Goal: Task Accomplishment & Management: Manage account settings

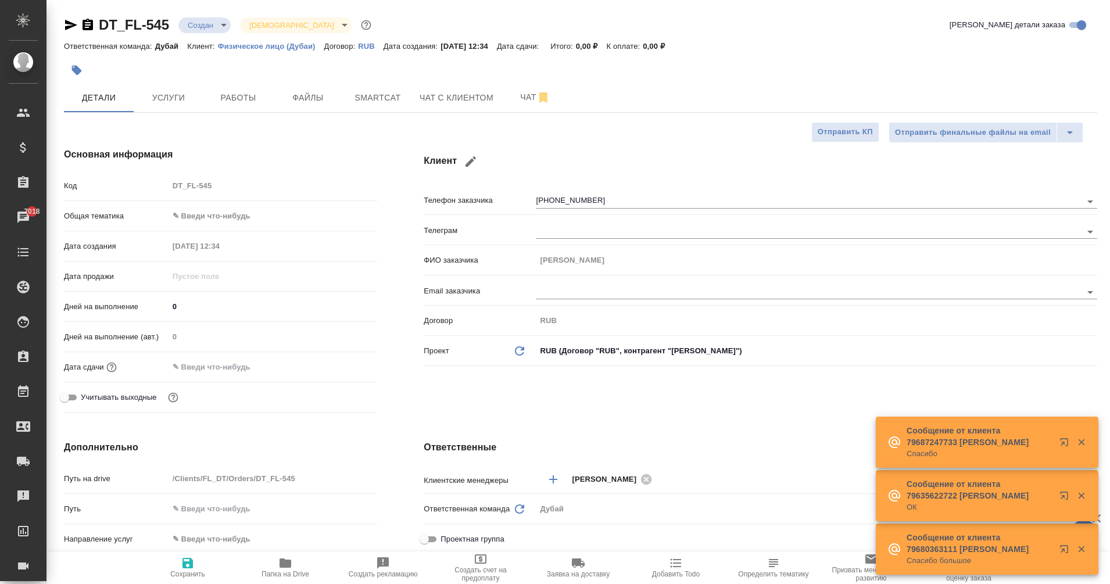
select select "RU"
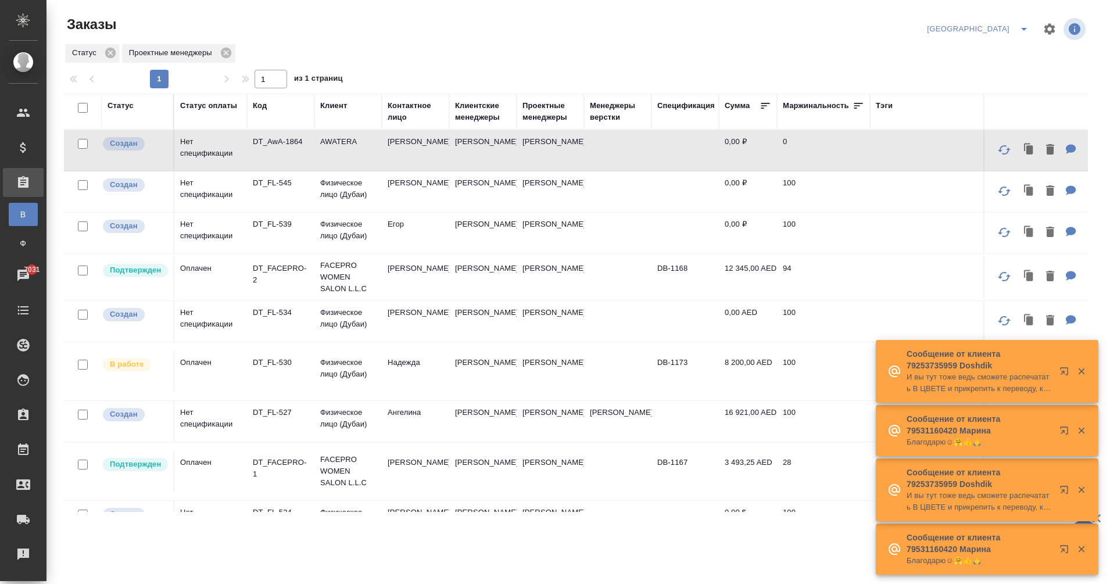
click at [402, 151] on td "Дубровин Никита" at bounding box center [415, 150] width 67 height 41
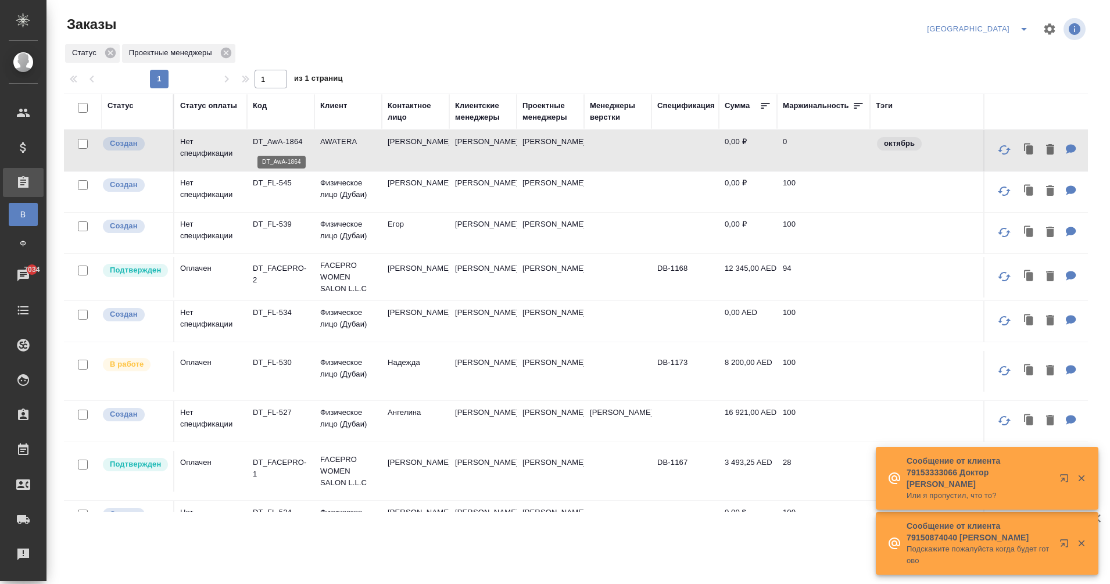
click at [295, 139] on p "DT_AwA-1864" at bounding box center [281, 142] width 56 height 12
click at [1027, 28] on icon "split button" at bounding box center [1024, 29] width 6 height 3
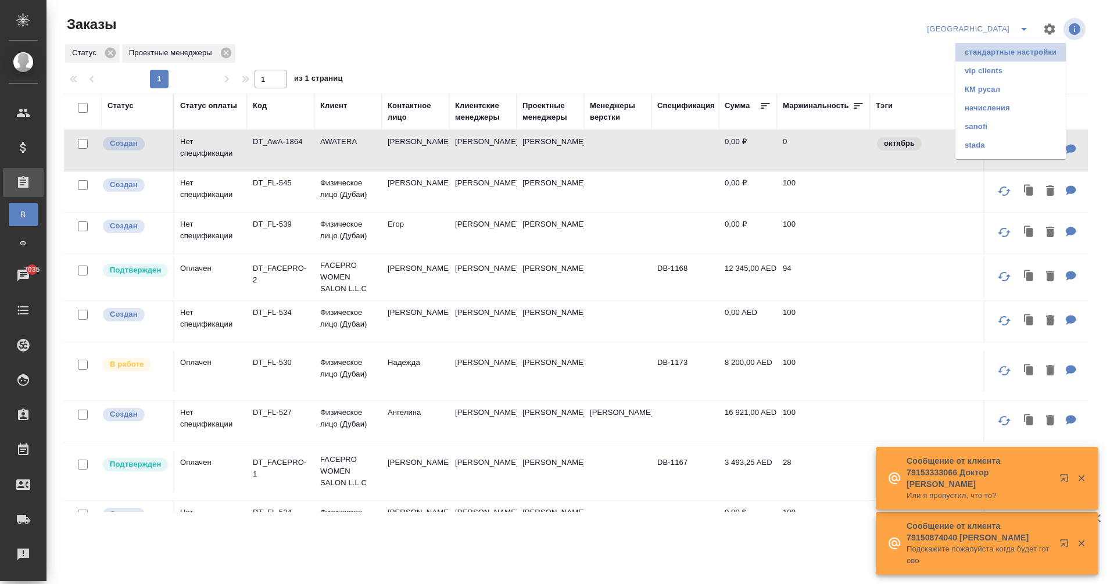
click at [996, 61] on li "стандартные настройки" at bounding box center [1011, 52] width 110 height 19
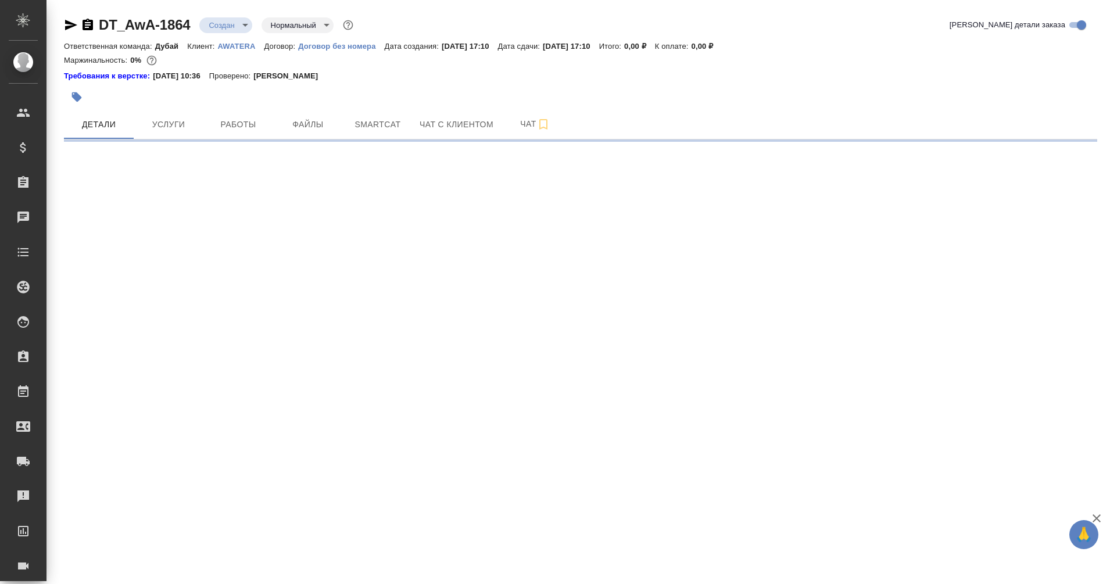
click at [81, 92] on icon "button" at bounding box center [77, 97] width 12 height 12
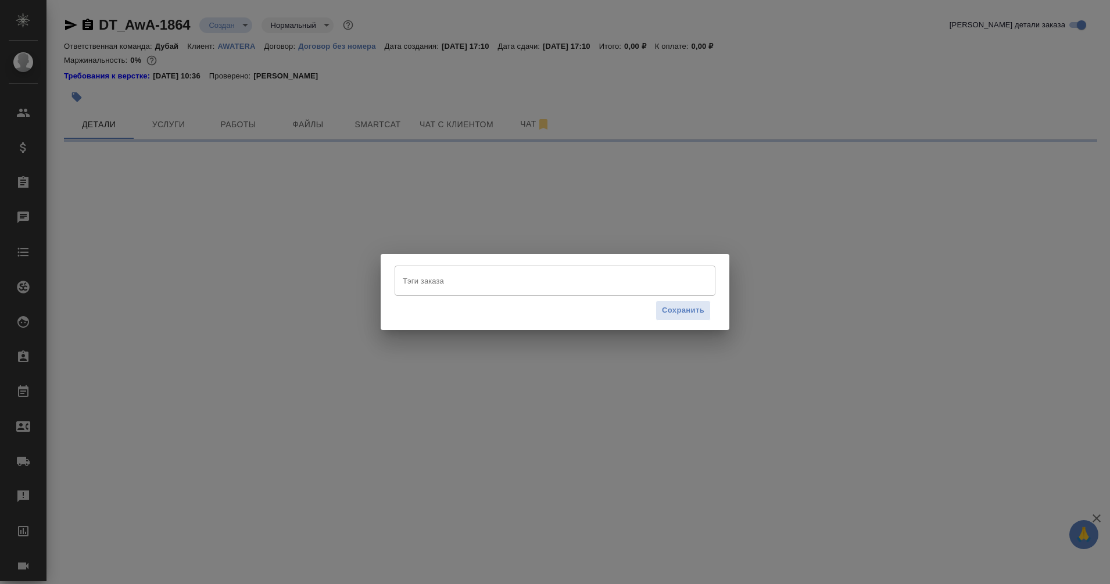
click at [473, 289] on input "Тэги заказа" at bounding box center [544, 281] width 288 height 20
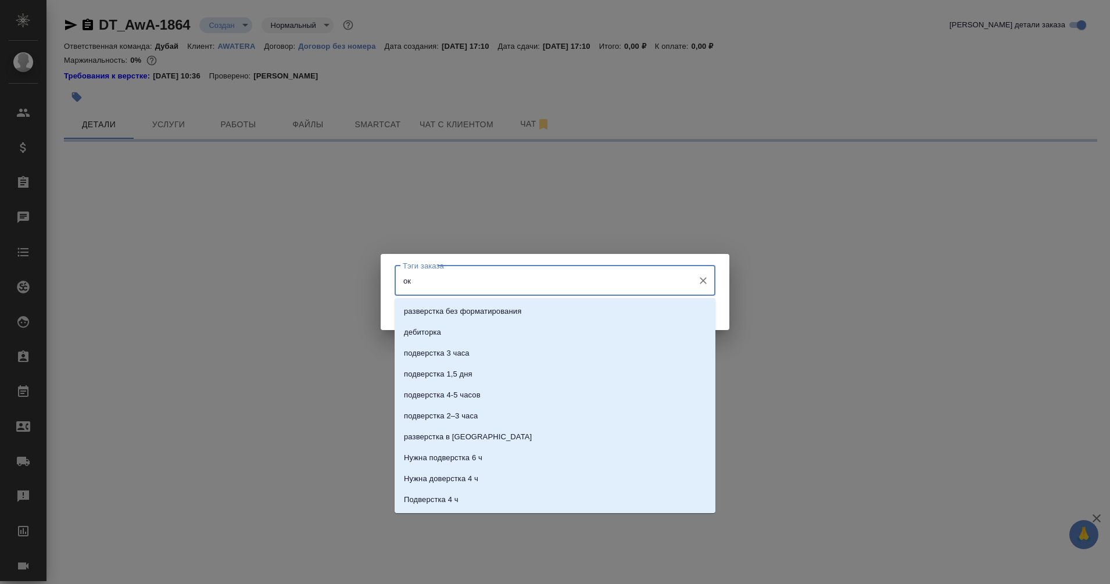
type input "окт"
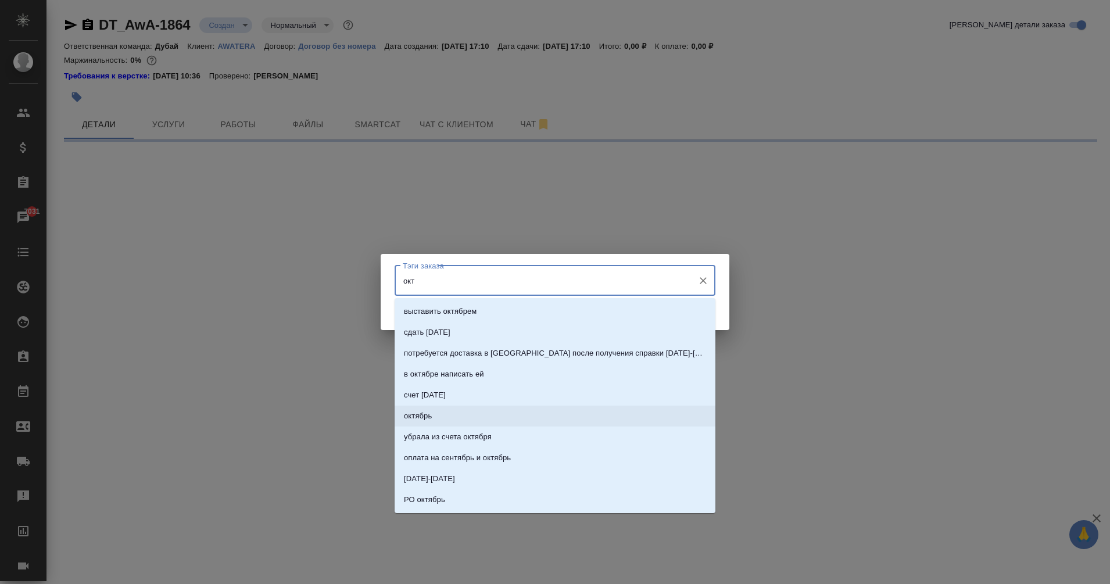
click at [435, 420] on li "октябрь" at bounding box center [555, 416] width 321 height 21
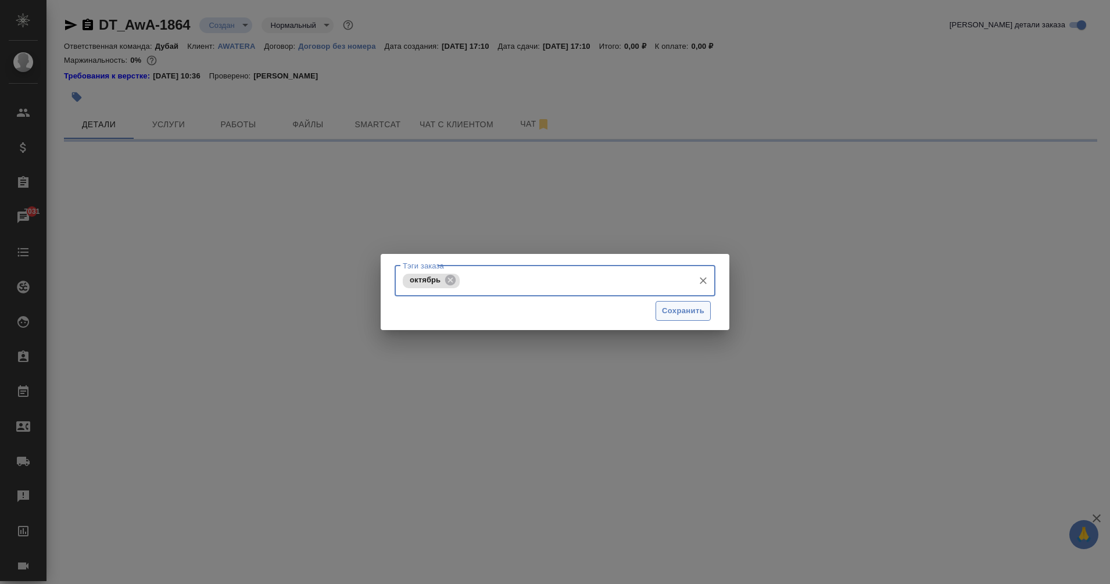
click at [693, 316] on span "Сохранить" at bounding box center [683, 311] width 42 height 13
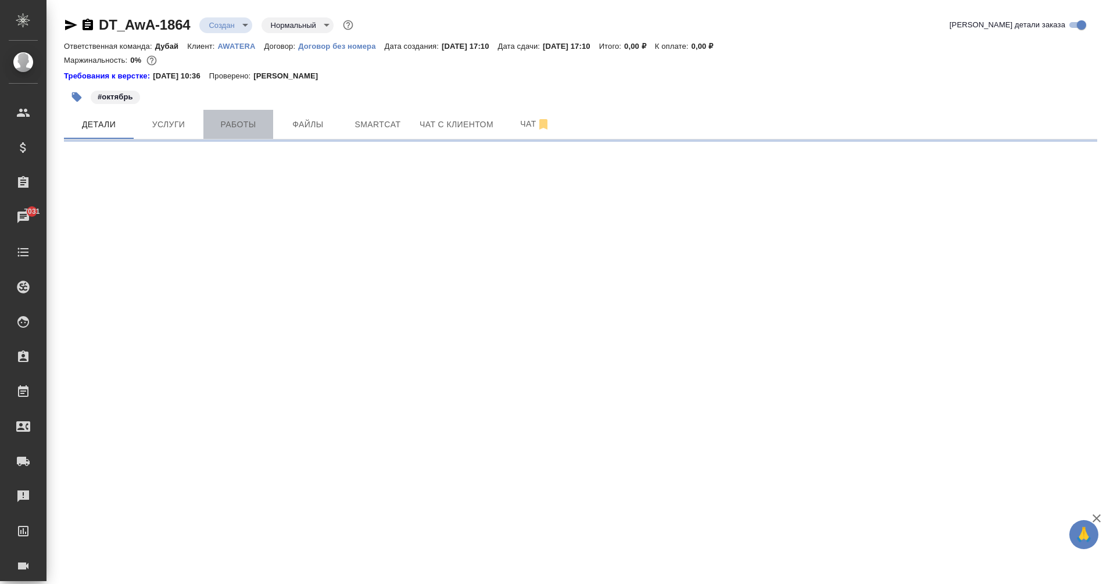
click at [235, 129] on span "Работы" at bounding box center [238, 124] width 56 height 15
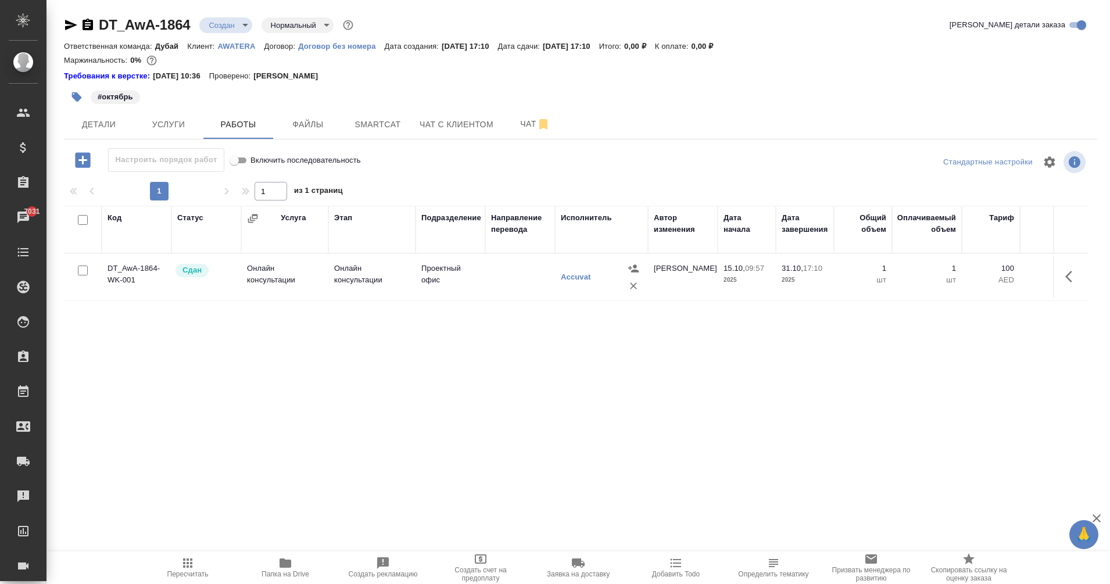
click at [470, 282] on td "Проектный офис" at bounding box center [451, 277] width 70 height 41
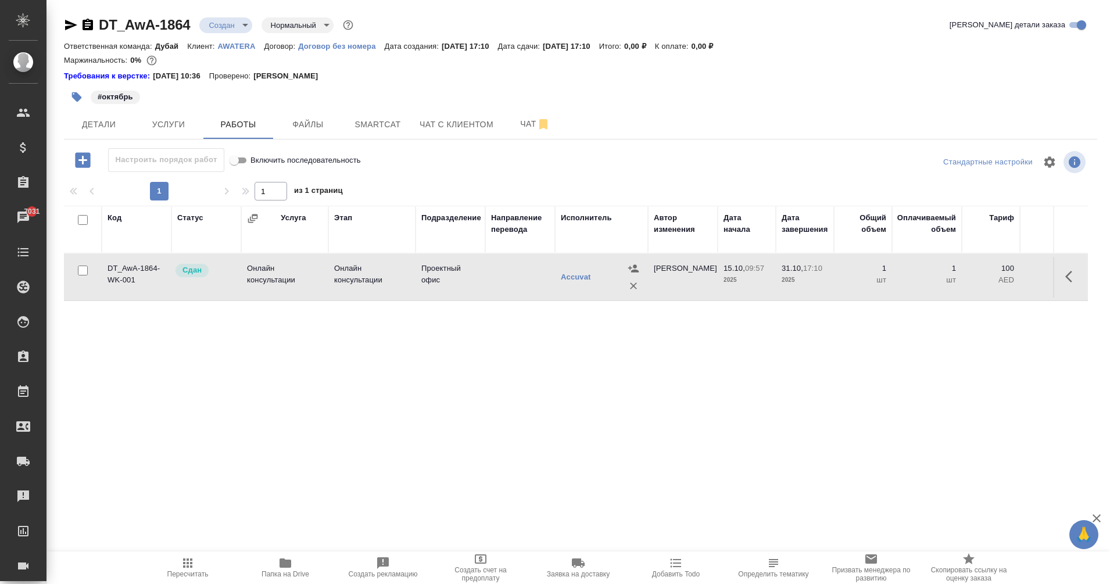
click at [470, 282] on td "Проектный офис" at bounding box center [451, 277] width 70 height 41
click at [1078, 275] on icon "button" at bounding box center [1072, 277] width 14 height 14
click at [1006, 274] on icon "button" at bounding box center [1008, 276] width 7 height 9
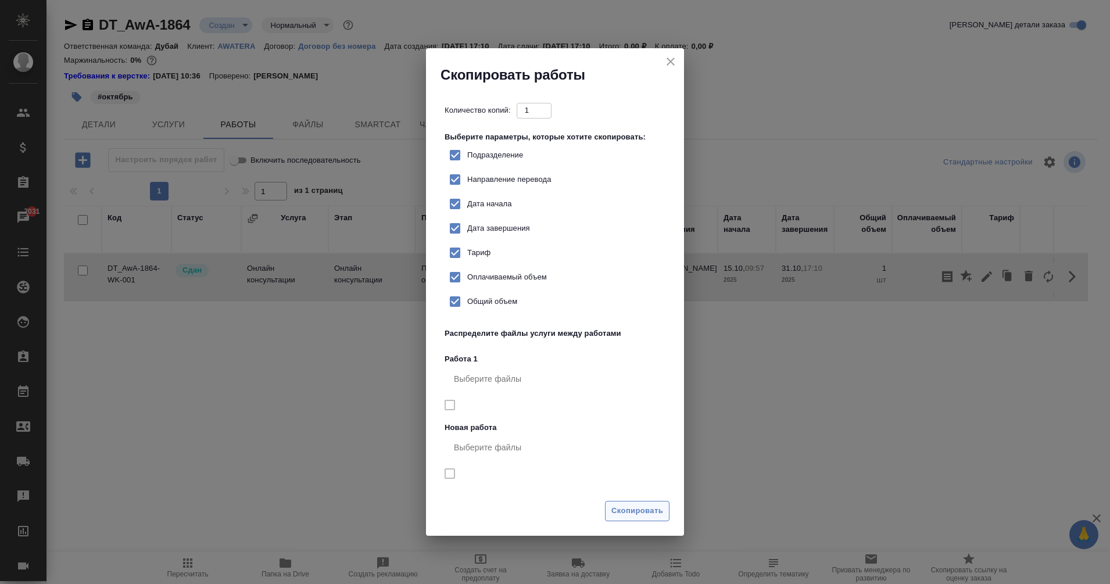
click at [646, 508] on span "Скопировать" at bounding box center [638, 511] width 52 height 13
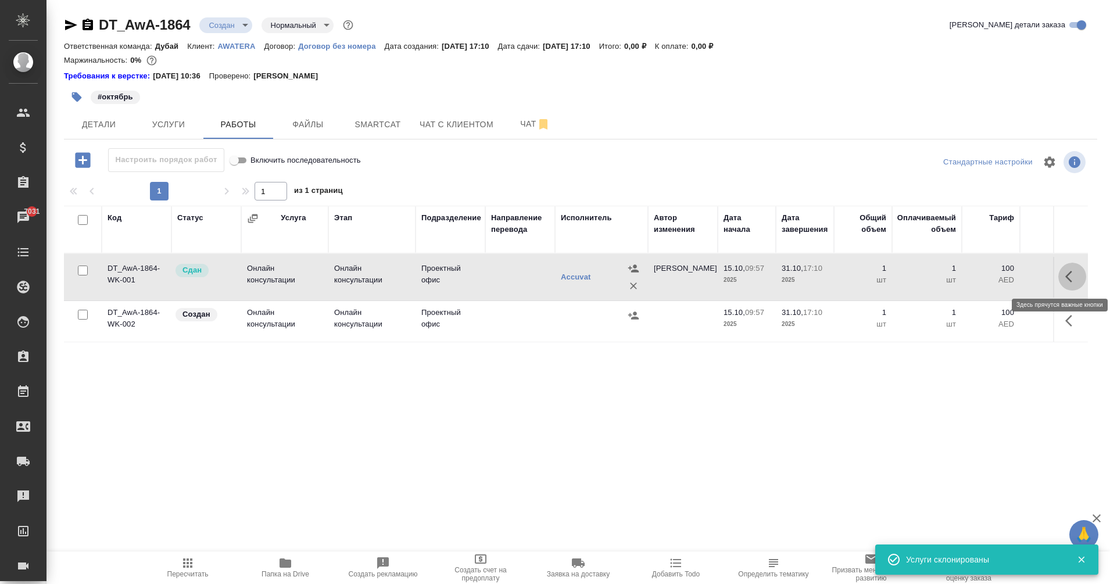
click at [1077, 274] on icon "button" at bounding box center [1072, 277] width 14 height 14
click at [1027, 277] on icon "button" at bounding box center [1029, 276] width 8 height 10
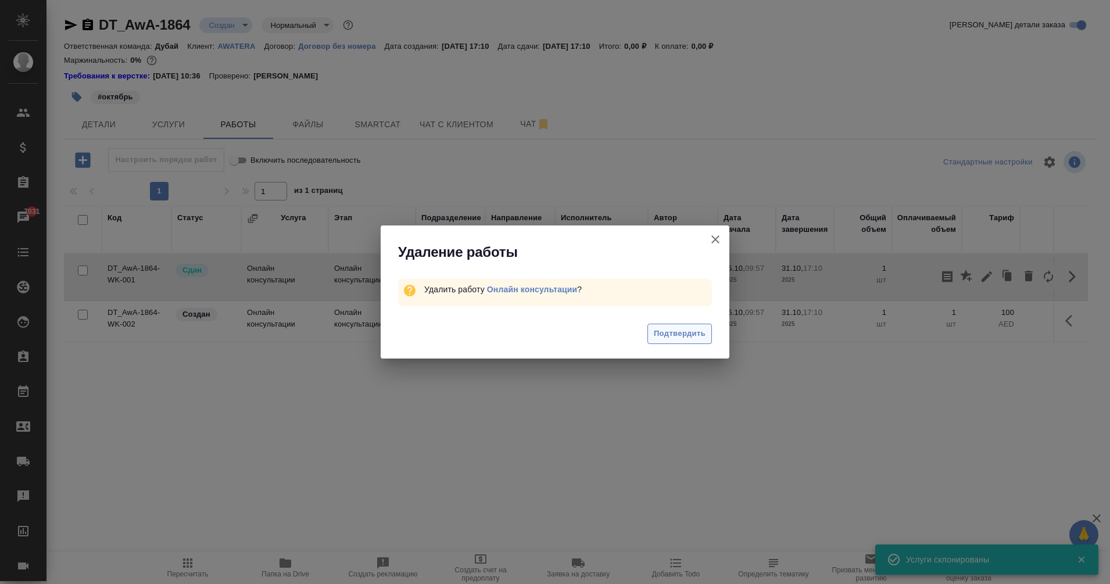
click at [677, 332] on span "Подтвердить" at bounding box center [680, 333] width 52 height 13
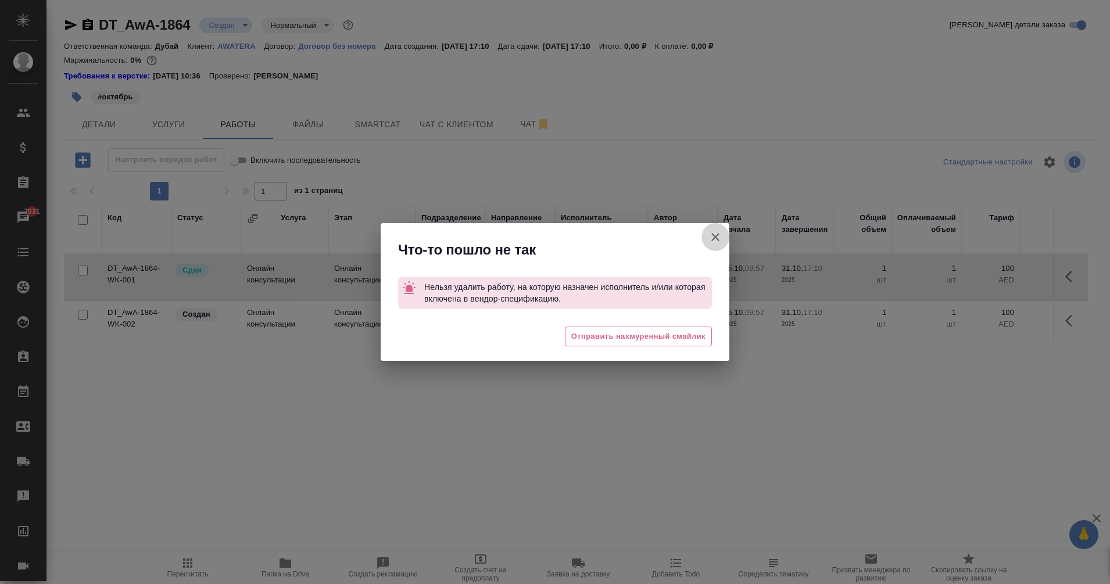
click at [718, 237] on icon "button" at bounding box center [716, 237] width 14 height 14
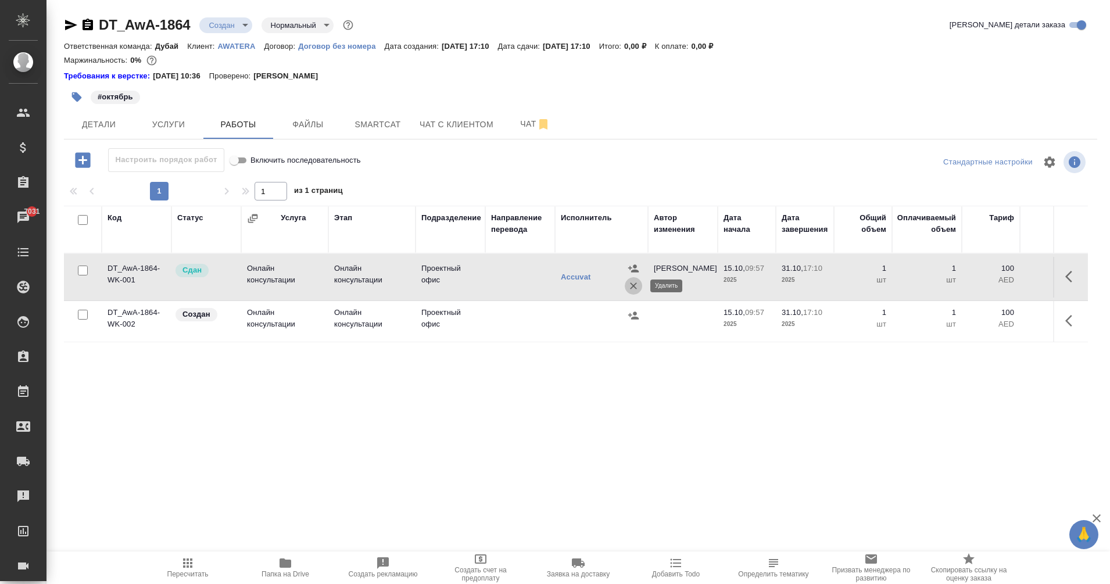
click at [635, 282] on icon "button" at bounding box center [634, 286] width 12 height 12
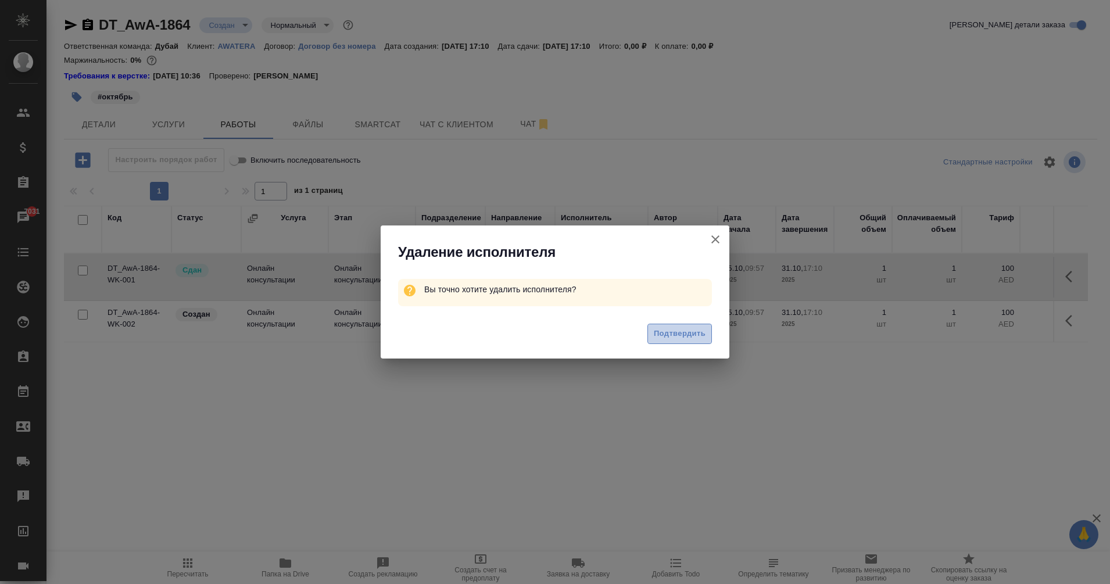
click at [700, 333] on span "Подтвердить" at bounding box center [680, 333] width 52 height 13
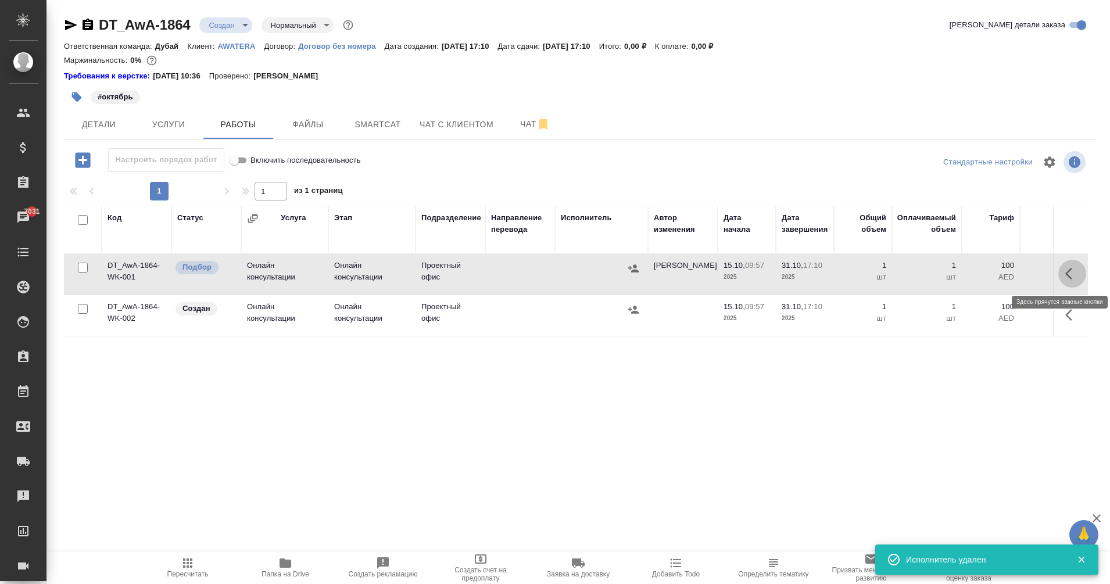
click at [1077, 278] on icon "button" at bounding box center [1072, 274] width 14 height 14
click at [1027, 274] on icon "button" at bounding box center [1029, 273] width 8 height 10
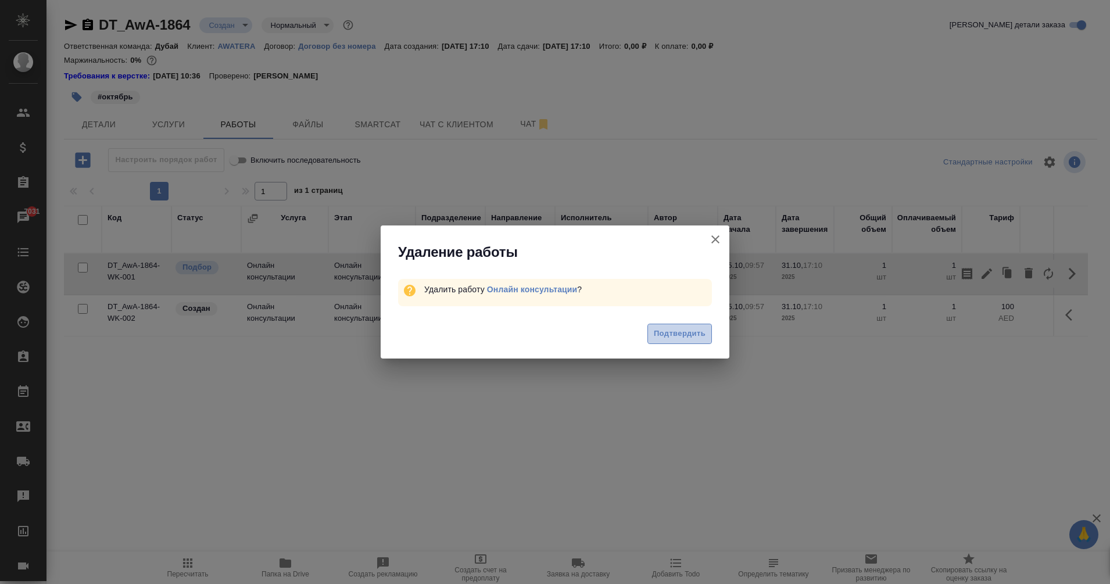
click at [677, 332] on span "Подтвердить" at bounding box center [680, 333] width 52 height 13
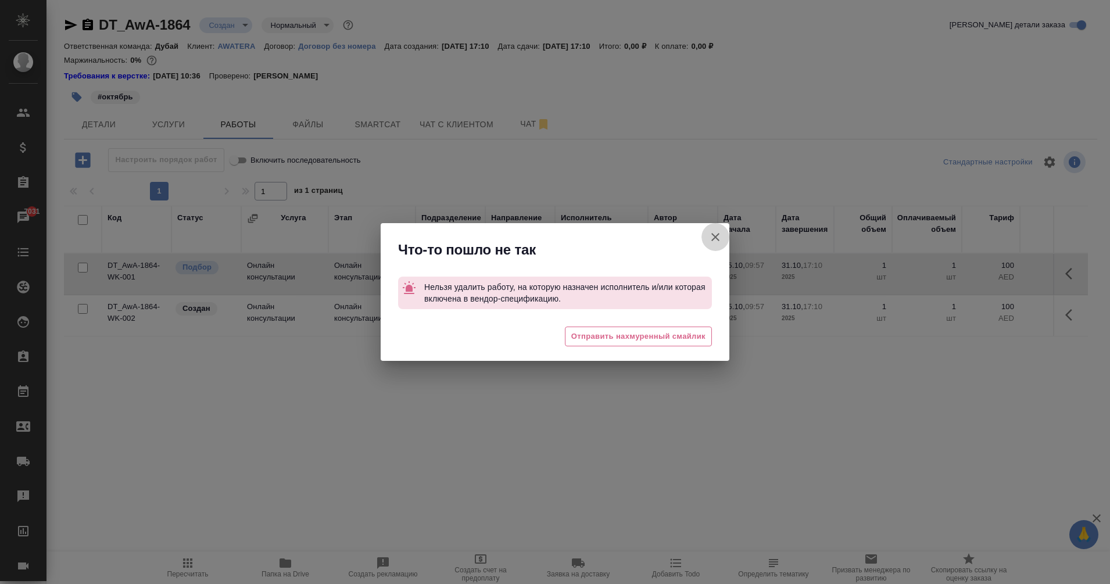
click at [714, 239] on icon "button" at bounding box center [716, 237] width 14 height 14
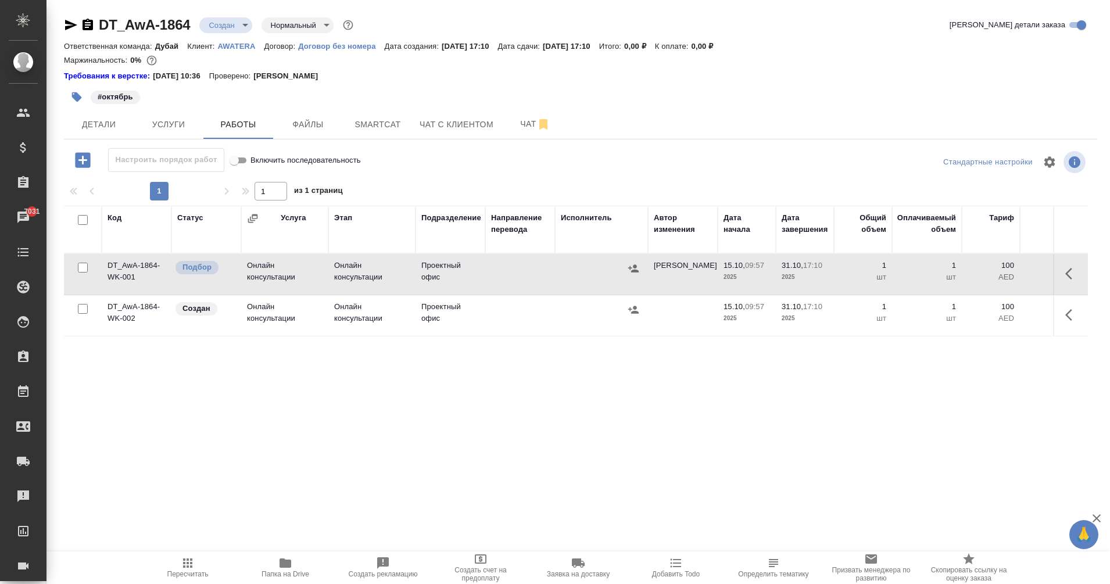
click at [628, 313] on icon "button" at bounding box center [634, 310] width 12 height 12
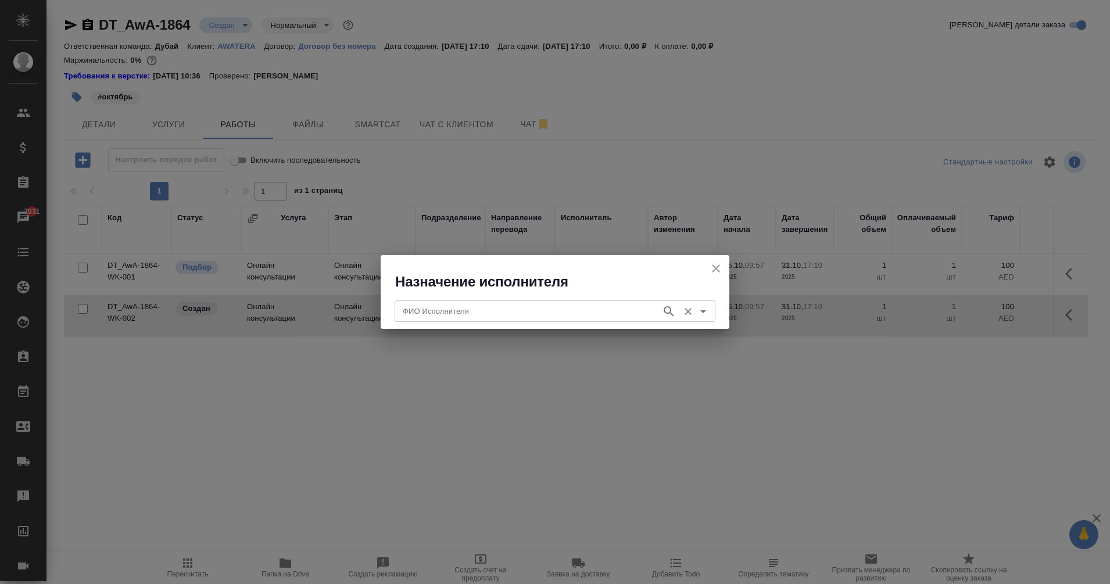
click at [526, 307] on input "ФИО Исполнителя" at bounding box center [527, 311] width 258 height 14
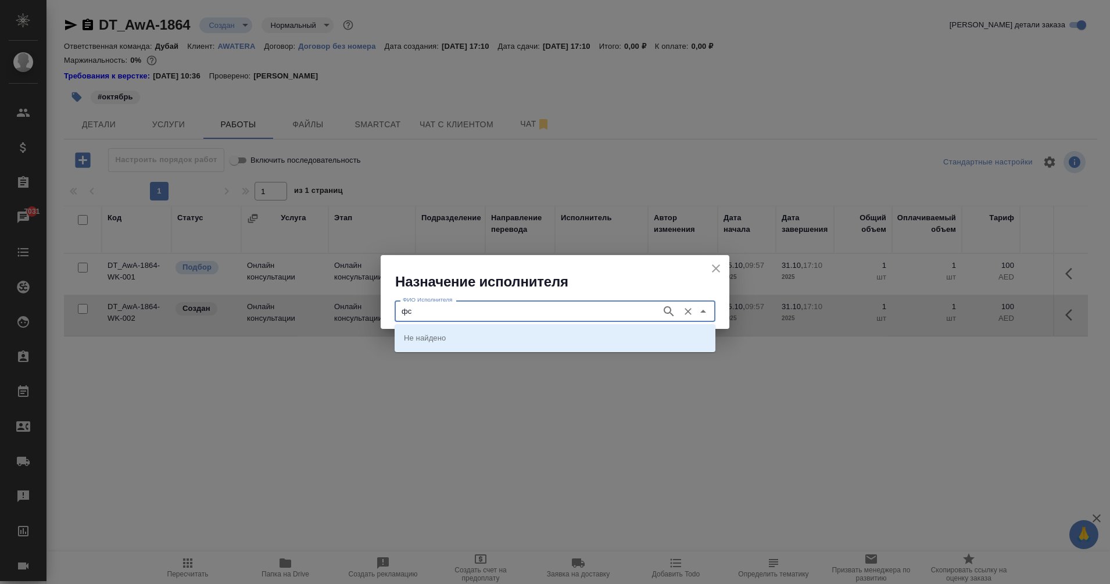
type input "ф"
type input "accuv"
click at [460, 335] on li "Accuvat" at bounding box center [555, 337] width 321 height 21
type input "Accuvat"
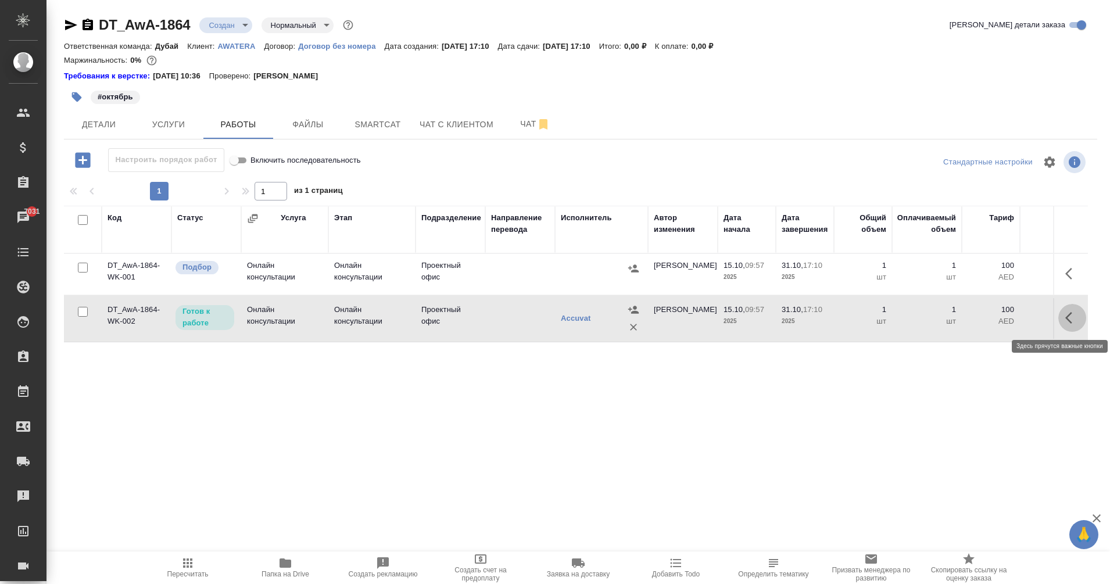
click at [1068, 320] on icon "button" at bounding box center [1068, 318] width 7 height 12
click at [988, 320] on icon "button" at bounding box center [987, 318] width 14 height 14
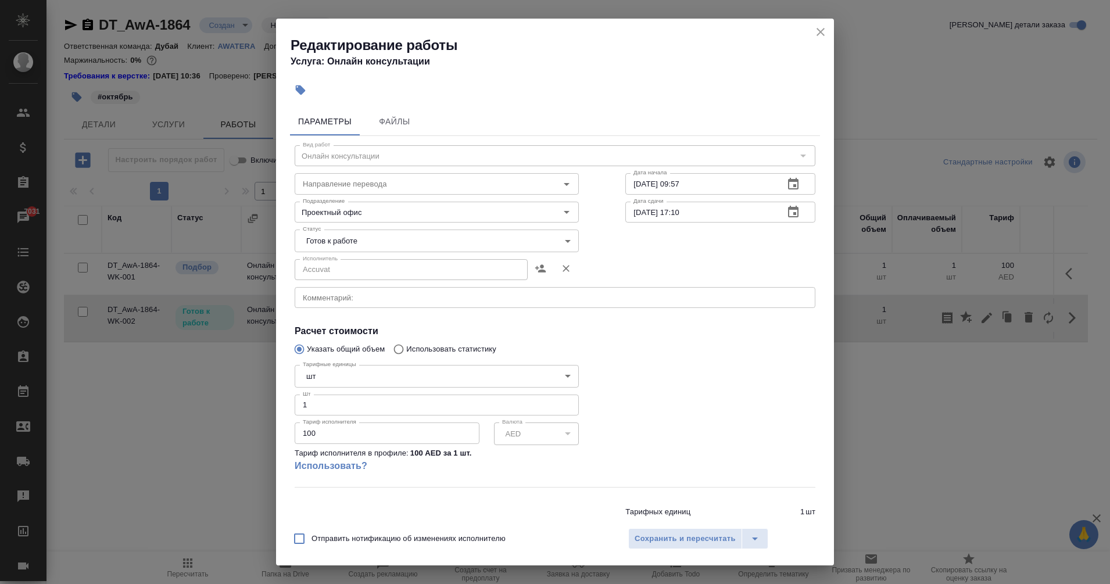
click at [491, 238] on body "🙏 .cls-1 fill:#fff; AWATERA Eganian Margarita Клиенты Спецификации Заказы 7031 …" at bounding box center [555, 292] width 1110 height 584
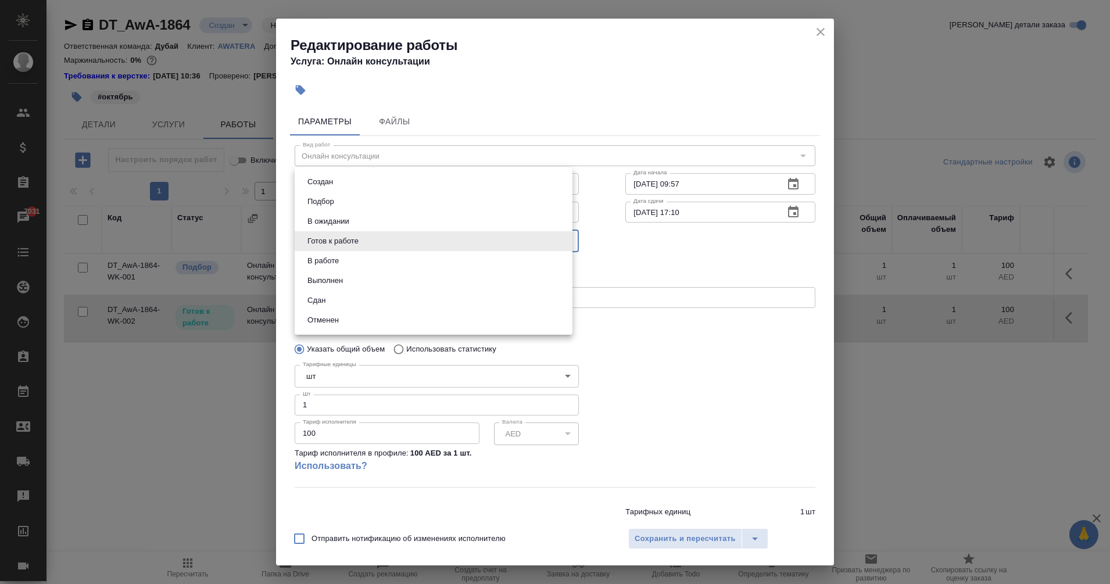
click at [339, 302] on li "Сдан" at bounding box center [434, 301] width 278 height 20
type input "closed"
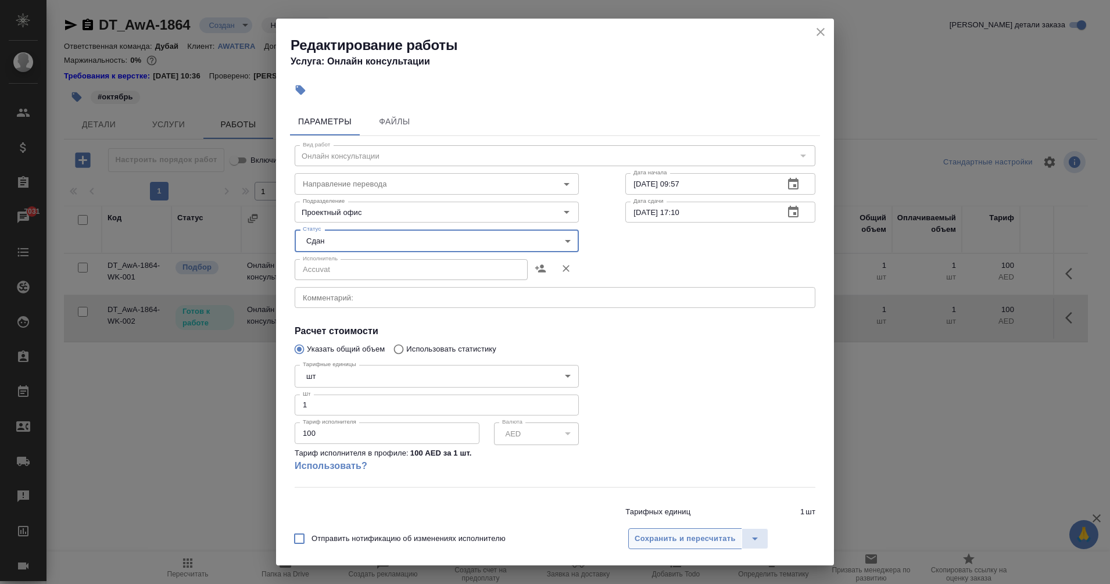
click at [696, 537] on span "Сохранить и пересчитать" at bounding box center [685, 538] width 101 height 13
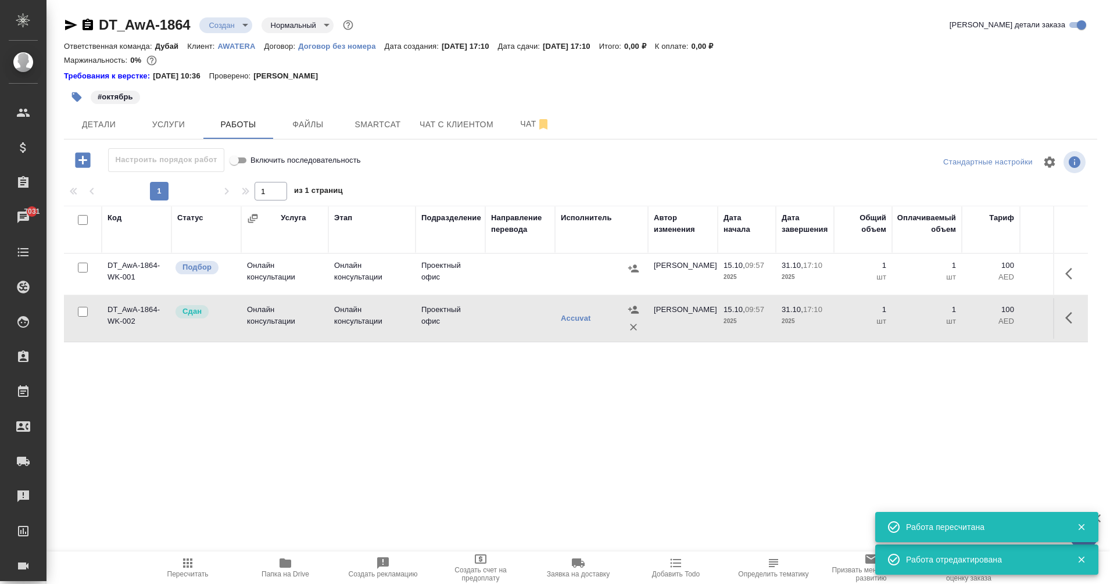
click at [480, 325] on td "Проектный офис" at bounding box center [451, 318] width 70 height 41
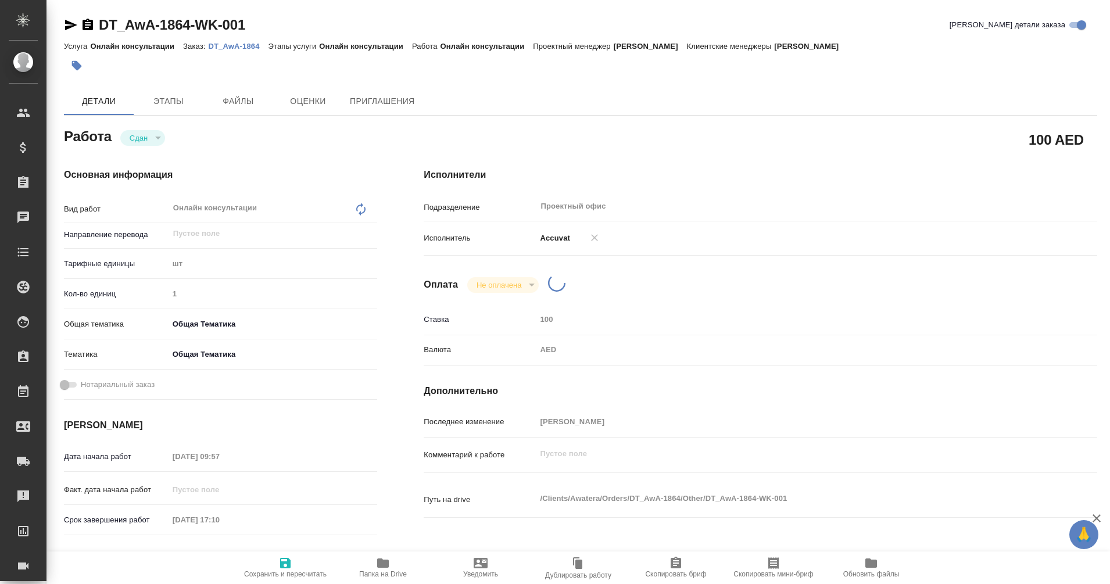
type textarea "x"
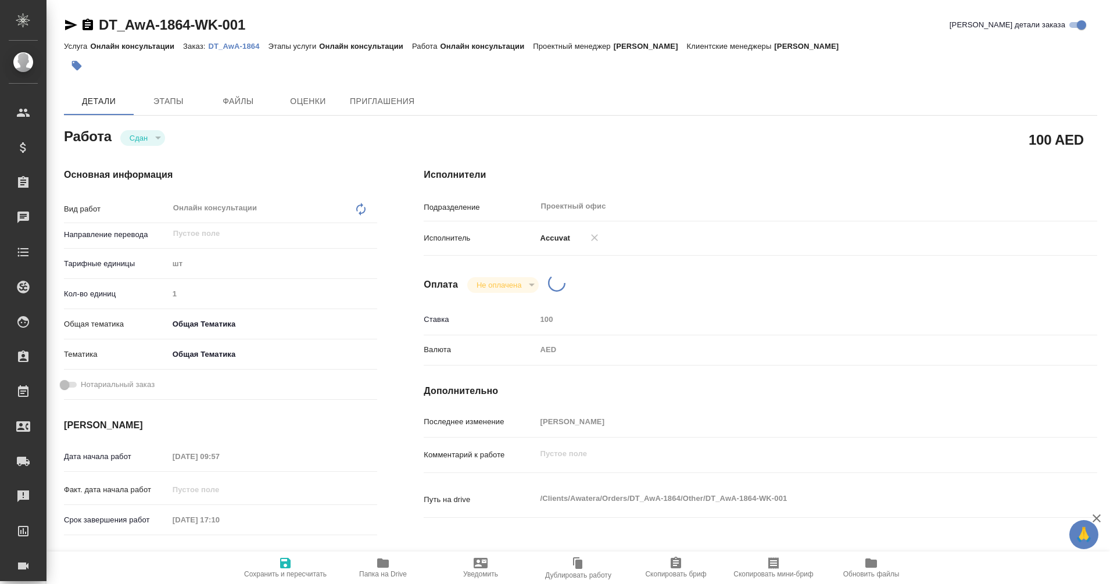
type textarea "x"
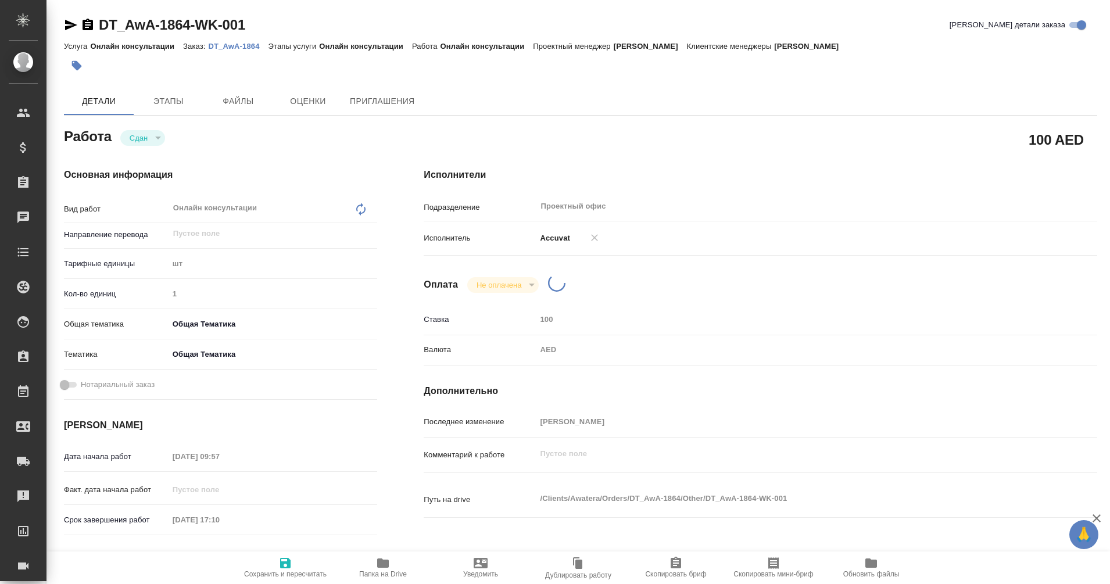
type textarea "x"
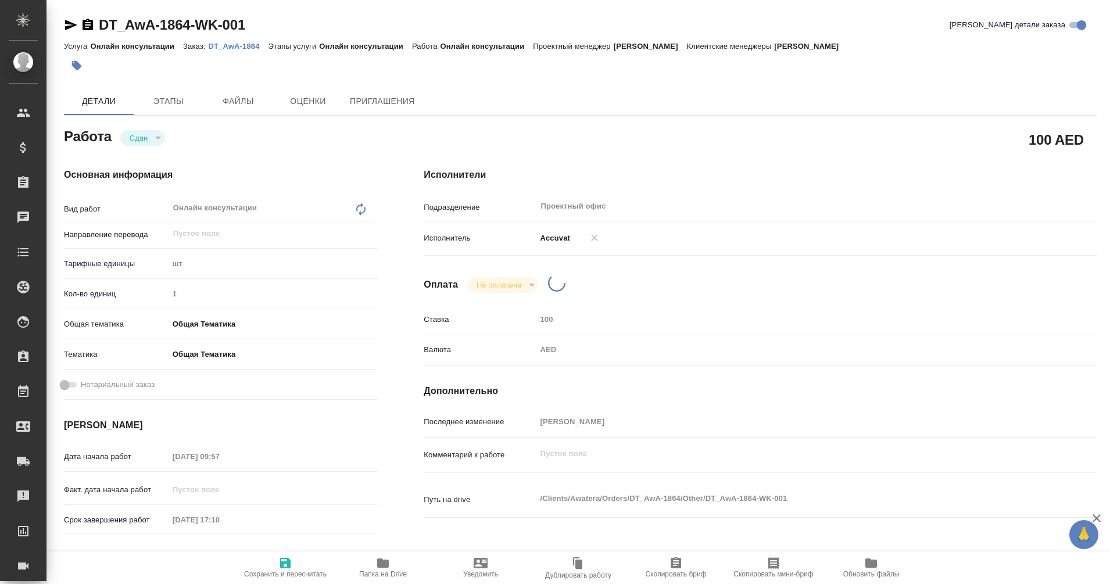
type textarea "x"
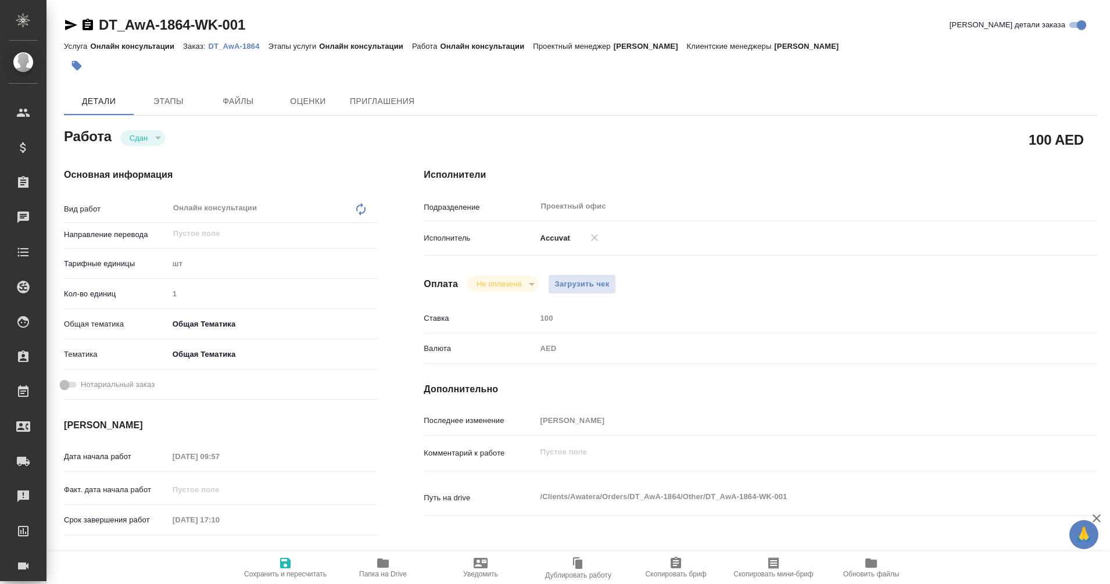
type textarea "x"
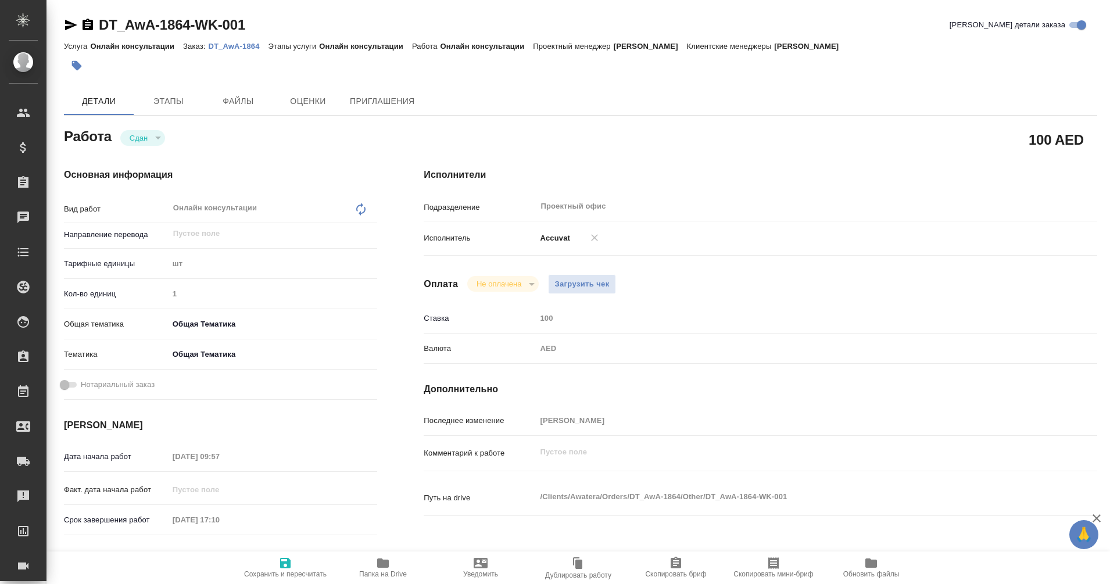
type textarea "x"
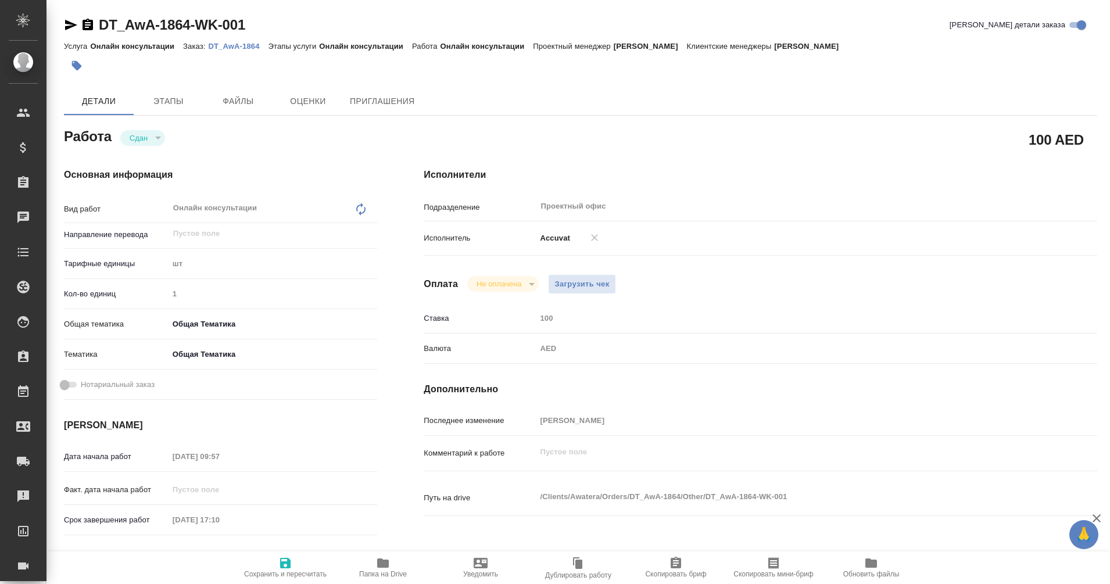
type textarea "x"
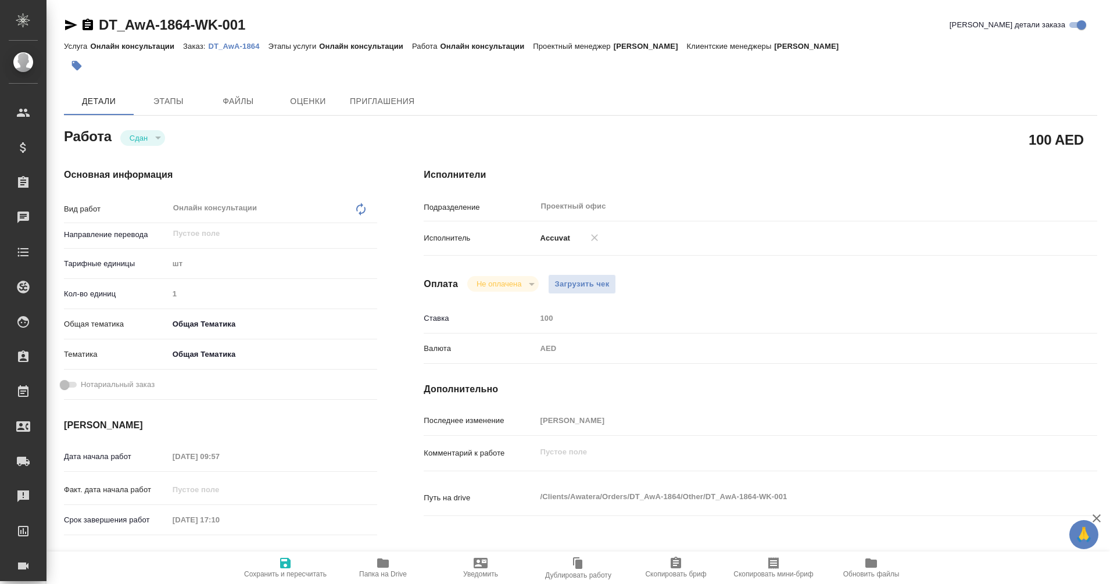
type textarea "x"
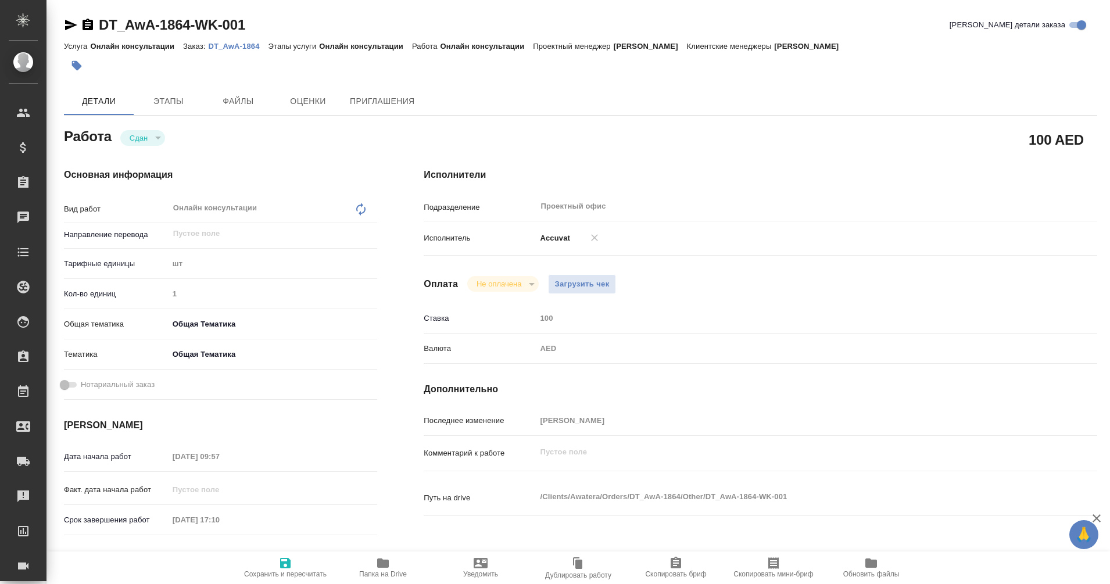
type textarea "x"
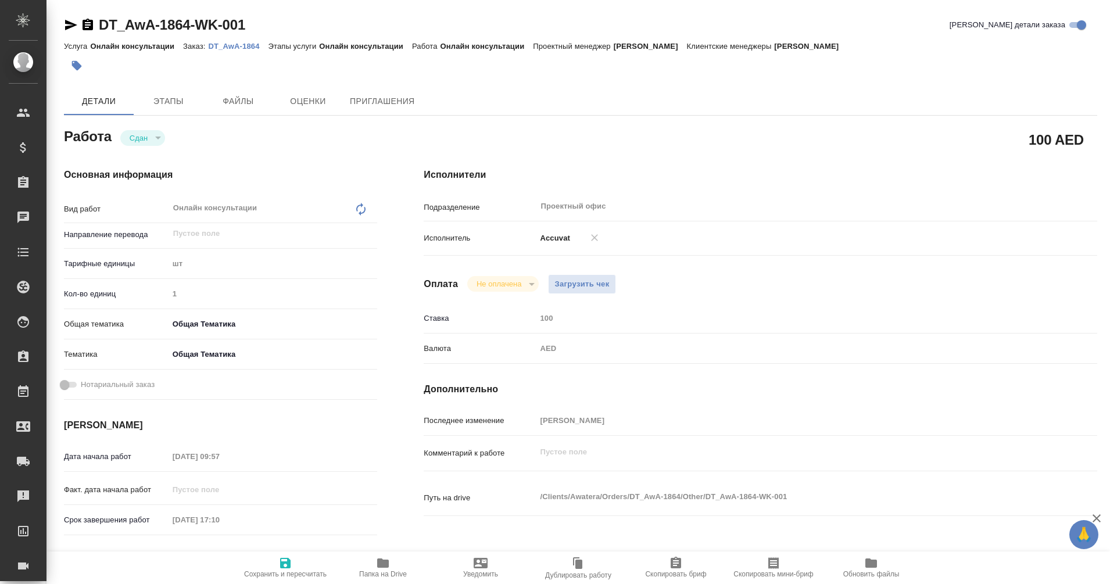
type textarea "x"
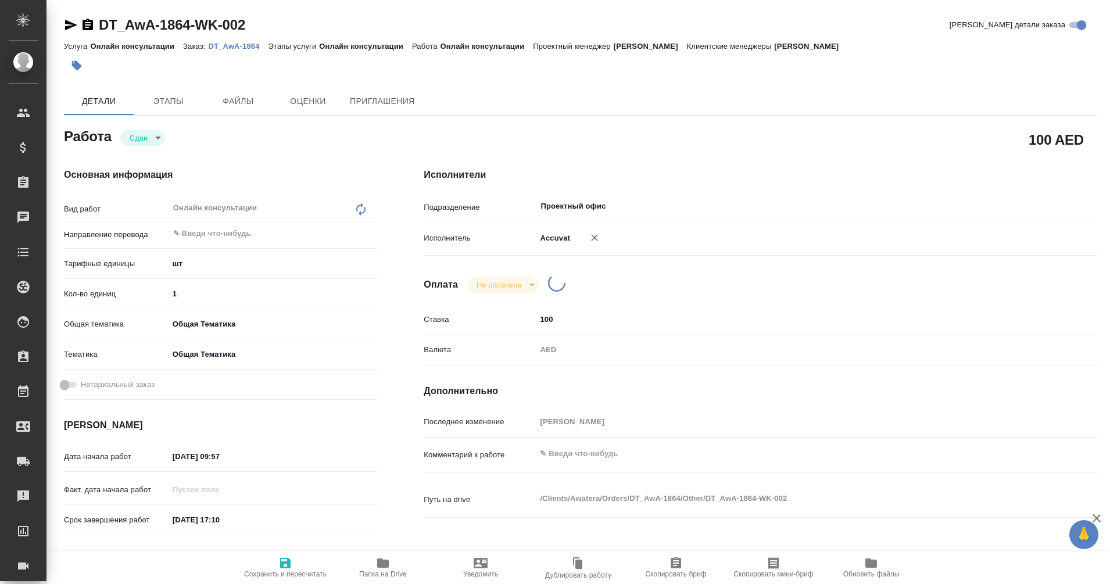
type textarea "x"
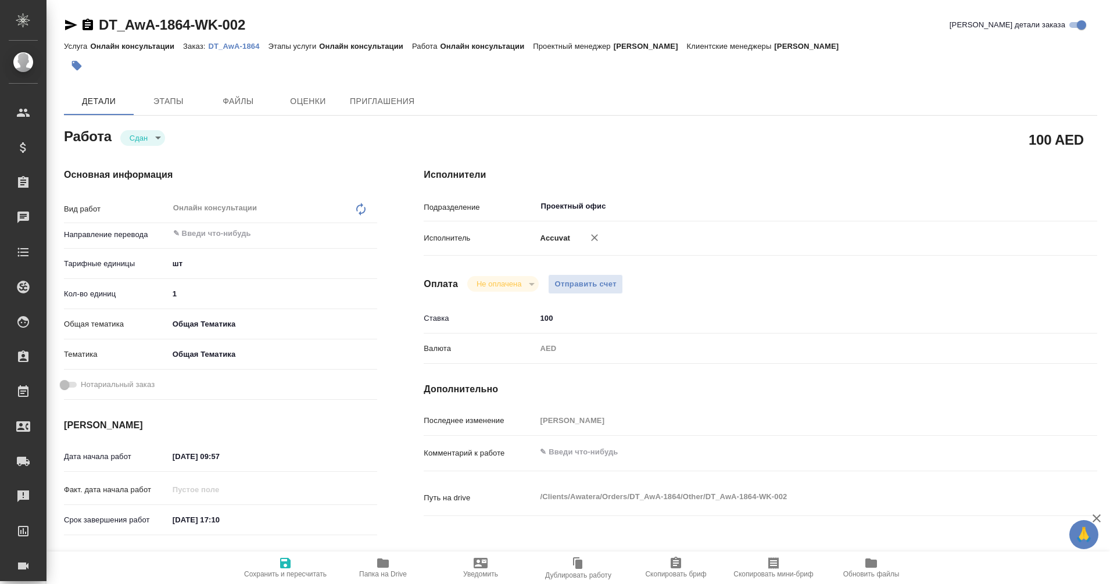
type textarea "x"
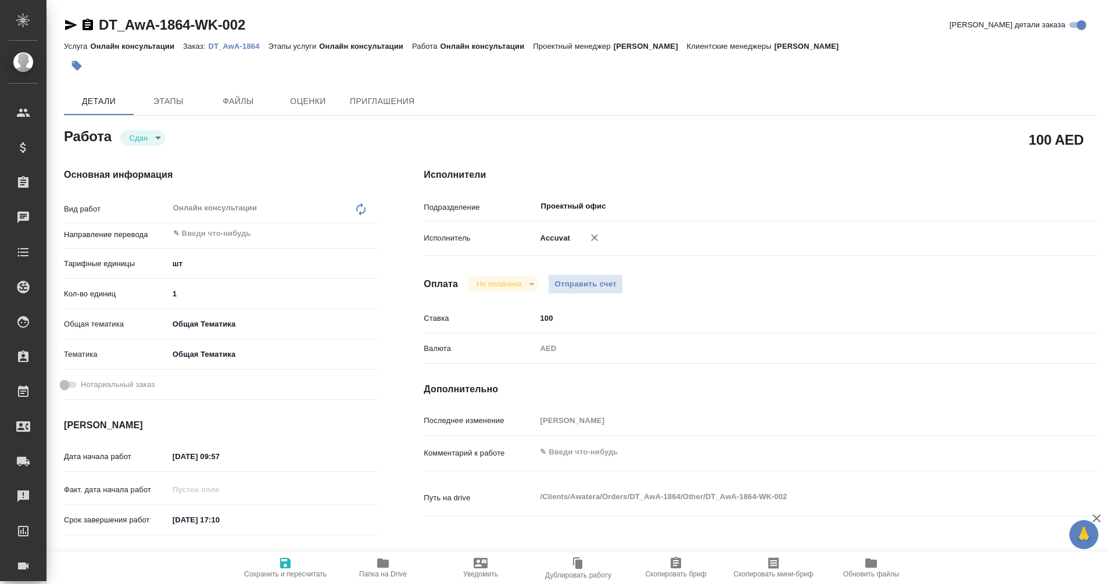
type textarea "x"
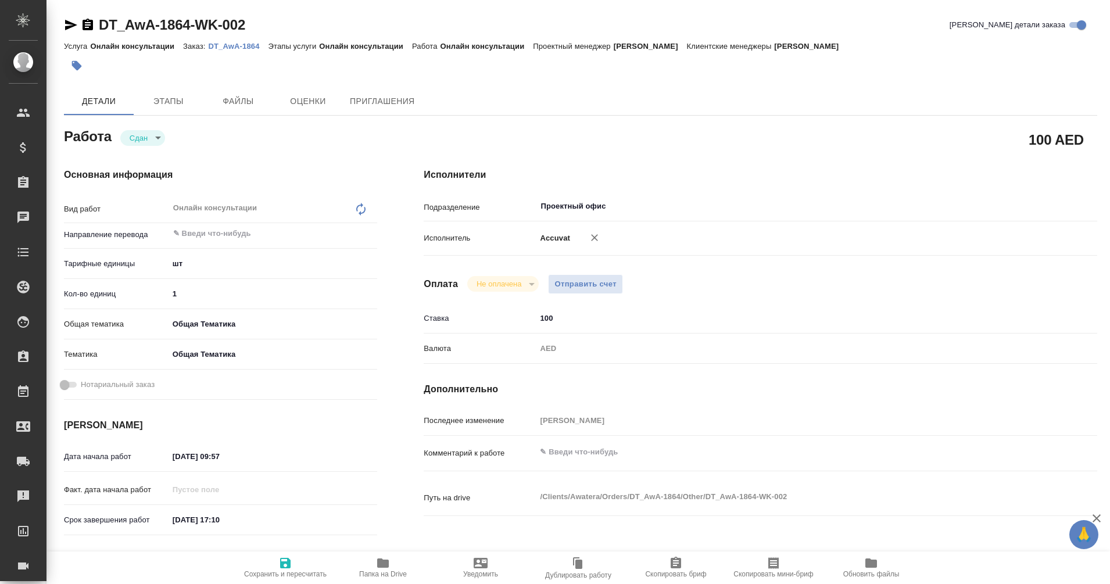
type textarea "x"
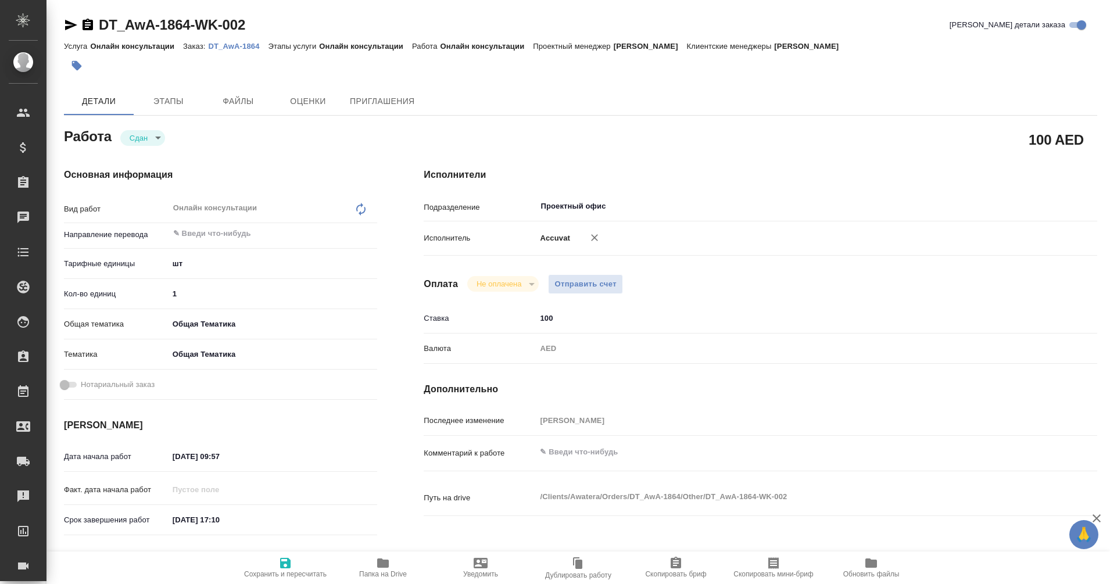
type textarea "x"
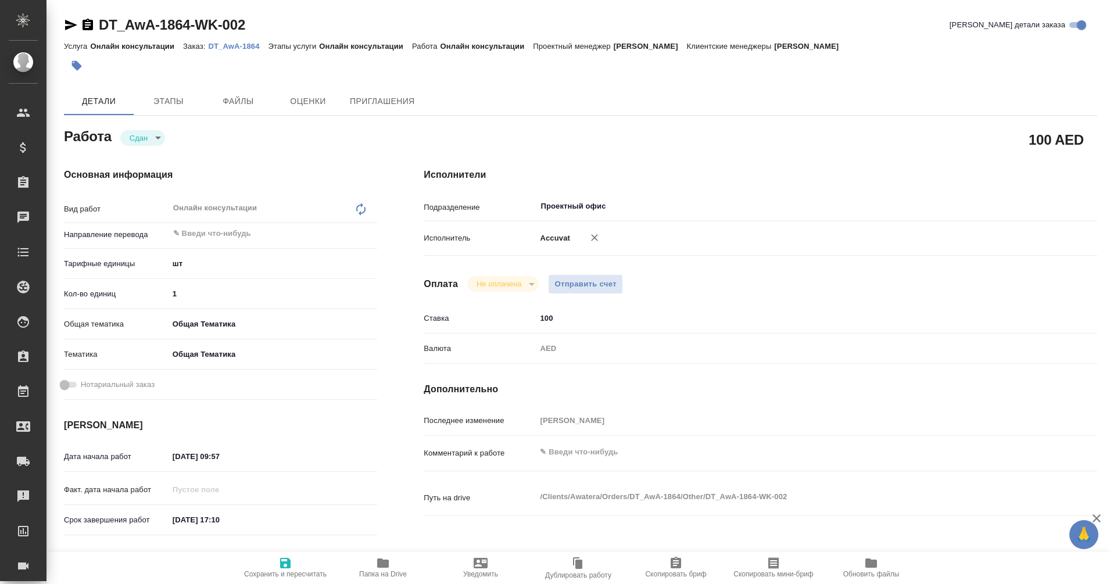
type textarea "x"
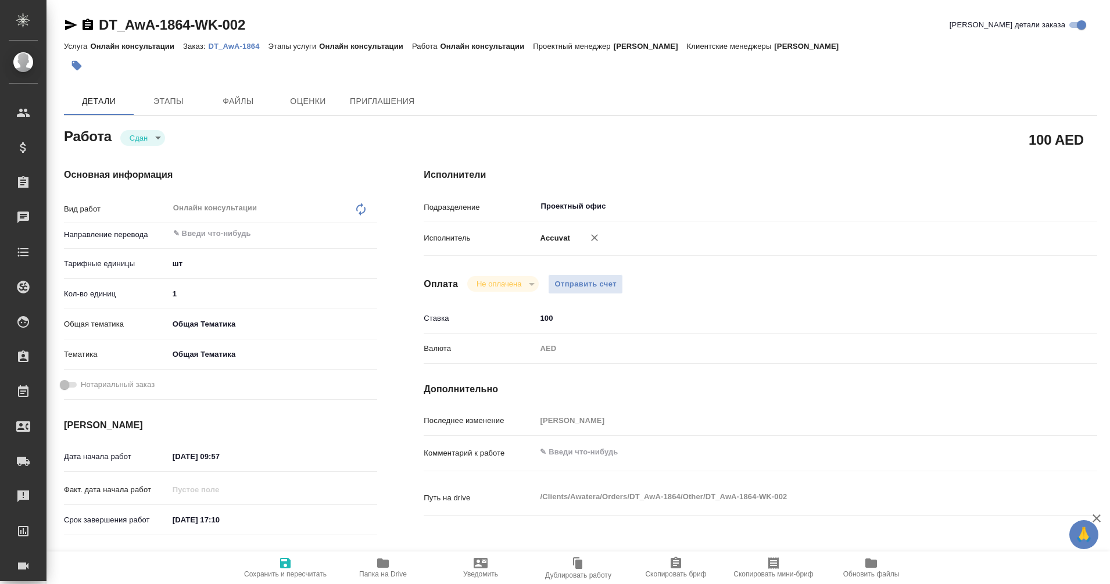
click at [553, 316] on input "100" at bounding box center [788, 318] width 505 height 17
type textarea "x"
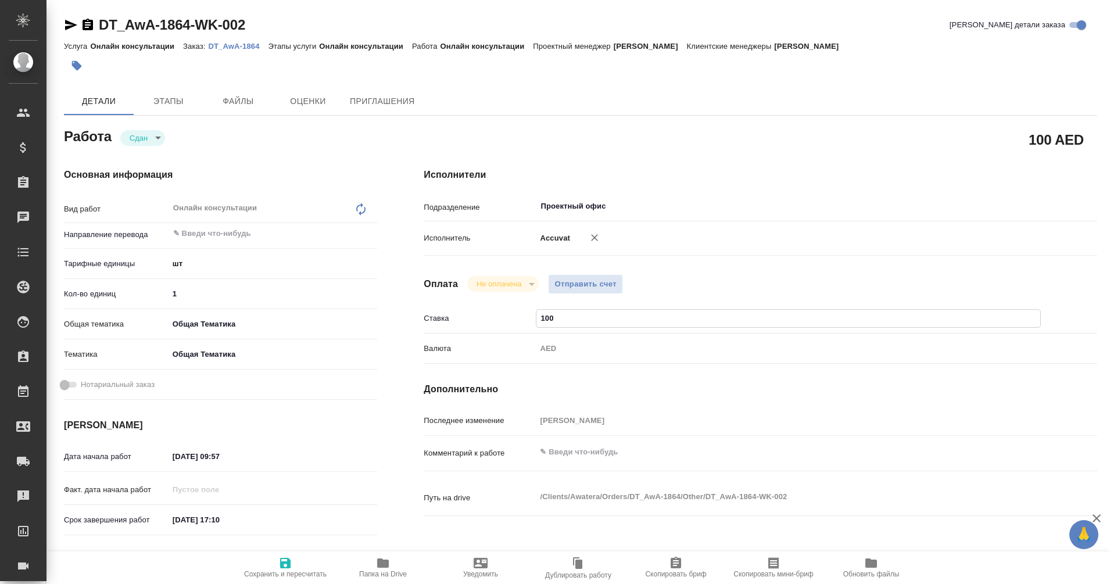
type textarea "x"
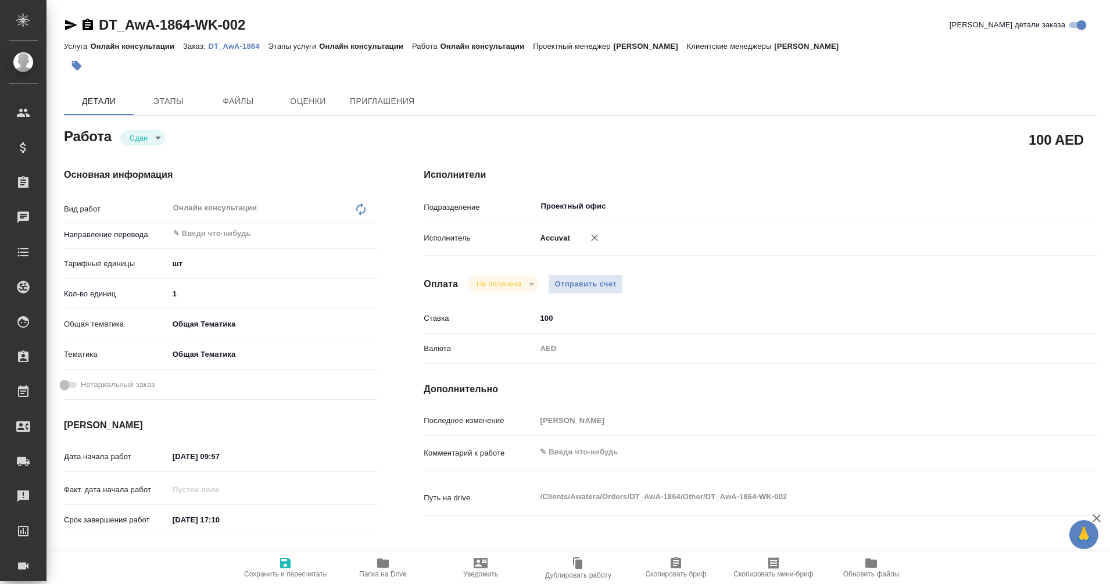
type textarea "x"
click at [548, 320] on input "100" at bounding box center [789, 318] width 504 height 17
drag, startPoint x: 563, startPoint y: 317, endPoint x: 514, endPoint y: 320, distance: 49.5
click at [514, 320] on div "Ставка 100" at bounding box center [761, 318] width 674 height 20
type textarea "x"
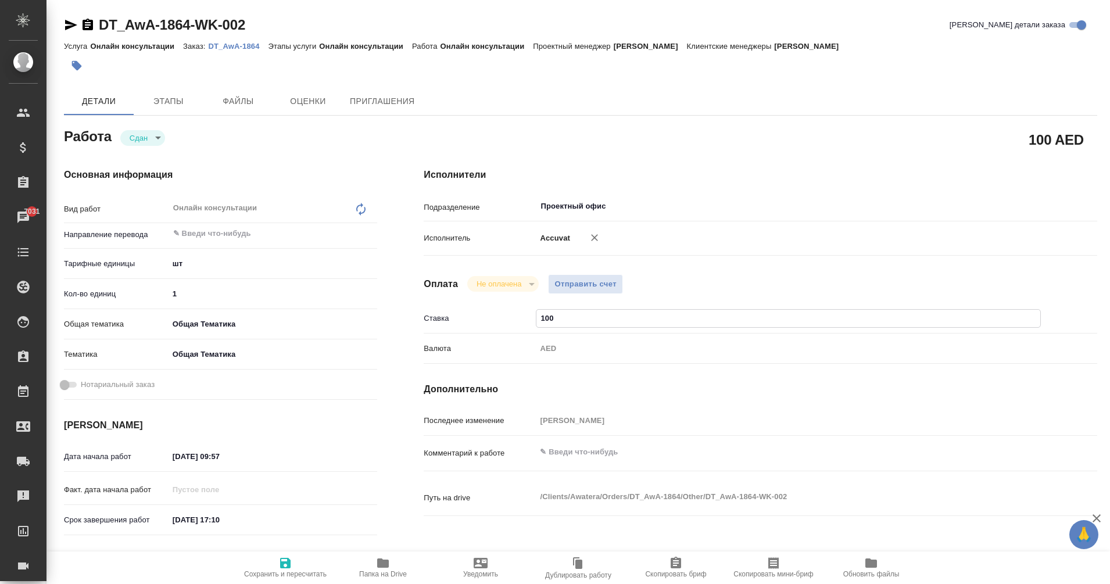
type input "5"
type textarea "x"
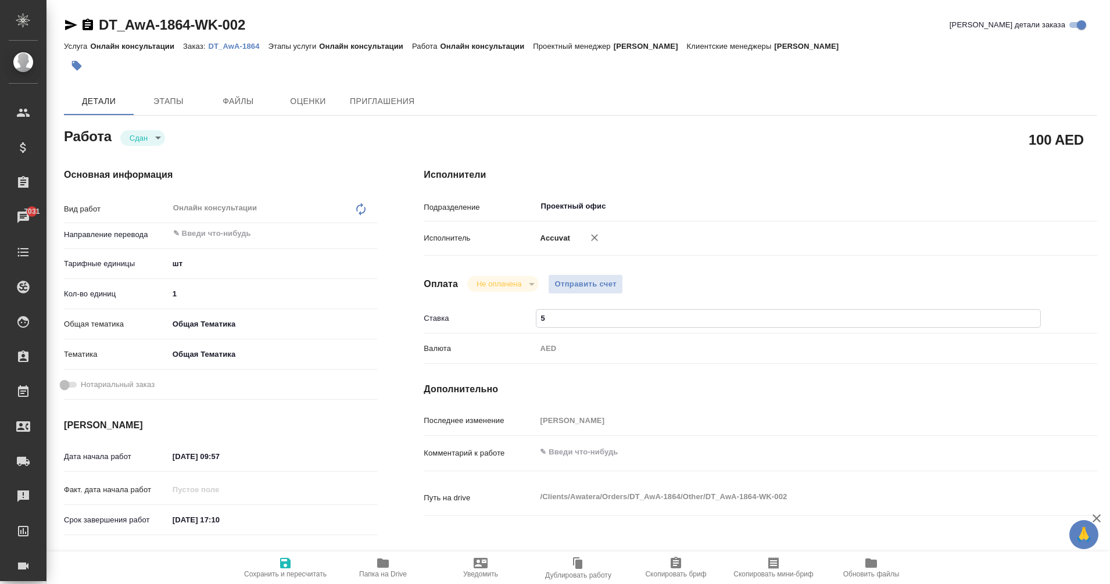
type textarea "x"
type input "52"
type textarea "x"
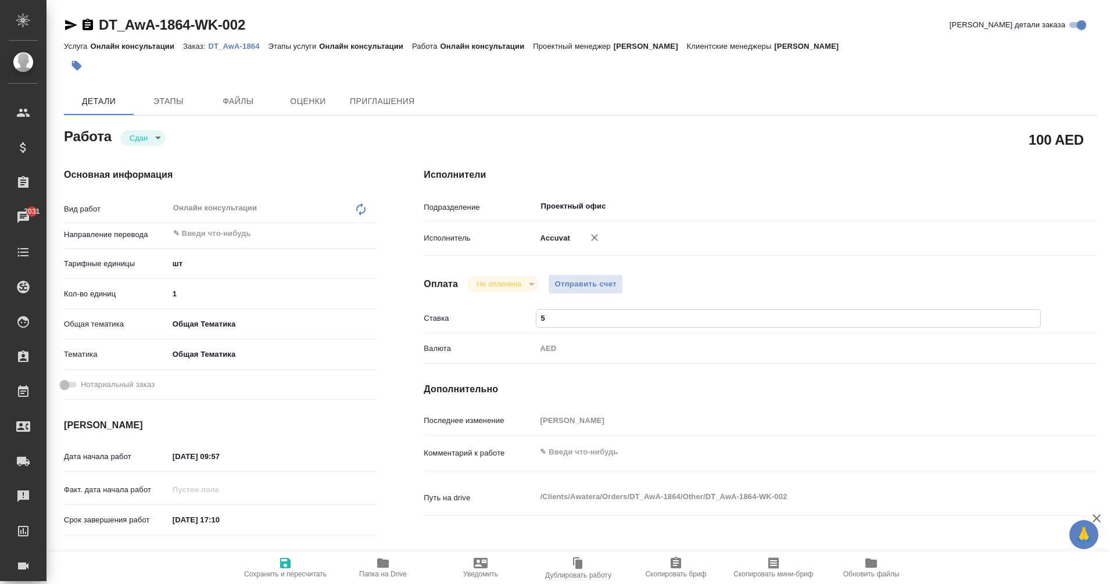
type textarea "x"
type input "525"
type textarea "x"
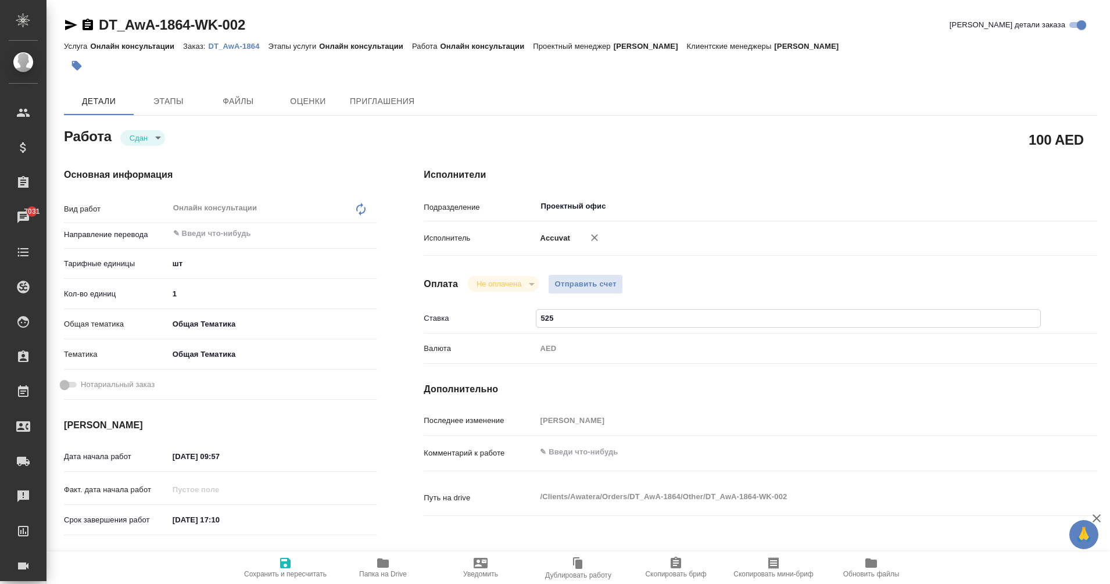
type textarea "x"
type input "5250"
type textarea "x"
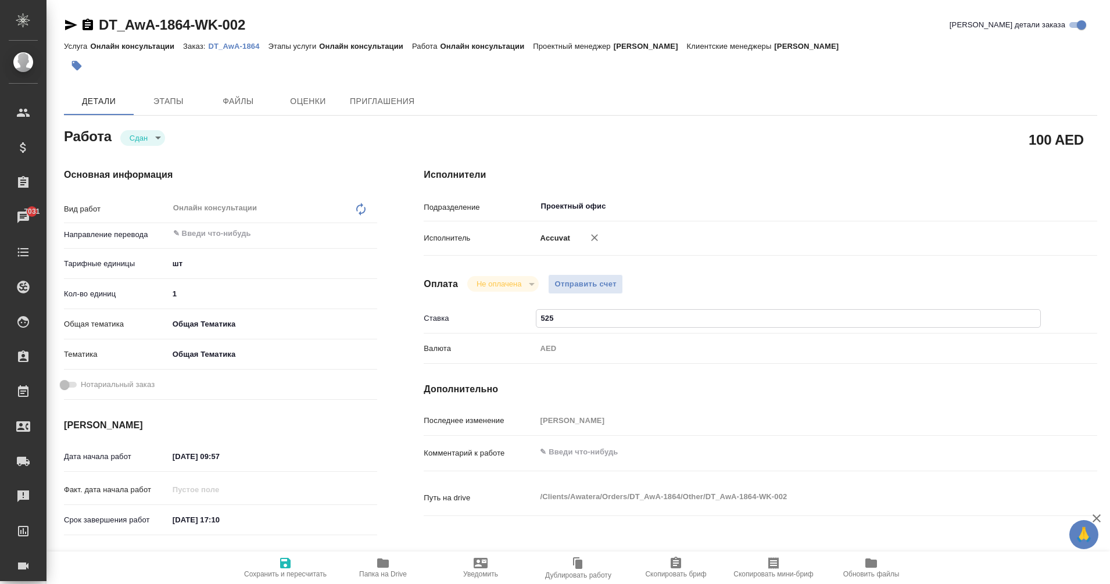
type textarea "x"
type input "5250"
click at [291, 564] on icon "button" at bounding box center [285, 563] width 14 height 14
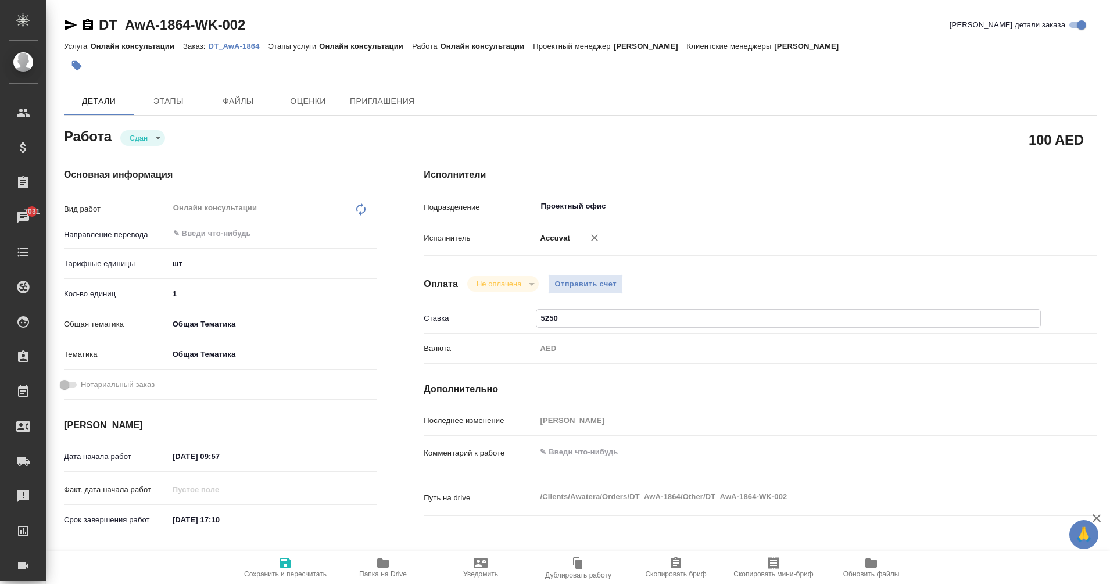
type textarea "x"
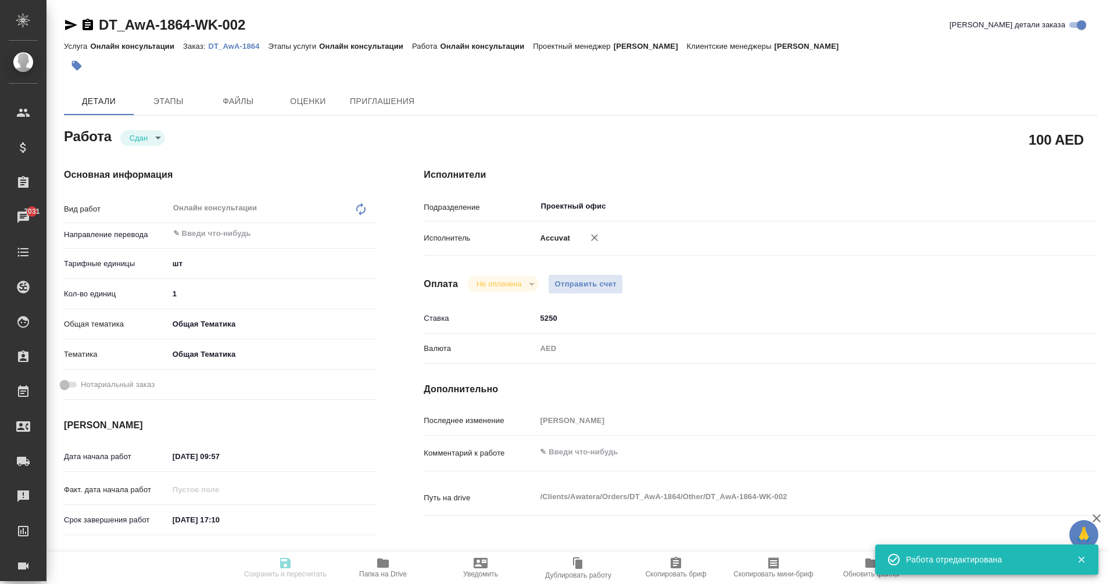
type textarea "x"
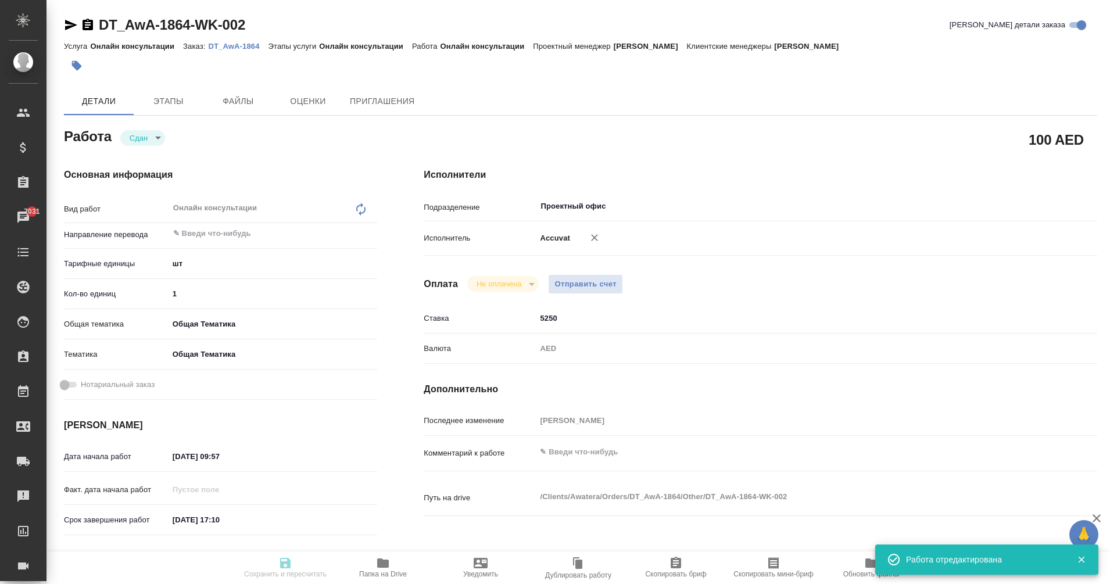
type input "closed"
type textarea "Онлайн консультации"
type textarea "x"
type input "5a8b1489cc6b4906c91bfdc1"
type input "1"
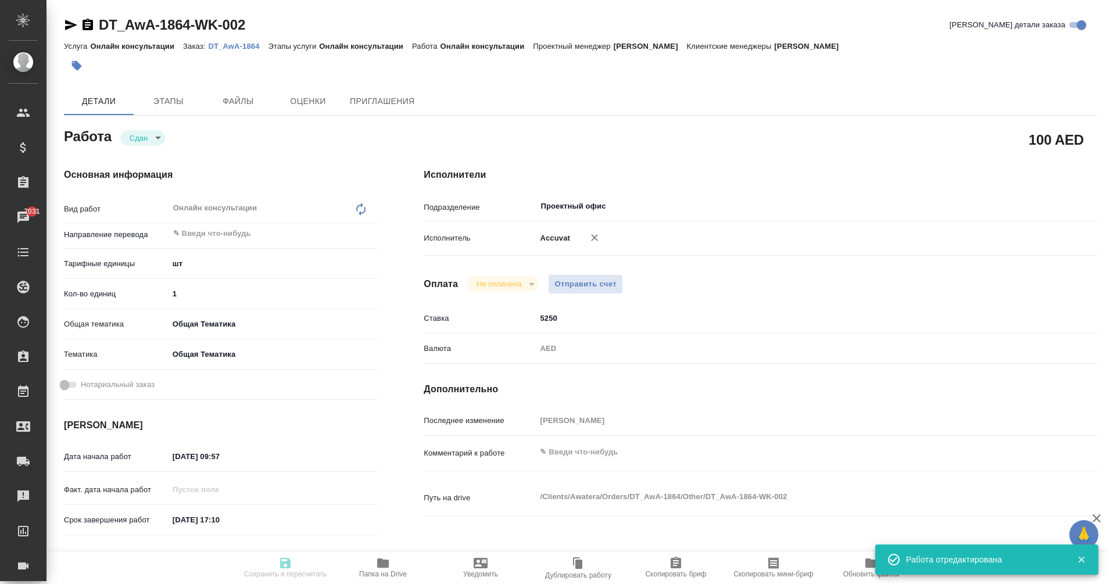
type input "obtem"
type input "6012b1ca196b0e5c9229a120"
type input "15.10.2025 09:57"
type input "[DATE] 17:10"
type input "15.10.2025 12:04"
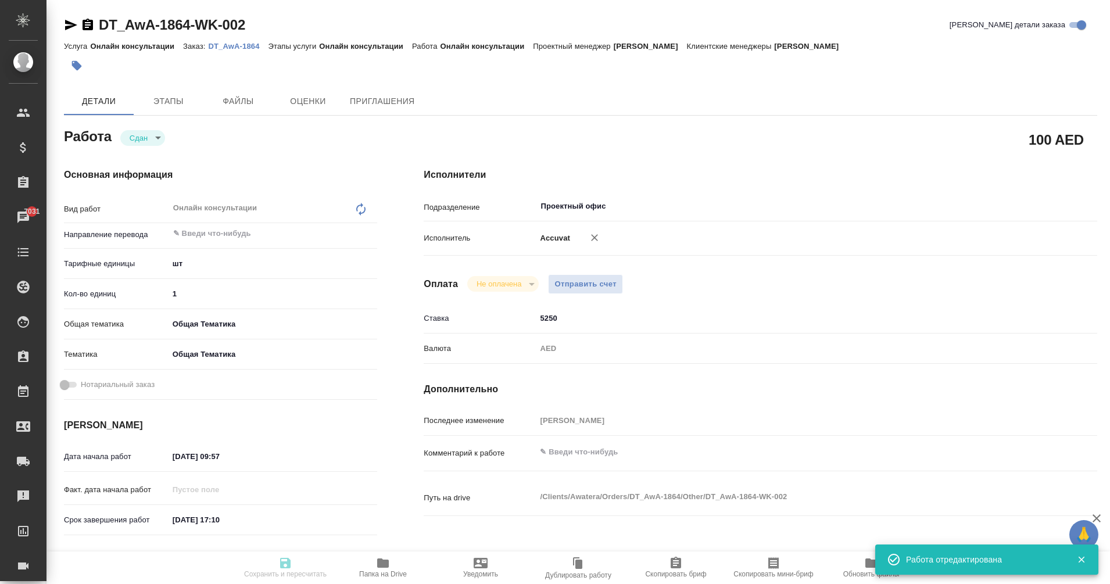
type input "31.10.2025 17:10"
type input "Проектный офис"
type input "notPayed"
type input "5250"
type input "AED"
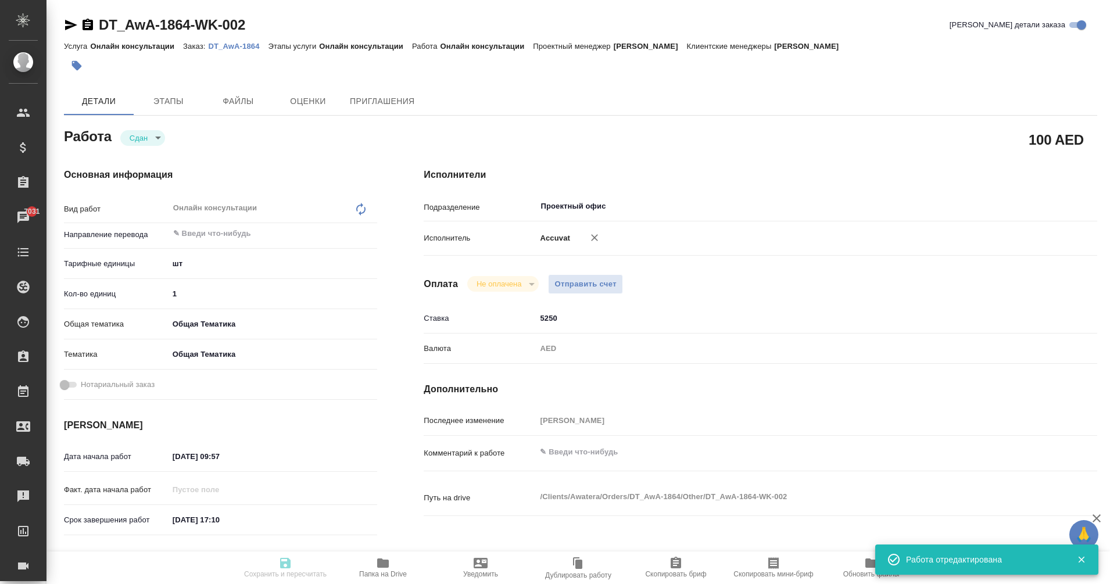
type input "Еганян Маргарита"
type textarea "x"
type textarea "/Clients/Awatera/Orders/DT_AwA-1864/Other/DT_AwA-1864-WK-002"
type textarea "x"
type input "DT_AwA-1864"
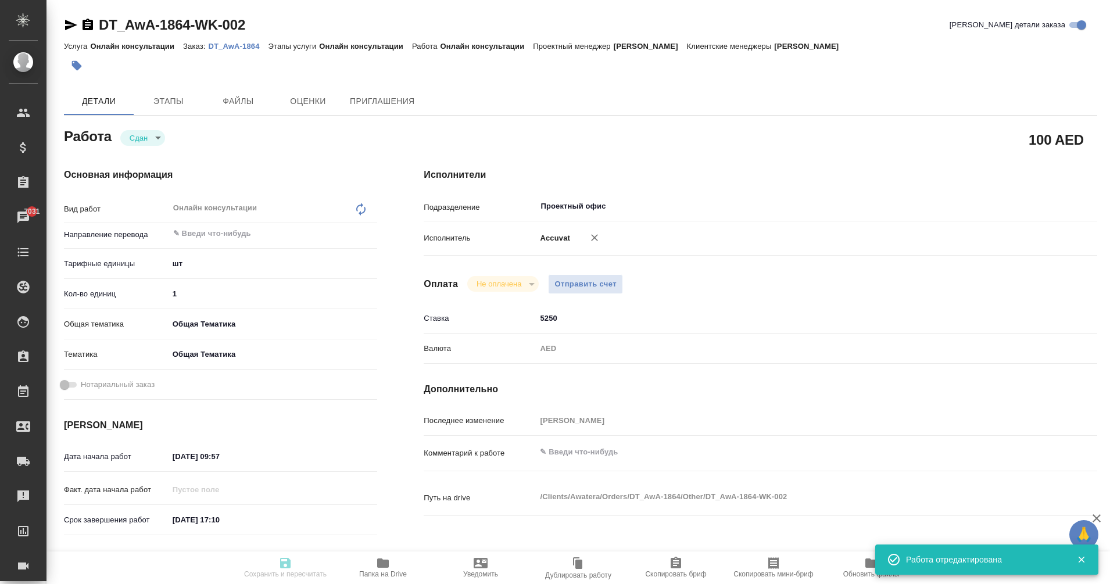
type input "Онлайн консультации"
type input "Еганян Маргарита"
type input "/Clients/Awatera/Orders/DT_AwA-1864"
type textarea "x"
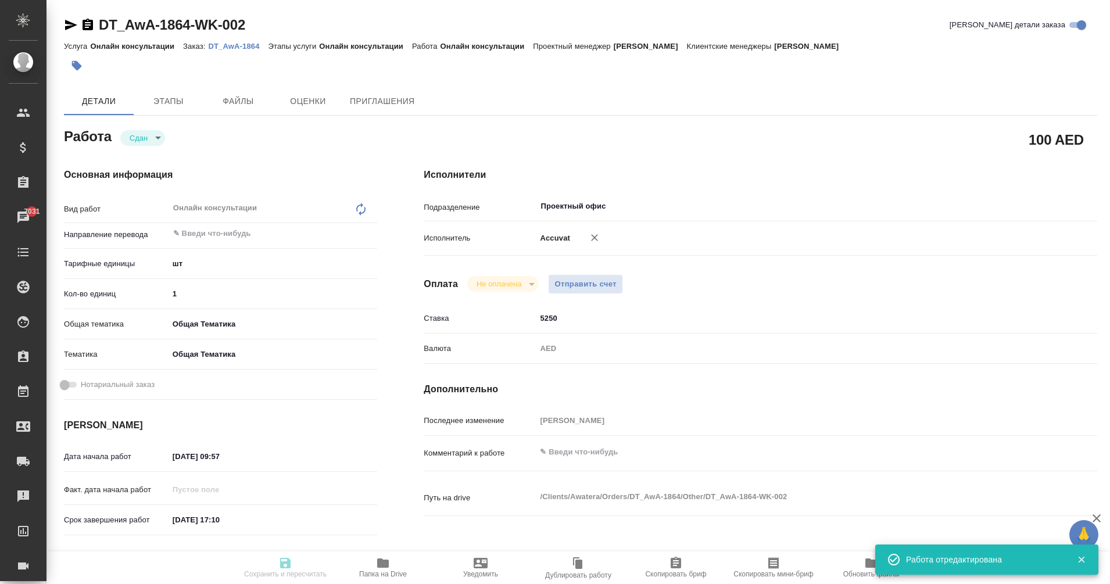
type textarea "x"
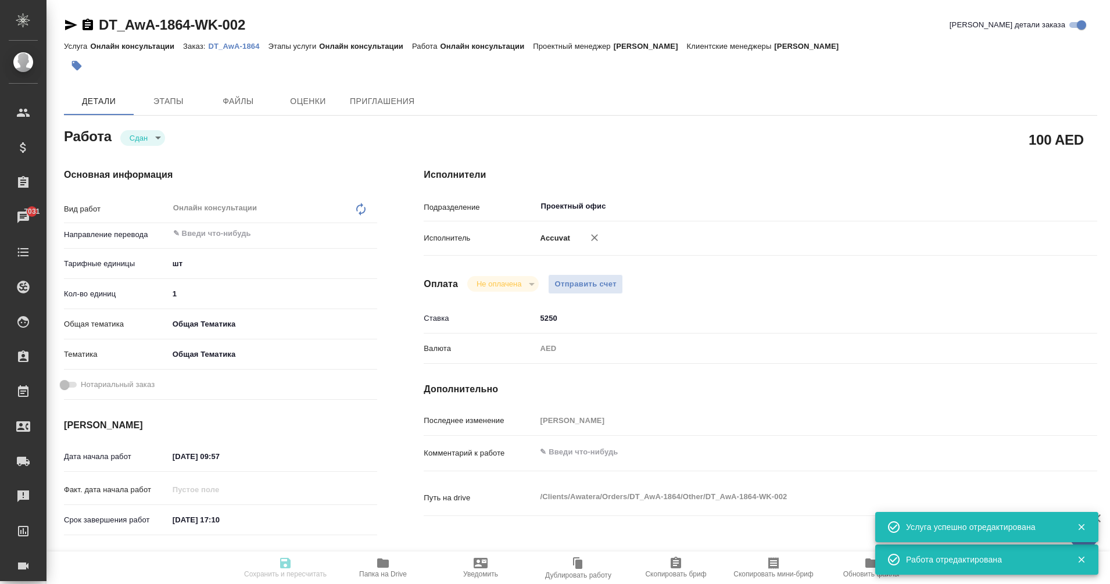
type textarea "x"
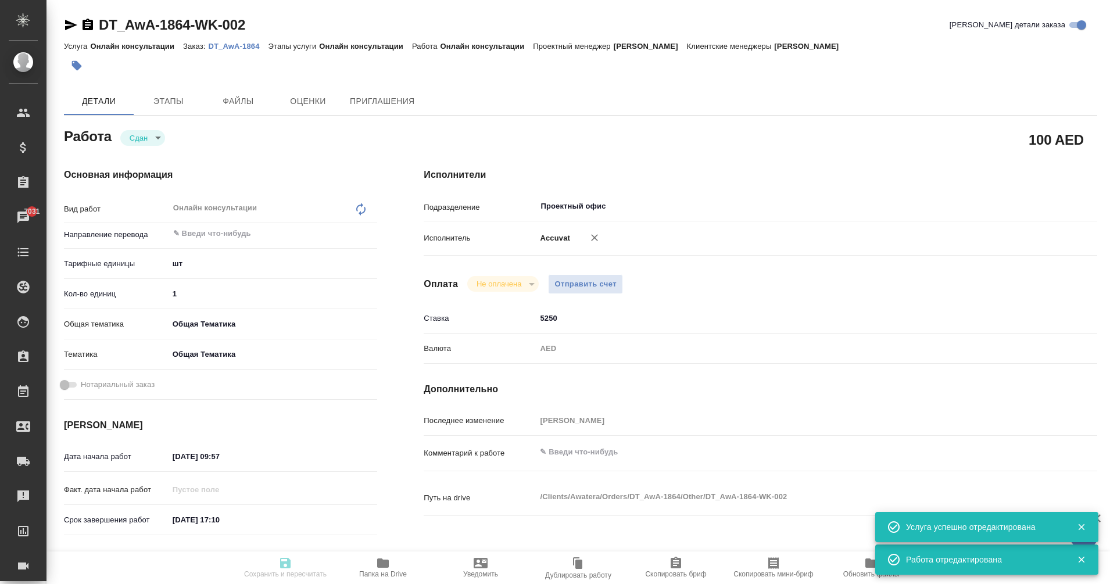
type textarea "x"
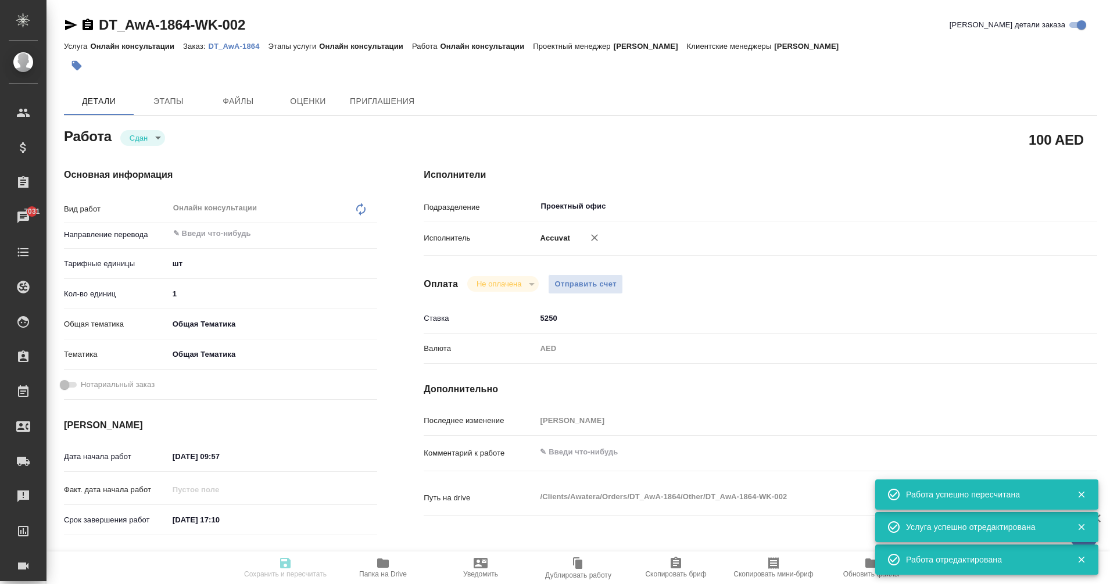
type textarea "x"
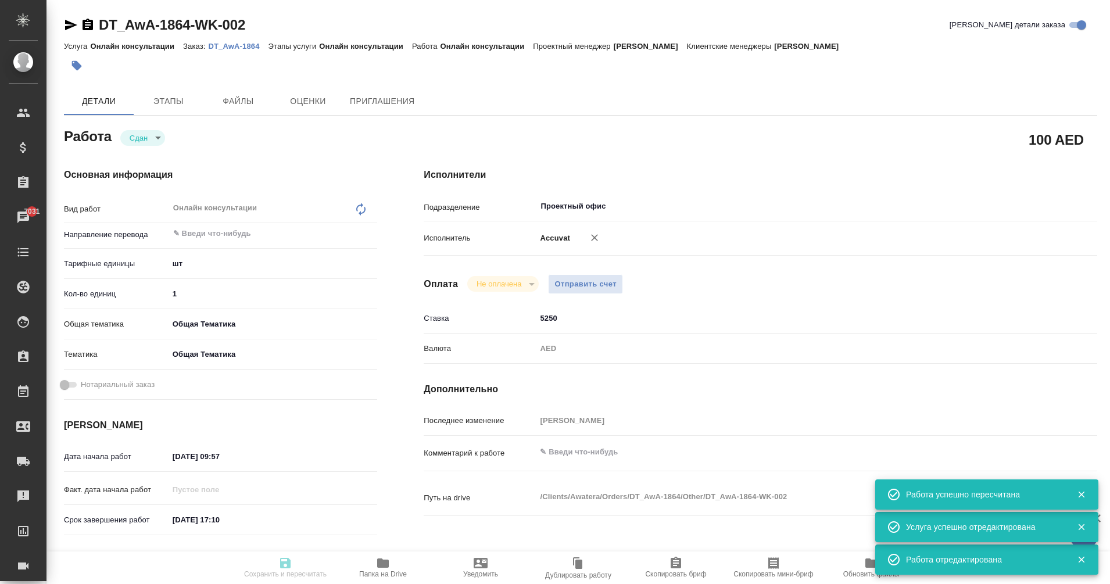
type input "closed"
type textarea "Онлайн консультации"
type textarea "x"
type input "5a8b1489cc6b4906c91bfdc1"
type input "1"
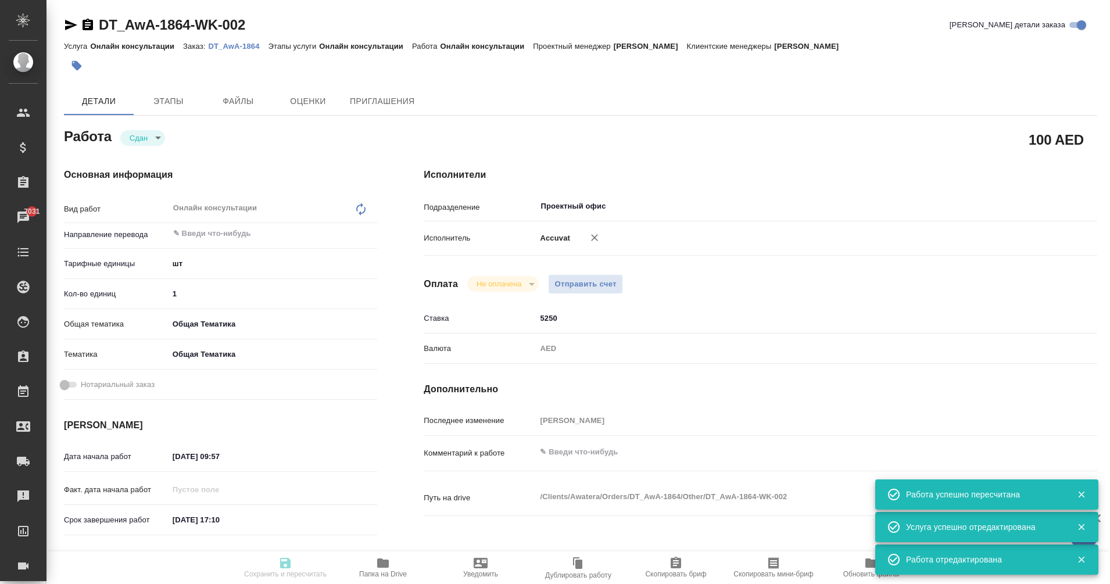
type input "obtem"
type input "6012b1ca196b0e5c9229a120"
type input "15.10.2025 09:57"
type input "31.10.2025 17:10"
type input "15.10.2025 12:04"
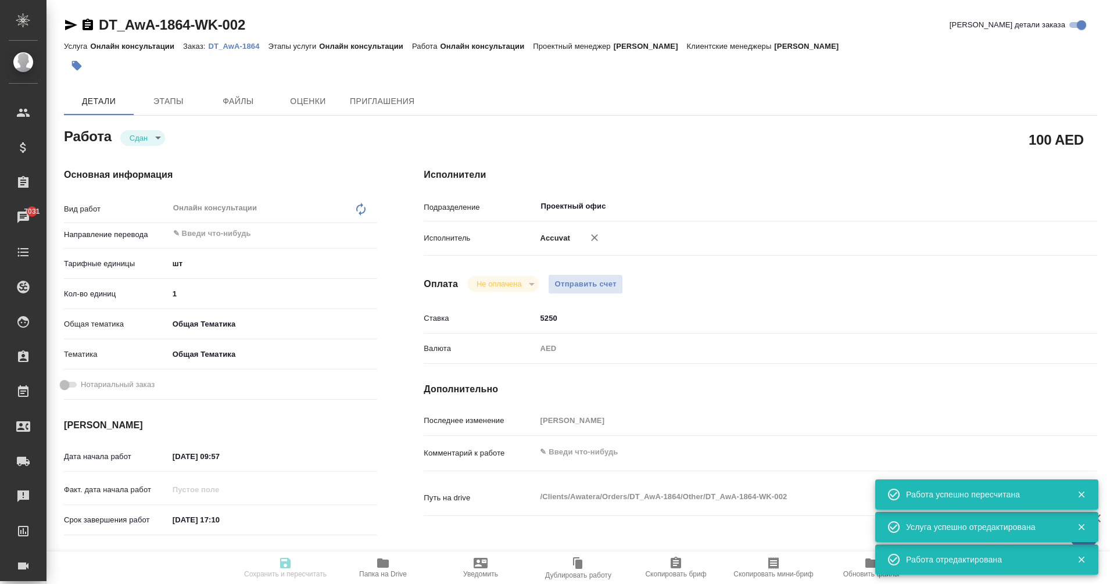
type input "31.10.2025 17:10"
type input "Проектный офис"
type input "notPayed"
type input "5250"
type input "AED"
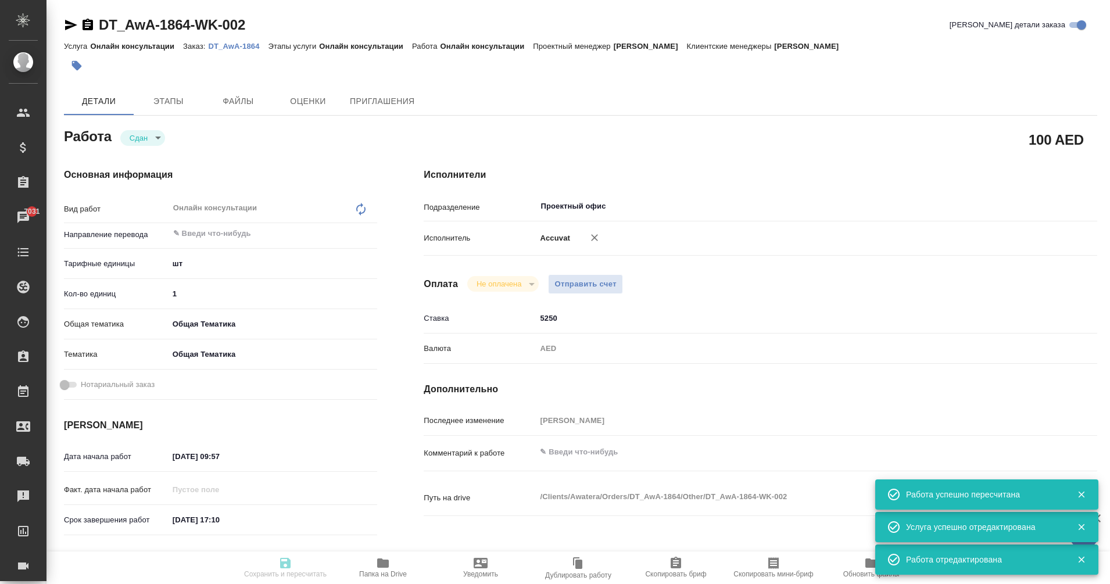
type input "[PERSON_NAME]"
type textarea "x"
type textarea "/Clients/Awatera/Orders/DT_AwA-1864/Other/DT_AwA-1864-WK-002"
type textarea "x"
type input "DT_AwA-1864"
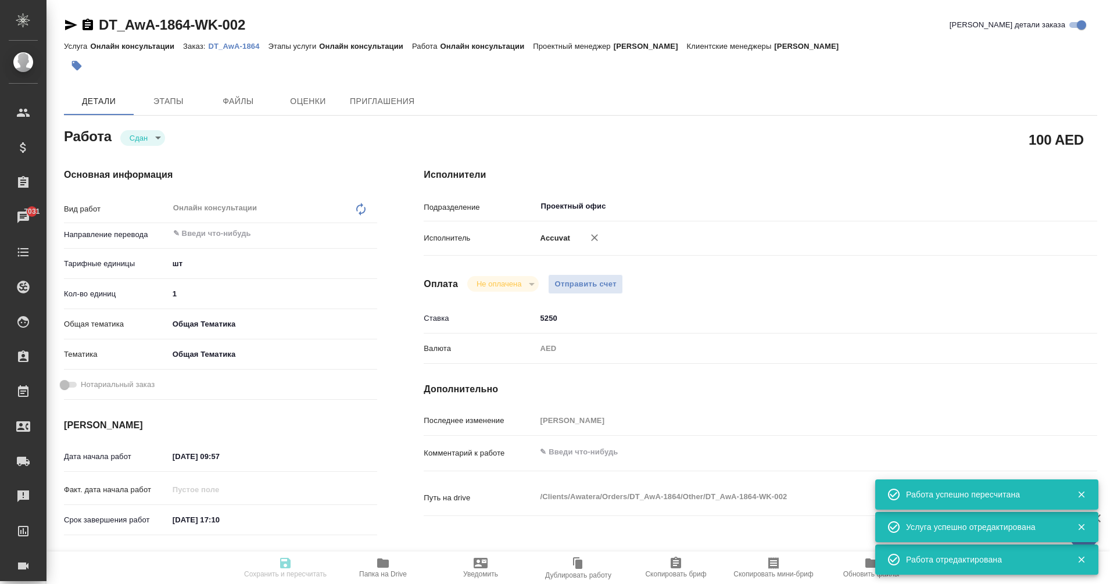
type input "Онлайн консультации"
type input "[PERSON_NAME]"
type input "/Clients/Awatera/Orders/DT_AwA-1864"
type textarea "x"
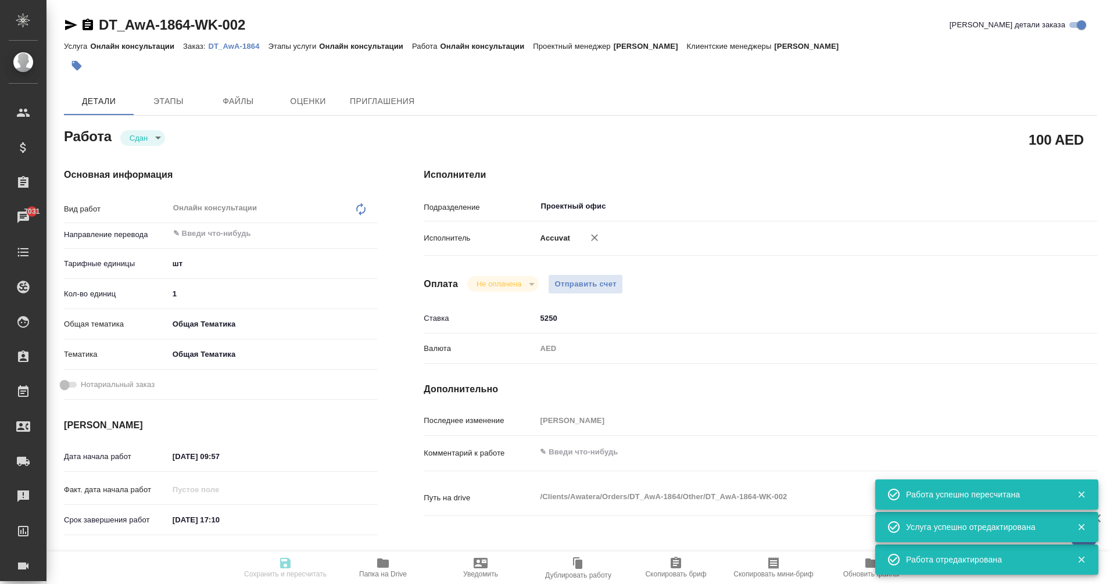
type textarea "x"
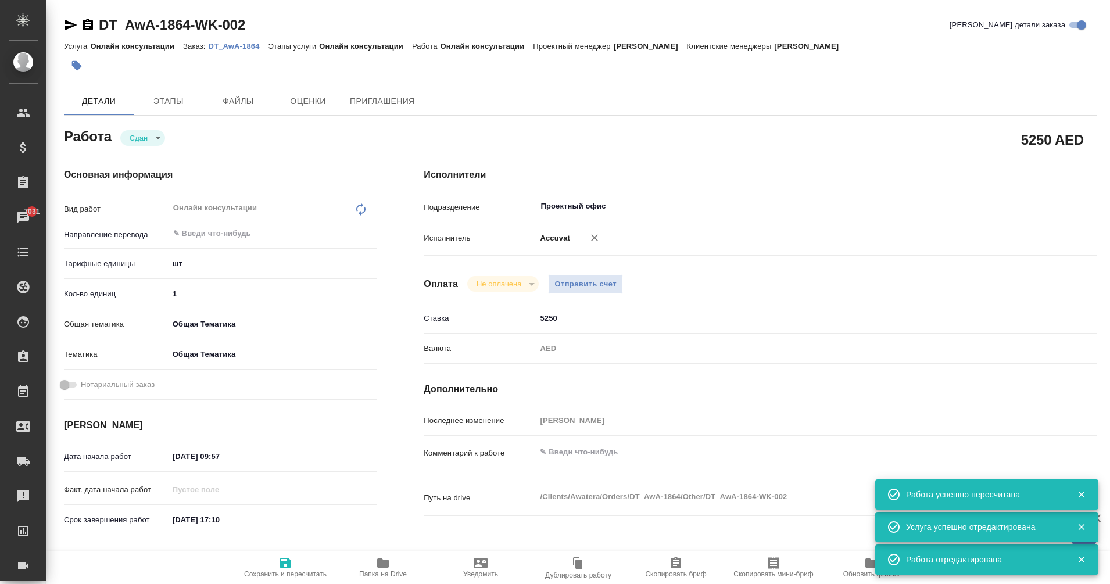
type textarea "x"
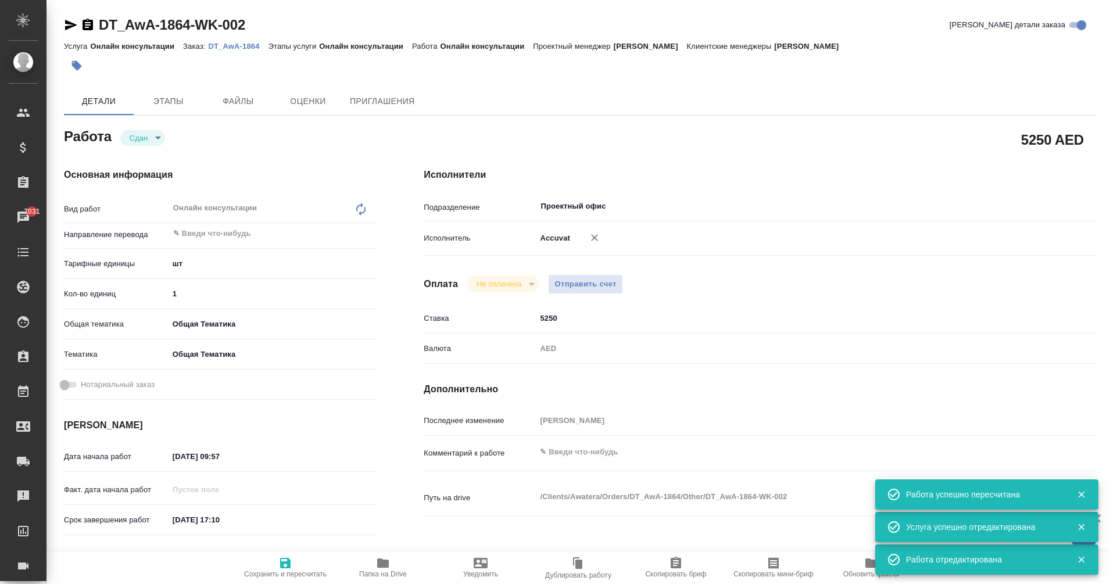
type textarea "x"
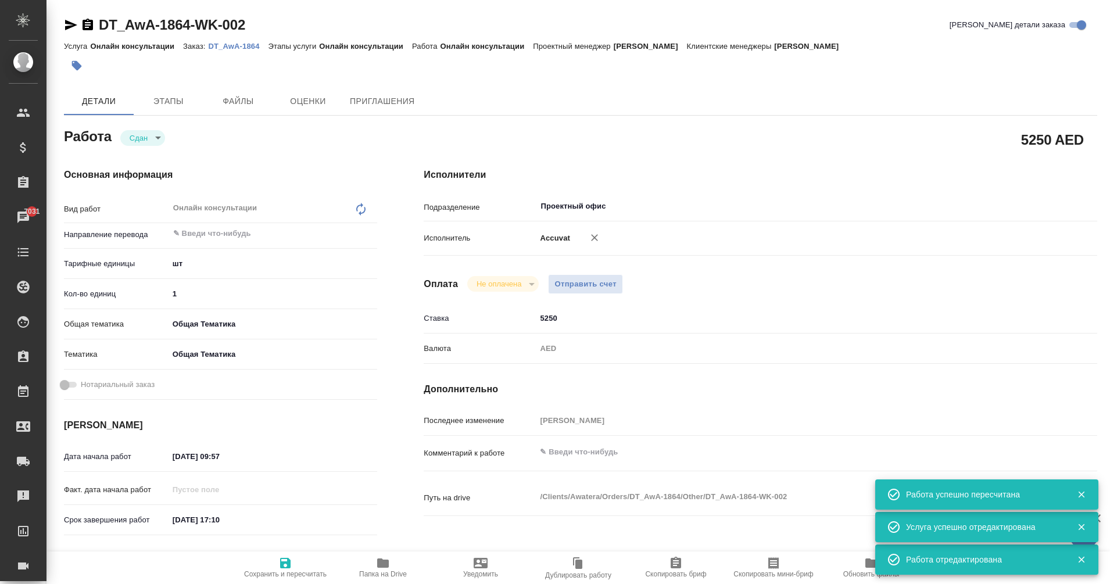
type textarea "x"
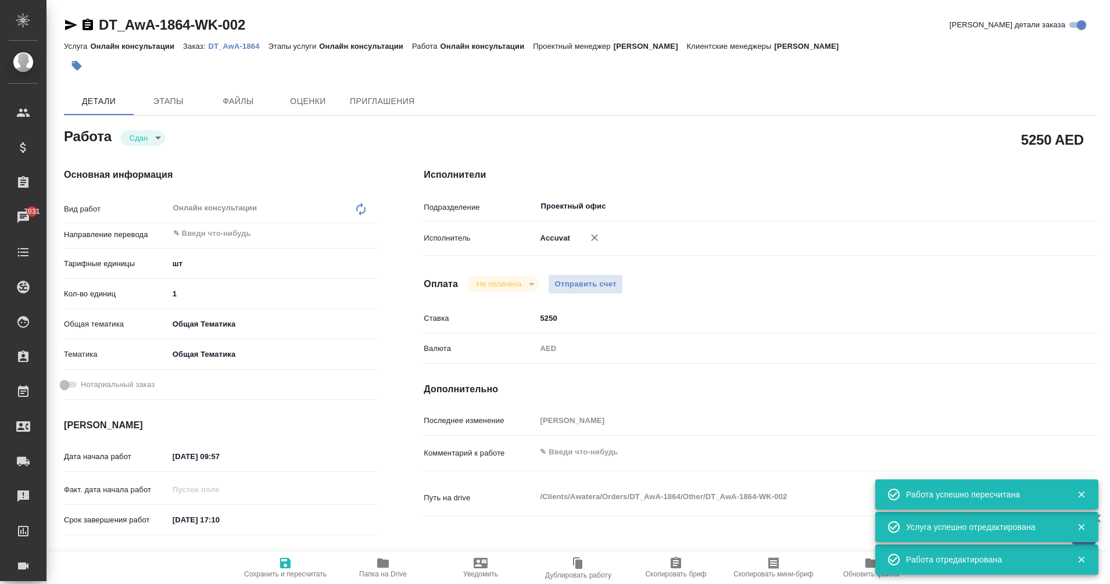
type textarea "x"
click at [311, 573] on span "Сохранить и пересчитать" at bounding box center [285, 574] width 83 height 8
type textarea "x"
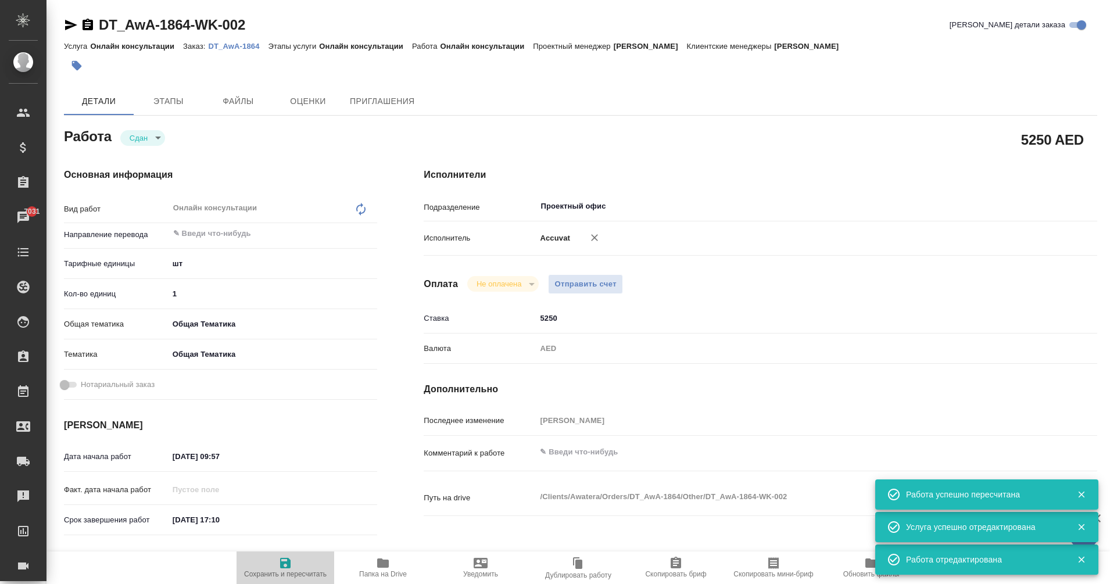
type textarea "x"
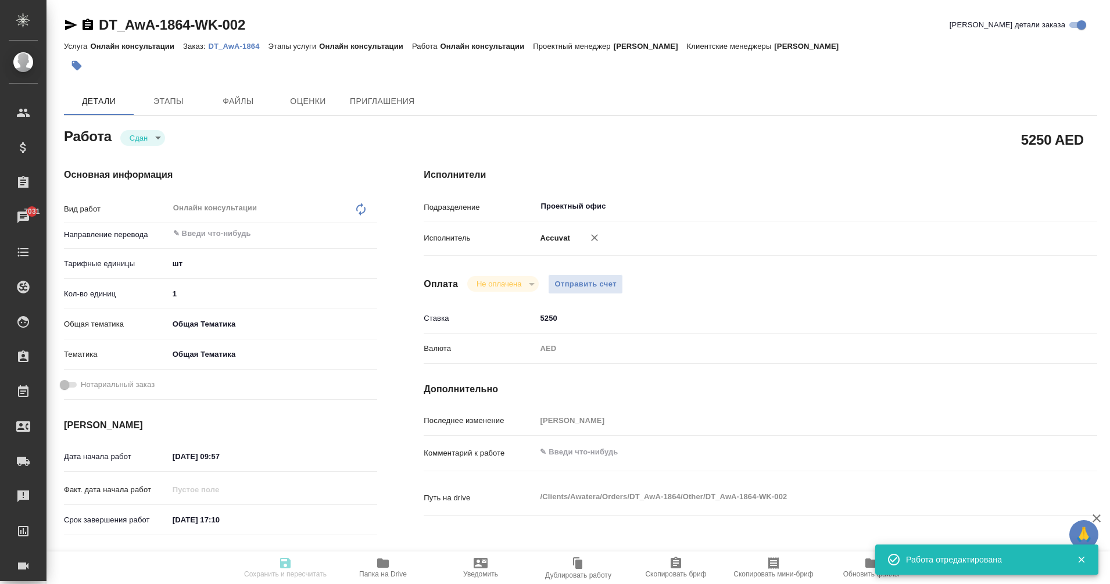
type textarea "x"
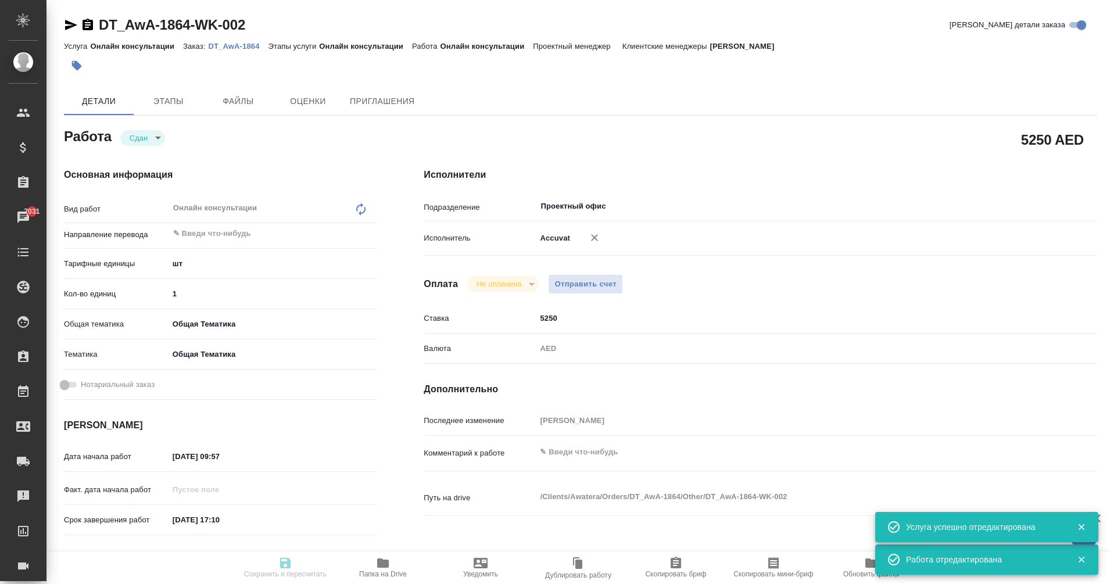
type input "closed"
type textarea "Онлайн консультации"
type textarea "x"
type input "5a8b1489cc6b4906c91bfdc1"
type input "1"
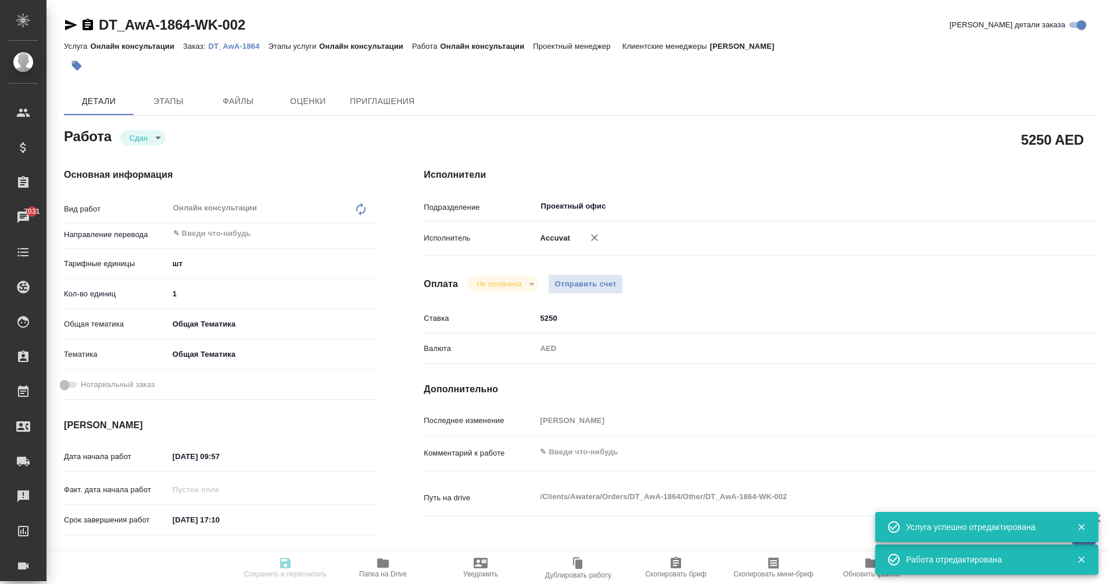
type input "obtem"
type input "6012b1ca196b0e5c9229a120"
type input "15.10.2025 09:57"
type input "31.10.2025 17:10"
type input "15.10.2025 12:04"
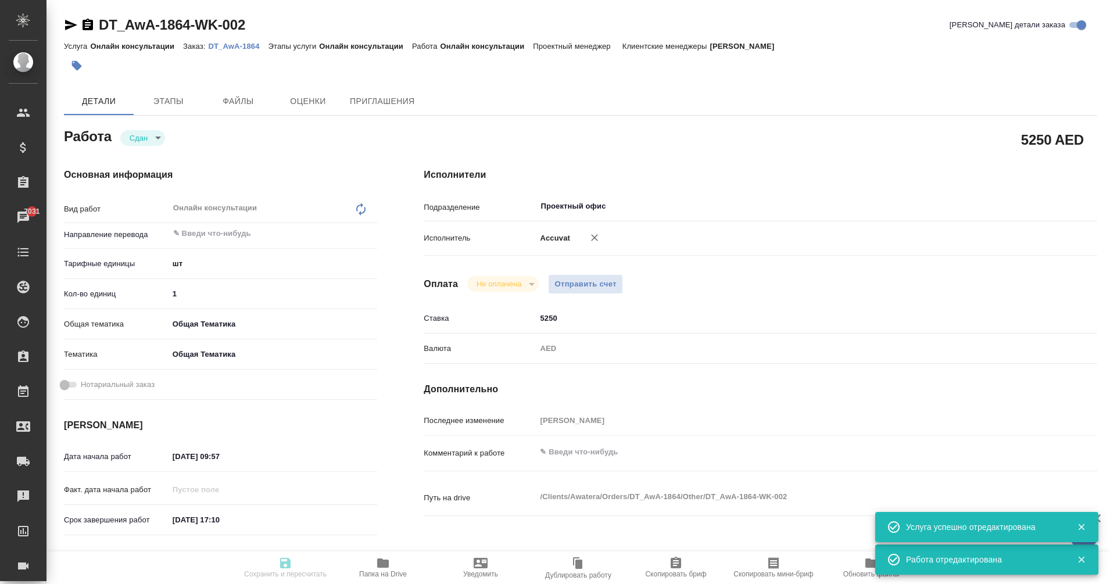
type input "31.10.2025 17:10"
type input "Проектный офис"
type input "notPayed"
type input "5250"
type input "AED"
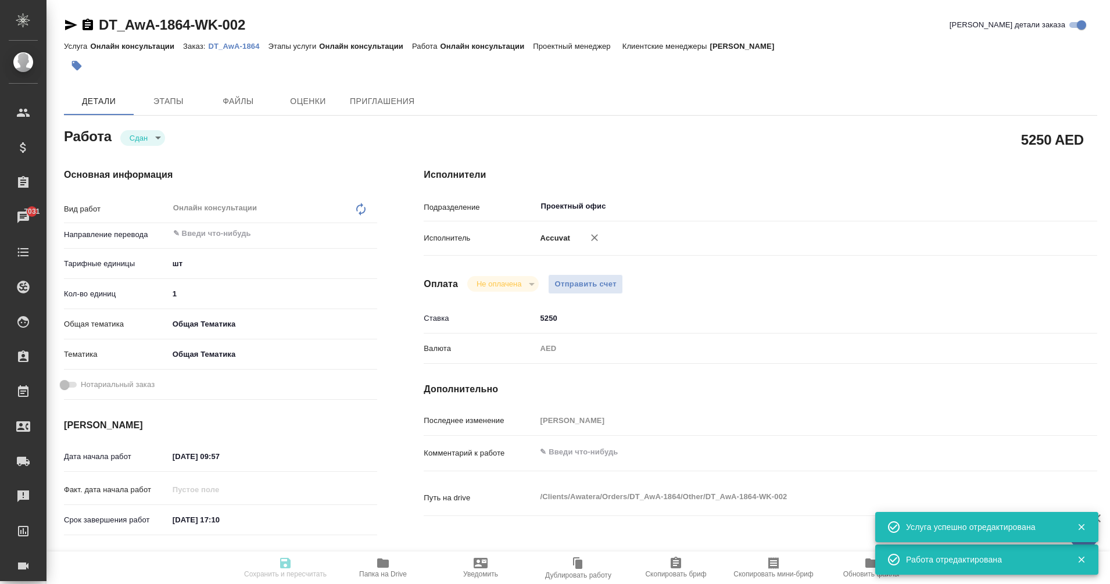
type input "[PERSON_NAME]"
type textarea "x"
type textarea "/Clients/Awatera/Orders/DT_AwA-1864/Other/DT_AwA-1864-WK-002"
type textarea "x"
type input "DT_AwA-1864"
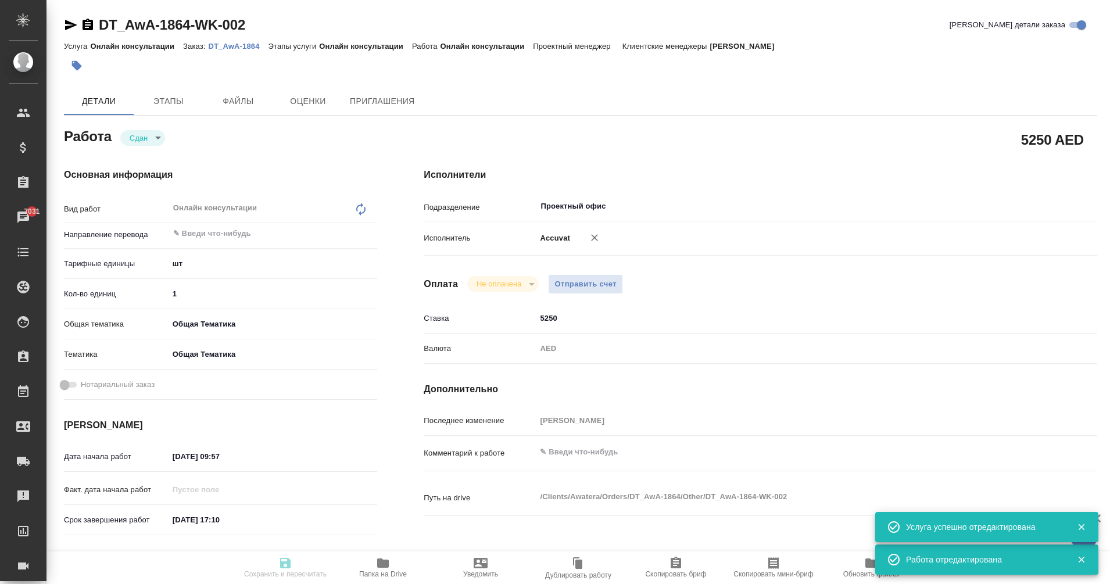
type input "Онлайн консультации"
type input "[PERSON_NAME]"
type input "/Clients/Awatera/Orders/DT_AwA-1864"
type textarea "x"
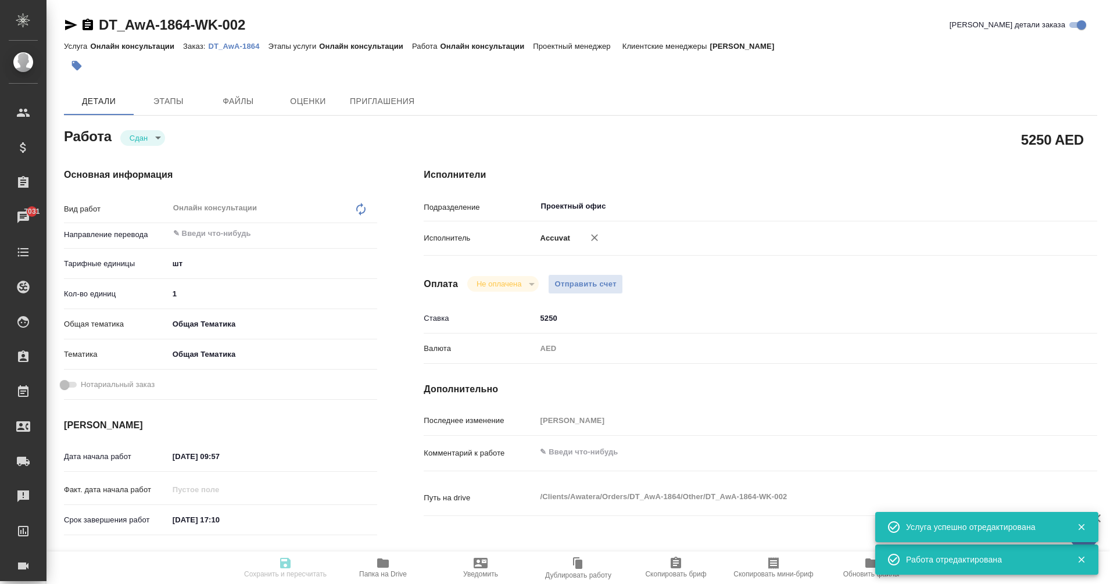
type textarea "x"
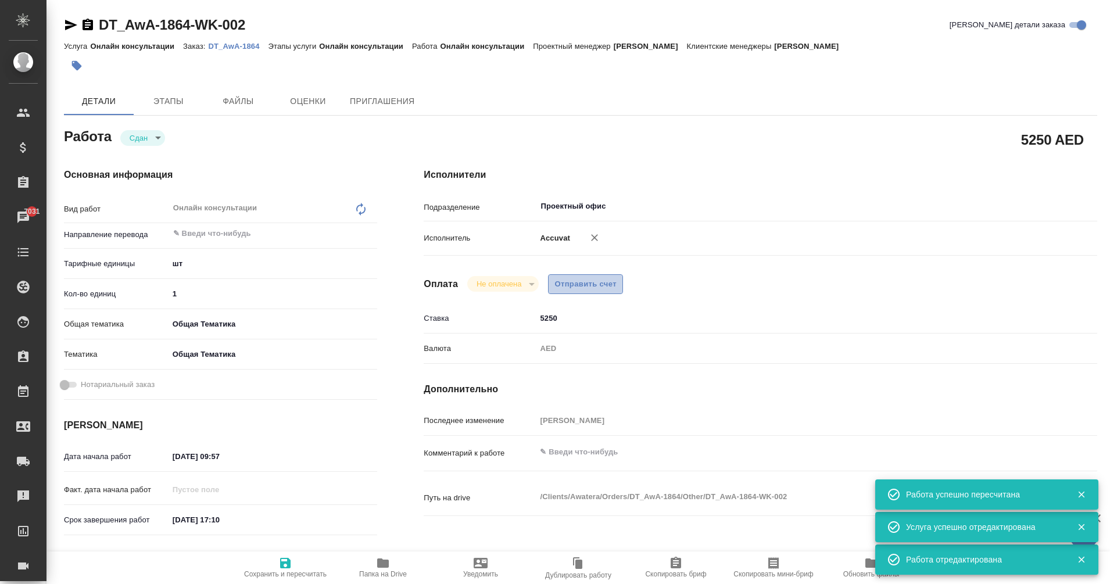
click at [574, 286] on span "Отправить счет" at bounding box center [586, 284] width 62 height 13
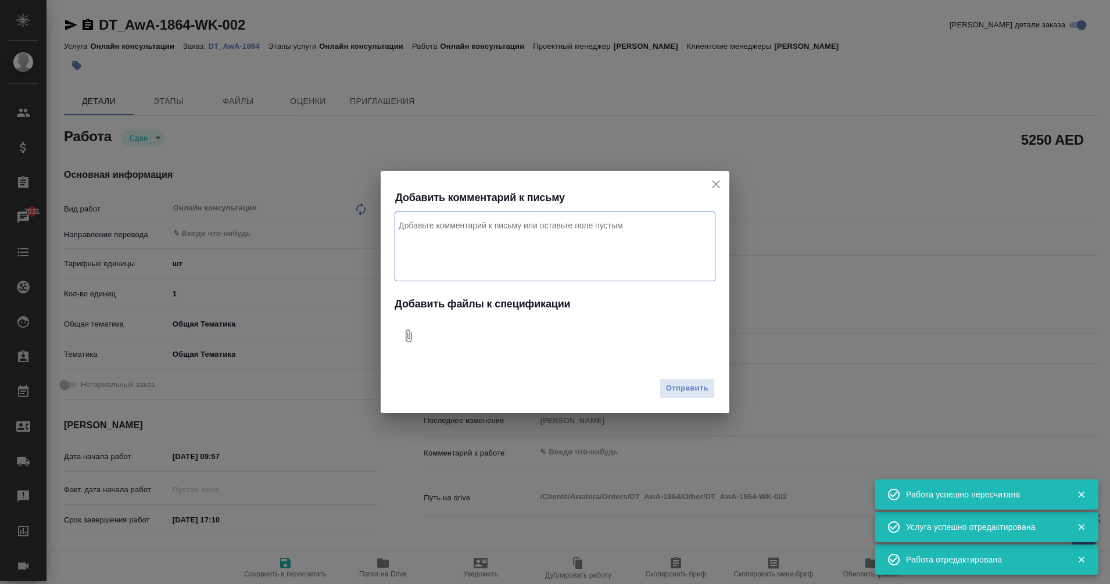
click at [407, 337] on icon "Добавить файлы к спецификации" at bounding box center [409, 336] width 6 height 13
click at [452, 227] on textarea "Комментарий к письму" at bounding box center [555, 247] width 321 height 70
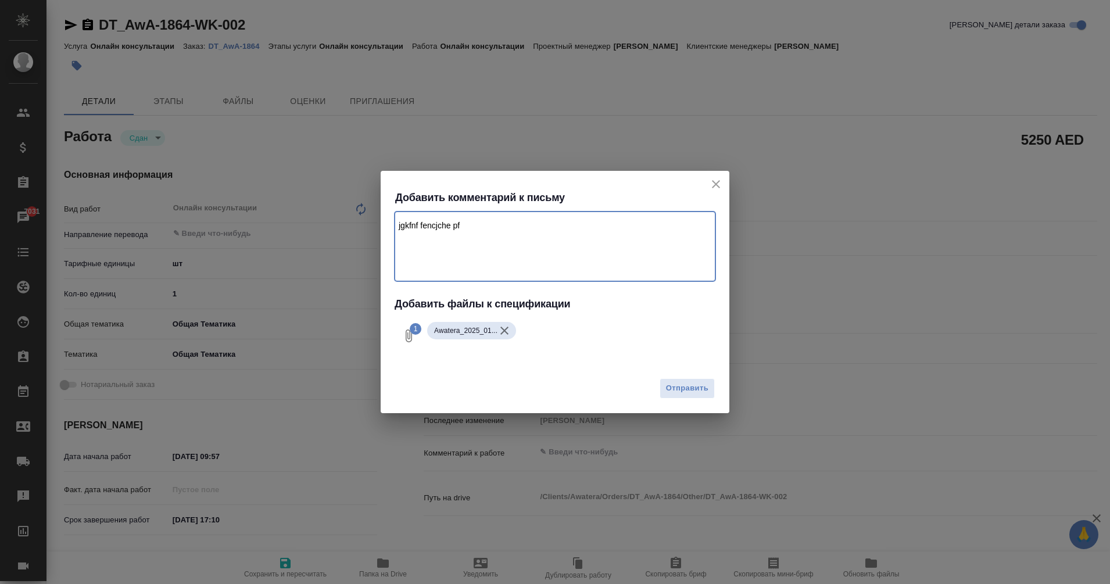
drag, startPoint x: 424, startPoint y: 223, endPoint x: 312, endPoint y: 222, distance: 111.6
click at [312, 222] on div "Добавить комментарий к письму jgkfnf fencjche pf Добавить файлы к спецификации …" at bounding box center [555, 292] width 1110 height 584
click at [694, 392] on span "Отправить" at bounding box center [687, 388] width 42 height 13
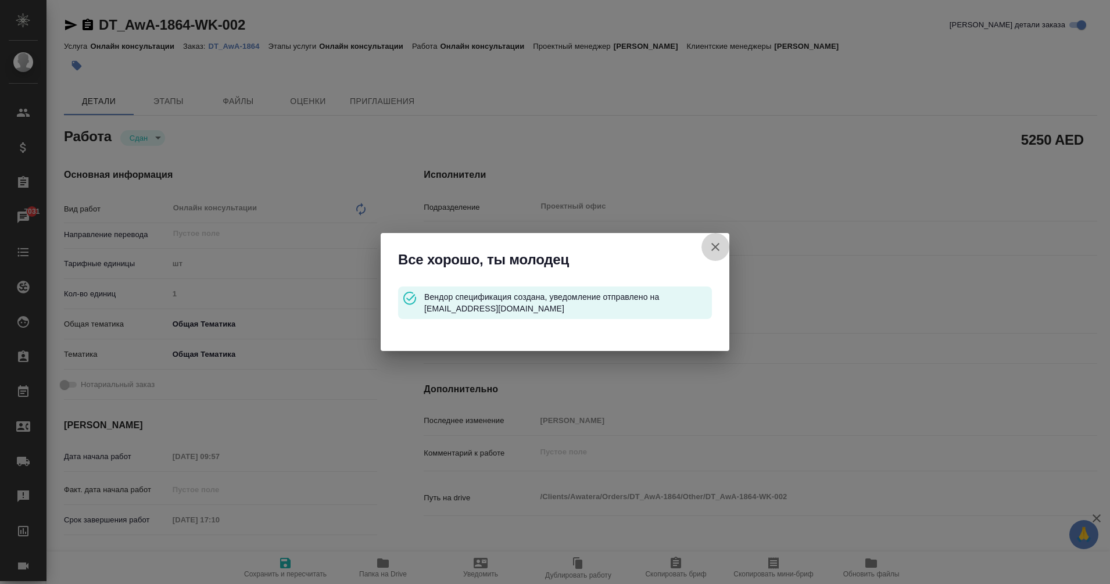
click at [717, 243] on icon "button" at bounding box center [716, 247] width 14 height 14
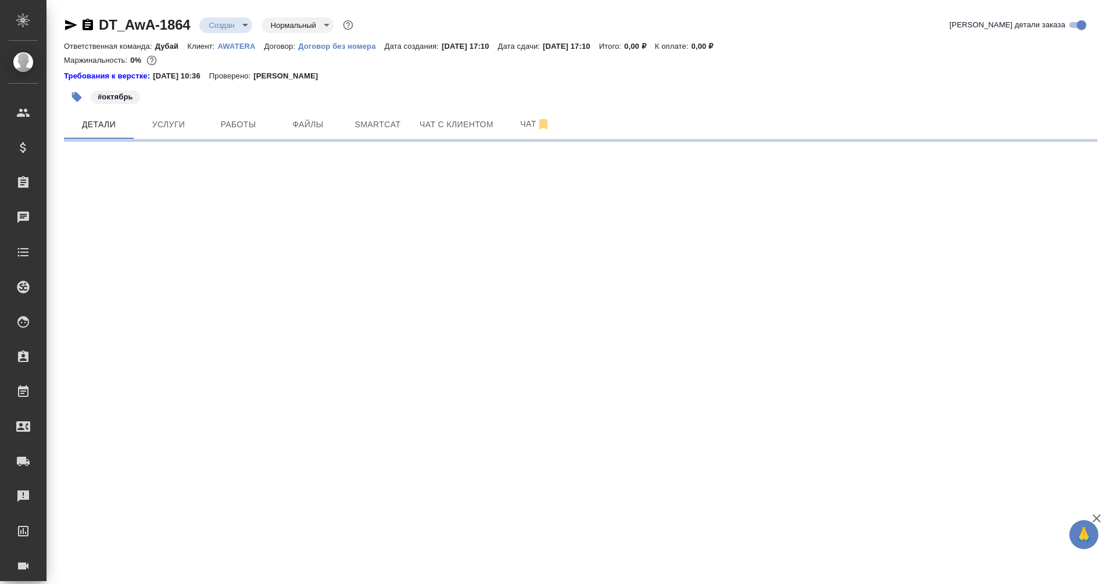
click at [250, 46] on p "AWATERA" at bounding box center [241, 46] width 47 height 9
select select "RU"
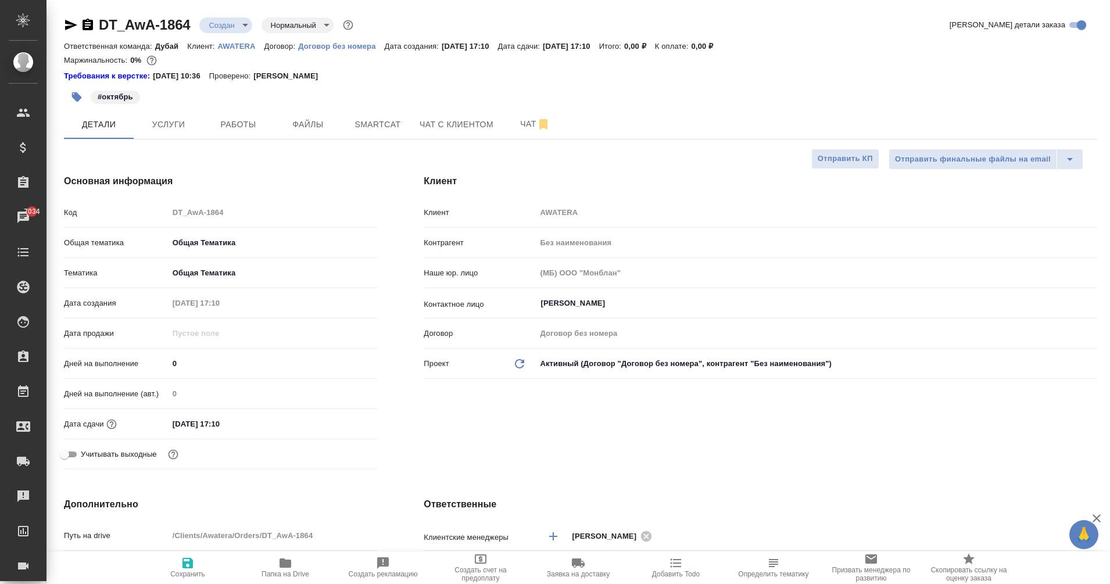
type textarea "x"
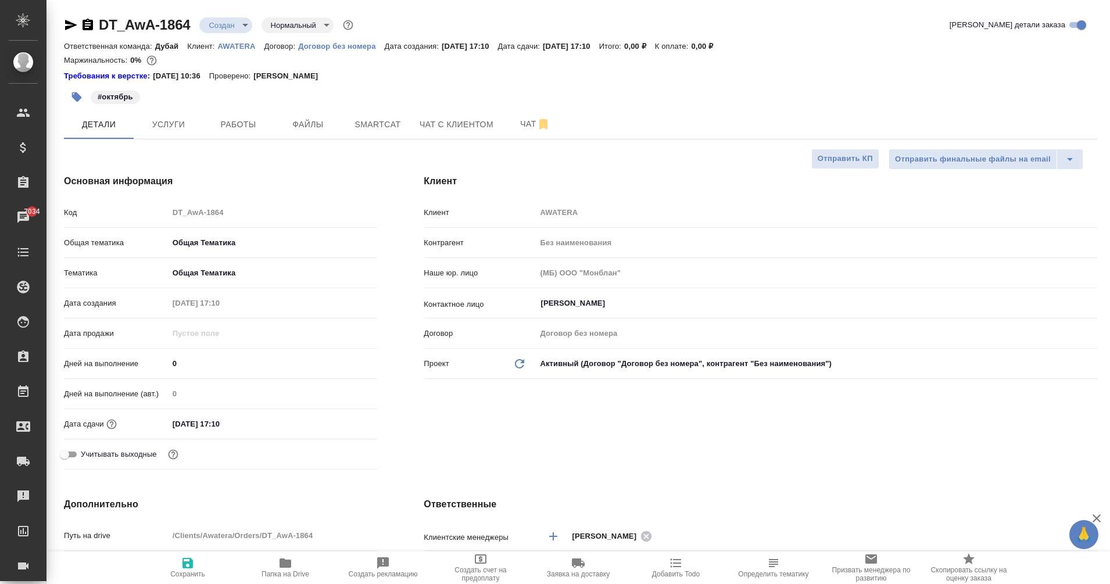
type textarea "x"
click at [85, 24] on icon "button" at bounding box center [88, 25] width 10 height 12
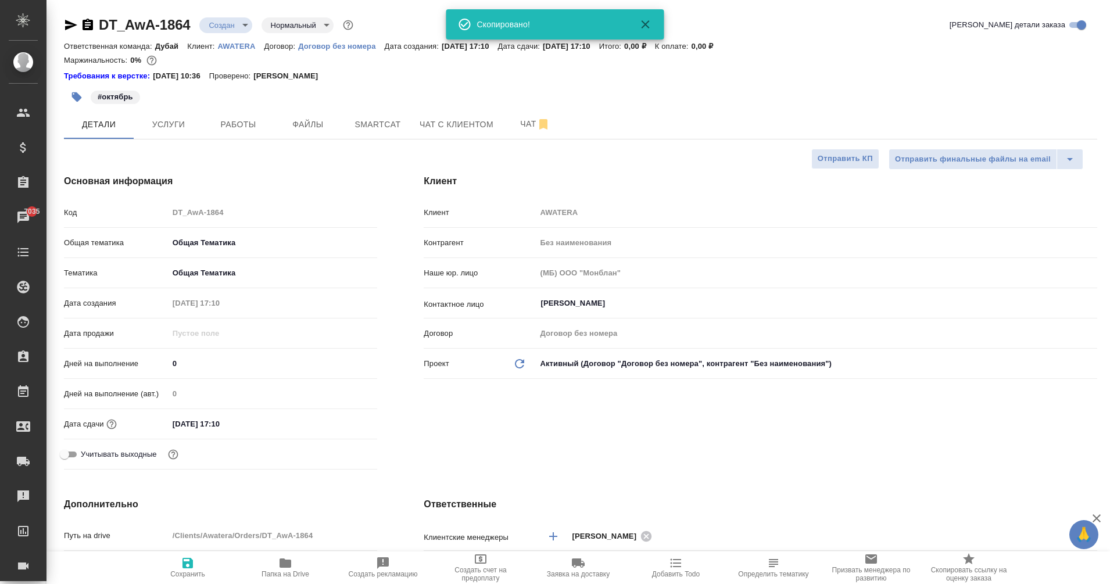
type textarea "x"
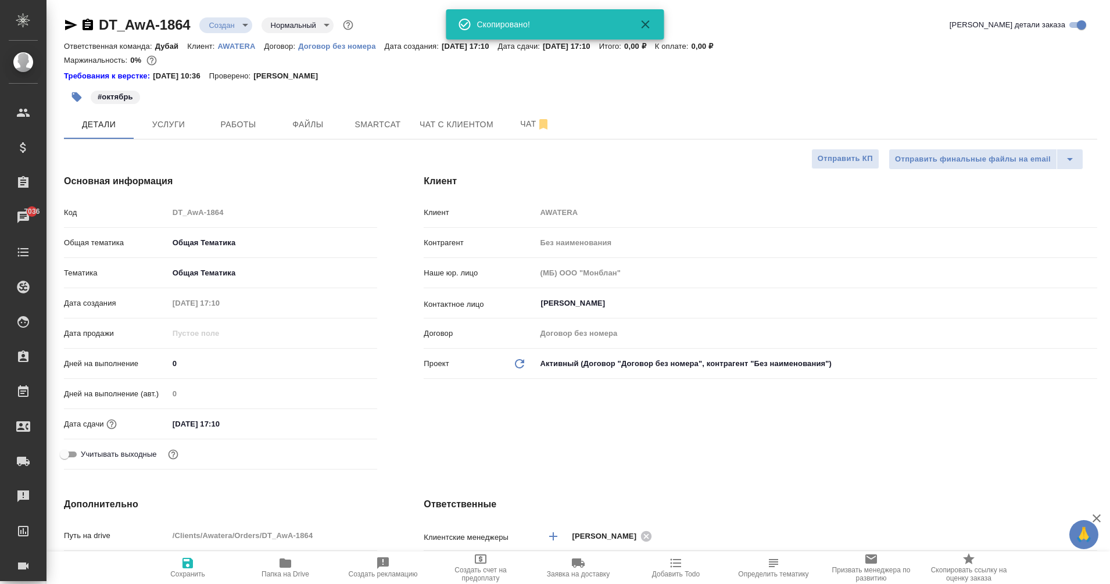
type textarea "x"
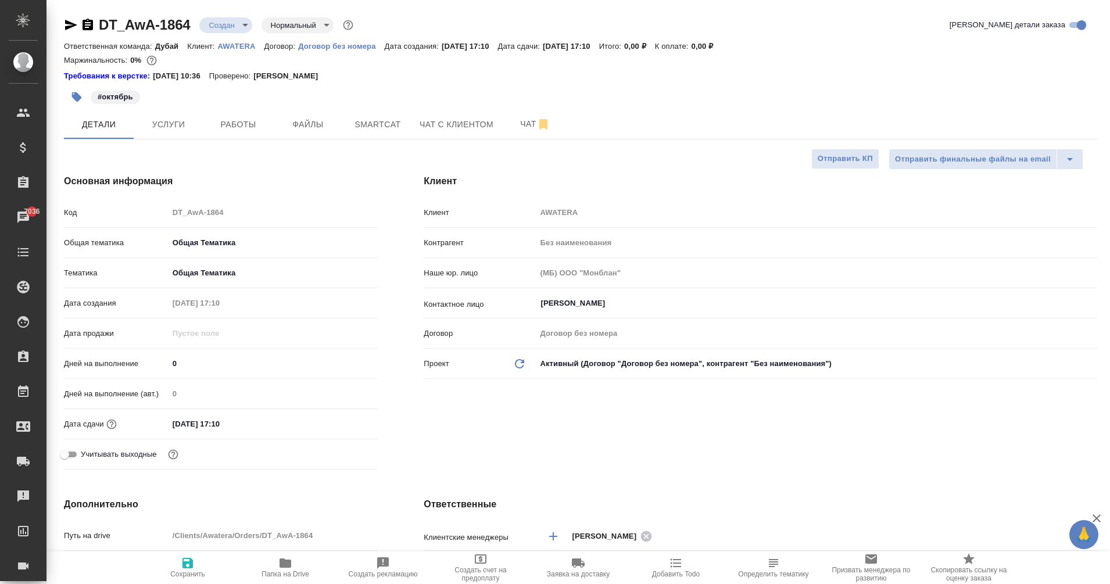
type textarea "x"
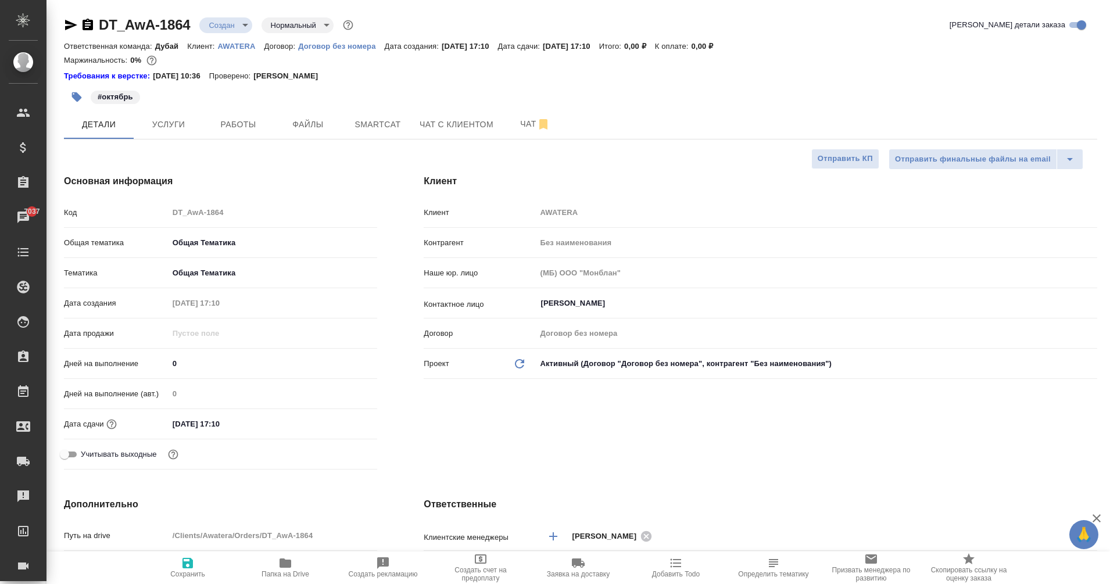
type textarea "x"
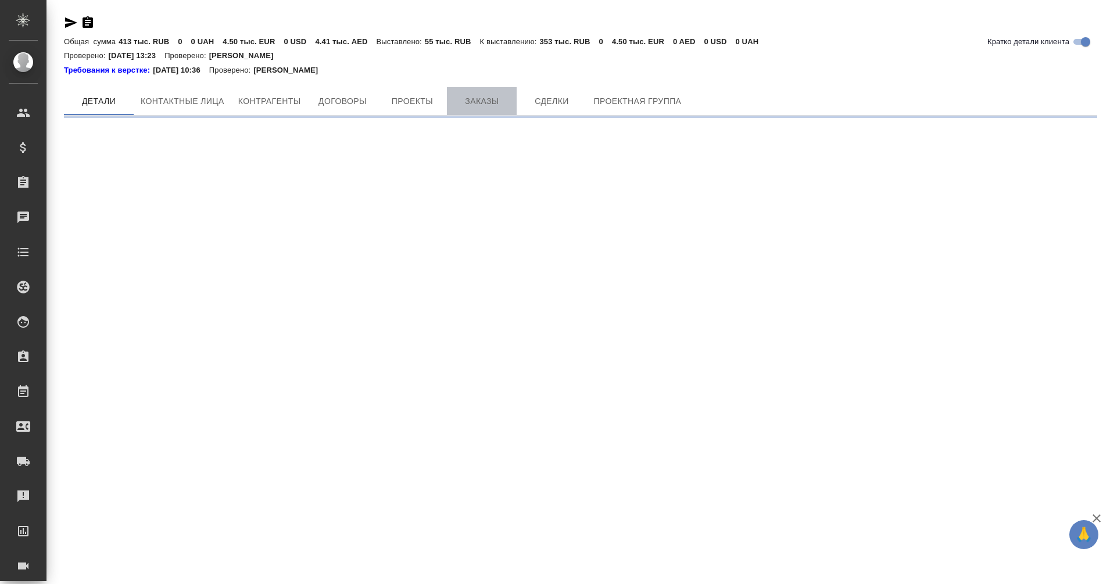
click at [457, 104] on span "Заказы" at bounding box center [482, 101] width 56 height 15
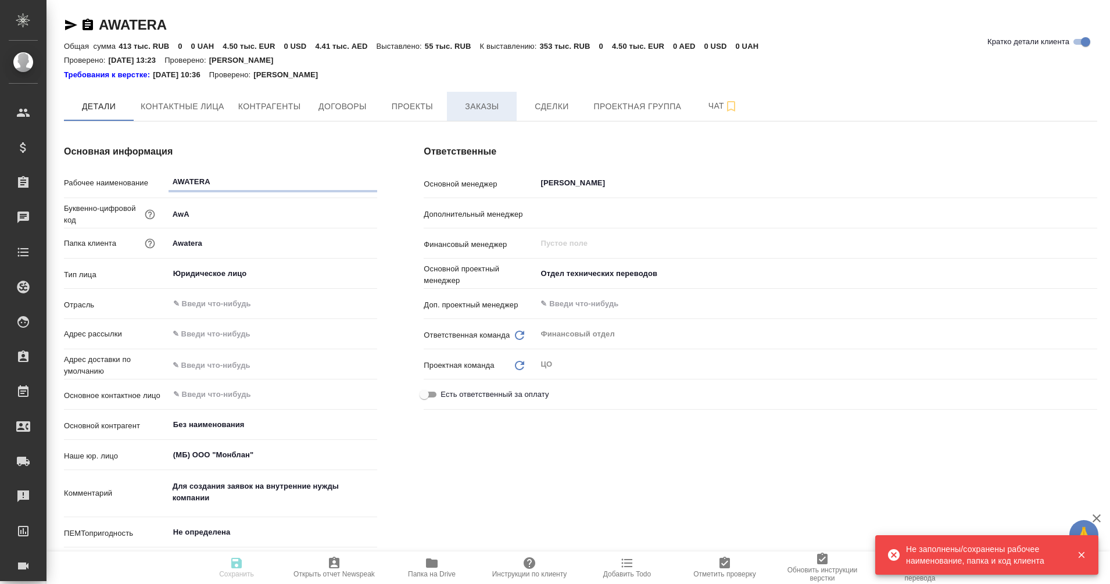
type textarea "x"
click at [478, 110] on span "Заказы" at bounding box center [482, 106] width 56 height 15
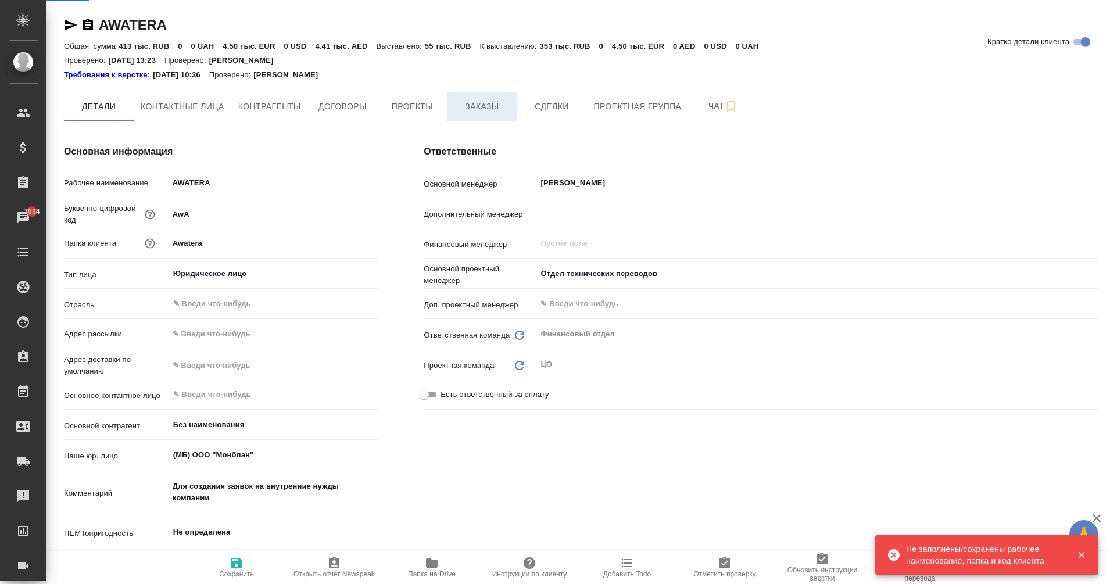
type textarea "x"
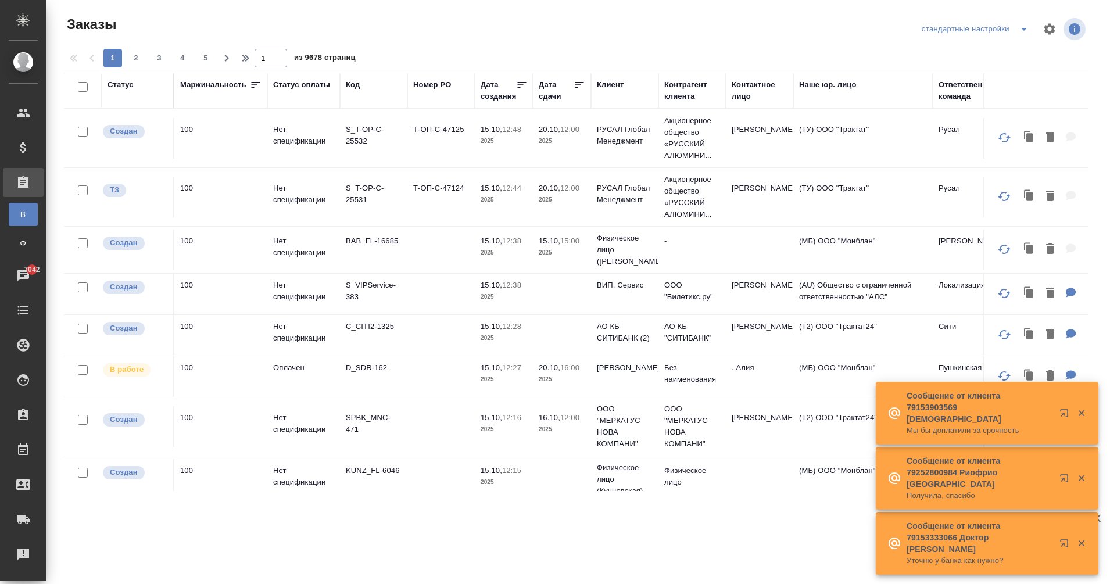
click at [1022, 28] on icon "split button" at bounding box center [1024, 29] width 6 height 3
click at [963, 142] on li "[GEOGRAPHIC_DATA]" at bounding box center [976, 145] width 117 height 19
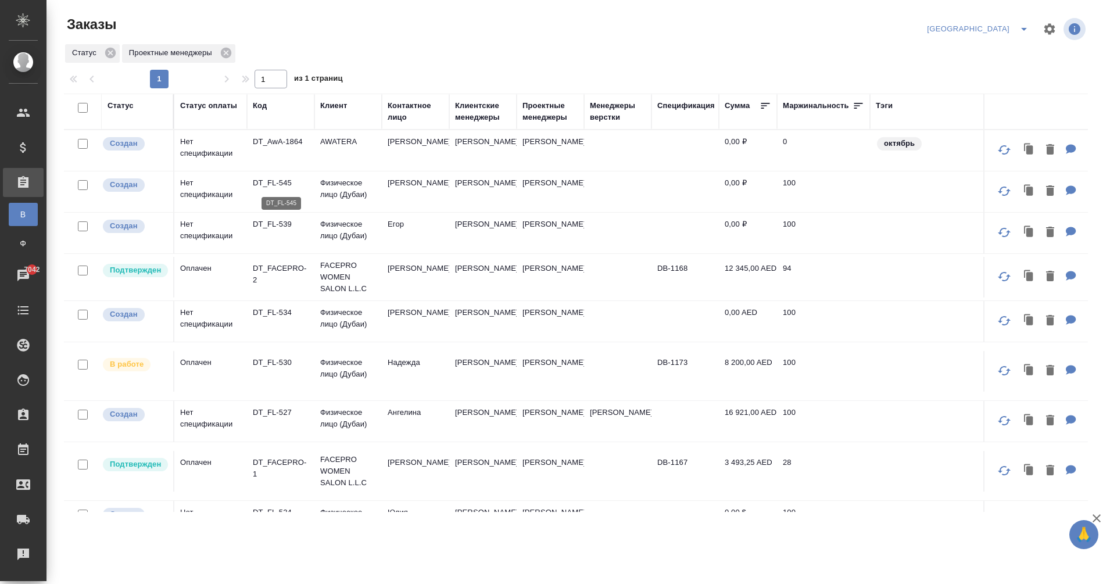
click at [267, 184] on p "DT_FL-545" at bounding box center [281, 183] width 56 height 12
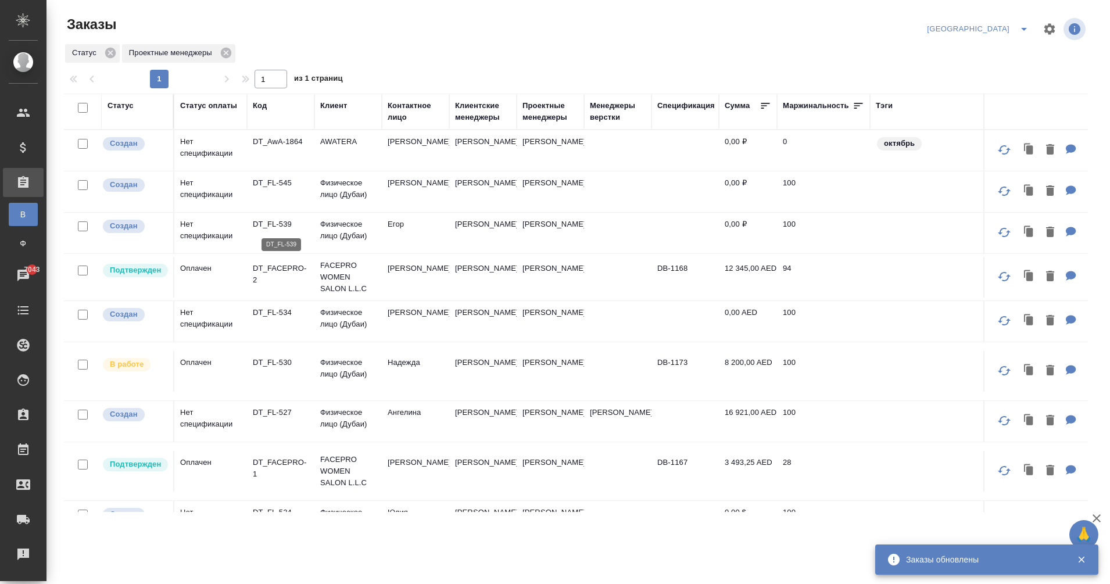
click at [284, 221] on p "DT_FL-539" at bounding box center [281, 225] width 56 height 12
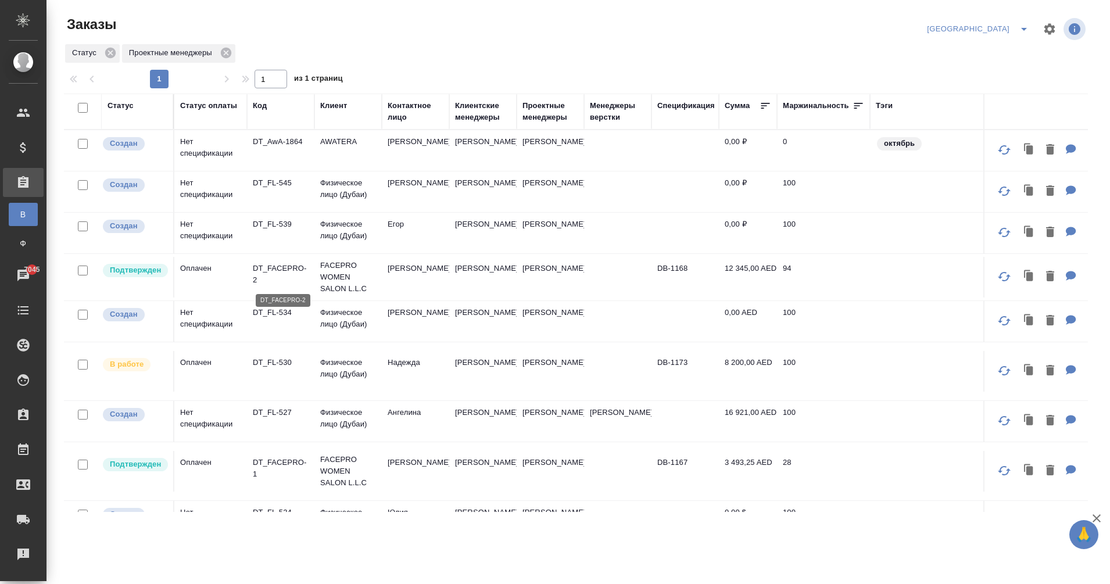
click at [280, 267] on p "DT_FACEPRO-2" at bounding box center [281, 274] width 56 height 23
click at [267, 316] on p "DT_FL-534" at bounding box center [281, 313] width 56 height 12
click at [268, 363] on p "DT_FL-530" at bounding box center [281, 363] width 56 height 12
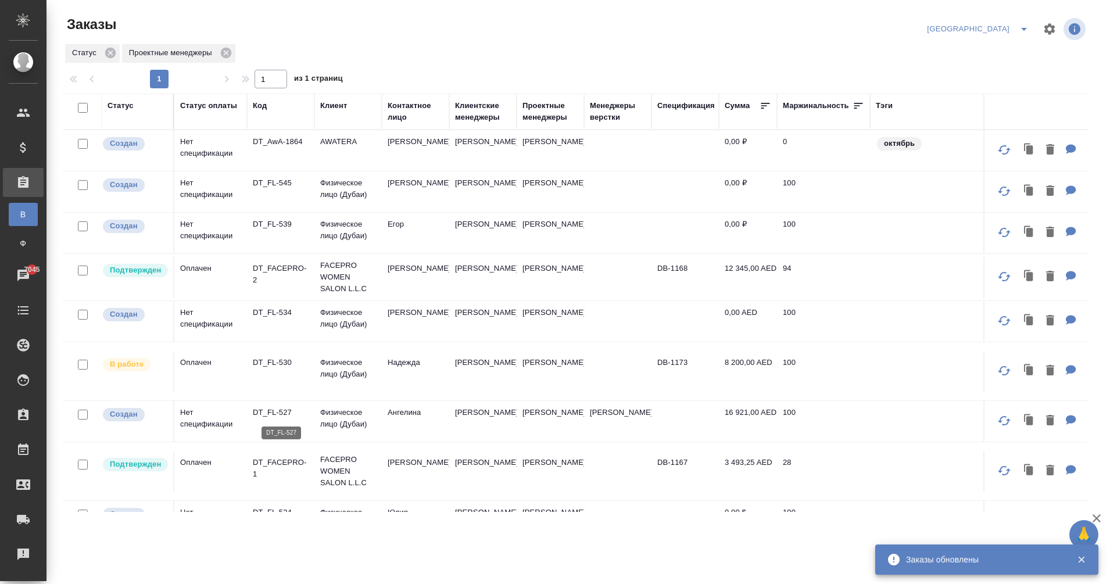
click at [266, 413] on p "DT_FL-527" at bounding box center [281, 413] width 56 height 12
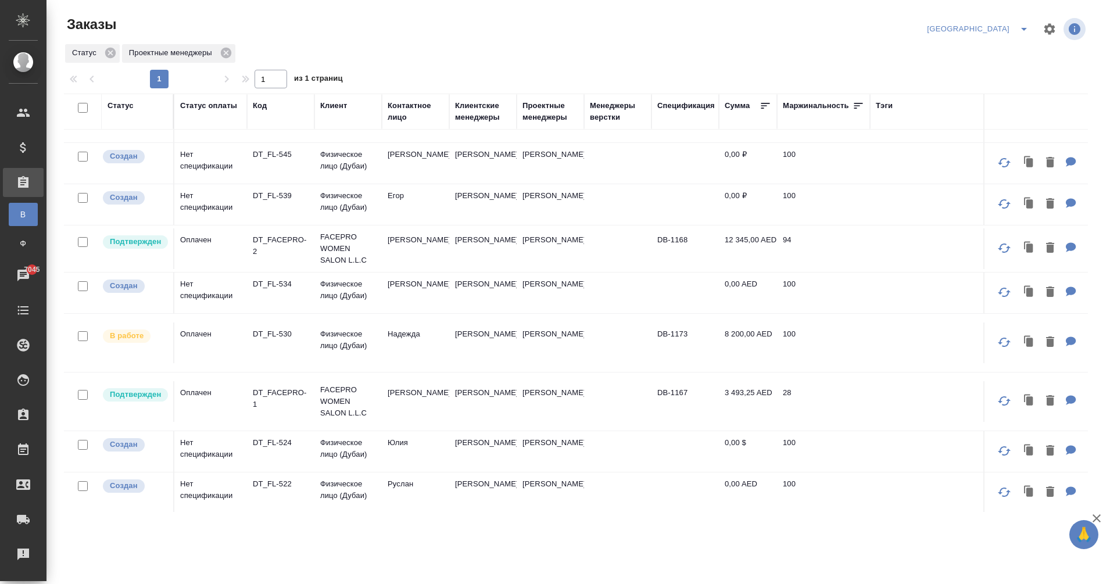
scroll to position [29, 0]
click at [271, 393] on p "DT_FACEPRO-1" at bounding box center [281, 398] width 56 height 23
click at [278, 440] on p "DT_FL-524" at bounding box center [281, 443] width 56 height 12
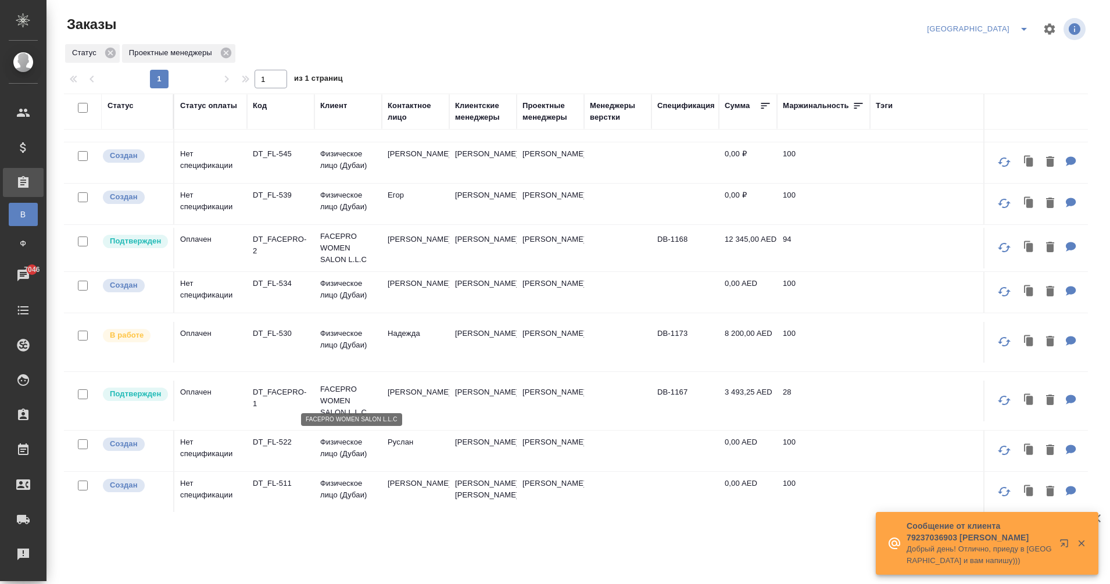
scroll to position [58, 0]
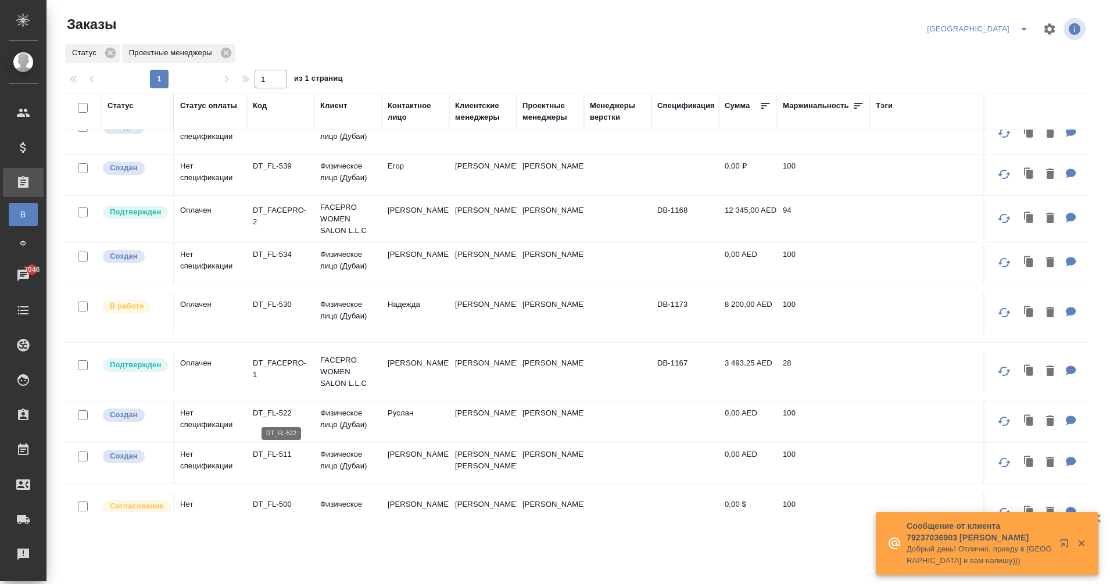
click at [285, 417] on p "DT_FL-522" at bounding box center [281, 413] width 56 height 12
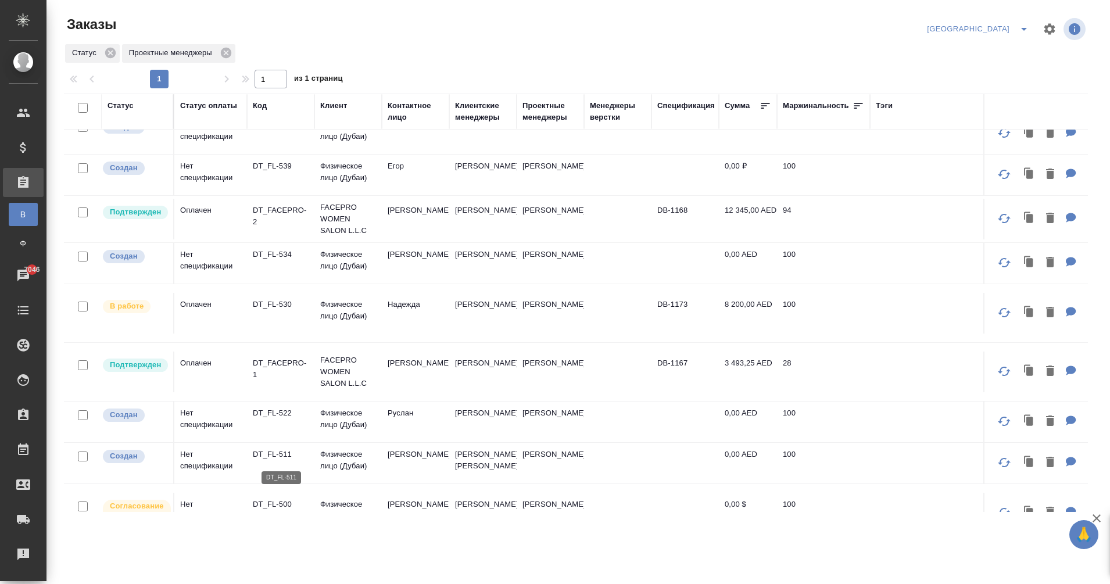
click at [260, 454] on p "DT_FL-511" at bounding box center [281, 455] width 56 height 12
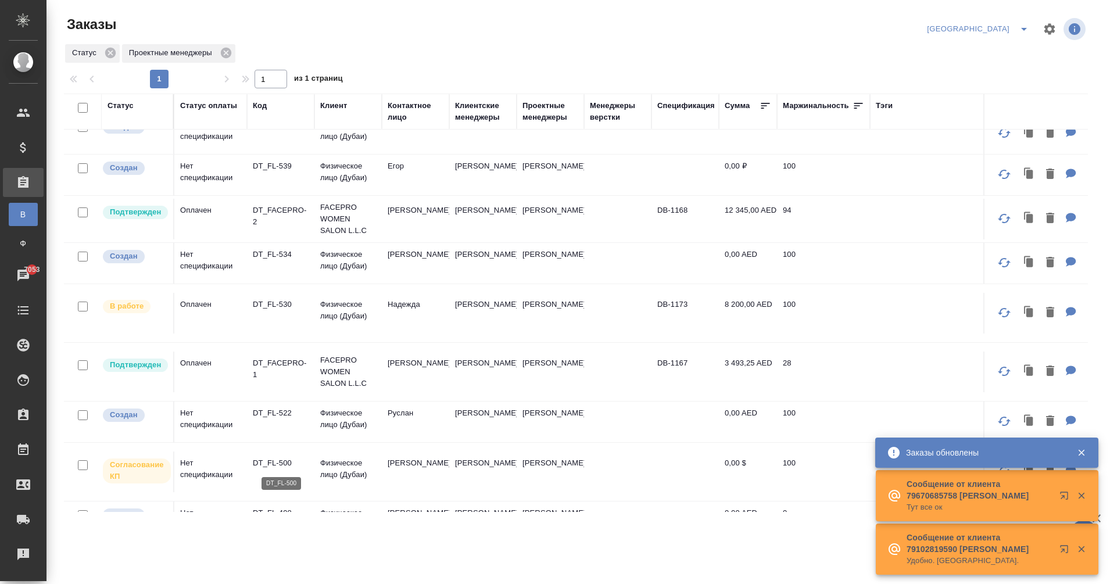
click at [282, 469] on p "DT_FL-500" at bounding box center [281, 463] width 56 height 12
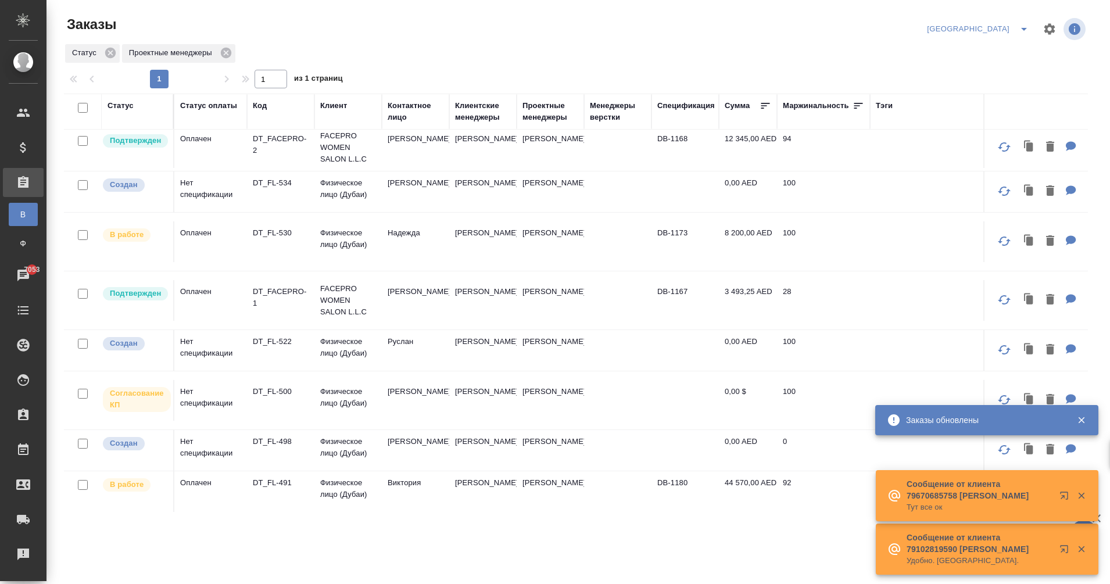
scroll to position [141, 0]
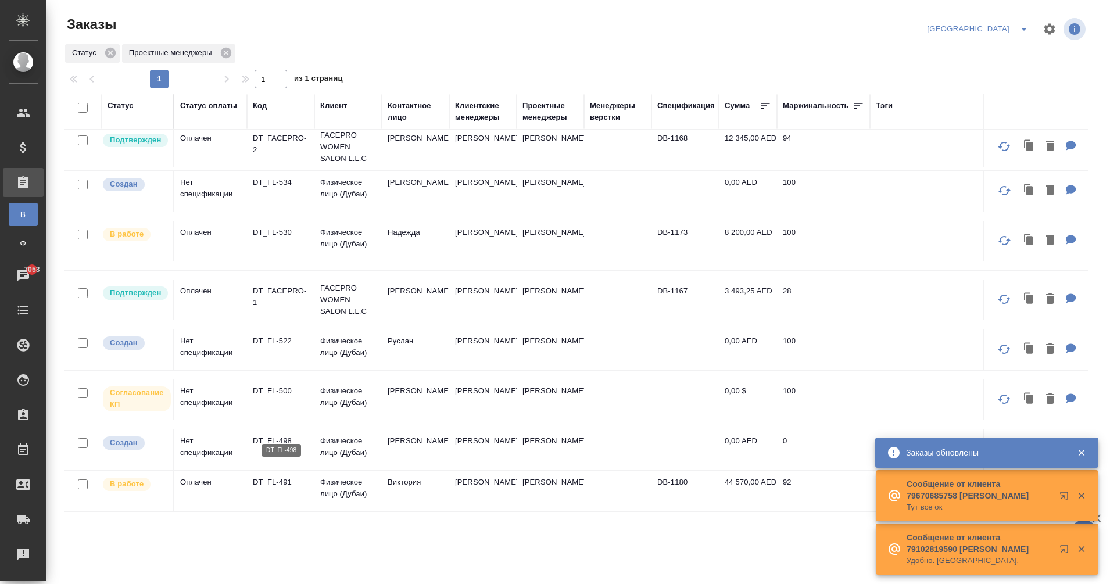
click at [283, 435] on p "DT_FL-498" at bounding box center [281, 441] width 56 height 12
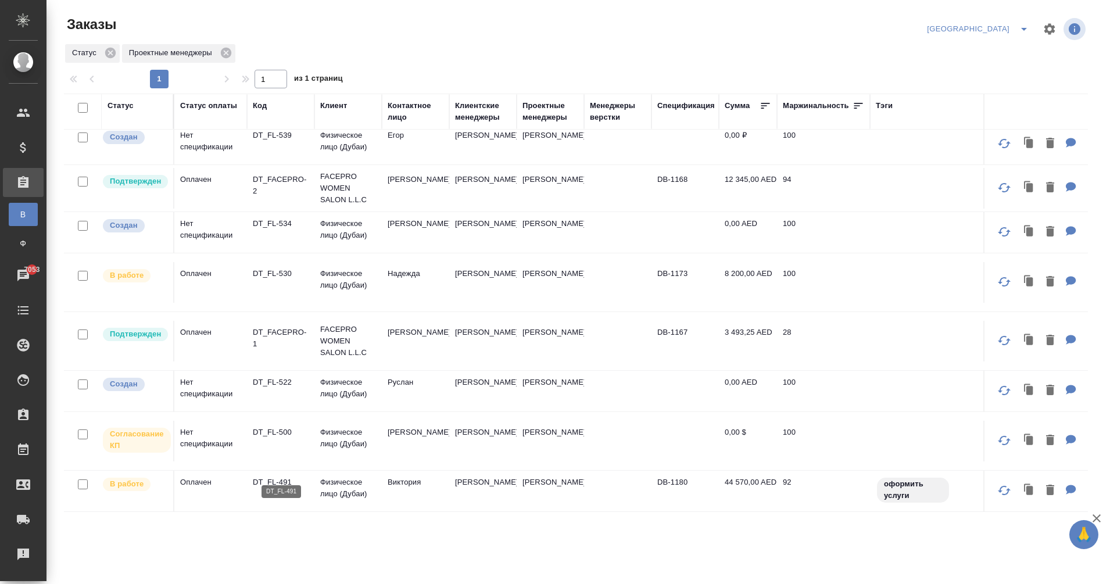
scroll to position [0, 0]
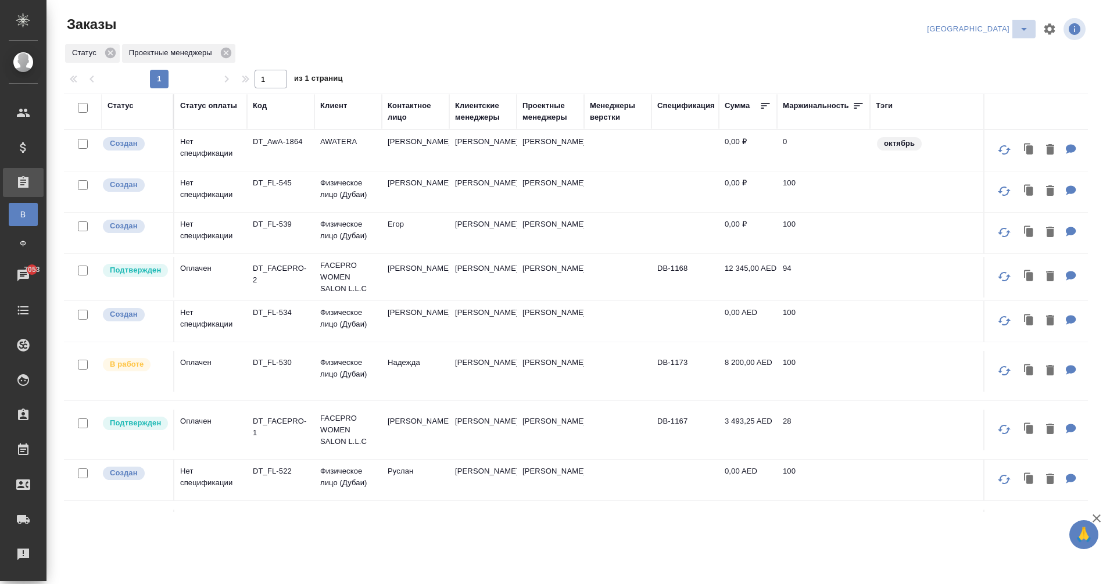
click at [1025, 35] on icon "split button" at bounding box center [1024, 29] width 14 height 14
click at [991, 48] on li "стандартные настройки" at bounding box center [1011, 52] width 110 height 19
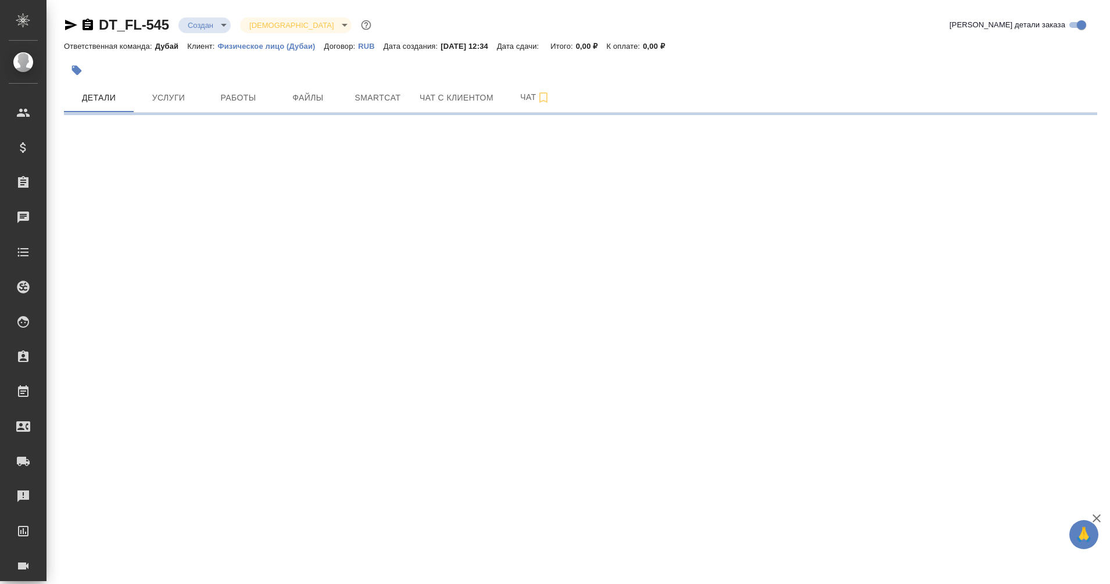
select select "RU"
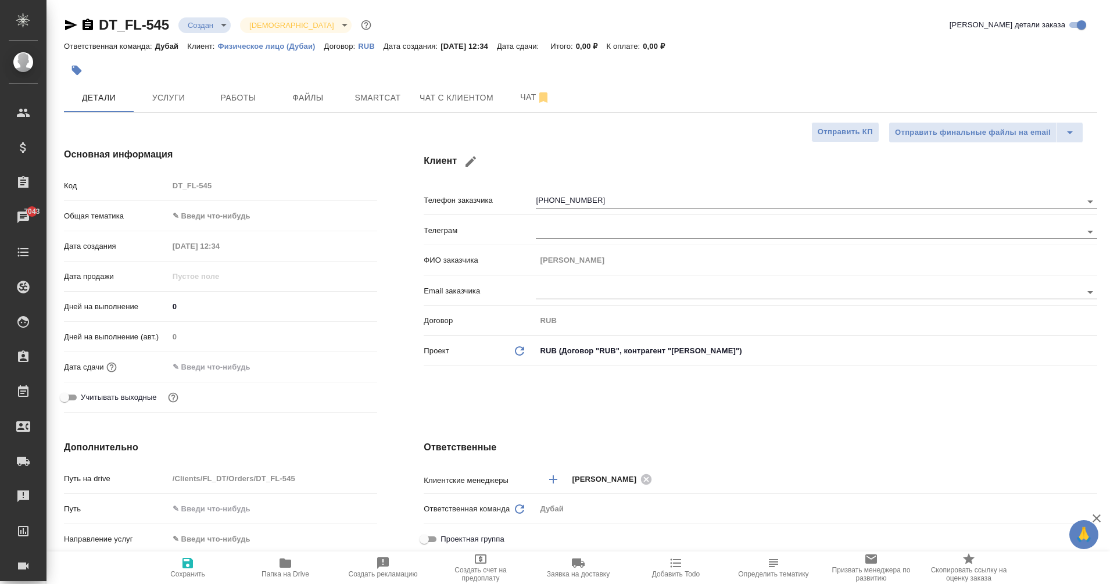
type textarea "x"
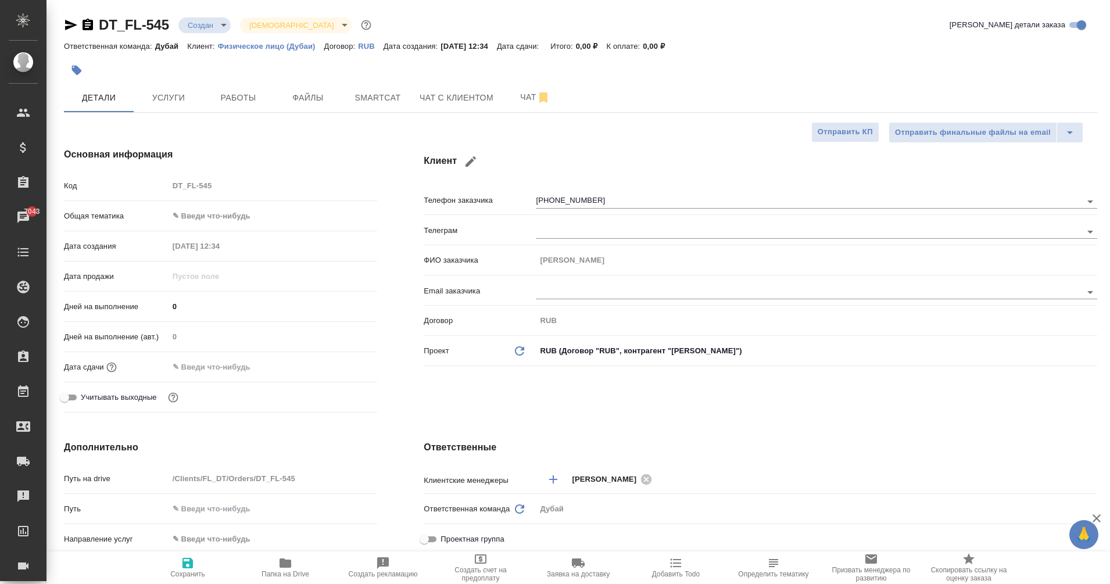
type textarea "x"
click at [67, 22] on icon "button" at bounding box center [71, 25] width 12 height 10
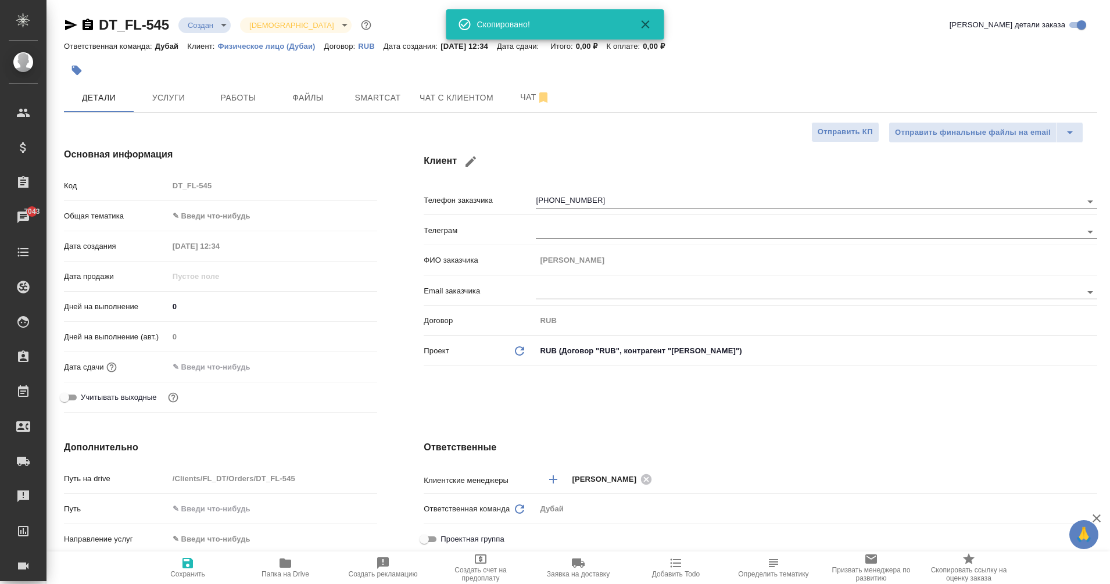
type textarea "x"
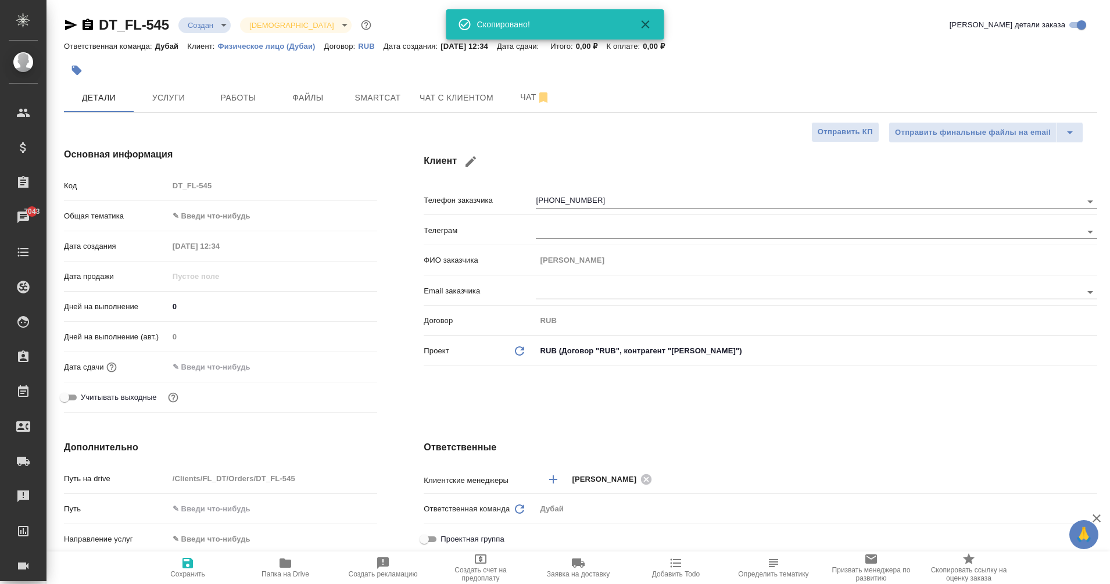
type textarea "x"
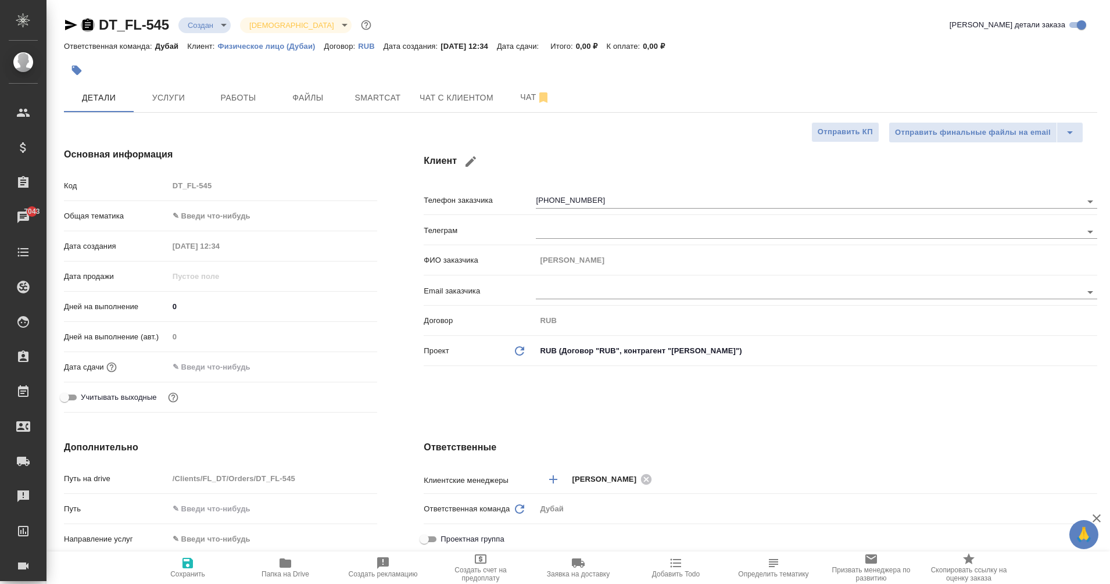
click at [85, 26] on icon "button" at bounding box center [88, 25] width 10 height 12
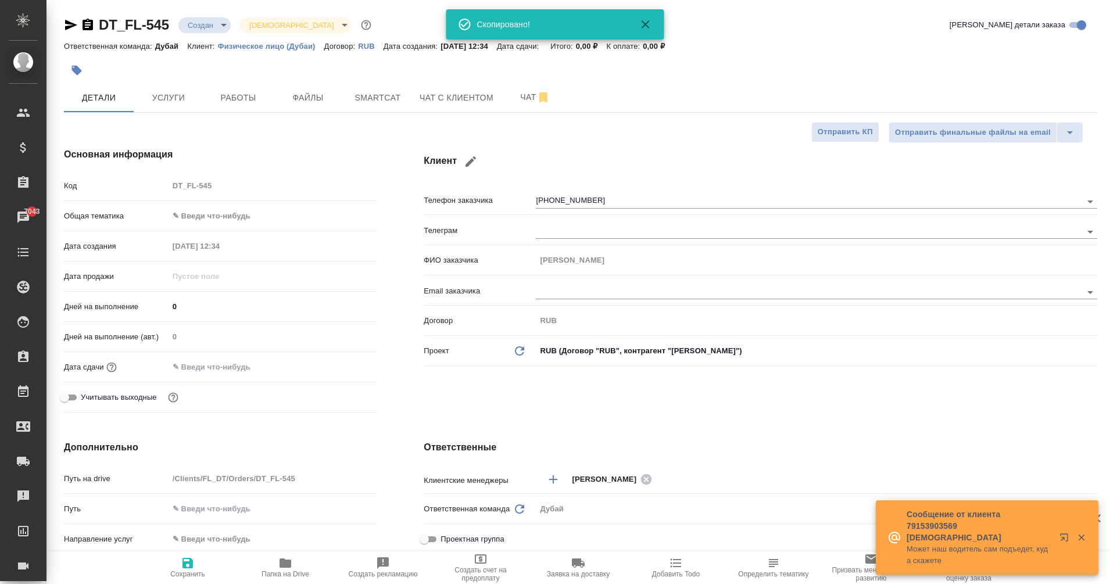
type textarea "x"
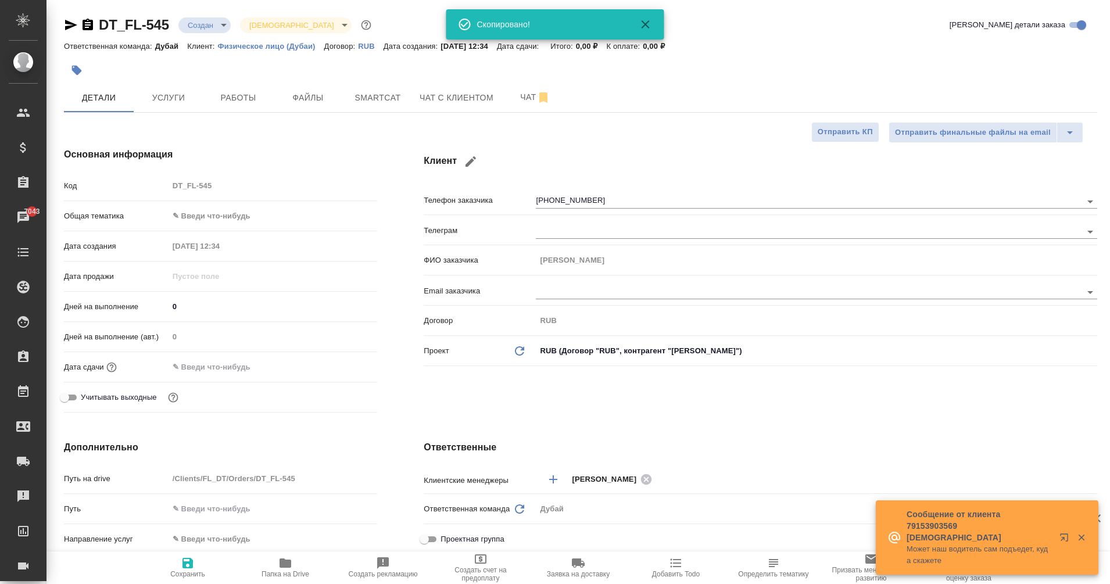
type textarea "x"
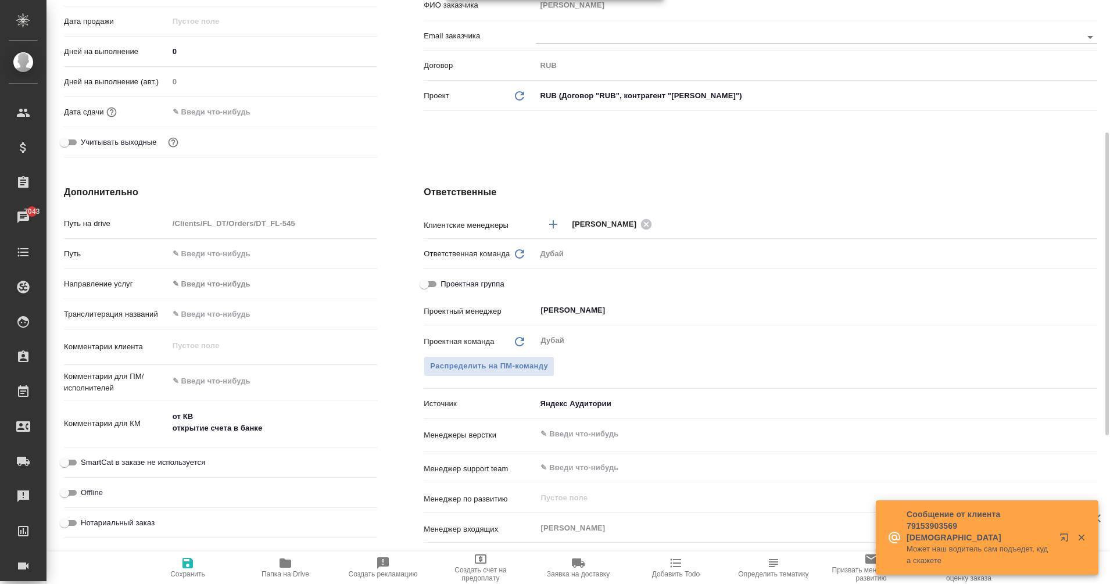
scroll to position [255, 0]
type textarea "x"
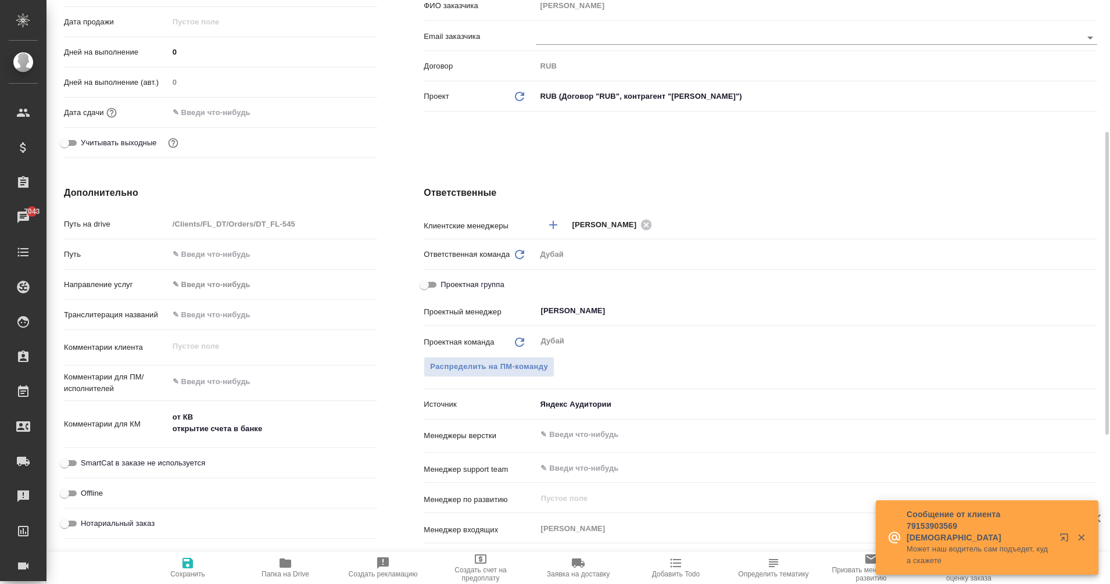
type textarea "x"
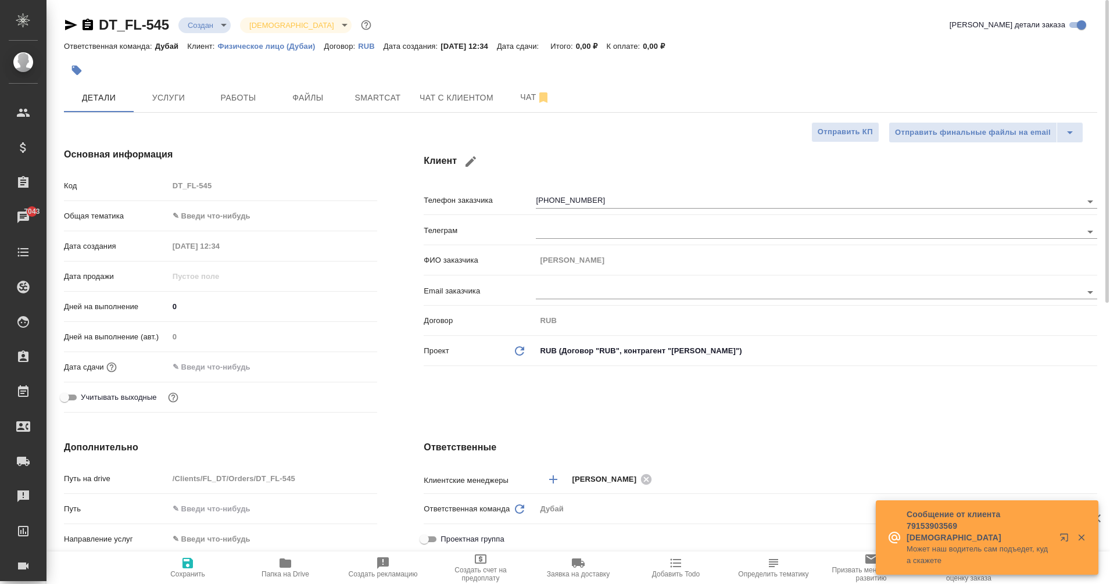
type textarea "x"
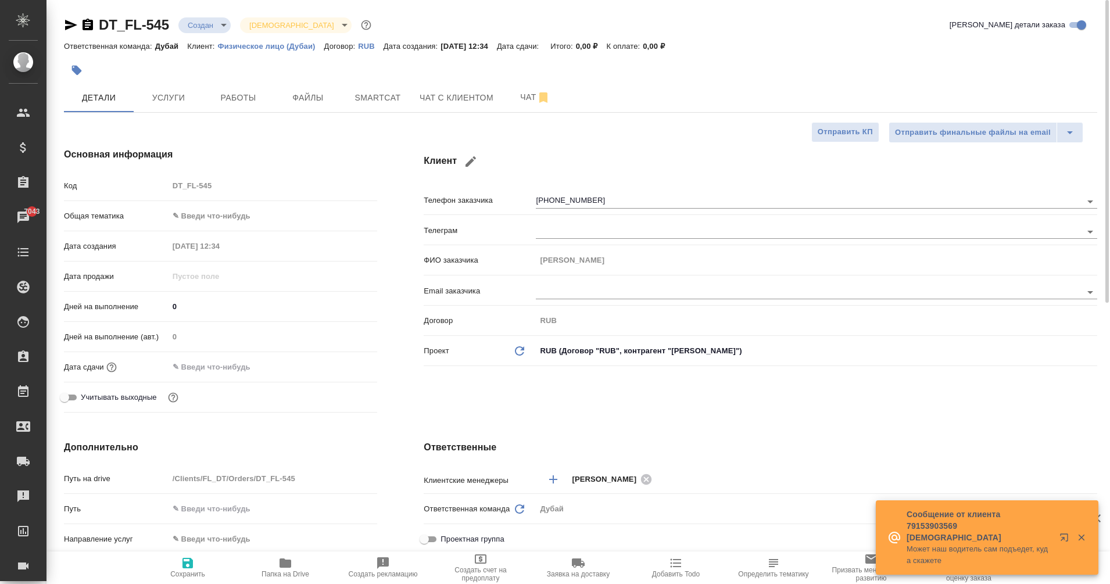
type textarea "x"
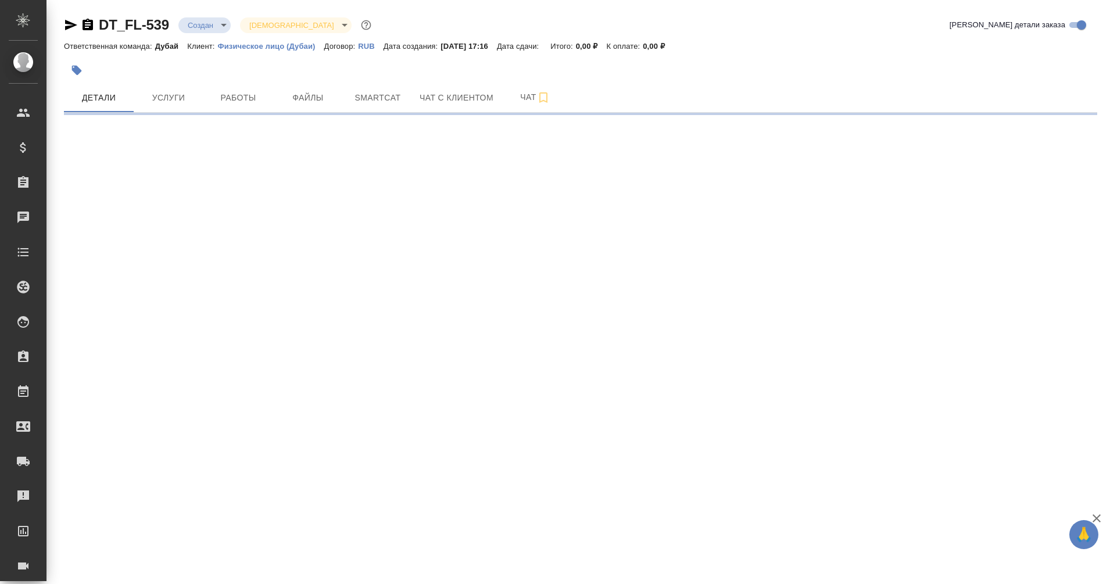
select select "RU"
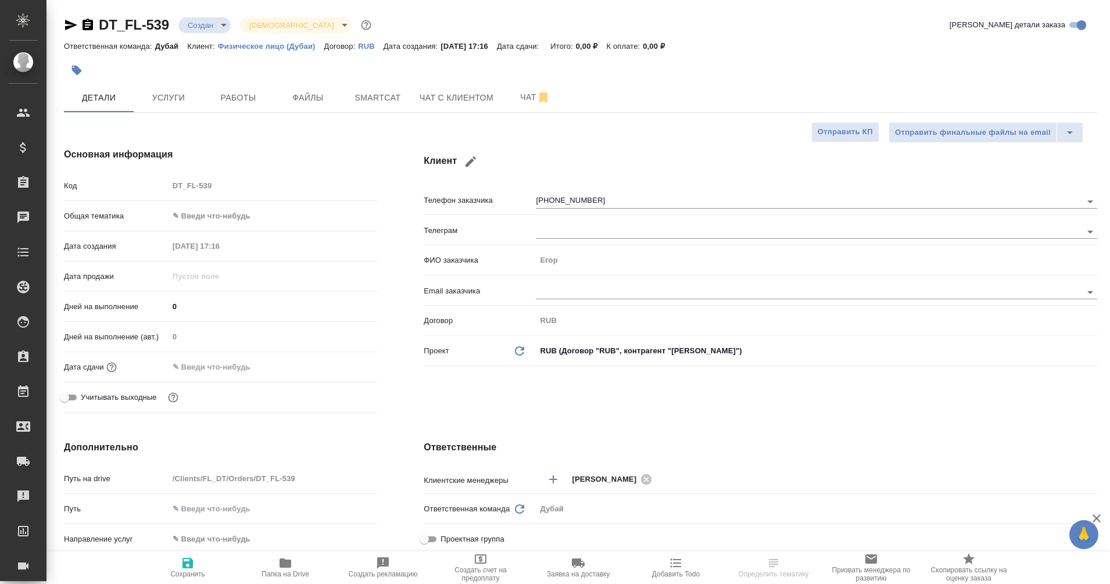
type textarea "x"
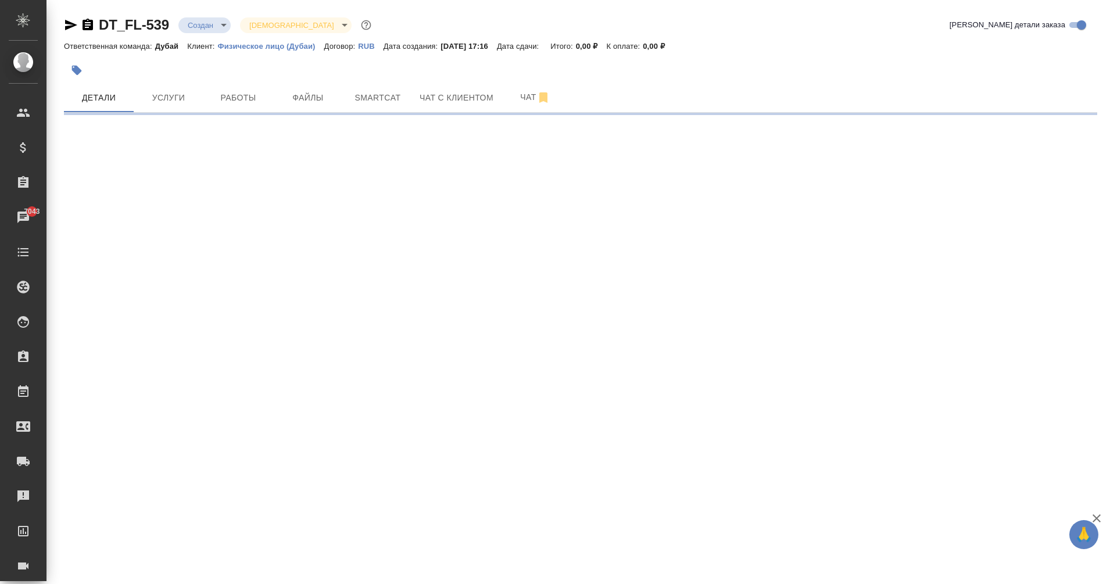
select select "RU"
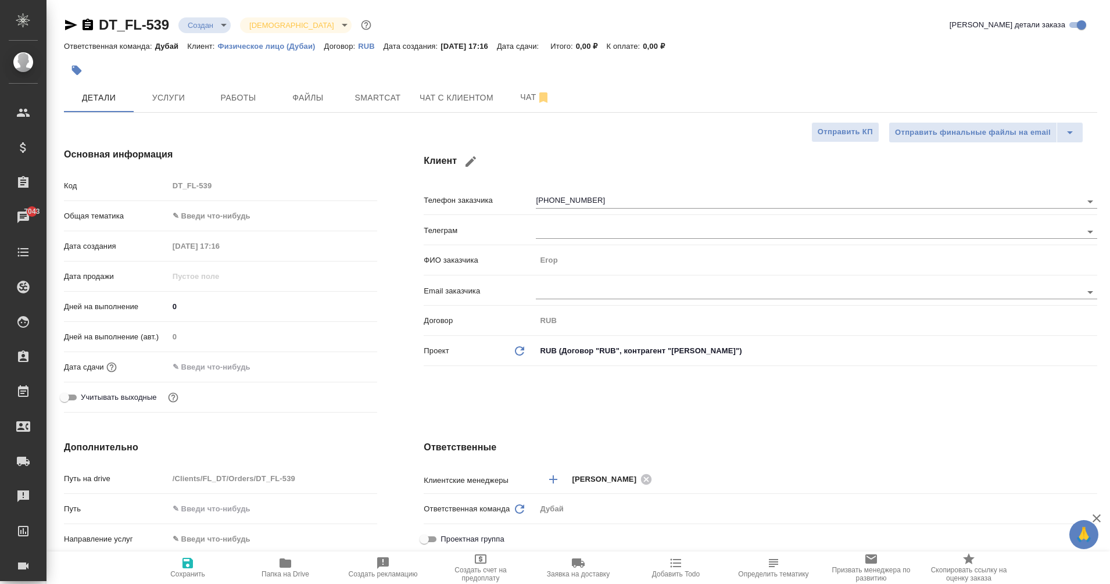
type textarea "x"
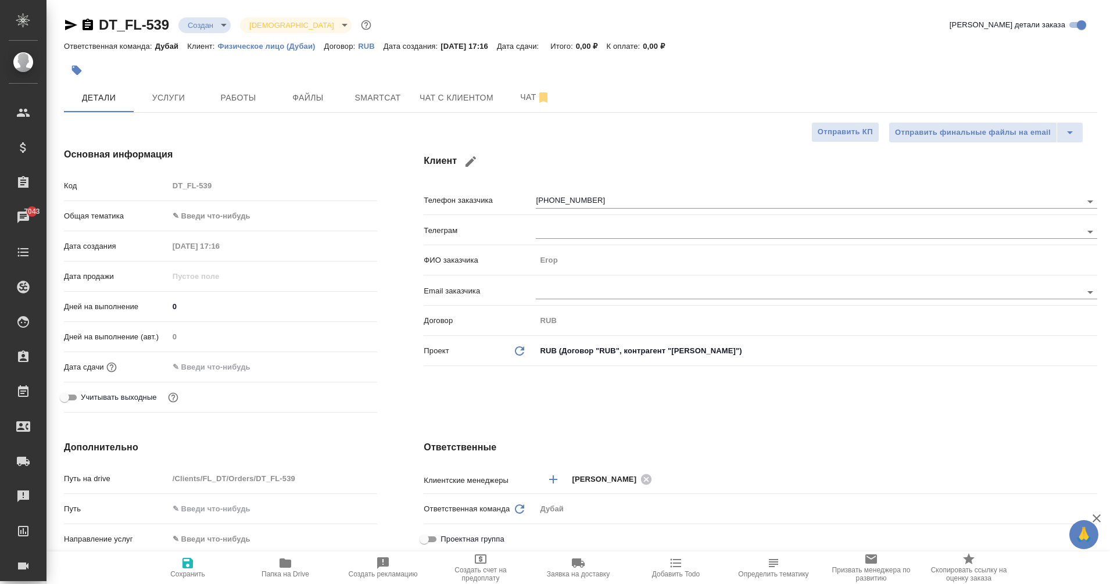
type textarea "x"
click at [87, 25] on icon "button" at bounding box center [88, 25] width 14 height 14
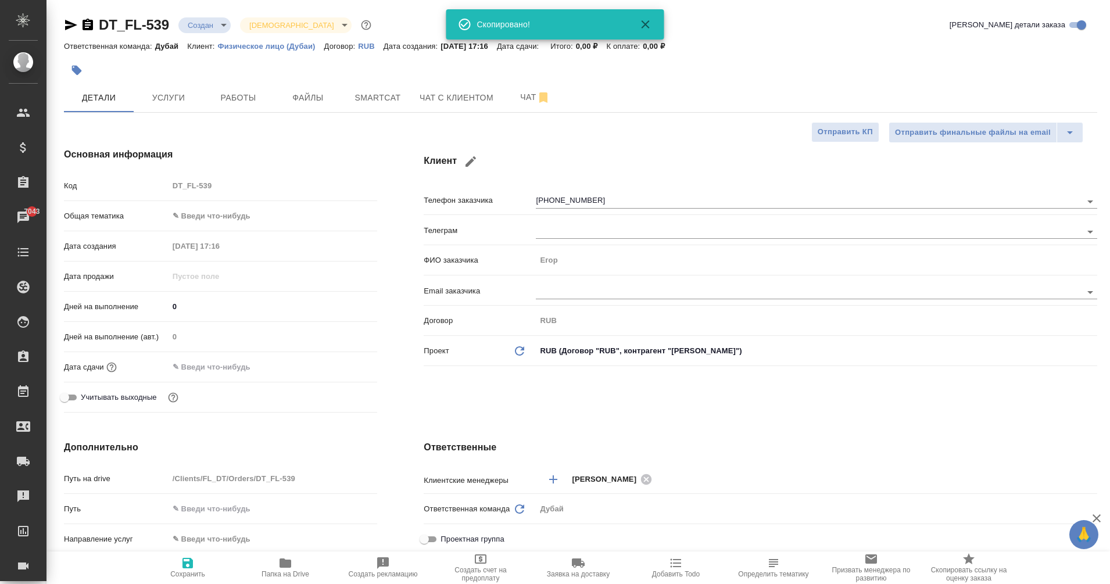
type textarea "x"
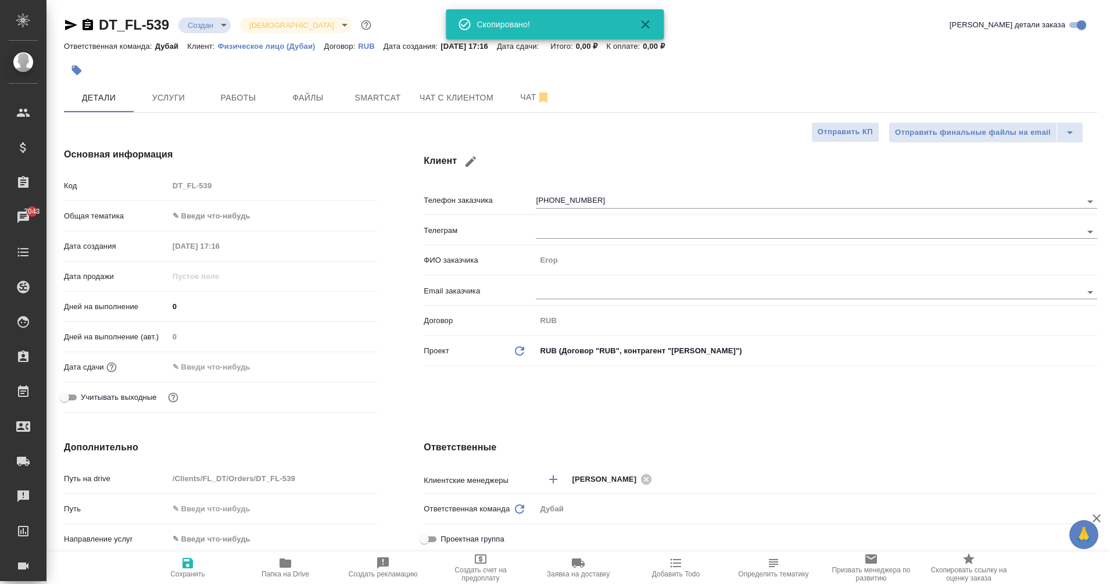
type textarea "x"
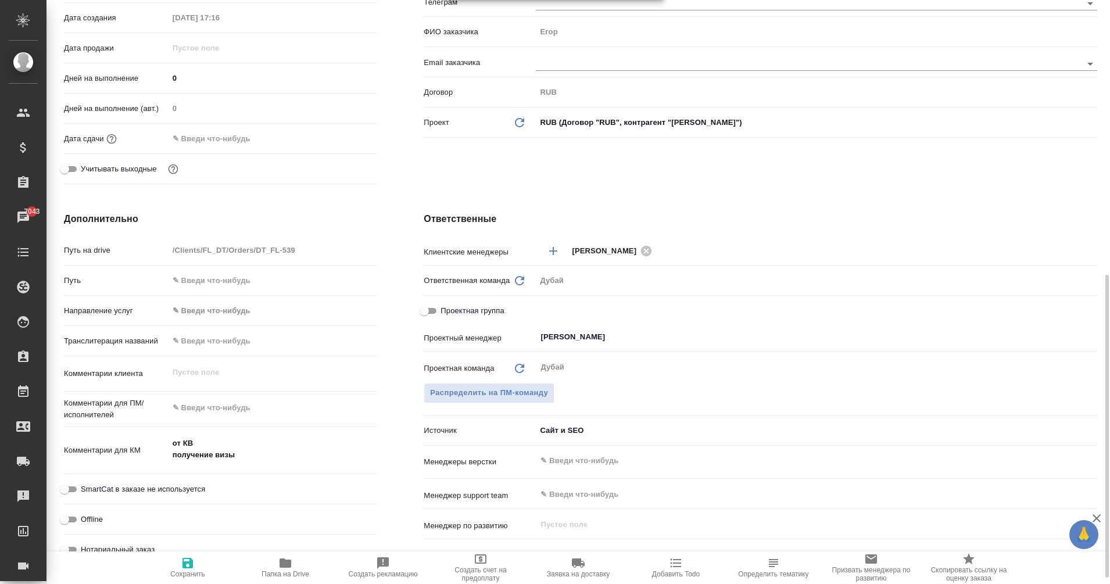
scroll to position [342, 0]
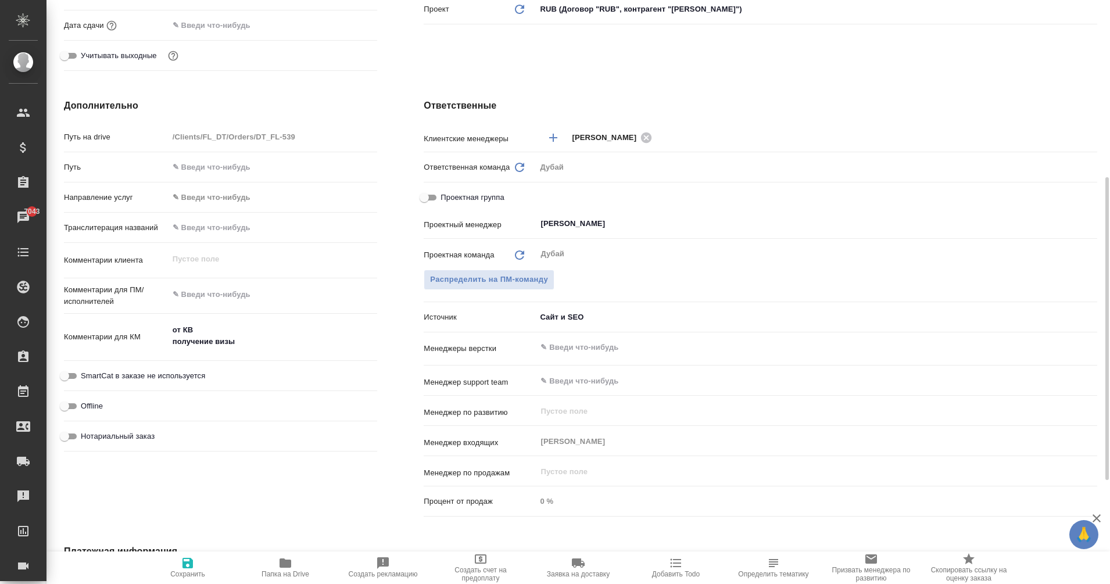
type textarea "x"
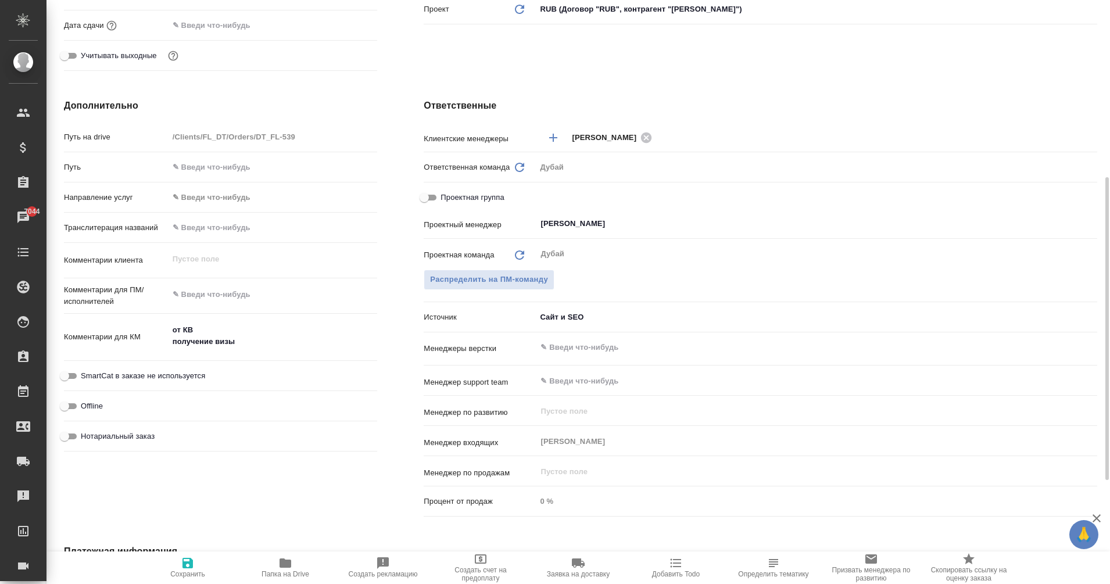
type textarea "x"
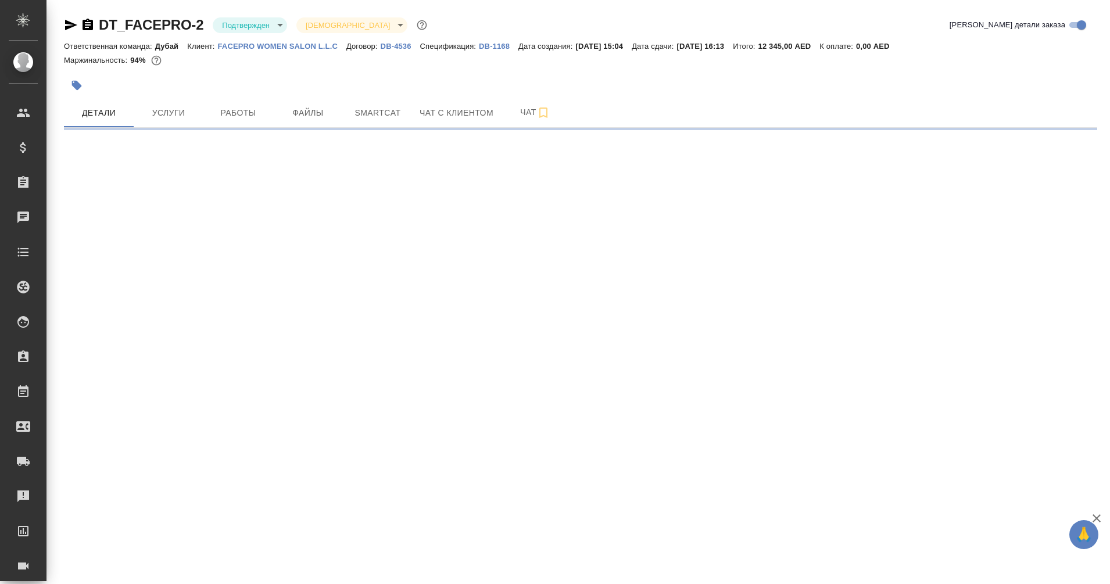
select select "RU"
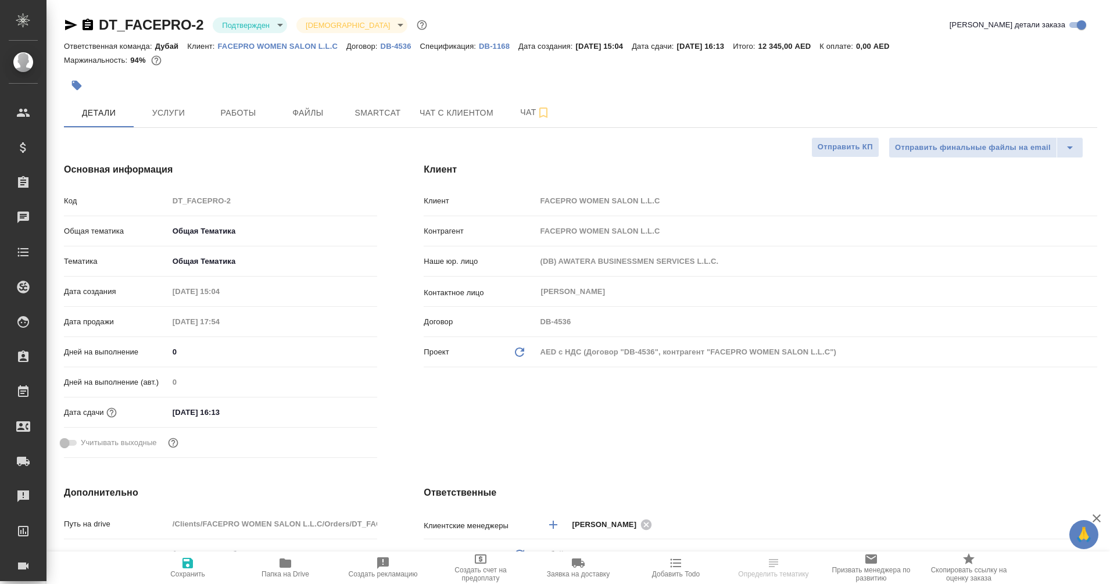
type textarea "x"
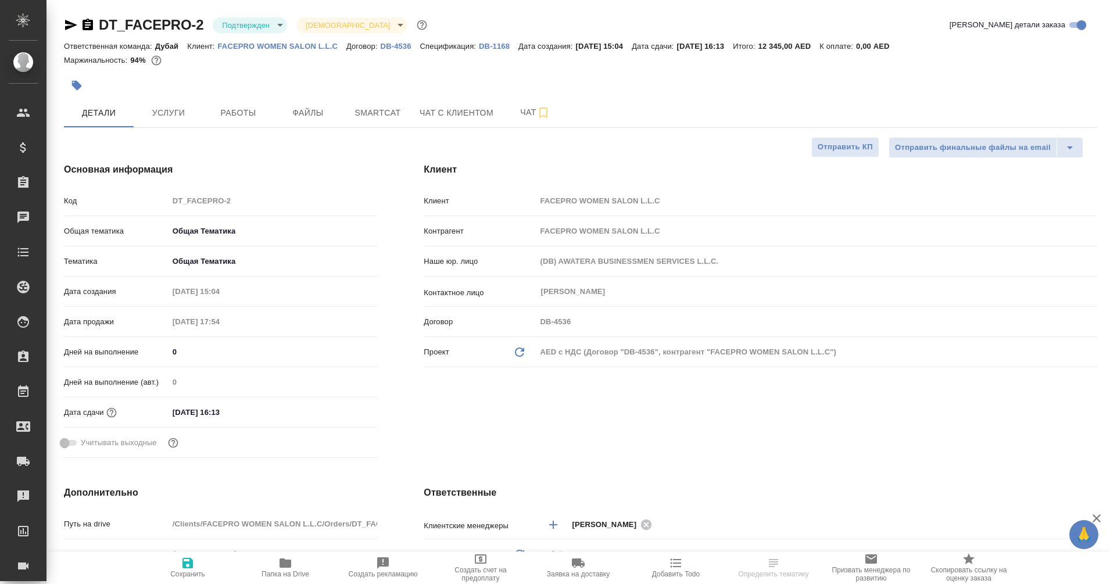
type textarea "x"
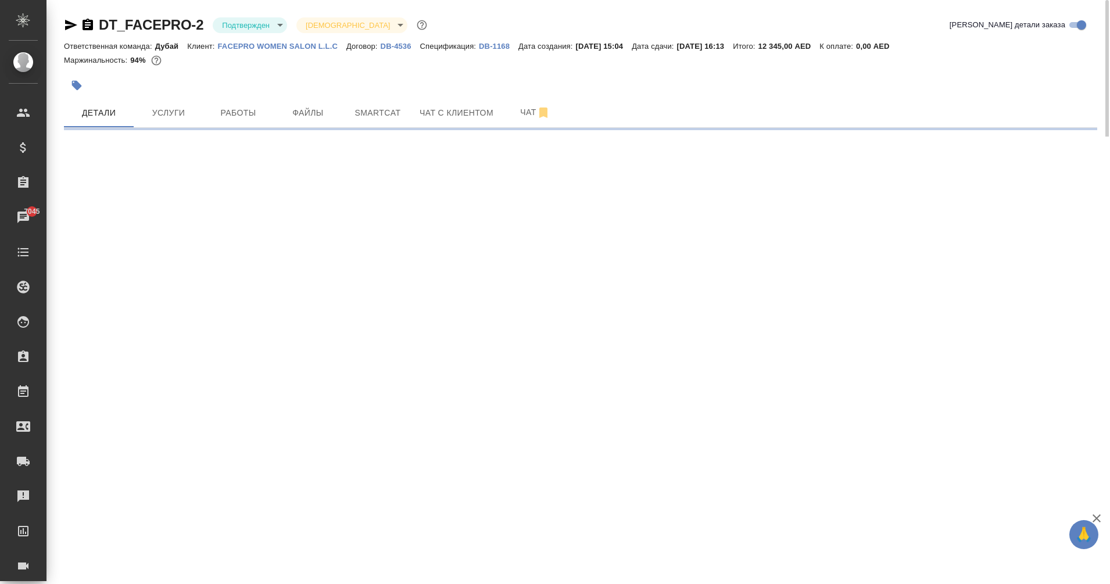
click at [259, 28] on body "🙏 .cls-1 fill:#fff; AWATERA Eganian Margarita Клиенты Спецификации Заказы 7045 …" at bounding box center [555, 292] width 1110 height 584
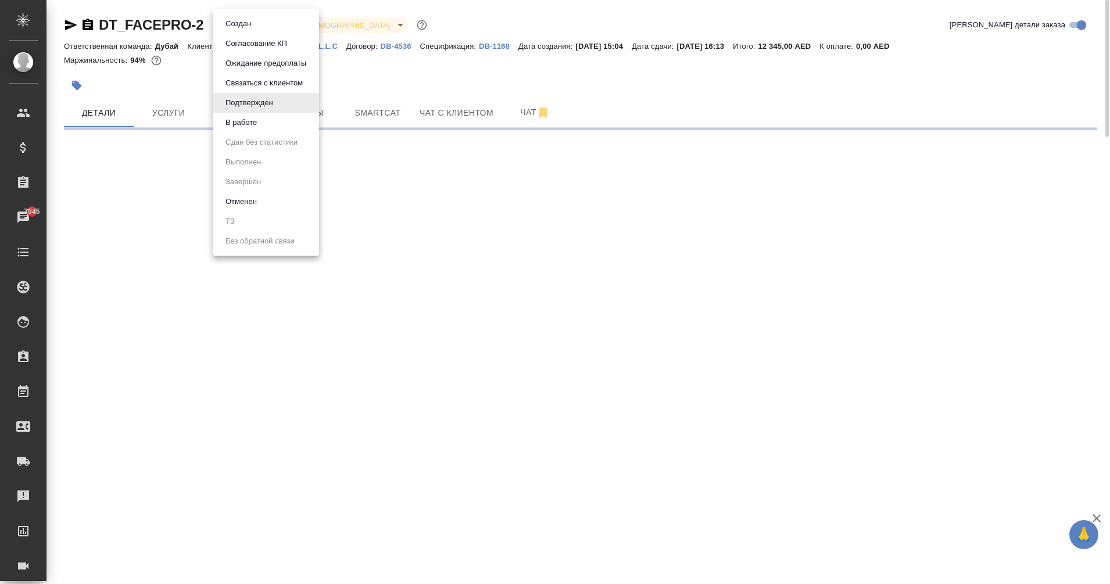
select select "RU"
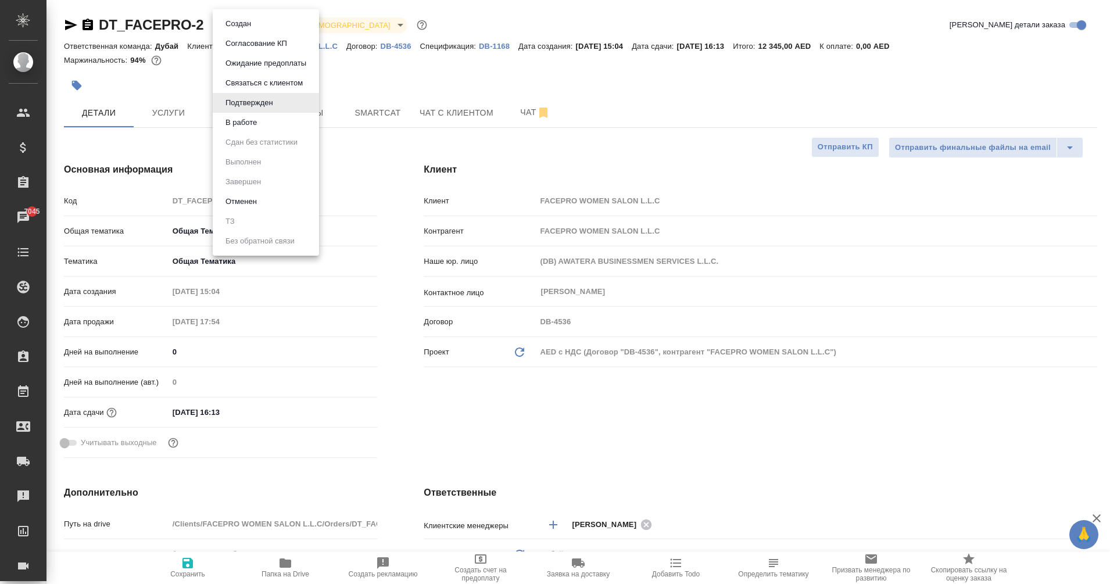
click at [391, 66] on div at bounding box center [555, 292] width 1110 height 584
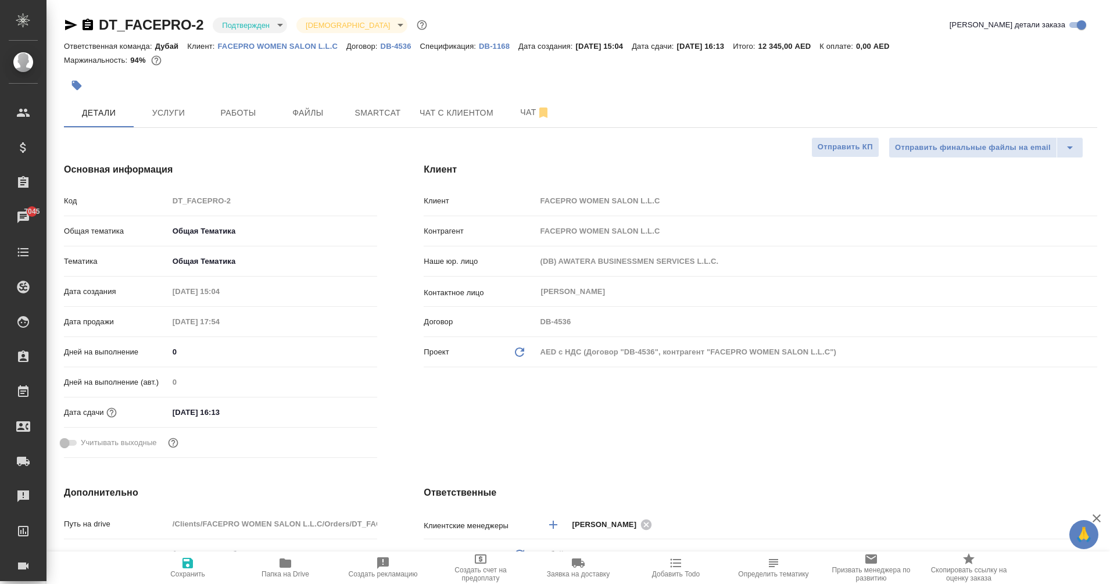
type textarea "x"
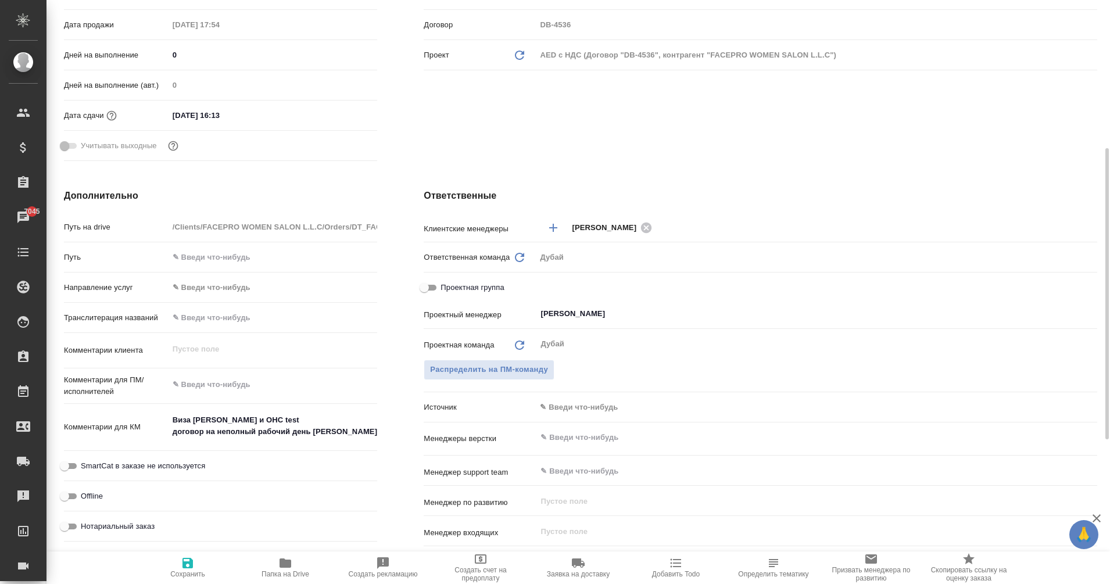
scroll to position [298, 0]
type textarea "x"
click at [345, 430] on textarea "Виза Альмира и ОHС test договор на неполный рабочий день Мадина" at bounding box center [273, 425] width 208 height 31
type textarea "Виза Альмира и ОHС test договор на неполный рабочий день Мадина"
type textarea "x"
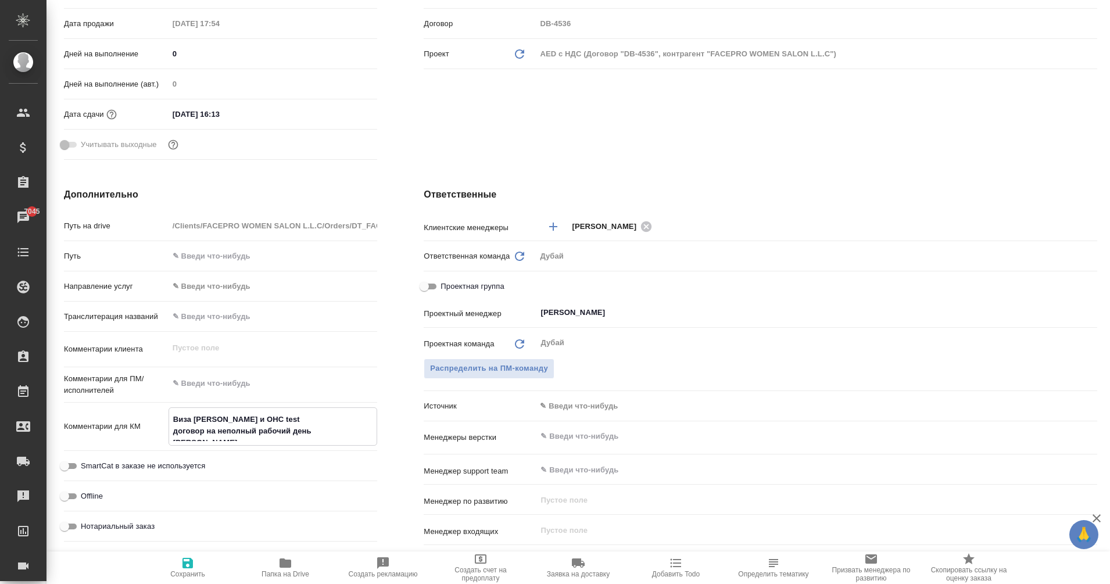
type textarea "x"
type textarea "Виза Альмира и ОHС test договор на неполный рабочий день Мадина"
type textarea "x"
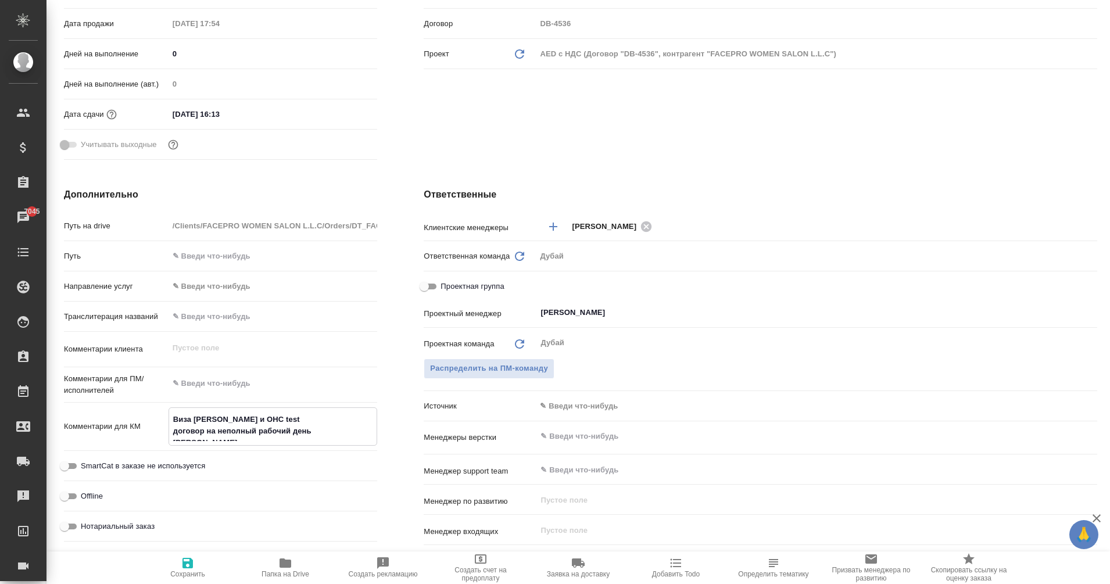
type textarea "x"
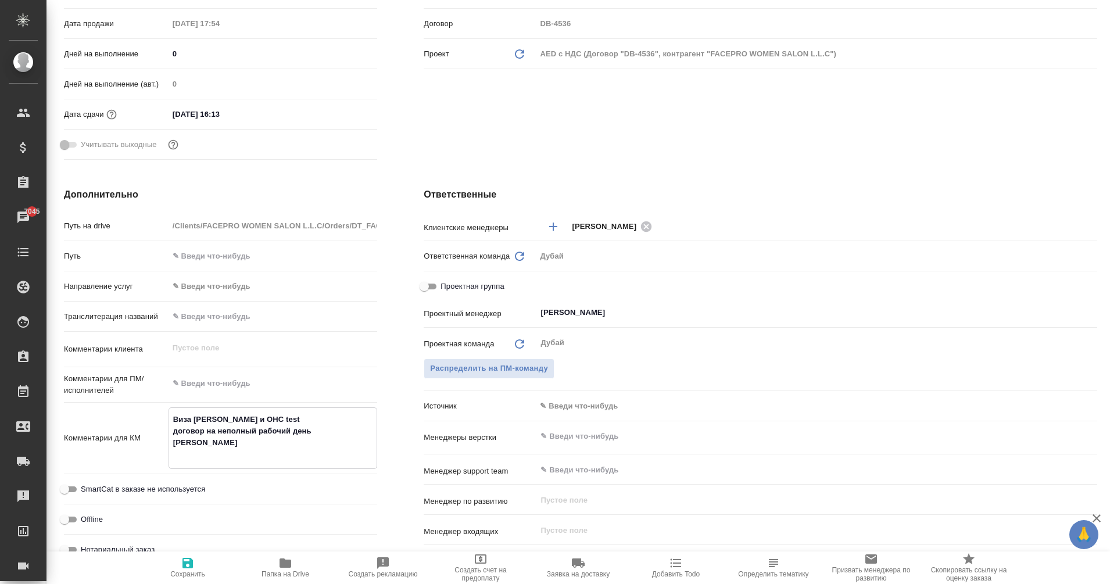
type textarea "Виза Альмира и ОHС test договор на неполный рабочий день Мадина д"
type textarea "x"
type textarea "Виза Альмира и ОHС test договор на неполный рабочий день Мадина до"
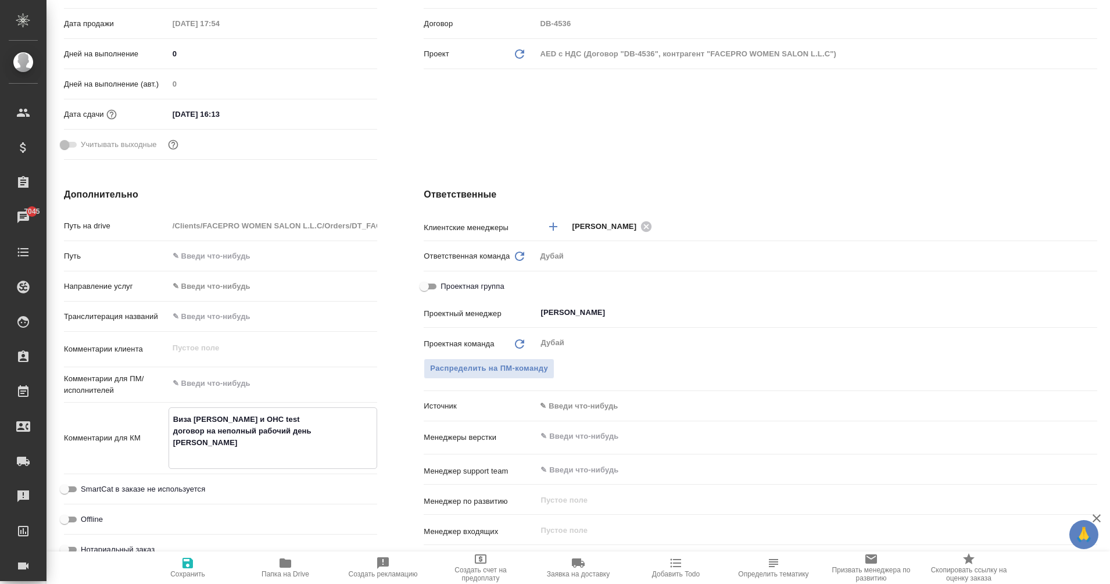
type textarea "x"
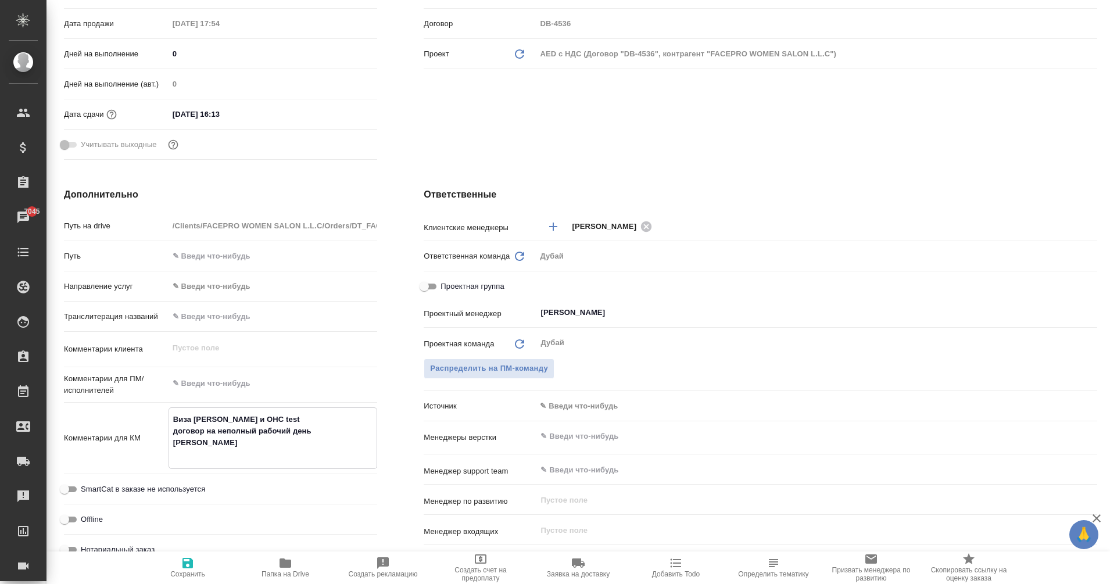
type textarea "Виза Альмира и ОHС test договор на неполный рабочий день Мадина доп"
type textarea "x"
type textarea "Виза Альмира и ОHС test договор на неполный рабочий день Мадина доп"
type textarea "x"
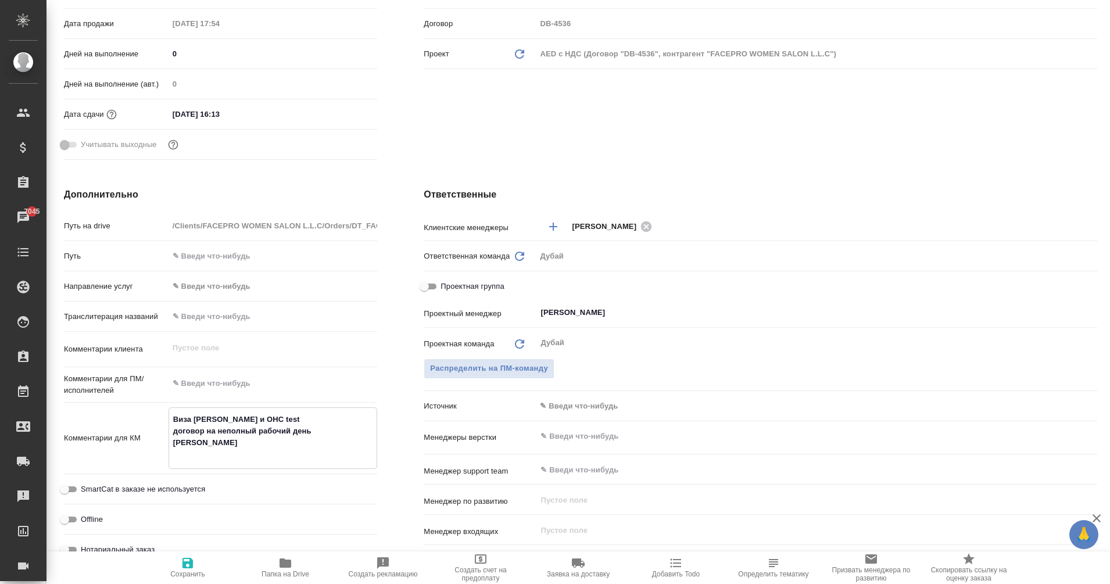
type textarea "x"
type textarea "Виза Альмира и ОHС test договор на неполный рабочий день Мадина доп л"
type textarea "x"
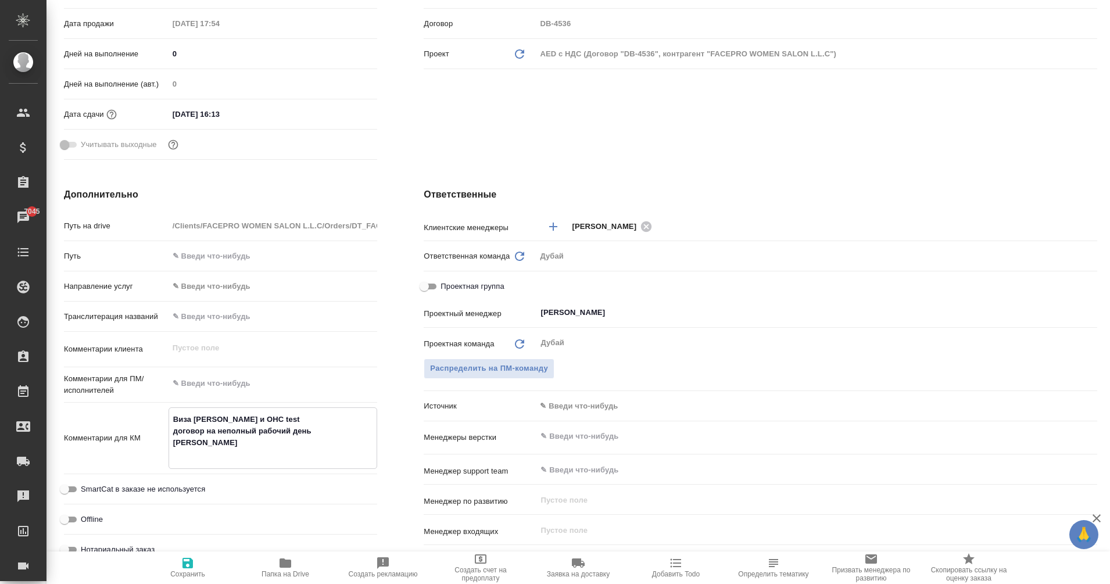
type textarea "Виза Альмира и ОHС test договор на неполный рабочий день Мадина доп лр"
type textarea "x"
type textarea "Виза Альмира и ОHС test договор на неполный рабочий день Мадина доп лрдл"
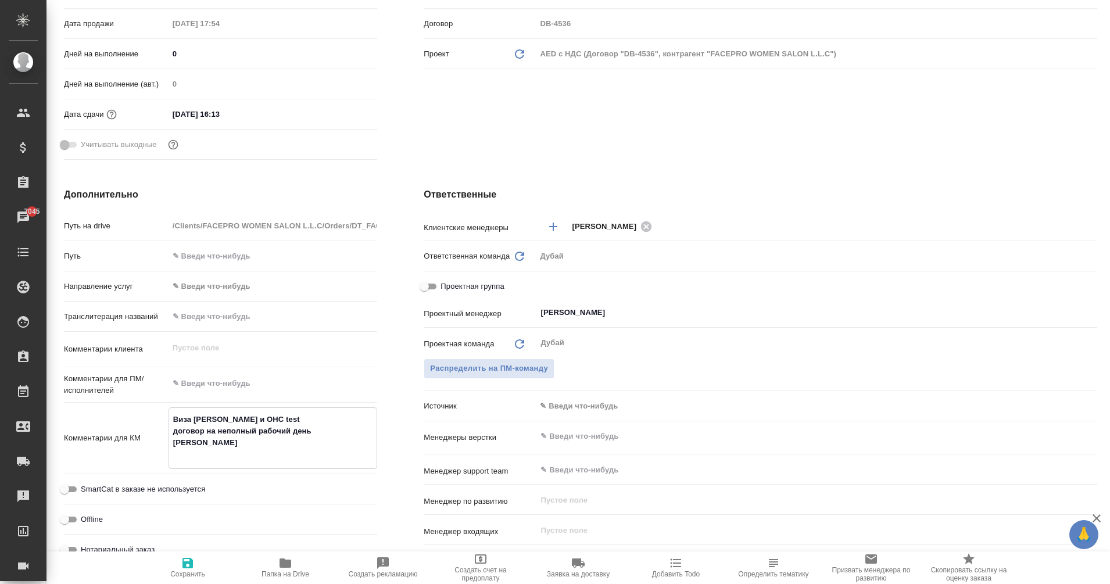
type textarea "x"
type textarea "Виза Альмира и ОHС test договор на неполный рабочий день Мадина доп лрдла"
type textarea "x"
type textarea "Виза Альмира и ОHС test договор на неполный рабочий день Мадина доп лрдлат"
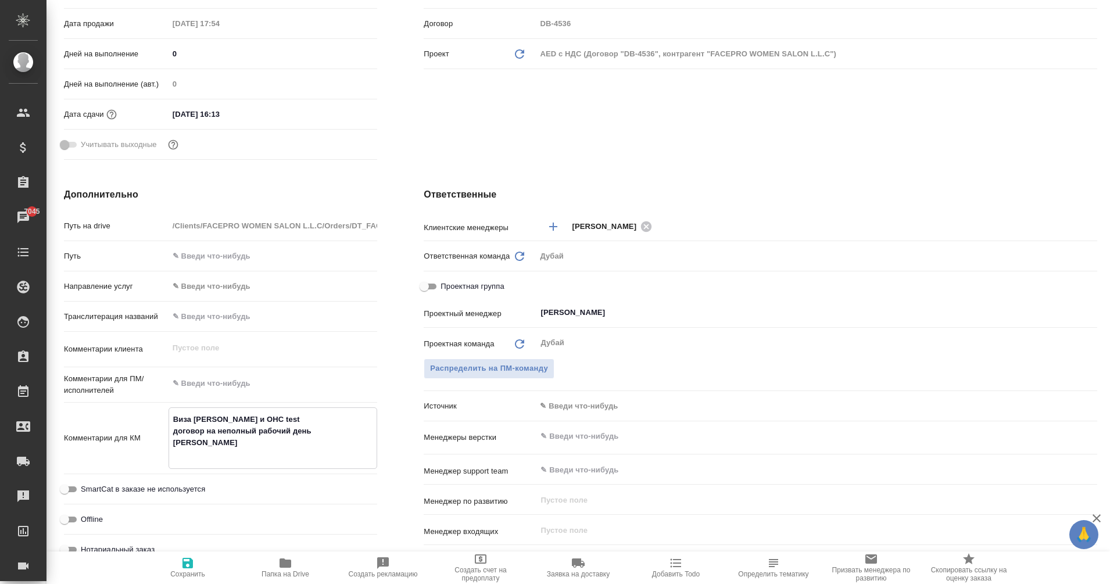
type textarea "x"
type textarea "Виза Альмира и ОHС test договор на неполный рабочий день Мадина доп лрдлата"
type textarea "x"
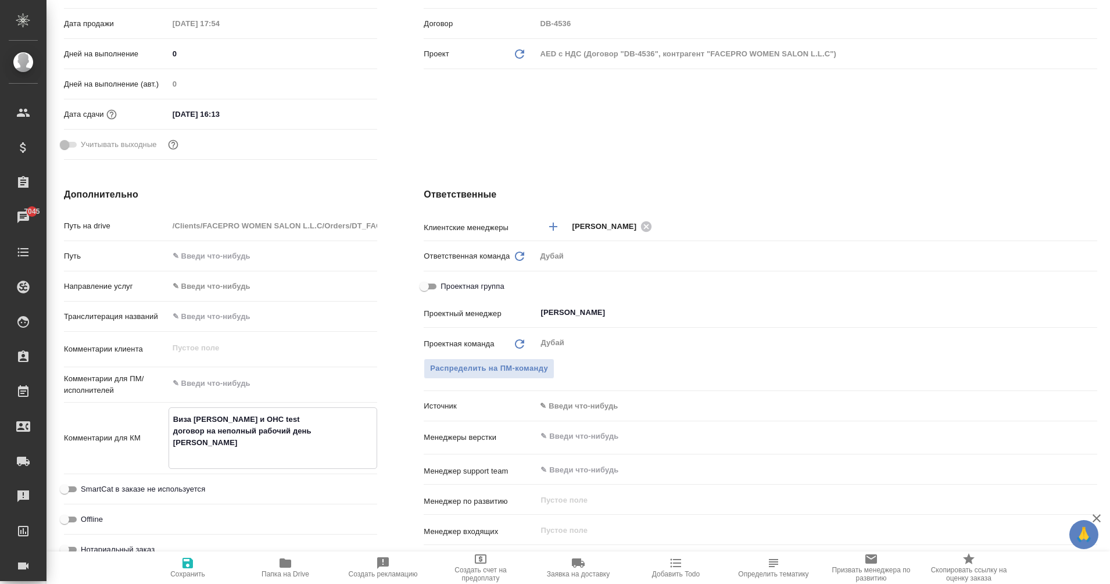
type textarea "x"
type textarea "Виза Альмира и ОHС test договор на неполный рабочий день Мадина доп лрдлат"
type textarea "x"
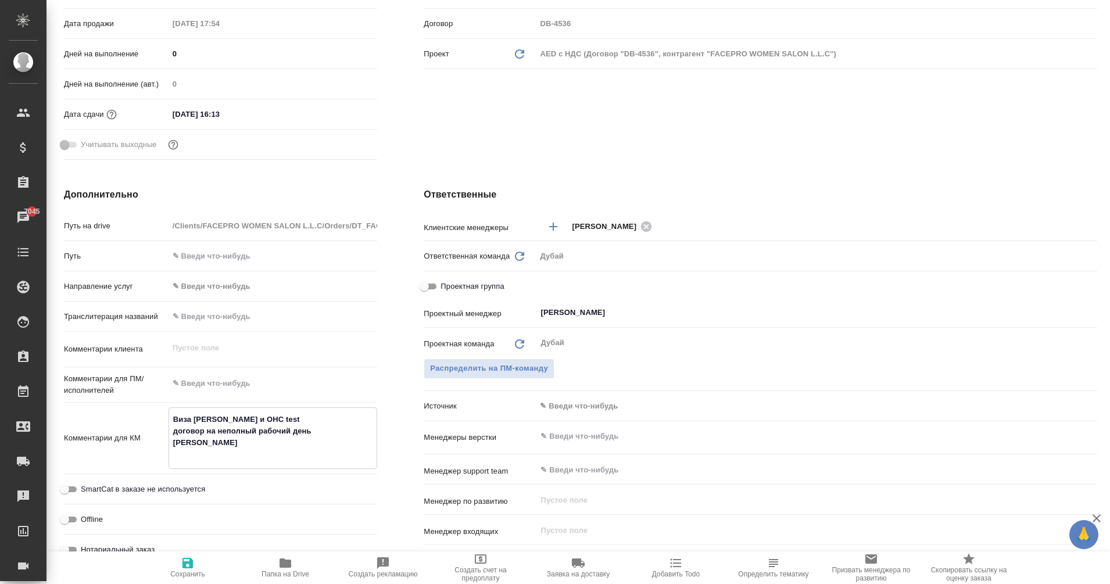
type textarea "x"
type textarea "Виза Альмира и ОHС test договор на неполный рабочий день Мадина доп лрдла"
type textarea "x"
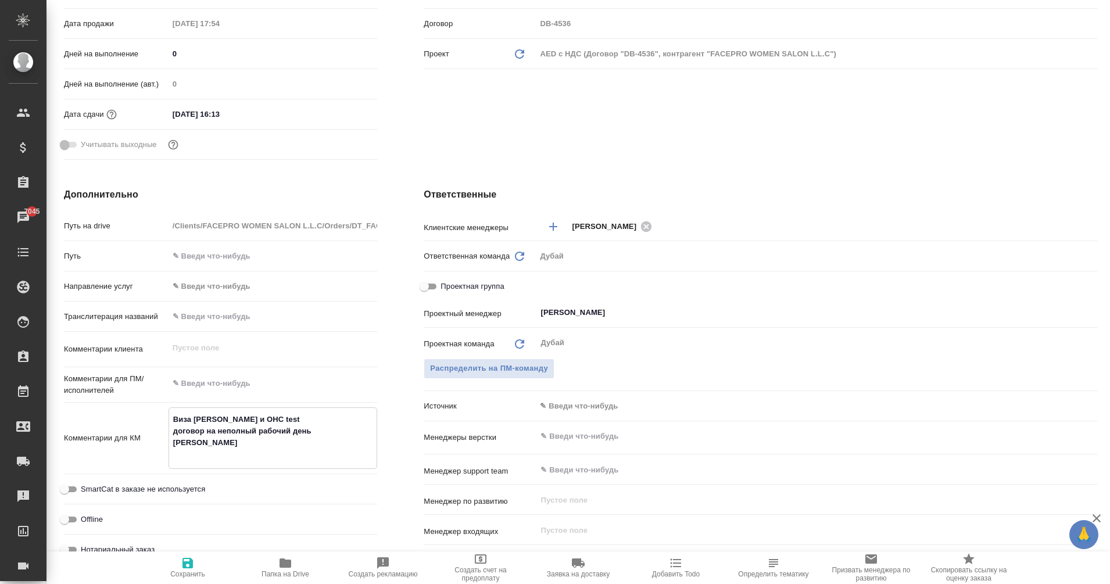
type textarea "x"
type textarea "Виза Альмира и ОHС test договор на неполный рабочий день Мадина доп лрдл"
type textarea "x"
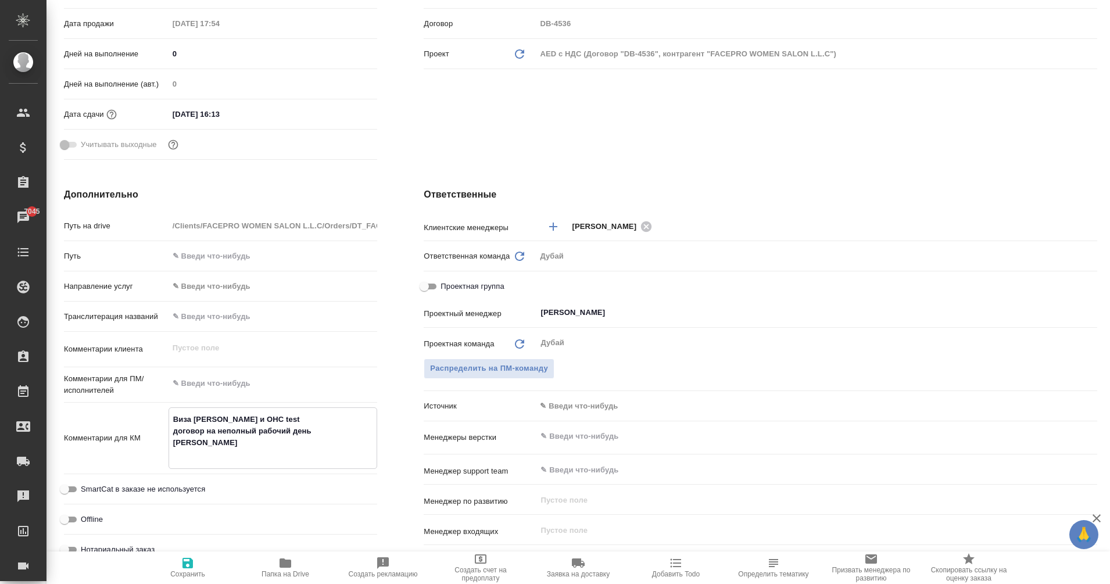
type textarea "x"
type textarea "Виза Альмира и ОHС test договор на неполный рабочий день Мадина доп лрд"
type textarea "x"
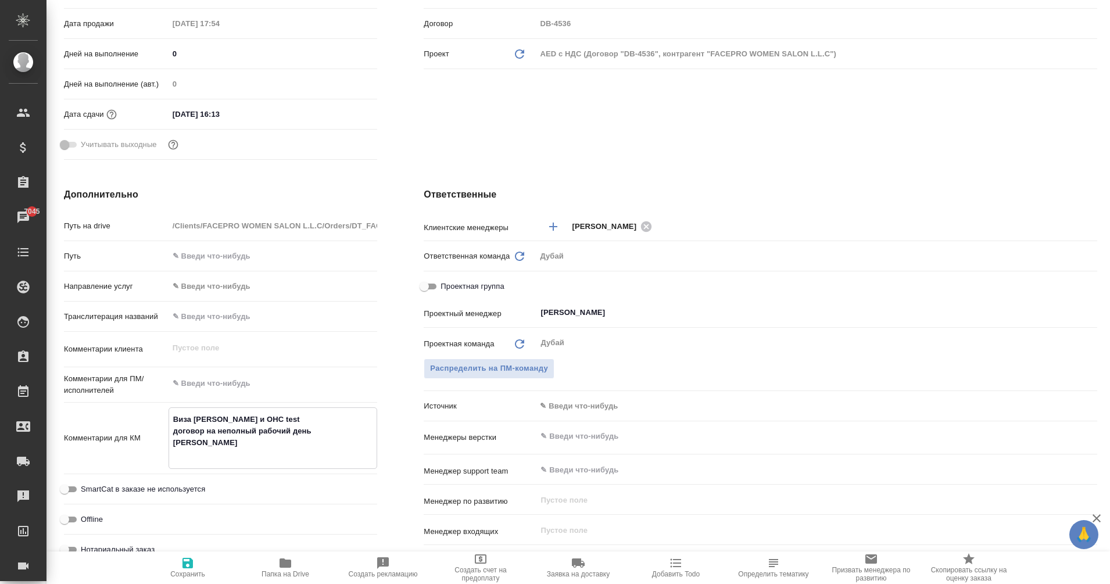
type textarea "Виза Альмира и ОHС test договор на неполный рабочий день Мадина доп лр"
type textarea "x"
type textarea "Виза Альмира и ОHС test договор на неполный рабочий день Мадина доп л"
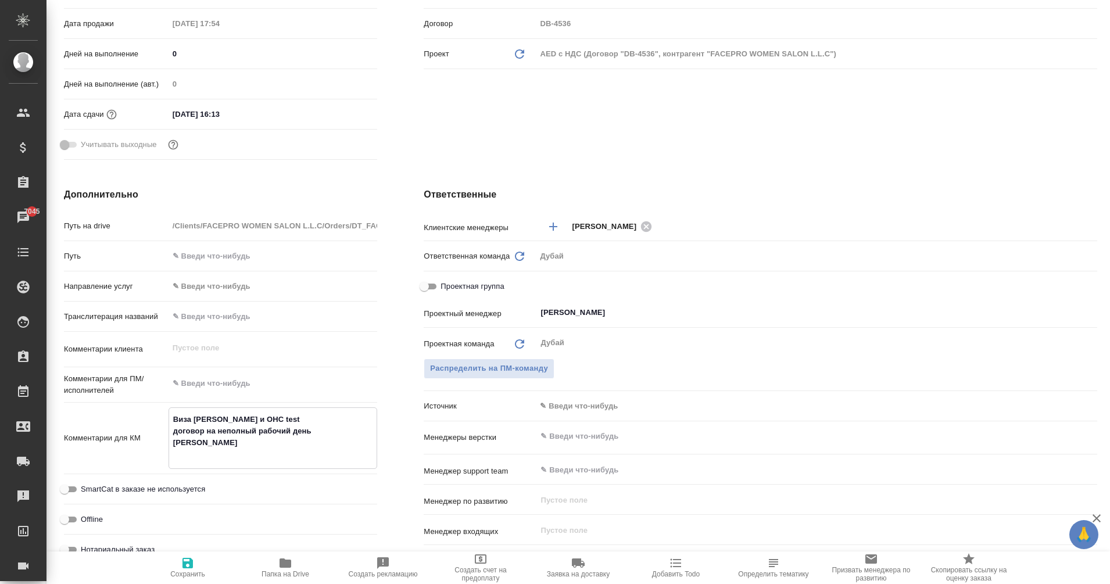
type textarea "x"
type textarea "Виза Альмира и ОHС test договор на неполный рабочий день Мадина доп"
type textarea "x"
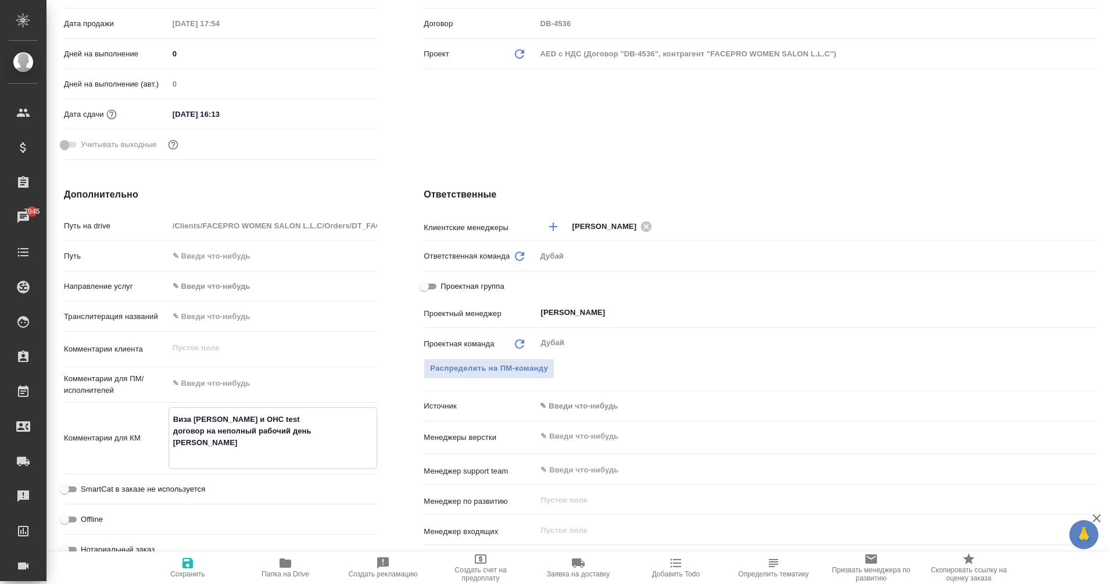
type textarea "x"
type textarea "Виза Альмира и ОHС test договор на неполный рабочий день Мадина доп"
type textarea "x"
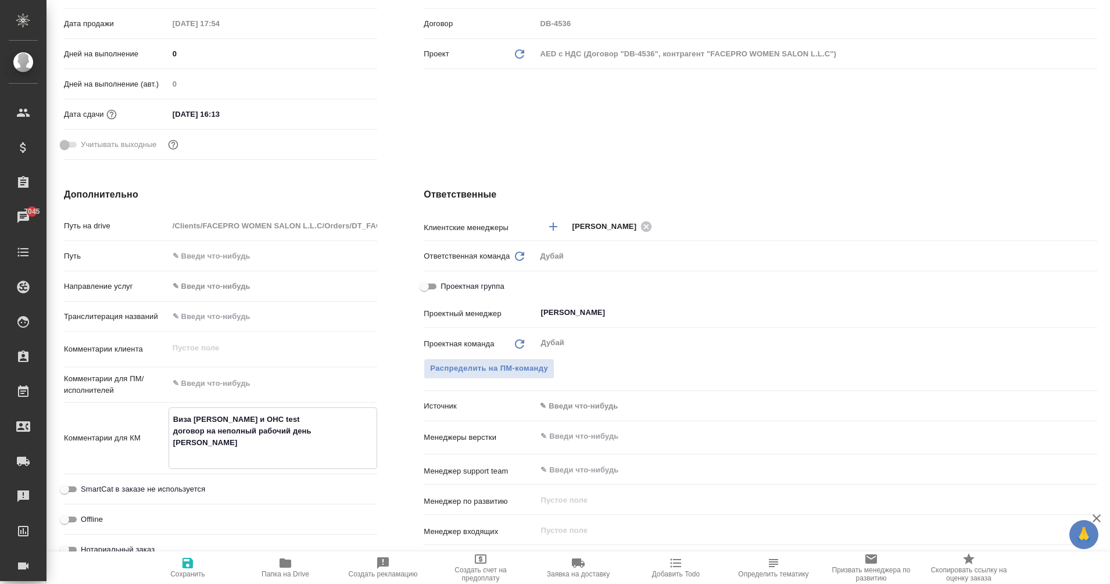
type textarea "x"
type textarea "Виза Альмира и ОHС test договор на неполный рабочий день Мадина доп"
type textarea "x"
type textarea "Виза Альмира и ОHС test договор на неполный рабочий день Мадина доп о"
type textarea "x"
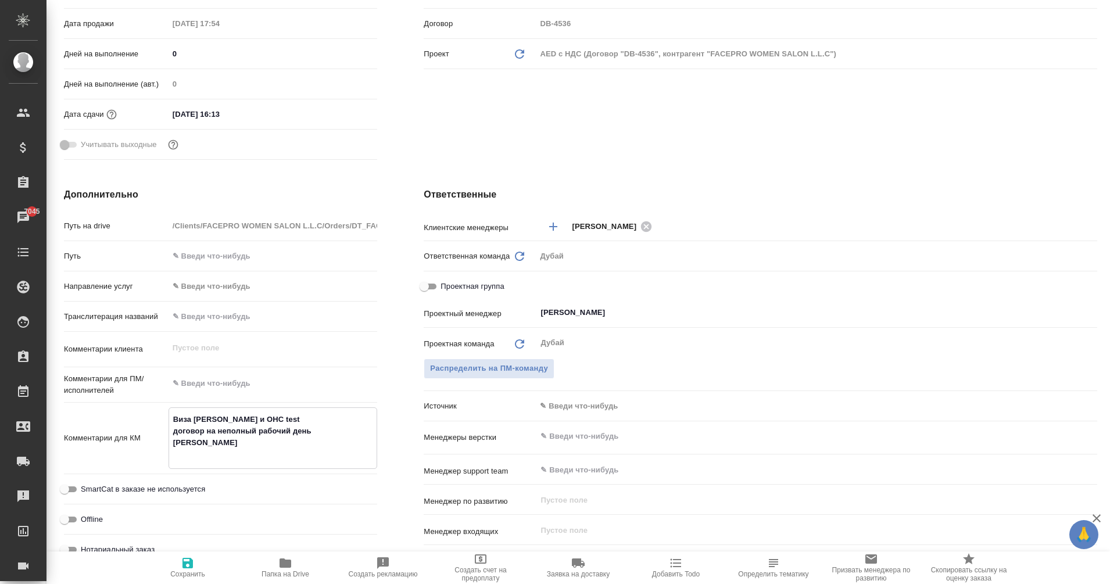
type textarea "x"
type textarea "Виза Альмира и ОHС test договор на неполный рабочий день Мадина доп оп"
type textarea "x"
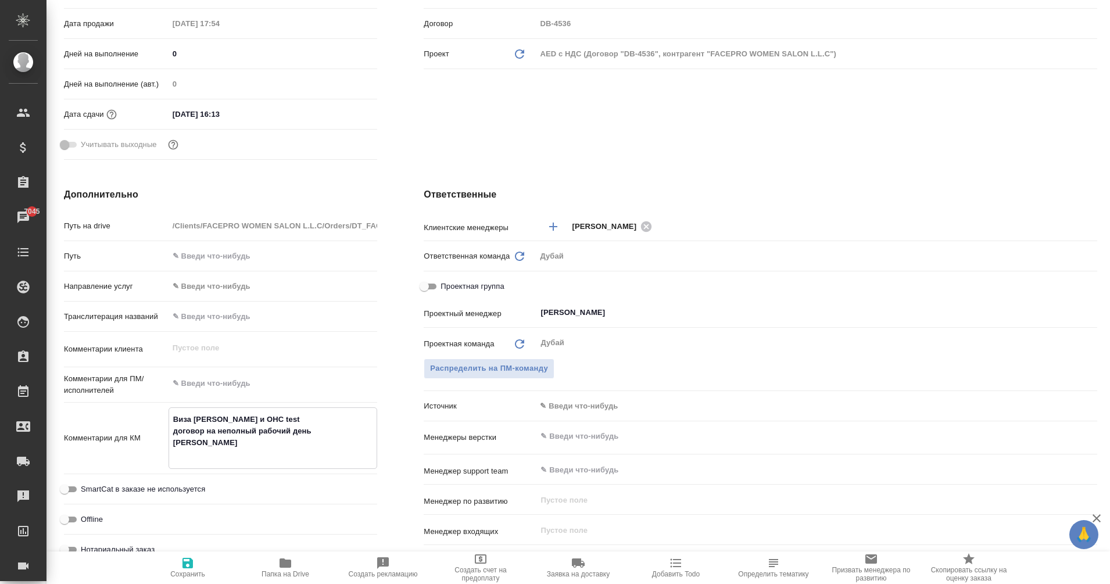
type textarea "x"
type textarea "Виза Альмира и ОHС test договор на неполный рабочий день Мадина доп опл"
type textarea "x"
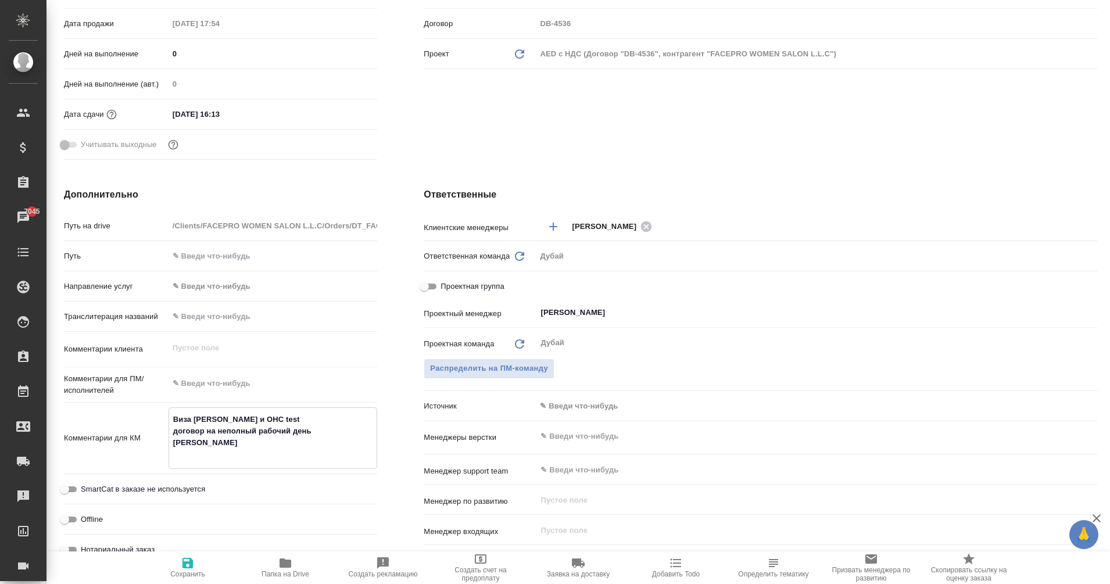
type textarea "Виза Альмира и ОHС test договор на неполный рабочий день Мадина доп оплат"
type textarea "x"
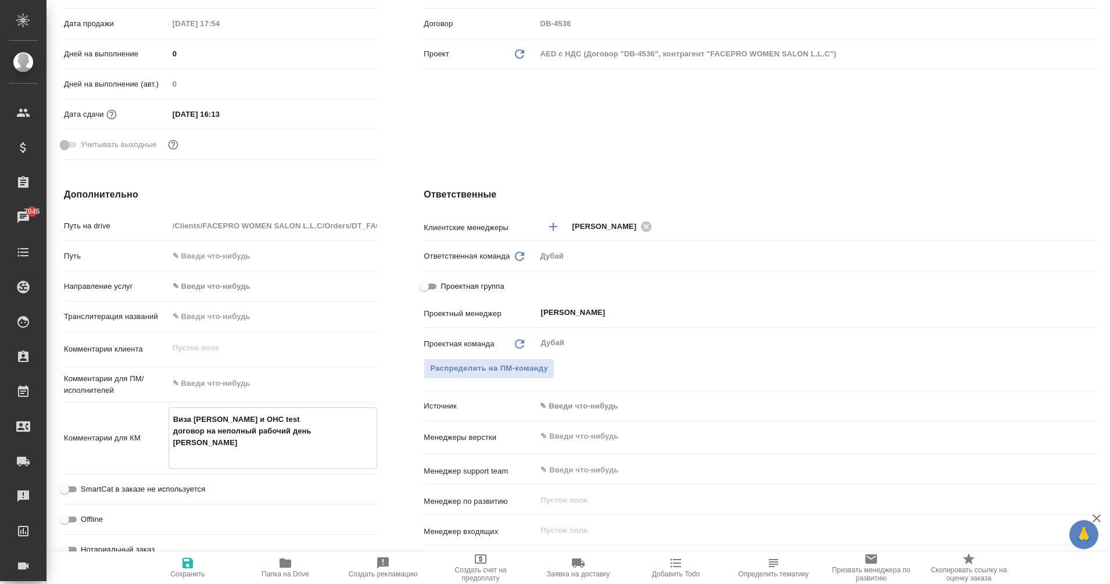
type textarea "x"
type textarea "Виза Альмира и ОHС test договор на неполный рабочий день Мадина доп оплата"
type textarea "x"
type textarea "Виза Альмира и ОHС test договор на неполный рабочий день Мадина доп оплата"
type textarea "x"
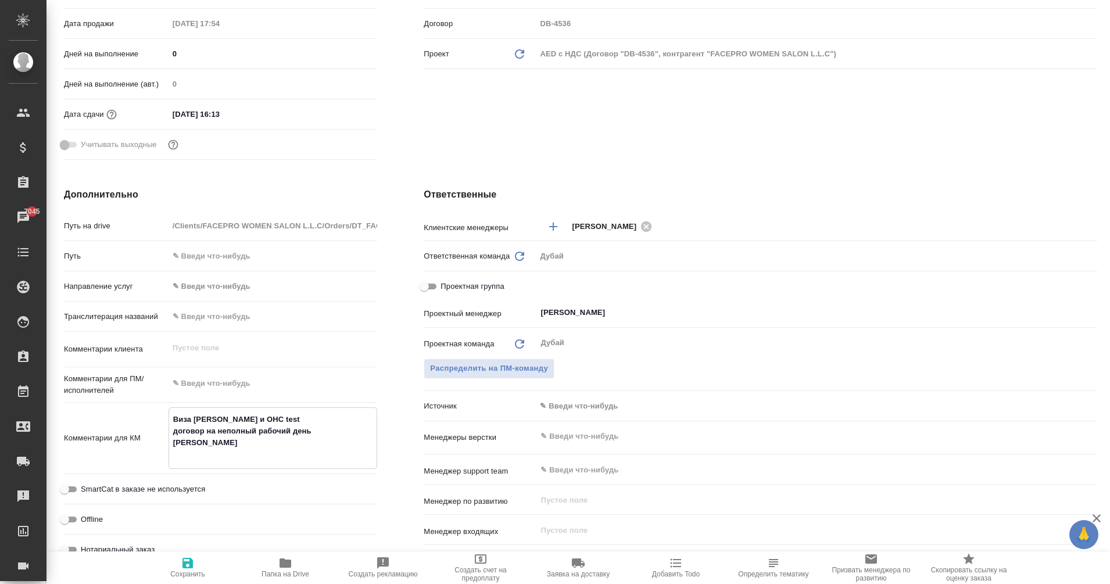
type textarea "x"
type textarea "Виза Альмира и ОHС test договор на неполный рабочий день Мадина доп оплата б"
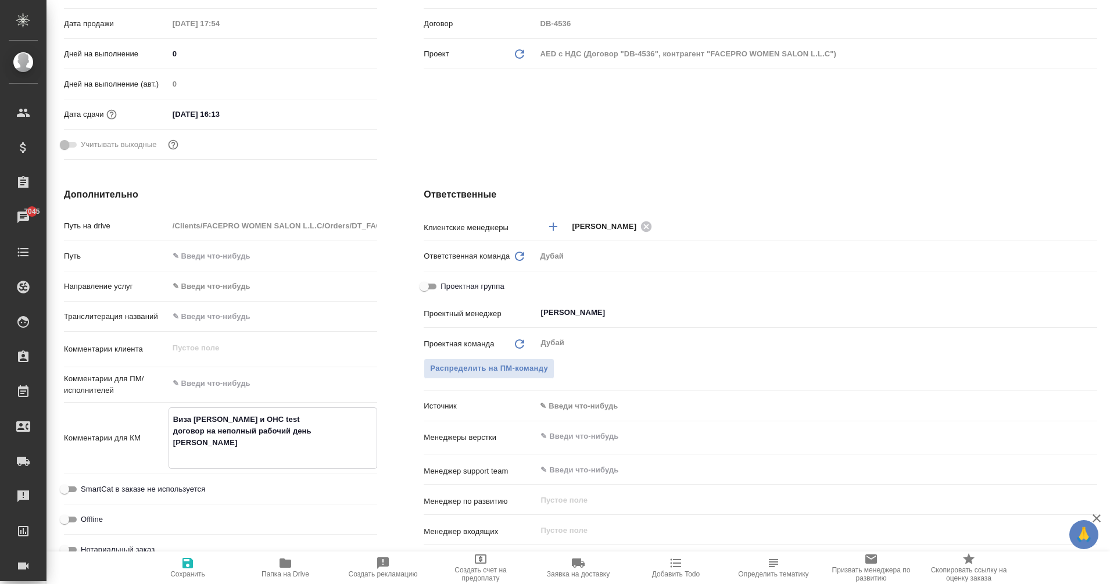
type textarea "x"
type textarea "Виза Альмира и ОHС test договор на неполный рабочий день Мадина доп оплата бы"
type textarea "x"
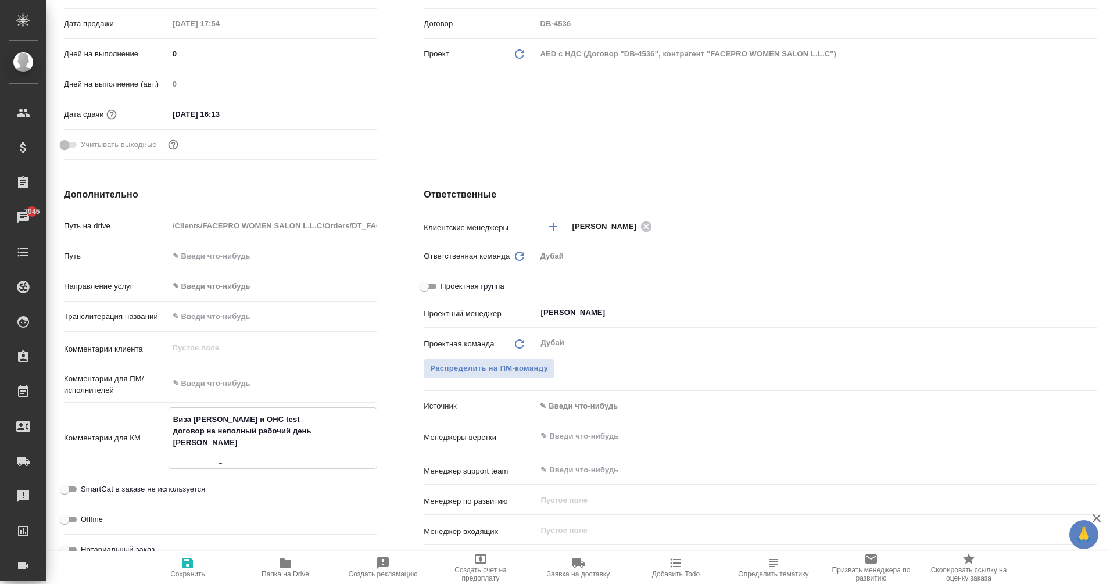
type textarea "Виза Альмира и ОHС test договор на неполный рабочий день Мадина доп оплата был"
type textarea "x"
type textarea "Виза Альмира и ОHС test договор на неполный рабочий день Мадина доп оплата была"
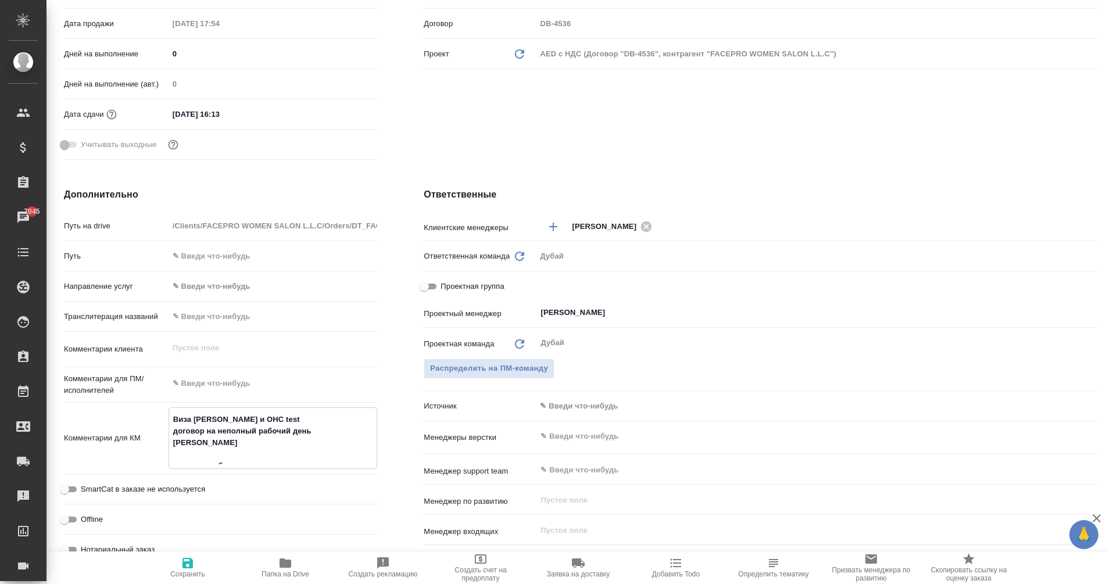
type textarea "x"
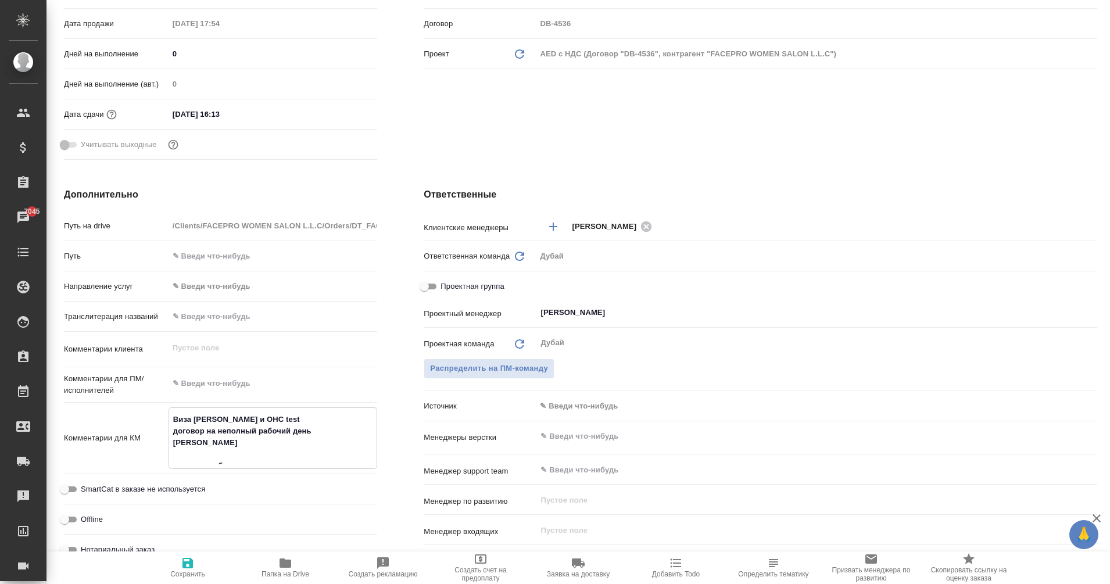
type textarea "Виза Альмира и ОHС test договор на неполный рабочий день Мадина доп оплата была"
type textarea "x"
type textarea "Виза Альмира и ОHС test договор на неполный рабочий день Мадина доп оплата была…"
type textarea "x"
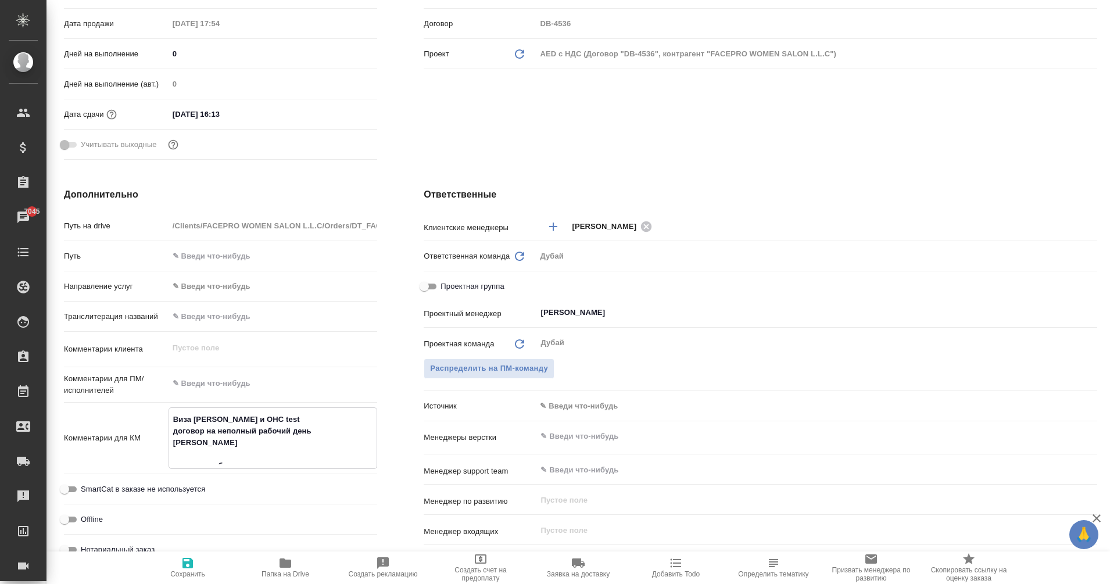
type textarea "Виза Альмира и ОHС test договор на неполный рабочий день Мадина доп оплата была…"
type textarea "x"
type textarea "Виза Альмира и ОHС test договор на неполный рабочий день Мадина доп оплата была…"
type textarea "x"
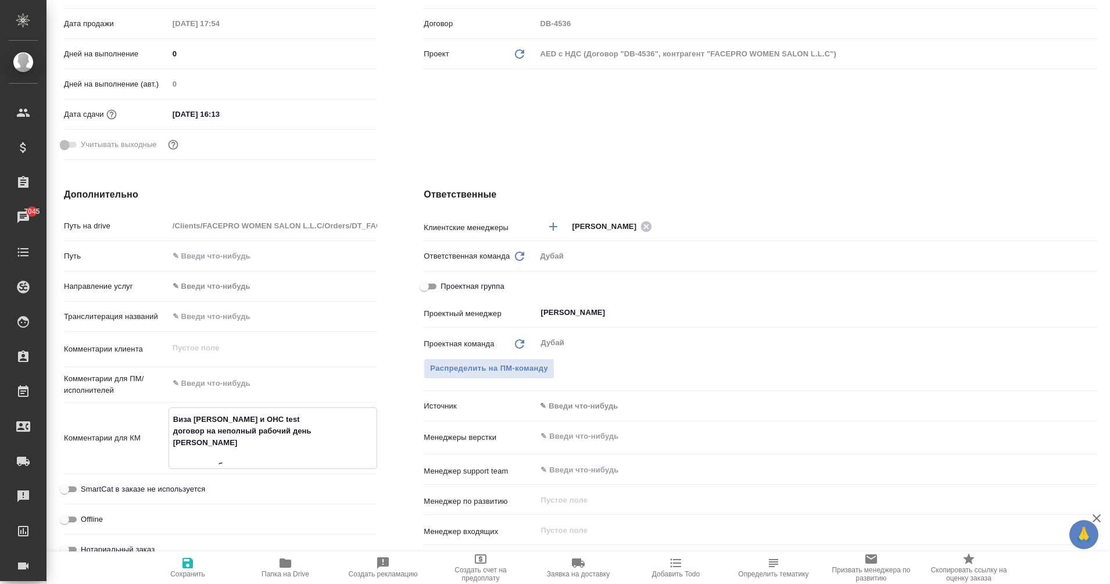
type textarea "x"
type textarea "Виза Альмира и ОHС test договор на неполный рабочий день Мадина доп оплата была…"
type textarea "x"
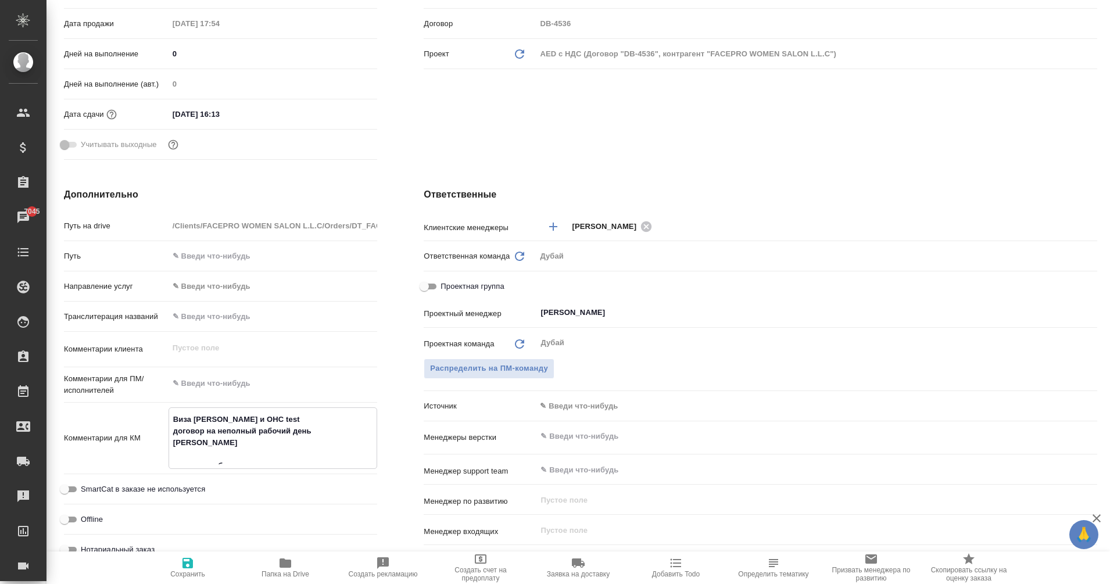
type textarea "Виза Альмира и ОHС test договор на неполный рабочий день Мадина доп оплата была…"
type textarea "x"
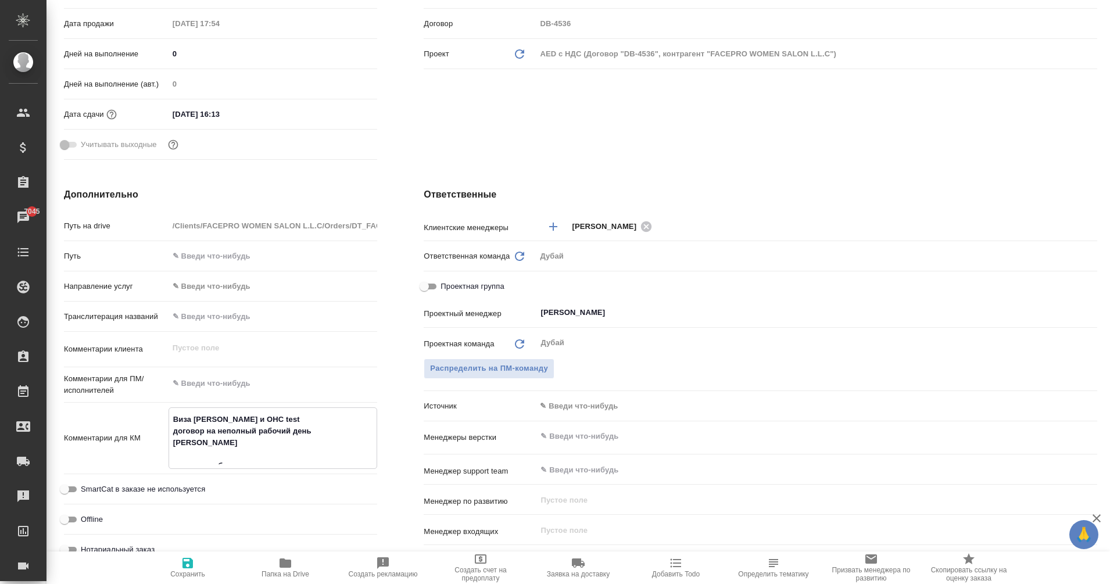
type textarea "x"
type textarea "Виза Альмира и ОHС test договор на неполный рабочий день Мадина доп оплата была…"
type textarea "x"
type textarea "Виза Альмира и ОHС test договор на неполный рабочий день Мадина доп оплата была…"
type textarea "x"
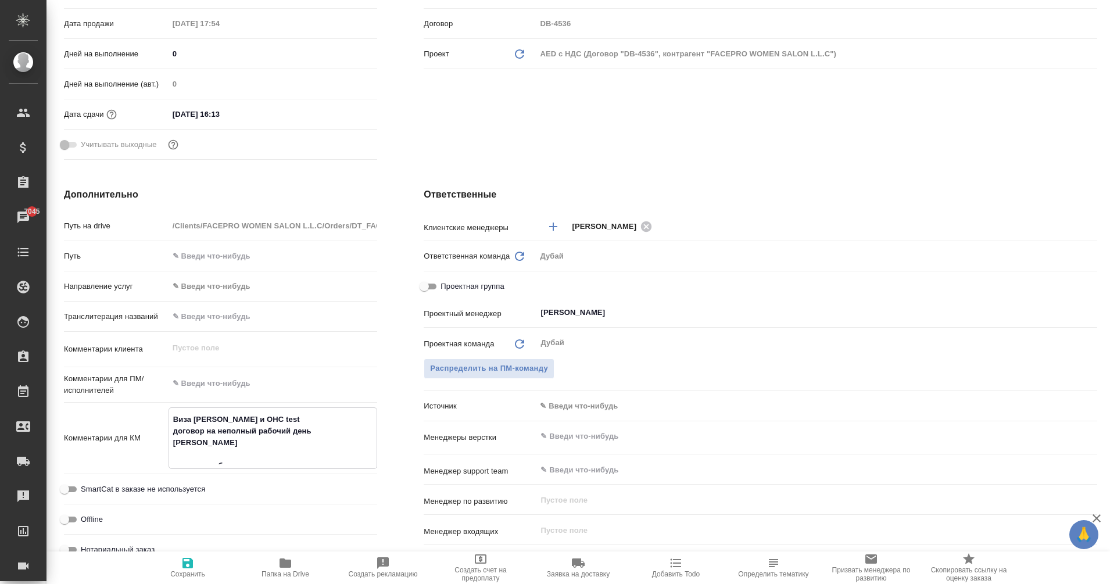
type textarea "x"
type textarea "Виза Альмира и ОHС test договор на неполный рабочий день Мадина доп оплата была…"
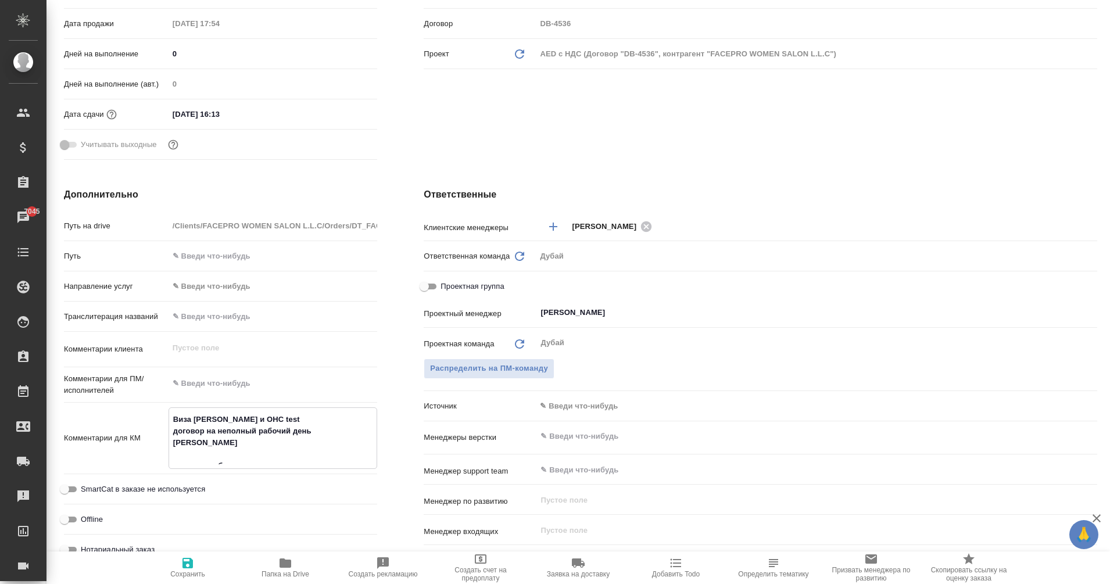
type textarea "x"
type textarea "Виза Альмира и ОHС test договор на неполный рабочий день Мадина доп оплата была…"
type textarea "x"
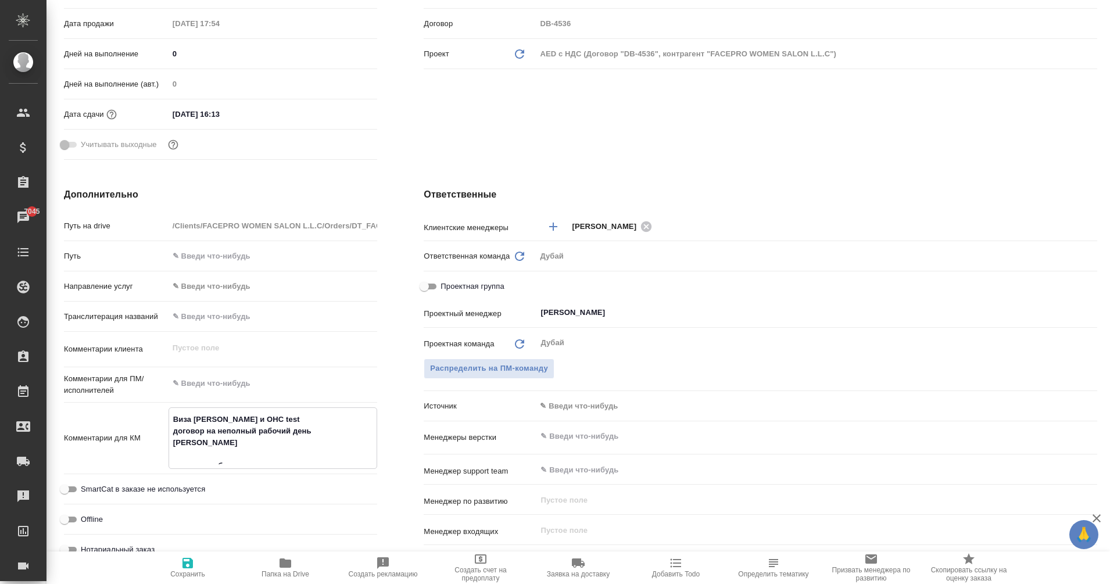
type textarea "Виза Альмира и ОHС test договор на неполный рабочий день Мадина доп оплата была…"
type textarea "x"
type textarea "Виза Альмира и ОHС test договор на неполный рабочий день Мадина доп оплата была…"
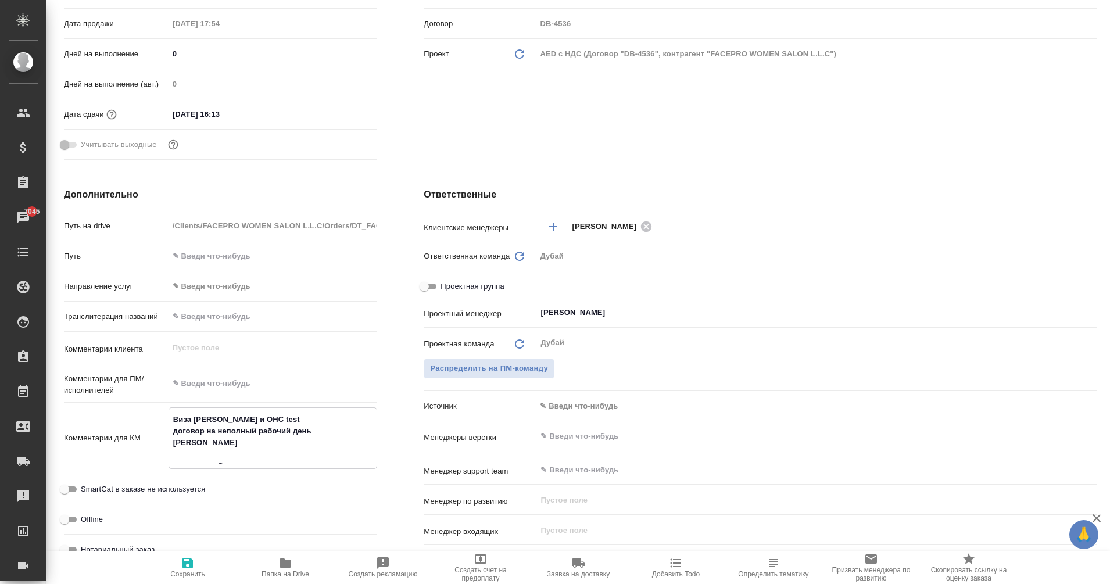
type textarea "x"
type textarea "Виза Альмира и ОHС test договор на неполный рабочий день Мадина доп оплата была…"
type textarea "x"
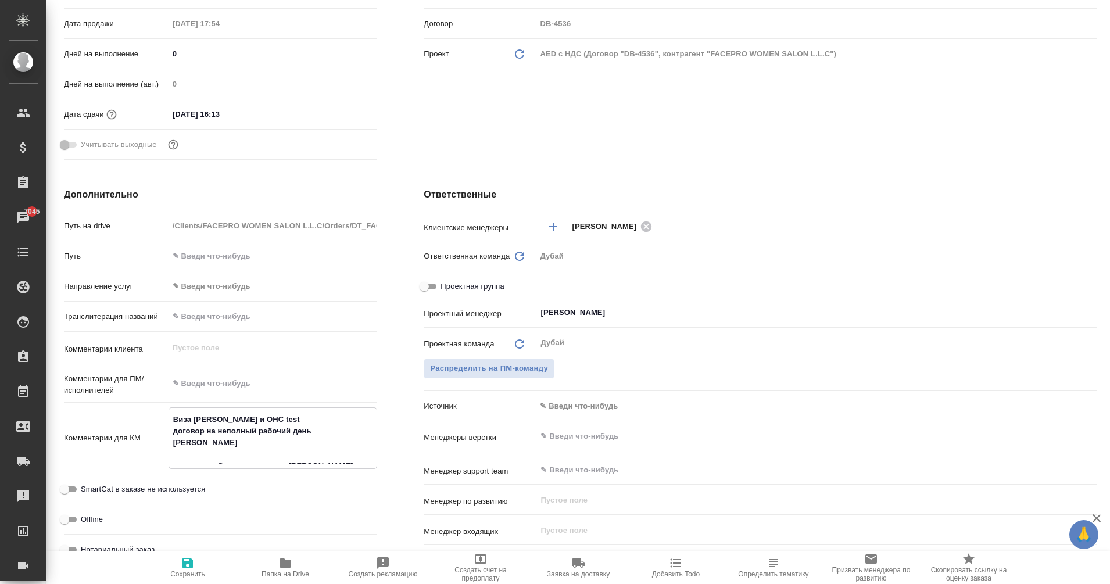
type textarea "x"
type textarea "Виза Альмира и ОHС test договор на неполный рабочий день Мадина доп оплата была…"
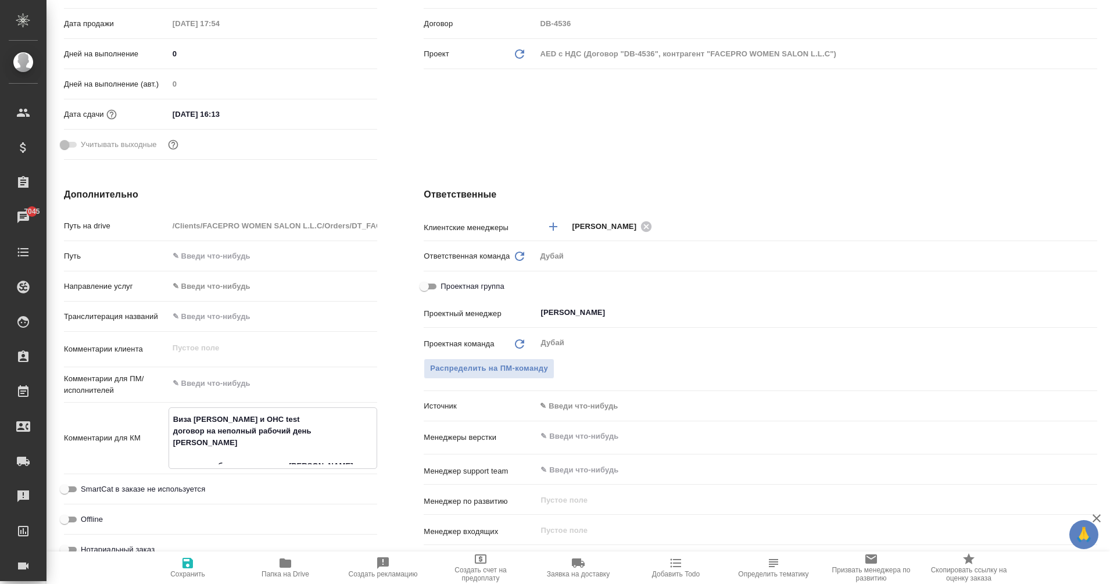
type textarea "x"
type textarea "Виза Альмира и ОHС test договор на неполный рабочий день Мадина доп оплата была…"
type textarea "x"
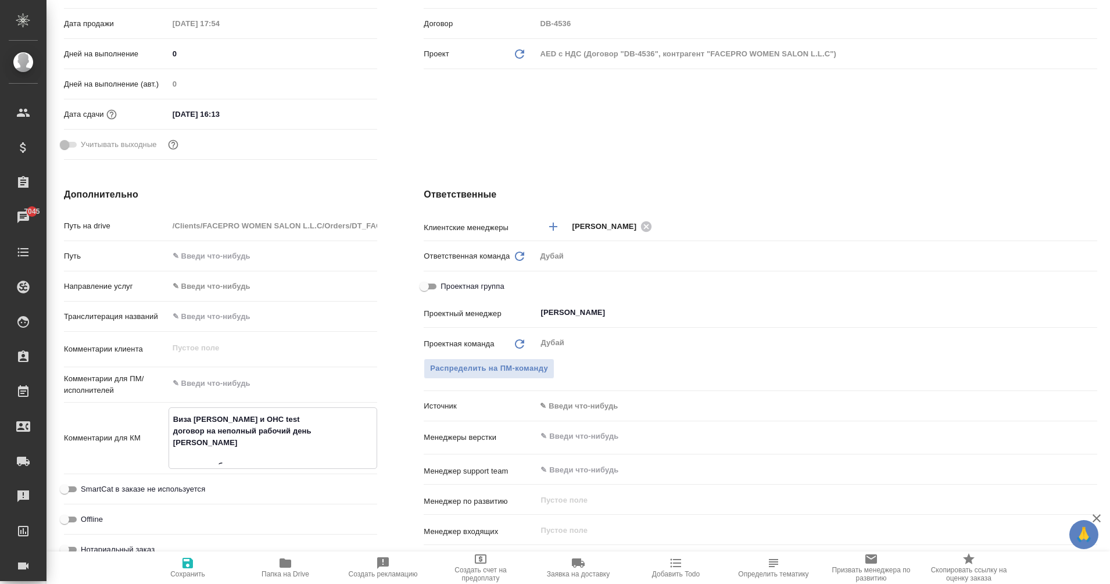
type textarea "Виза Альмира и ОHС test договор на неполный рабочий день Мадина доп оплата была…"
type textarea "x"
type textarea "Виза Альмира и ОHС test договор на неполный рабочий день Мадина доп оплата была…"
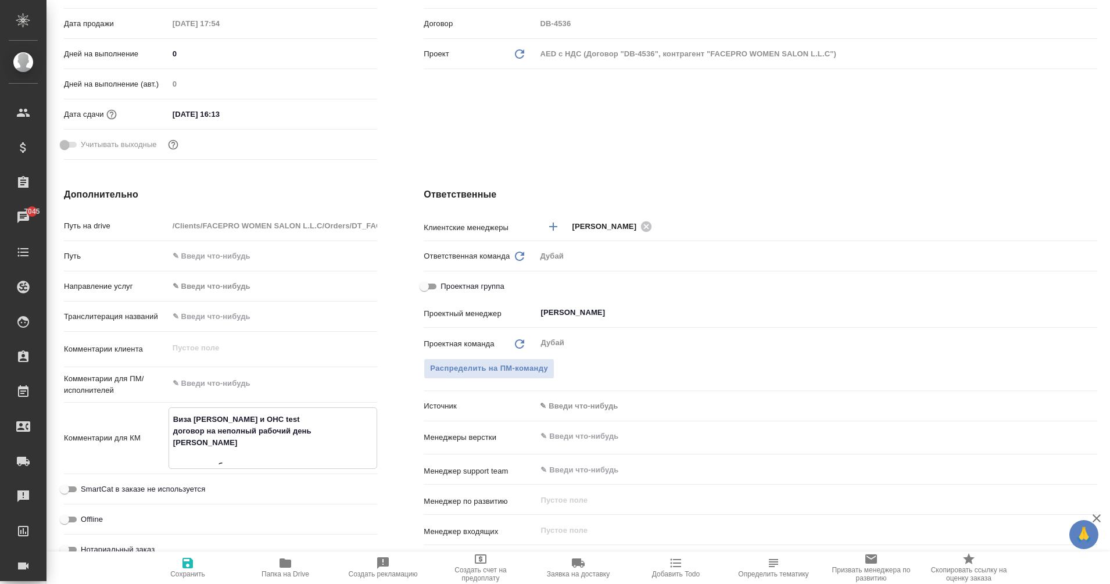
type textarea "x"
type textarea "Виза Альмира и ОHС test договор на неполный рабочий день Мадина доп оплата была…"
type textarea "x"
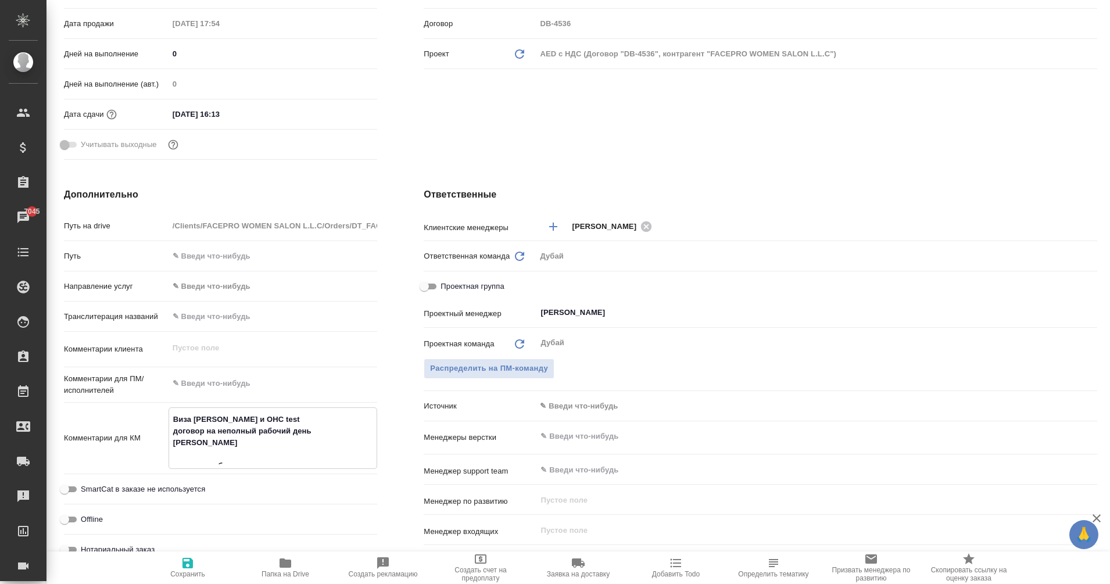
type textarea "x"
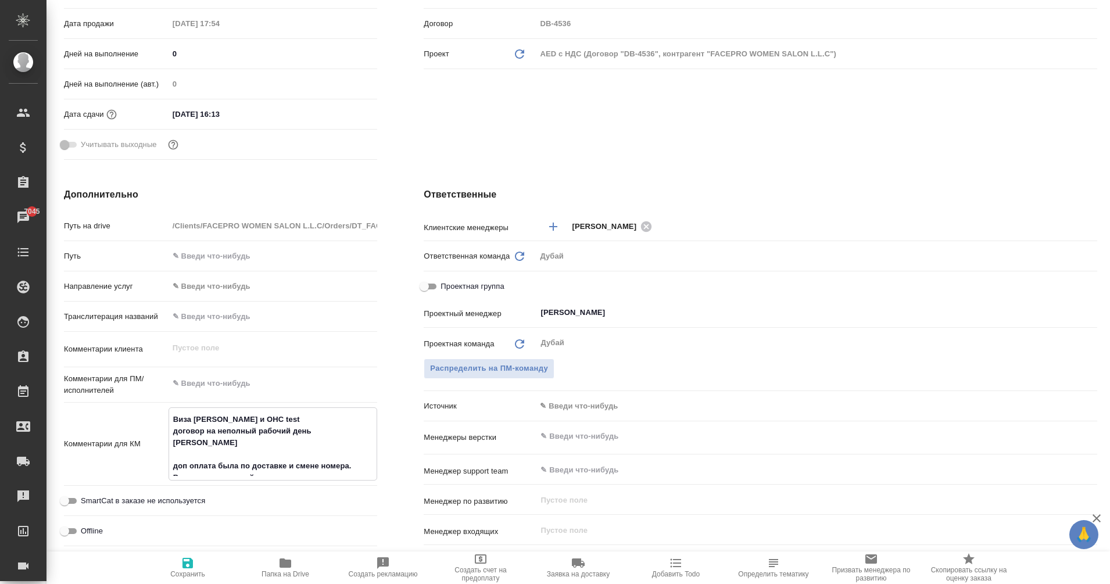
click at [181, 570] on icon "button" at bounding box center [188, 563] width 14 height 14
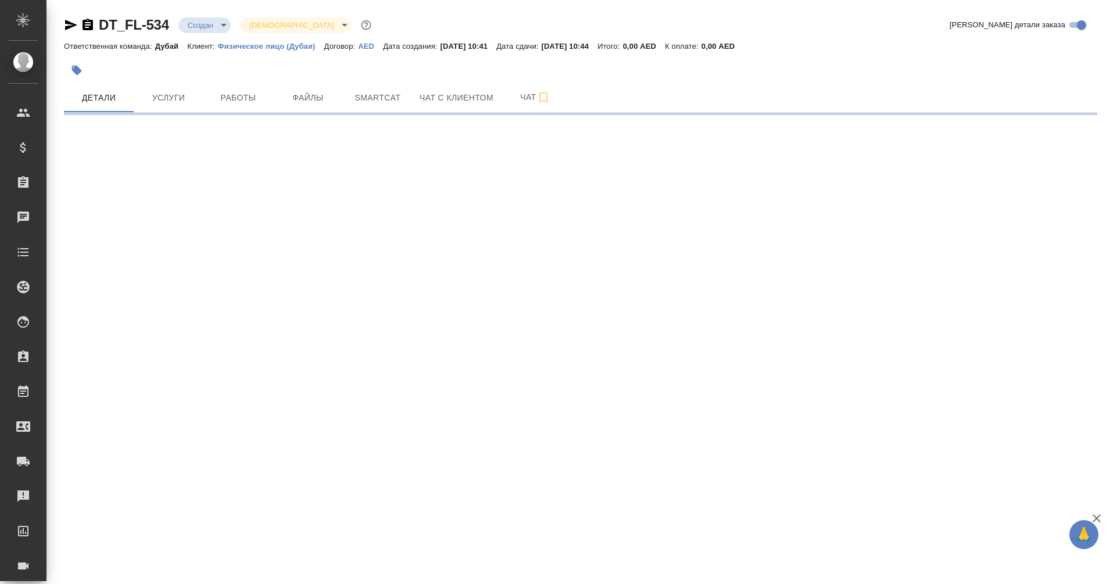
select select "RU"
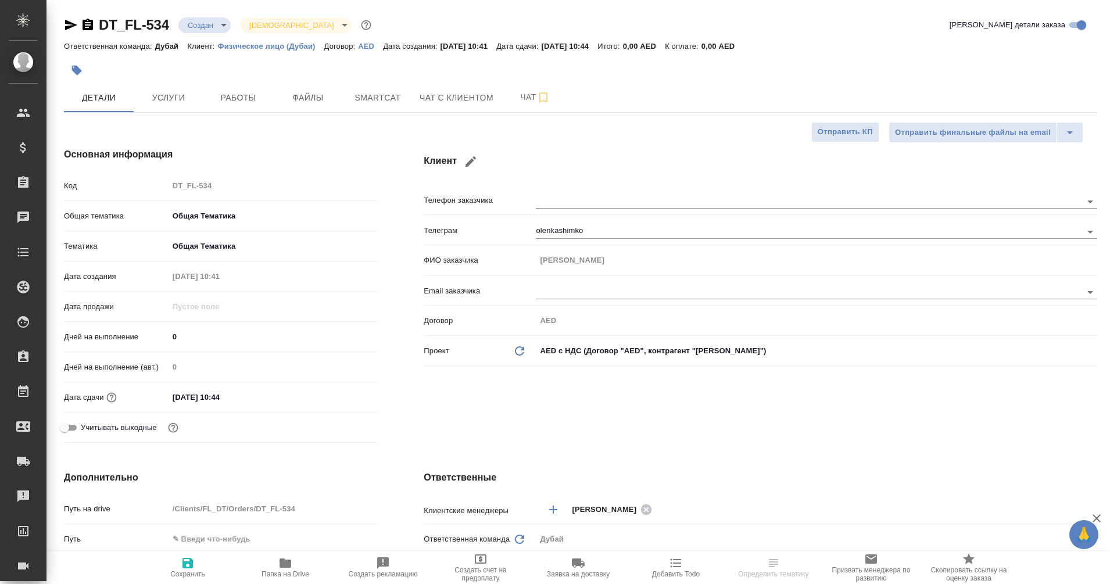
type textarea "x"
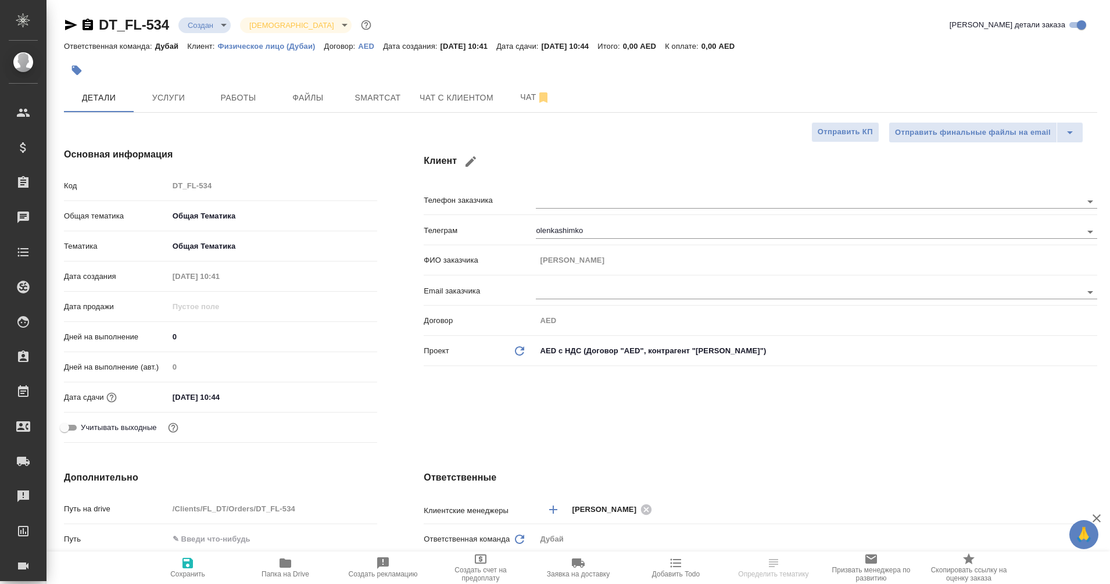
type textarea "x"
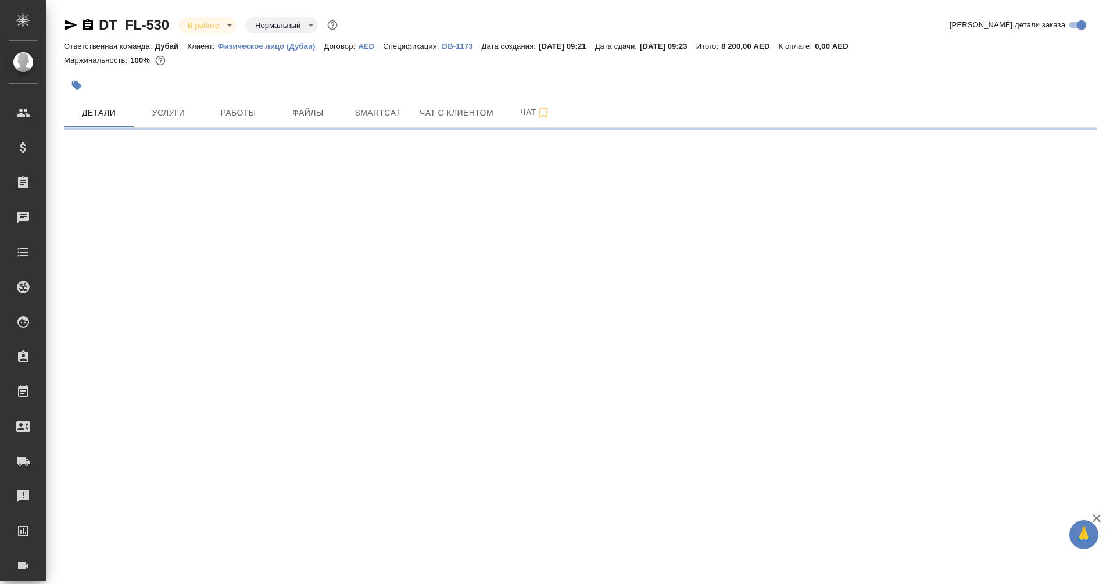
select select "RU"
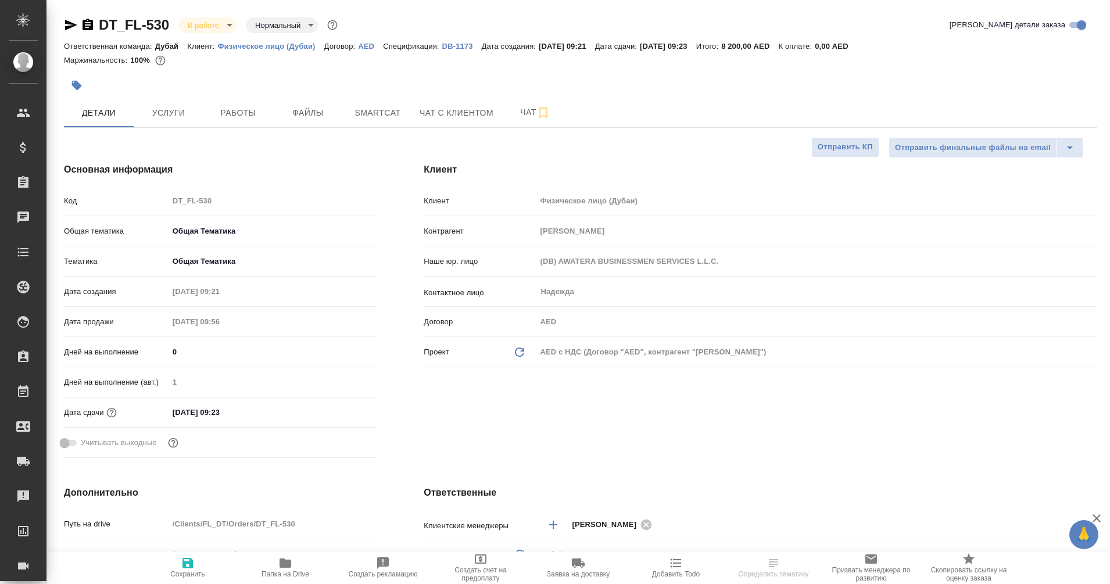
type textarea "x"
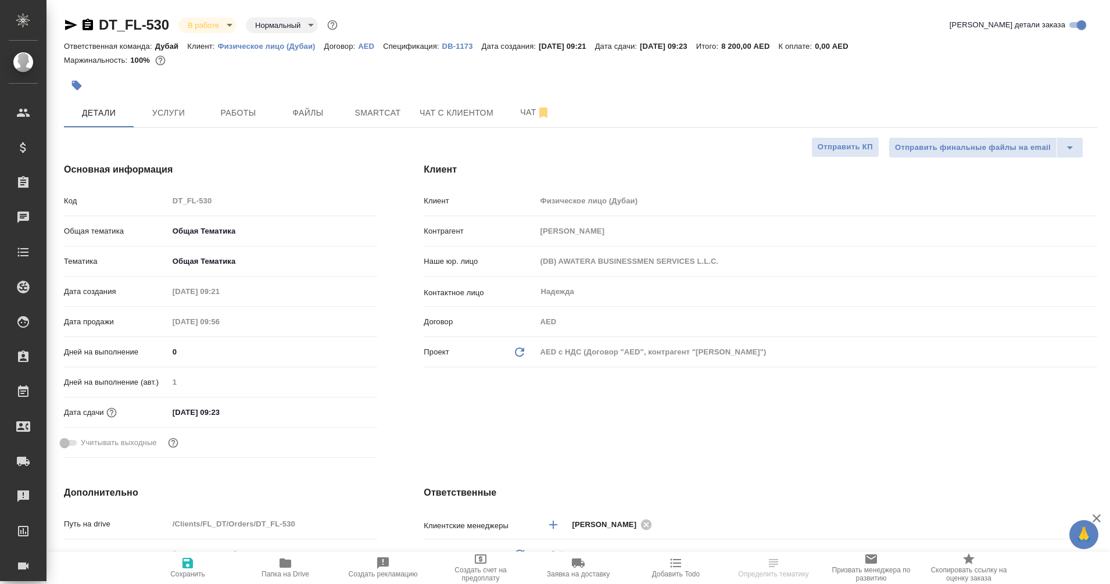
type textarea "x"
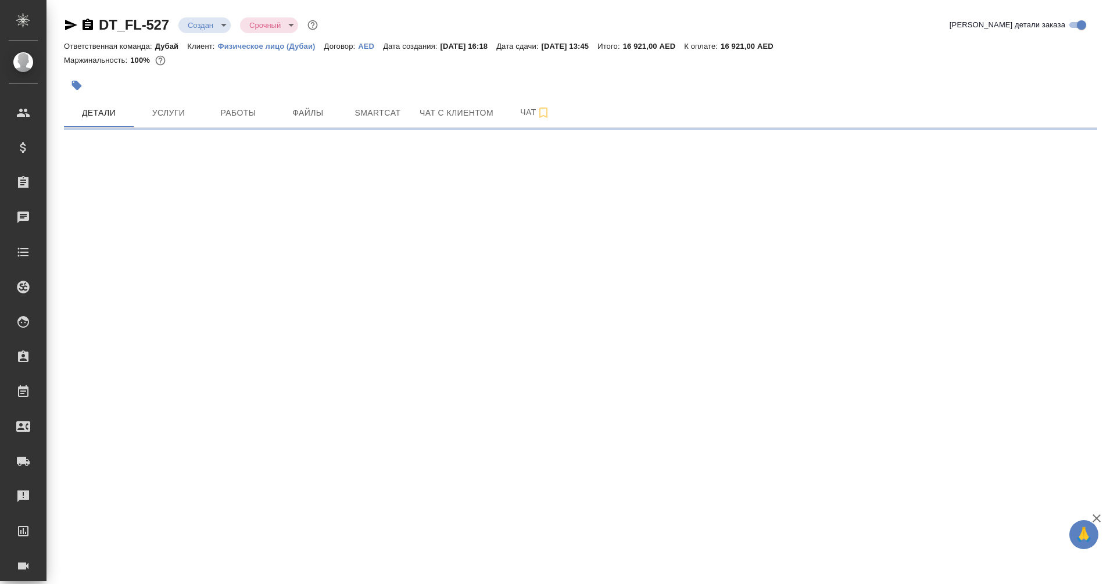
select select "RU"
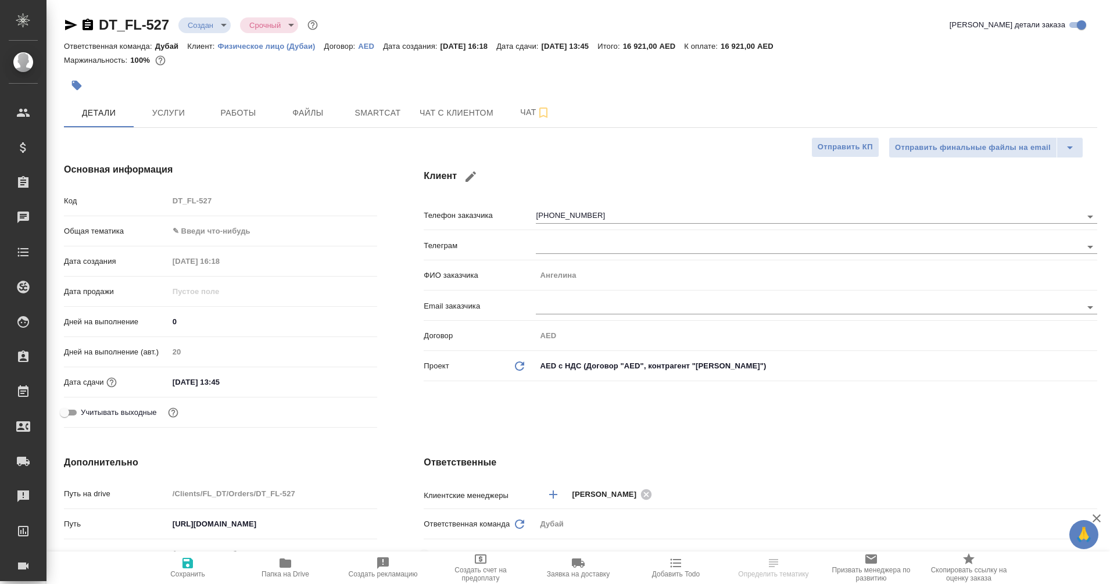
type textarea "x"
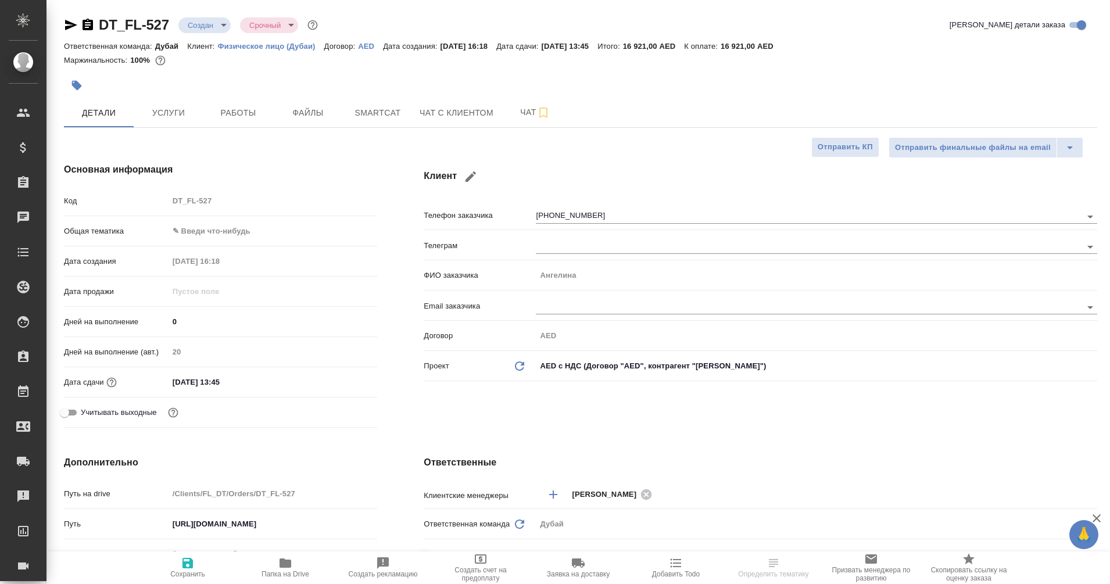
type textarea "x"
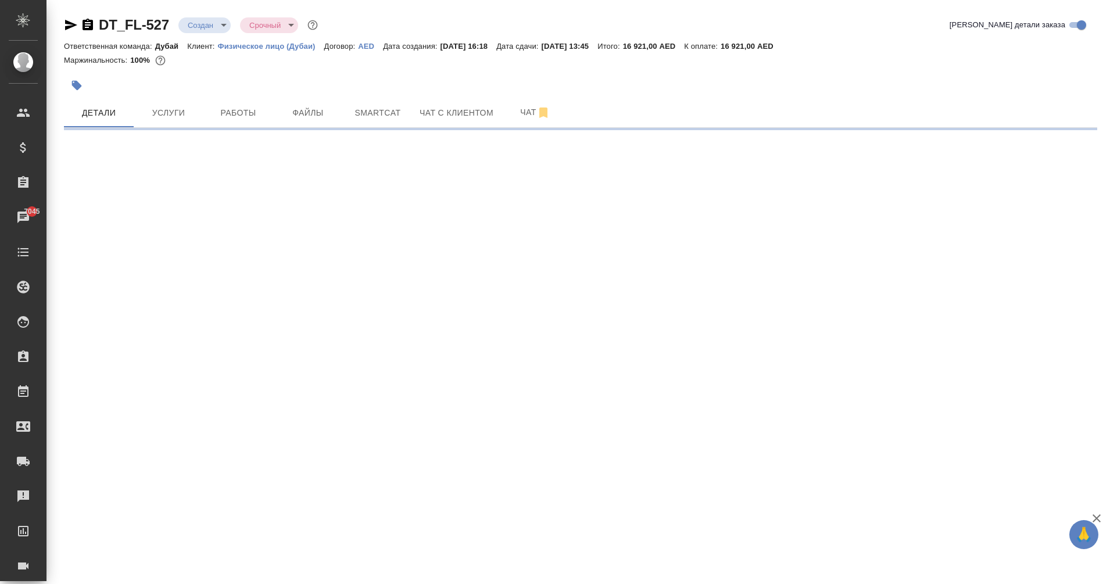
select select "RU"
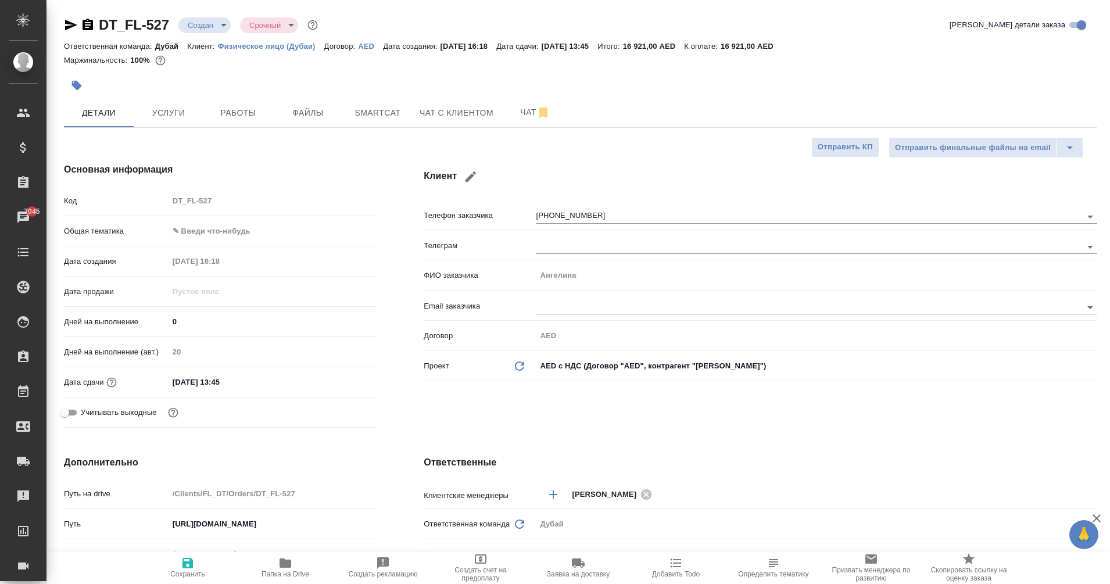
type textarea "x"
click at [89, 18] on icon "button" at bounding box center [88, 25] width 14 height 14
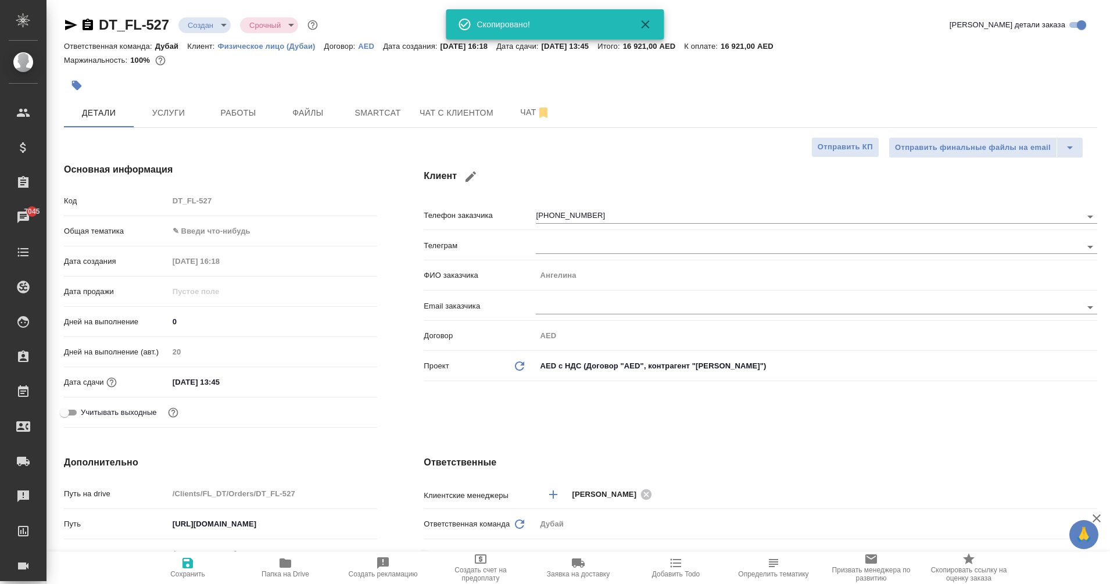
type textarea "x"
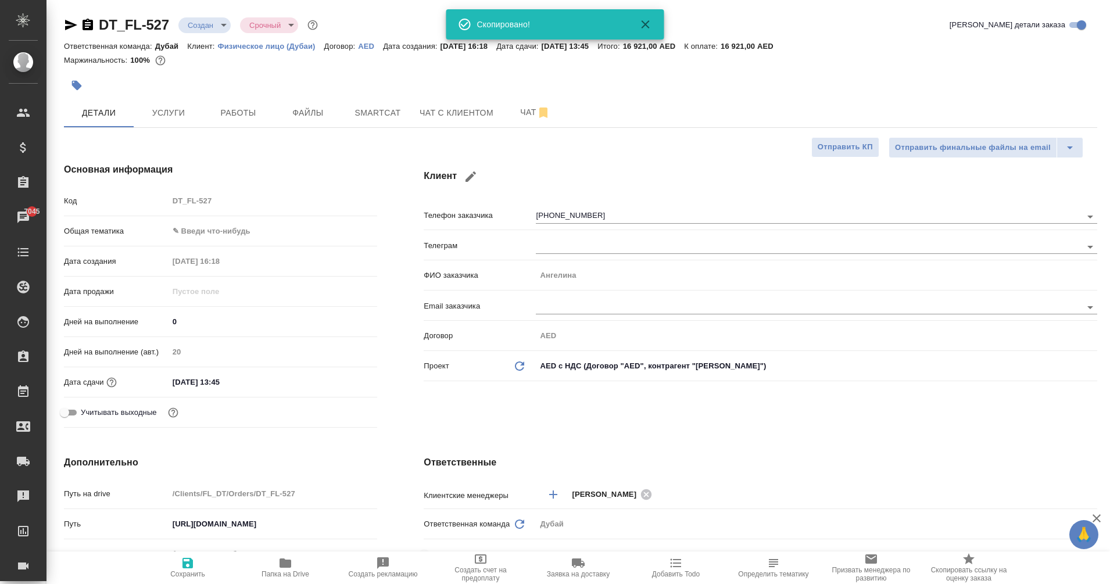
type textarea "x"
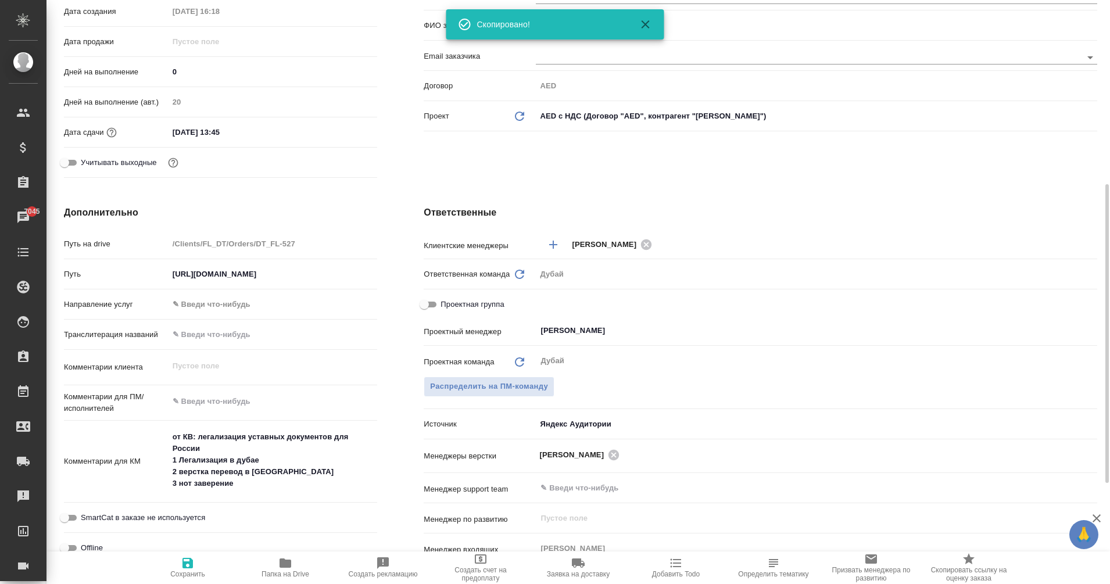
scroll to position [288, 0]
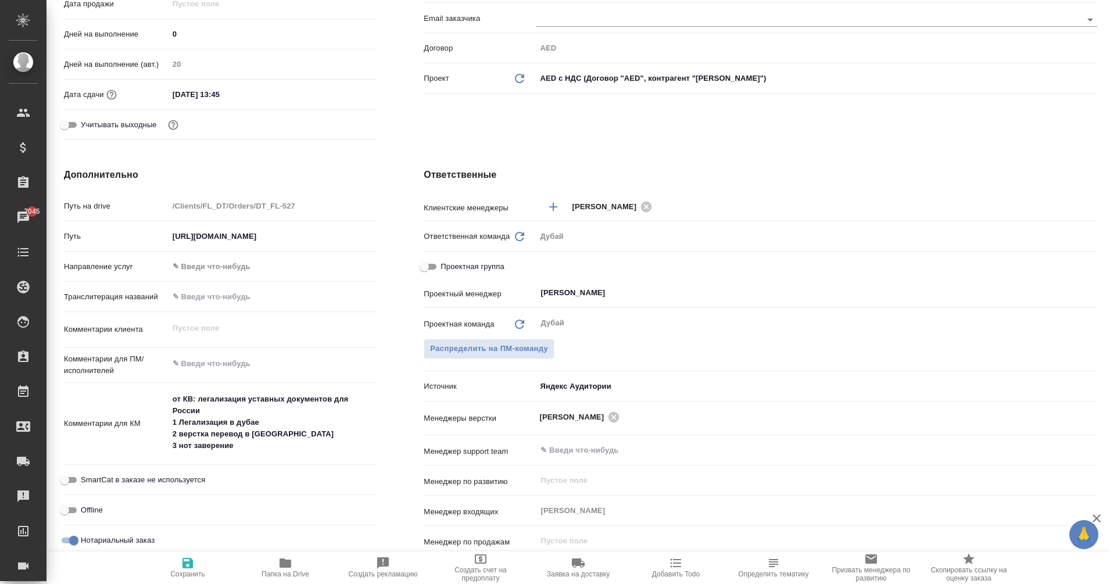
type textarea "x"
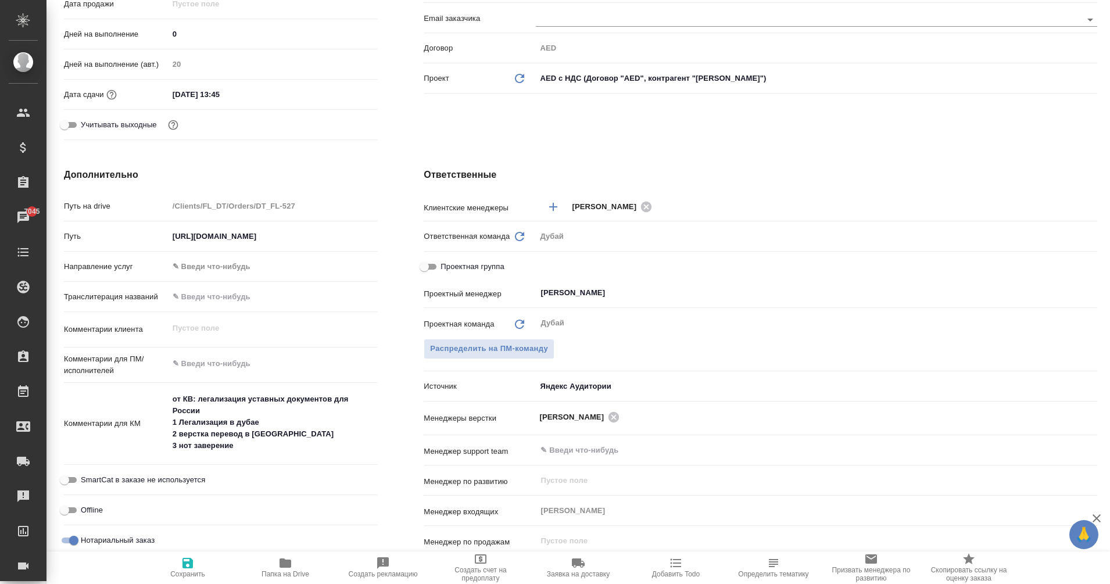
type textarea "x"
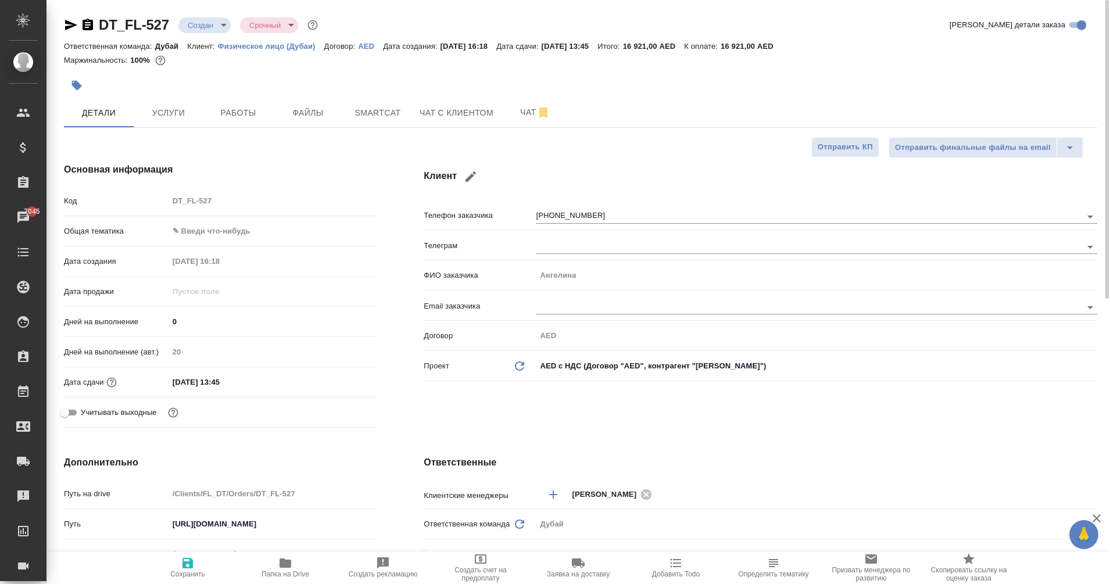
scroll to position [1, 0]
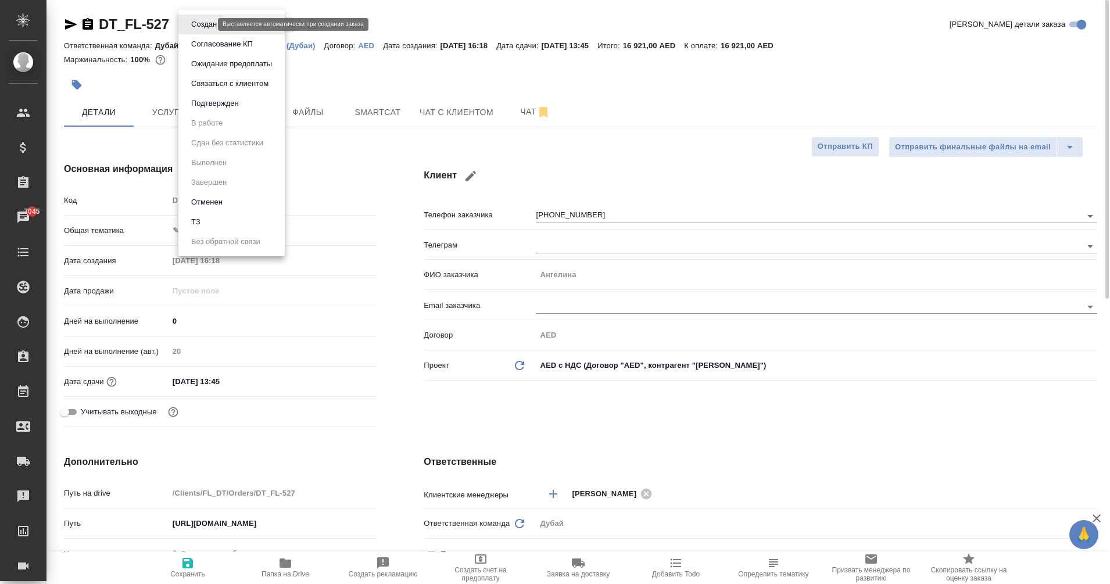
click at [203, 25] on body "🙏 .cls-1 fill:#fff; AWATERA Eganian Margarita Клиенты Спецификации Заказы 7045 …" at bounding box center [555, 292] width 1110 height 584
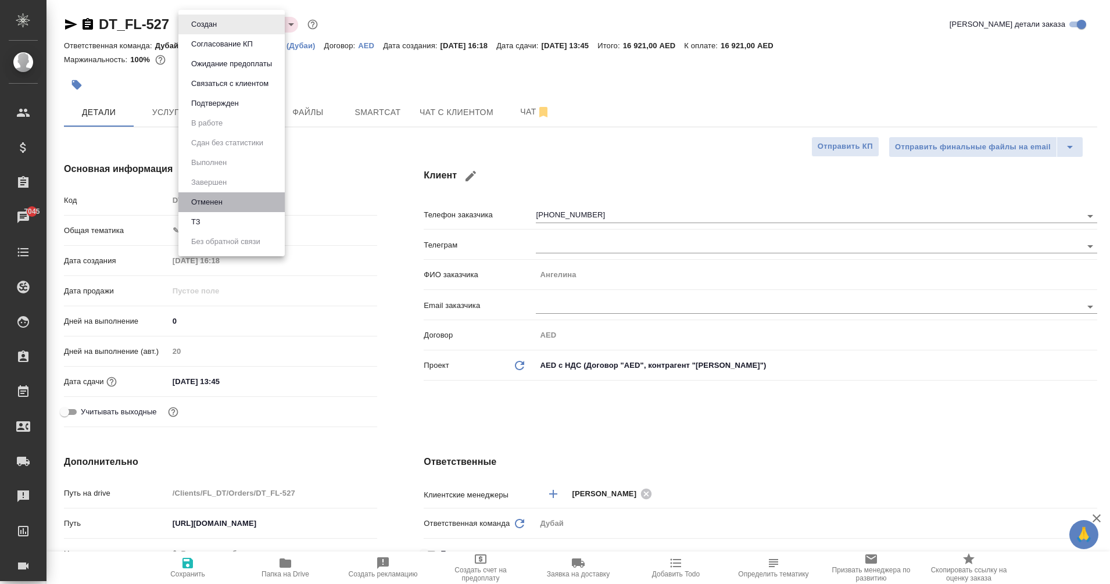
click at [226, 205] on li "Отменен" at bounding box center [231, 202] width 106 height 20
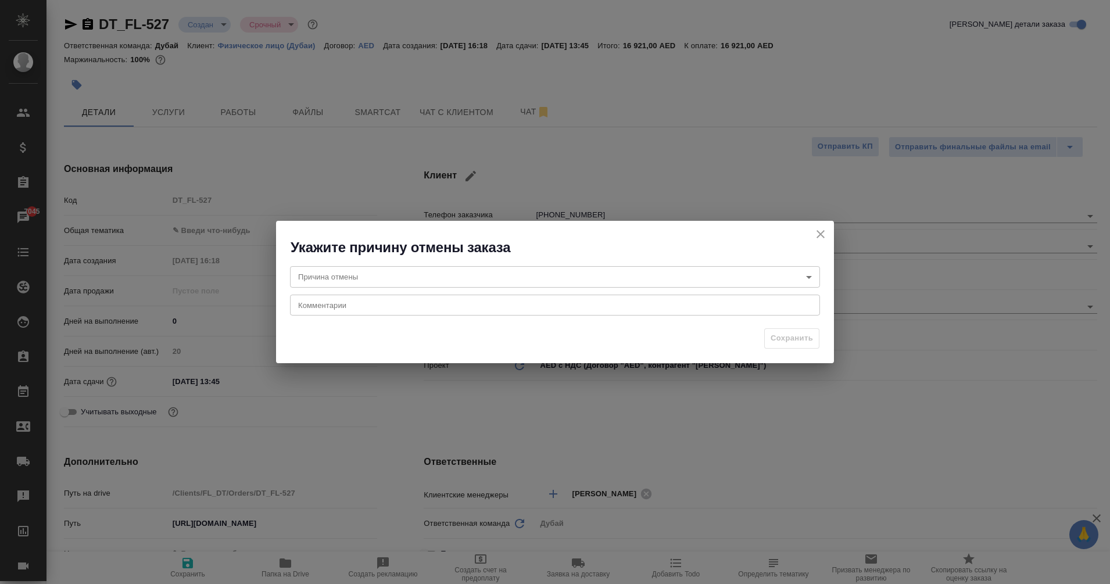
click at [392, 271] on body "🙏 .cls-1 fill:#fff; AWATERA Eganian Margarita Клиенты Спецификации Заказы 7045 …" at bounding box center [555, 292] width 1110 height 584
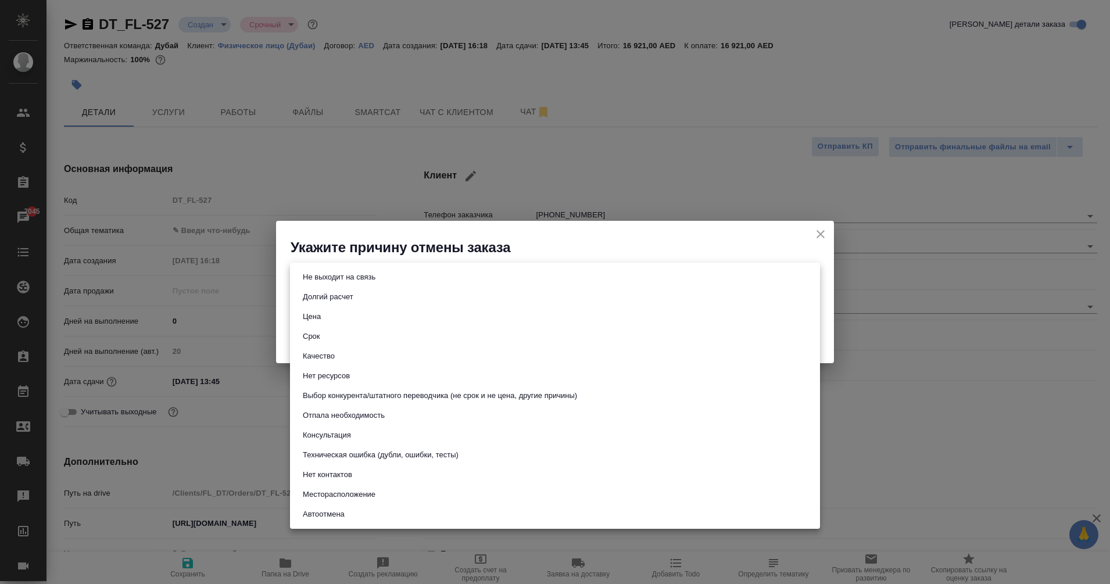
click at [339, 312] on li "Цена" at bounding box center [555, 317] width 530 height 20
type input "price"
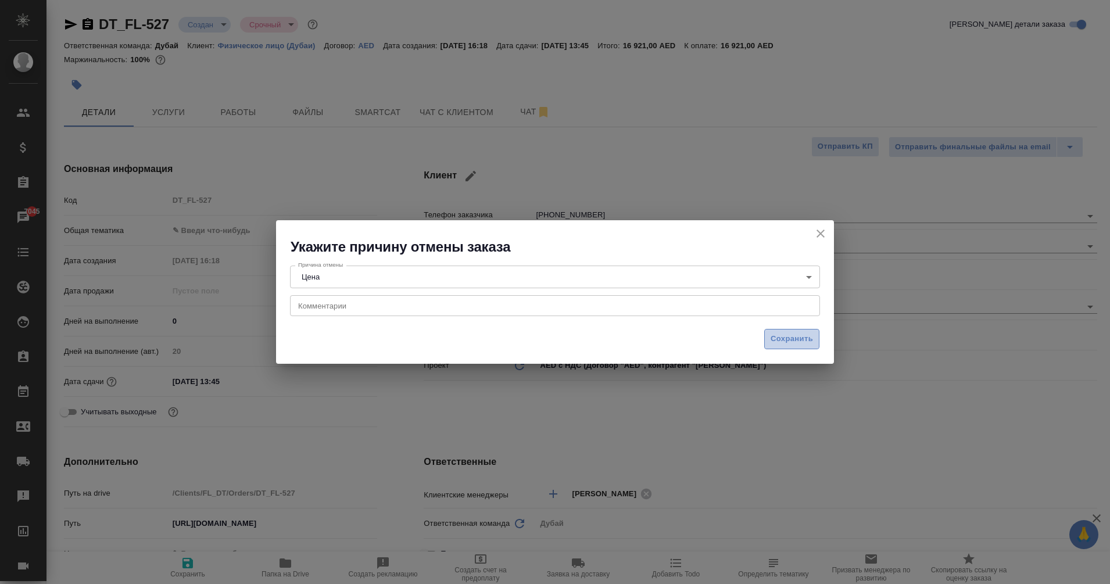
click at [794, 335] on span "Сохранить" at bounding box center [792, 338] width 42 height 13
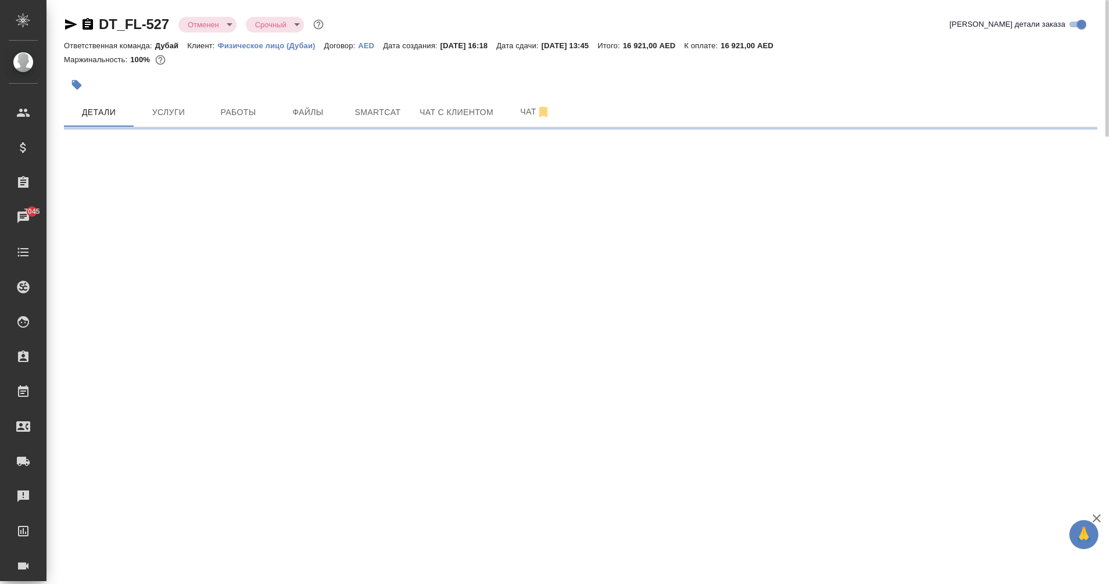
select select "RU"
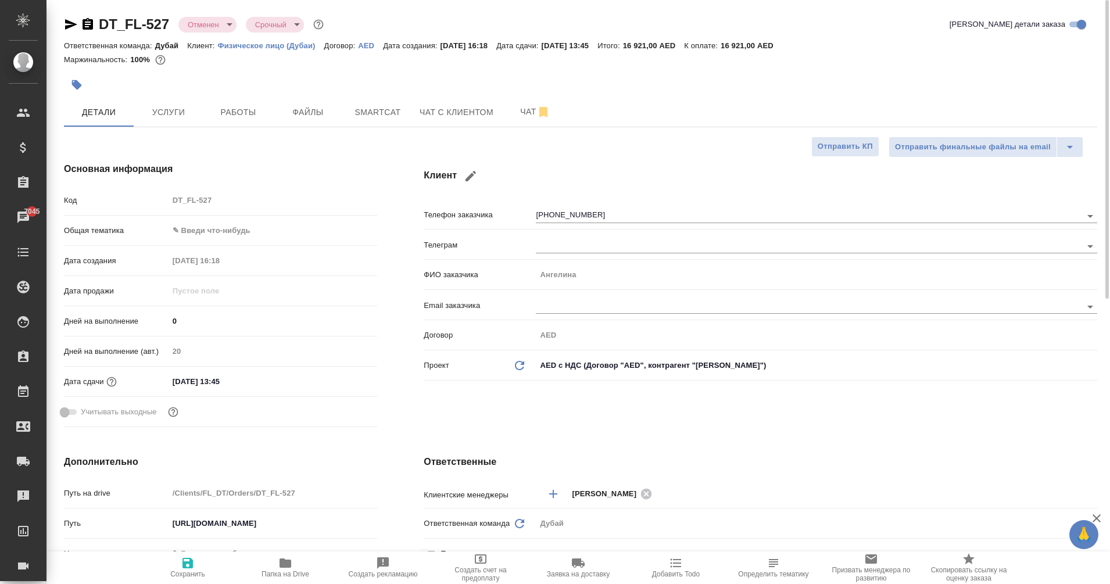
type textarea "x"
type input "[PERSON_NAME]"
type input "Мосина Ирина"
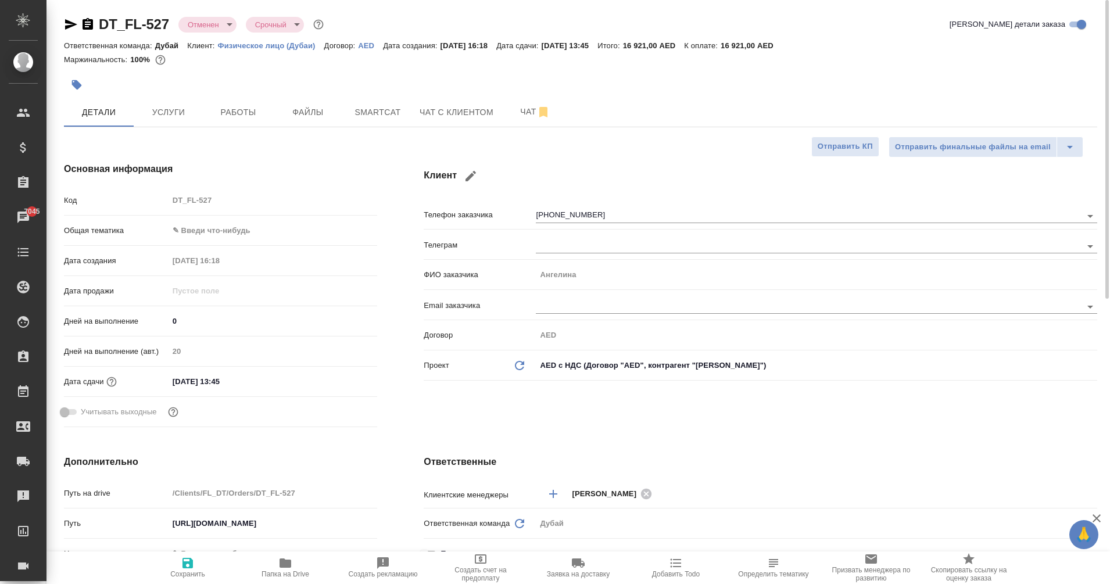
type textarea "x"
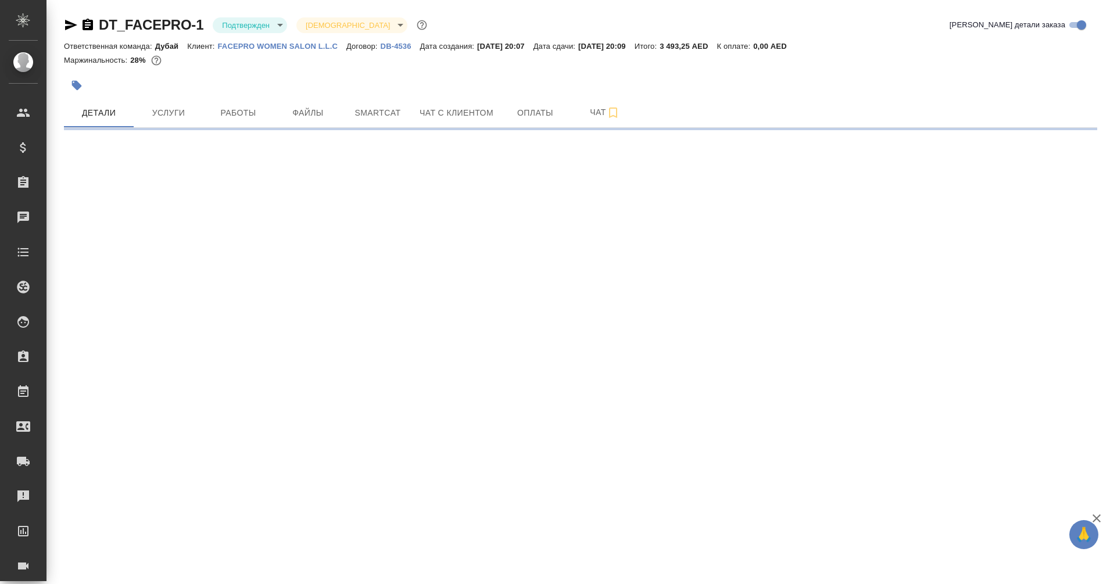
select select "RU"
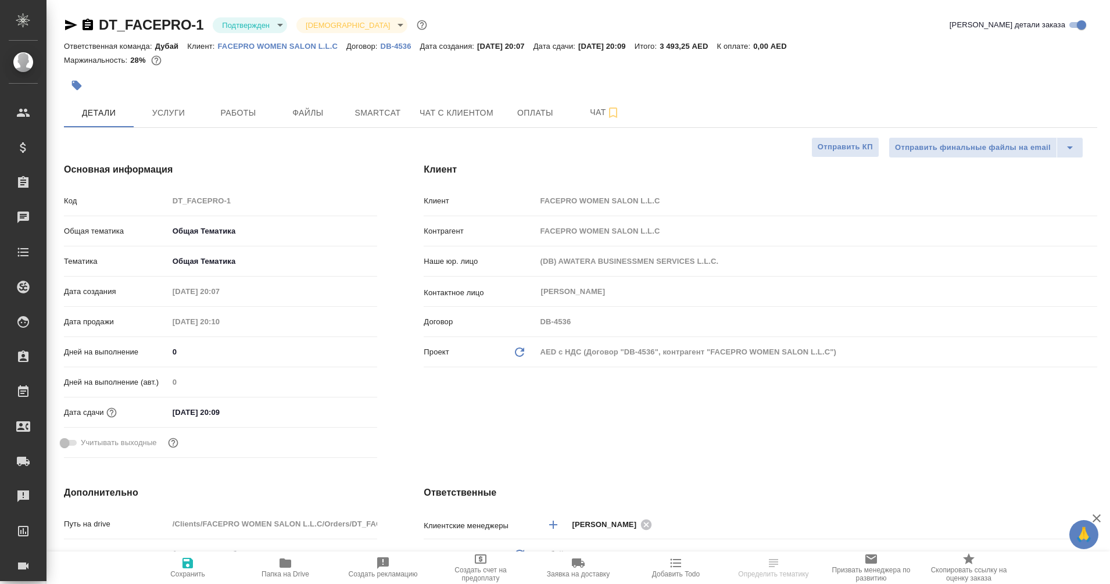
type textarea "x"
click at [234, 113] on span "Работы" at bounding box center [238, 113] width 56 height 15
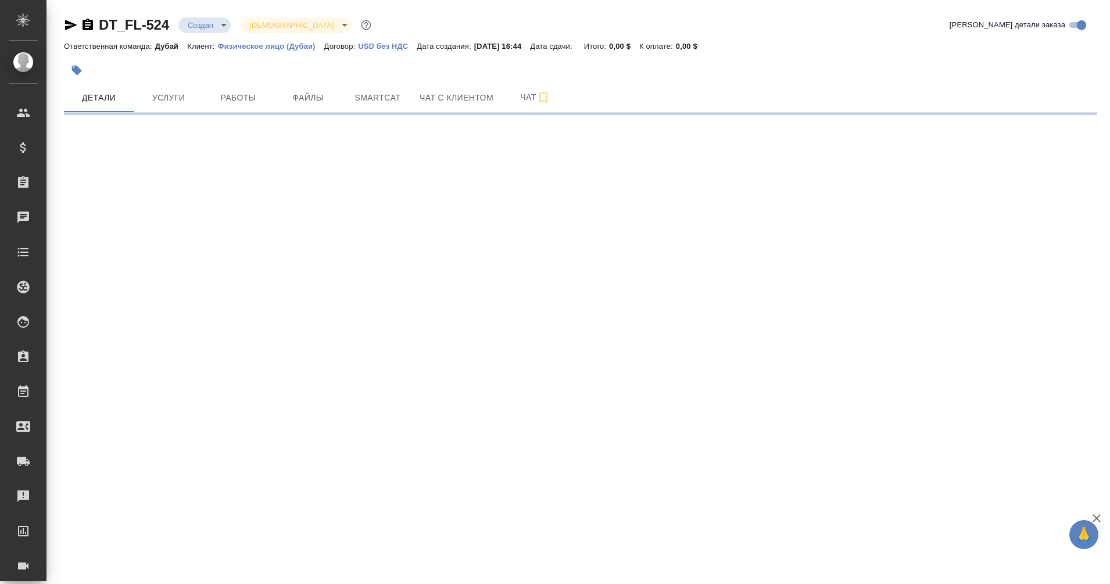
select select "RU"
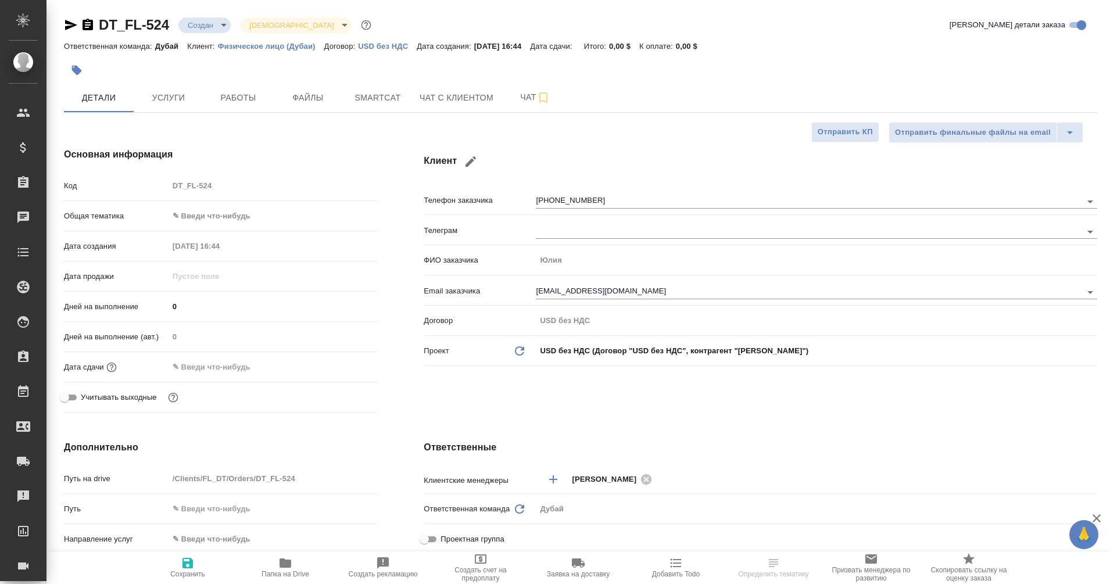
type textarea "x"
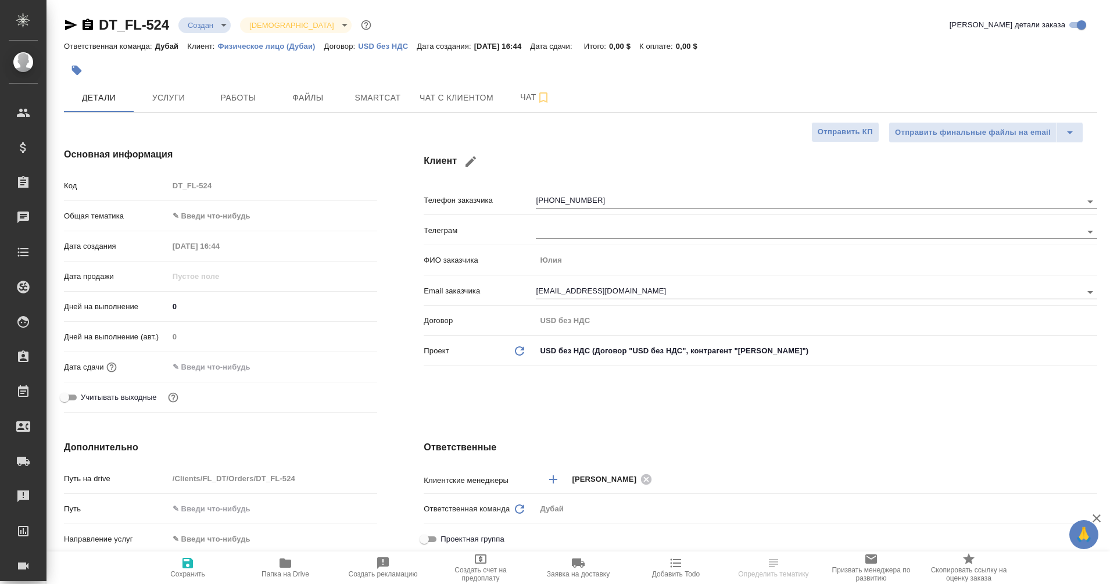
type textarea "x"
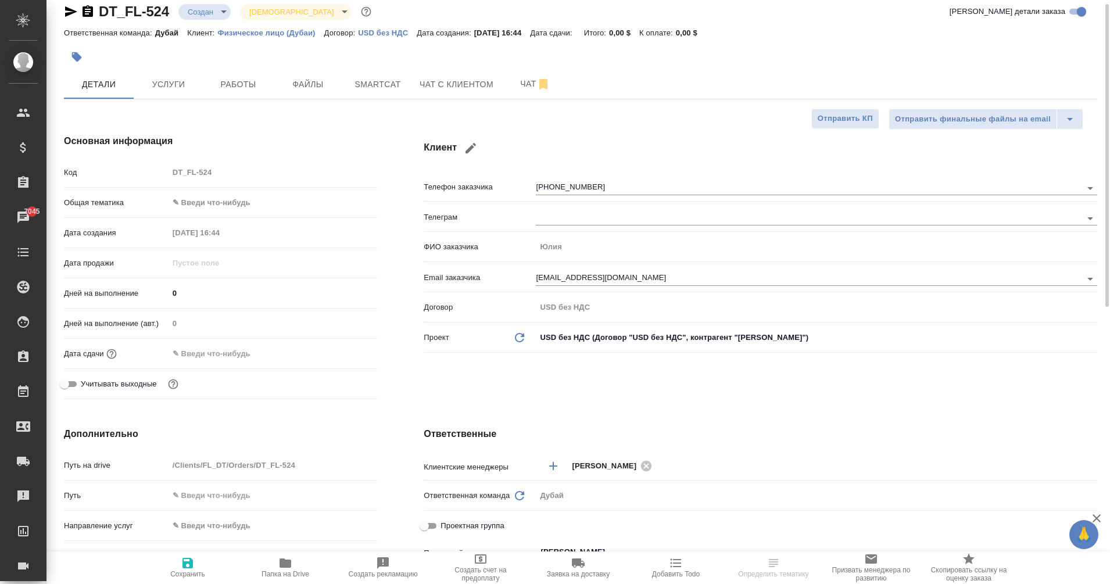
scroll to position [9, 0]
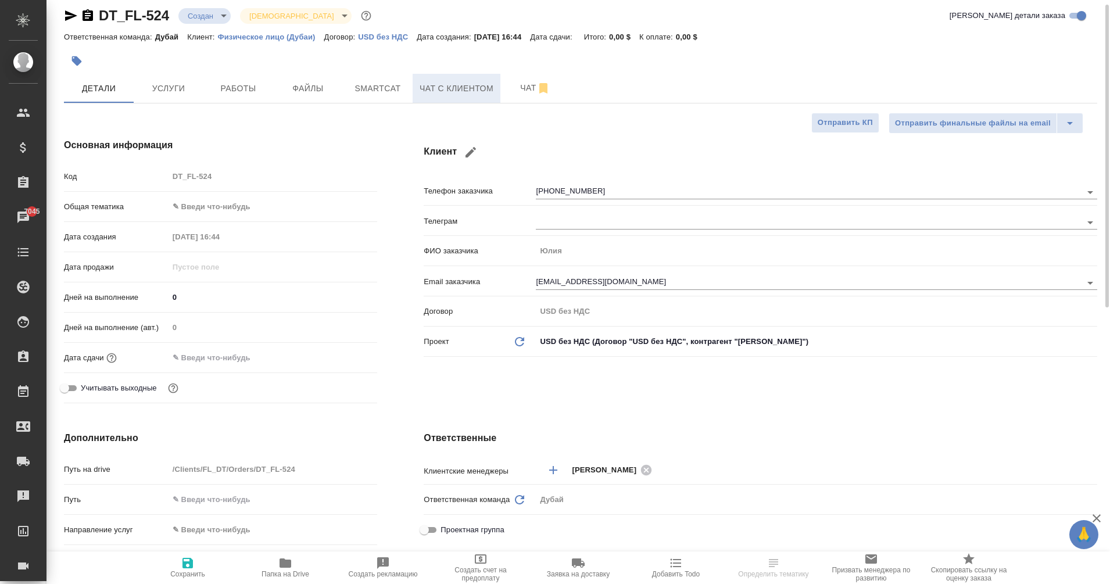
click at [438, 96] on button "Чат с клиентом" at bounding box center [457, 88] width 88 height 29
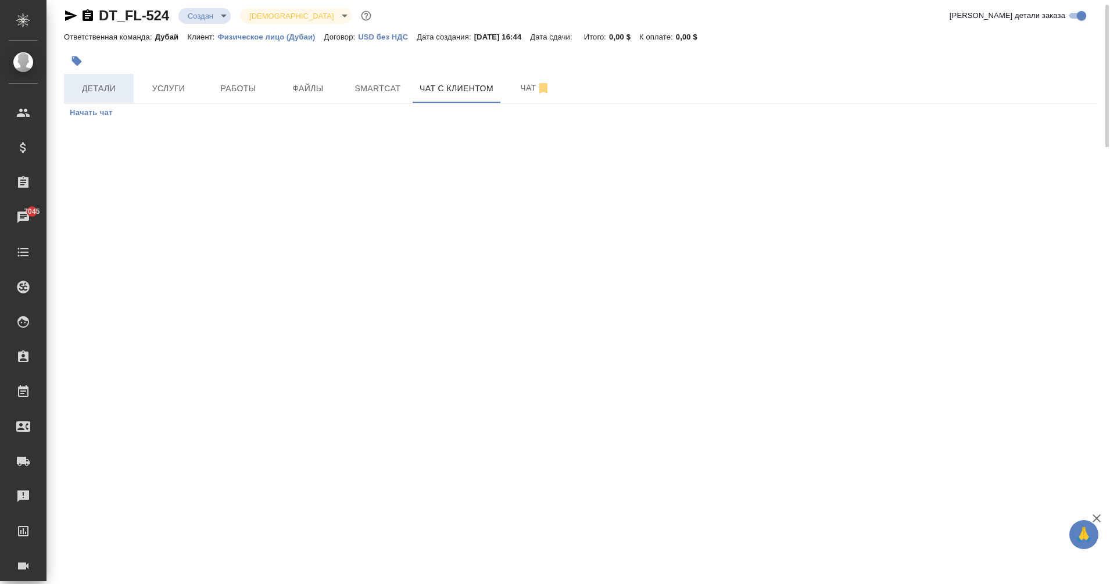
click at [114, 94] on span "Детали" at bounding box center [99, 88] width 56 height 15
select select "RU"
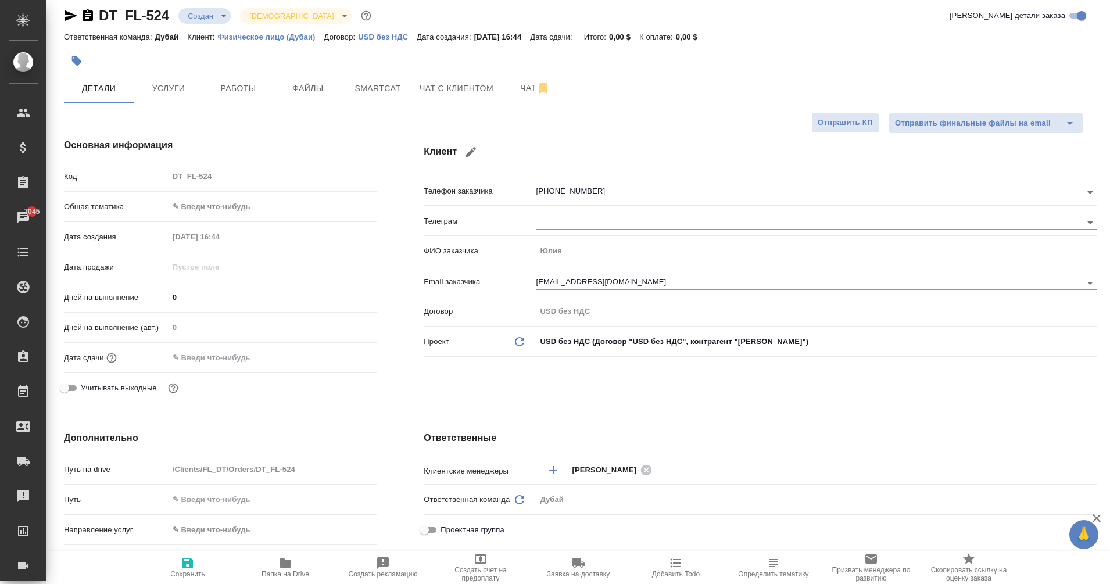
type textarea "x"
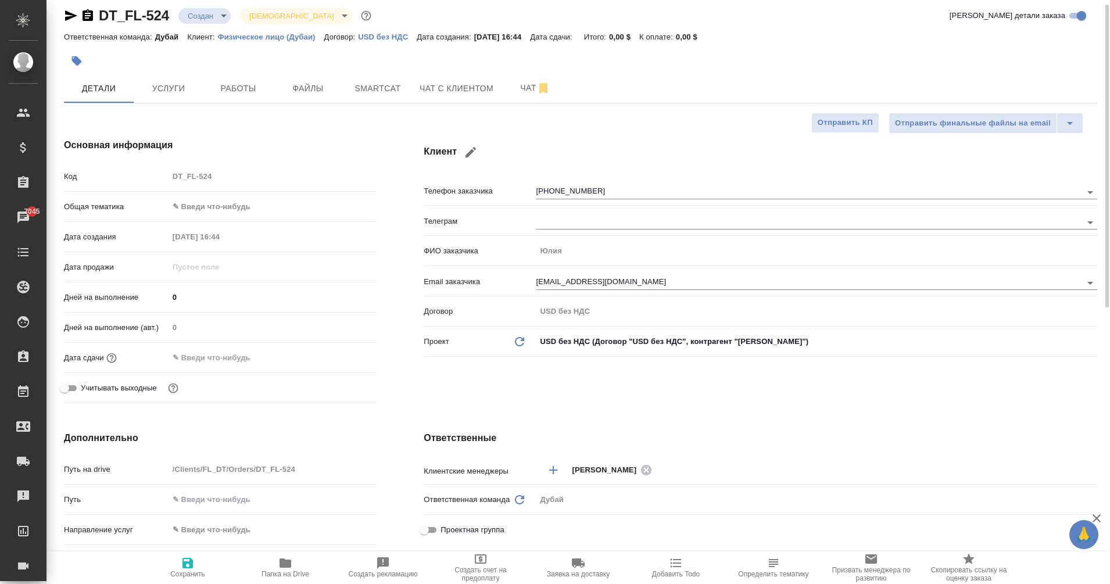
type textarea "x"
click at [88, 18] on icon "button" at bounding box center [88, 16] width 14 height 14
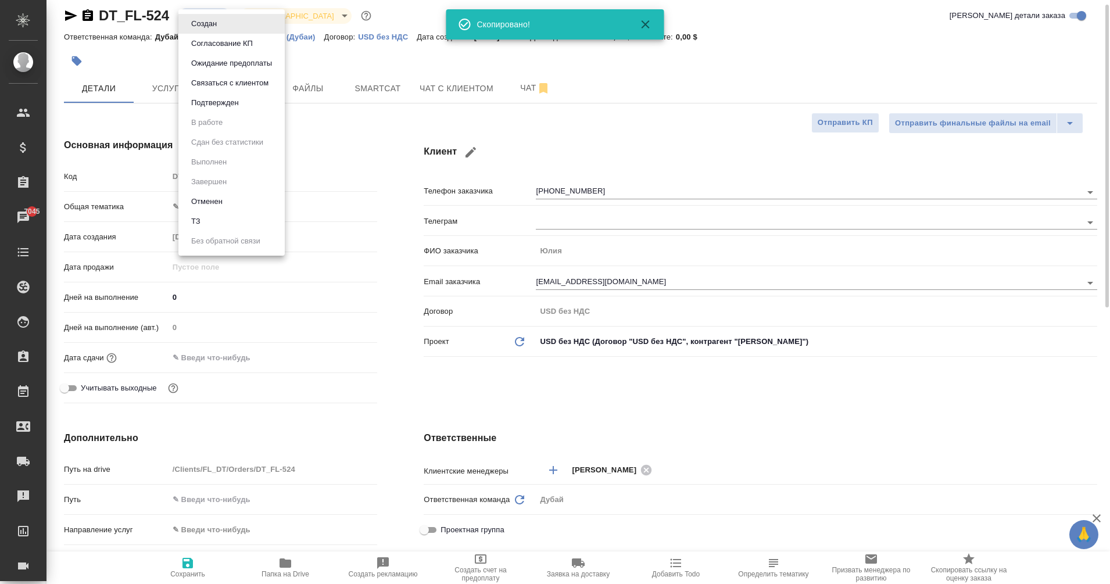
click at [209, 20] on body "🙏 .cls-1 fill:#fff; AWATERA Eganian Margarita Клиенты Спецификации Заказы 7045 …" at bounding box center [555, 292] width 1110 height 584
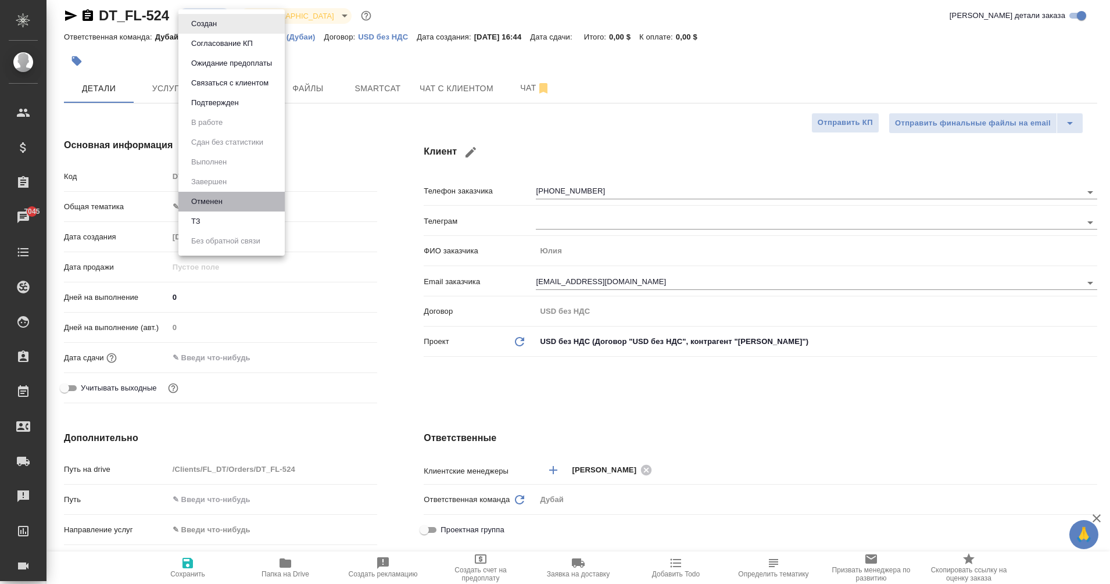
click at [229, 208] on li "Отменен" at bounding box center [231, 202] width 106 height 20
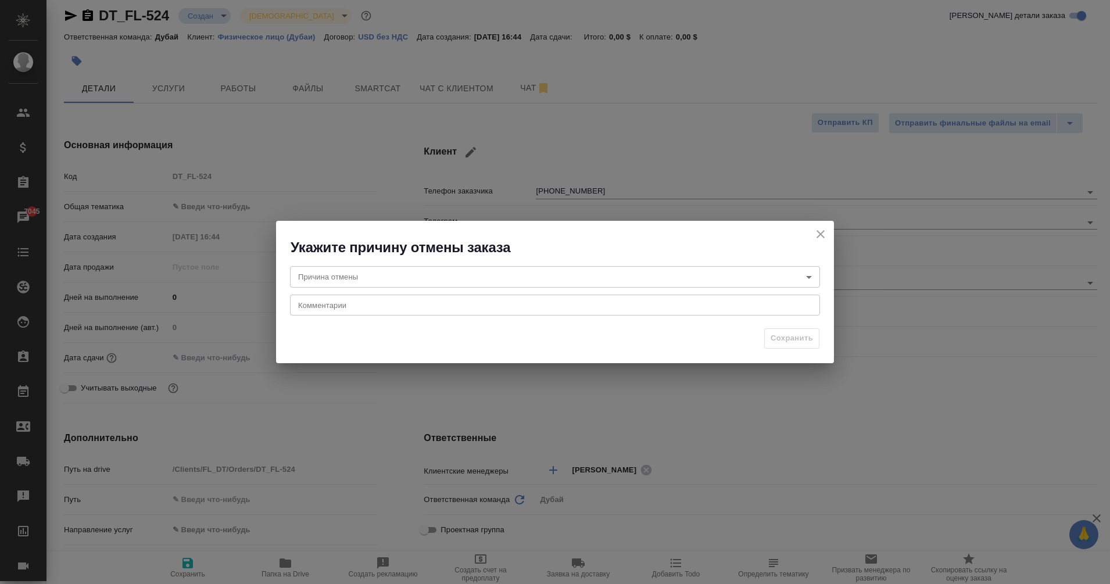
click at [659, 283] on body "🙏 .cls-1 fill:#fff; AWATERA Eganian Margarita Клиенты Спецификации Заказы 7045 …" at bounding box center [555, 292] width 1110 height 584
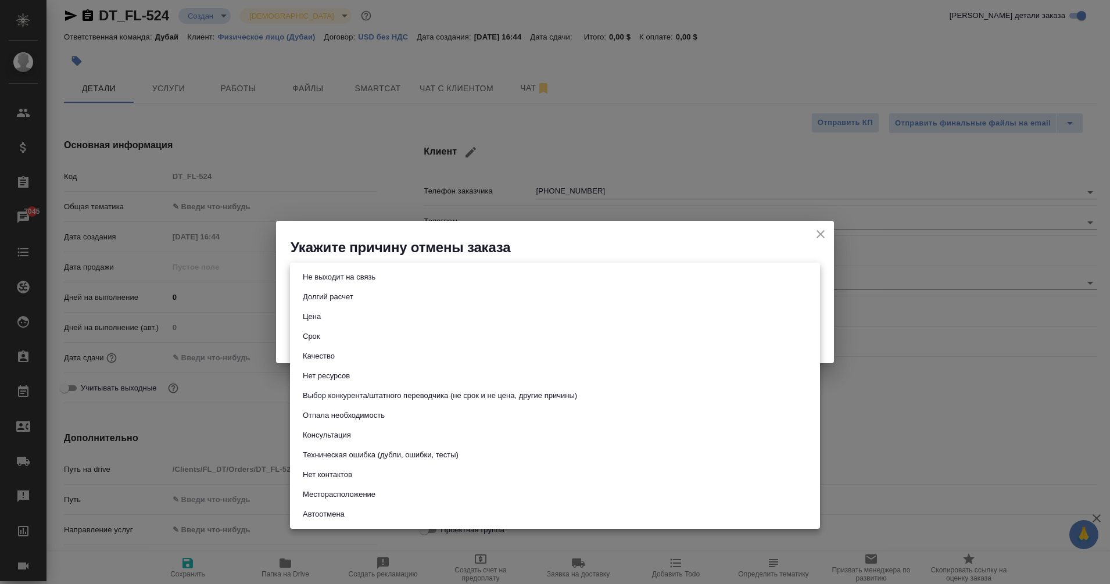
click at [369, 287] on li "Не выходит на связь" at bounding box center [555, 277] width 530 height 20
type input "stopContacting"
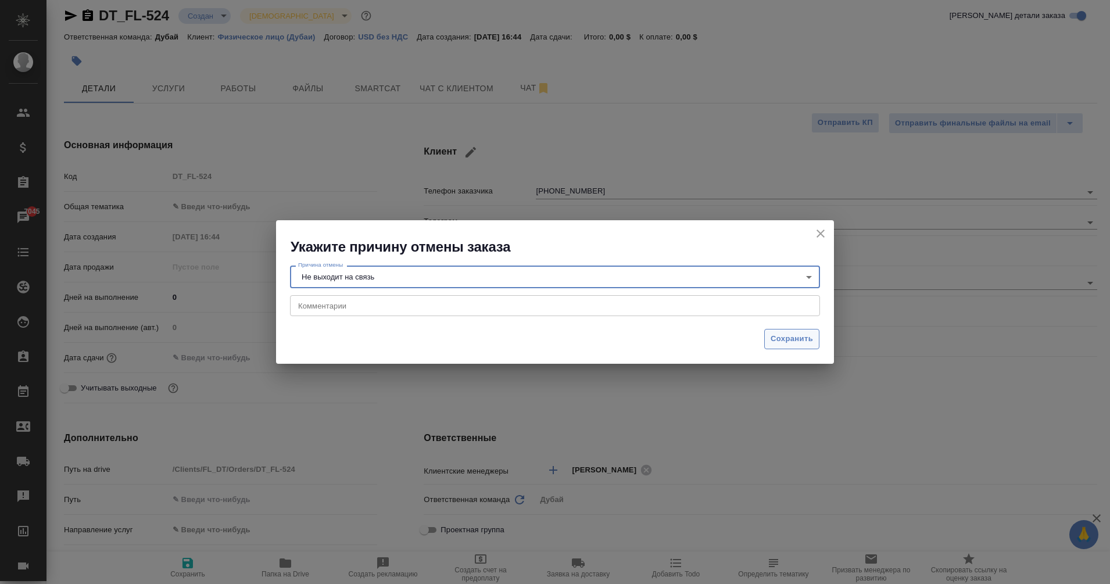
click at [798, 338] on span "Сохранить" at bounding box center [792, 338] width 42 height 13
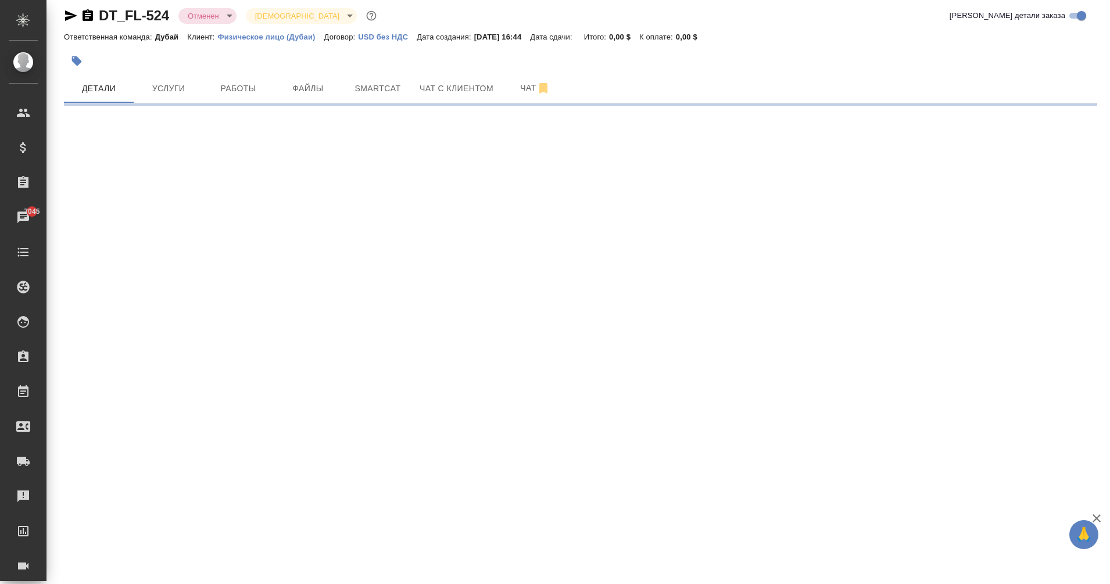
select select "RU"
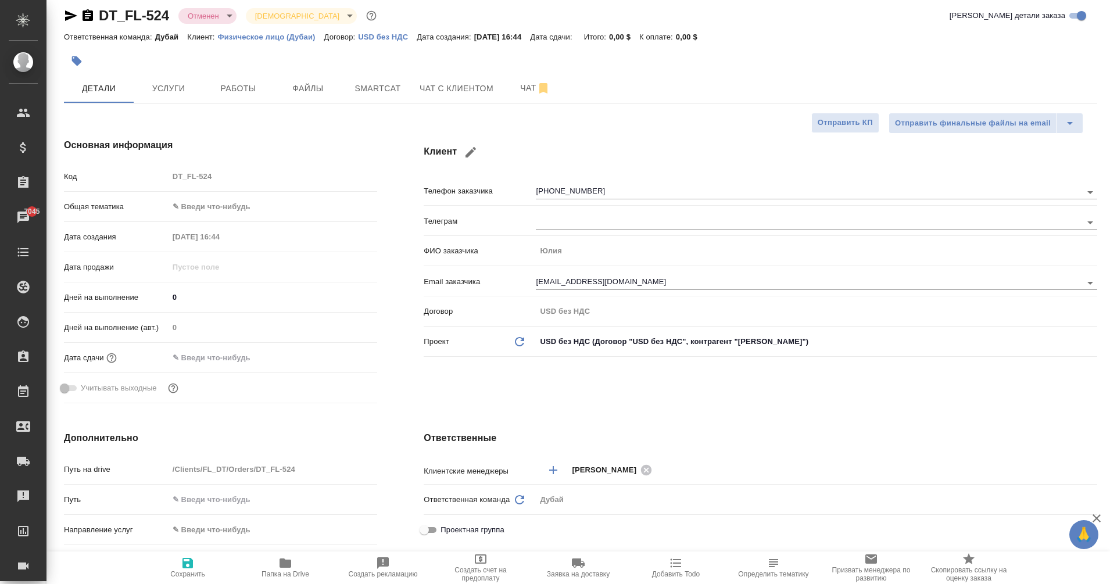
type textarea "x"
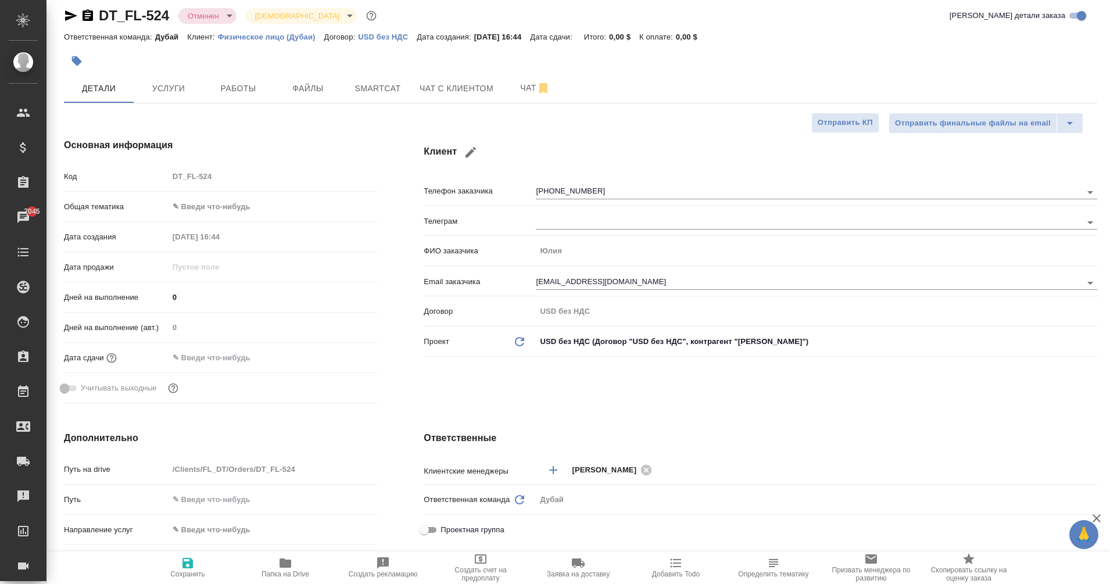
type textarea "x"
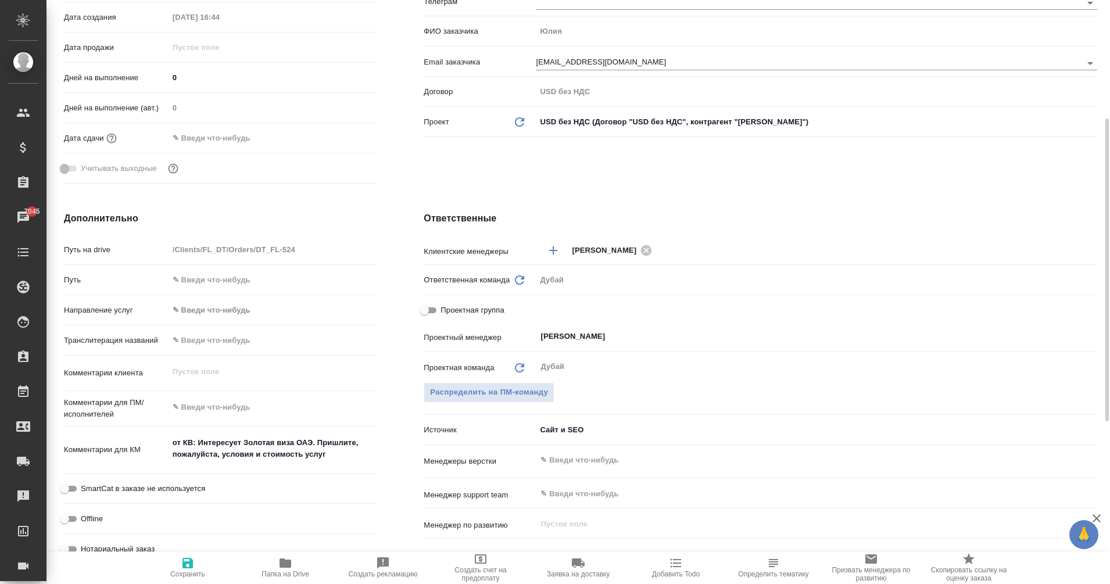
type textarea "x"
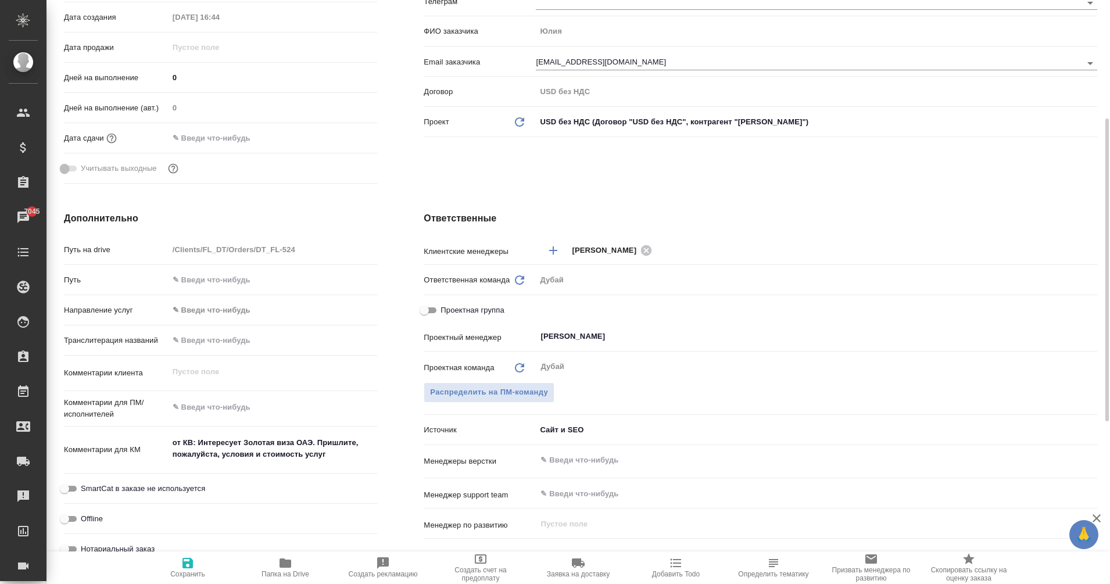
type textarea "x"
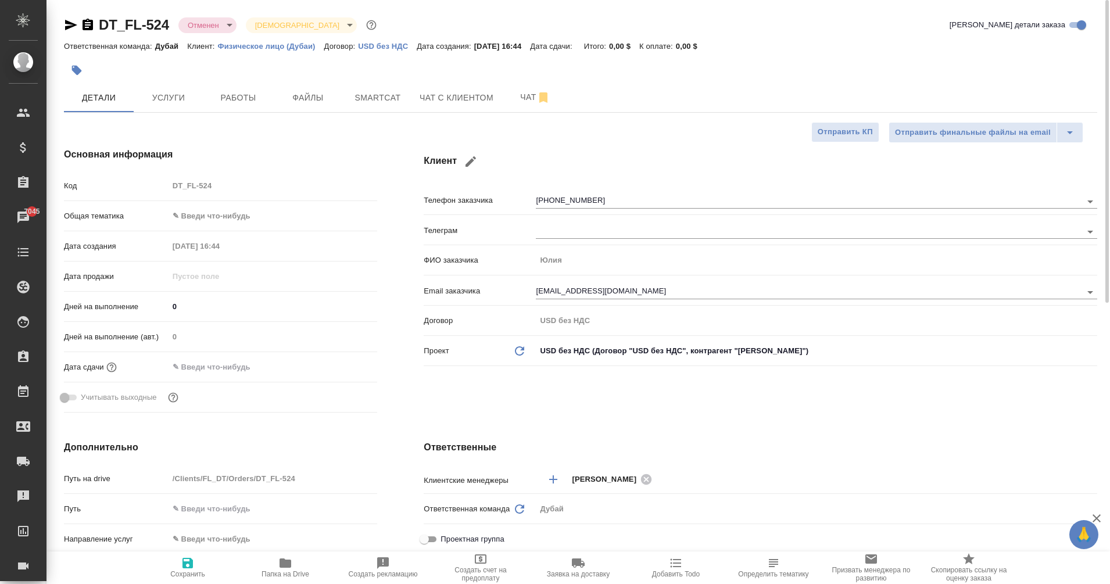
type textarea "x"
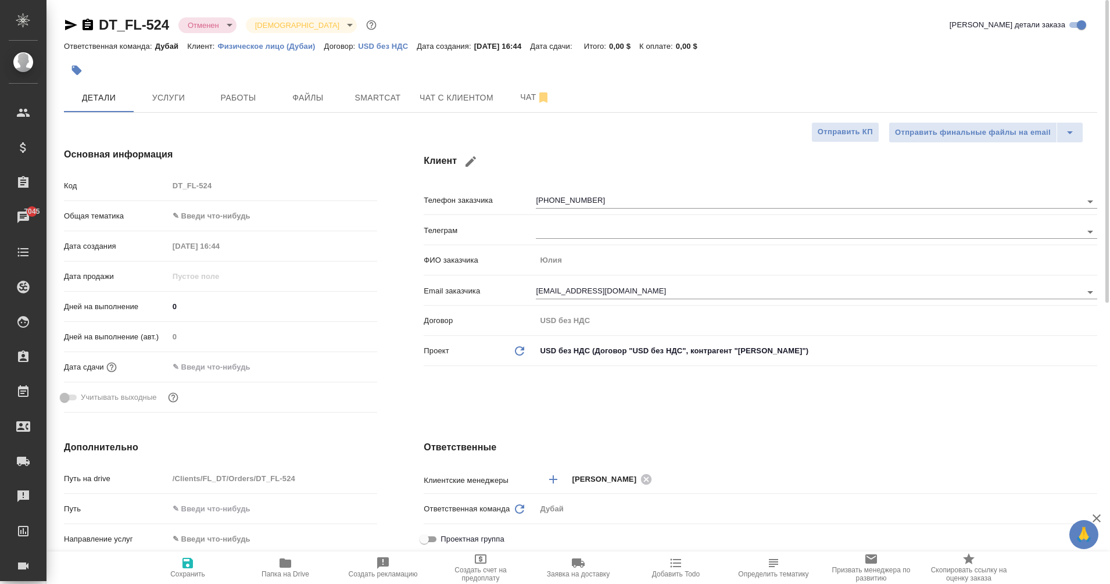
type textarea "x"
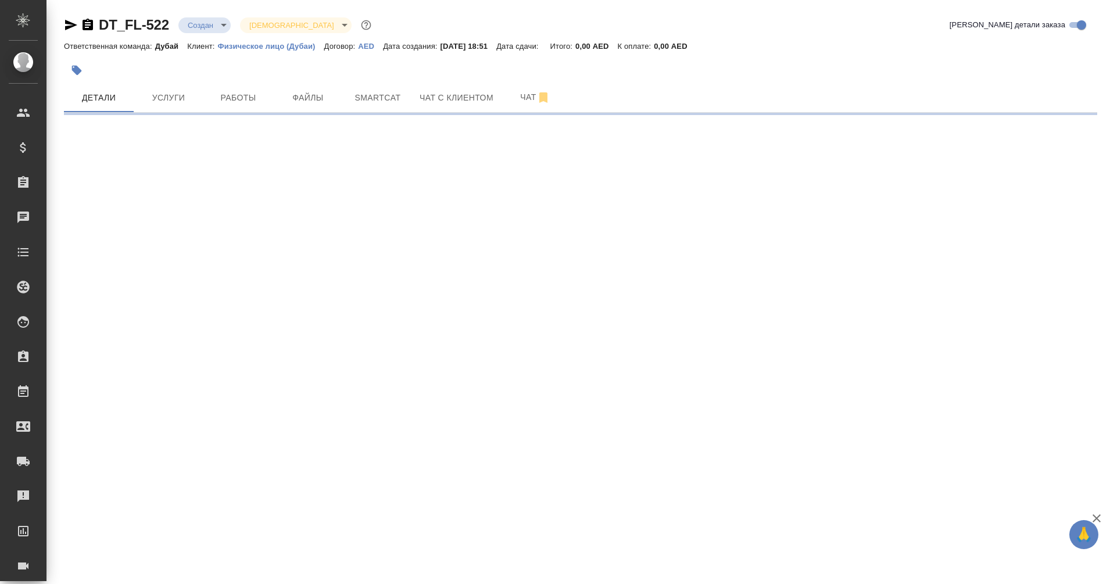
select select "RU"
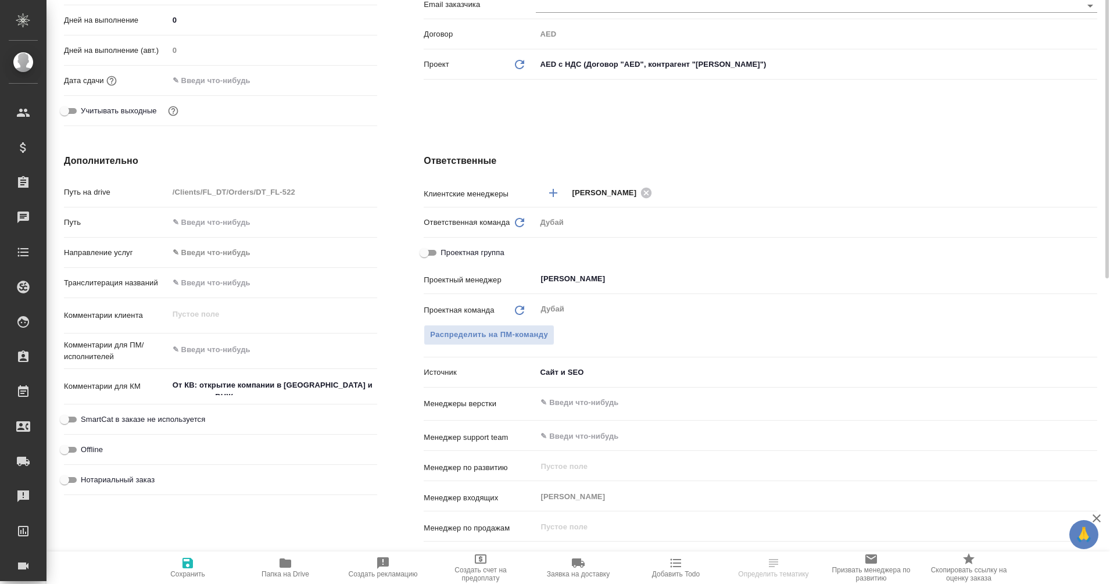
type textarea "x"
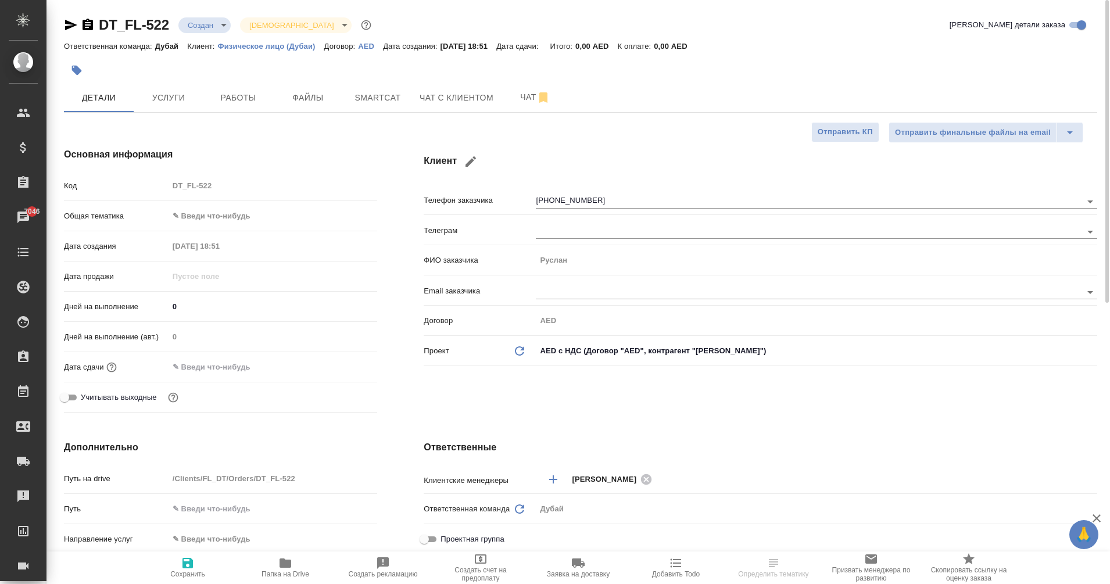
click at [86, 25] on icon "button" at bounding box center [88, 25] width 10 height 12
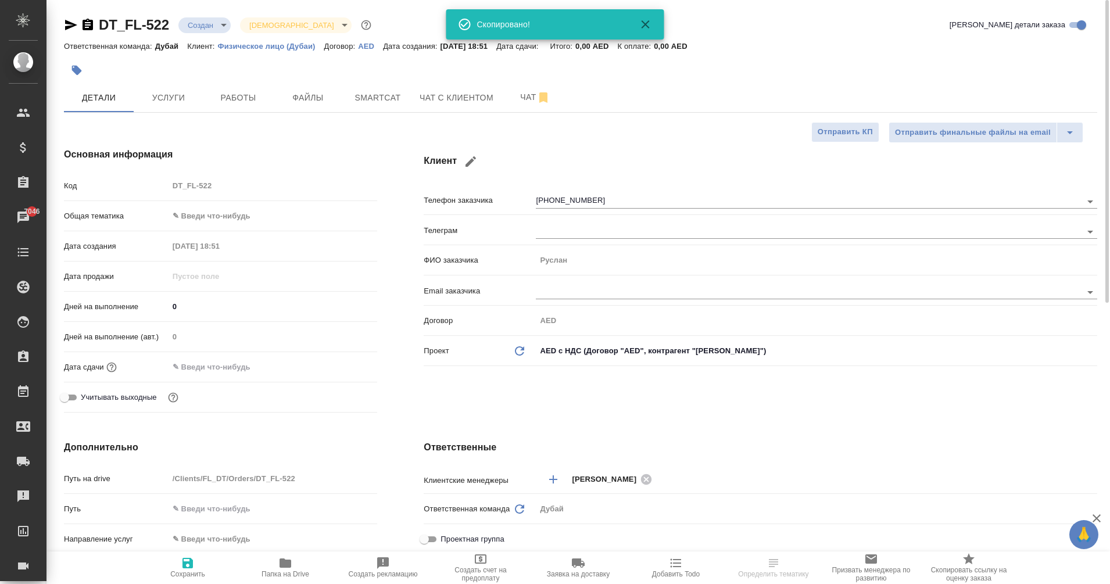
type textarea "x"
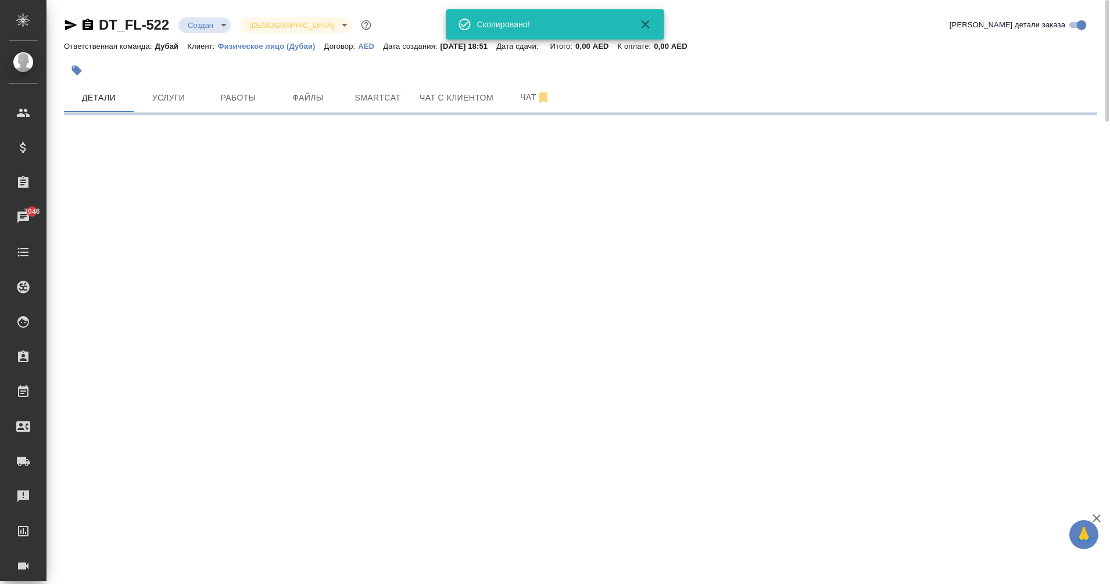
select select "RU"
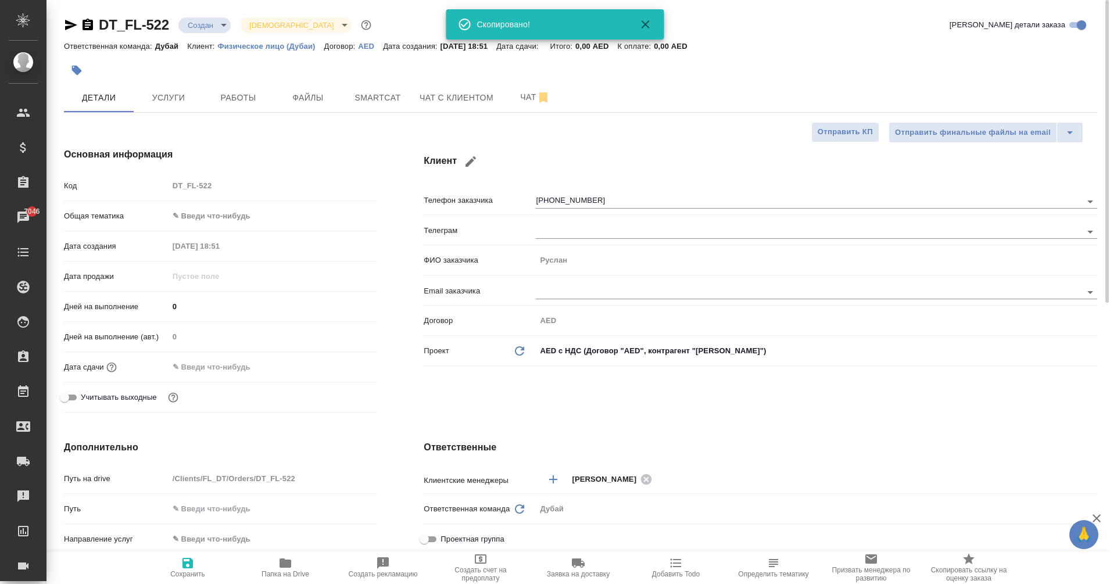
type textarea "x"
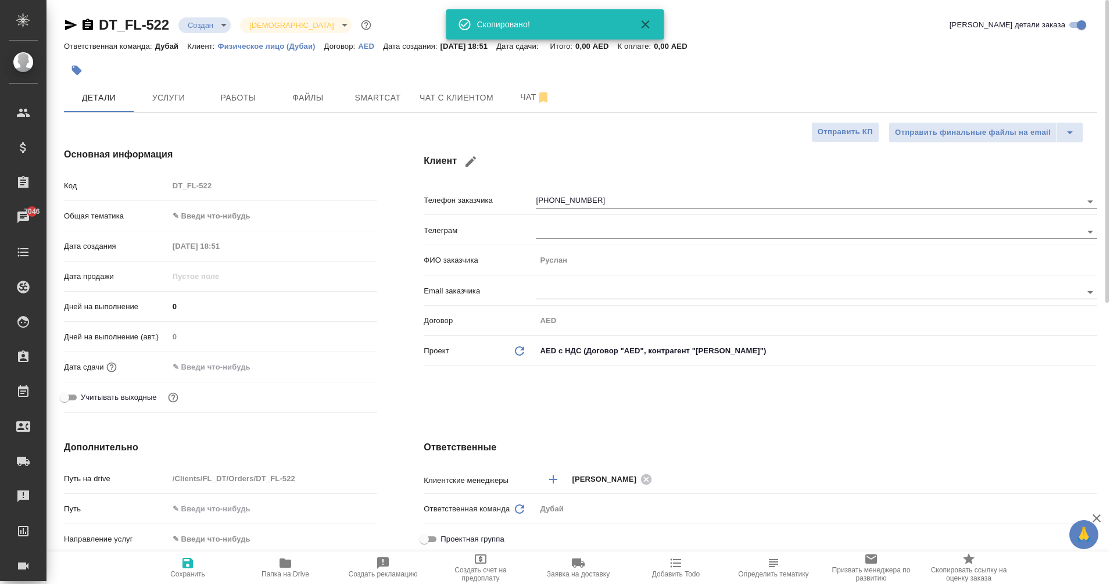
type textarea "x"
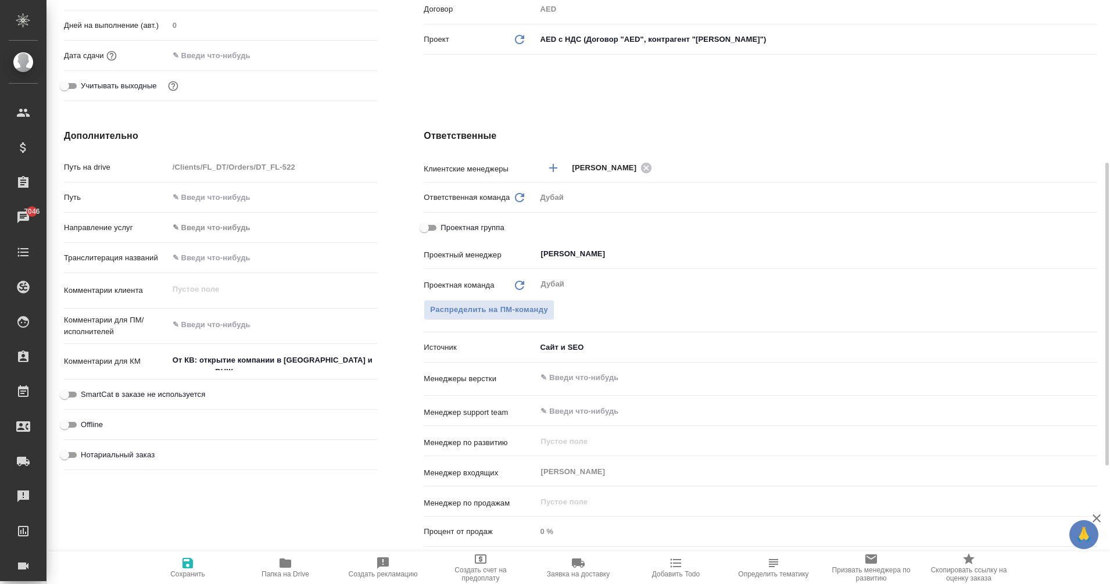
scroll to position [312, 0]
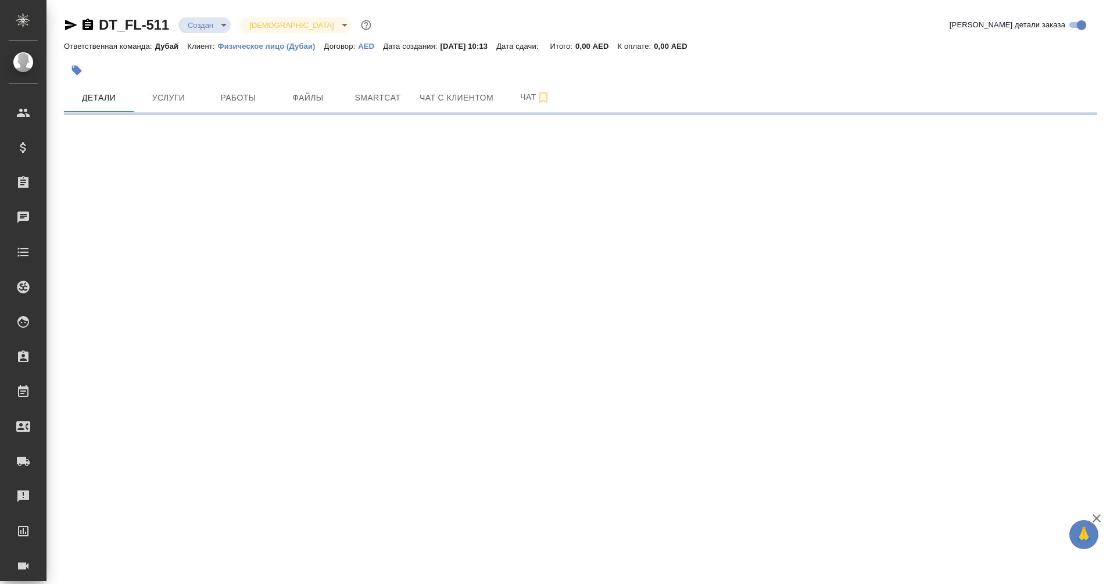
click at [86, 20] on icon "button" at bounding box center [88, 25] width 10 height 12
select select "RU"
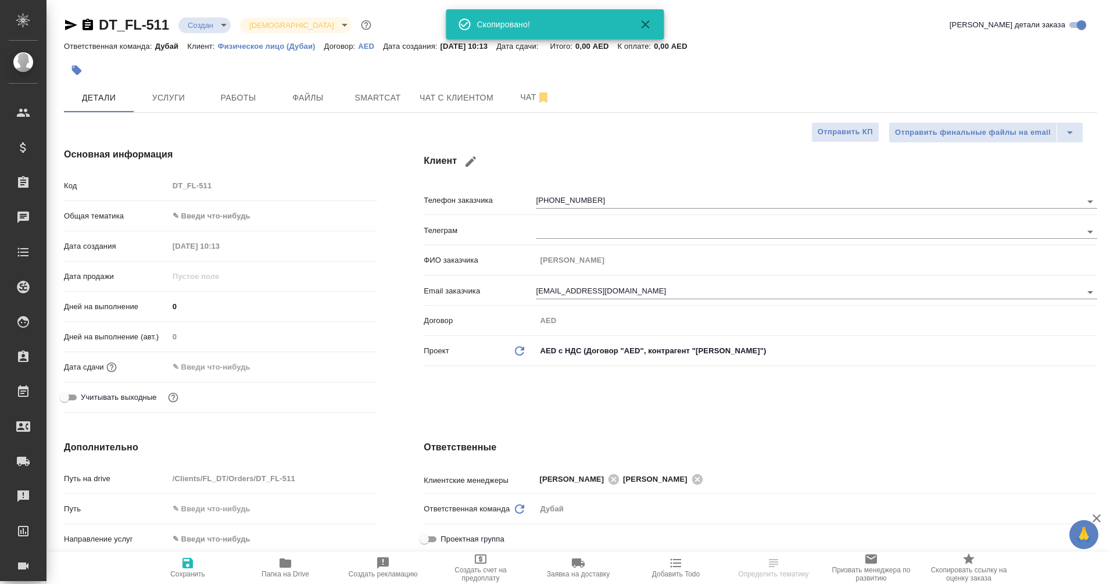
type textarea "x"
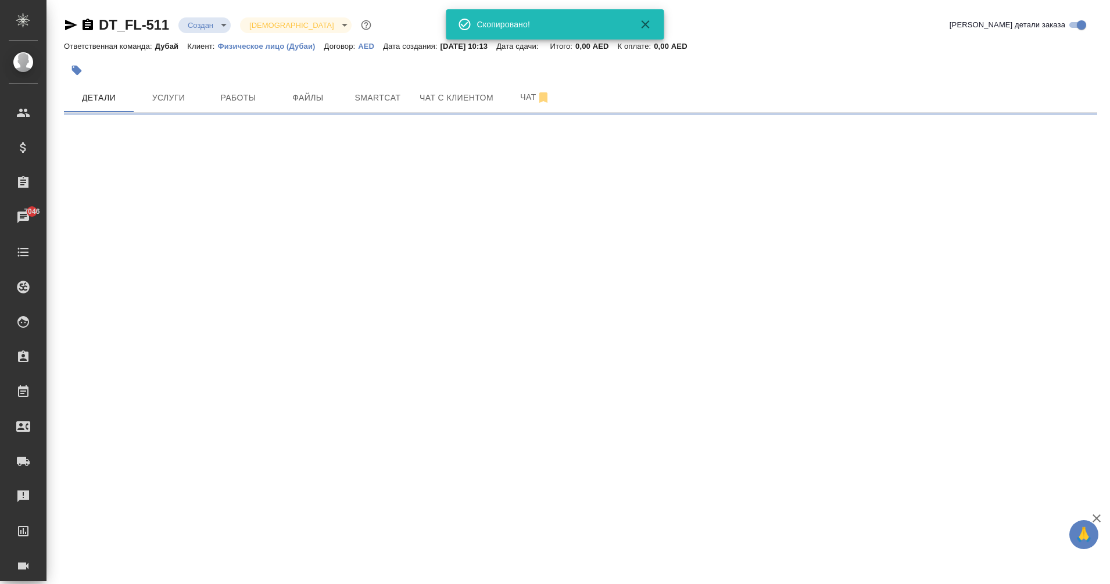
select select "RU"
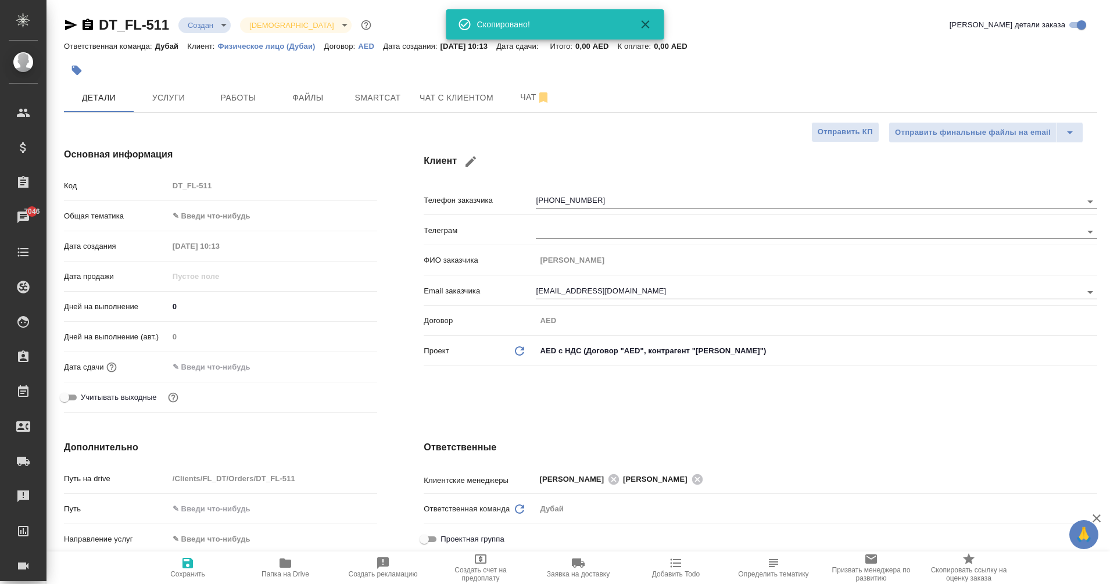
type textarea "x"
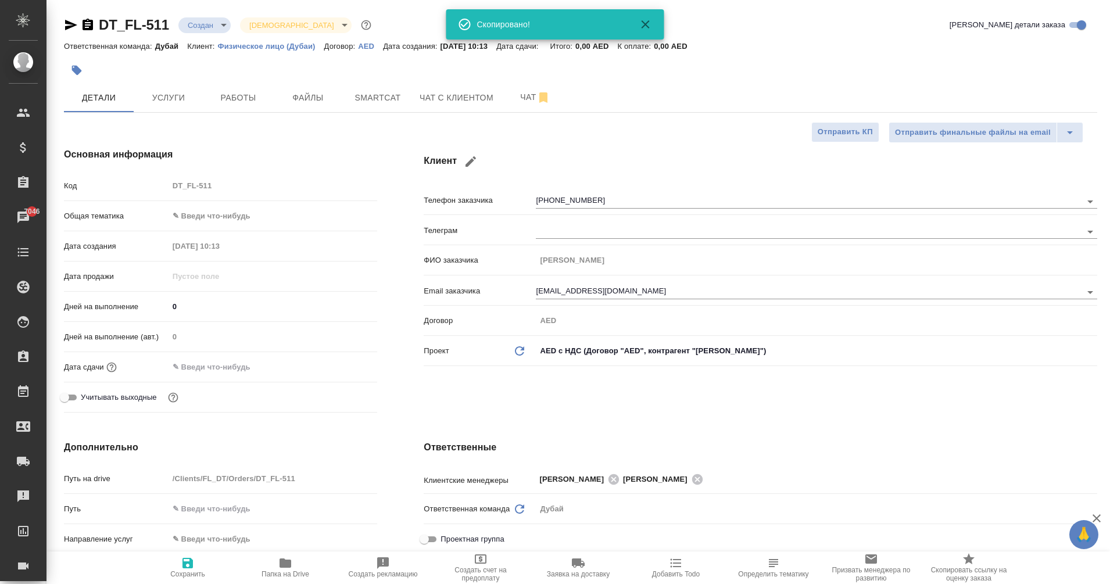
type textarea "x"
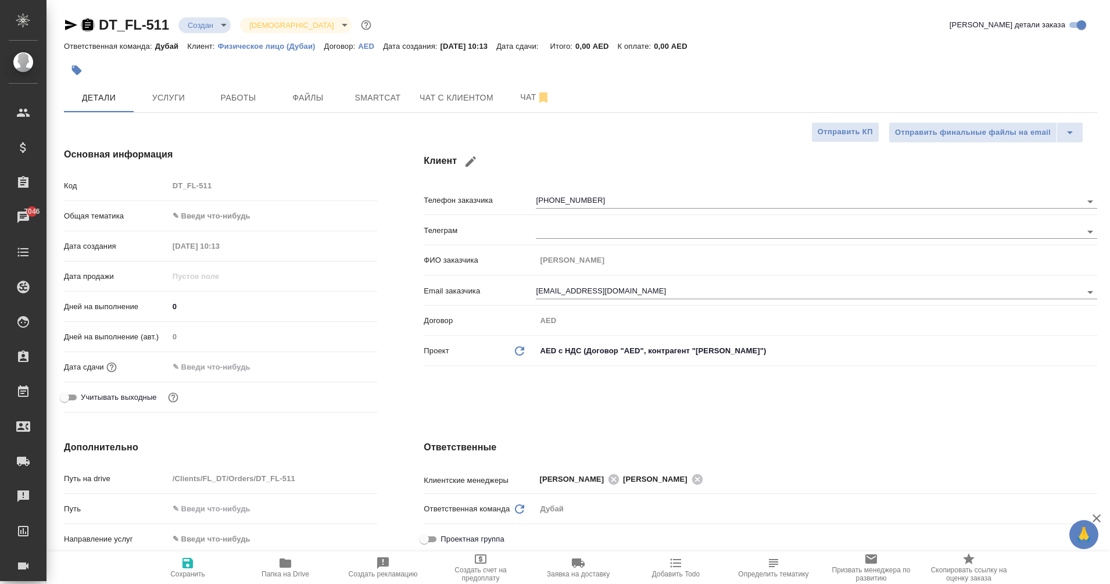
click at [85, 19] on icon "button" at bounding box center [88, 25] width 14 height 14
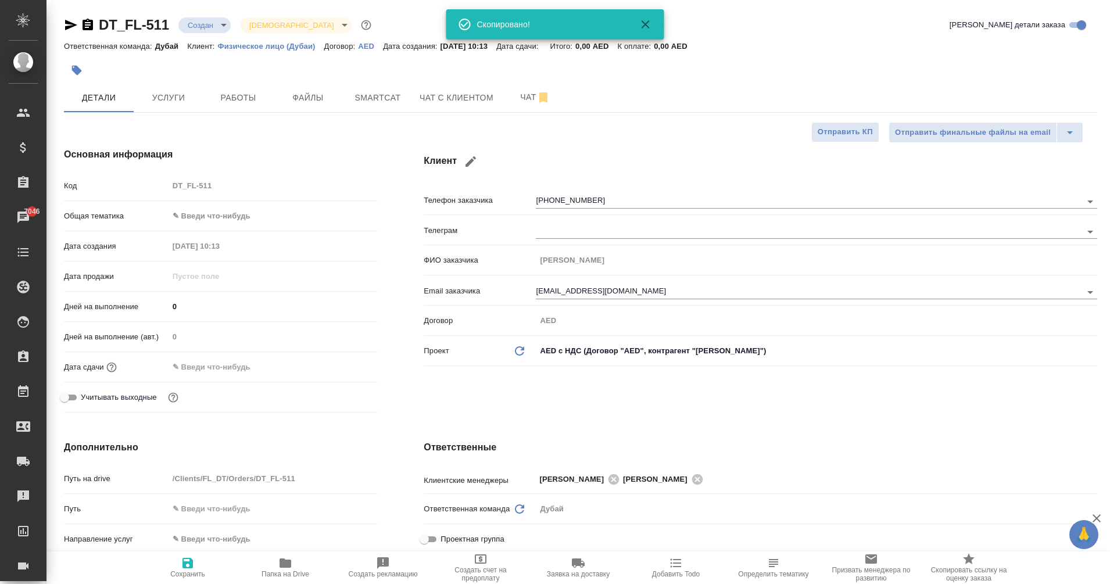
type textarea "x"
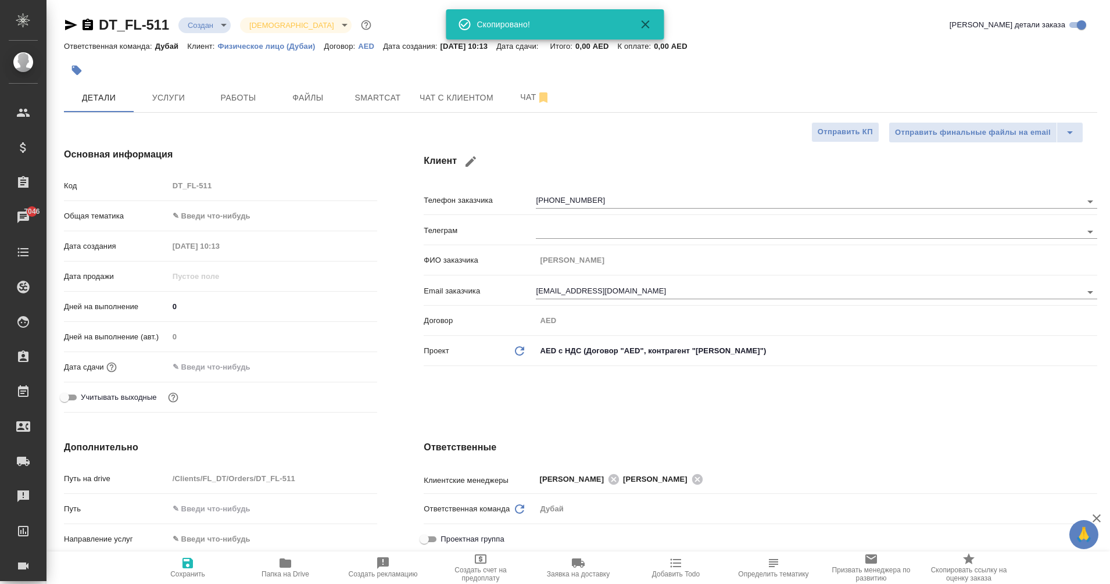
type textarea "x"
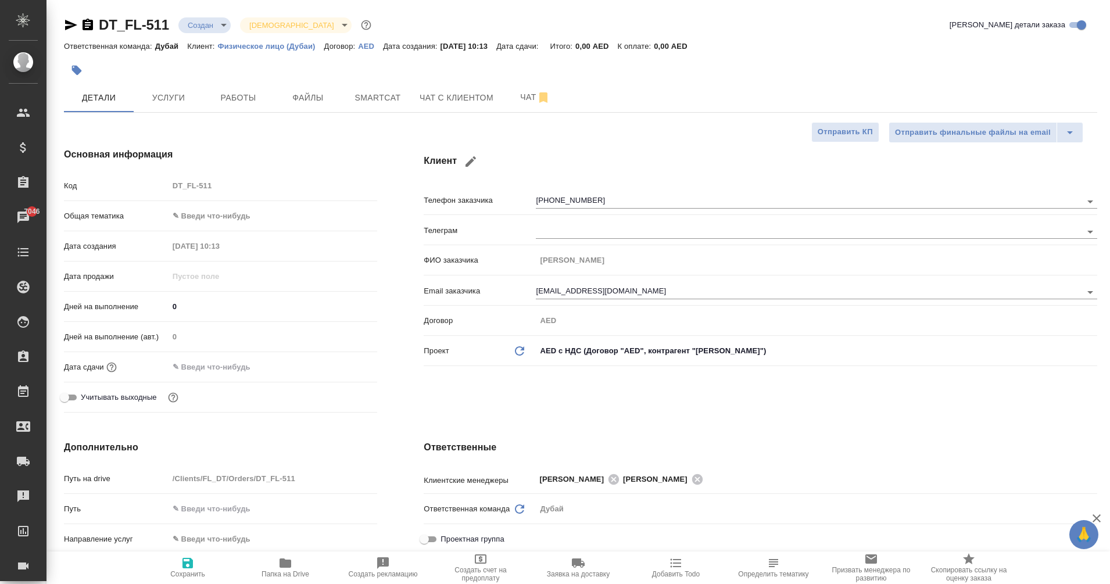
type textarea "x"
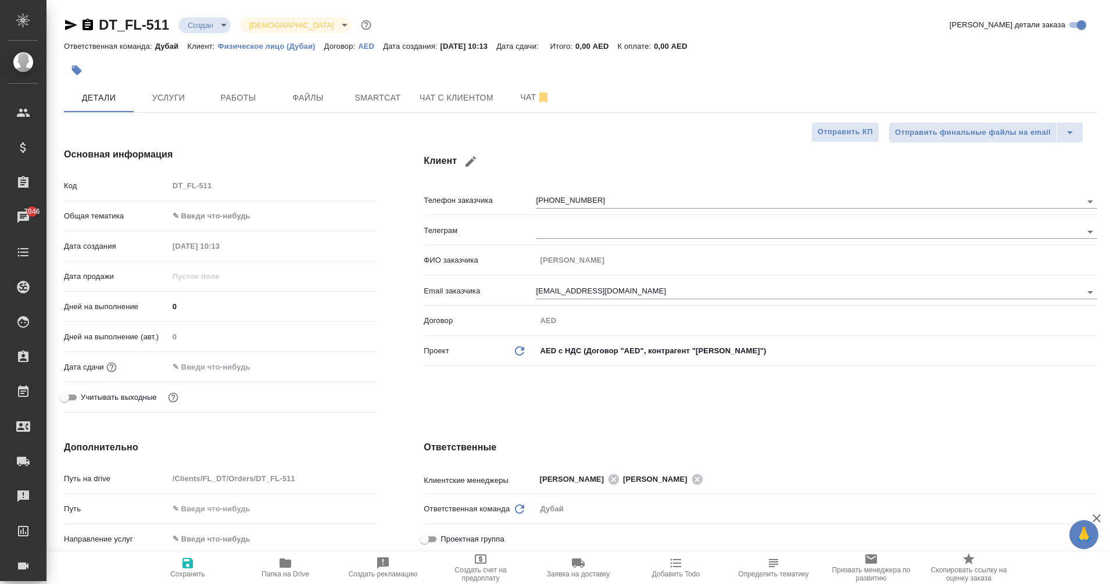
type textarea "x"
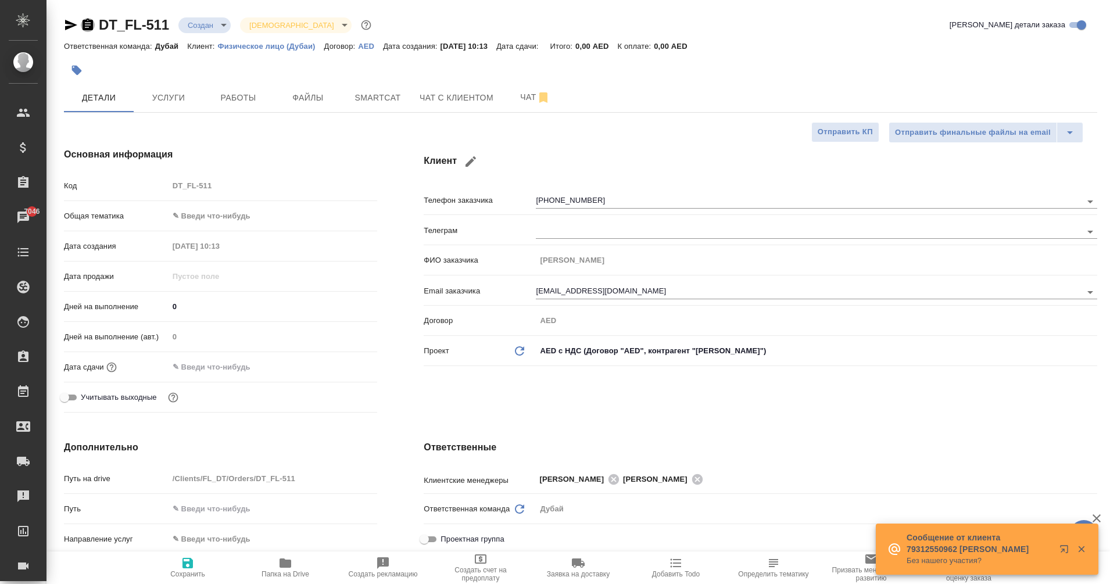
click at [84, 24] on icon "button" at bounding box center [88, 25] width 10 height 12
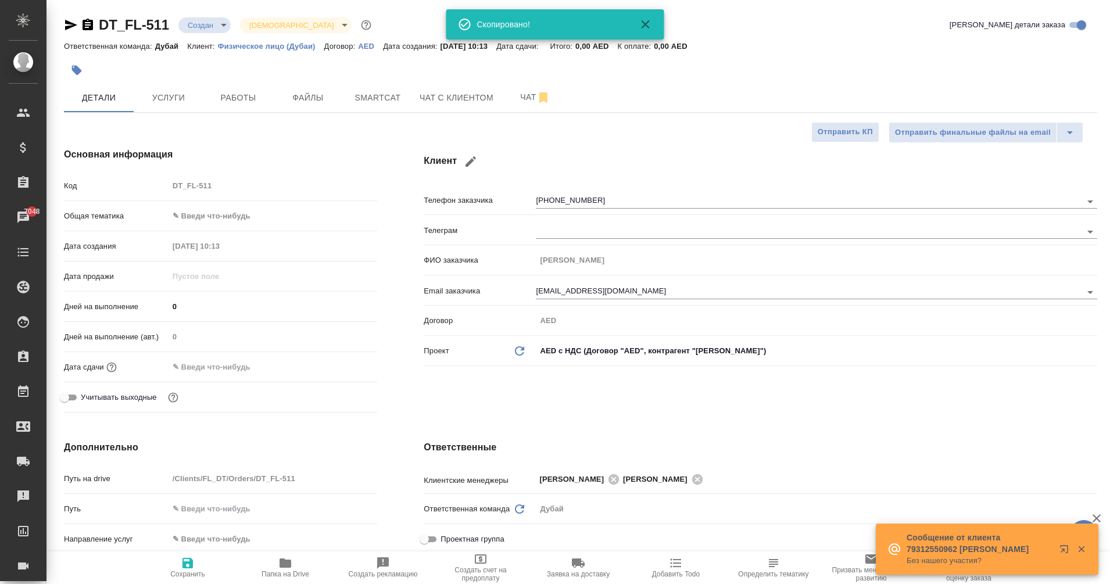
type textarea "x"
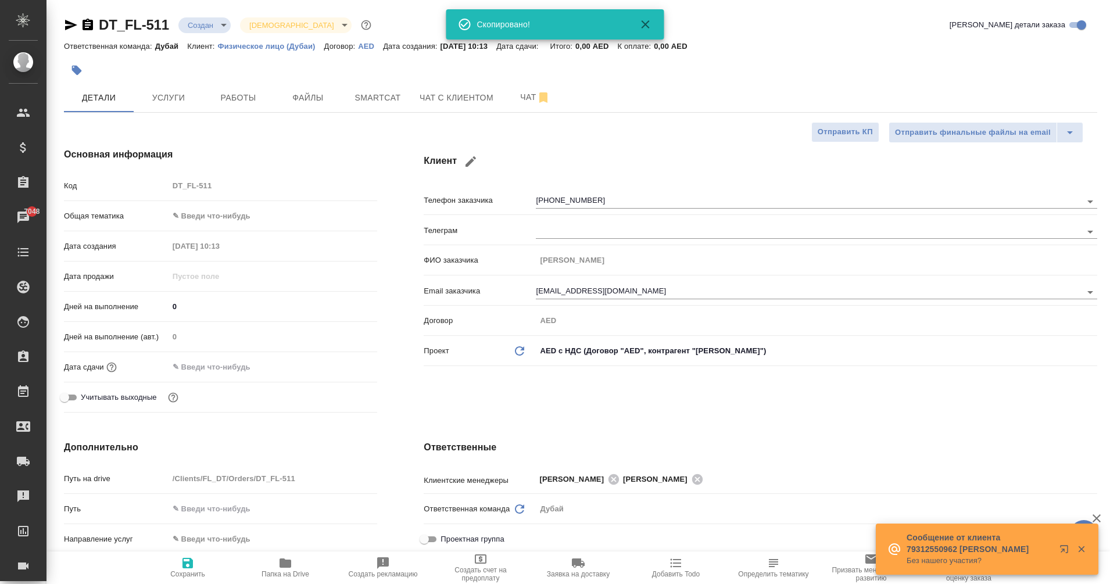
type textarea "x"
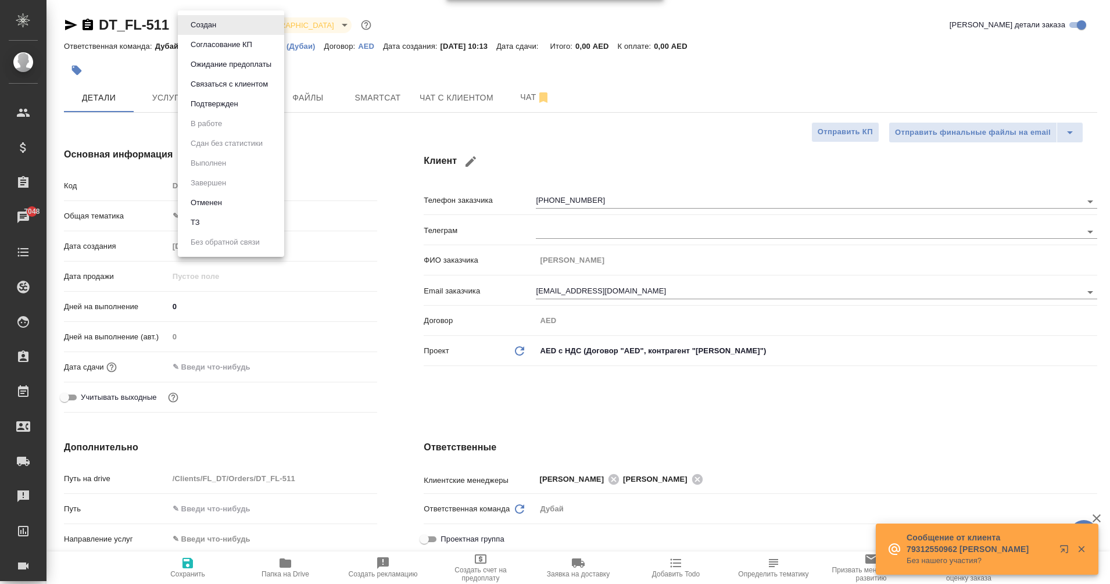
click at [212, 25] on body "🙏 .cls-1 fill:#fff; AWATERA Eganian [PERSON_NAME] Спецификации Заказы 7048 Чаты…" at bounding box center [555, 292] width 1110 height 584
click at [229, 205] on li "Отменен" at bounding box center [231, 203] width 106 height 20
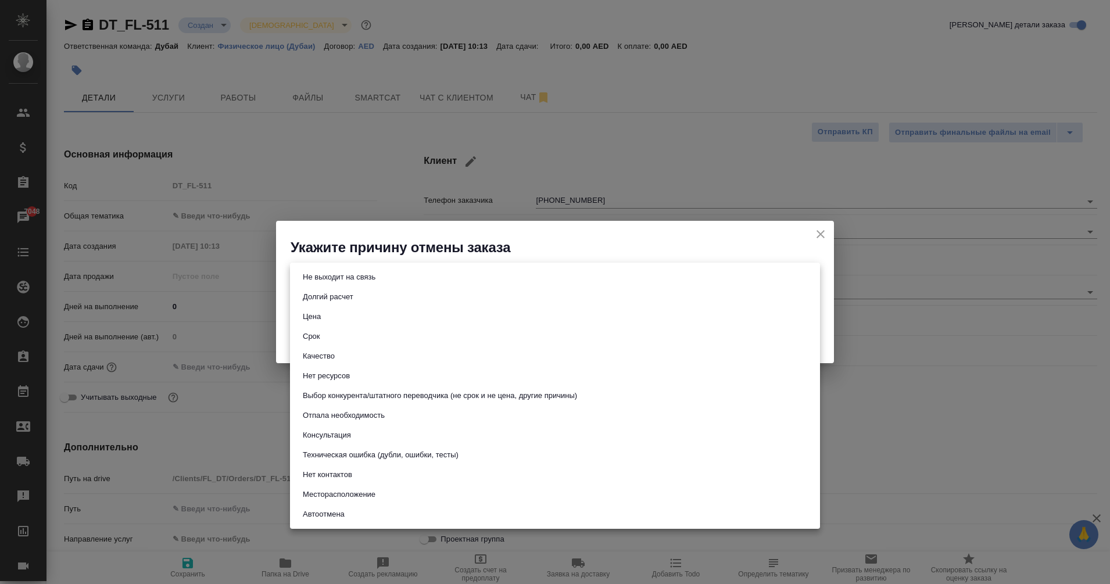
click at [651, 280] on body "🙏 .cls-1 fill:#fff; AWATERA Eganian [PERSON_NAME] Спецификации Заказы 7048 Чаты…" at bounding box center [555, 292] width 1110 height 584
click at [364, 280] on button "Не выходит на связь" at bounding box center [339, 277] width 80 height 13
type input "stopContacting"
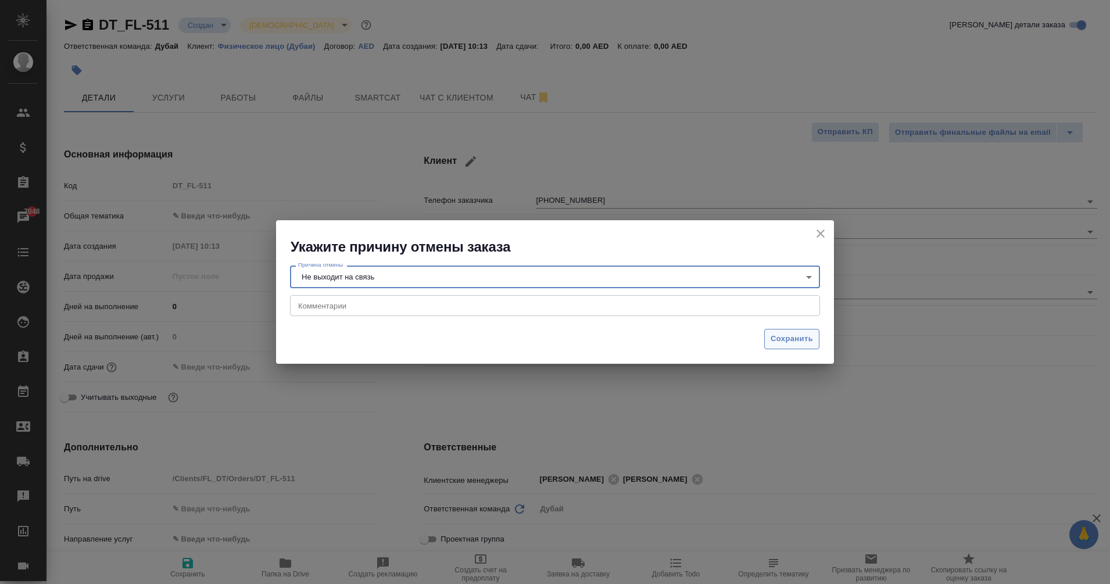
click at [781, 338] on span "Сохранить" at bounding box center [792, 338] width 42 height 13
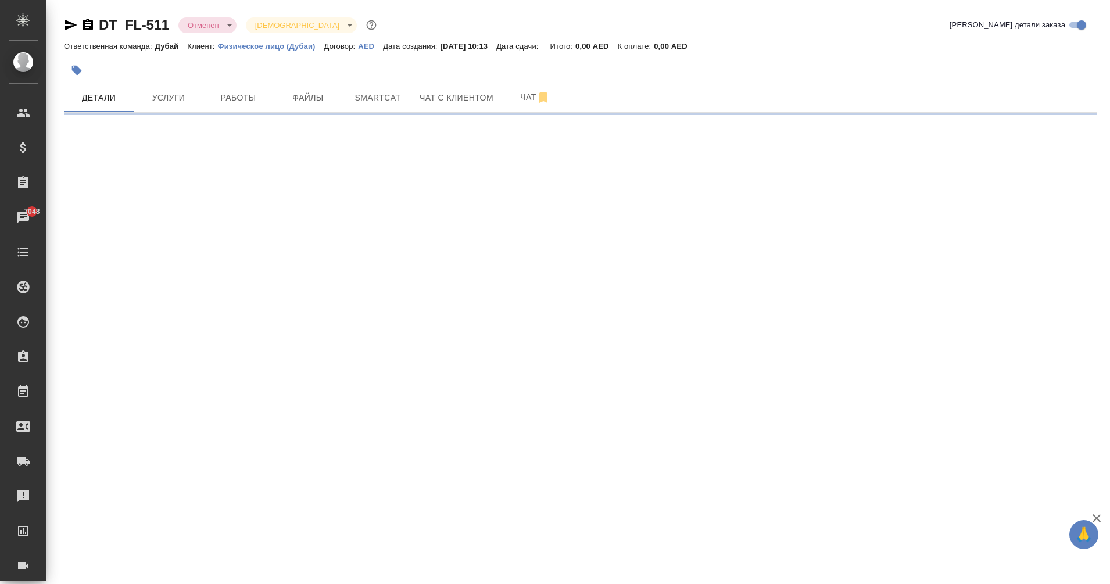
select select "RU"
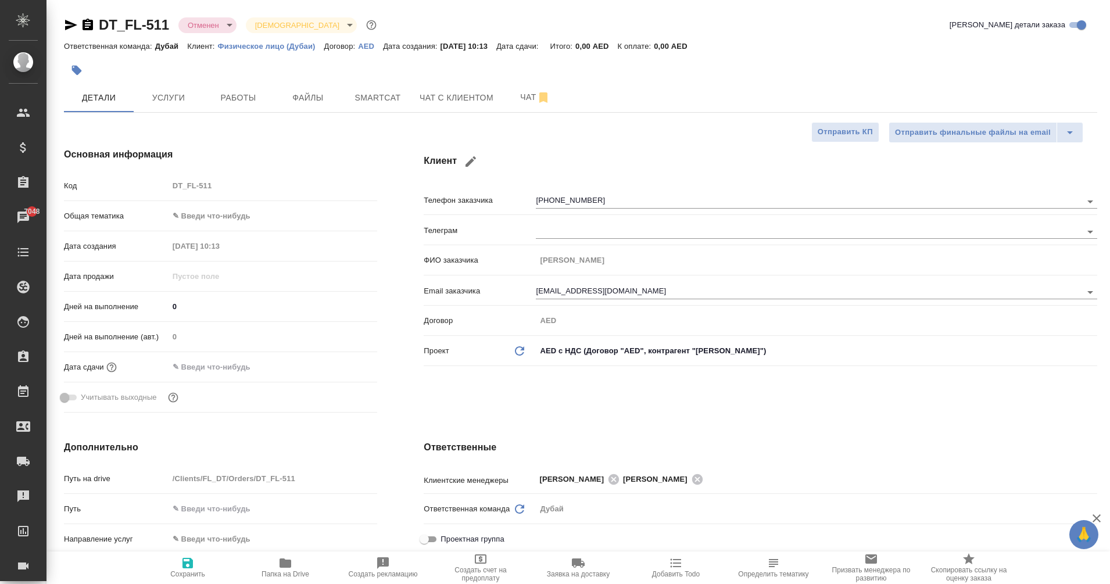
type textarea "x"
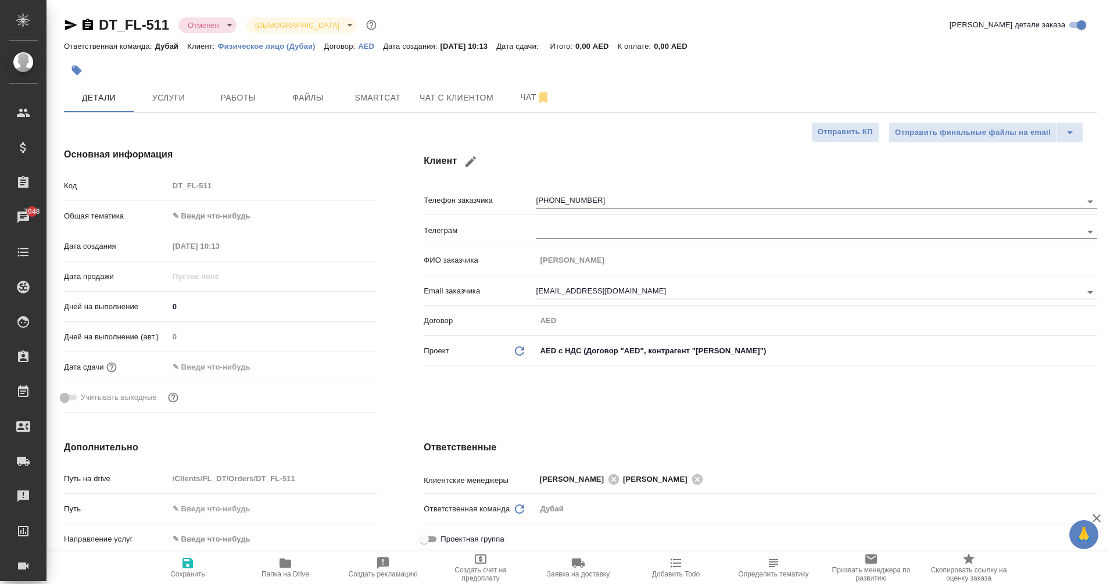
type textarea "x"
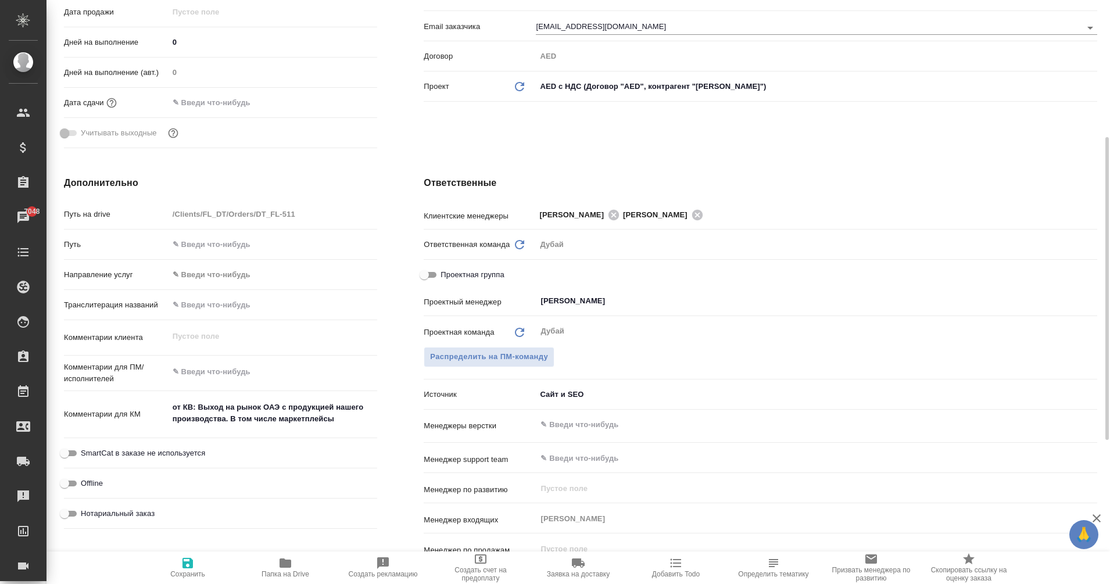
scroll to position [264, 0]
type textarea "x"
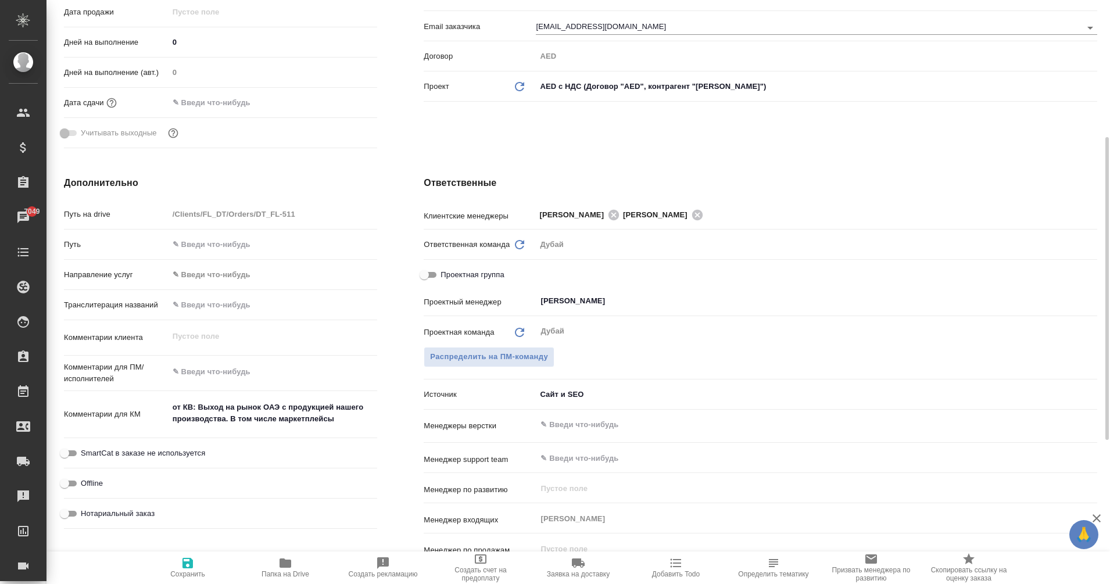
type textarea "x"
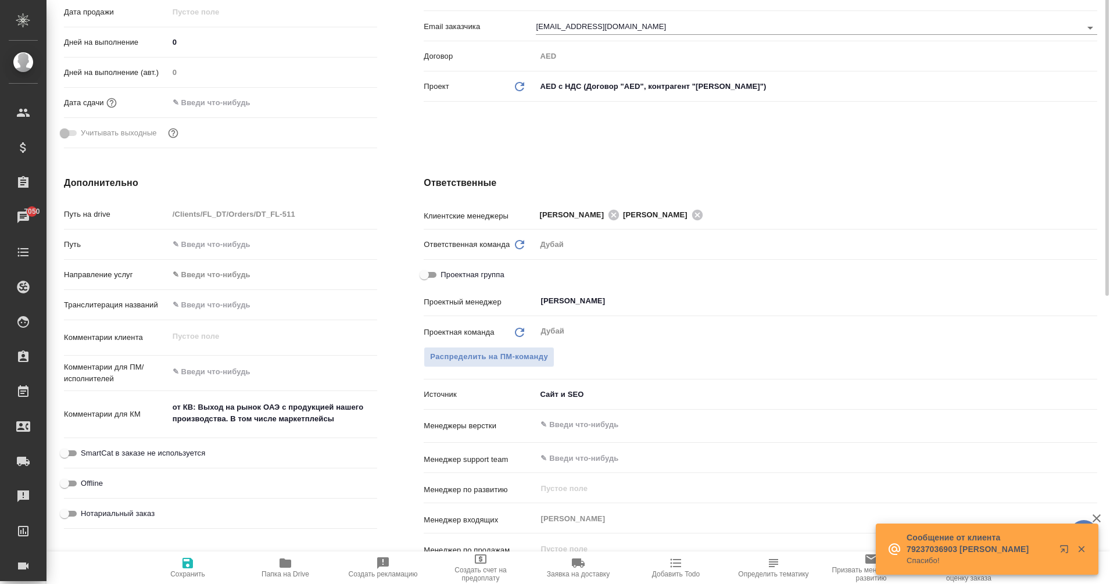
scroll to position [0, 0]
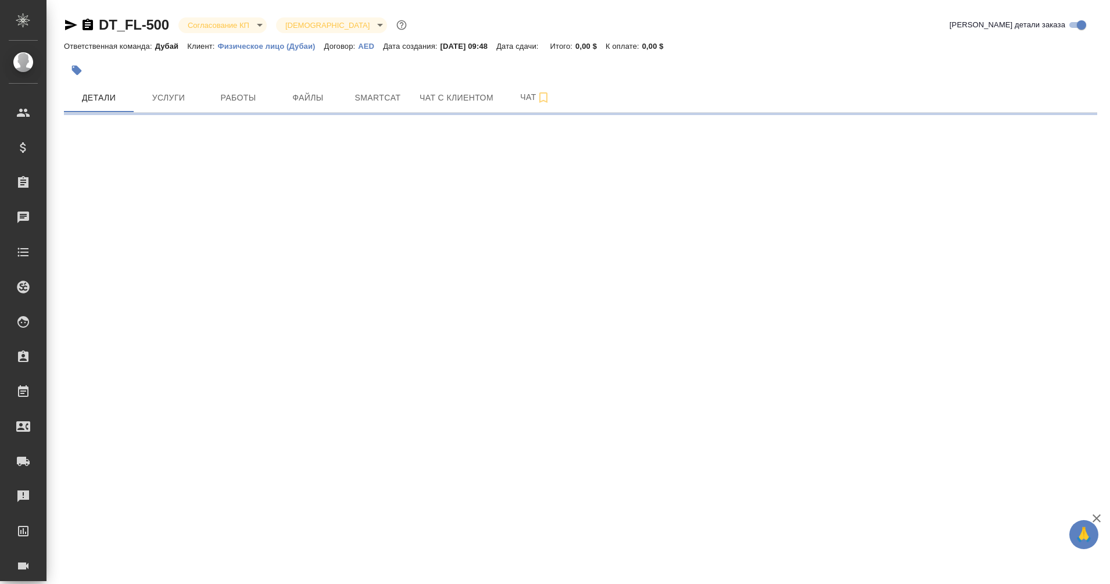
select select "RU"
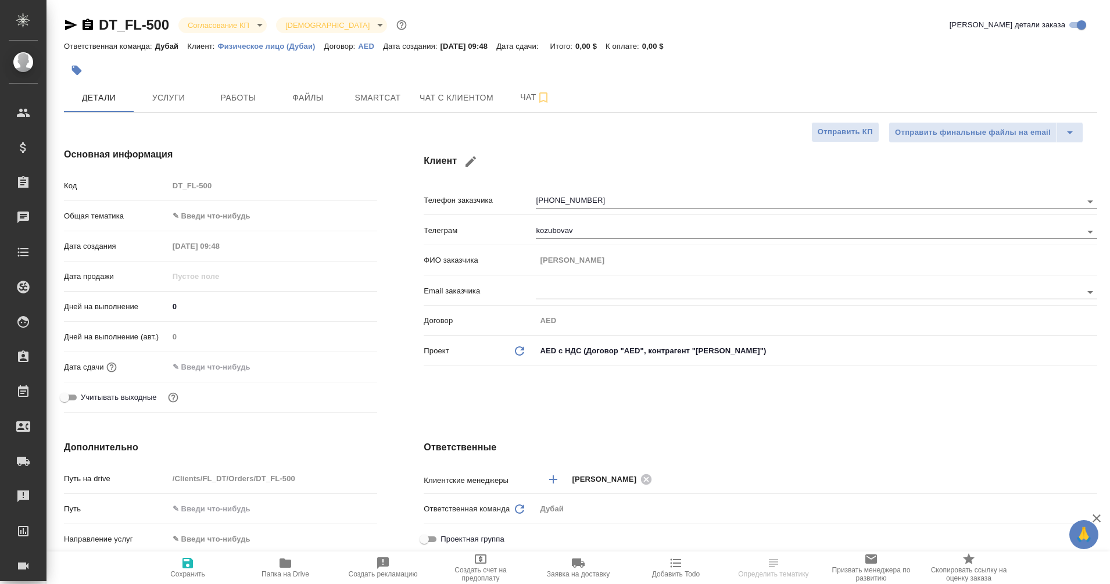
type textarea "x"
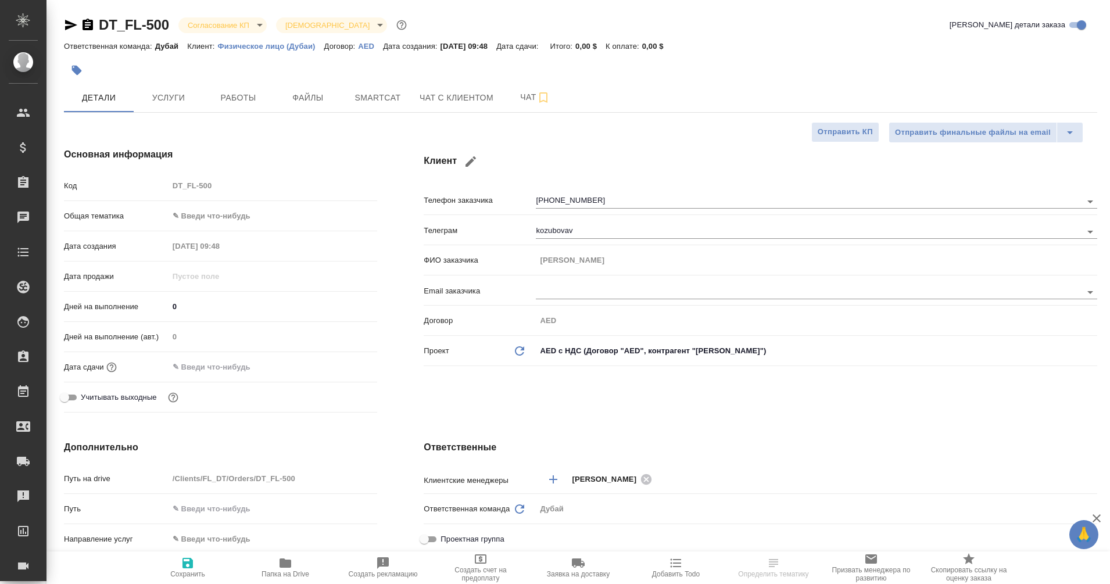
type textarea "x"
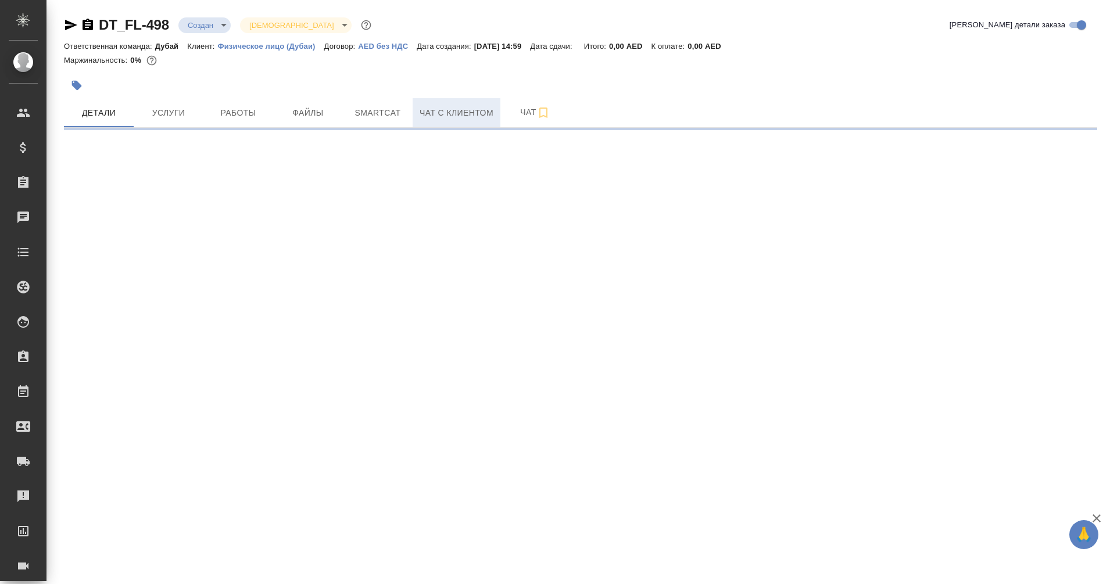
click at [446, 106] on span "Чат с клиентом" at bounding box center [457, 113] width 74 height 15
select select "RU"
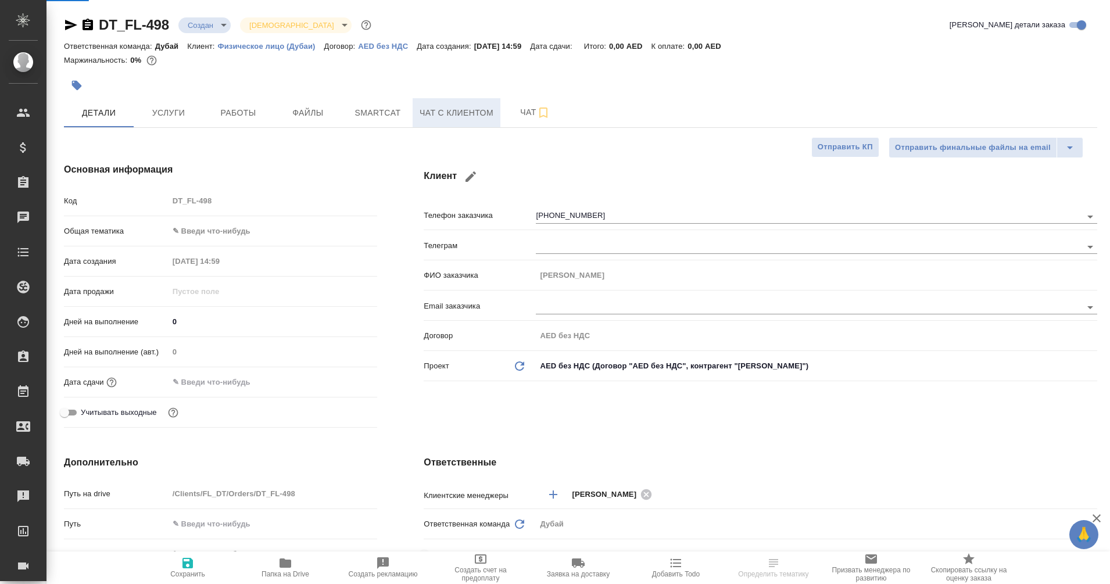
type textarea "x"
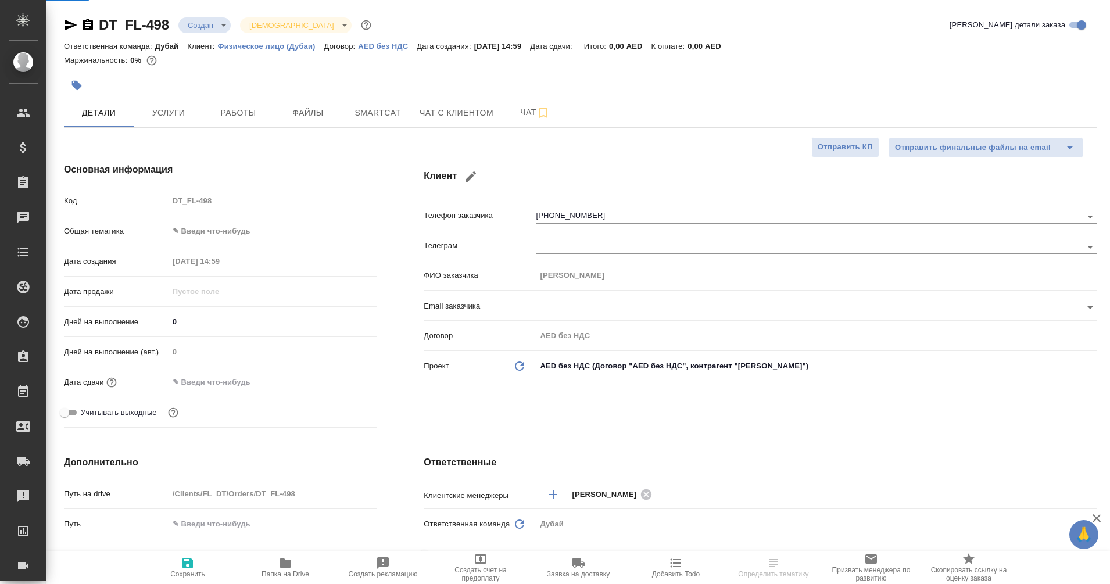
type textarea "x"
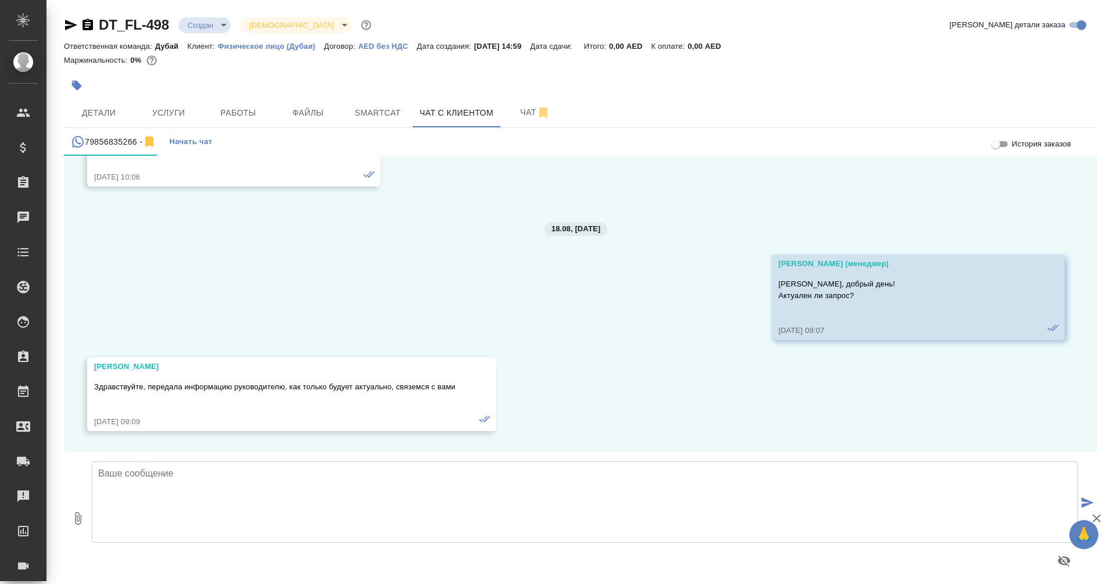
scroll to position [1615, 0]
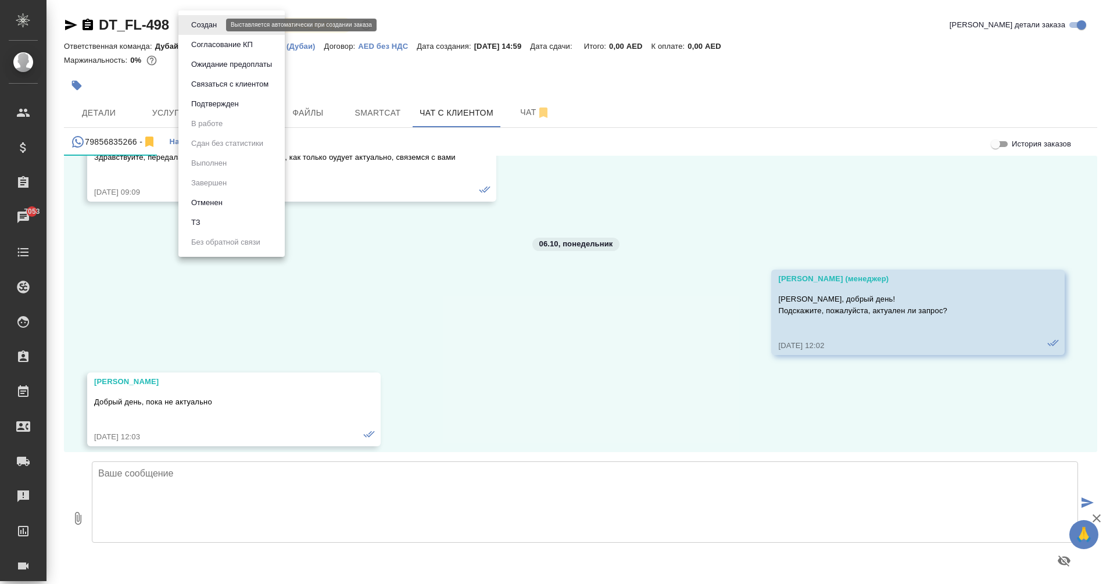
click at [201, 23] on body "🙏 .cls-1 fill:#fff; AWATERA Eganian [PERSON_NAME] Спецификации Заказы 7053 Чаты…" at bounding box center [555, 292] width 1110 height 584
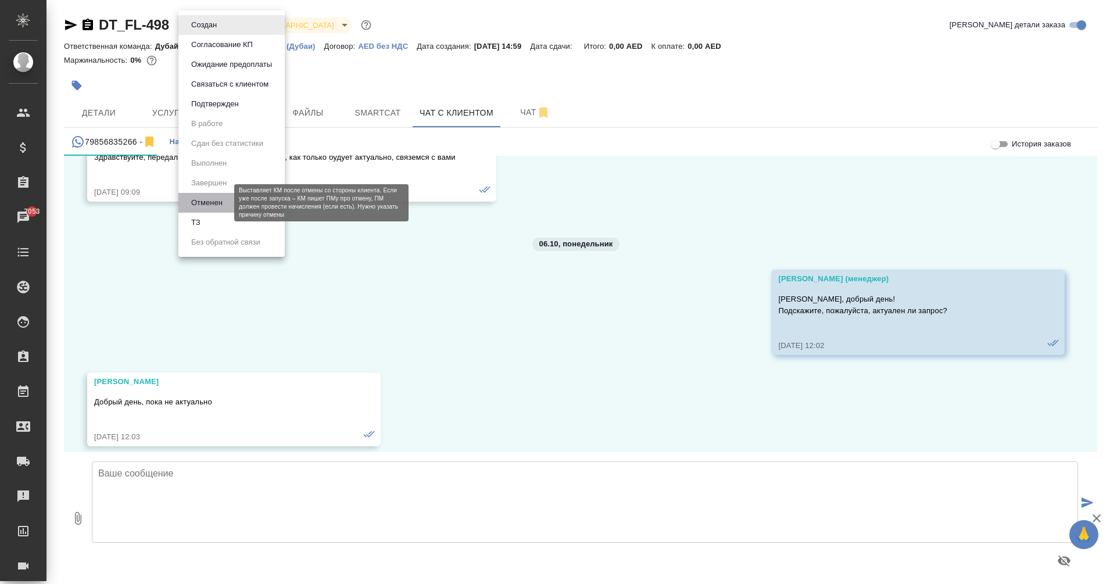
click at [216, 207] on button "Отменен" at bounding box center [207, 202] width 38 height 13
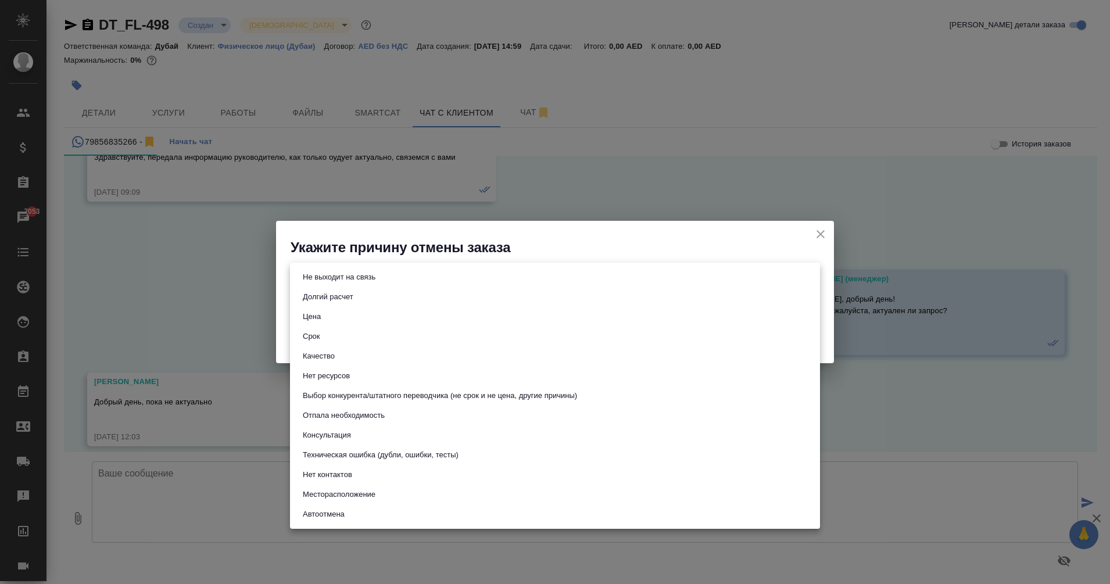
click at [381, 273] on body "🙏 .cls-1 fill:#fff; AWATERA Eganian Margarita Клиенты Спецификации Заказы 7053 …" at bounding box center [555, 292] width 1110 height 584
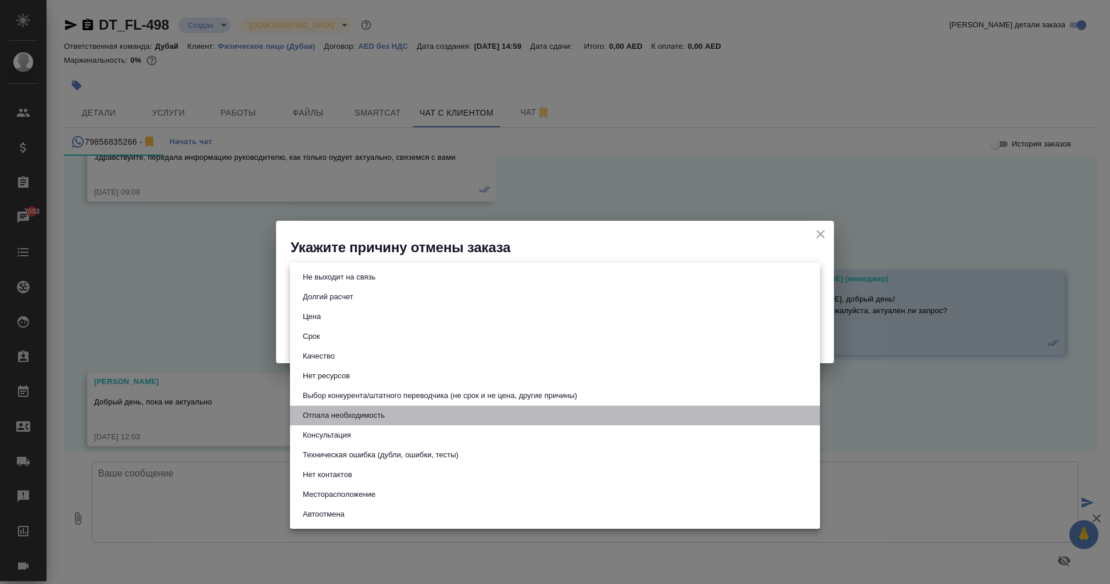
click at [377, 423] on li "Отпала необходимость" at bounding box center [555, 416] width 530 height 20
type input "noNeed"
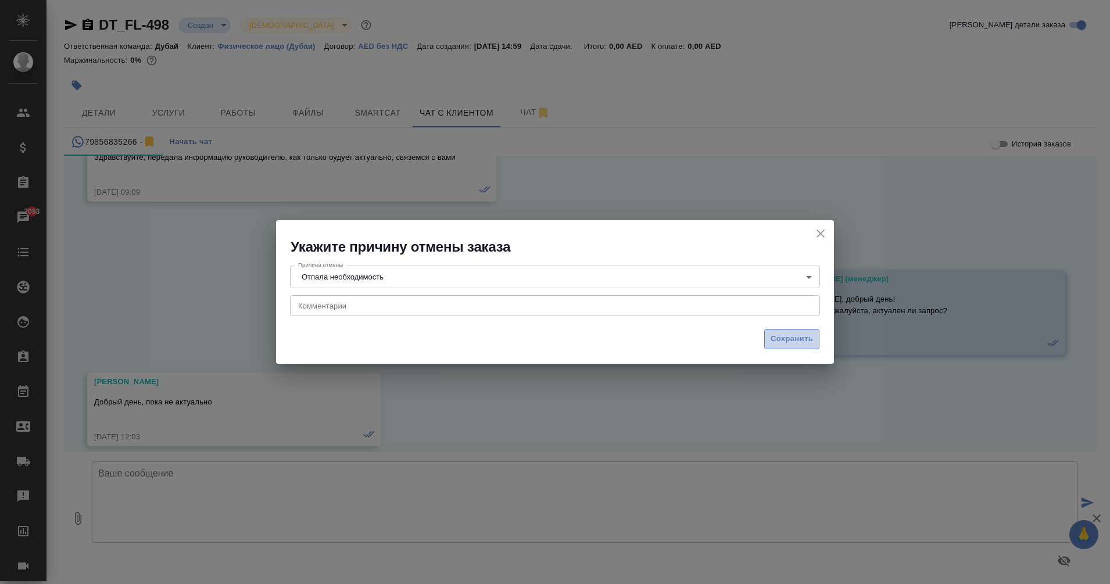
click at [798, 340] on span "Сохранить" at bounding box center [792, 338] width 42 height 13
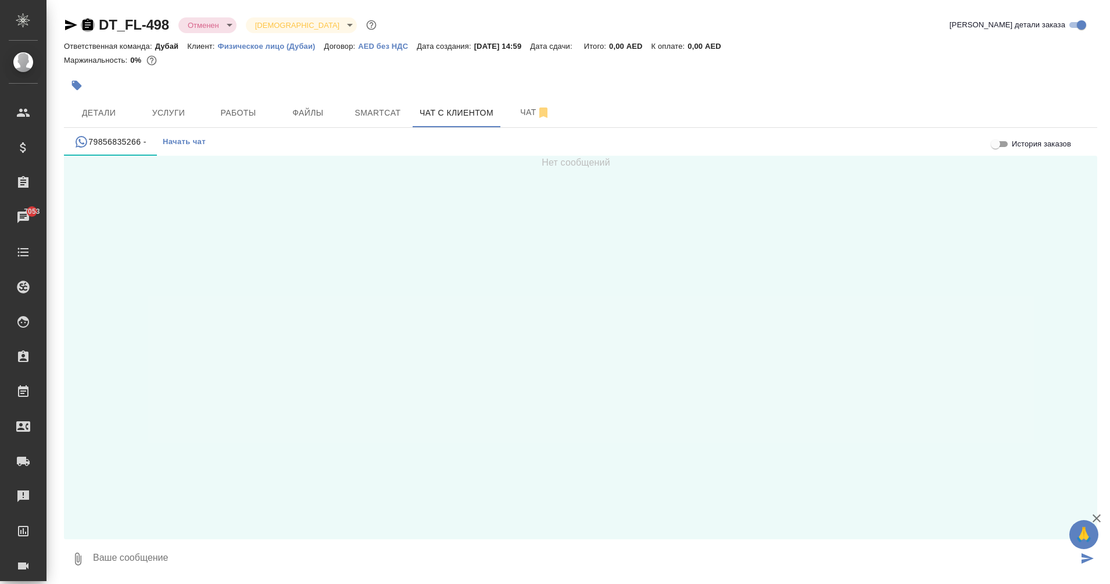
click at [90, 26] on icon "button" at bounding box center [88, 25] width 10 height 12
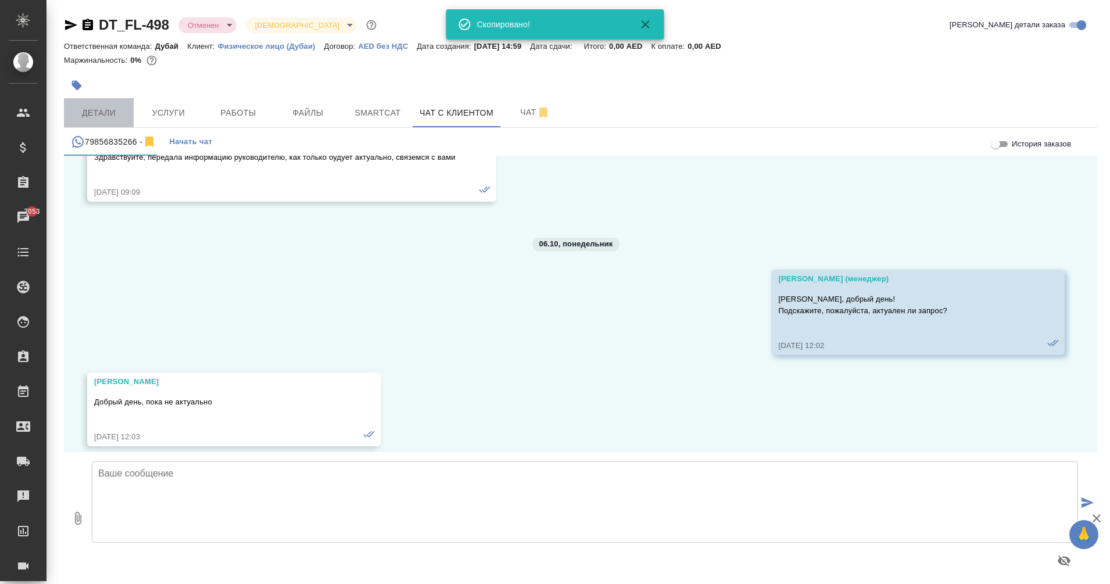
click at [96, 114] on span "Детали" at bounding box center [99, 113] width 56 height 15
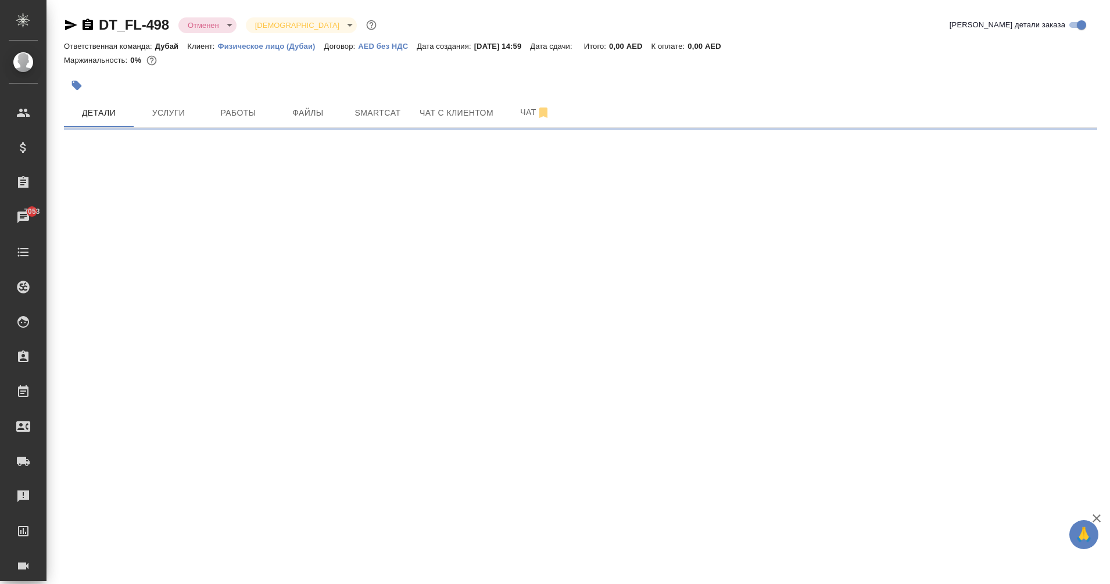
select select "RU"
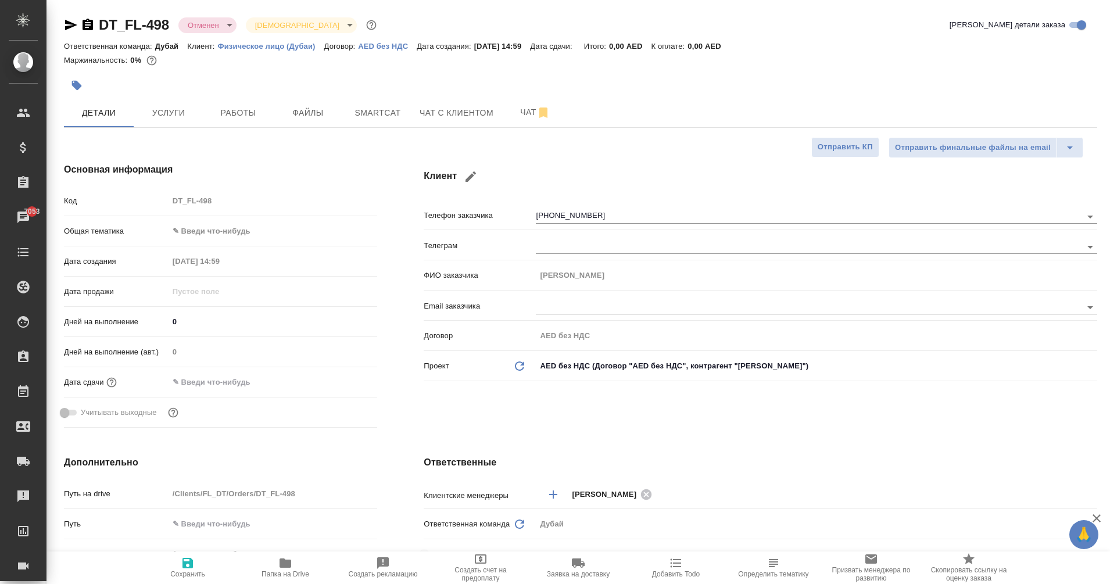
type textarea "x"
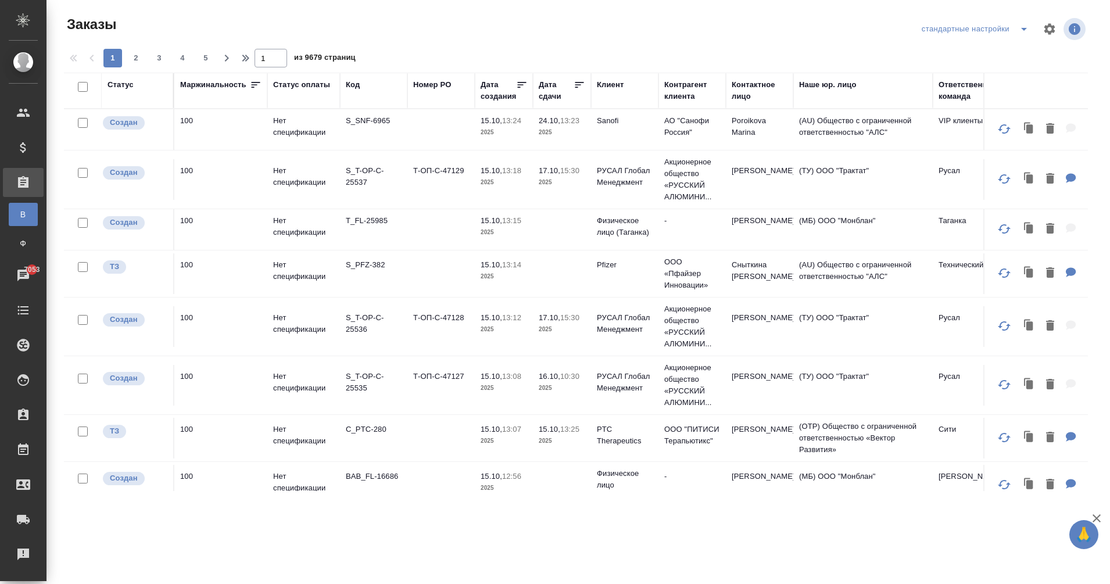
click at [614, 89] on div "Клиент" at bounding box center [610, 85] width 27 height 12
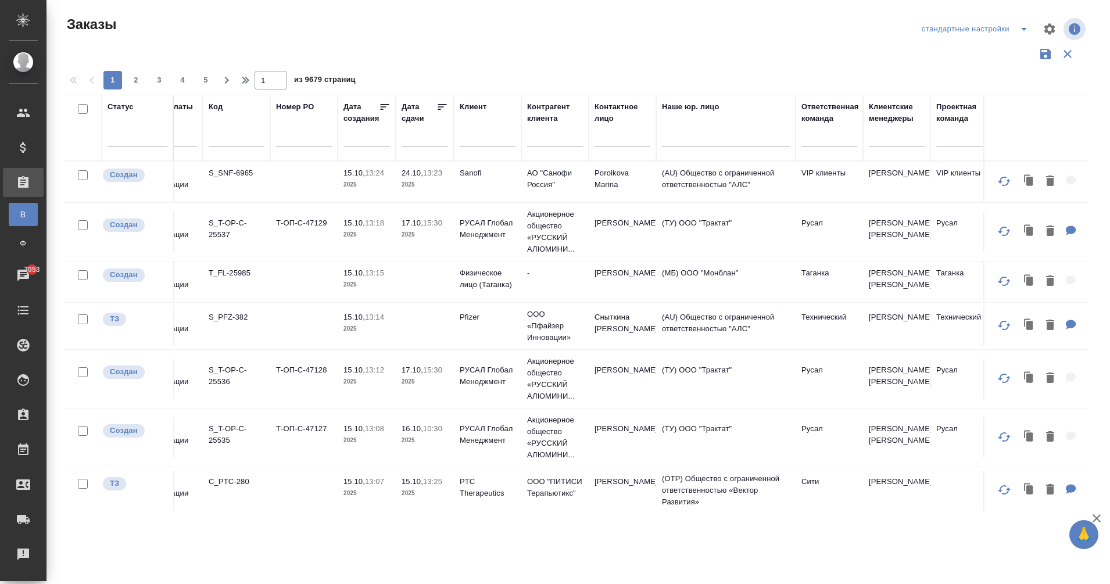
scroll to position [0, 140]
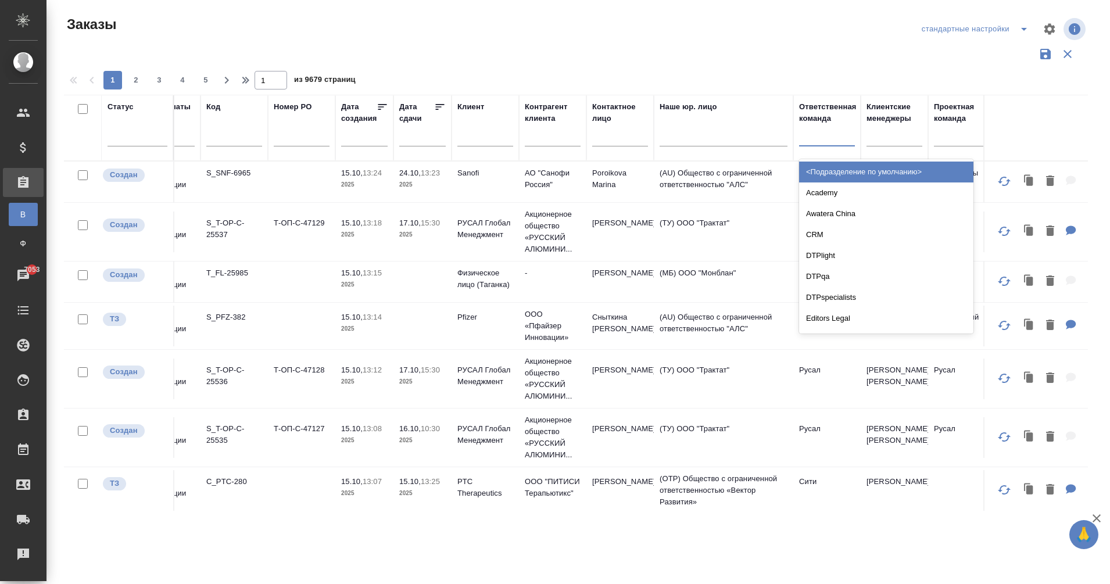
click at [835, 138] on div at bounding box center [827, 134] width 56 height 17
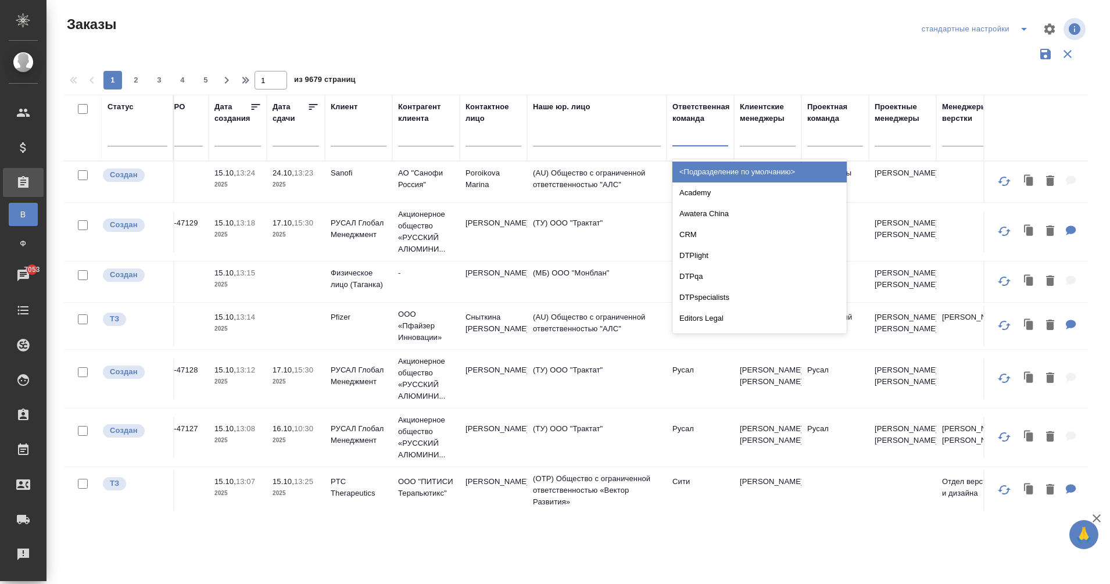
scroll to position [0, 270]
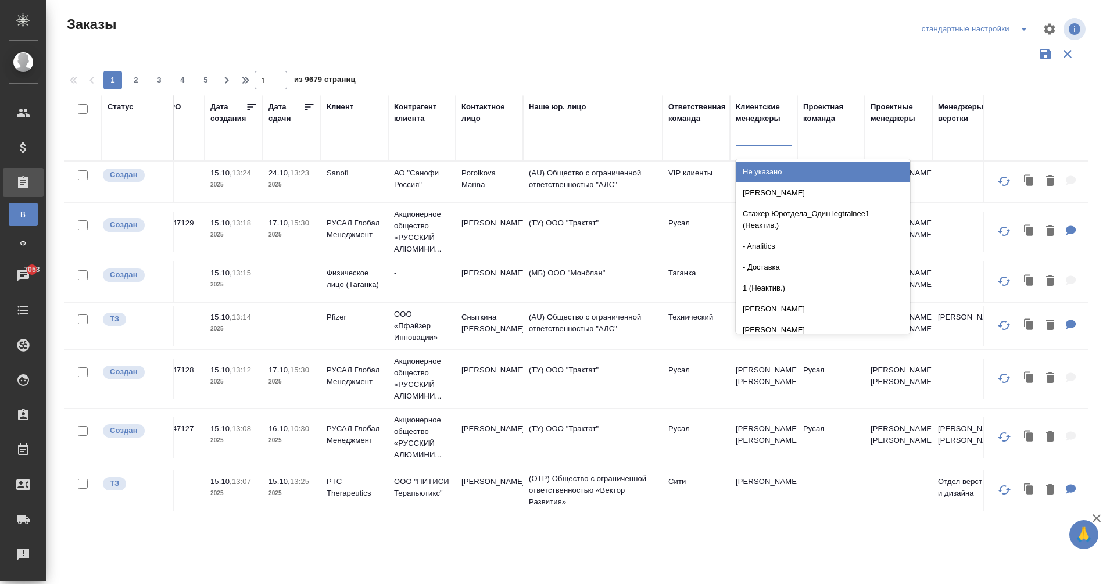
click at [750, 128] on div at bounding box center [764, 134] width 56 height 17
type input "ега"
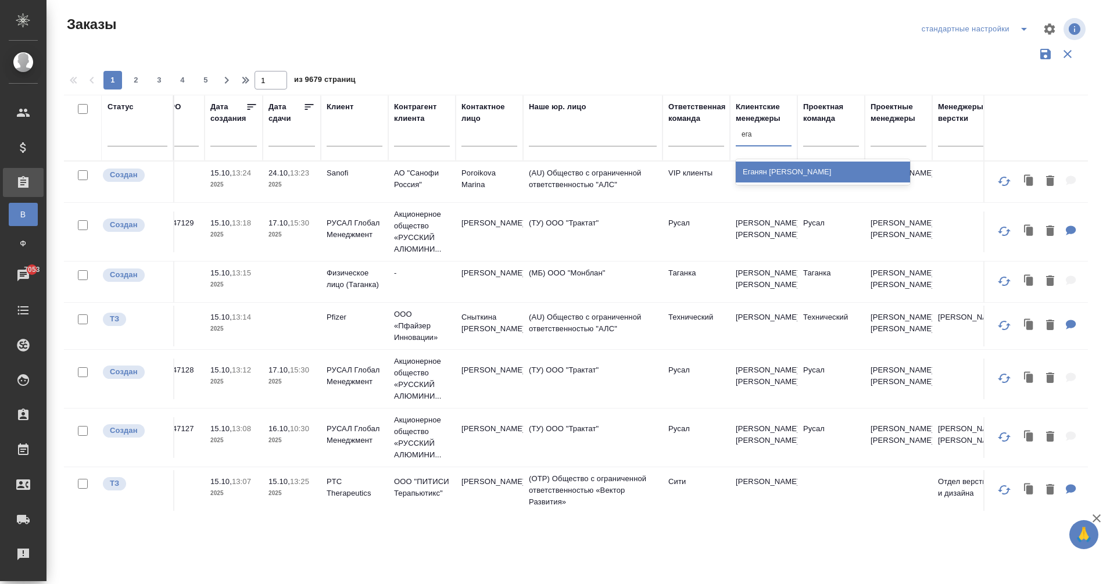
click at [785, 170] on div "[PERSON_NAME]" at bounding box center [823, 172] width 174 height 21
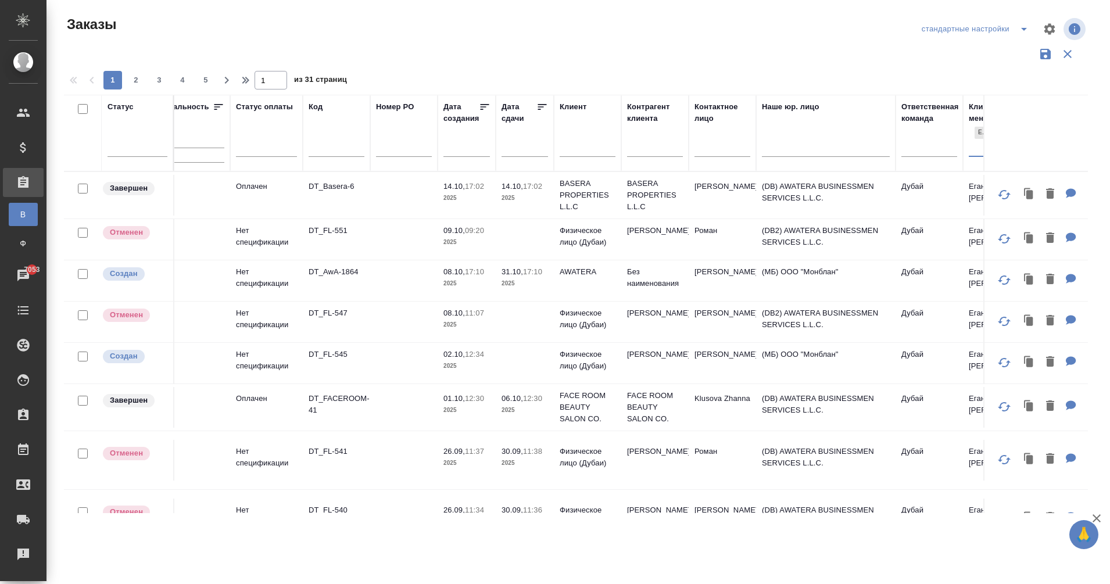
scroll to position [0, 35]
click at [335, 233] on p "DT_FL-551" at bounding box center [339, 231] width 56 height 12
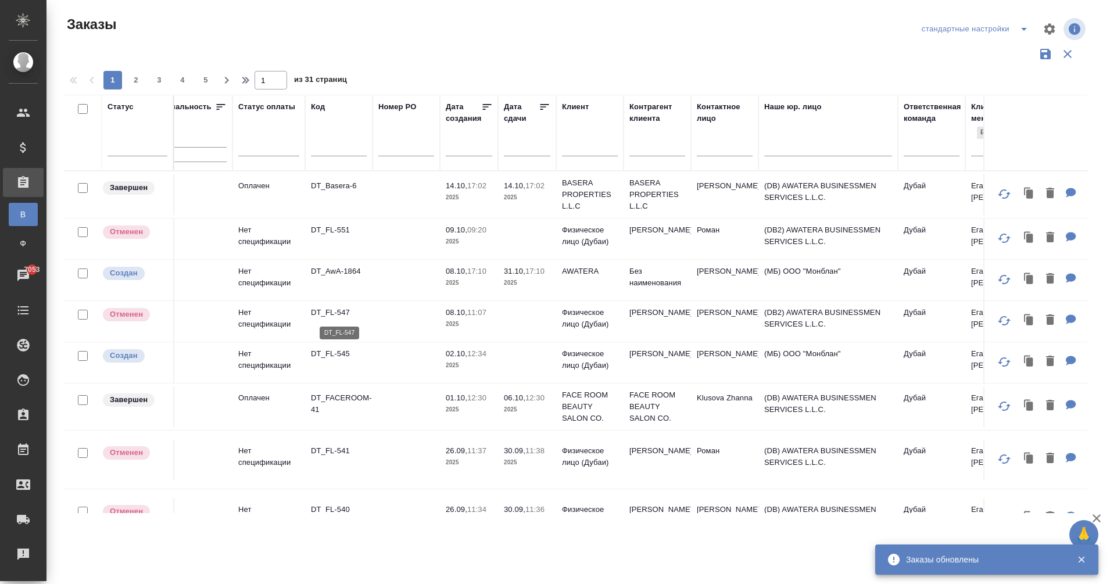
click at [327, 311] on p "DT_FL-547" at bounding box center [339, 313] width 56 height 12
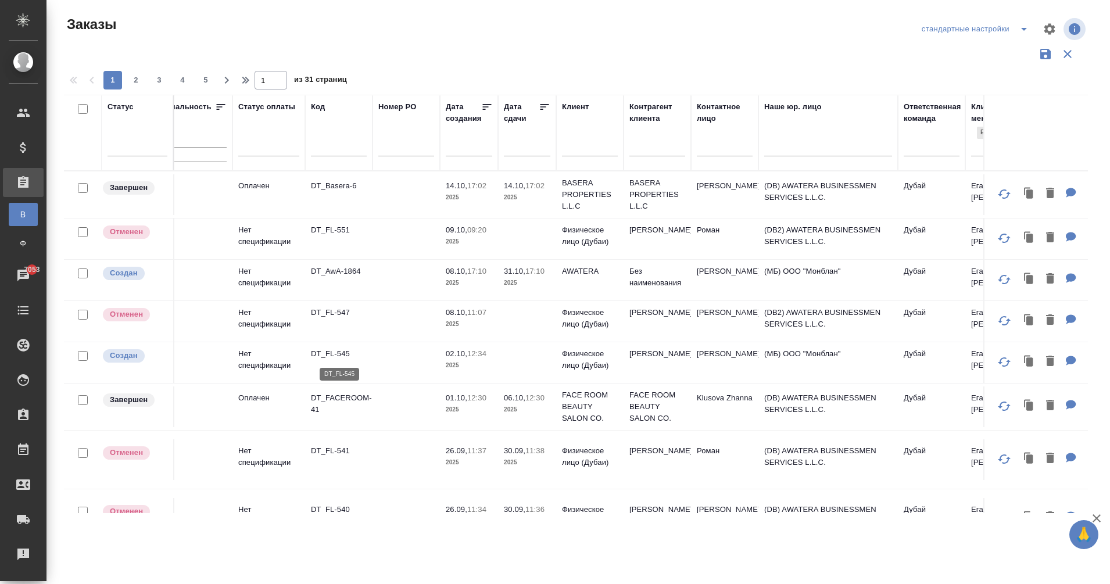
click at [330, 354] on p "DT_FL-545" at bounding box center [339, 354] width 56 height 12
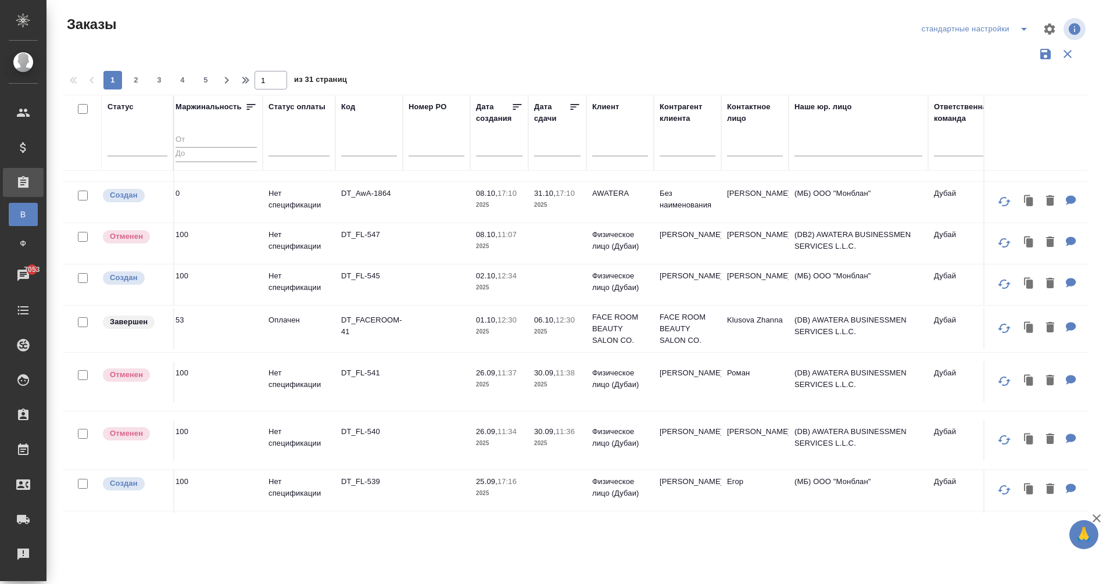
scroll to position [78, 0]
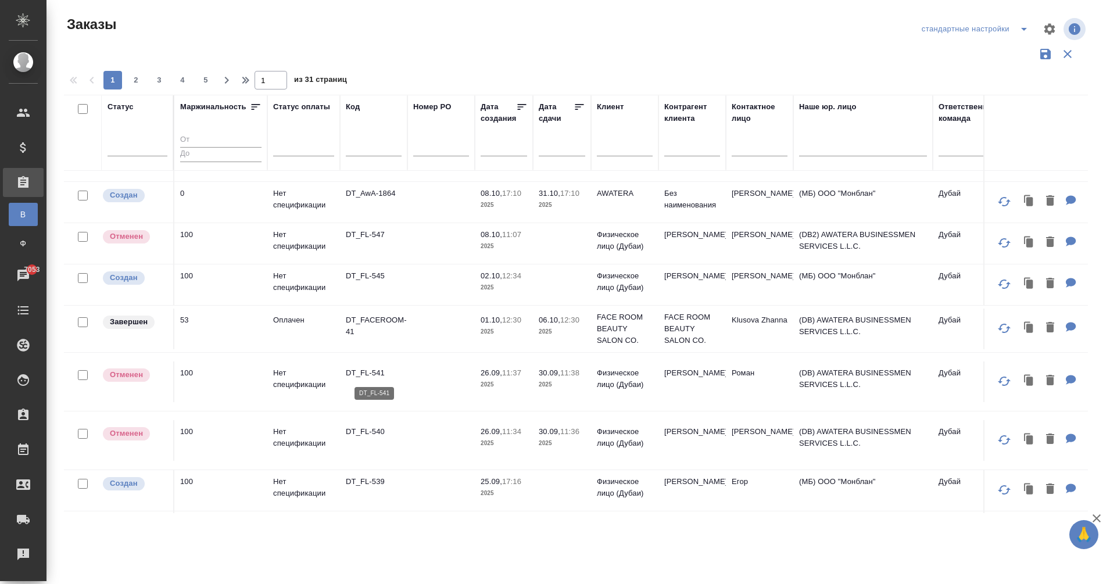
click at [367, 373] on p "DT_FL-541" at bounding box center [374, 373] width 56 height 12
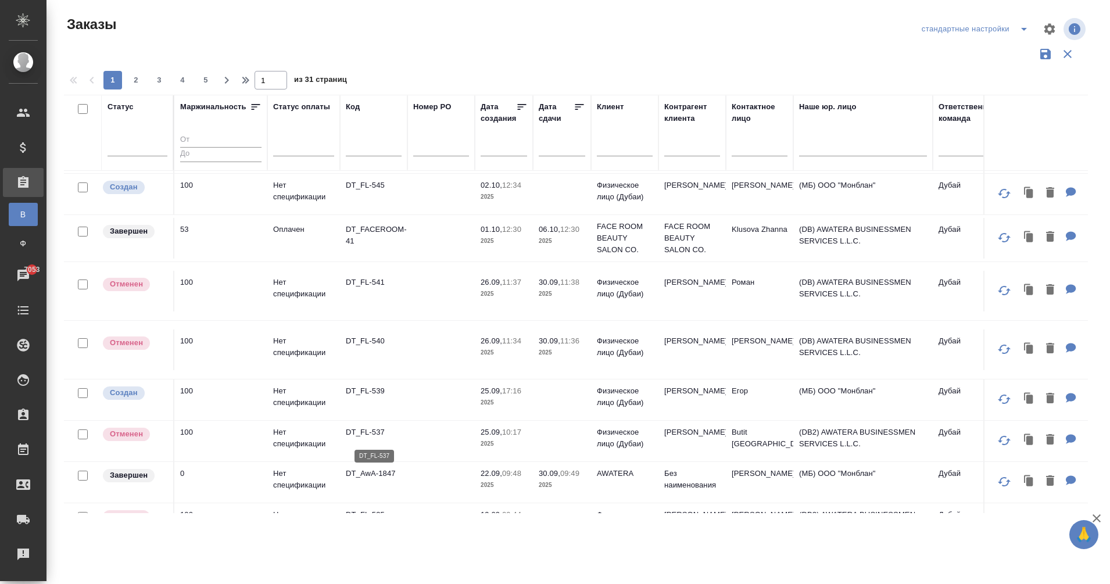
scroll to position [189, 0]
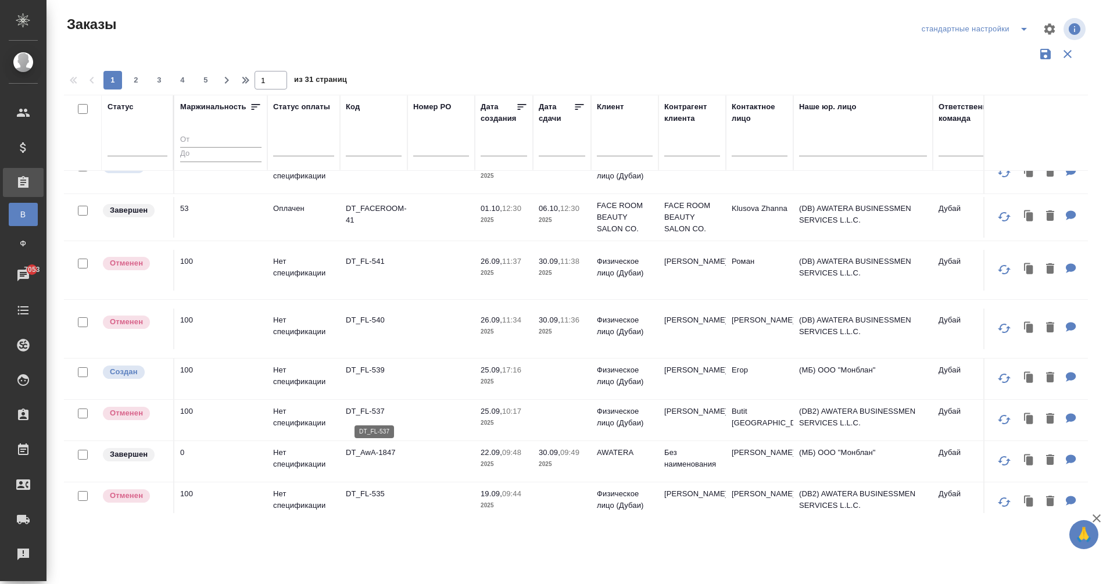
click at [370, 414] on p "DT_FL-537" at bounding box center [374, 412] width 56 height 12
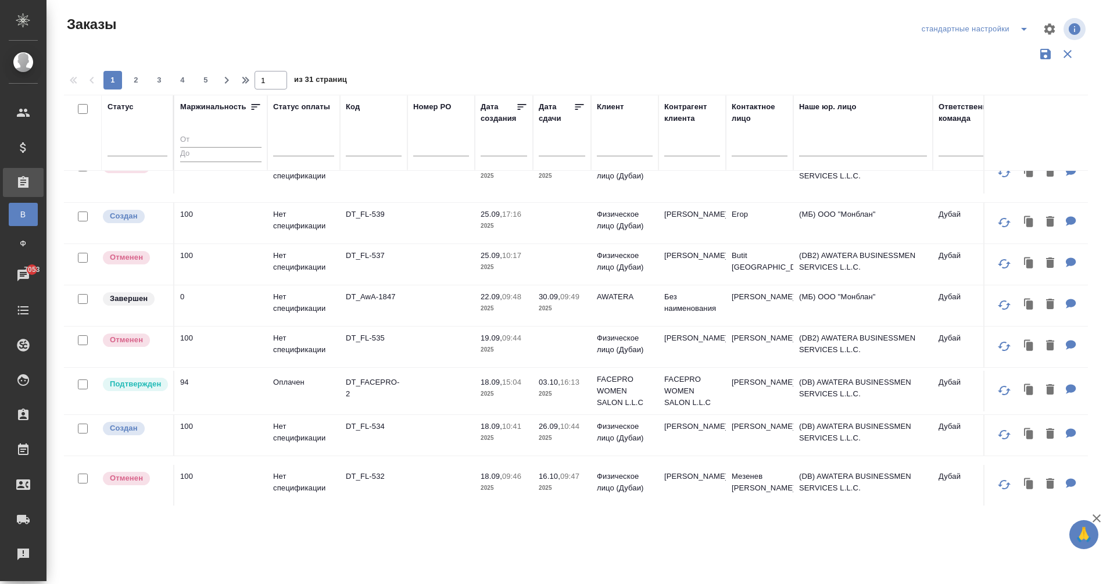
scroll to position [357, 0]
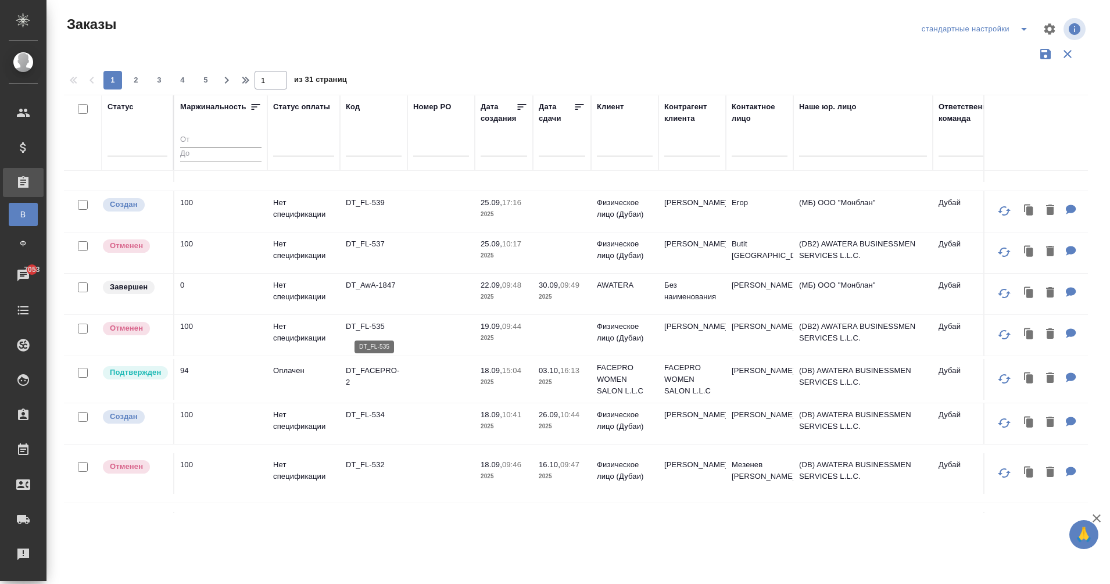
click at [369, 326] on p "DT_FL-535" at bounding box center [374, 327] width 56 height 12
click at [374, 412] on p "DT_FL-534" at bounding box center [374, 415] width 56 height 12
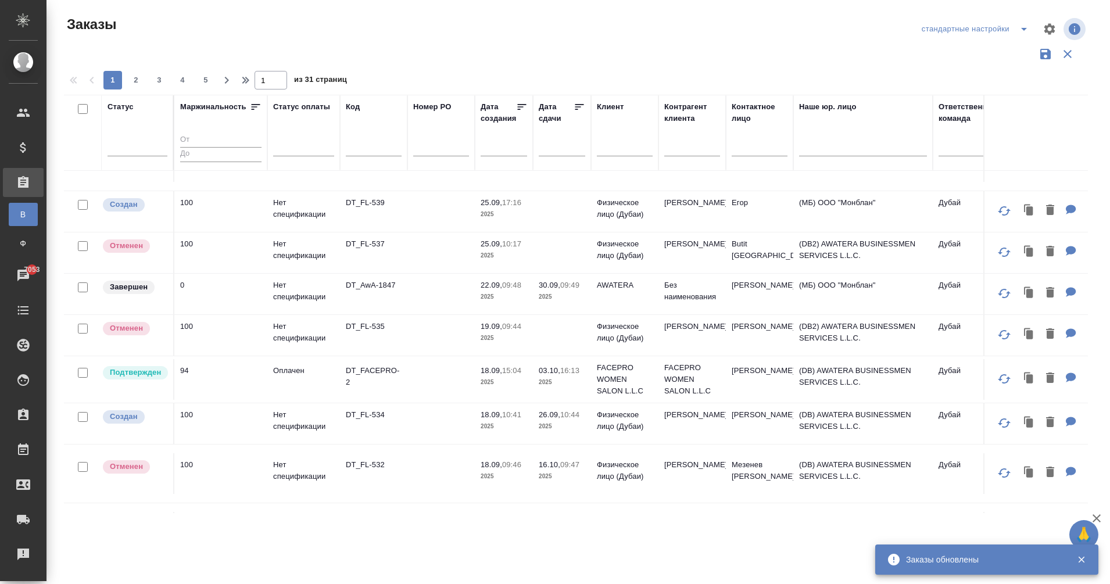
click at [354, 461] on p "DT_FL-532" at bounding box center [374, 465] width 56 height 12
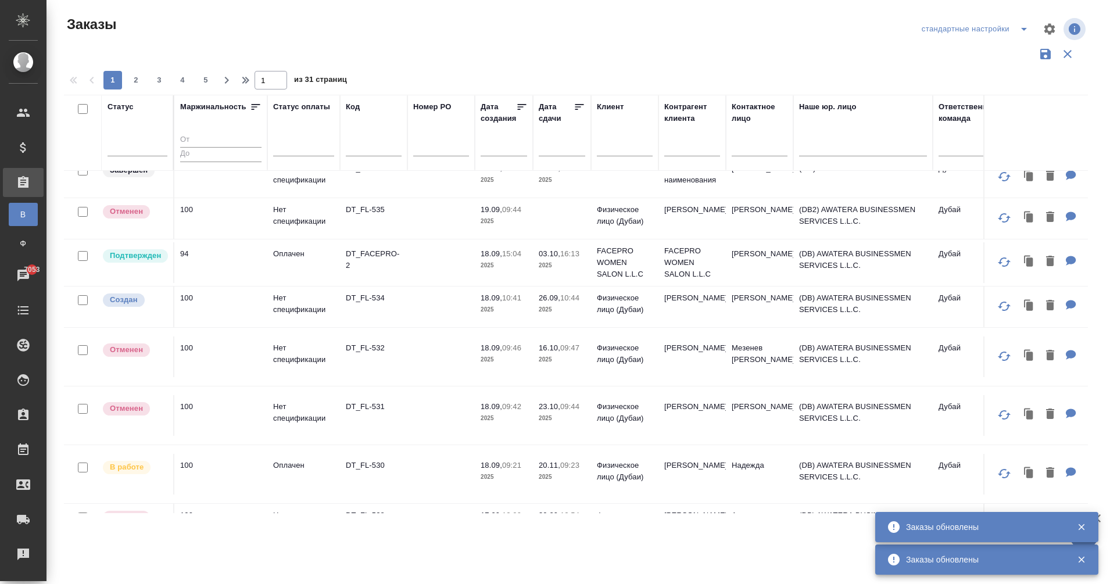
scroll to position [494, 0]
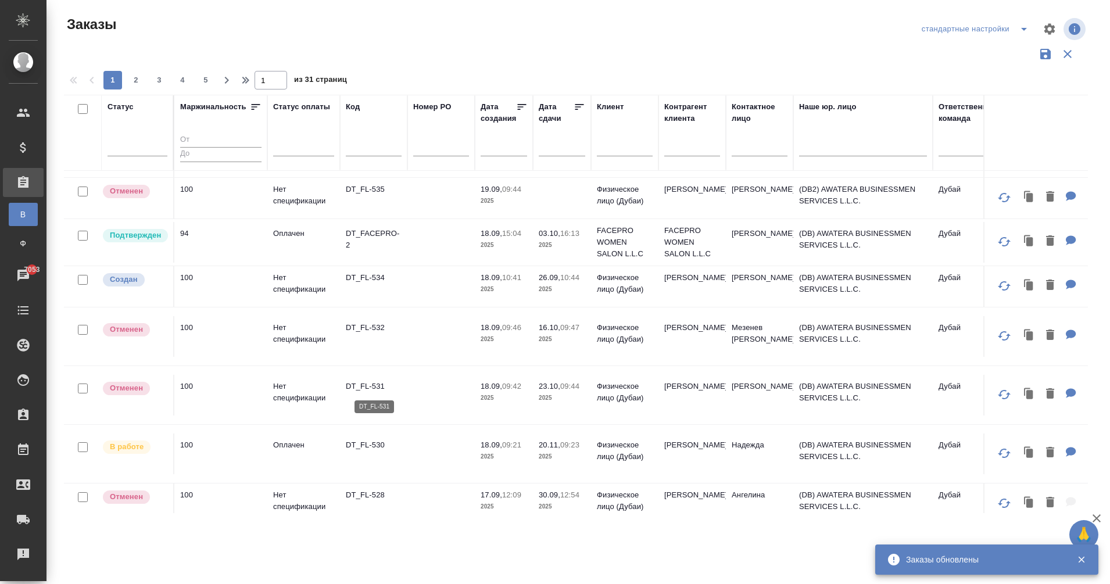
click at [375, 387] on p "DT_FL-531" at bounding box center [374, 387] width 56 height 12
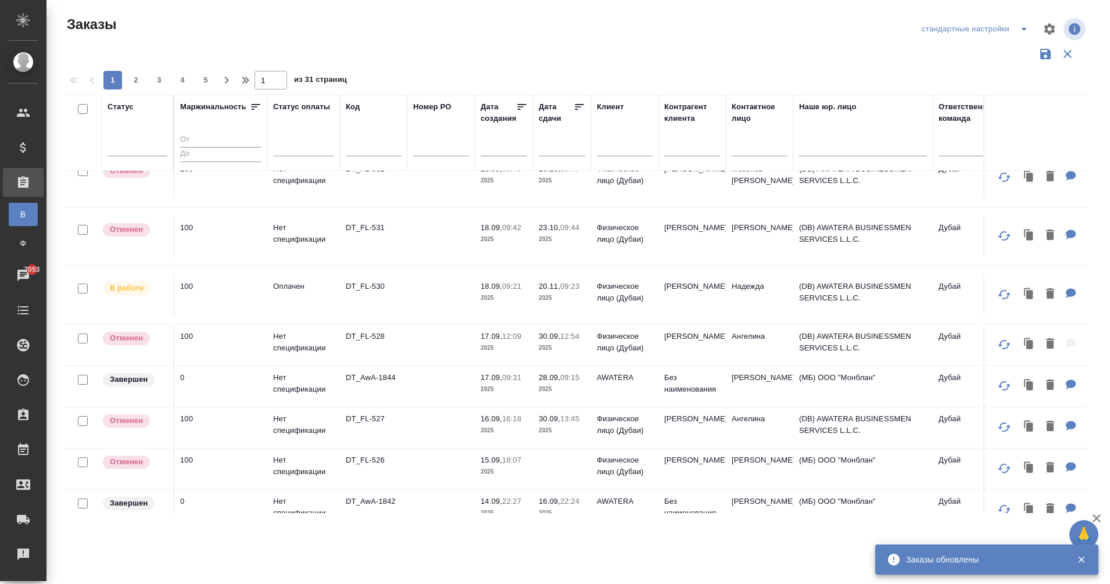
scroll to position [660, 0]
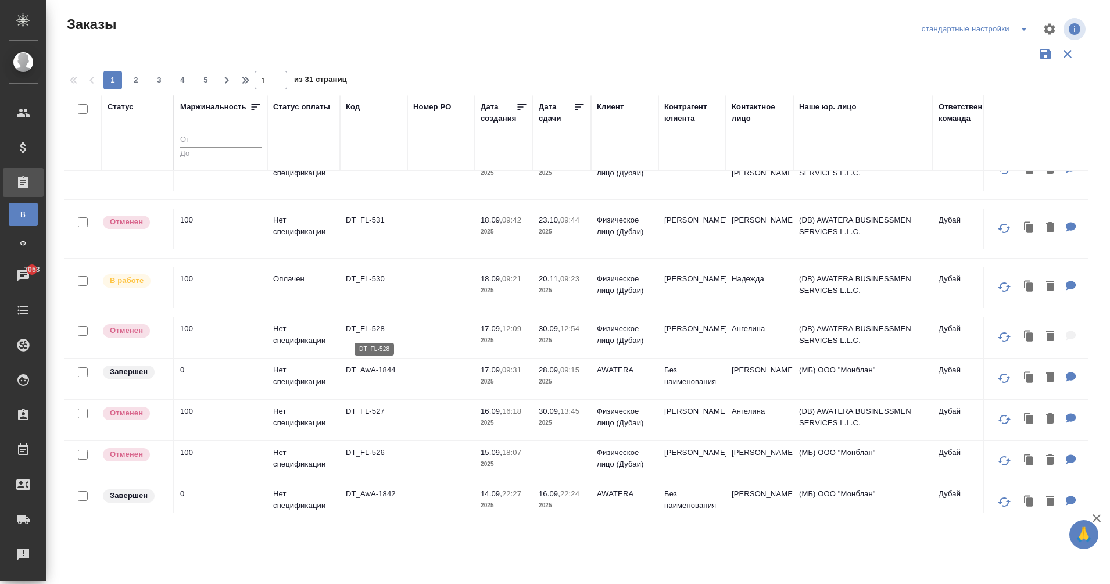
click at [371, 328] on p "DT_FL-528" at bounding box center [374, 329] width 56 height 12
drag, startPoint x: 477, startPoint y: 337, endPoint x: 405, endPoint y: 400, distance: 96.0
click at [405, 400] on tbody "Завершен 100 Оплачен DT_Basera-6 14.10, 17:02 2025 14.10, 17:02 2025 BASERA PRO…" at bounding box center [1117, 79] width 2107 height 1136
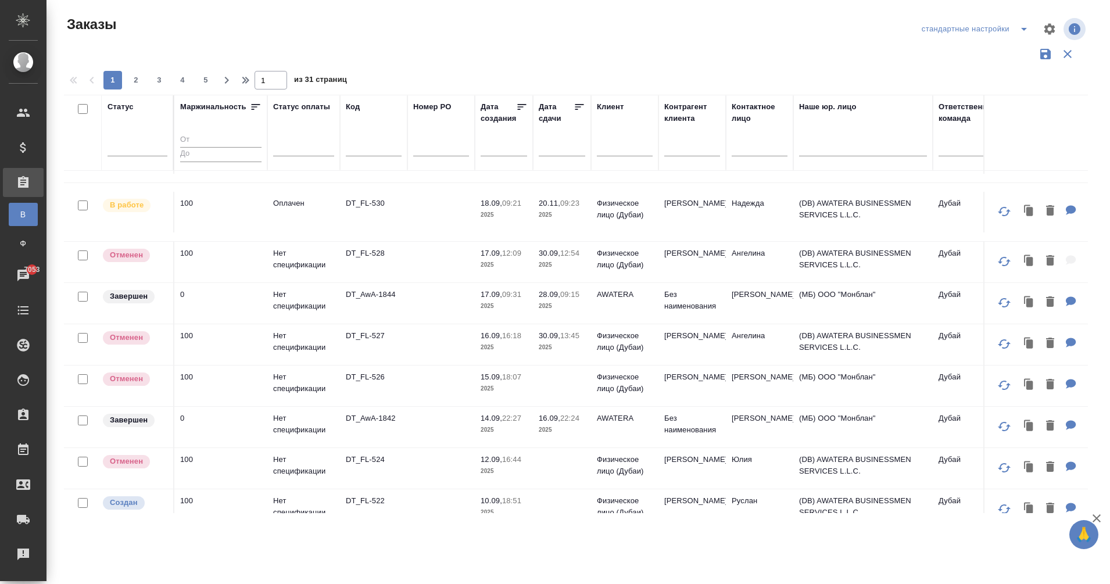
scroll to position [738, 0]
click at [378, 370] on p "DT_FL-526" at bounding box center [374, 375] width 56 height 12
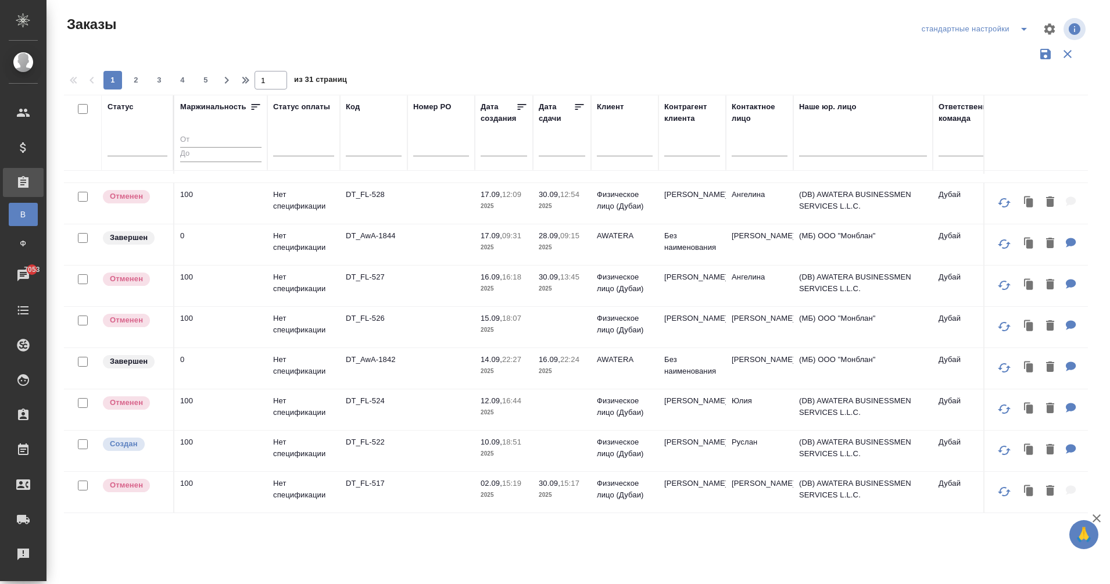
scroll to position [806, 0]
click at [389, 395] on p "DT_FL-524" at bounding box center [374, 401] width 56 height 12
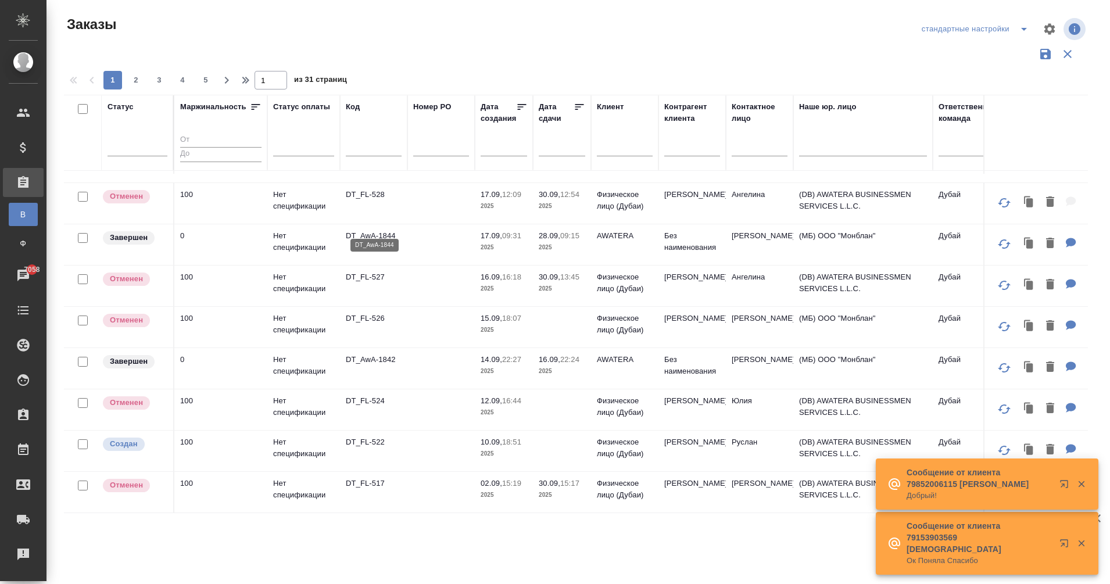
click at [367, 230] on p "DT_AwA-1844" at bounding box center [374, 236] width 56 height 12
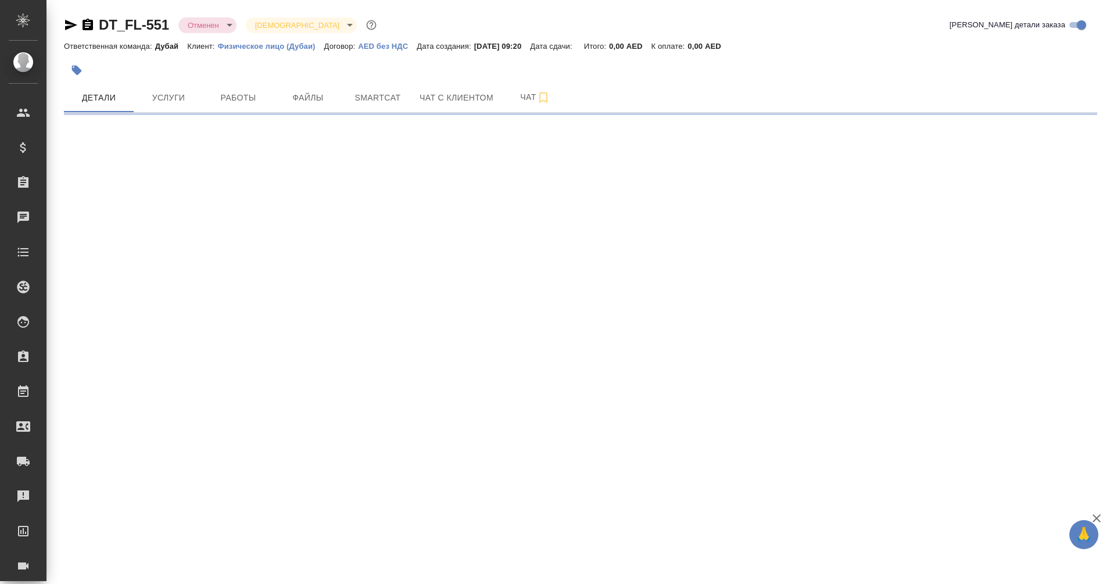
select select "RU"
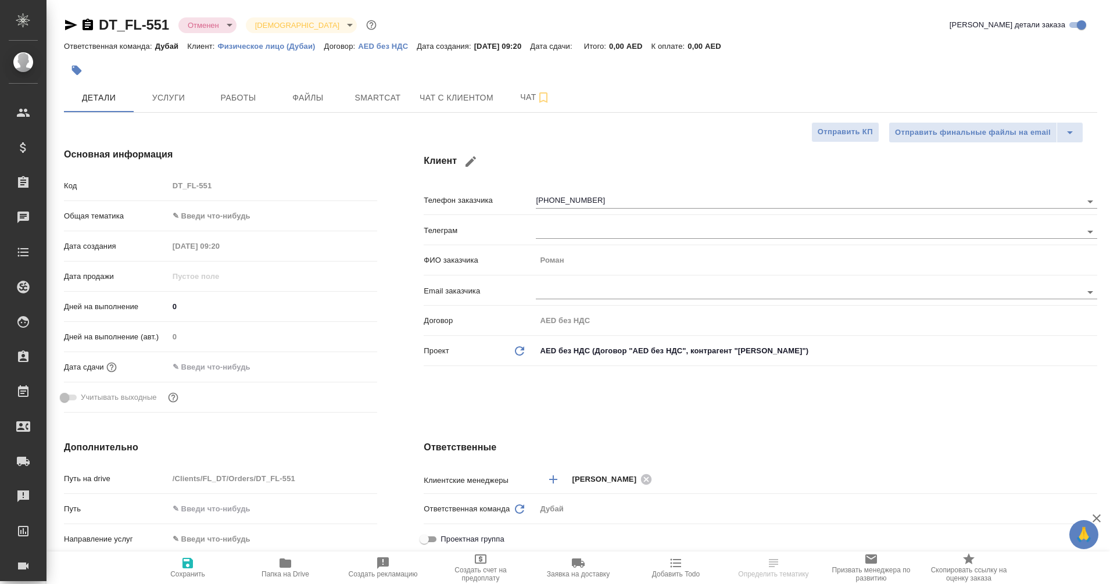
type textarea "x"
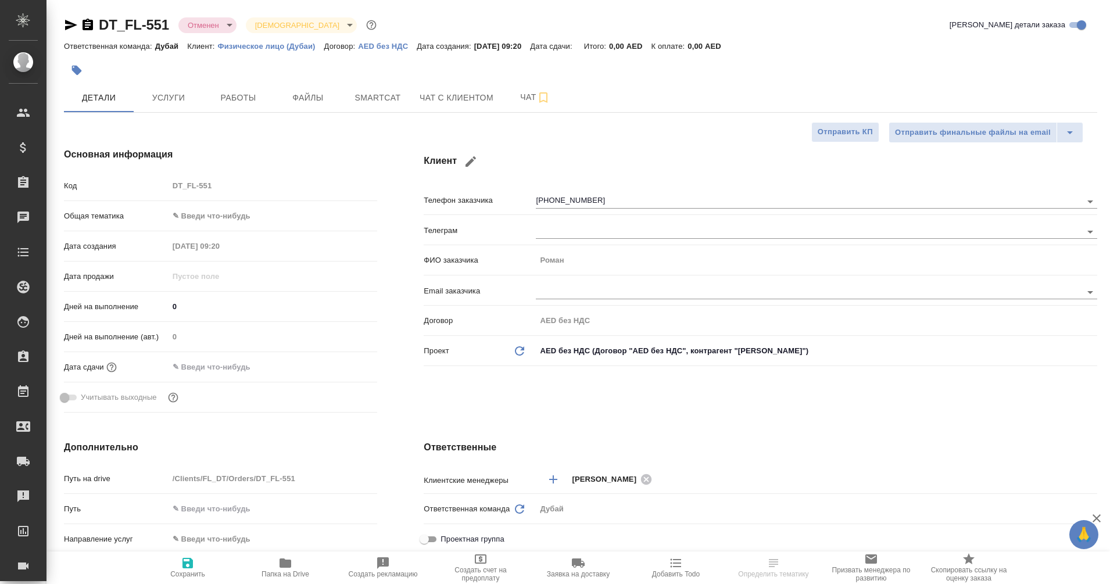
type textarea "x"
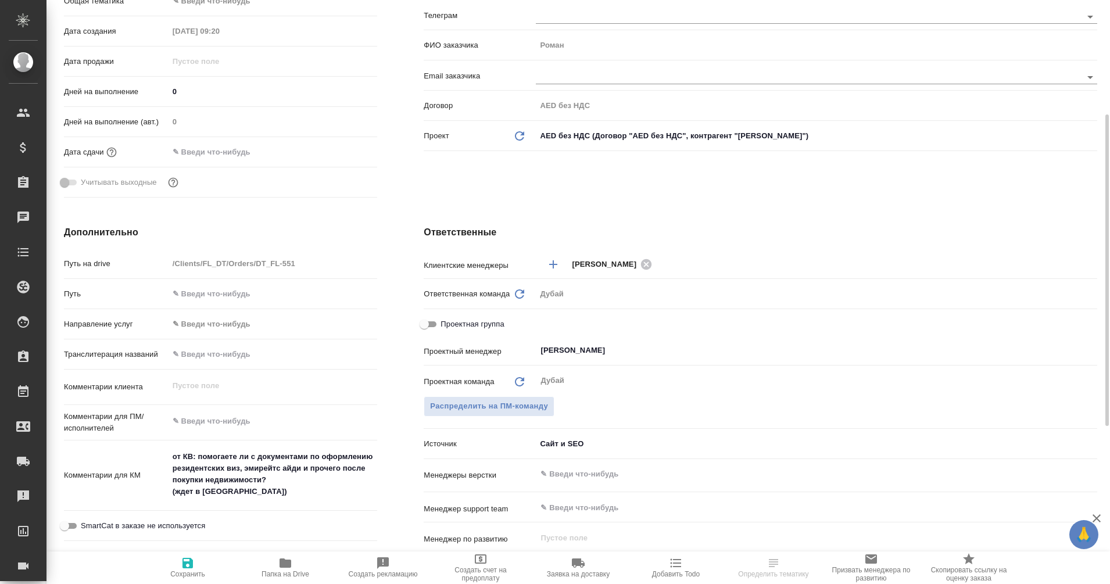
scroll to position [214, 0]
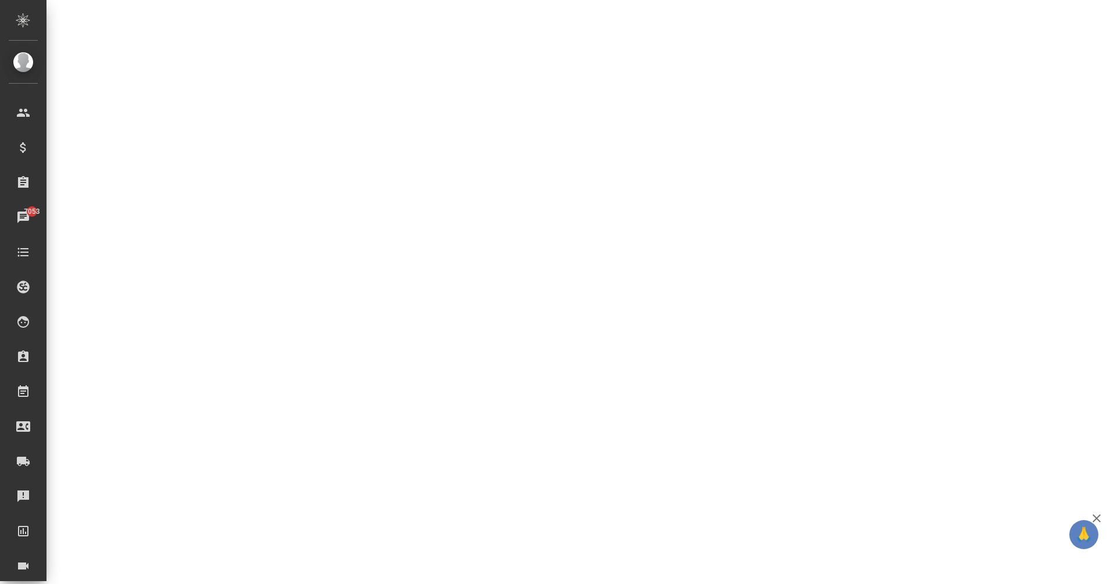
select select "RU"
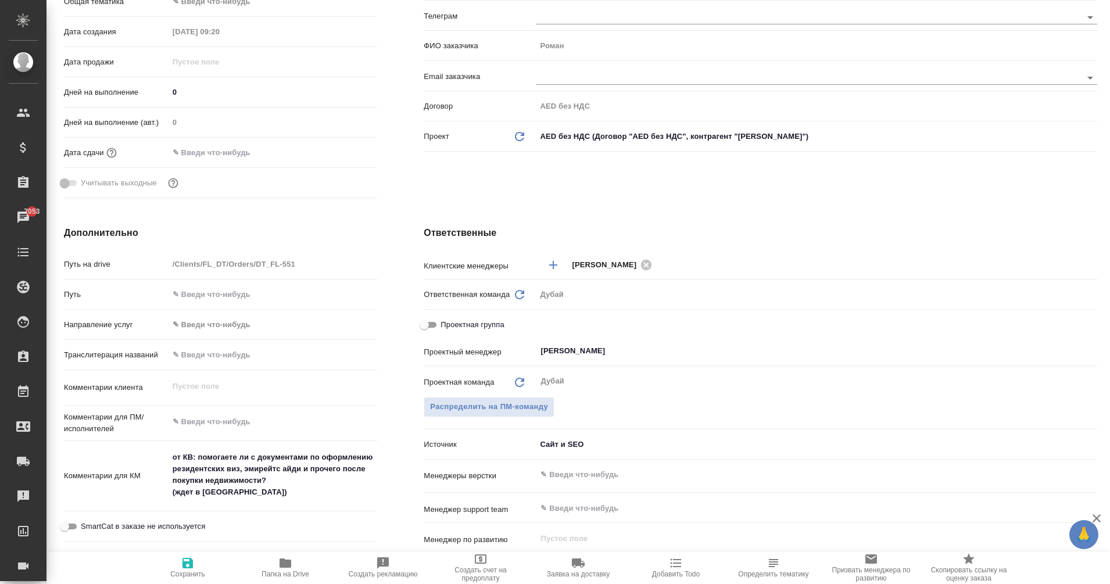
type textarea "x"
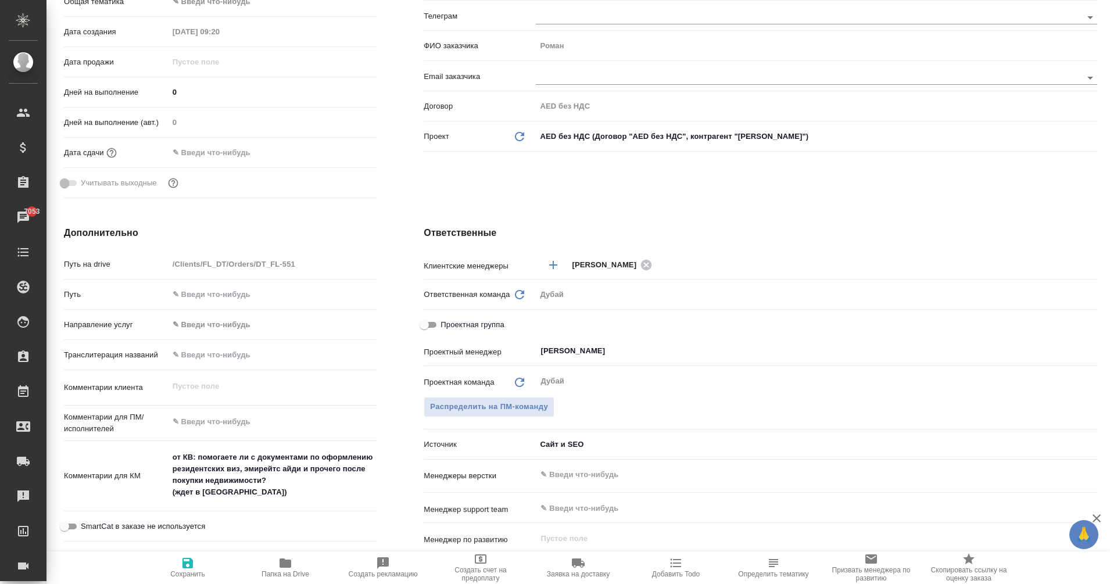
type textarea "x"
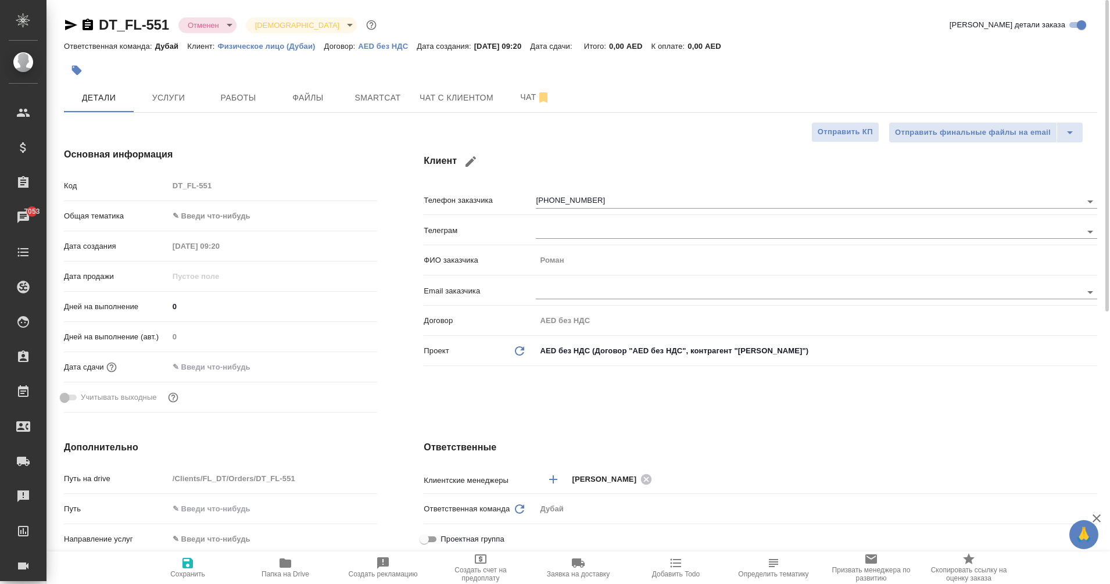
click at [89, 28] on icon "button" at bounding box center [88, 25] width 10 height 12
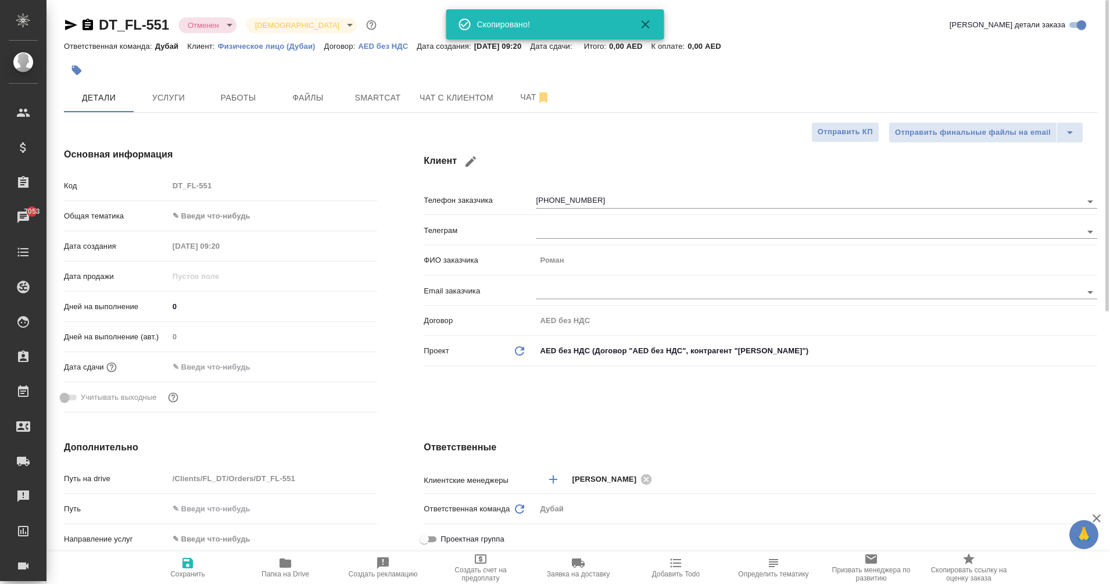
type textarea "x"
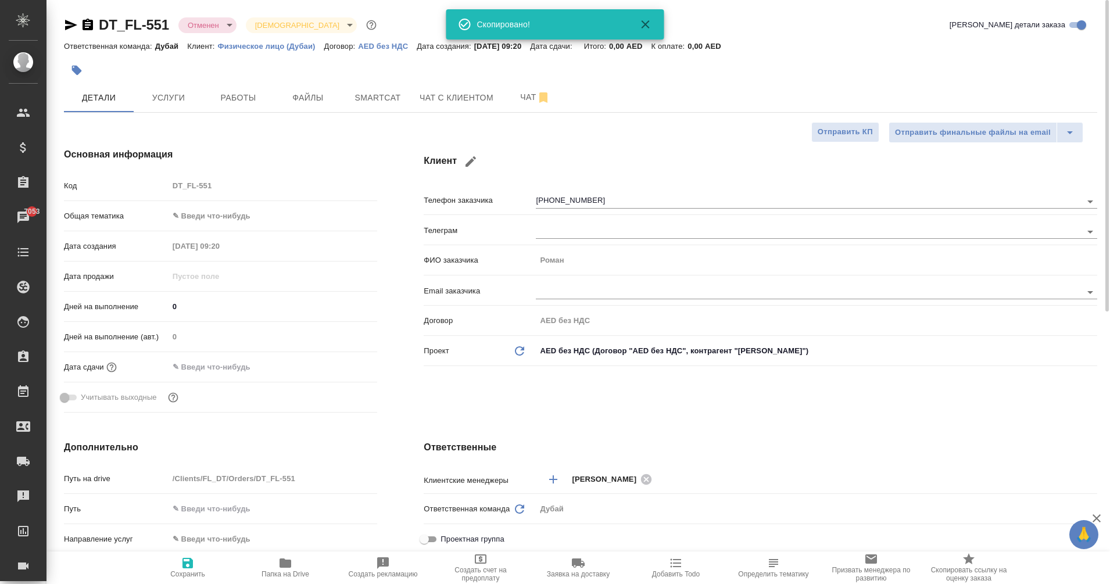
type textarea "x"
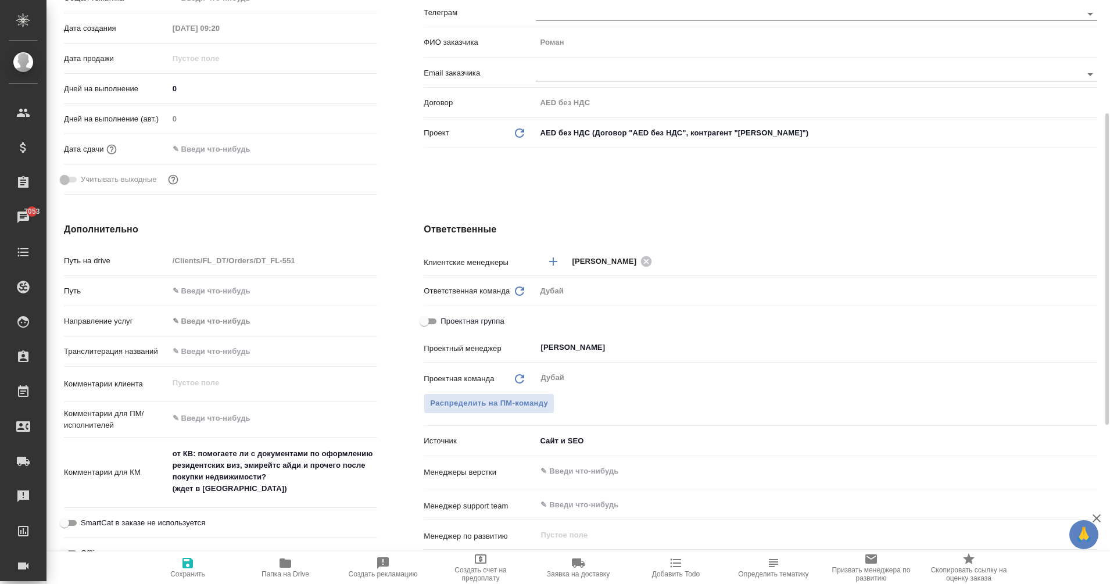
scroll to position [217, 0]
type textarea "x"
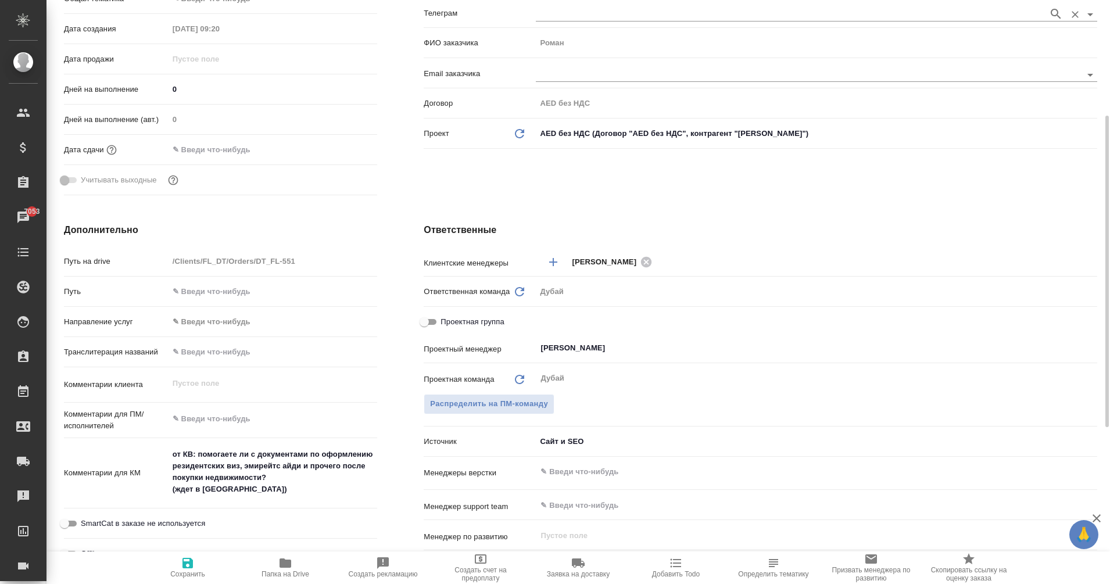
type textarea "x"
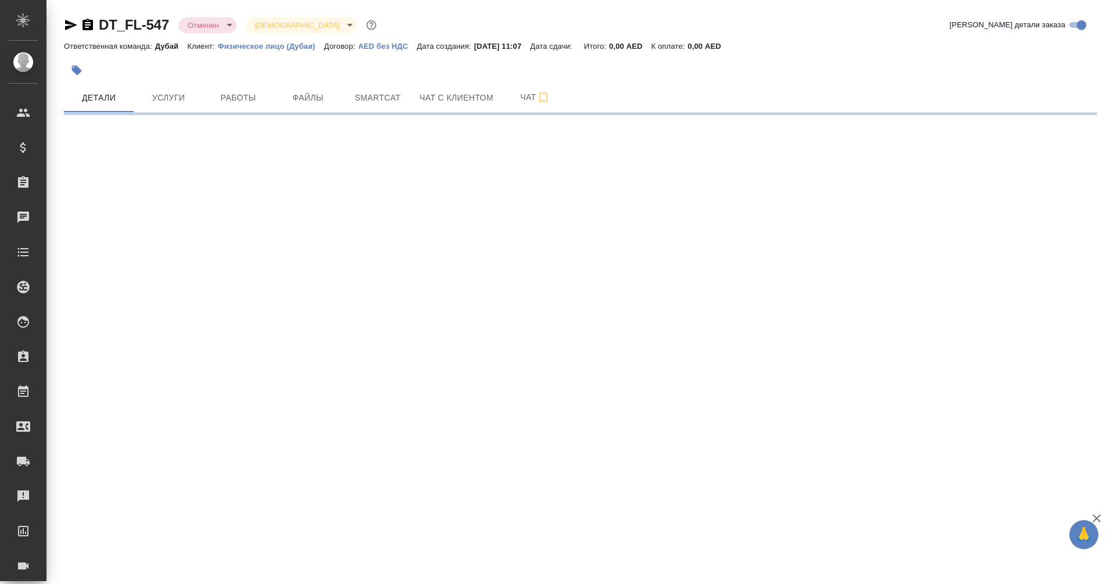
select select "RU"
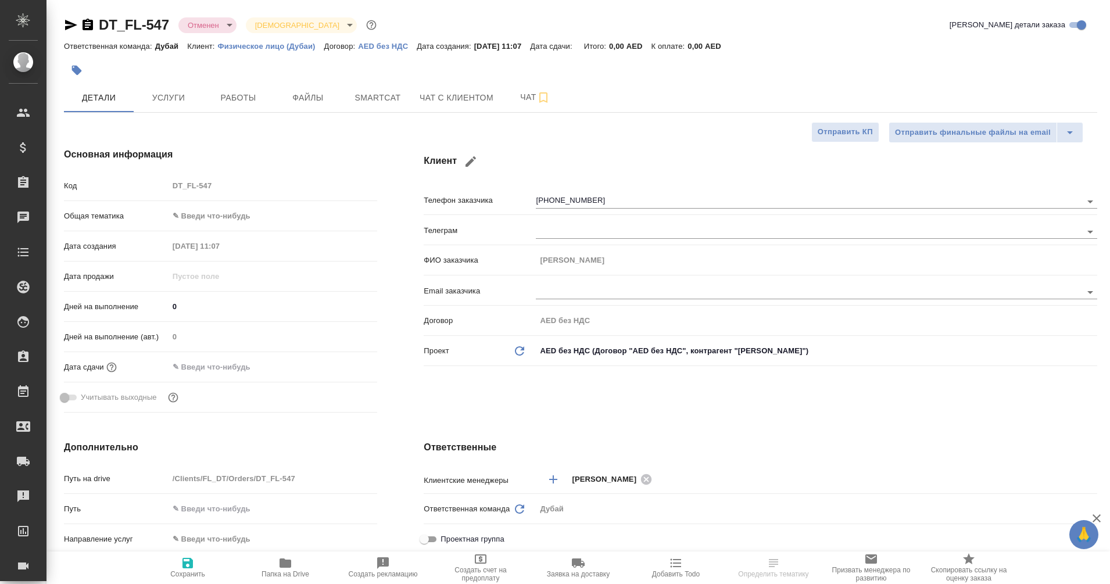
type textarea "x"
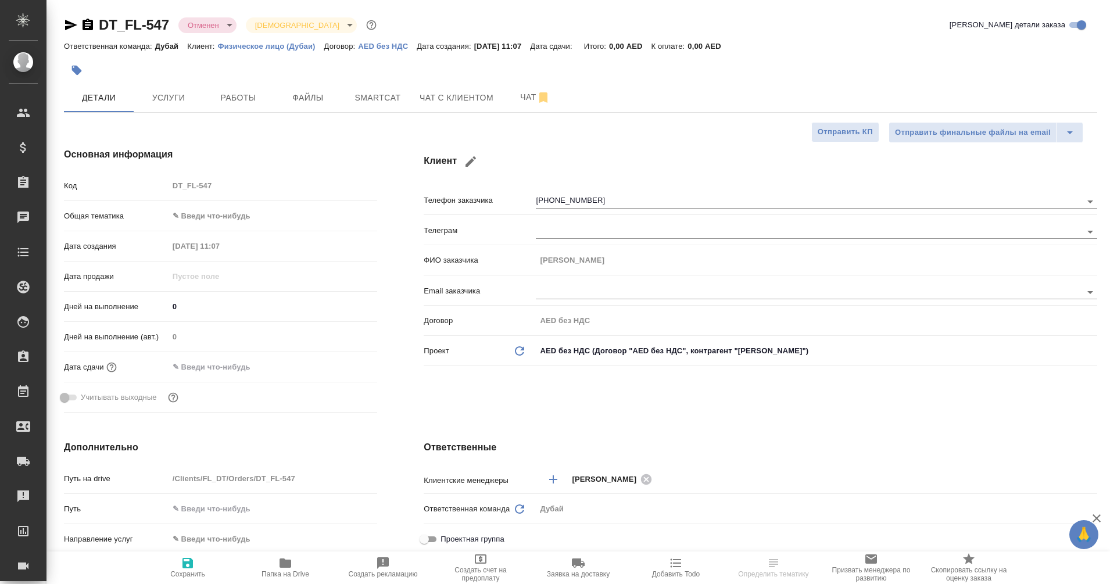
type textarea "x"
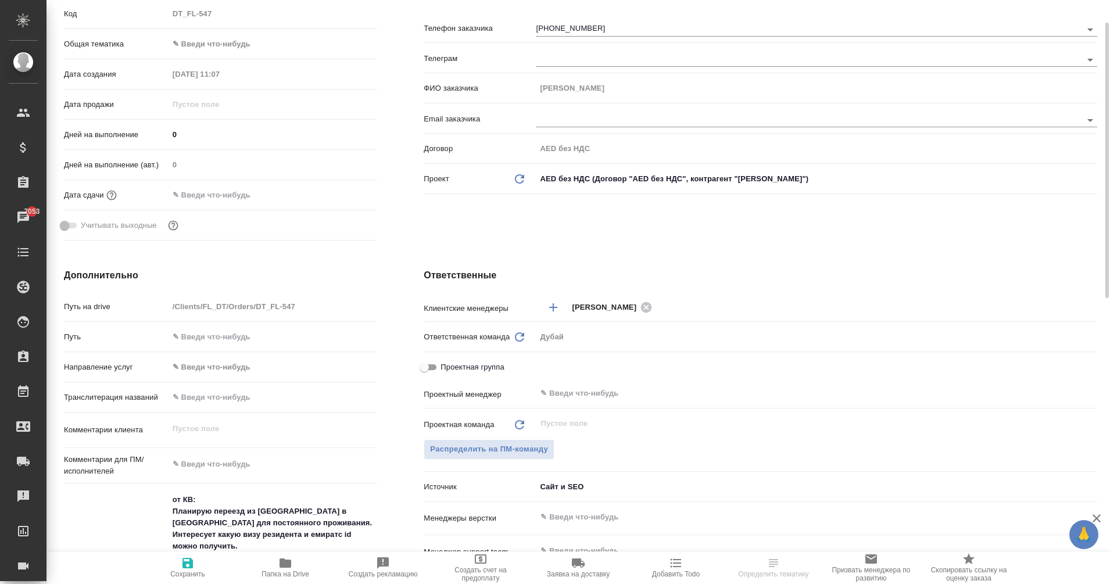
scroll to position [133, 0]
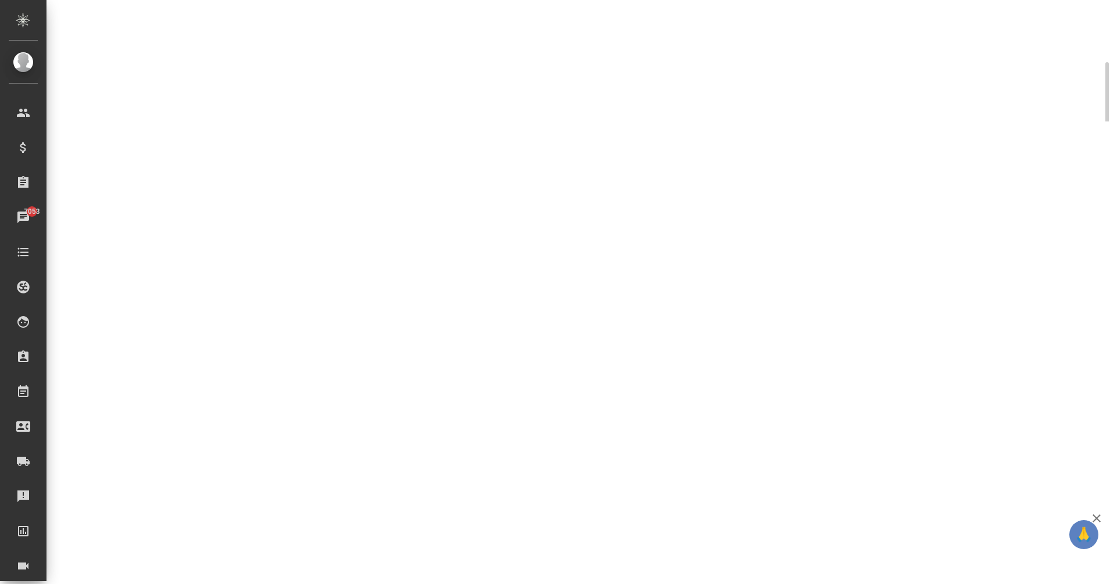
select select "RU"
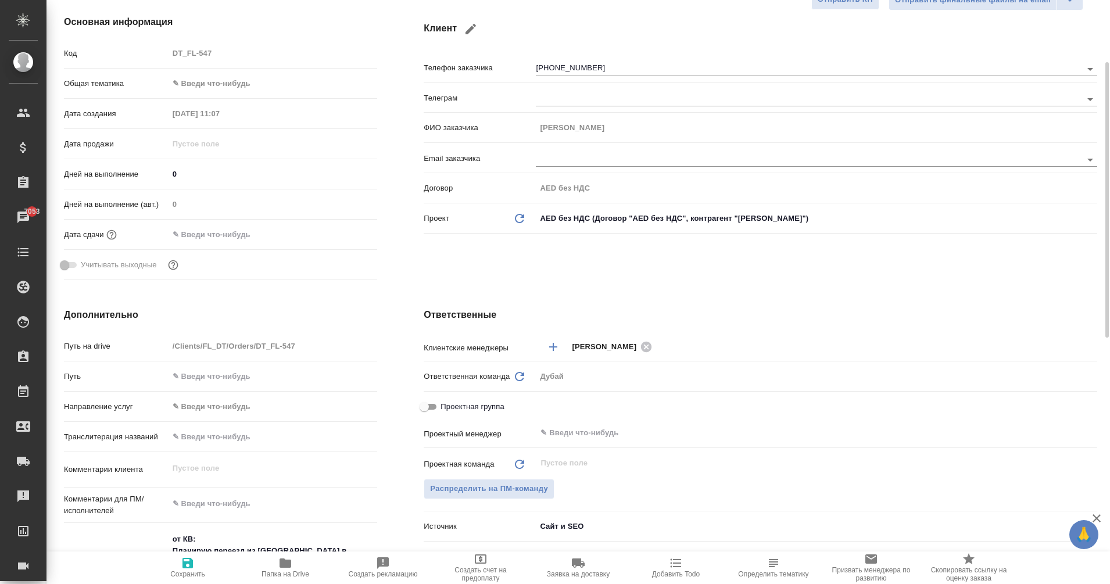
type textarea "x"
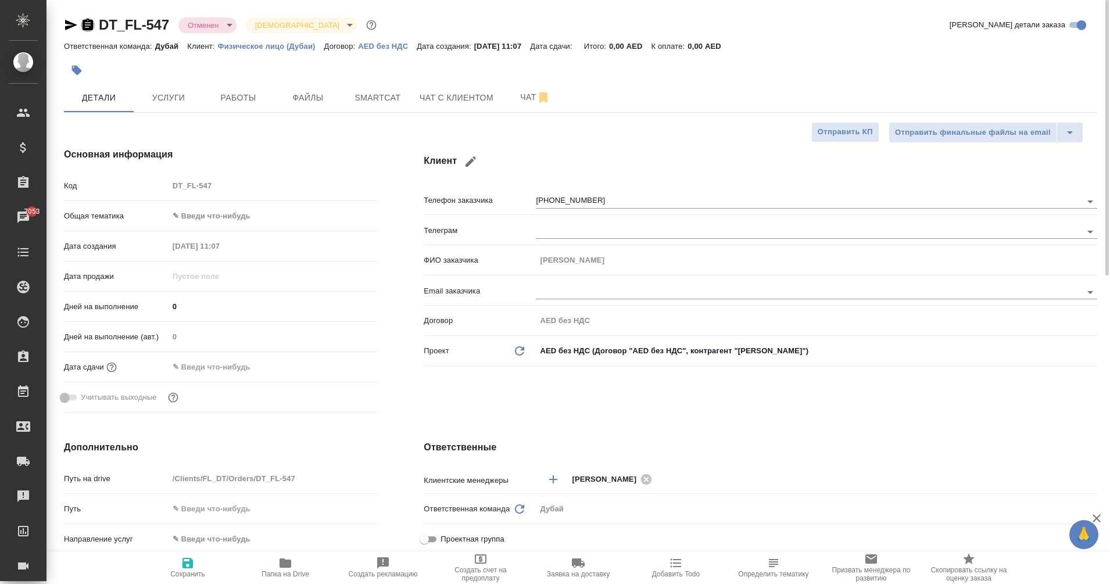
click at [86, 23] on icon "button" at bounding box center [88, 25] width 10 height 12
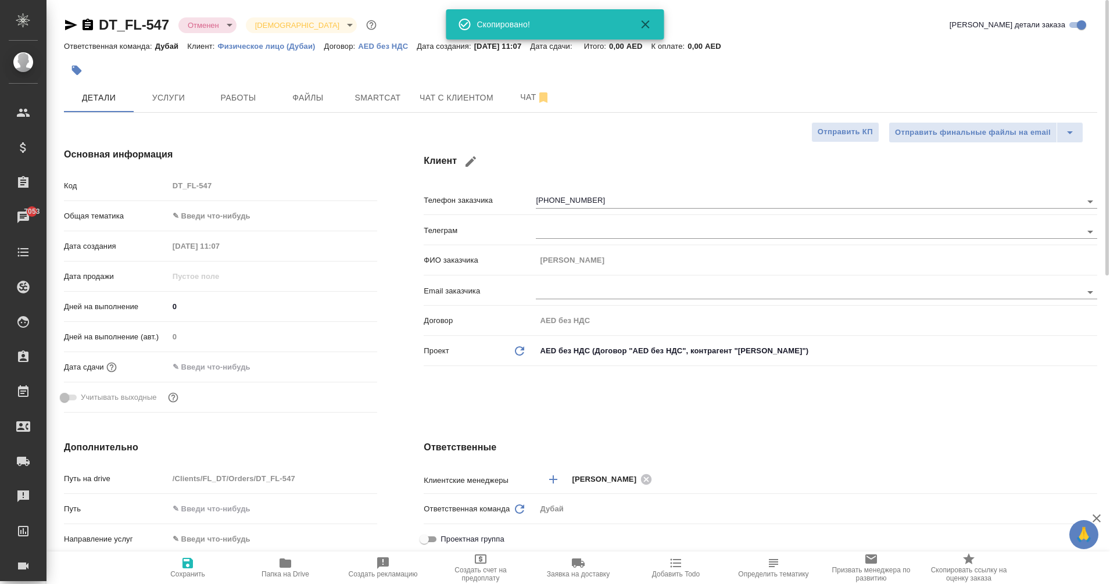
type textarea "x"
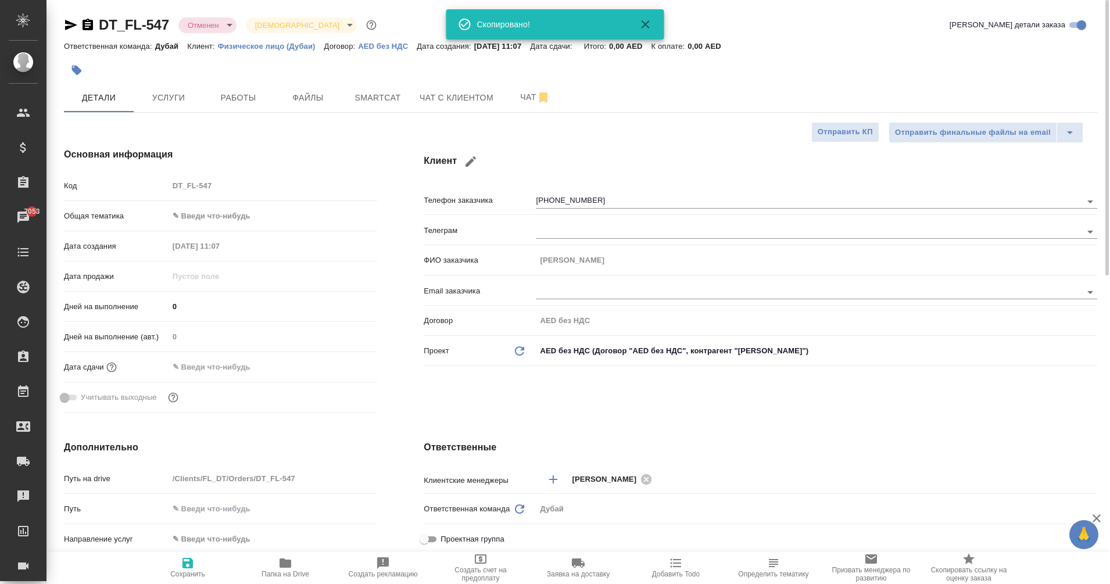
type textarea "x"
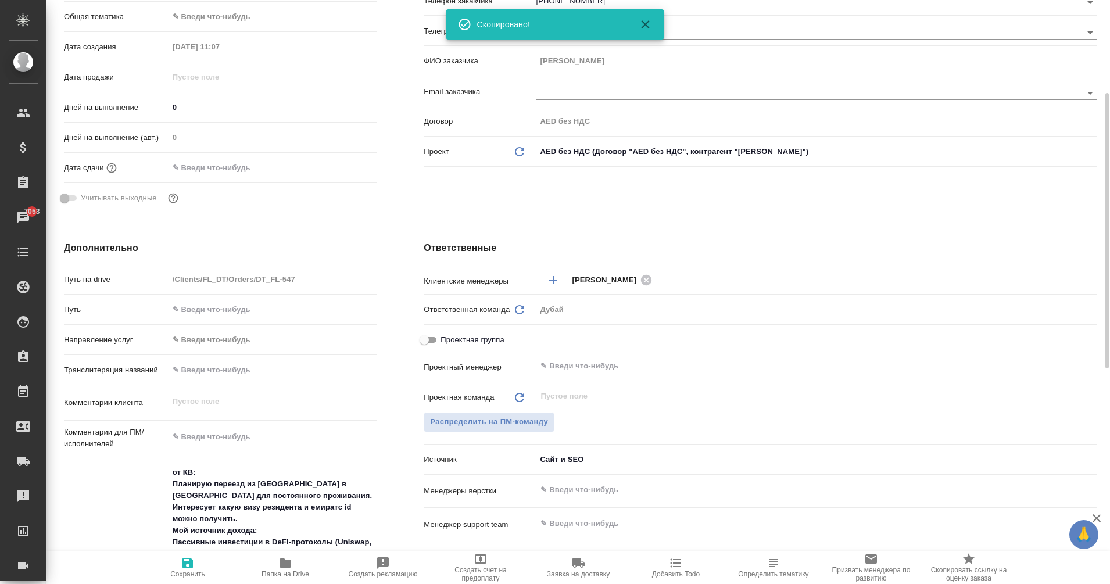
scroll to position [199, 0]
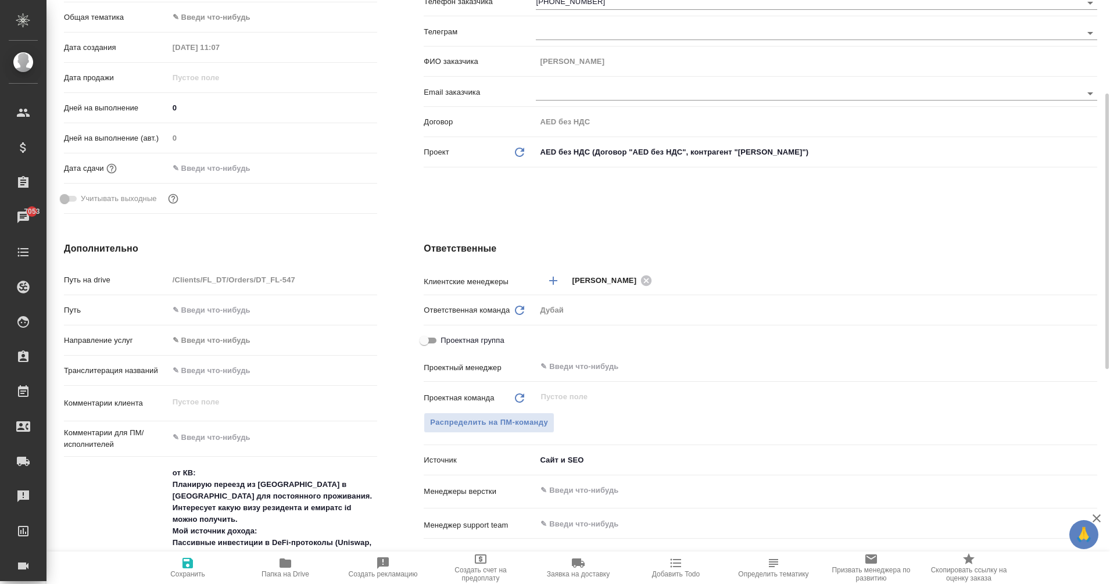
type textarea "x"
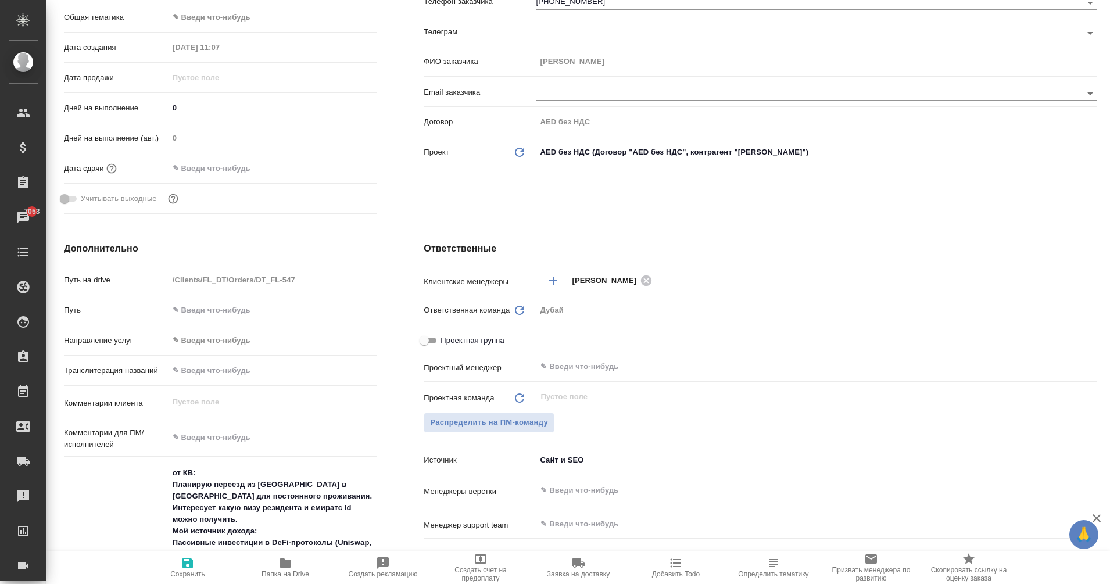
type textarea "x"
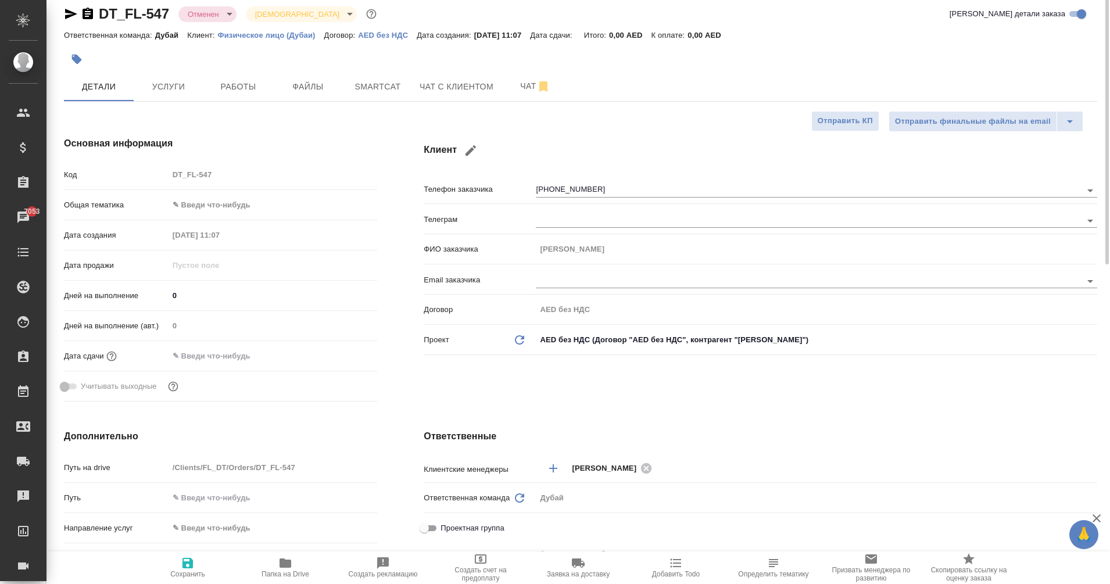
scroll to position [0, 0]
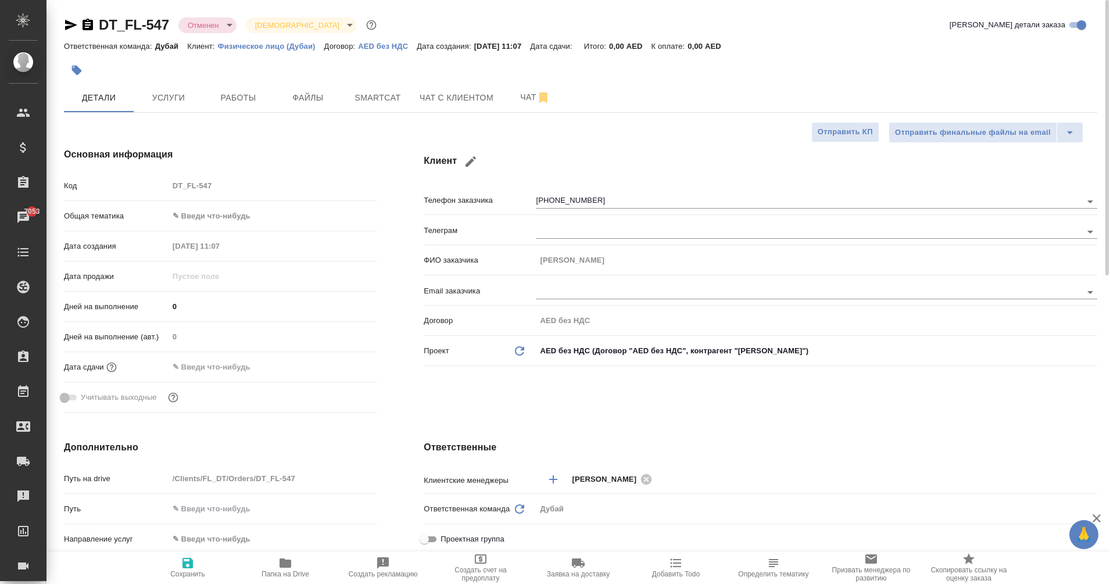
type textarea "x"
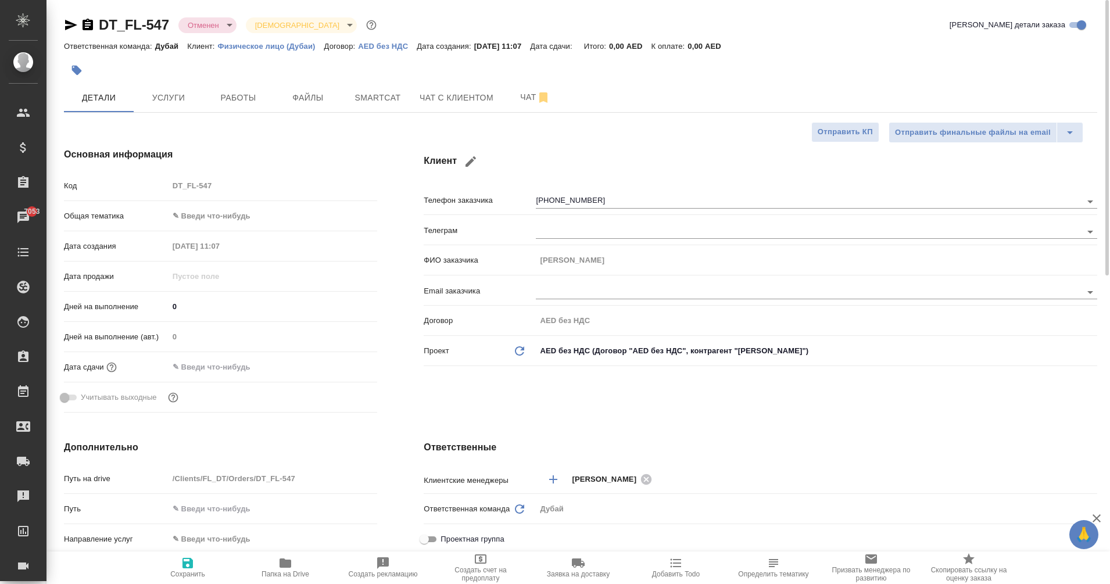
type textarea "x"
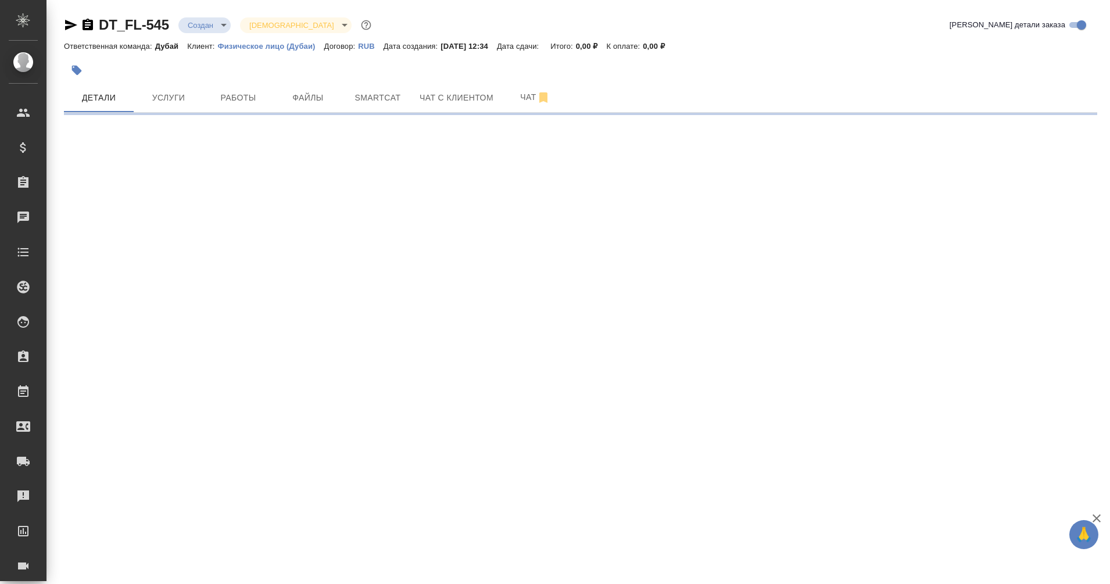
select select "RU"
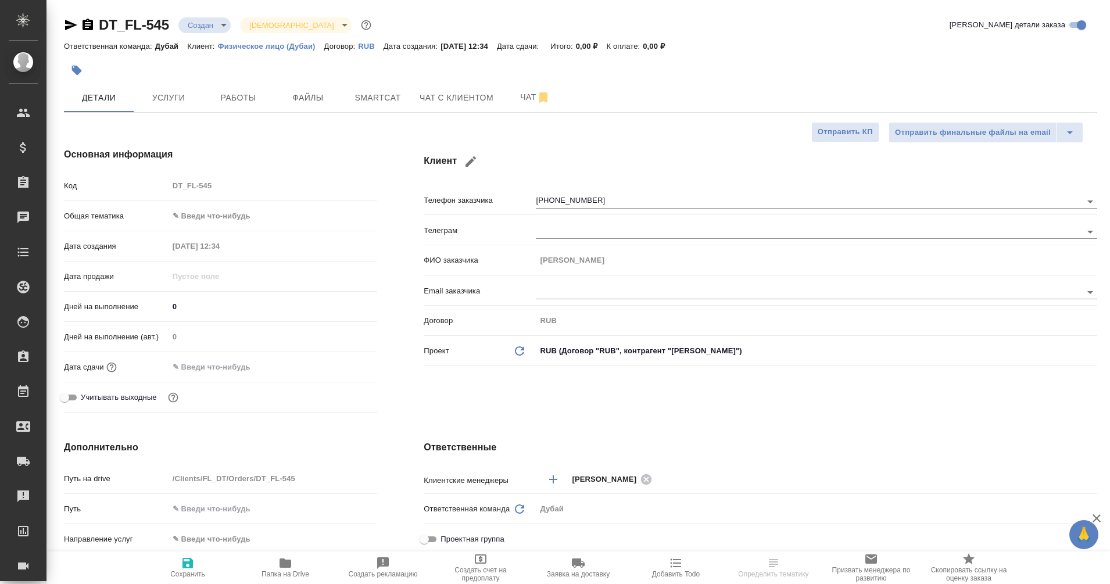
type textarea "x"
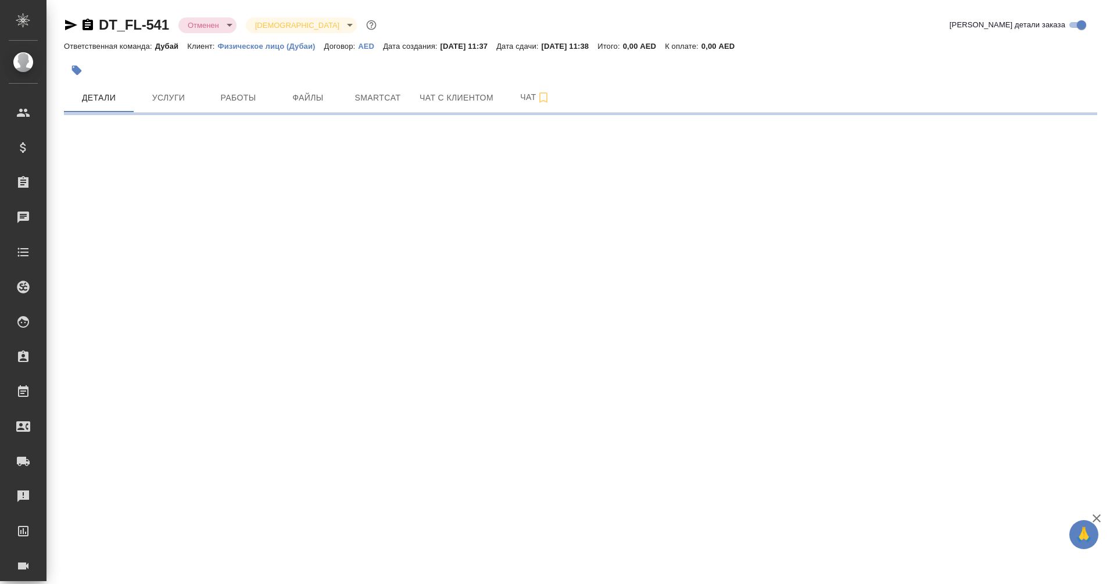
select select "RU"
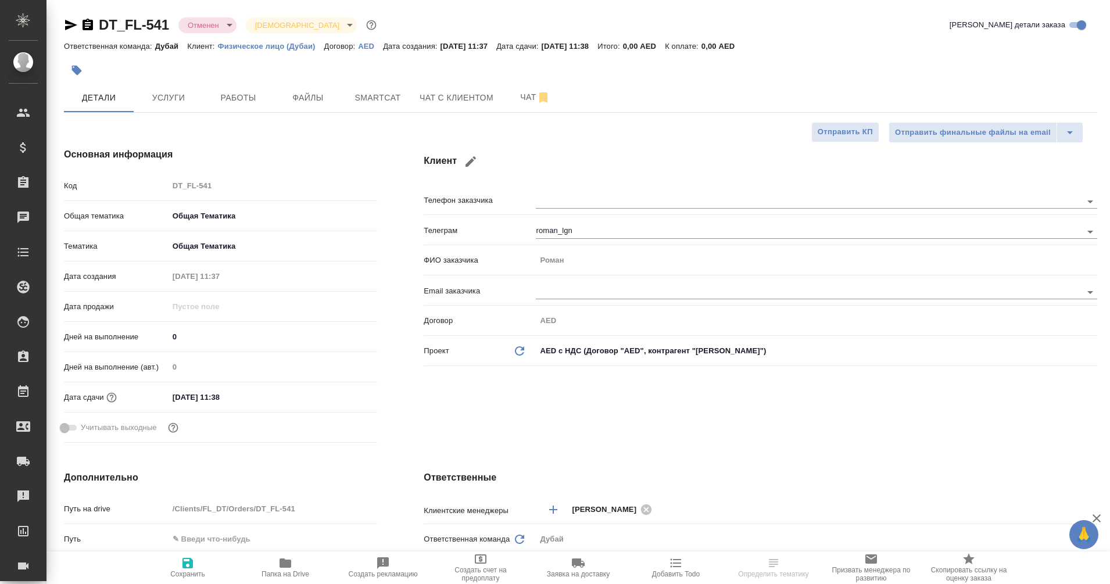
type textarea "x"
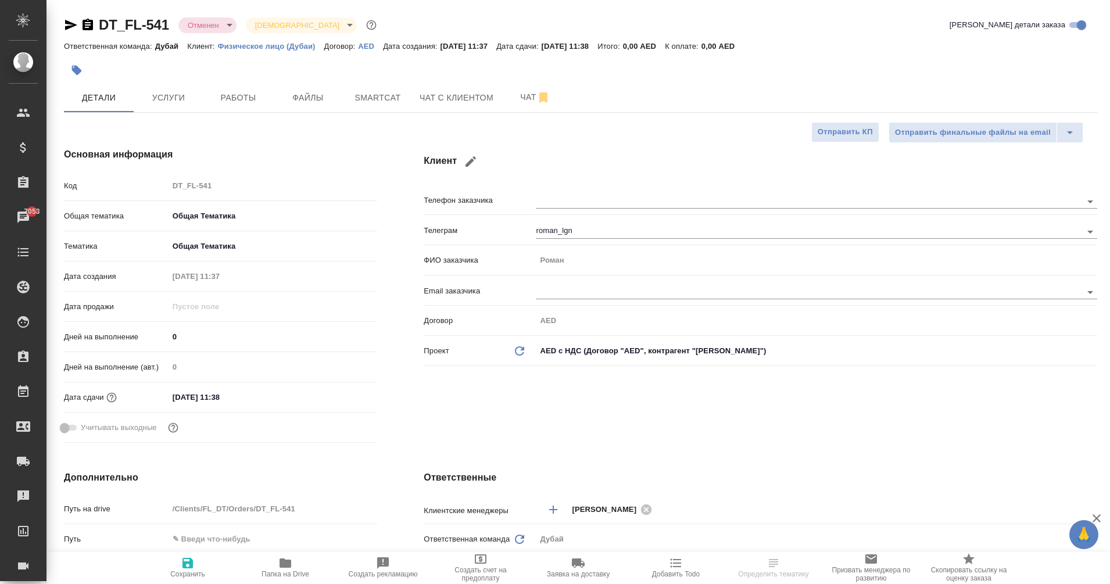
type textarea "x"
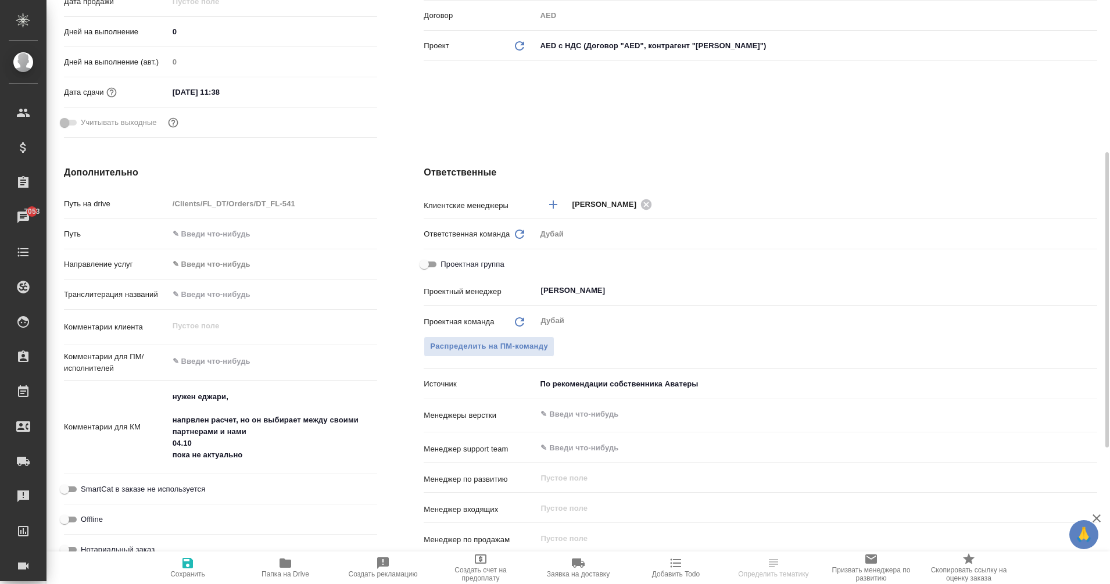
scroll to position [305, 0]
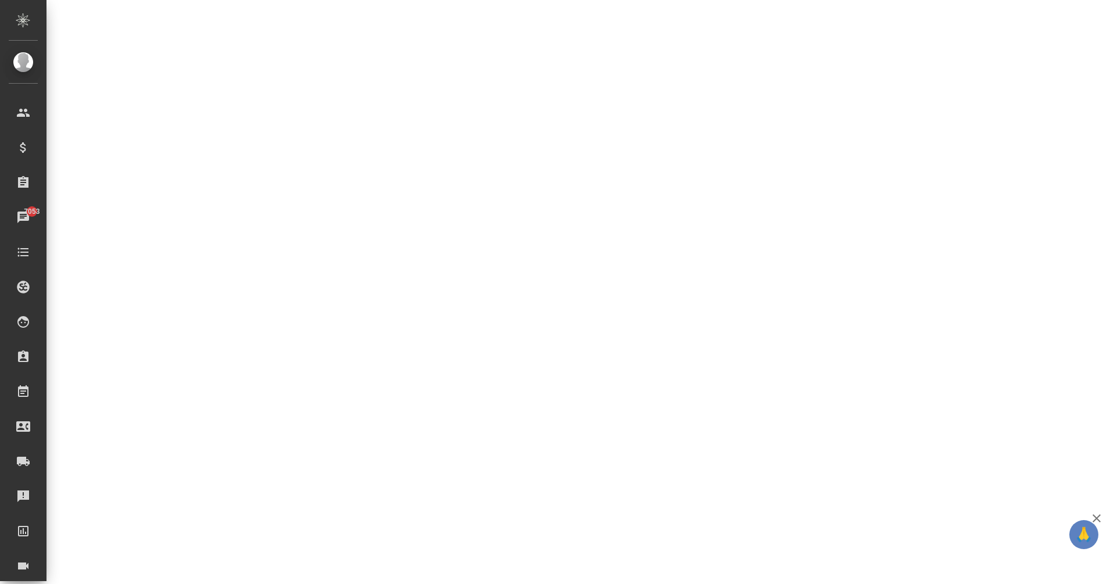
select select "RU"
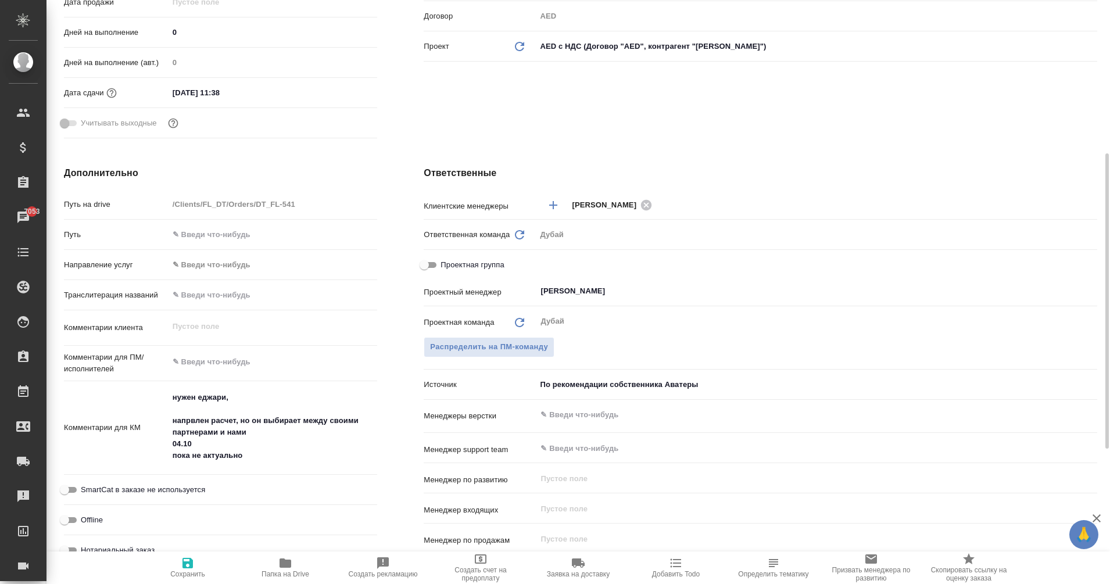
type textarea "x"
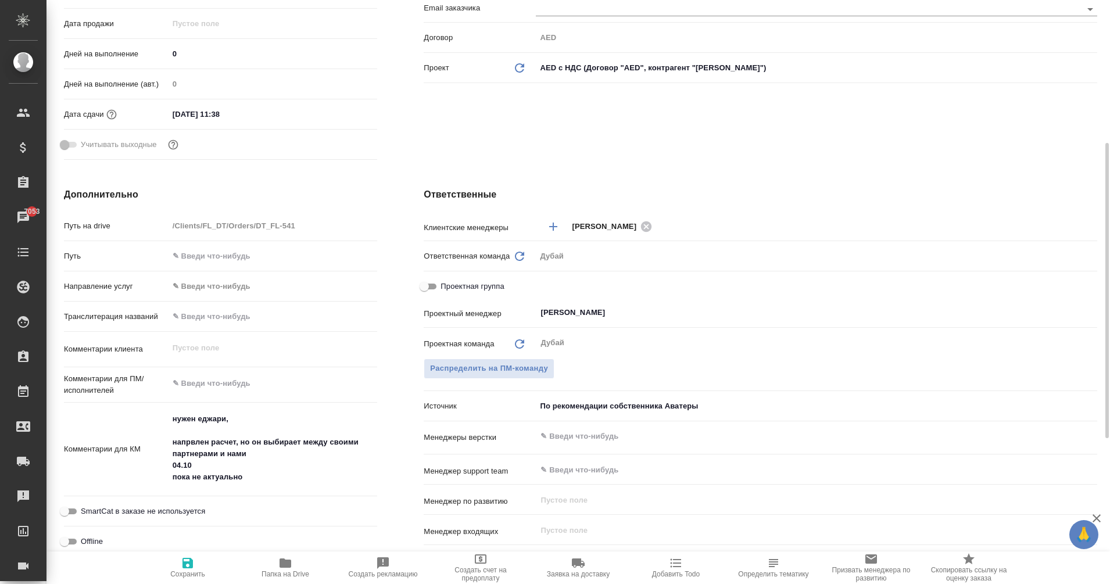
scroll to position [283, 0]
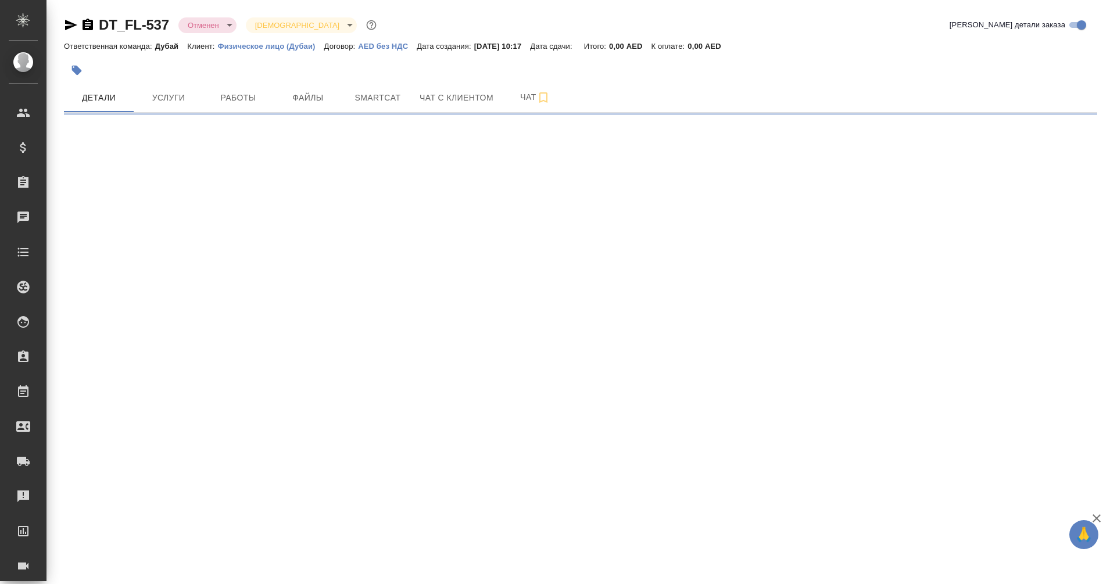
select select "RU"
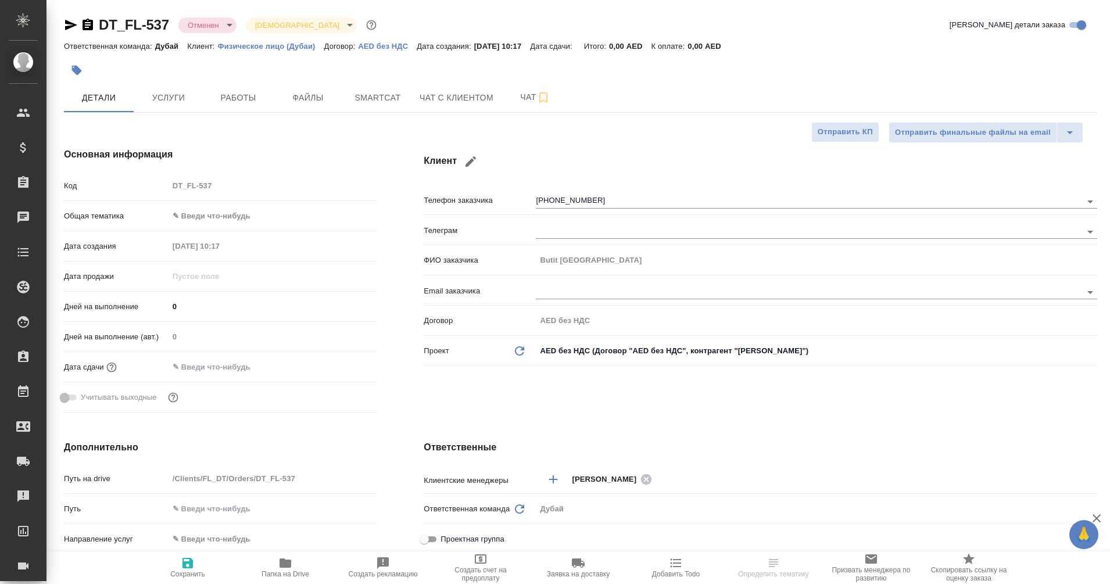
type textarea "x"
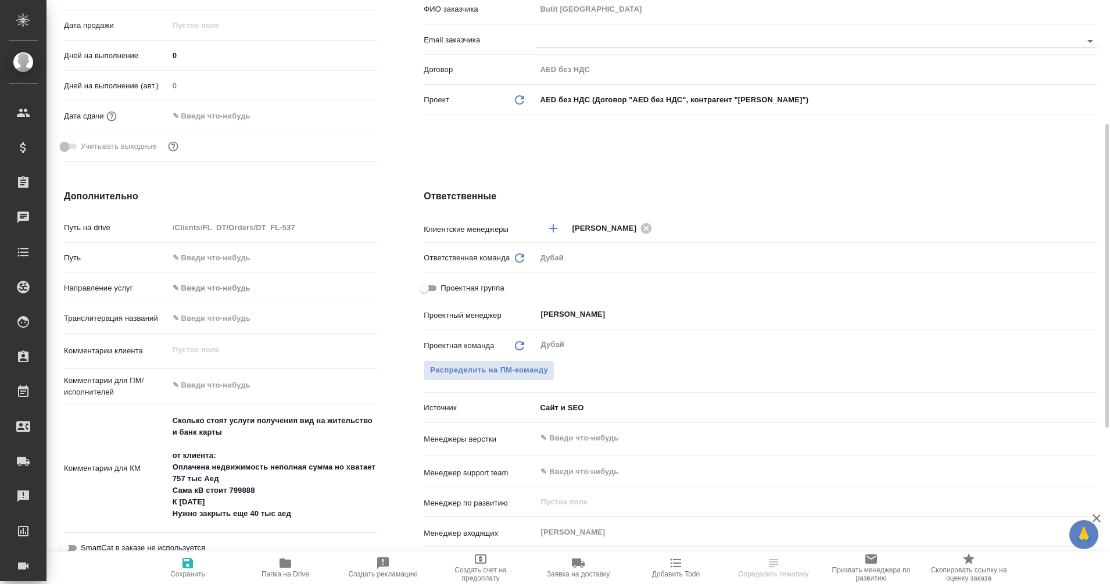
type textarea "x"
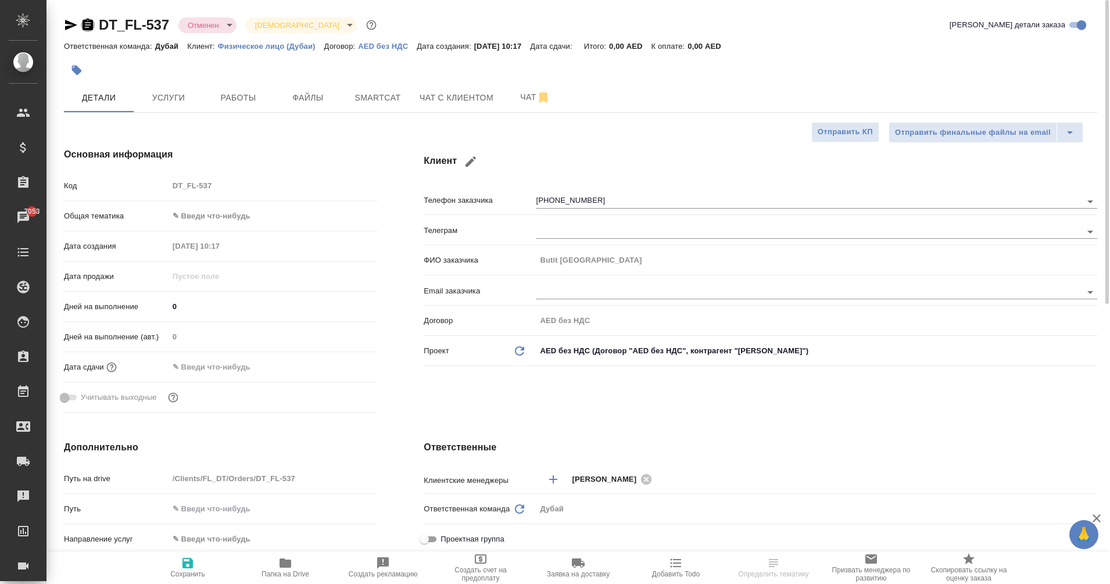
click at [90, 26] on icon "button" at bounding box center [88, 25] width 10 height 12
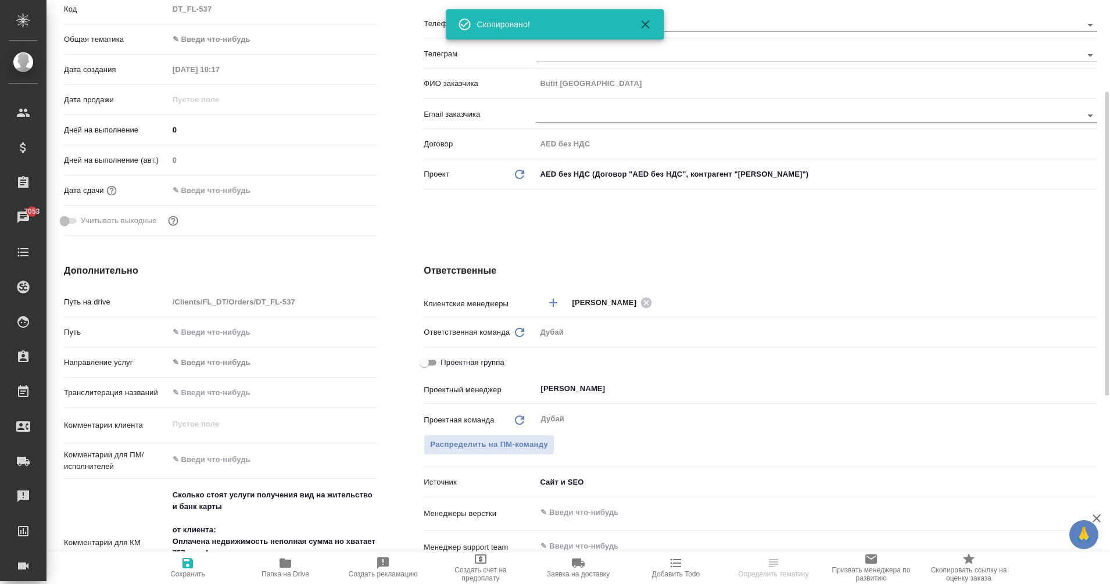
scroll to position [177, 0]
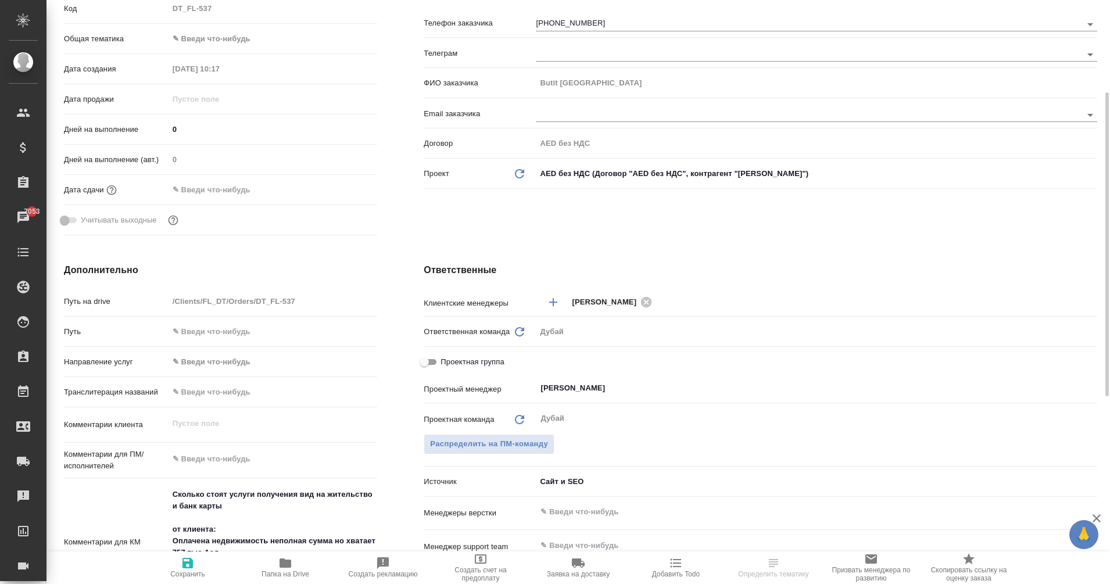
type textarea "x"
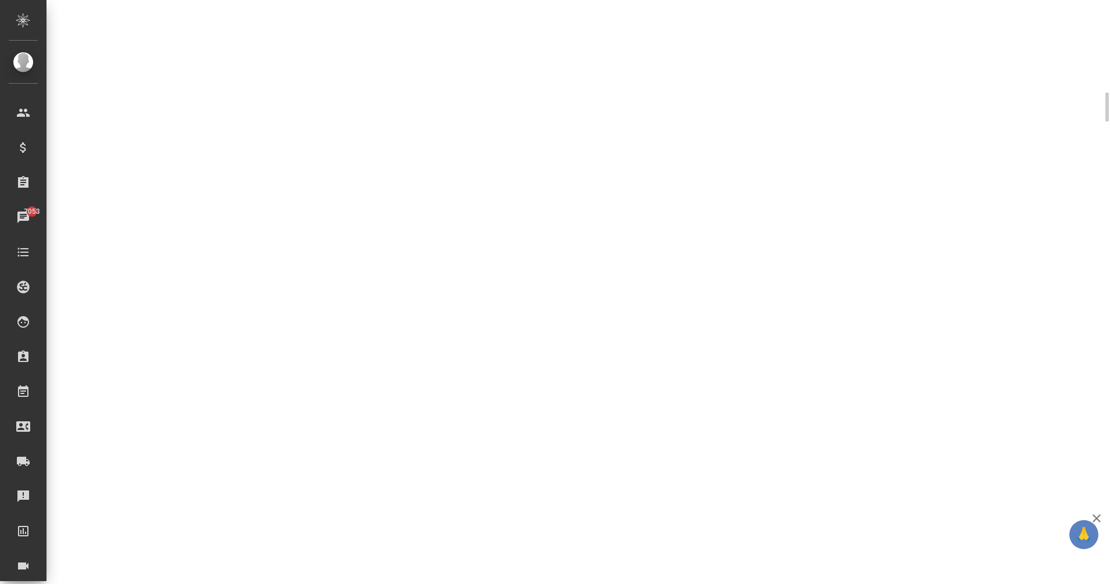
select select "RU"
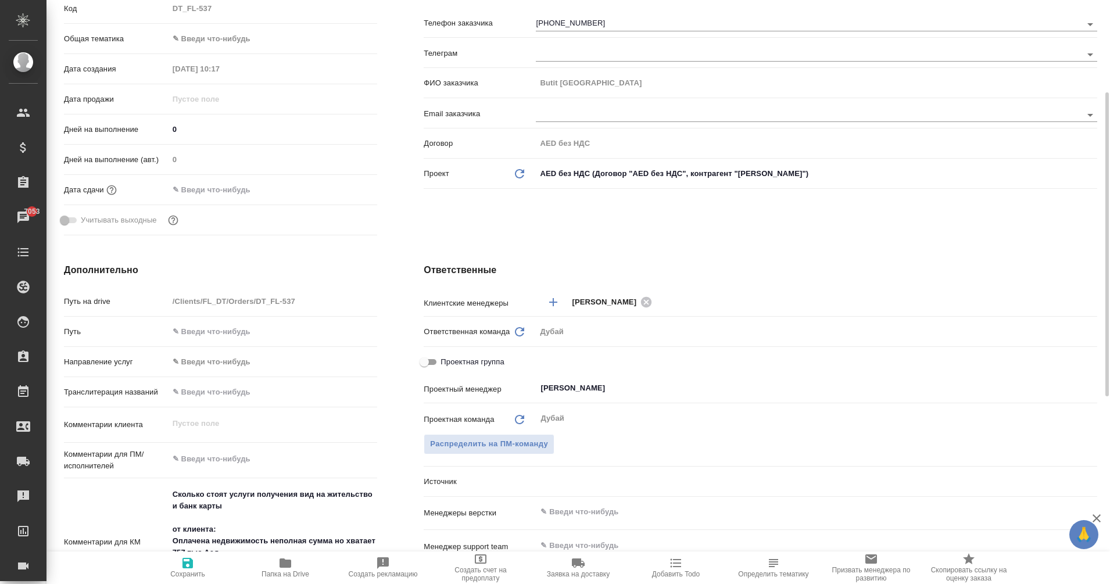
type textarea "x"
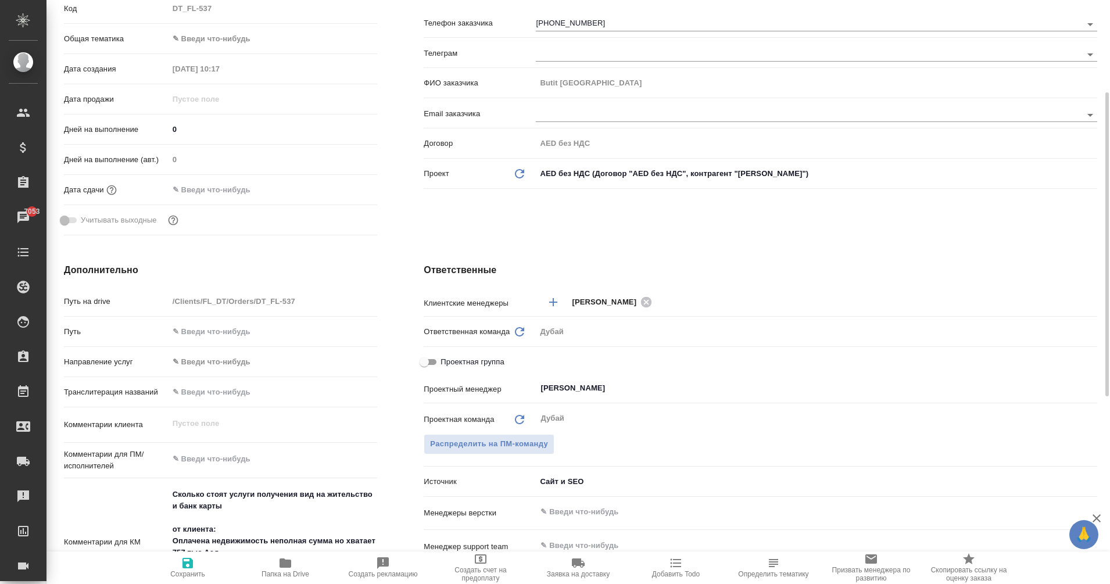
type textarea "x"
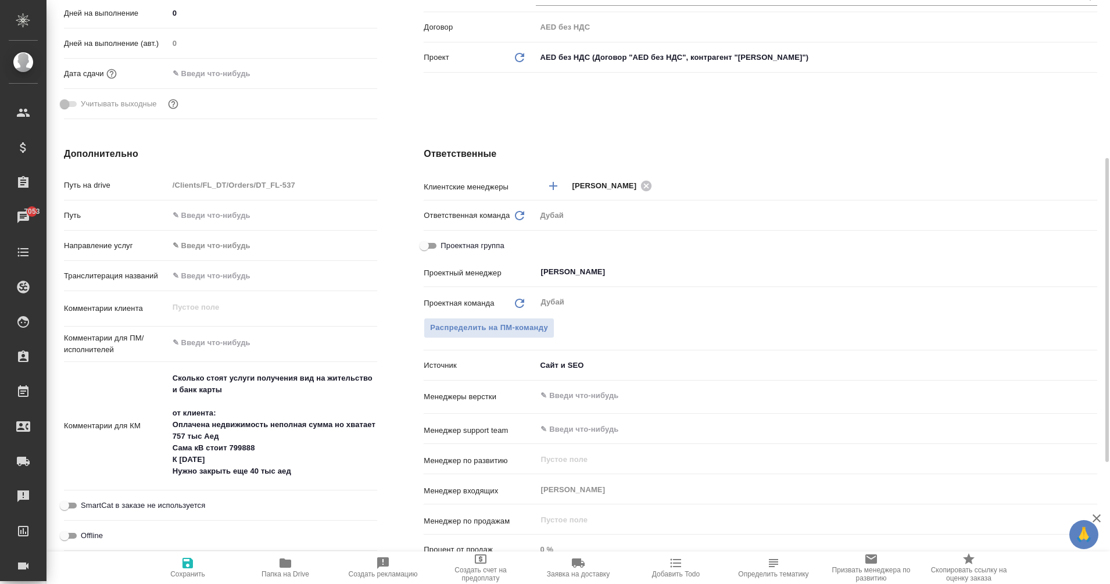
scroll to position [296, 0]
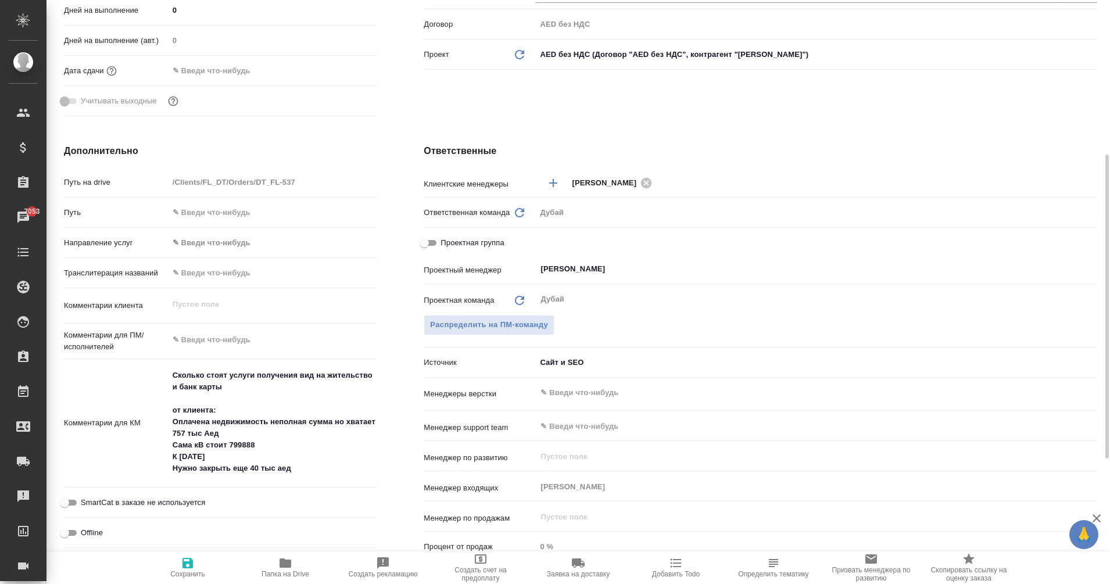
type textarea "x"
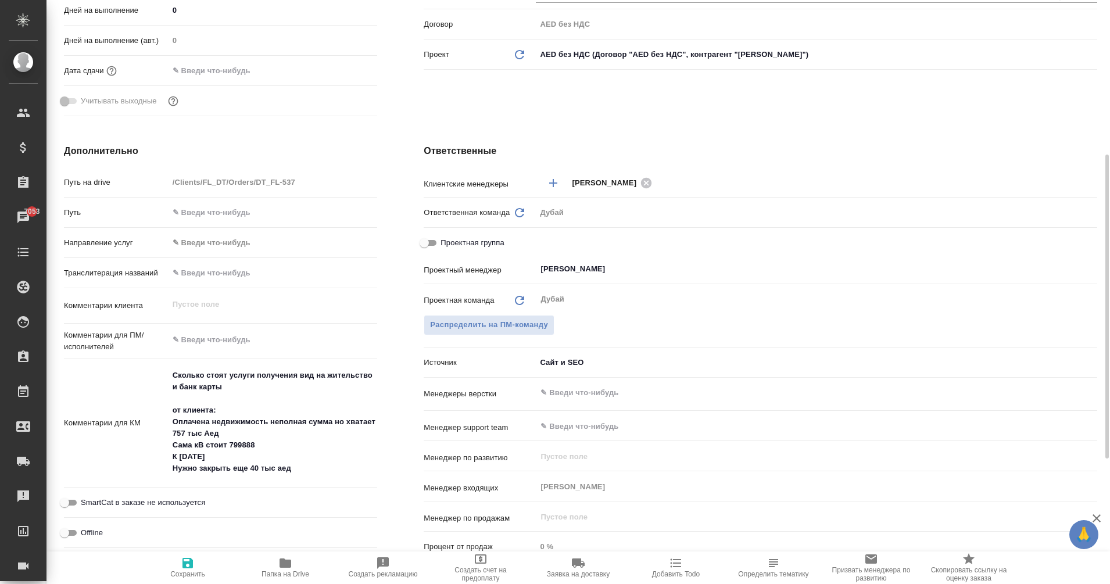
type textarea "x"
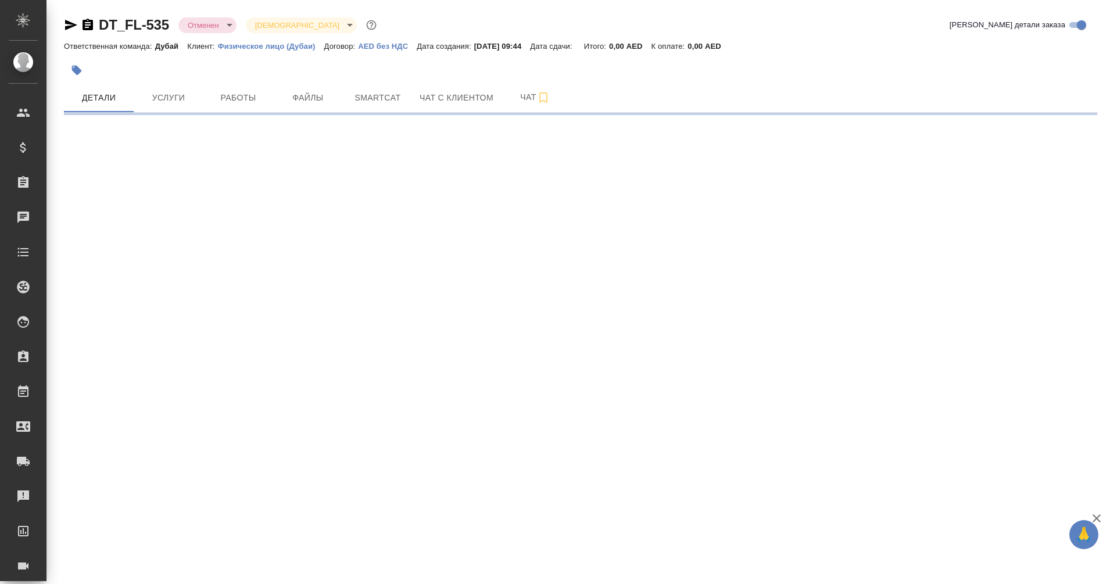
select select "RU"
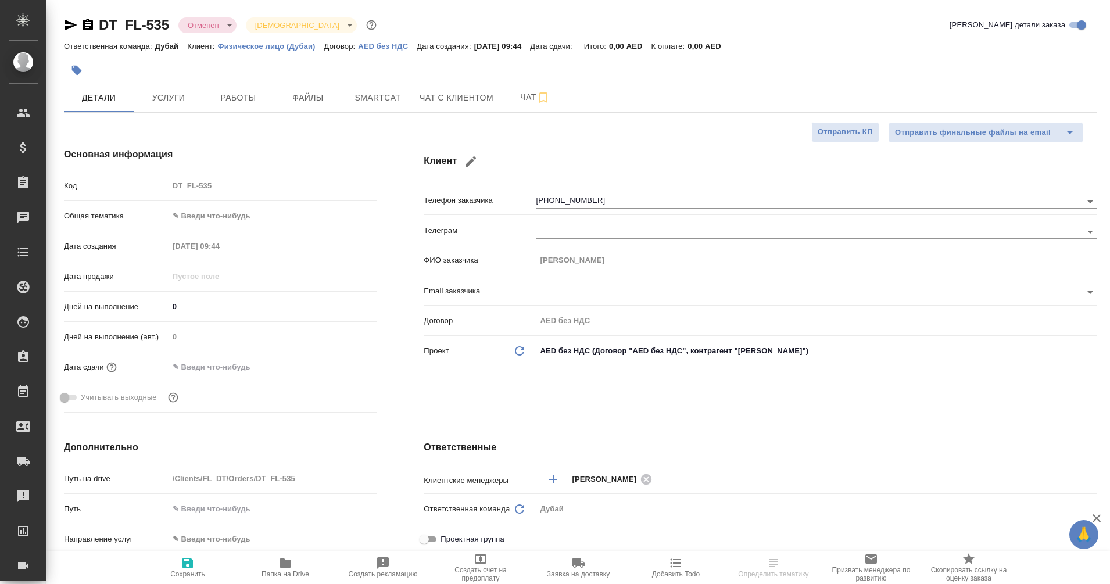
type textarea "x"
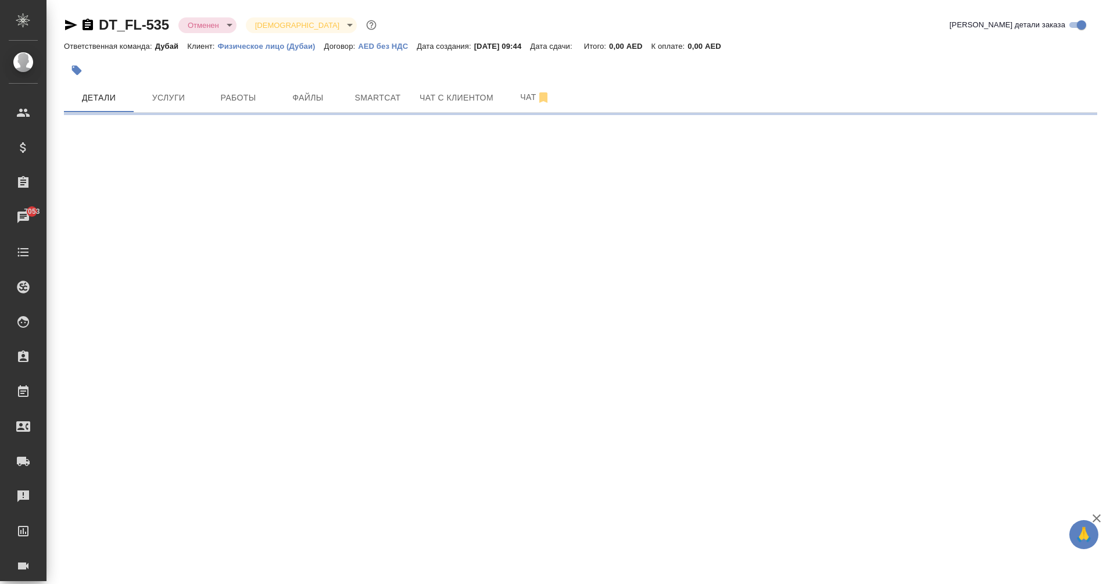
select select "RU"
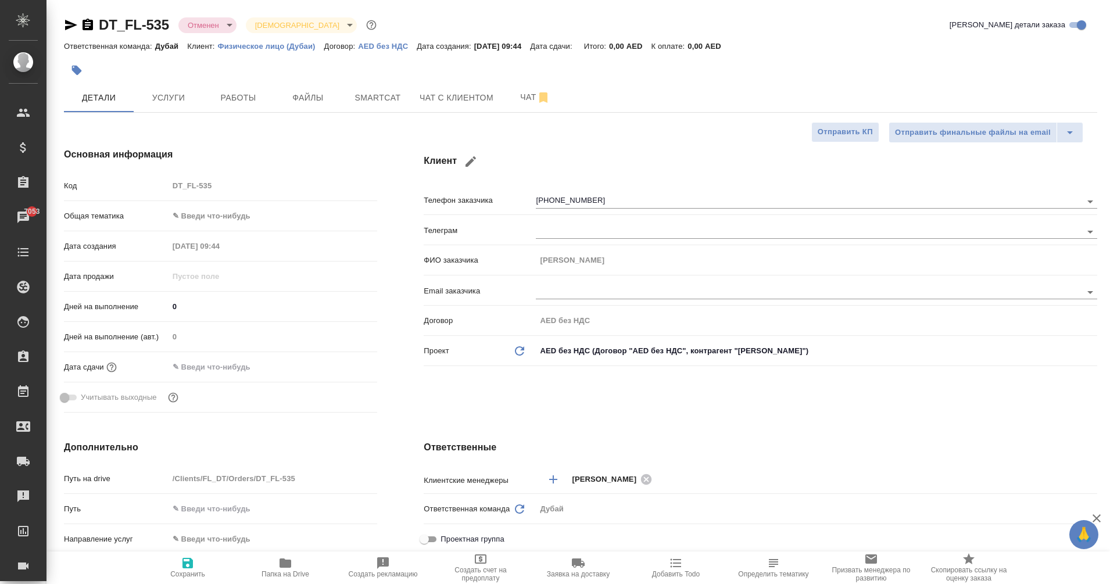
type textarea "x"
click at [92, 22] on icon "button" at bounding box center [88, 24] width 10 height 12
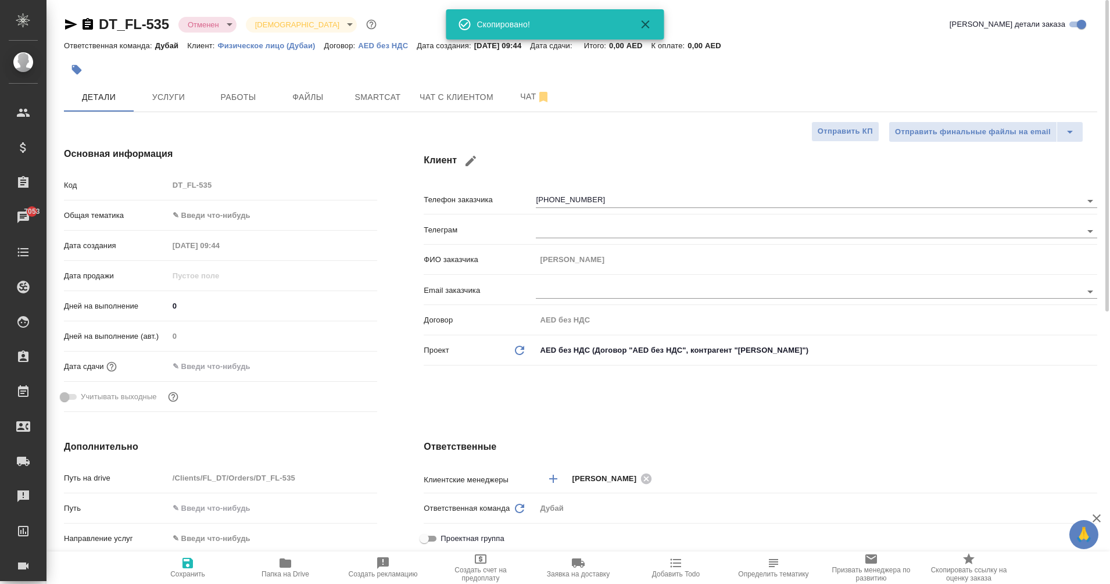
type textarea "x"
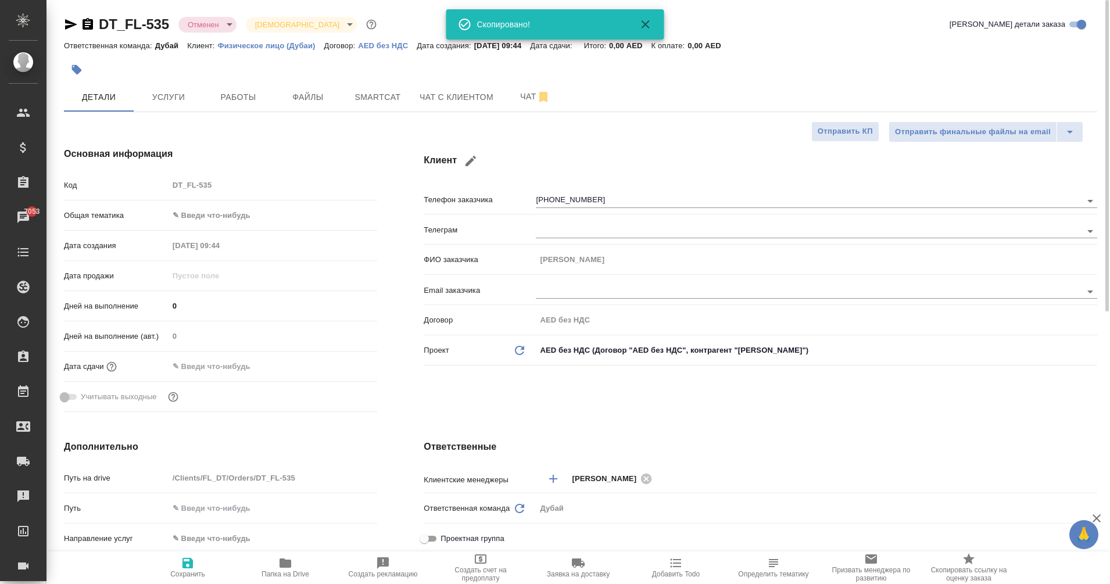
type textarea "x"
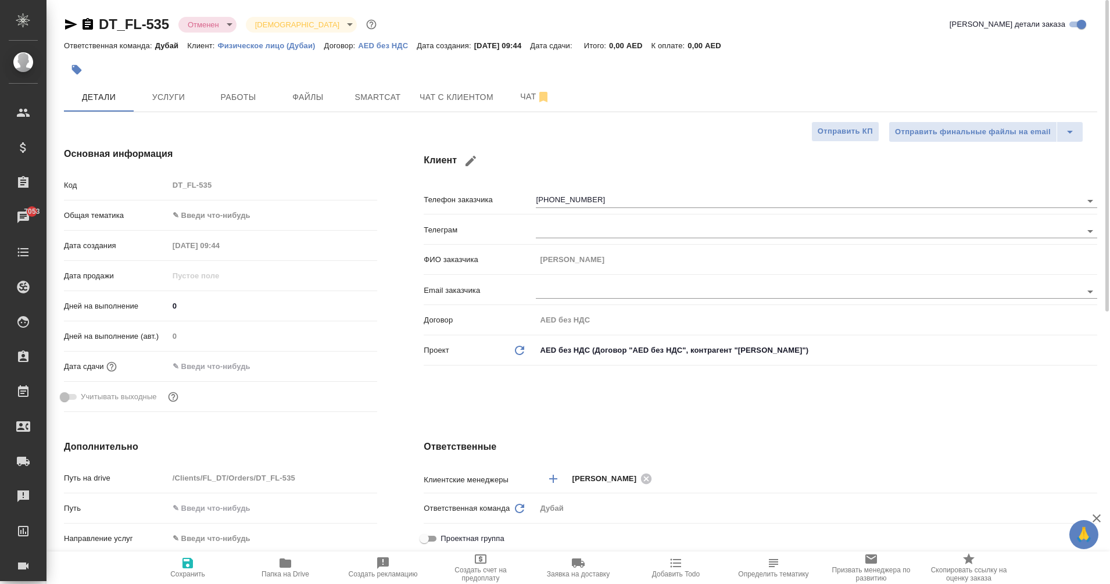
type textarea "x"
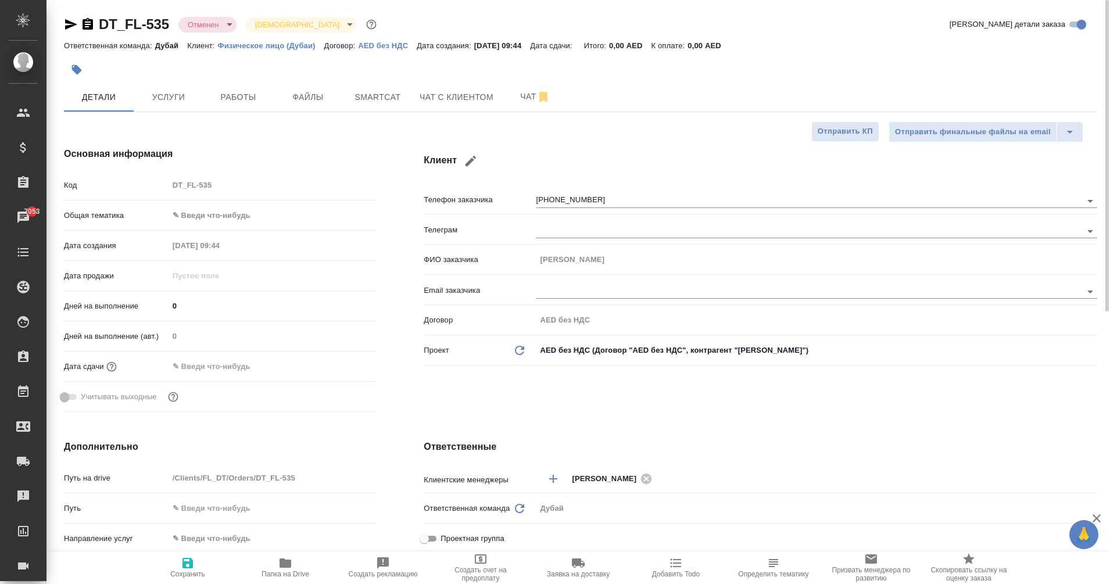
type textarea "x"
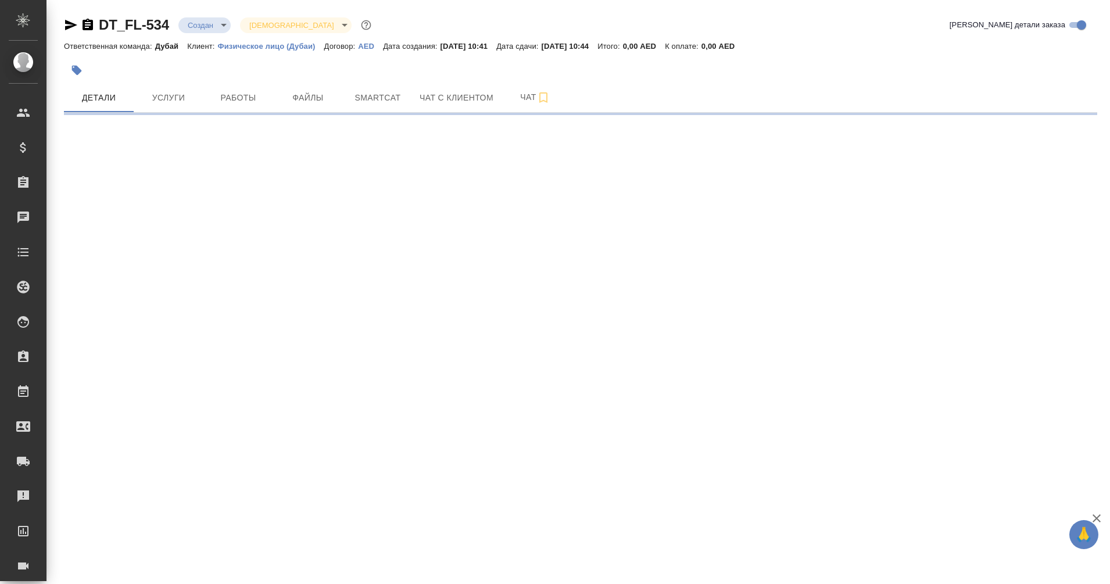
select select "RU"
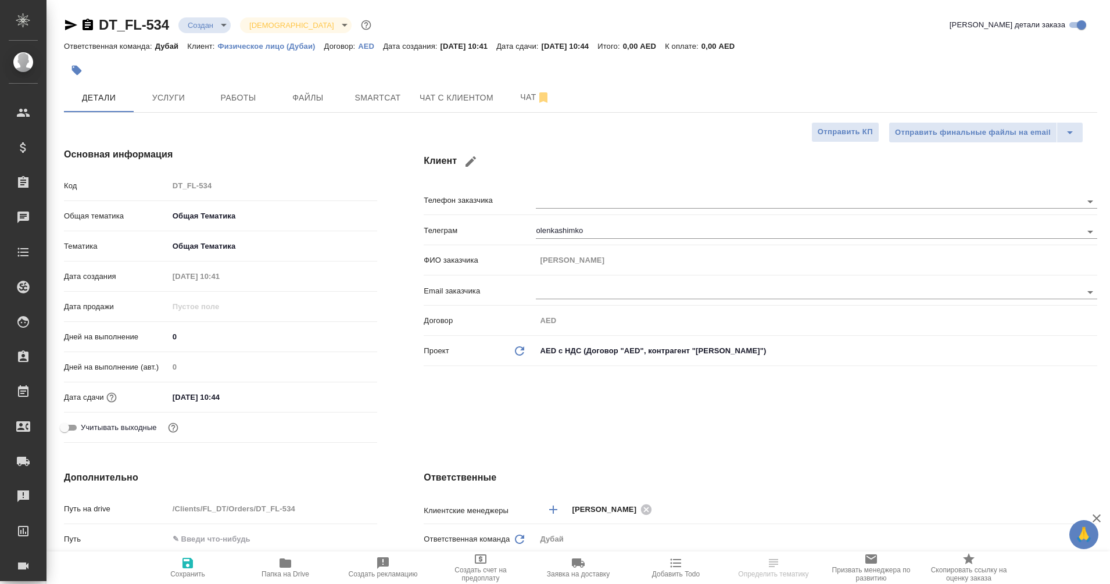
type textarea "x"
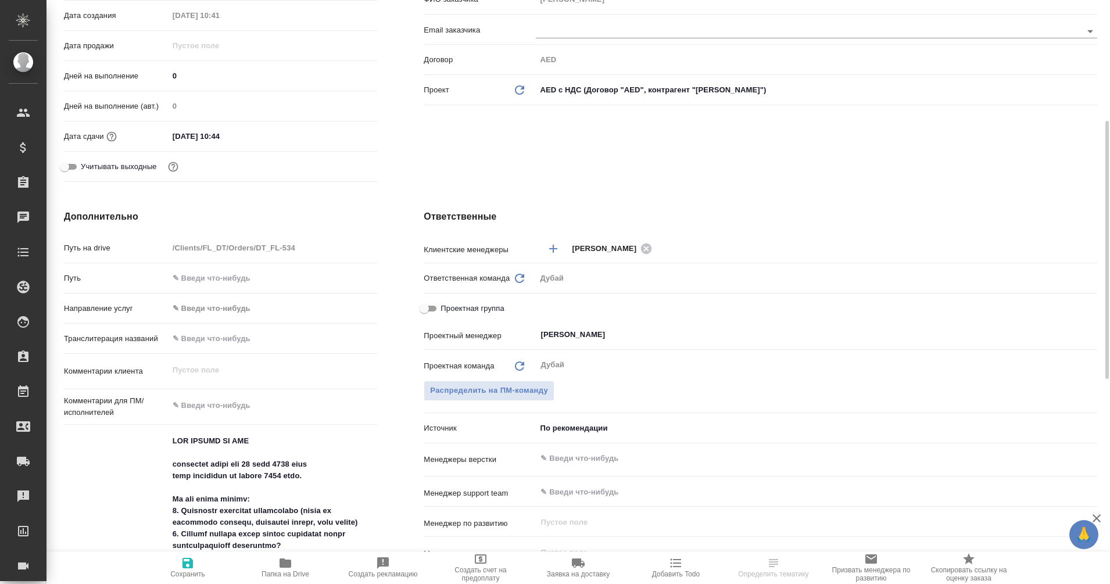
scroll to position [265, 0]
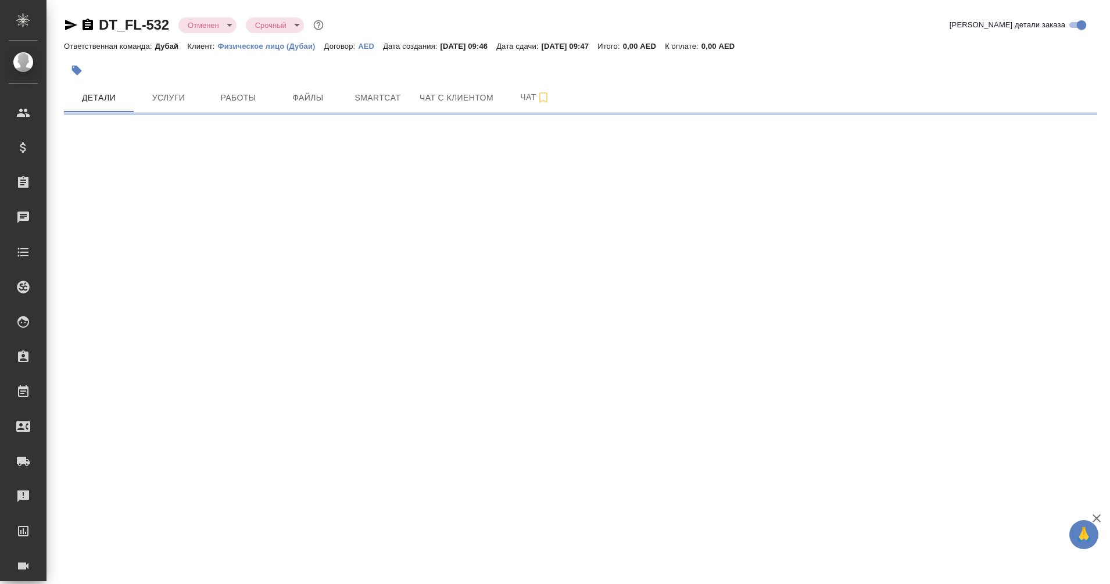
select select "RU"
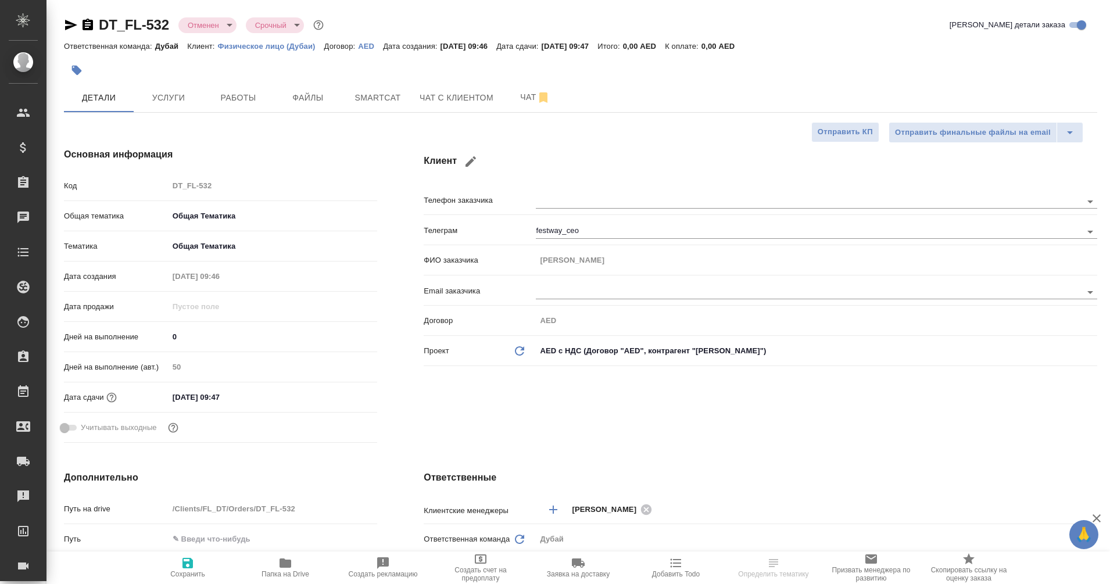
type textarea "x"
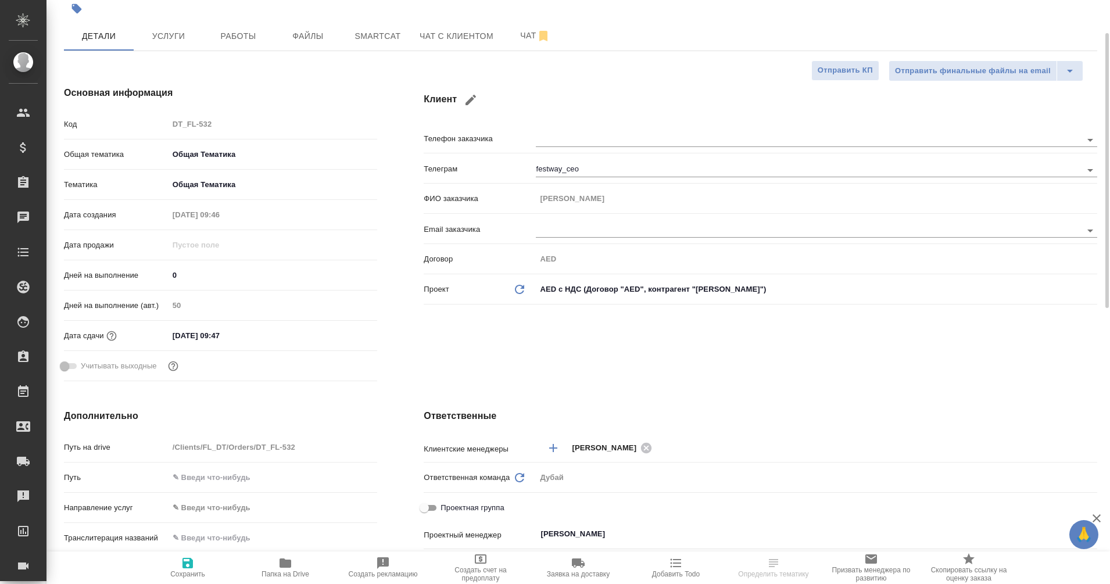
scroll to position [69, 0]
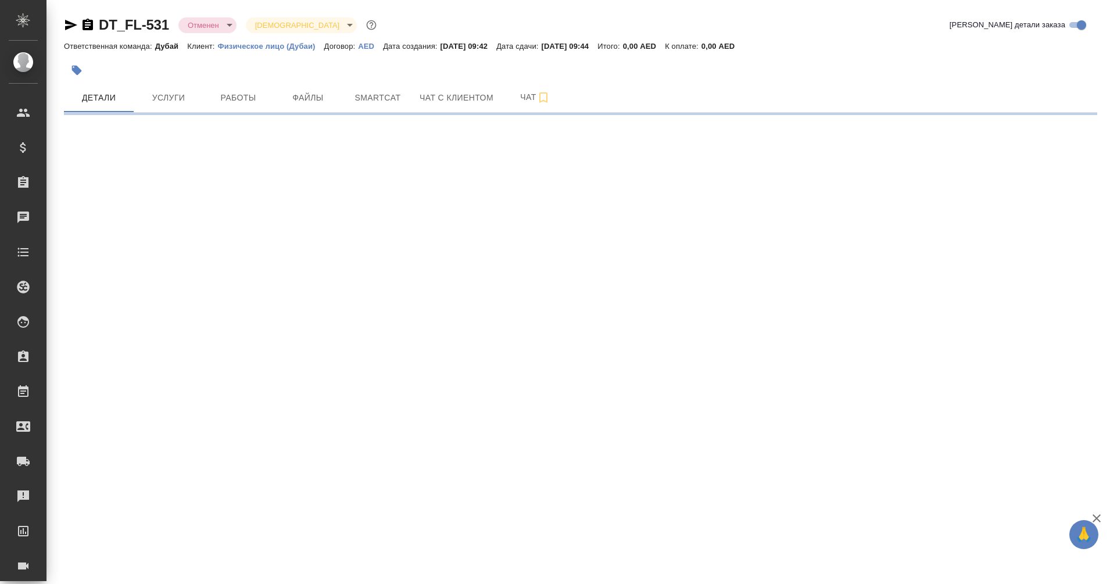
select select "RU"
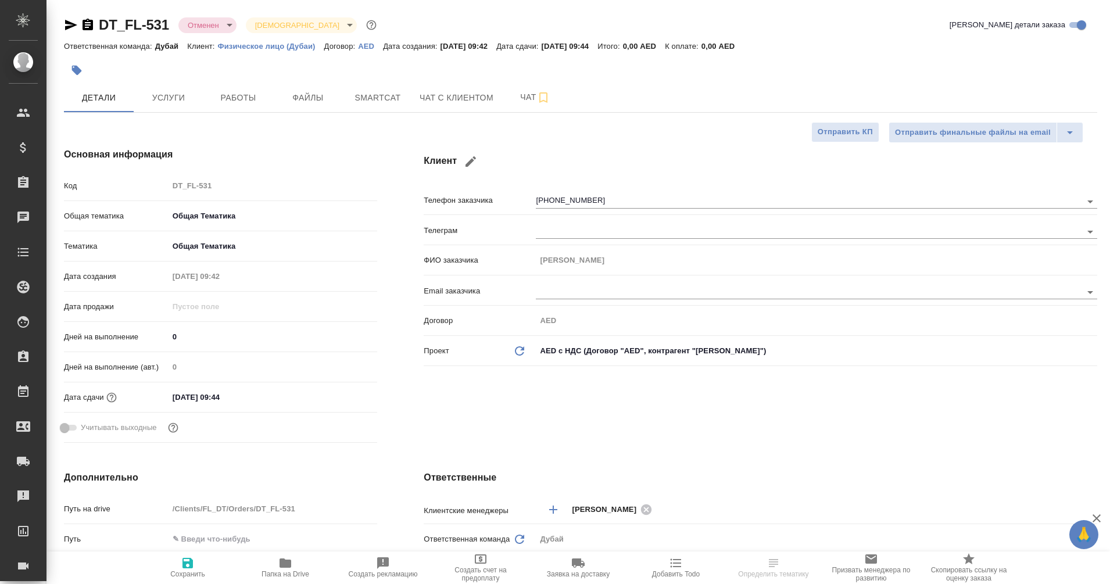
type textarea "x"
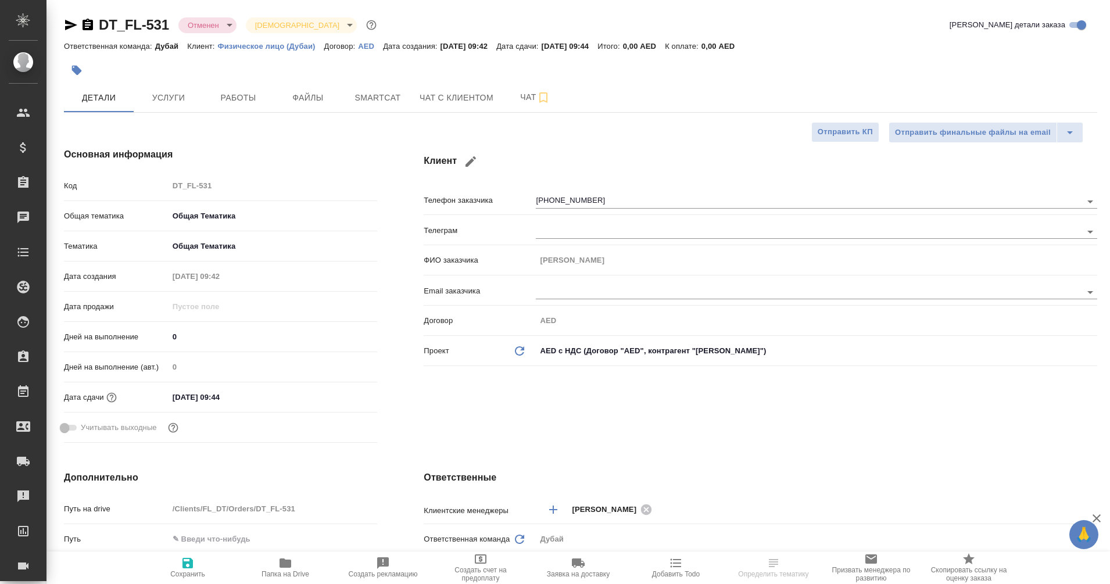
type textarea "x"
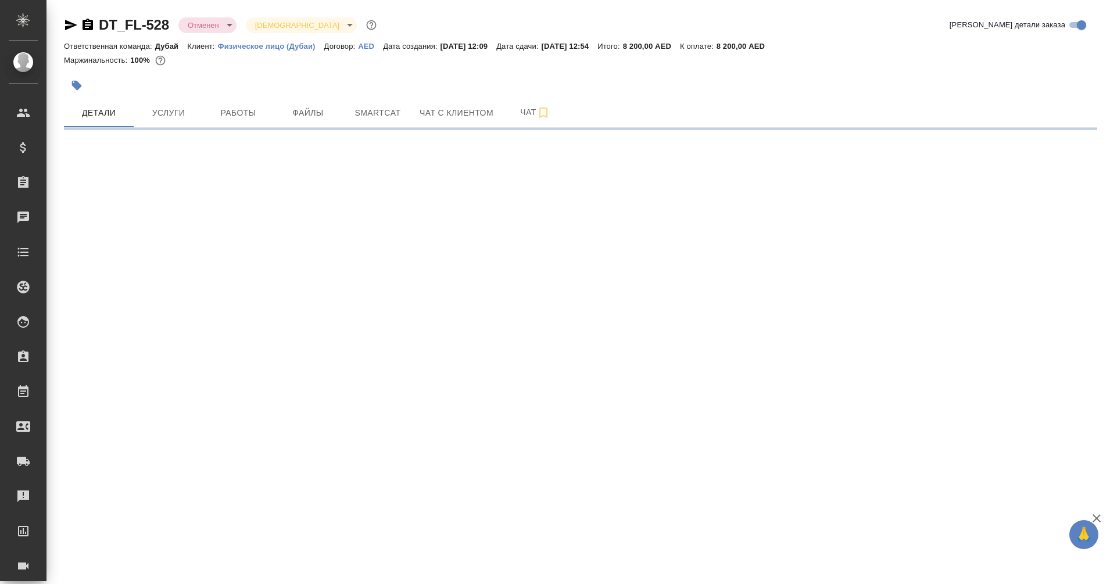
select select "RU"
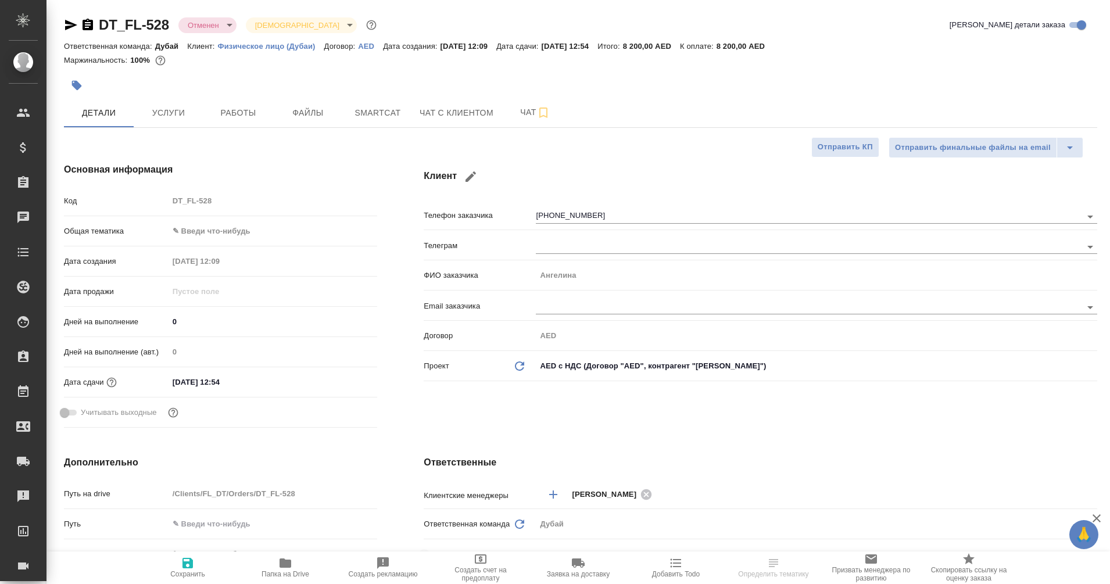
type textarea "x"
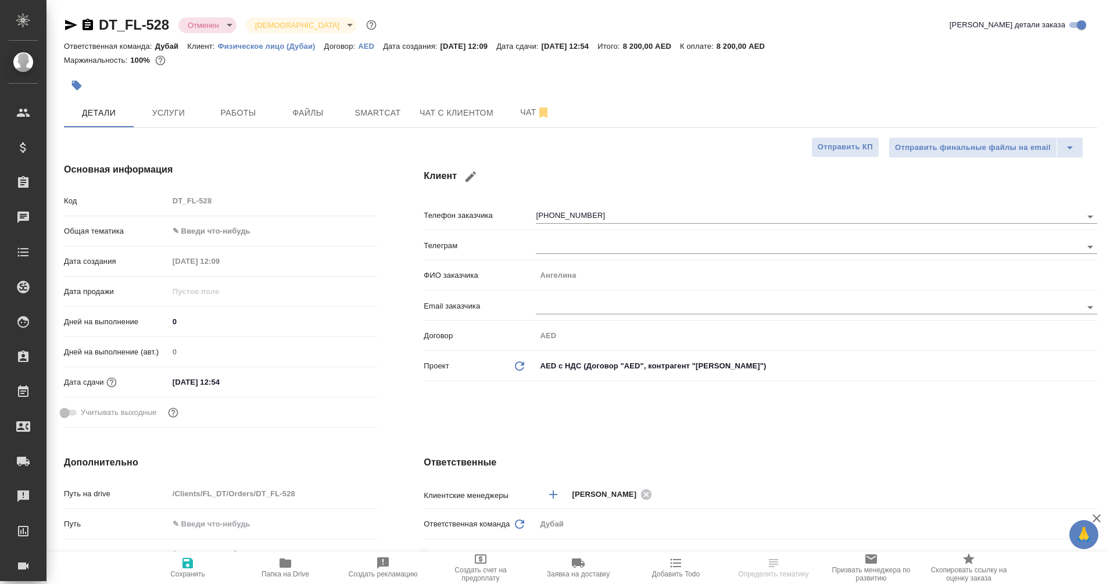
type textarea "x"
click at [440, 120] on span "Чат с клиентом" at bounding box center [457, 113] width 74 height 15
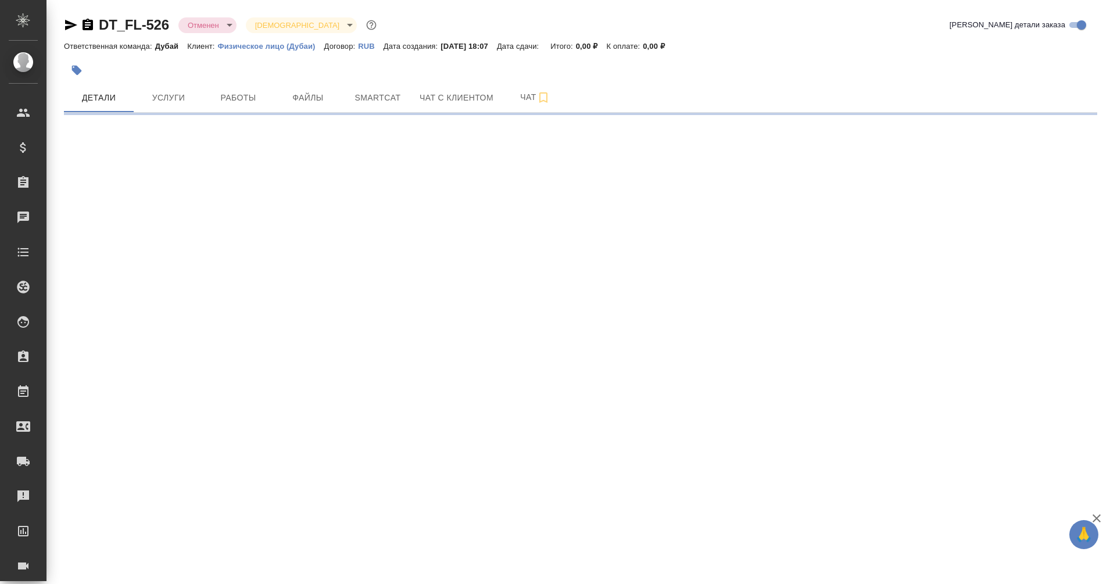
select select "RU"
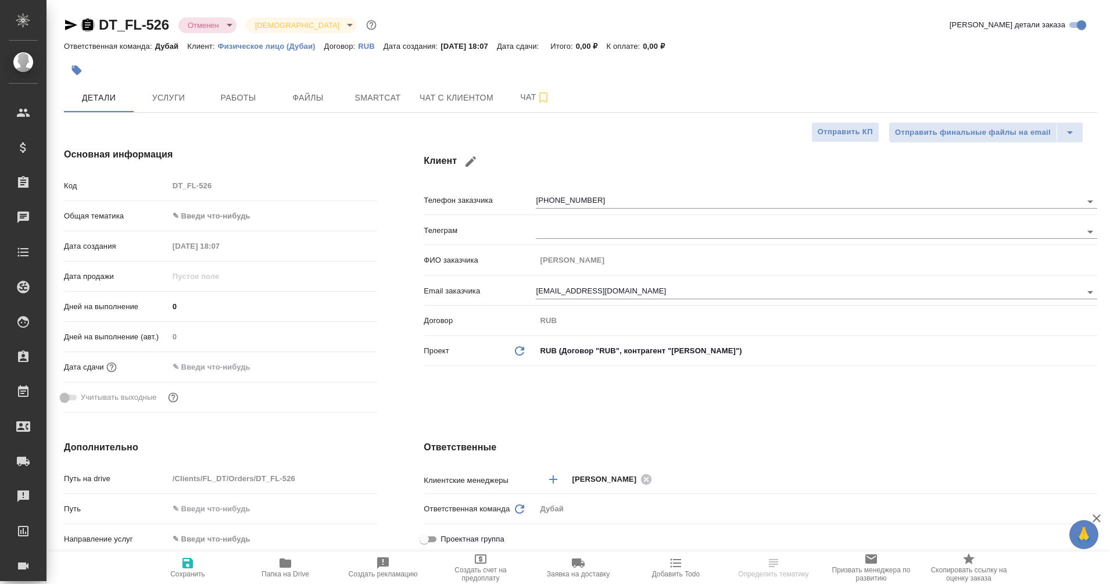
type textarea "x"
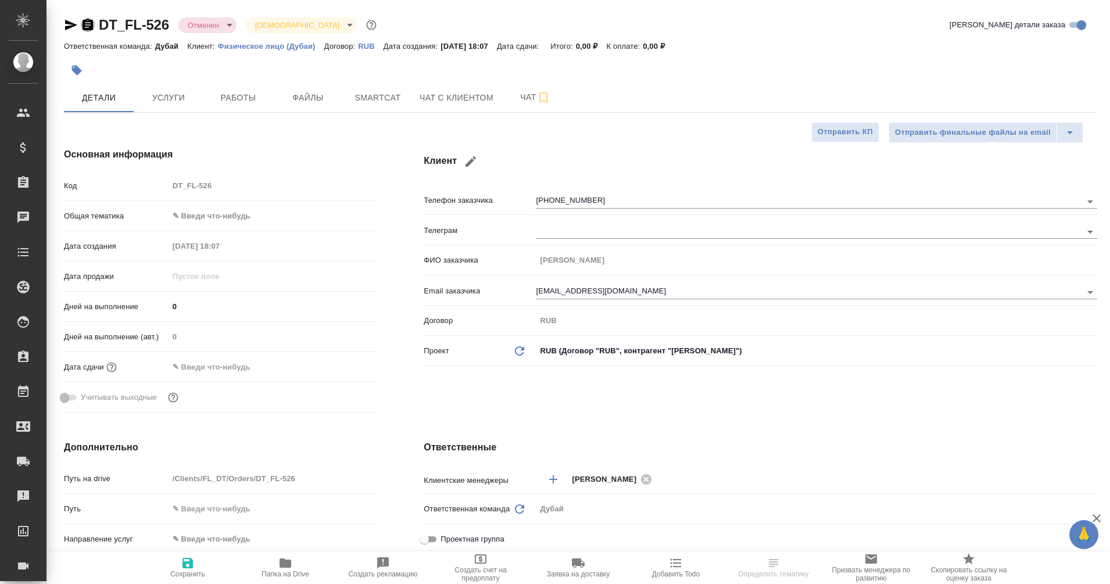
type textarea "x"
click at [84, 21] on icon "button" at bounding box center [88, 25] width 10 height 12
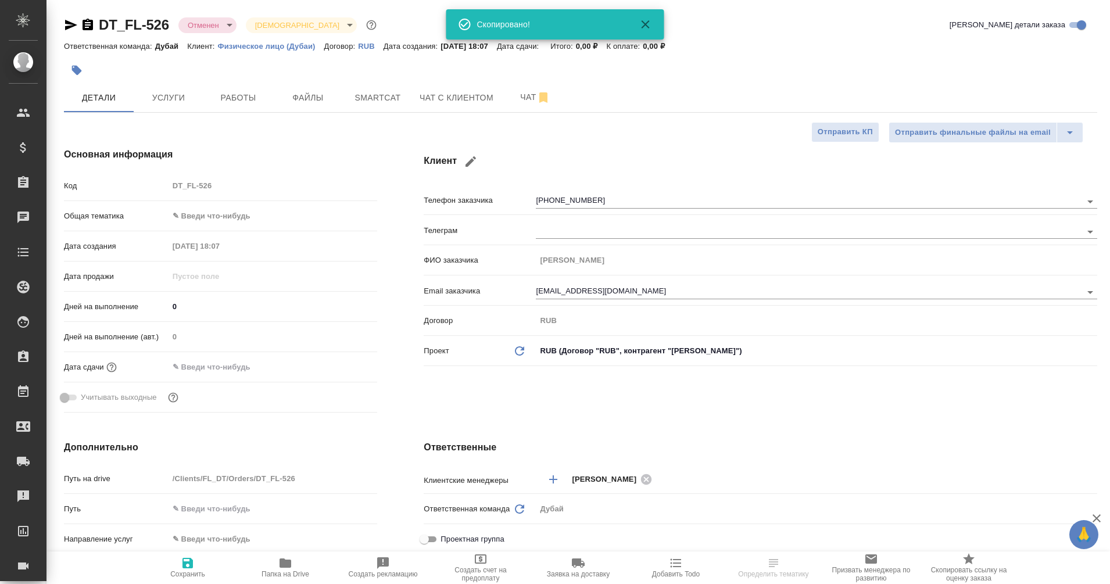
type textarea "x"
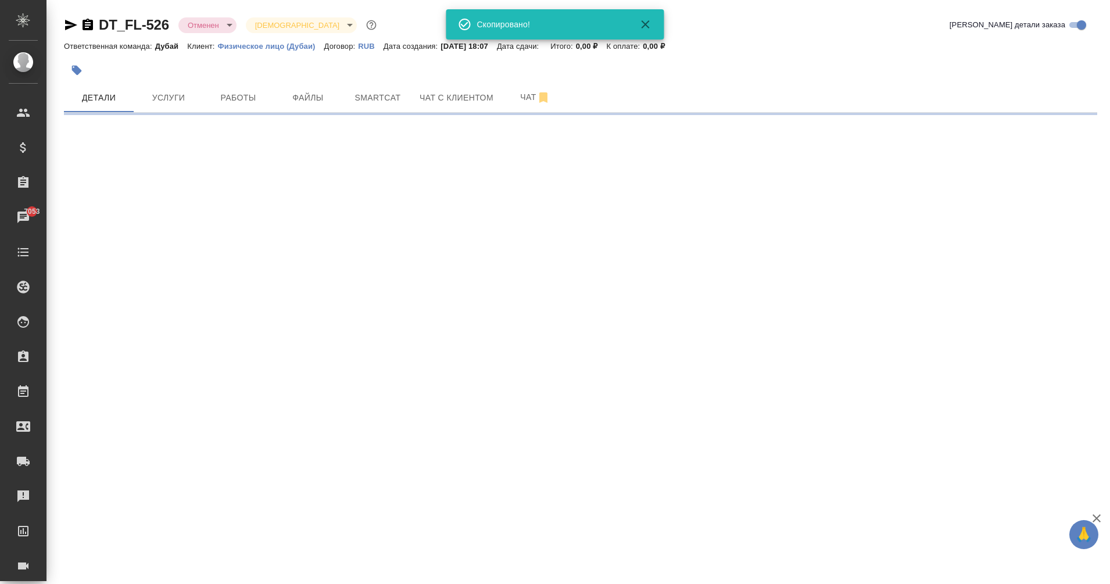
select select "RU"
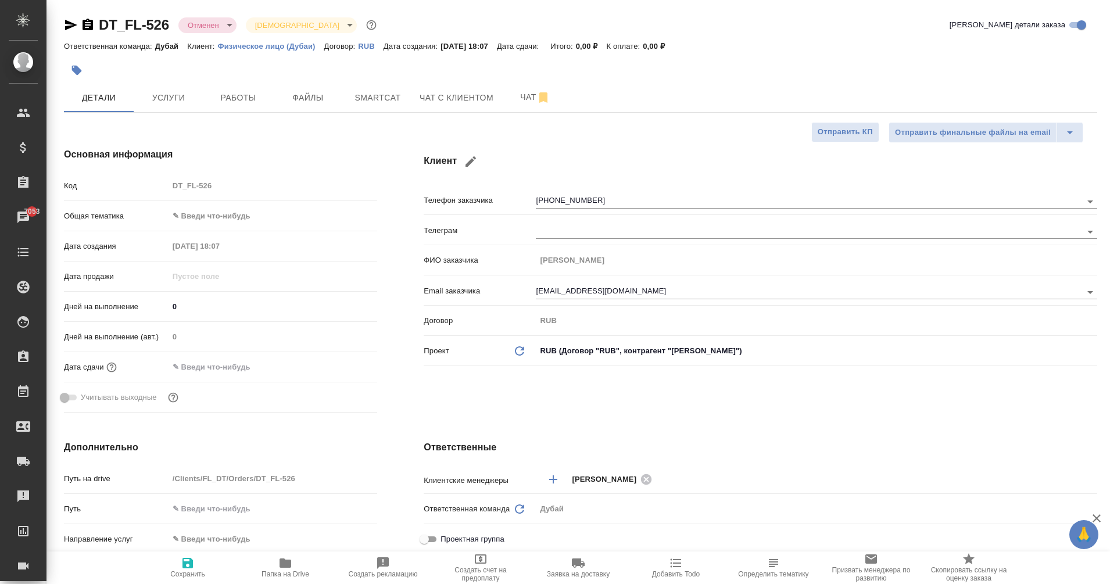
scroll to position [171, 0]
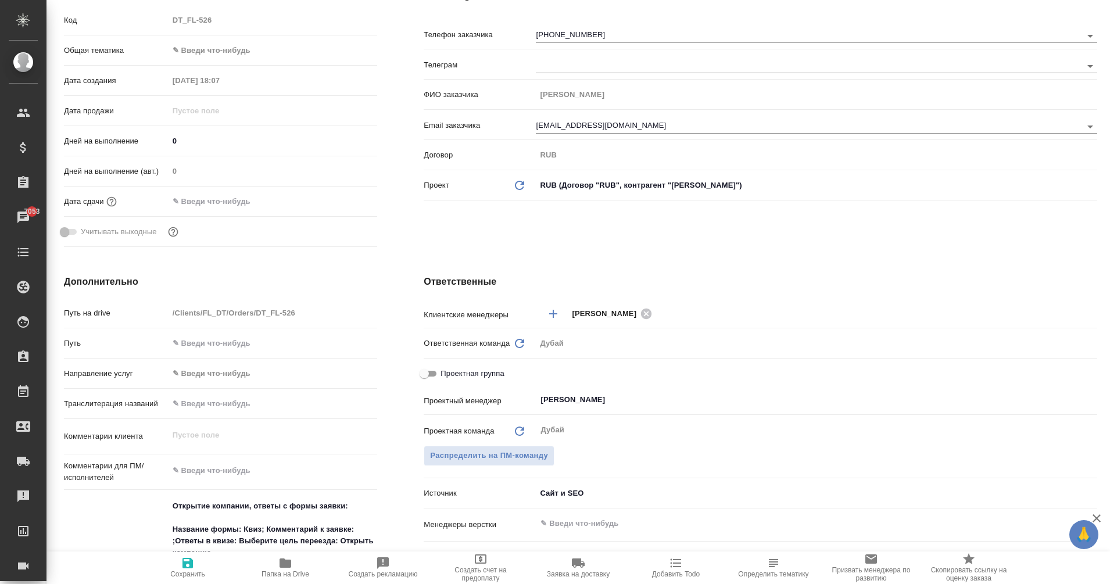
type textarea "x"
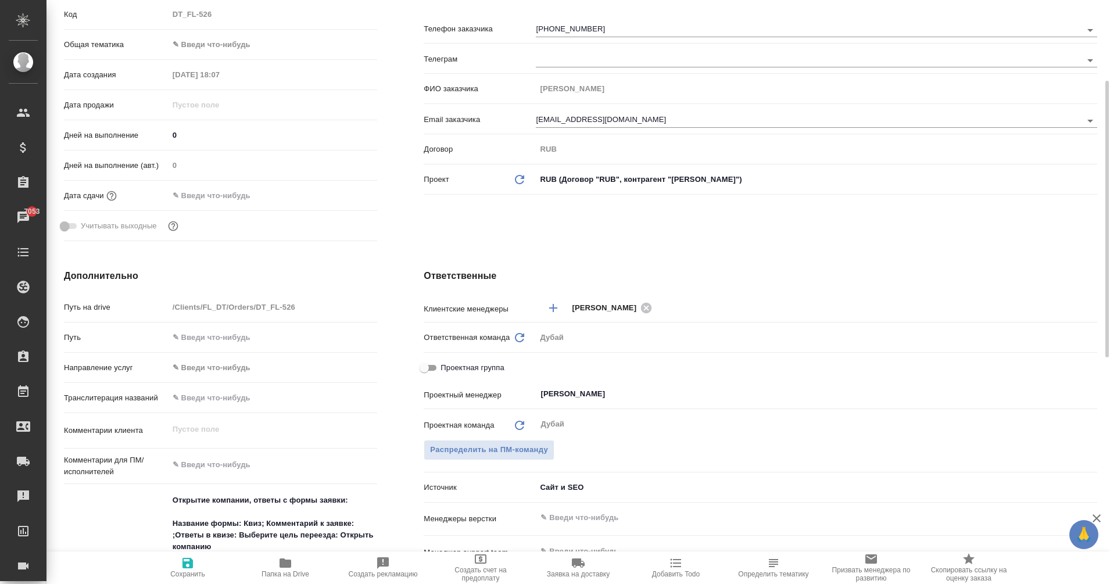
type textarea "x"
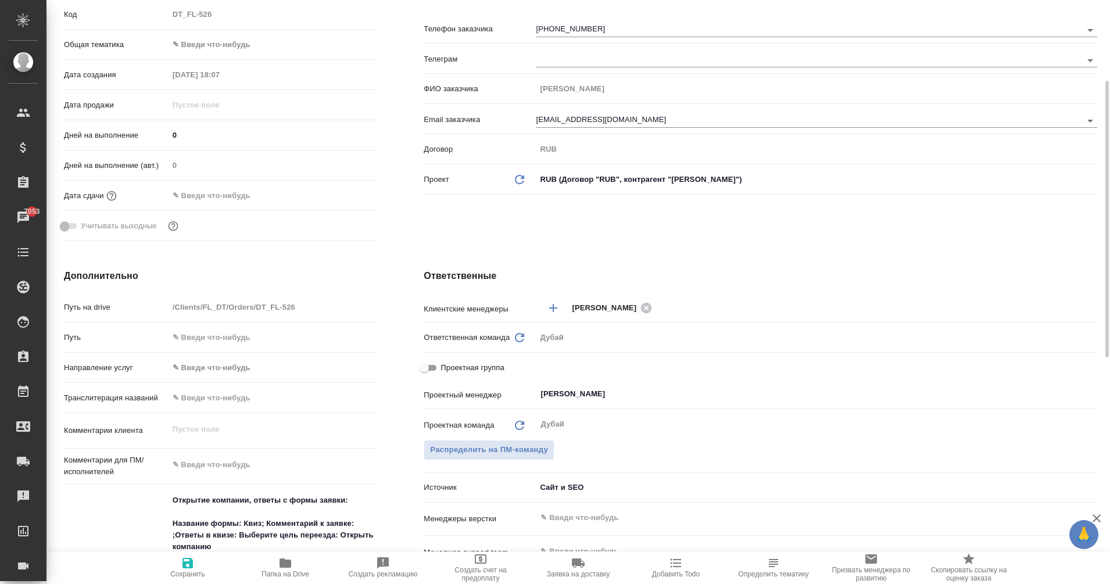
type textarea "x"
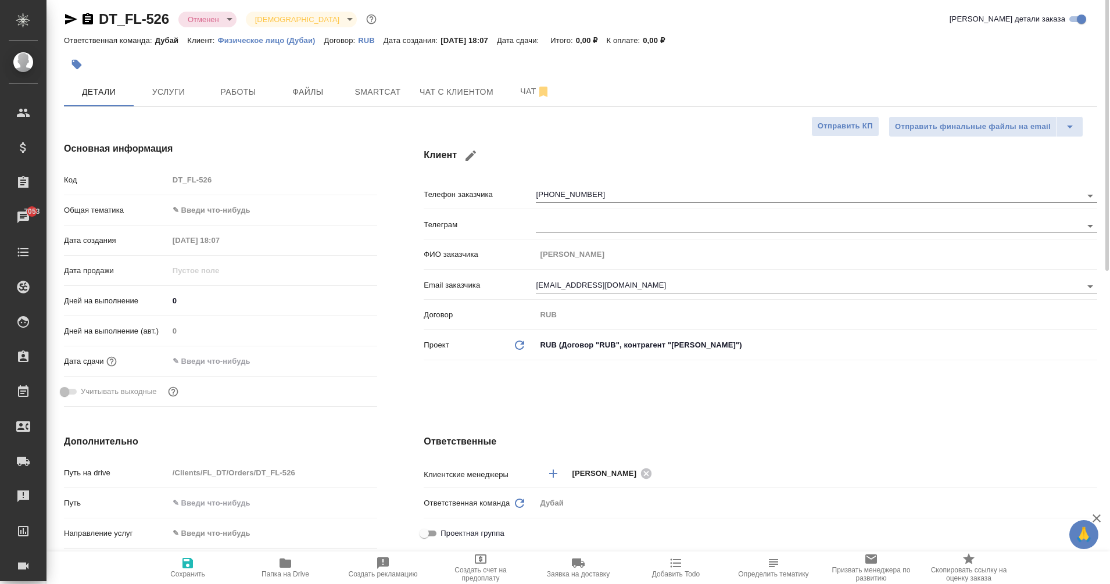
scroll to position [0, 0]
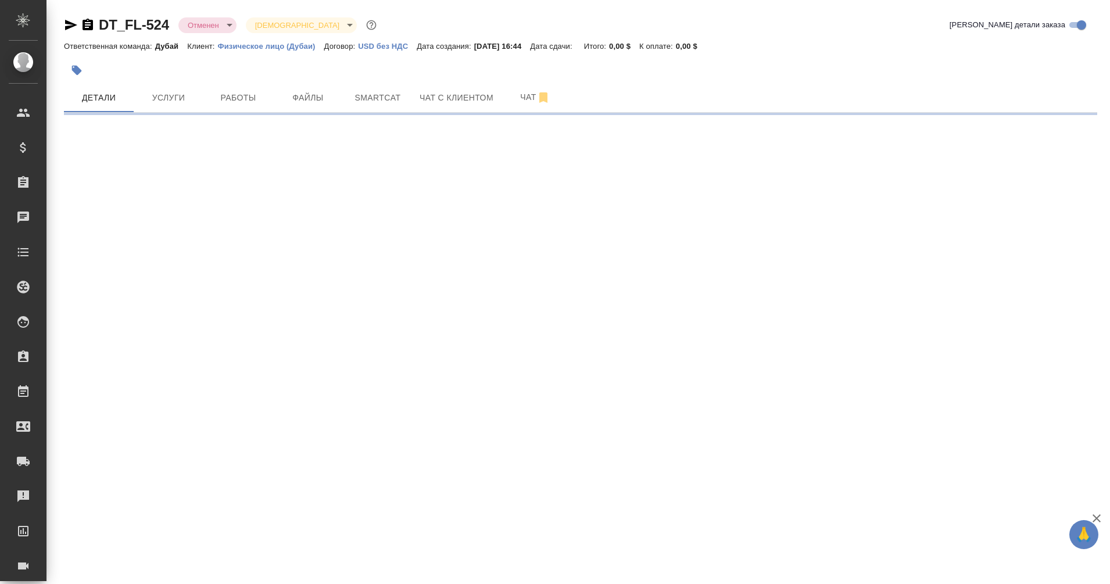
select select "RU"
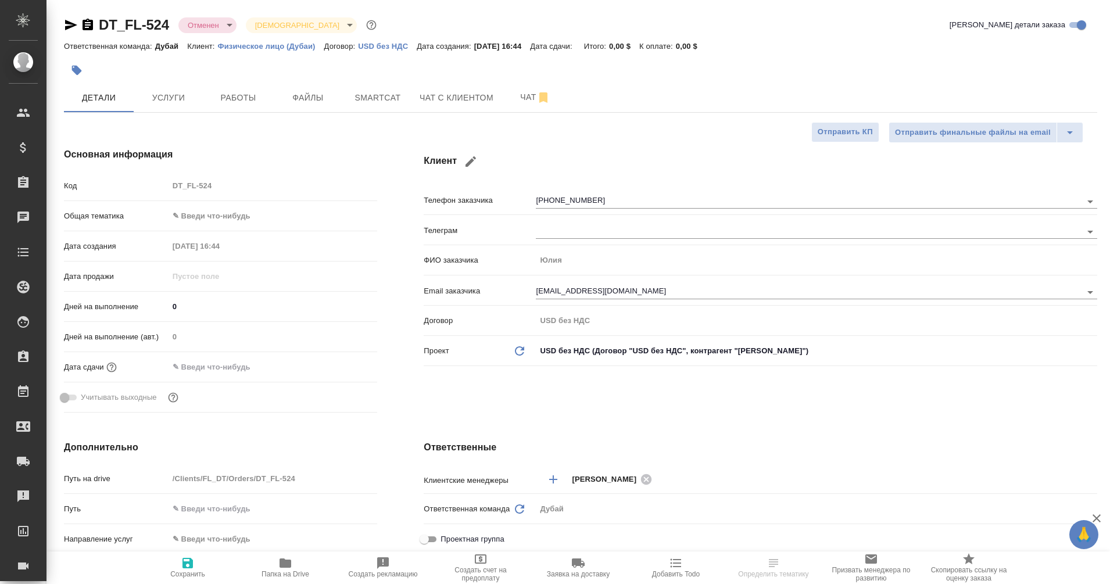
type textarea "x"
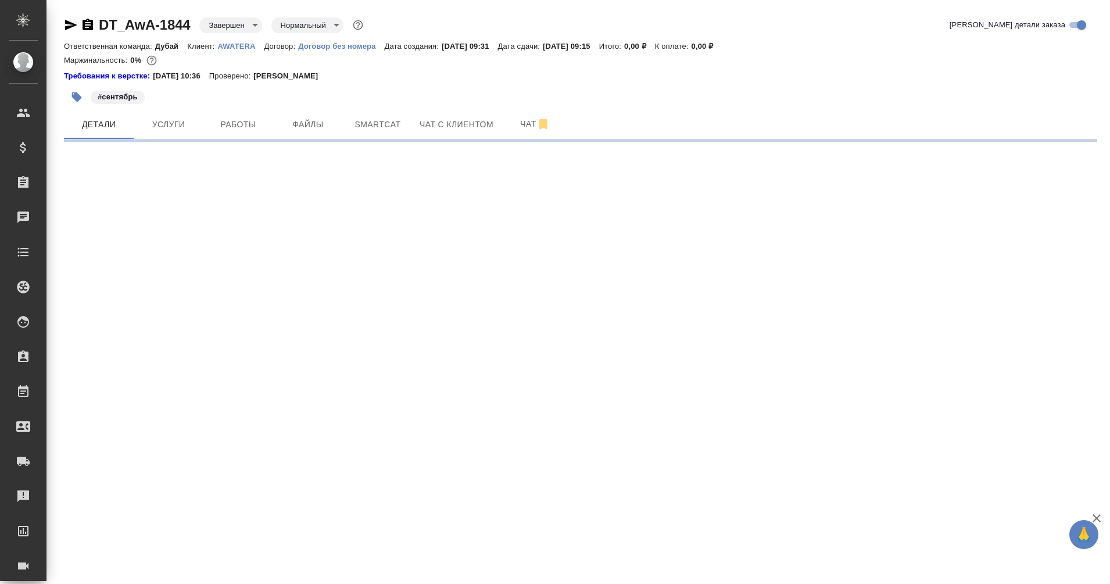
click at [233, 47] on p "AWATERA" at bounding box center [241, 46] width 47 height 9
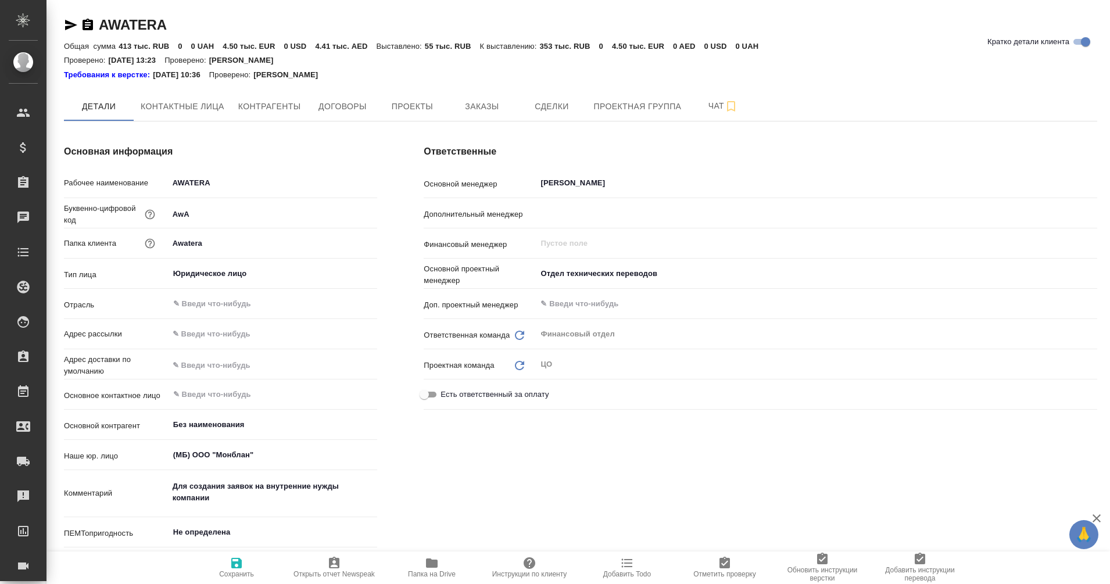
type textarea "x"
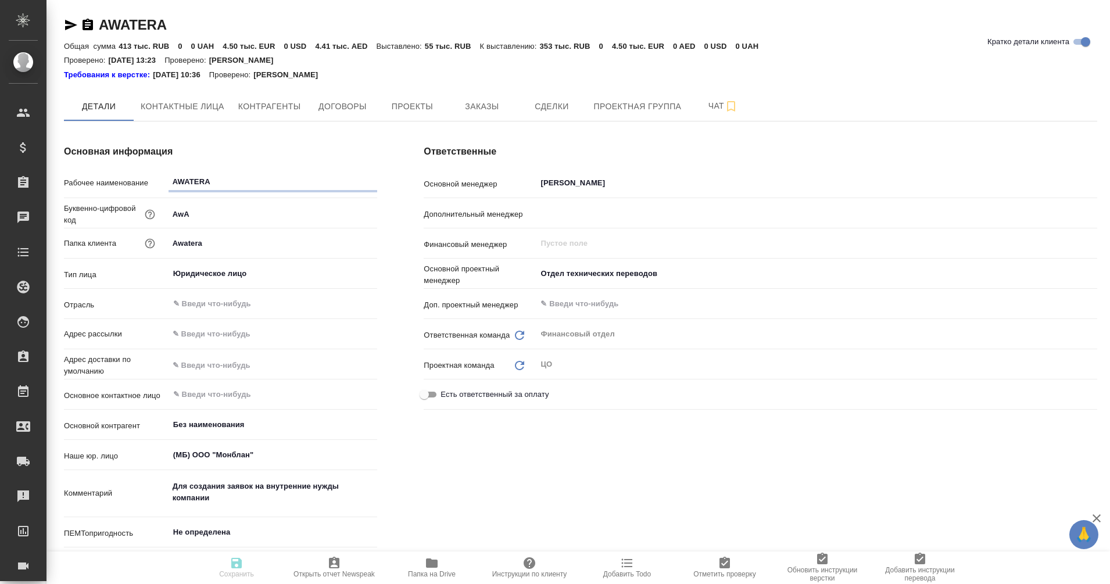
type textarea "x"
click at [463, 116] on button "Заказы" at bounding box center [482, 106] width 70 height 29
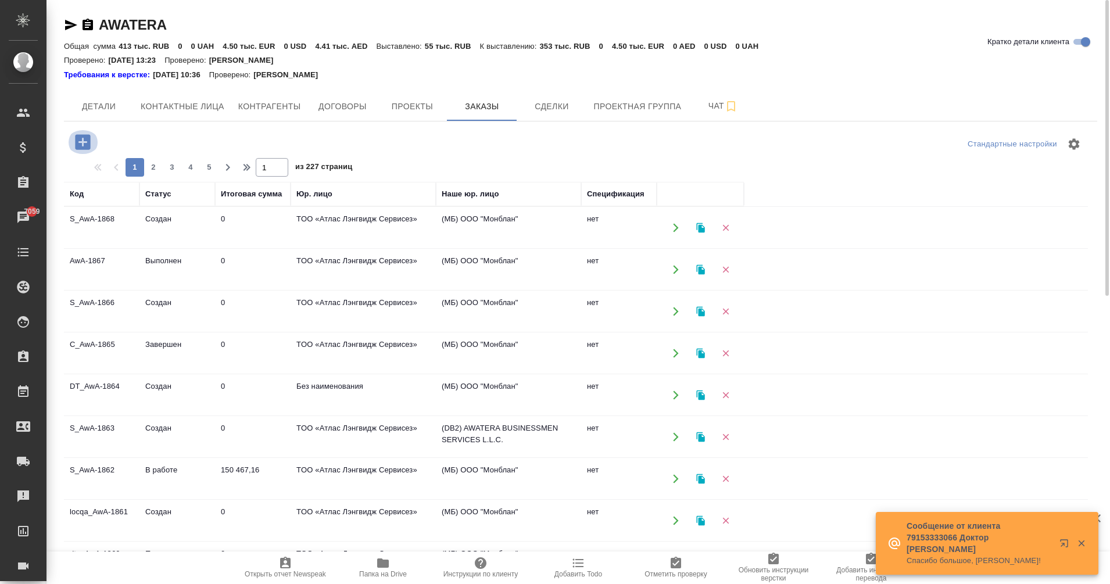
click at [84, 143] on icon "button" at bounding box center [82, 141] width 15 height 15
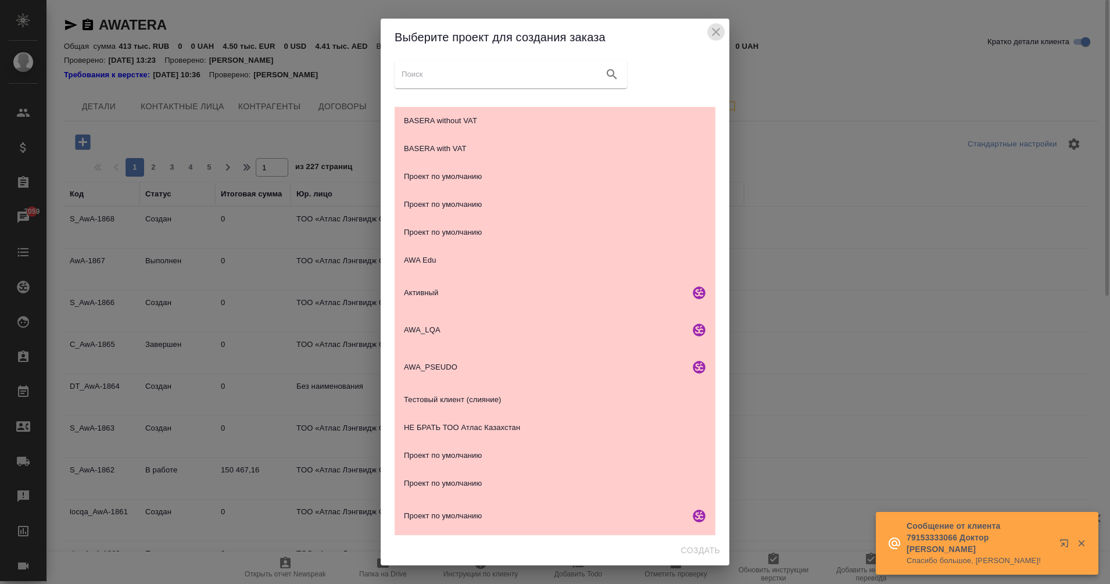
click at [720, 33] on icon "close" at bounding box center [716, 32] width 14 height 14
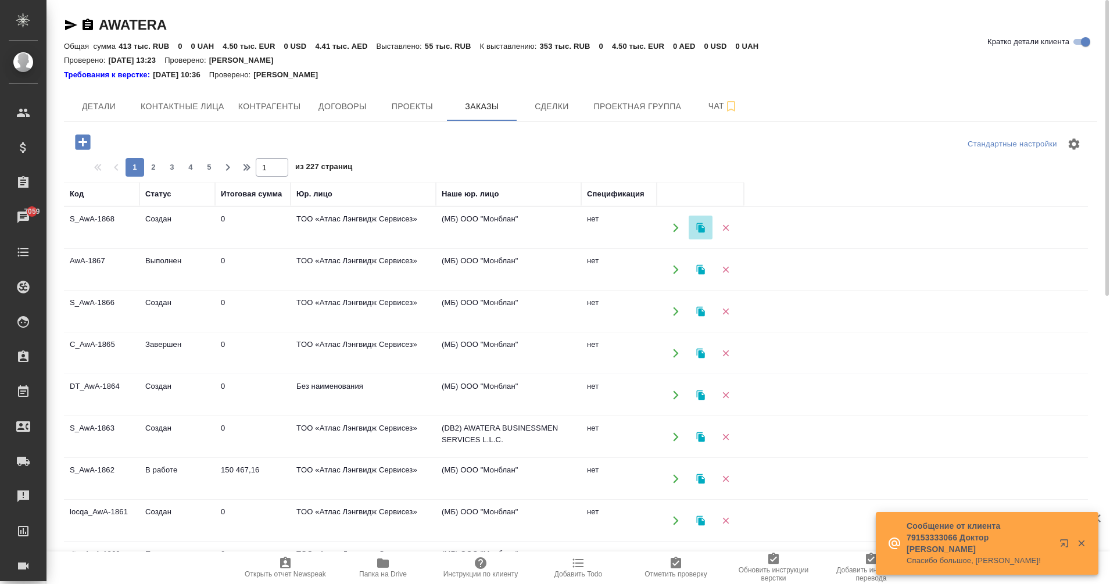
click at [706, 231] on icon "button" at bounding box center [701, 228] width 10 height 10
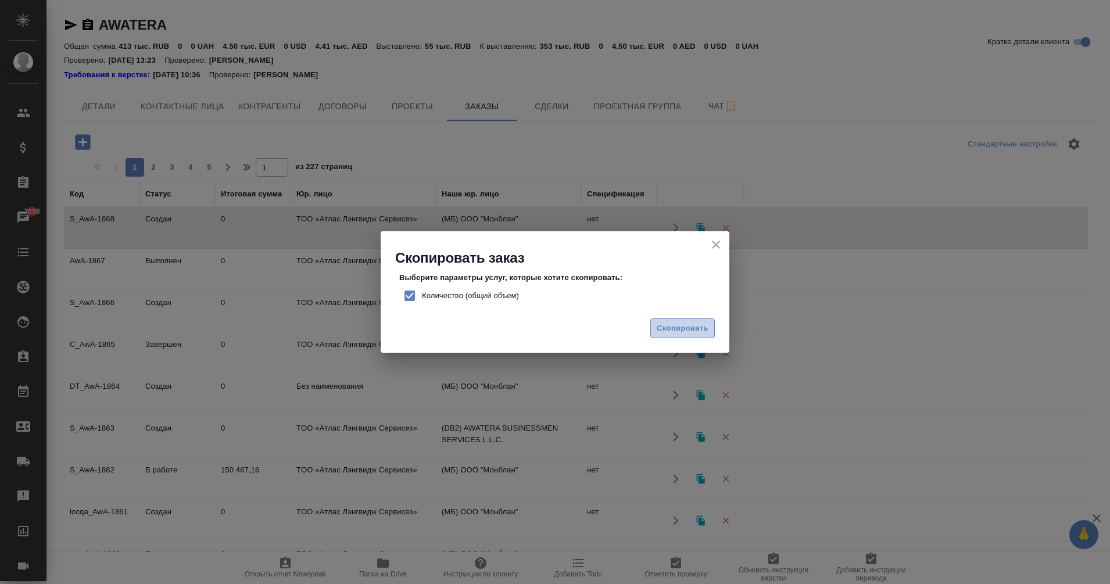
click at [685, 322] on span "Скопировать" at bounding box center [683, 328] width 52 height 13
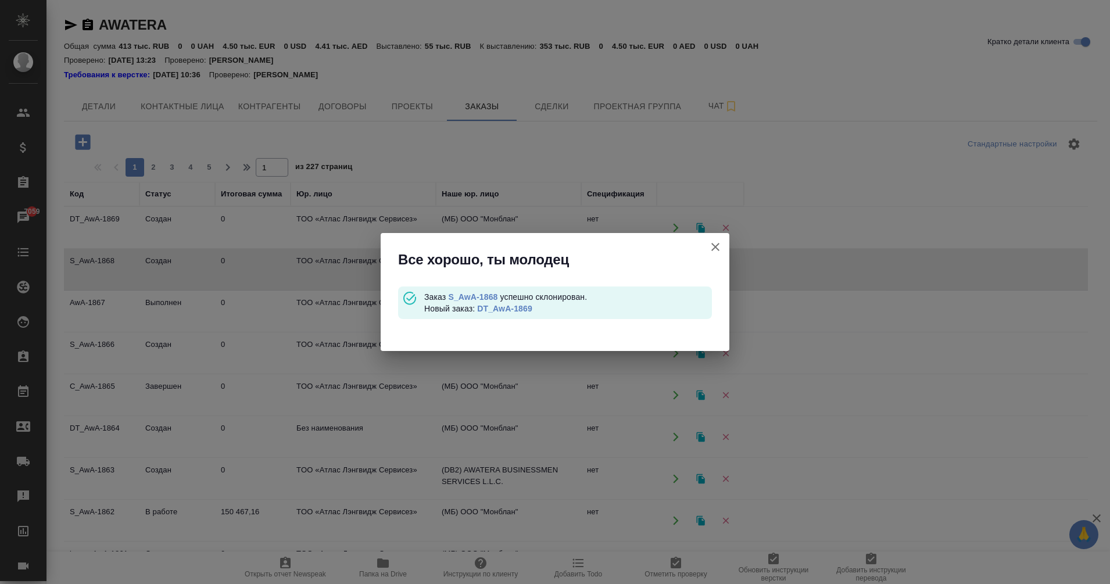
click at [504, 309] on link "DT_AwA-1869" at bounding box center [504, 308] width 55 height 9
click at [722, 244] on icon "button" at bounding box center [716, 247] width 14 height 14
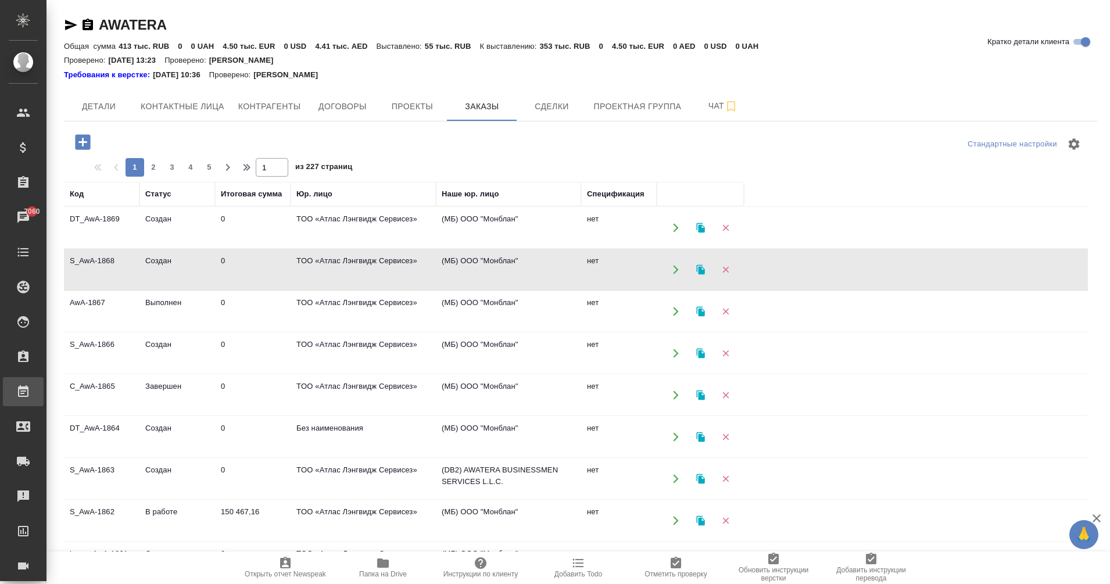
click at [90, 393] on div ".cls-1 fill:#fff; AWATERA Eganian Margarita Клиенты Спецификации Заказы 7060 Ча…" at bounding box center [555, 292] width 1110 height 584
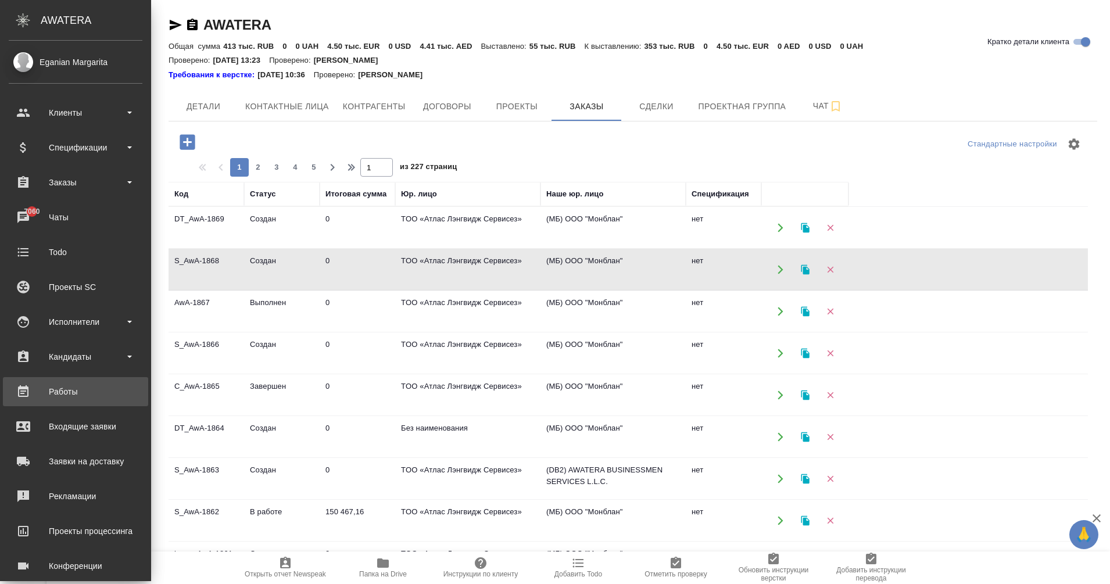
click at [24, 392] on div "Работы" at bounding box center [76, 391] width 134 height 17
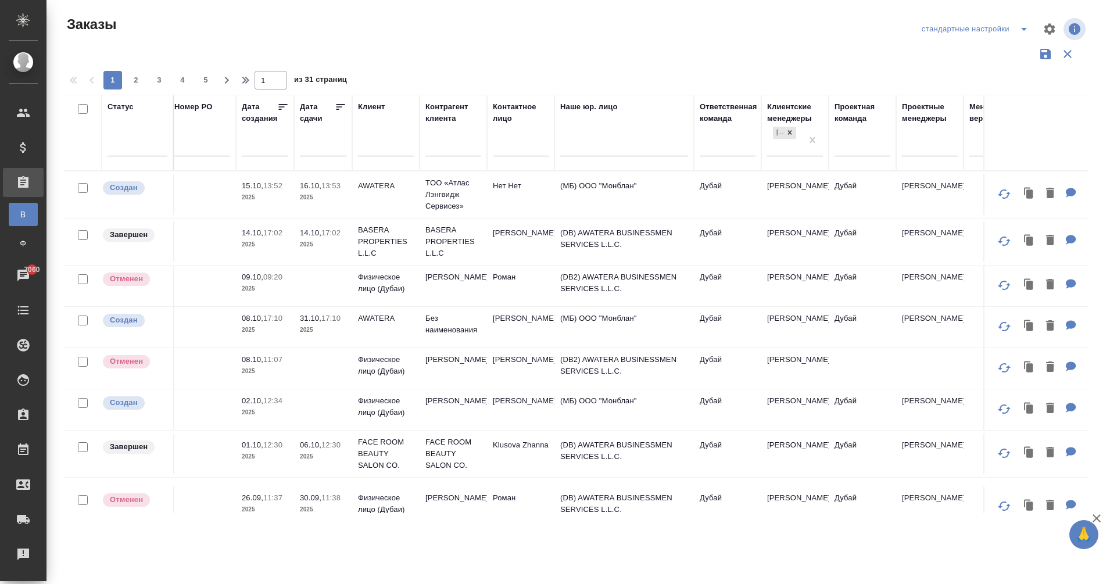
scroll to position [0, 241]
click at [786, 132] on icon at bounding box center [788, 132] width 8 height 8
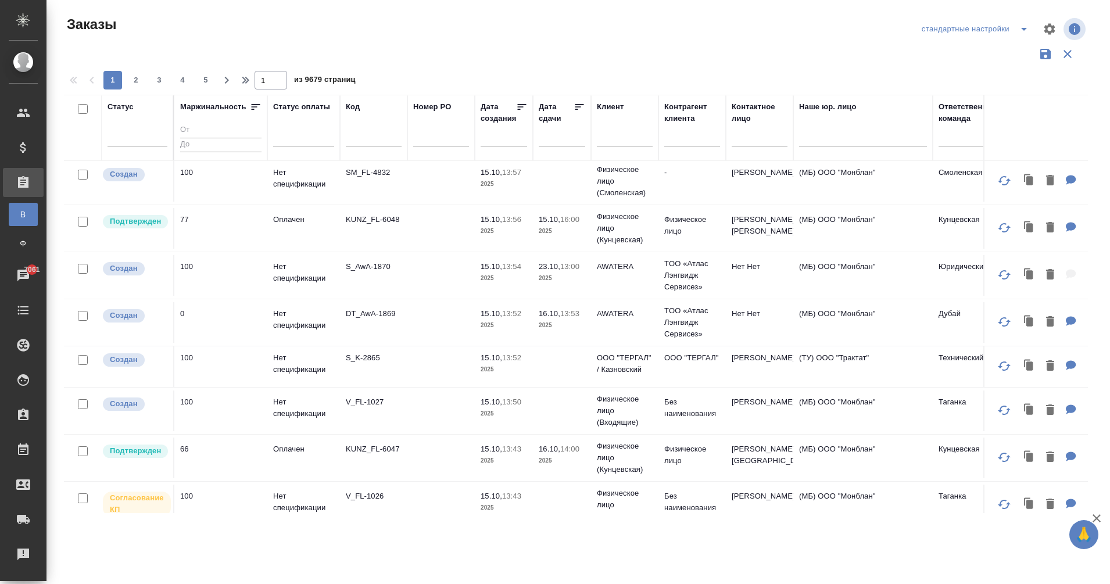
scroll to position [0, 0]
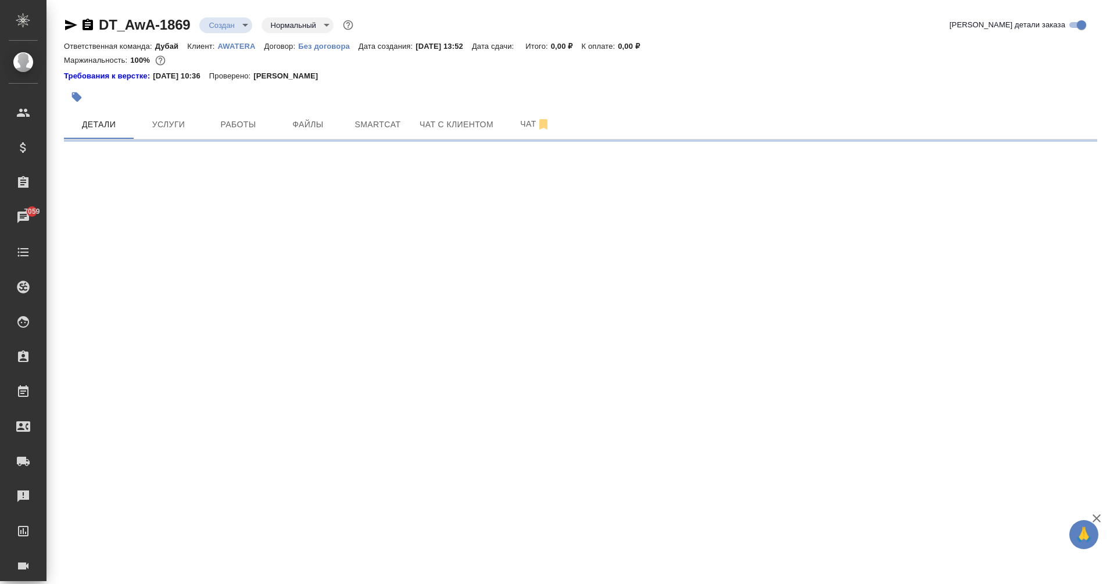
select select "RU"
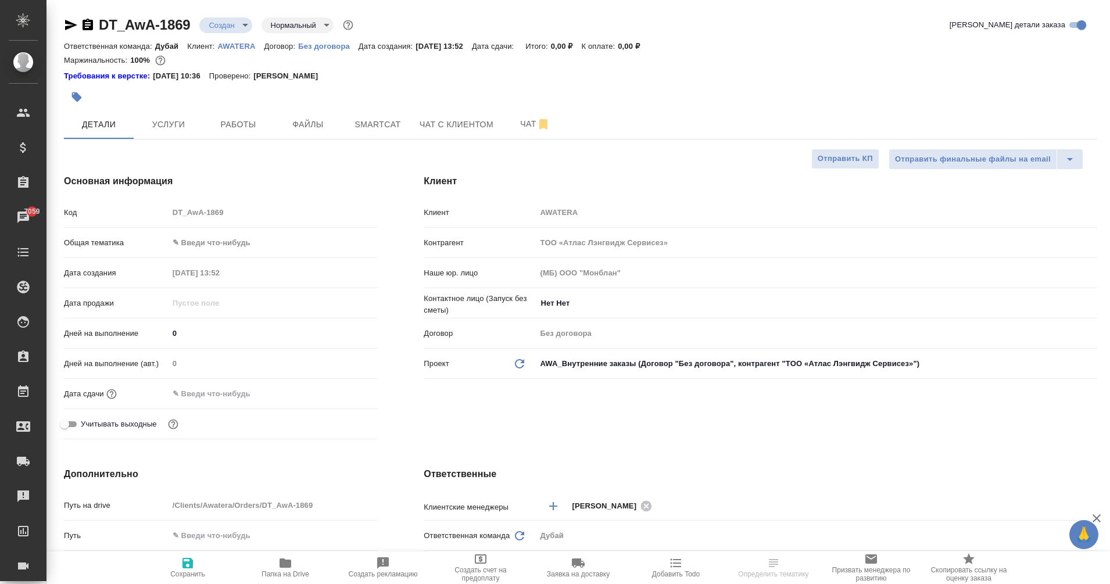
type textarea "x"
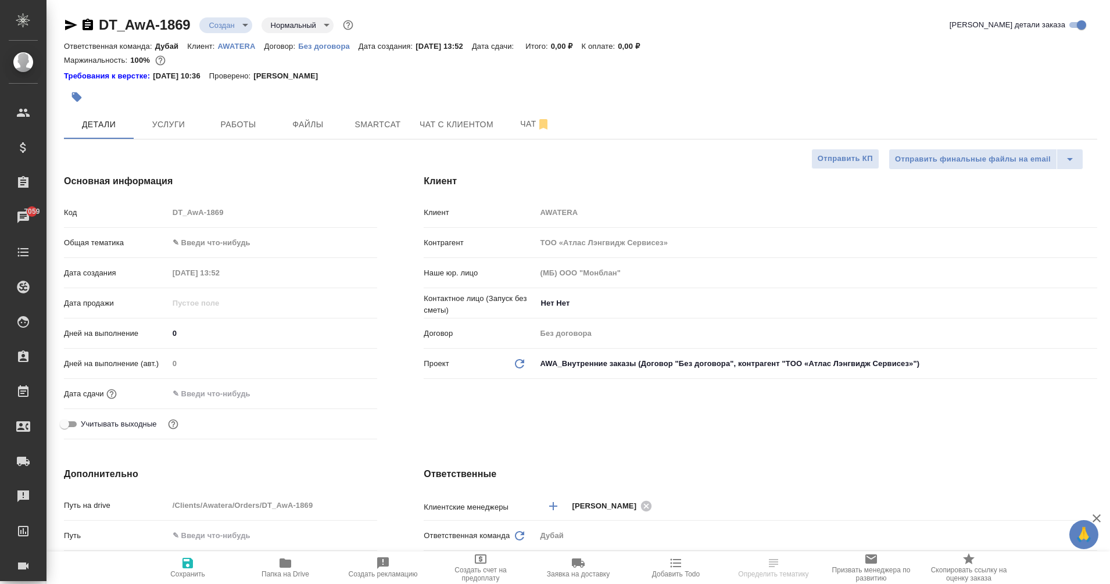
type textarea "x"
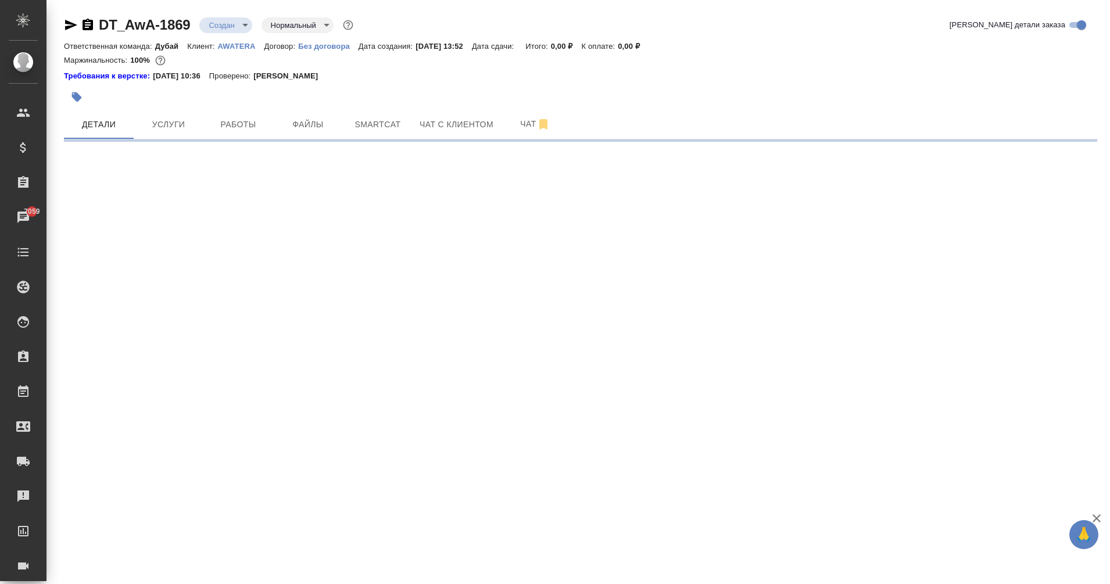
select select "RU"
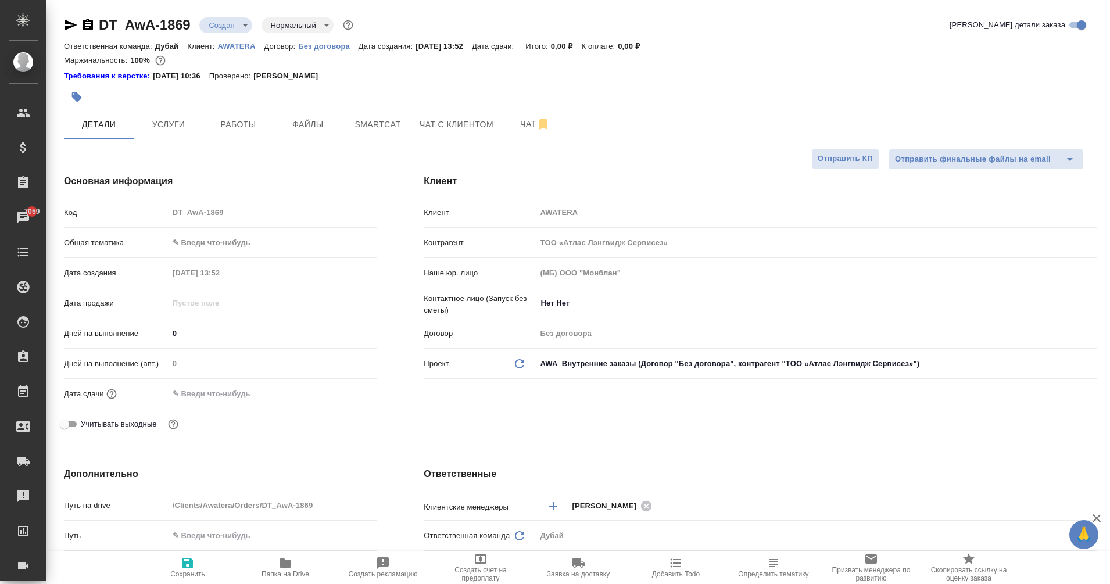
type textarea "x"
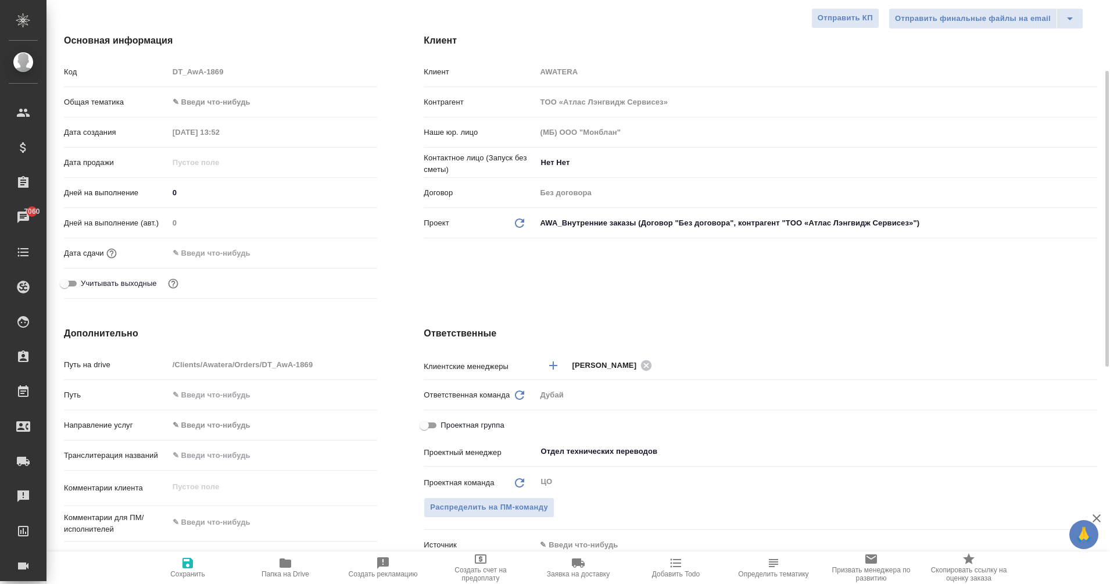
scroll to position [140, 0]
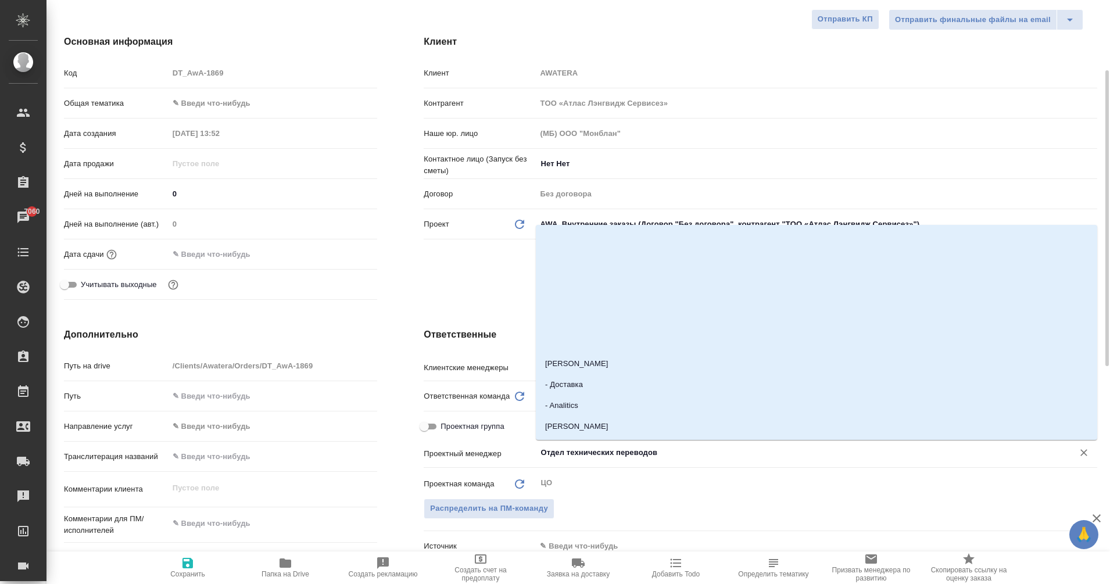
click at [578, 446] on input "Отдел технических переводов" at bounding box center [797, 453] width 516 height 14
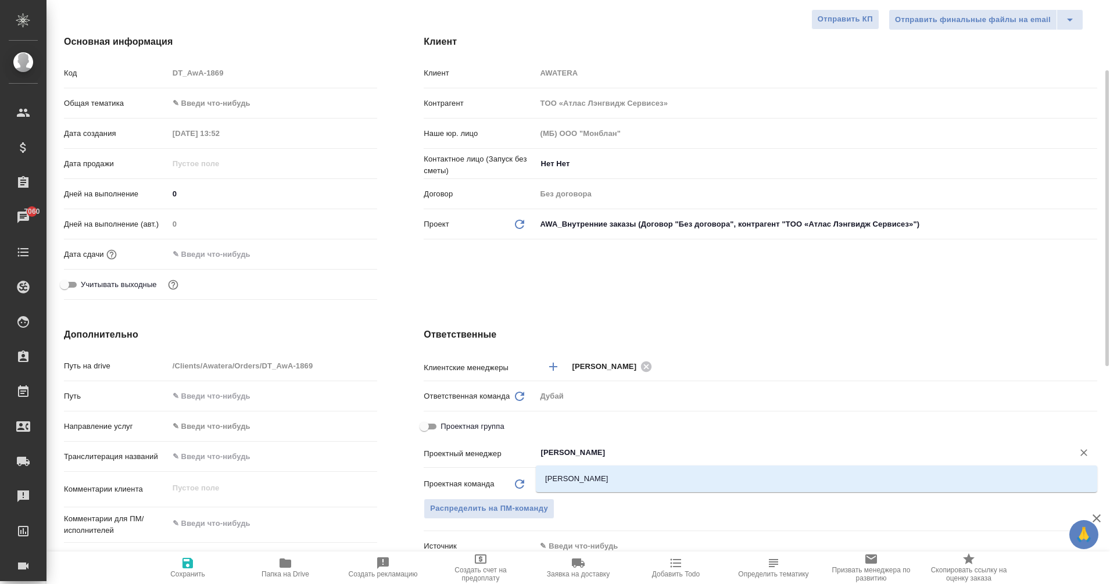
type input "[PERSON_NAME]"
click at [610, 482] on li "[PERSON_NAME]" at bounding box center [817, 479] width 562 height 21
type textarea "x"
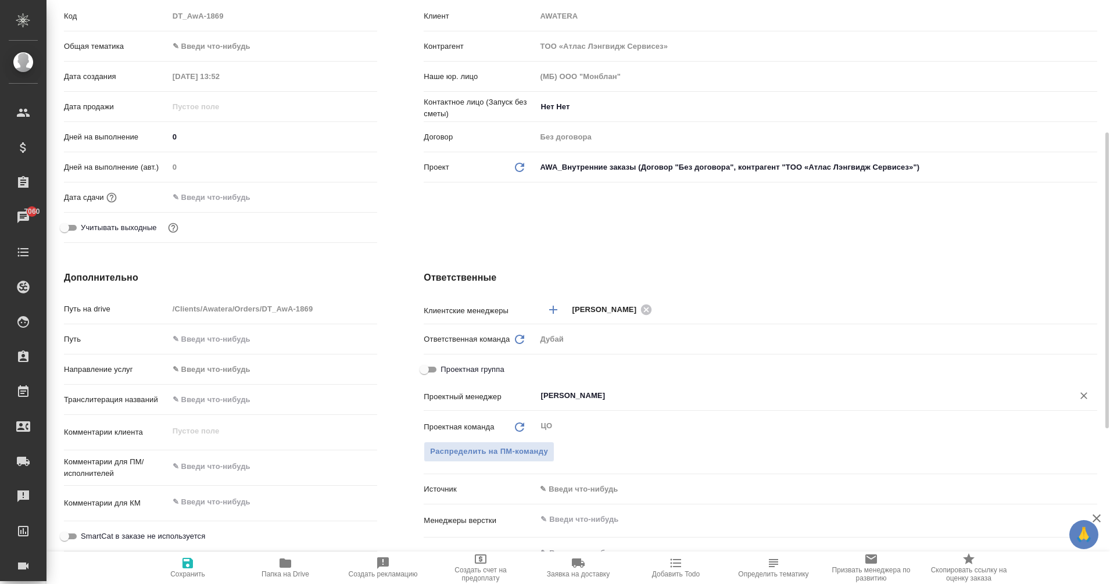
scroll to position [219, 0]
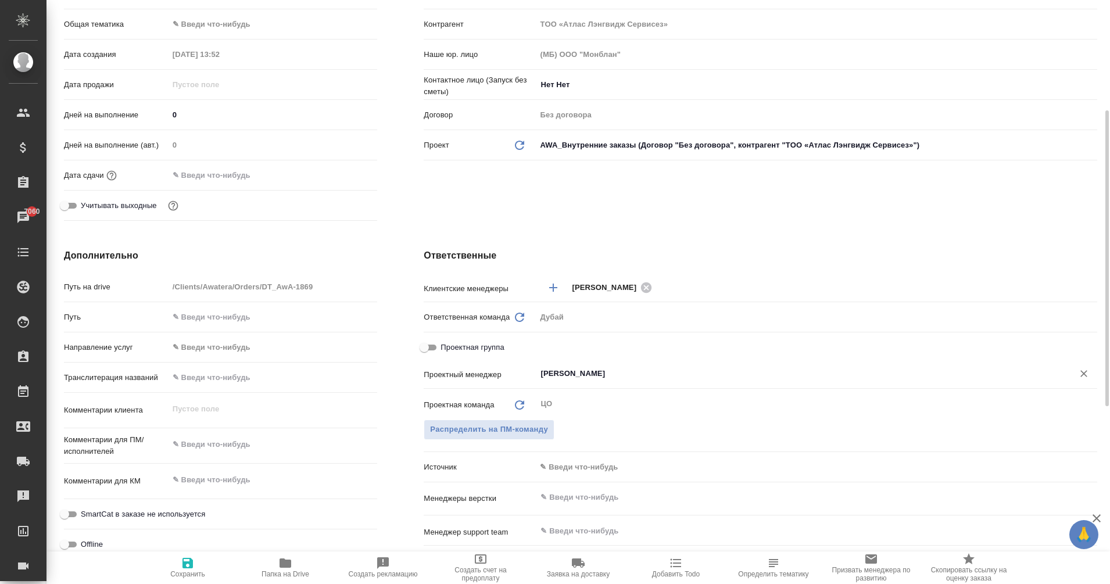
type input "[PERSON_NAME]"
type textarea "x"
click at [195, 484] on textarea at bounding box center [273, 481] width 208 height 20
type textarea "x"
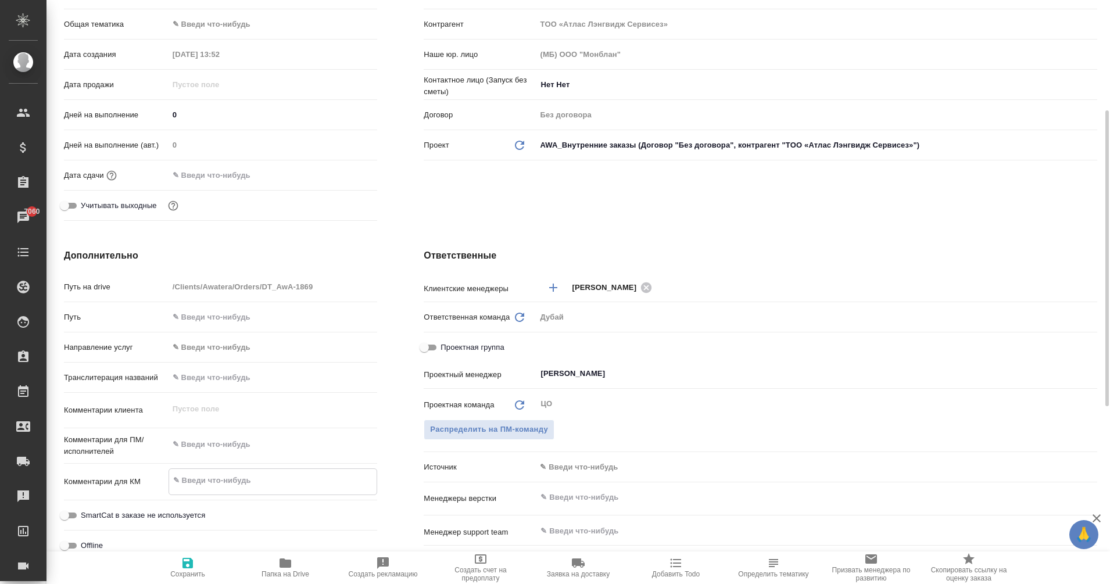
type textarea "о"
type textarea "x"
type textarea "оп"
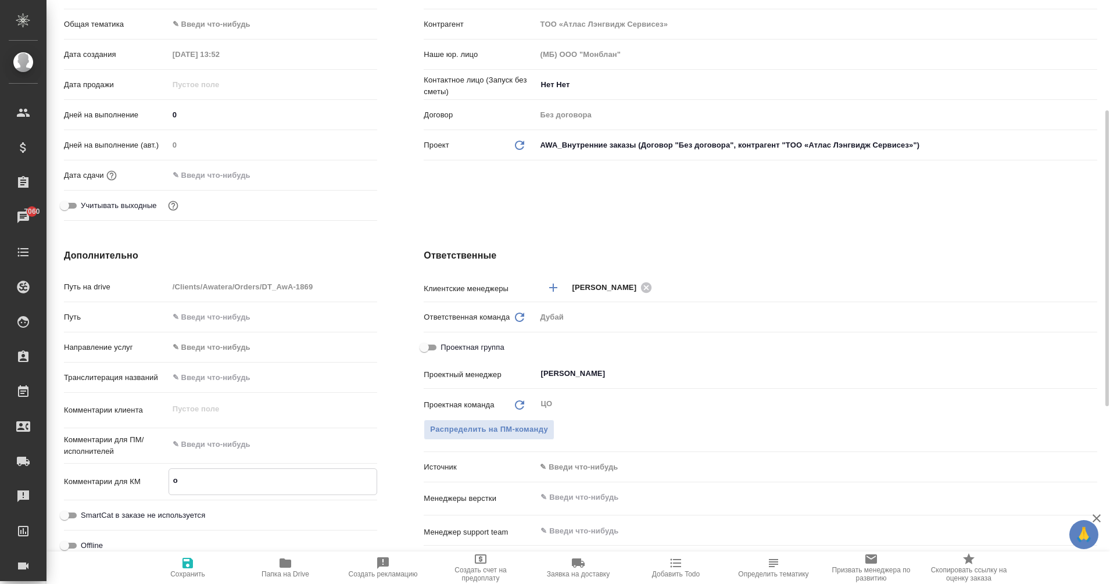
type textarea "x"
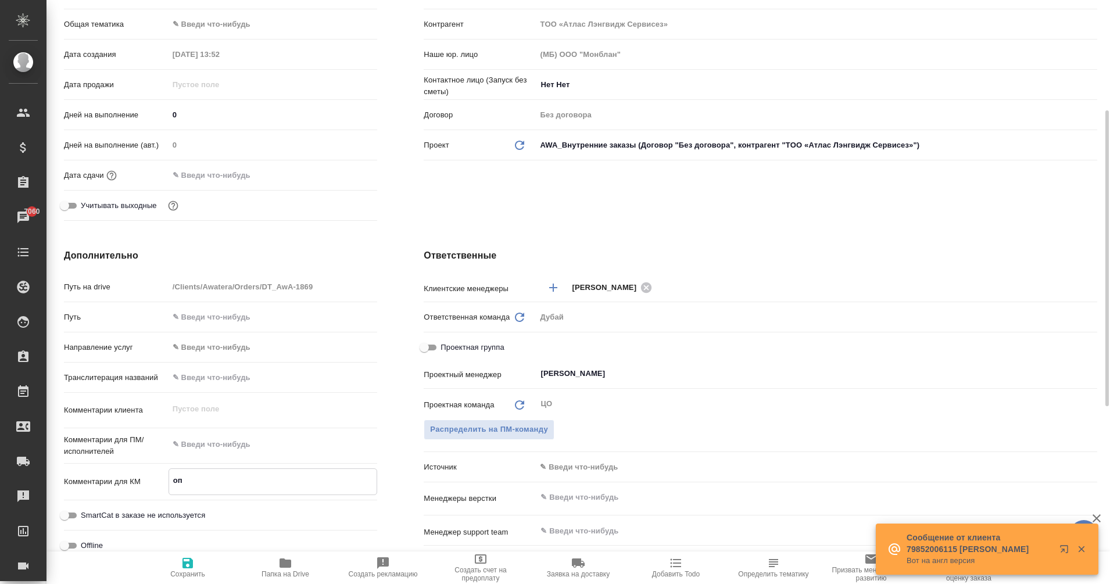
type textarea "x"
type textarea "опл"
type textarea "x"
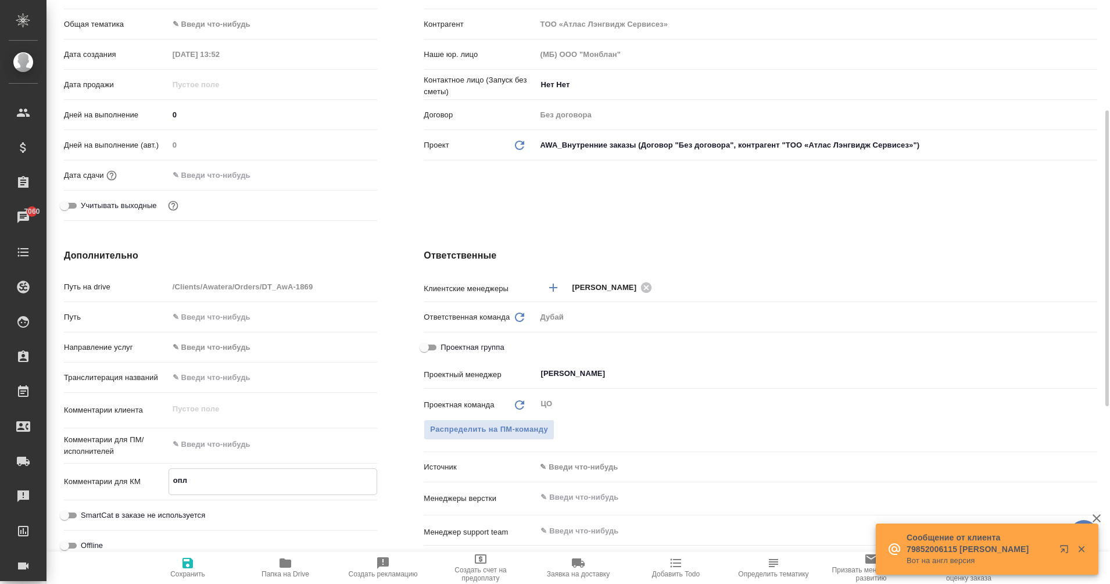
type textarea "x"
type textarea "опла"
type textarea "x"
type textarea "оплат"
type textarea "x"
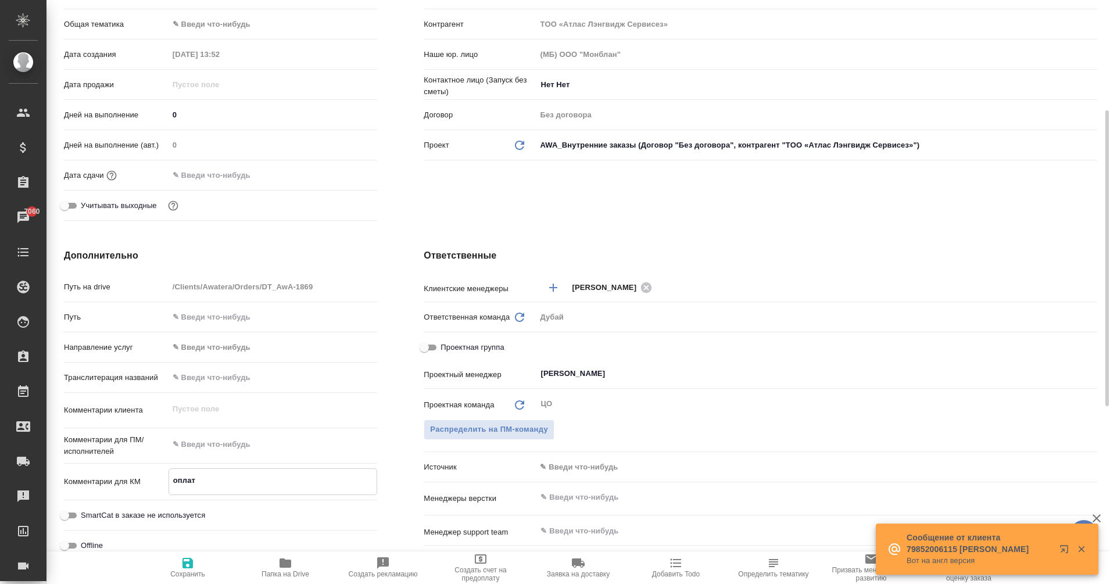
type textarea "x"
type textarea "оплата"
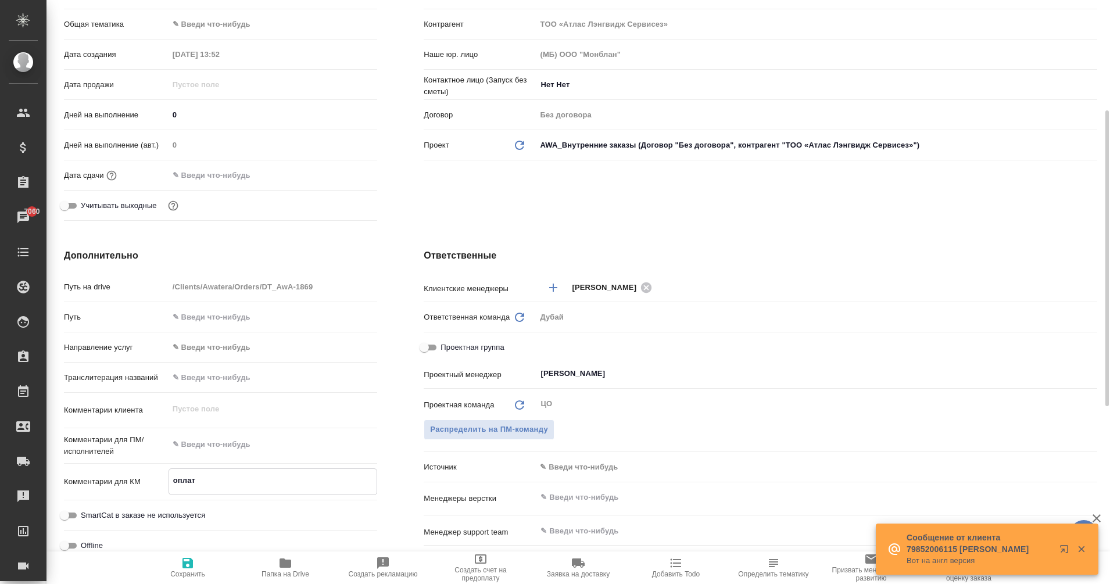
type textarea "x"
type textarea "оплата"
type textarea "x"
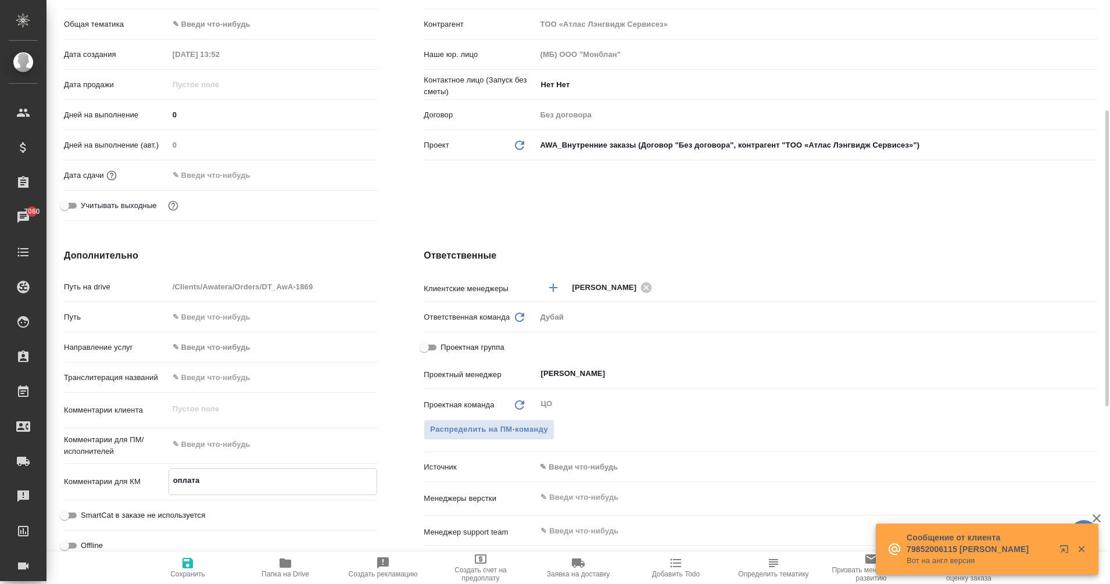
type textarea "x"
type textarea "оплата з"
type textarea "x"
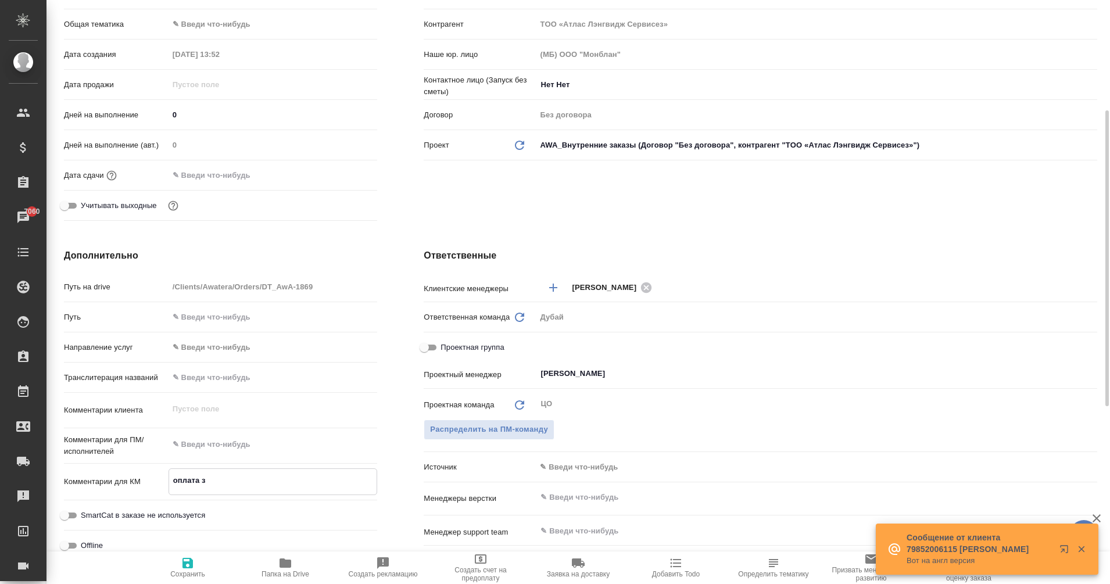
type textarea "x"
type textarea "оплата за"
type textarea "x"
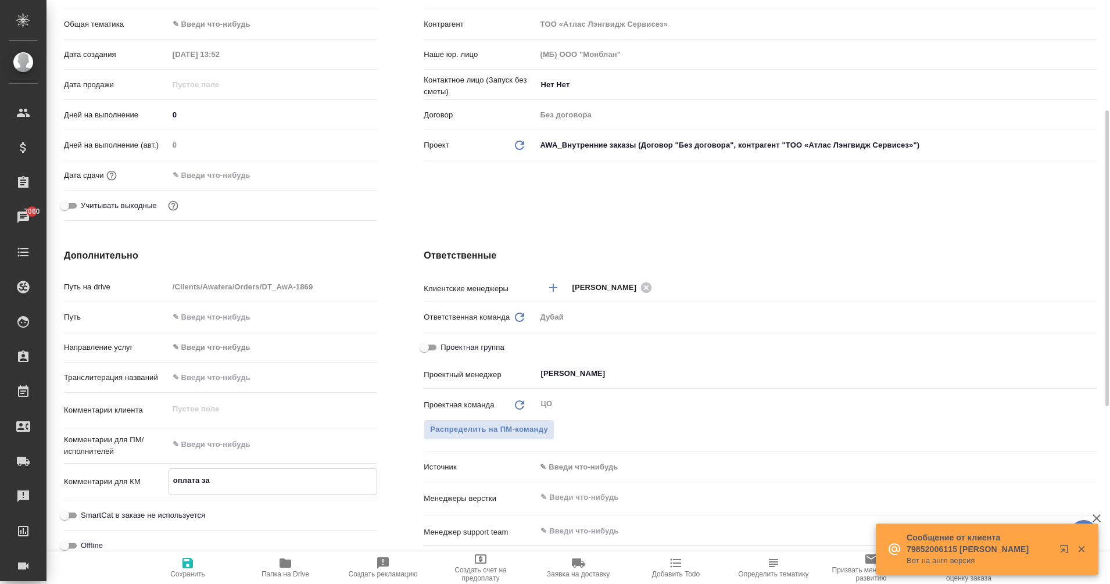
type textarea "оплата за"
type textarea "x"
type textarea "оплата за п"
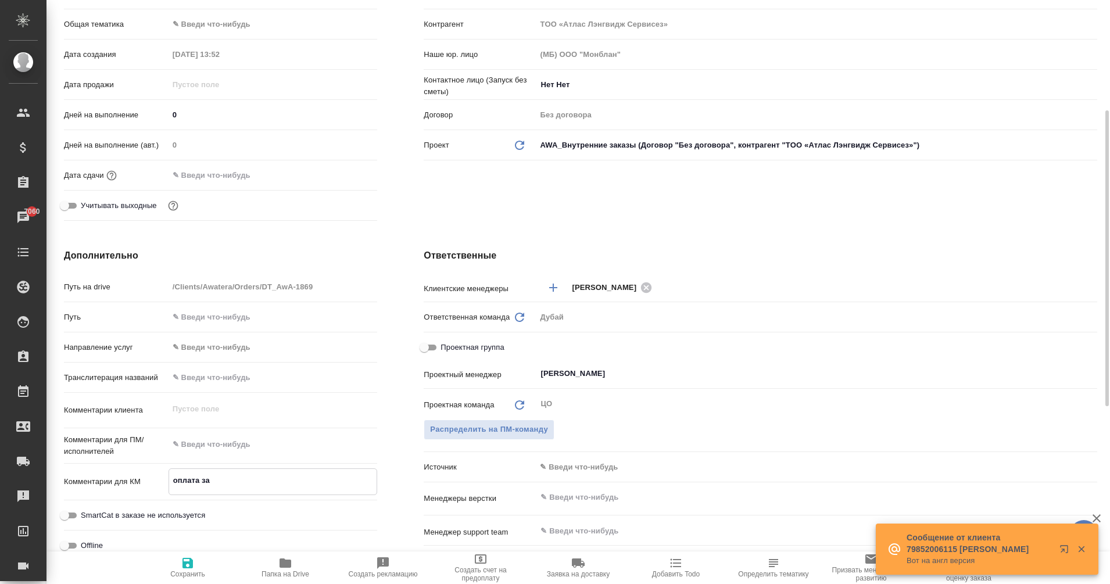
type textarea "x"
type textarea "оплата за"
type textarea "x"
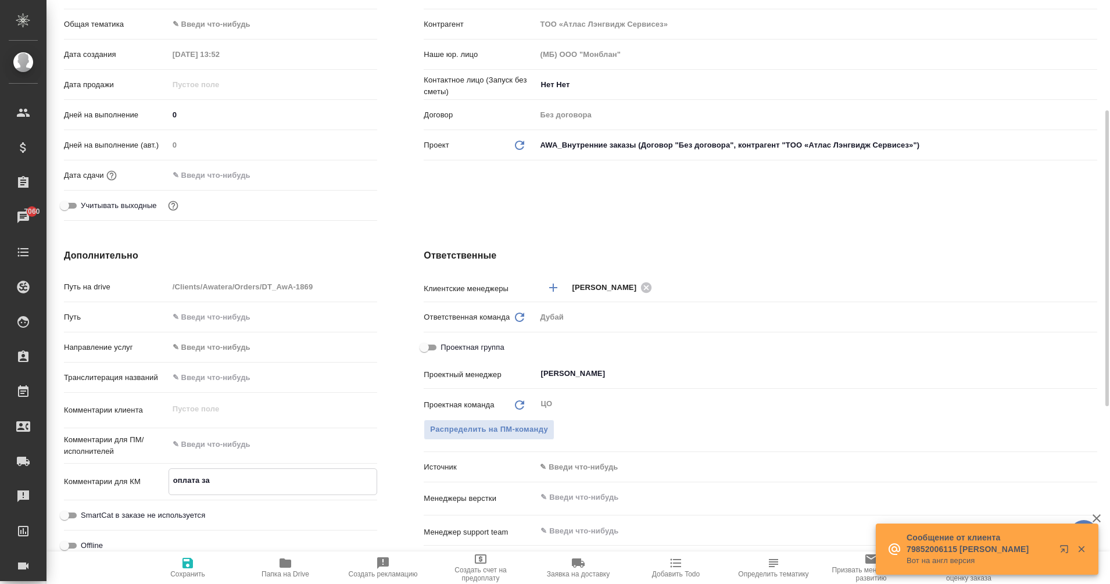
type textarea "x"
type textarea "оплата за у"
type textarea "x"
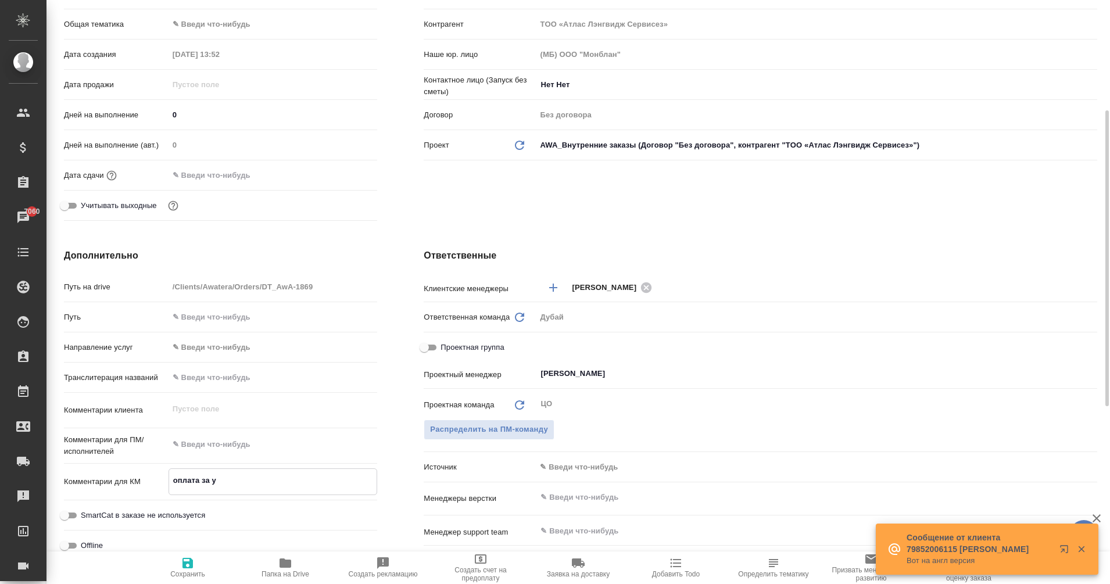
type textarea "x"
type textarea "оплата за ув"
type textarea "x"
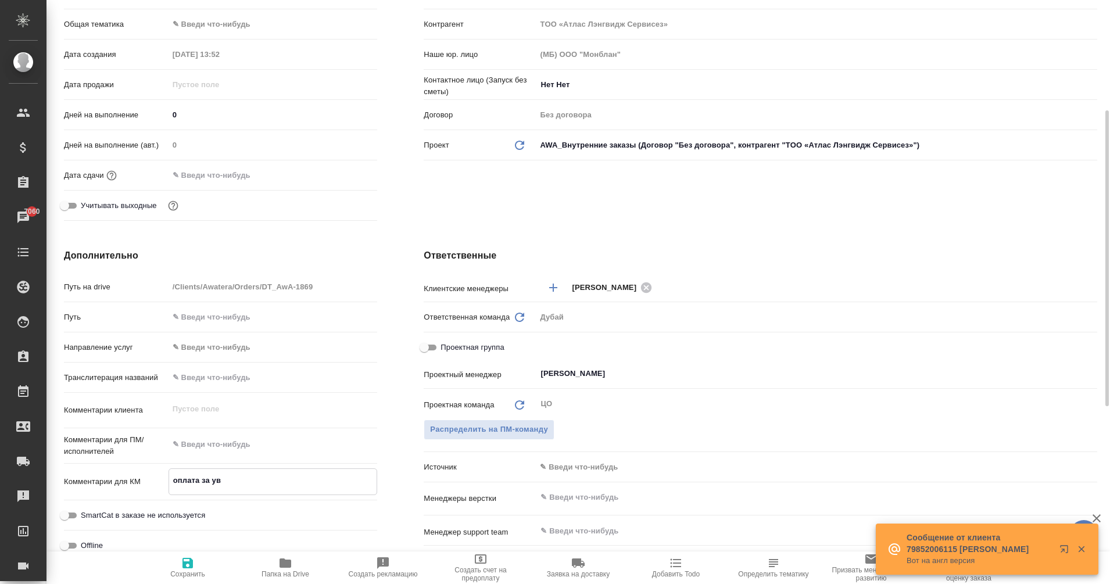
type textarea "оплата за у"
type textarea "x"
type textarea "оплата за"
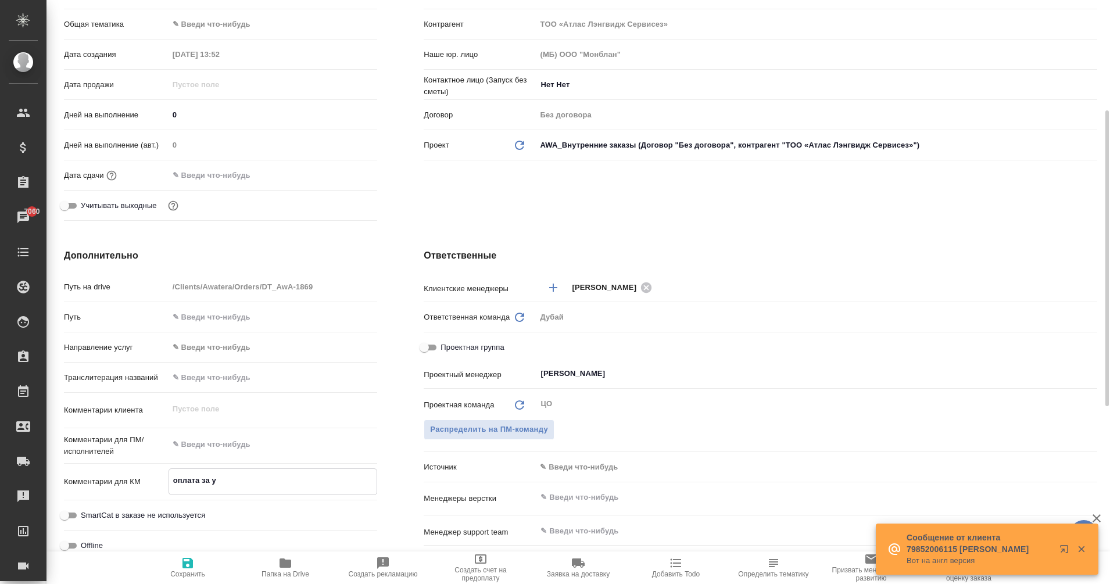
type textarea "x"
type textarea "оплата за о"
type textarea "x"
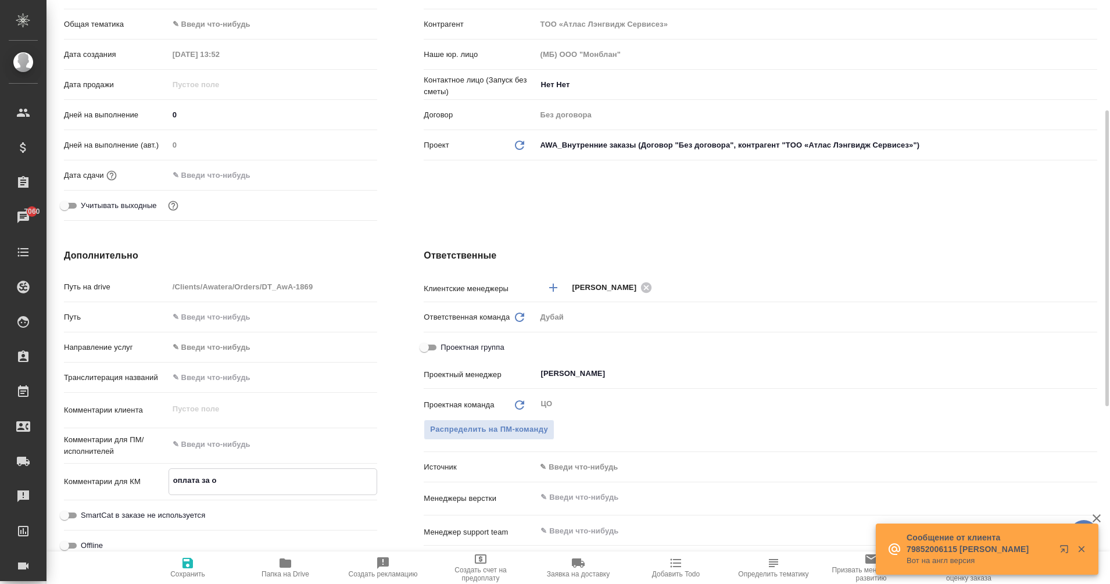
type textarea "x"
type textarea "оплата за от"
type textarea "x"
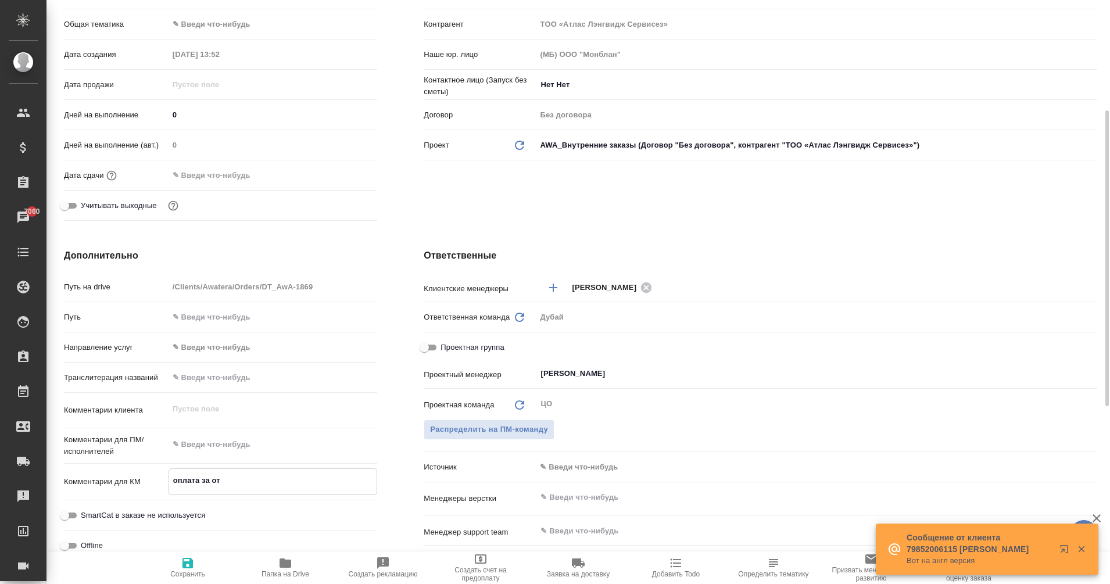
type textarea "x"
type textarea "оплата за отм"
type textarea "x"
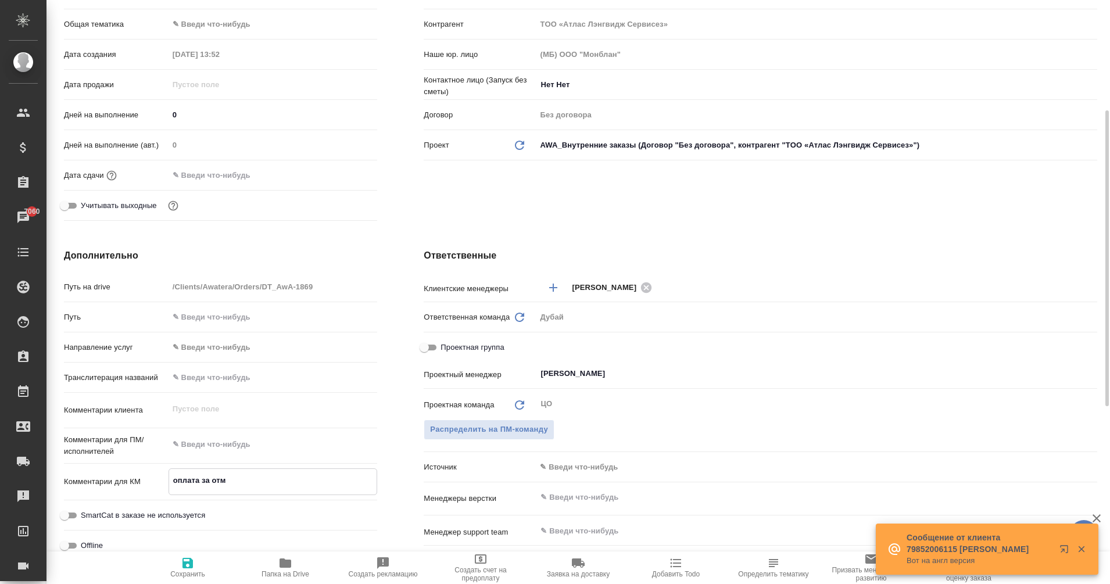
type textarea "оплата за отме"
type textarea "x"
type textarea "оплата за отмен"
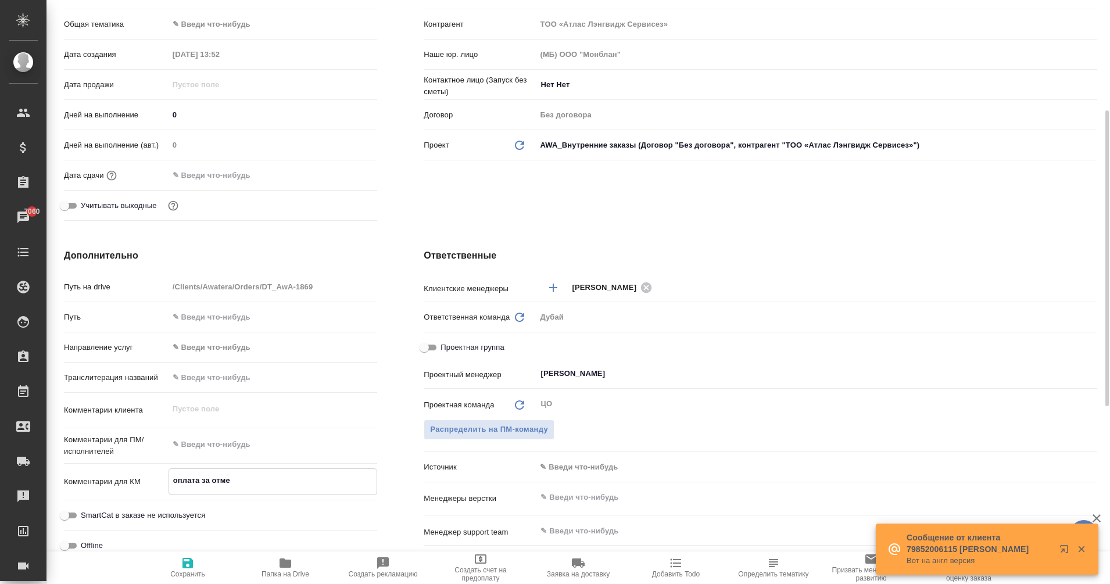
type textarea "x"
type textarea "оплата за отмену"
type textarea "x"
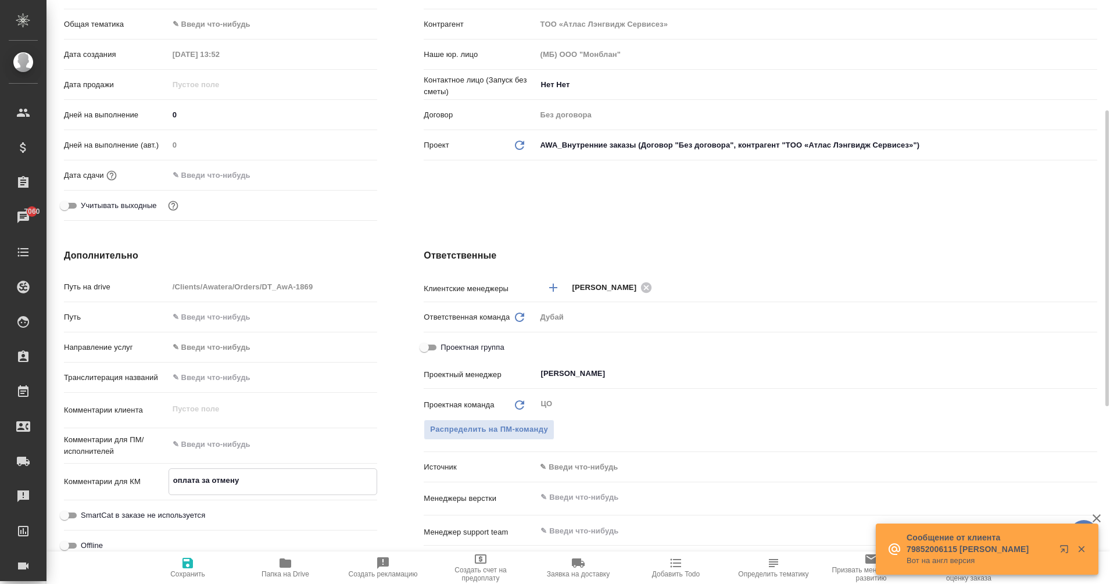
type textarea "оплата за отмену"
type textarea "x"
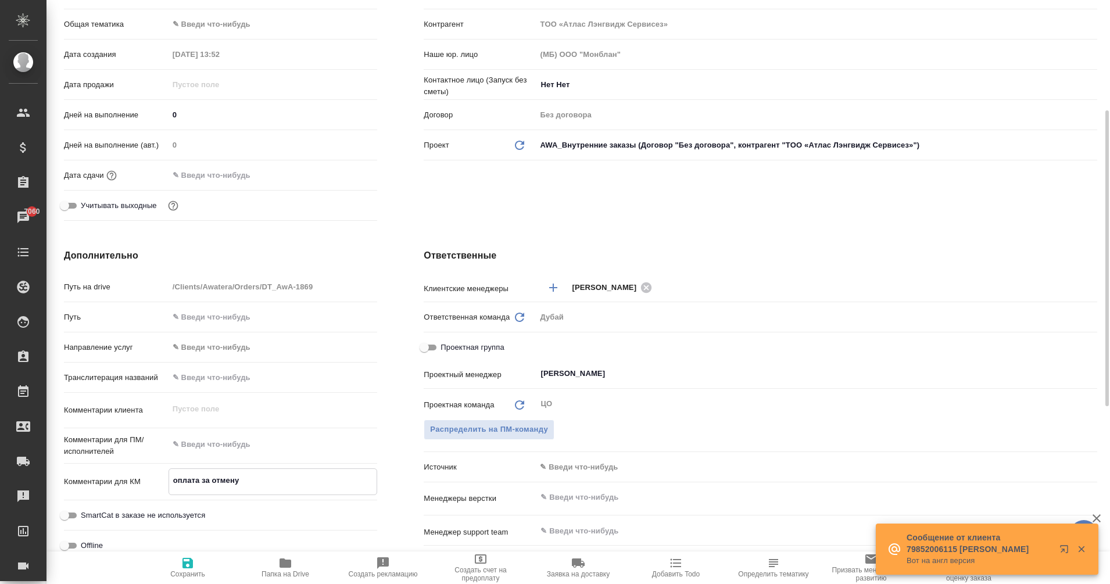
type textarea "x"
type textarea "оплата за отмену в"
type textarea "x"
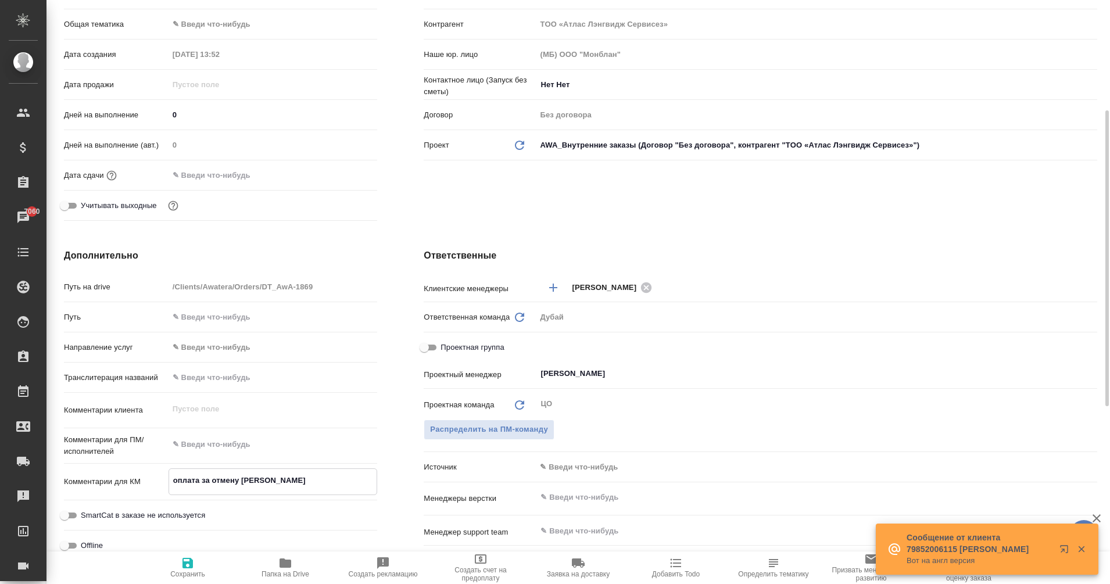
type textarea "оплата за отмену ви"
type textarea "x"
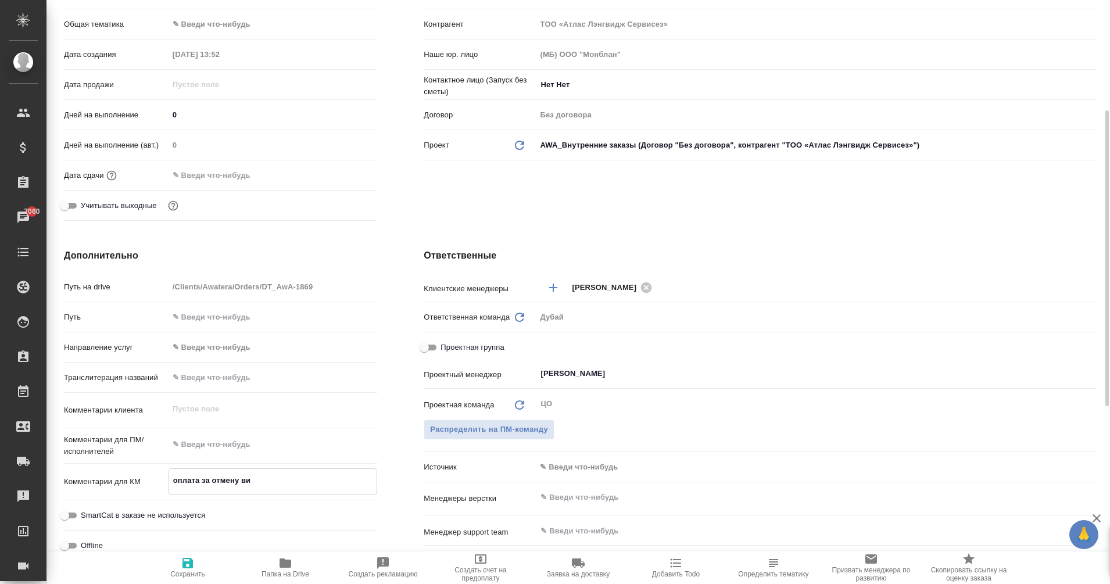
type textarea "x"
type textarea "оплата за отмену виз"
type textarea "x"
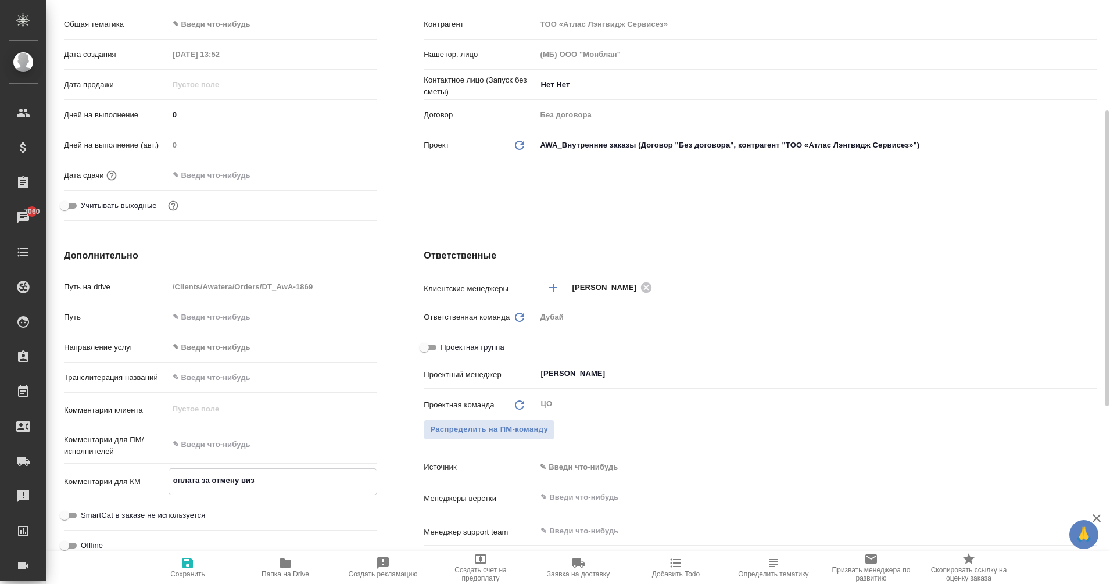
type textarea "x"
type textarea "оплата за отмену визы"
type textarea "x"
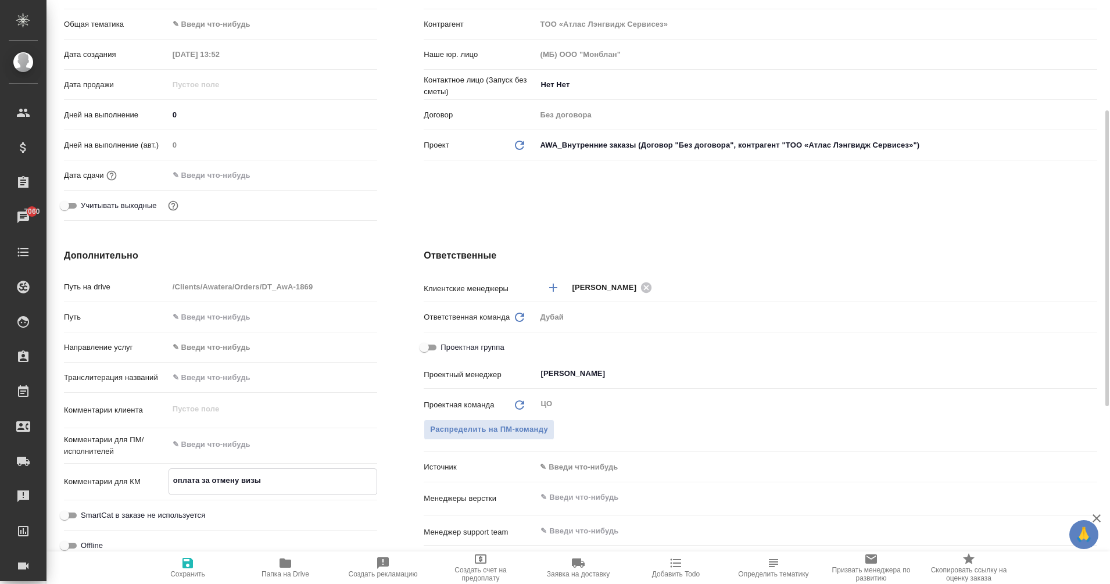
type textarea "оплата за отмену визы"
type textarea "x"
type textarea "оплата за отмену визы с"
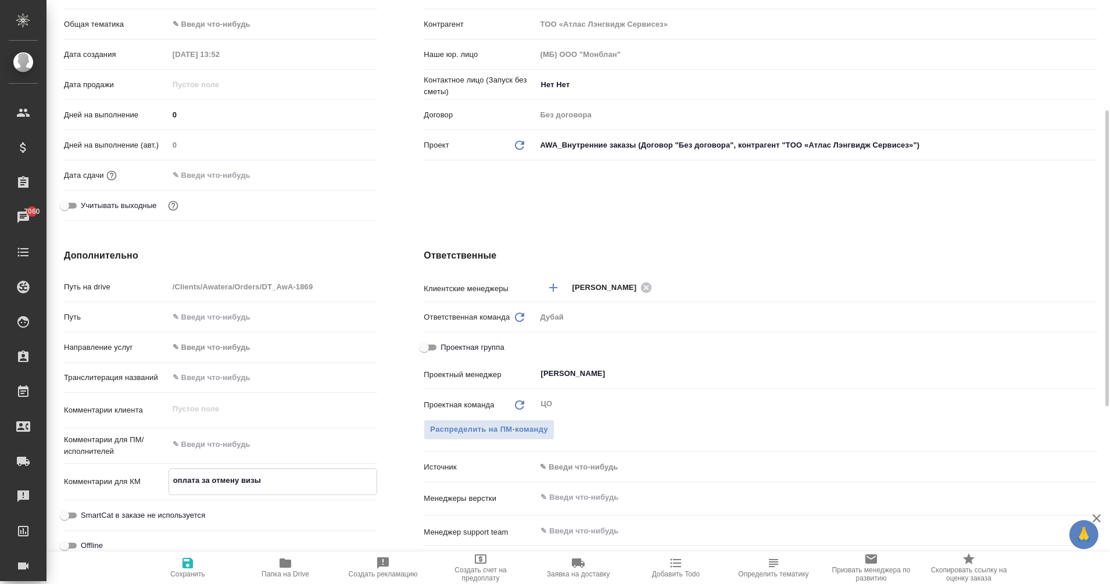
type textarea "x"
type textarea "оплата за отмену визы со"
type textarea "x"
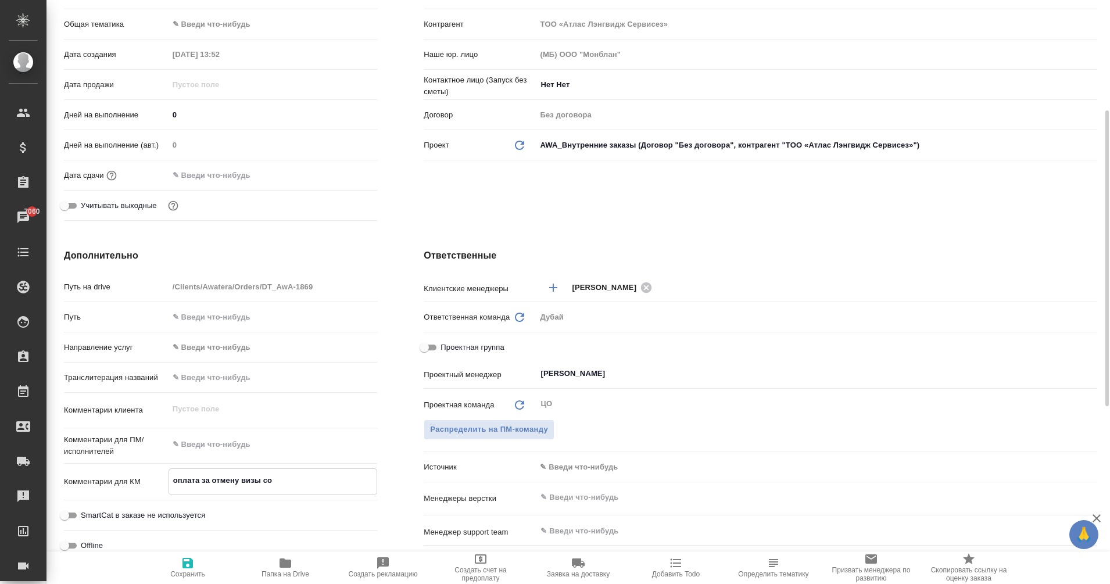
type textarea "x"
type textarea "оплата за отмену визы сот"
type textarea "x"
type textarea "оплата за отмену визы сотур"
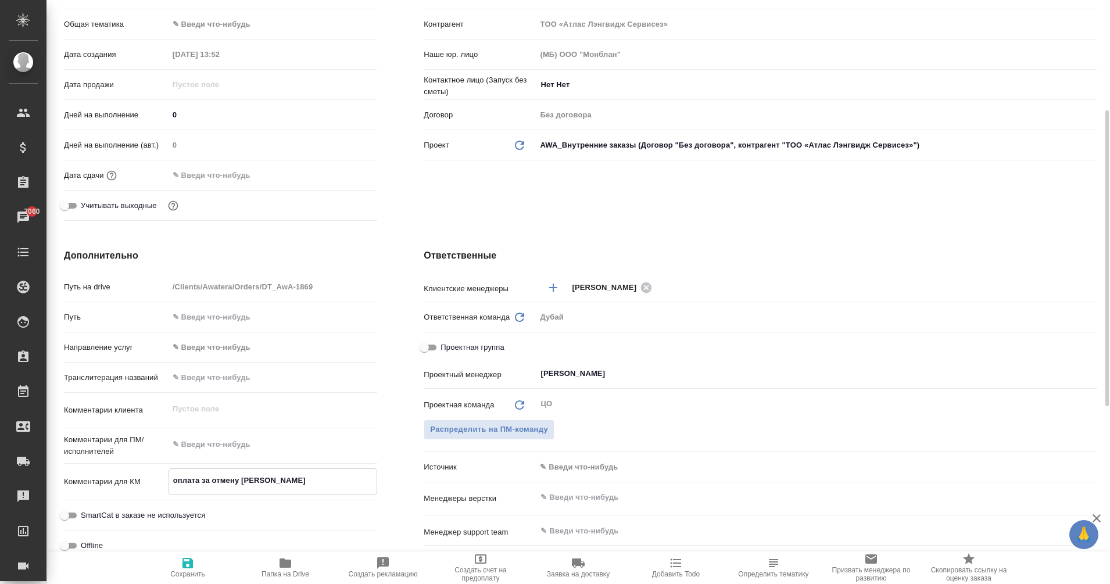
type textarea "x"
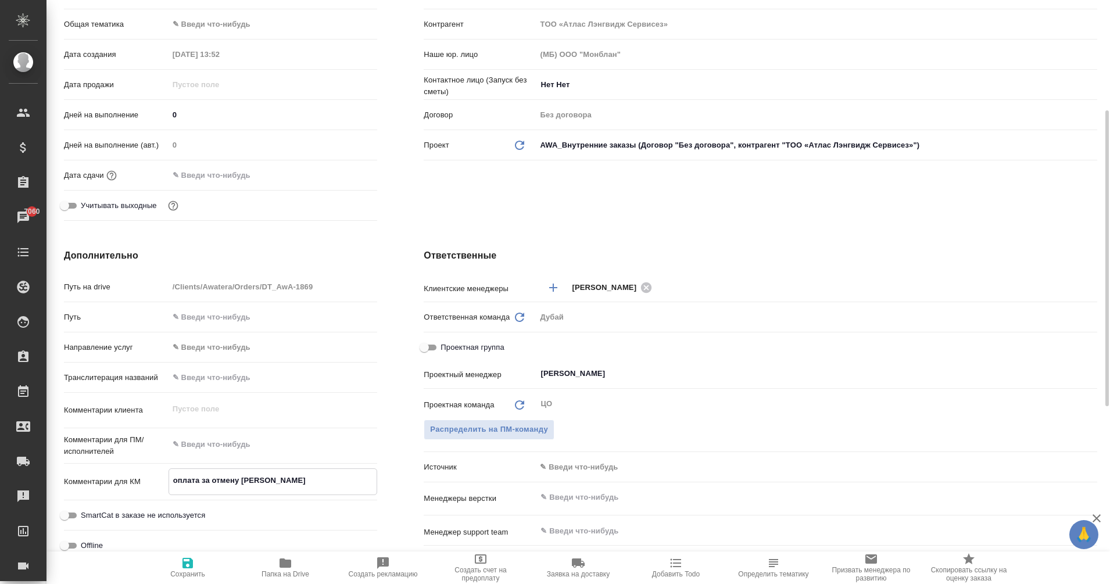
type textarea "оплата за отмену визы сотурд"
type textarea "x"
type textarea "оплата за отмену визы сотурдн"
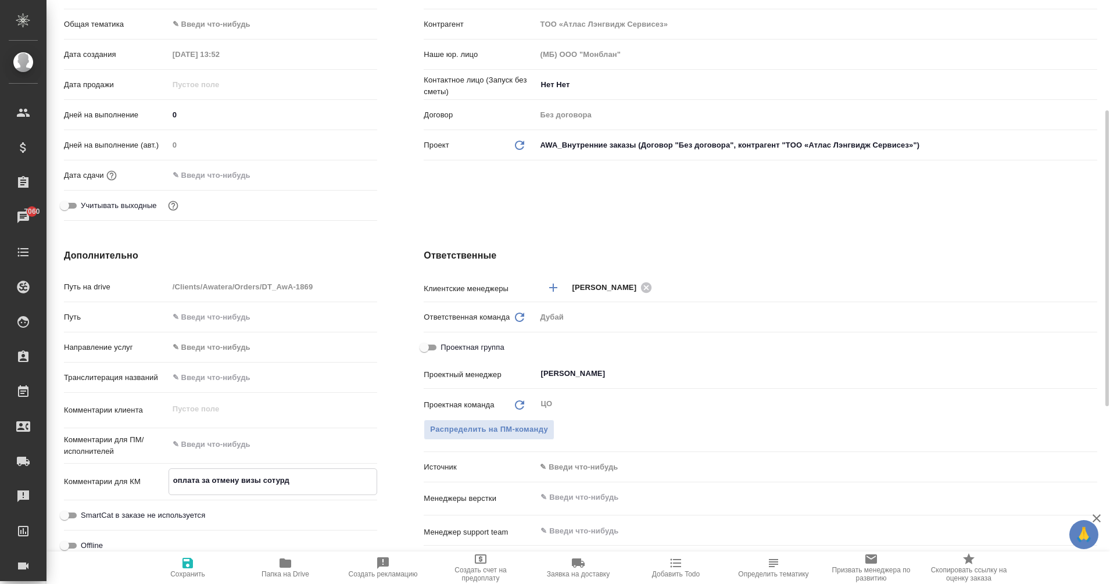
type textarea "x"
type textarea "оплата за отмену визы сотурдни"
type textarea "x"
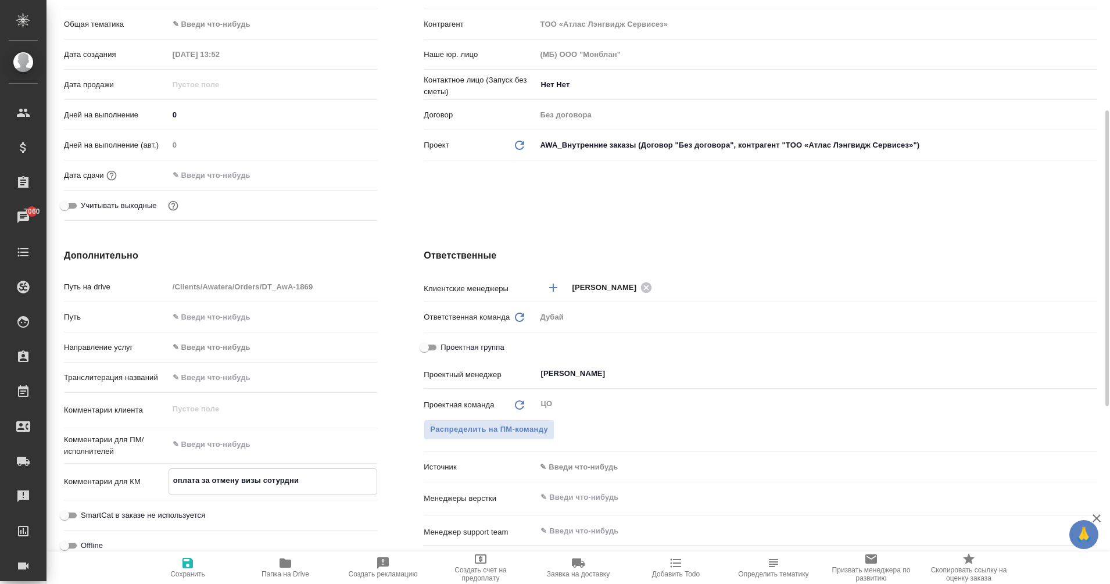
type textarea "x"
type textarea "оплата за отмену визы сотурдник"
type textarea "x"
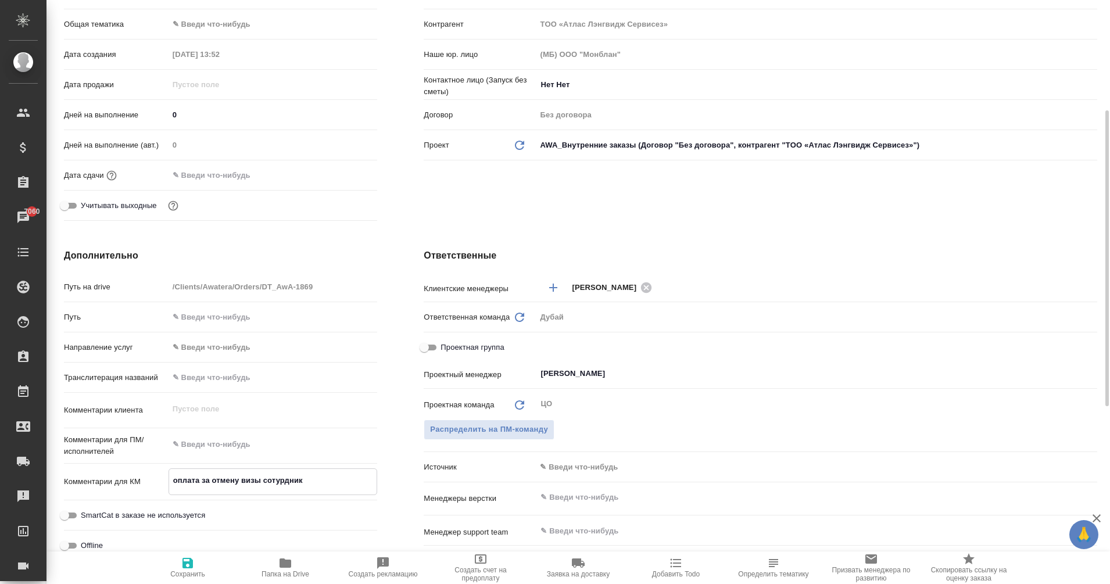
type textarea "x"
type textarea "оплата за отмену визы сотурдника"
type textarea "x"
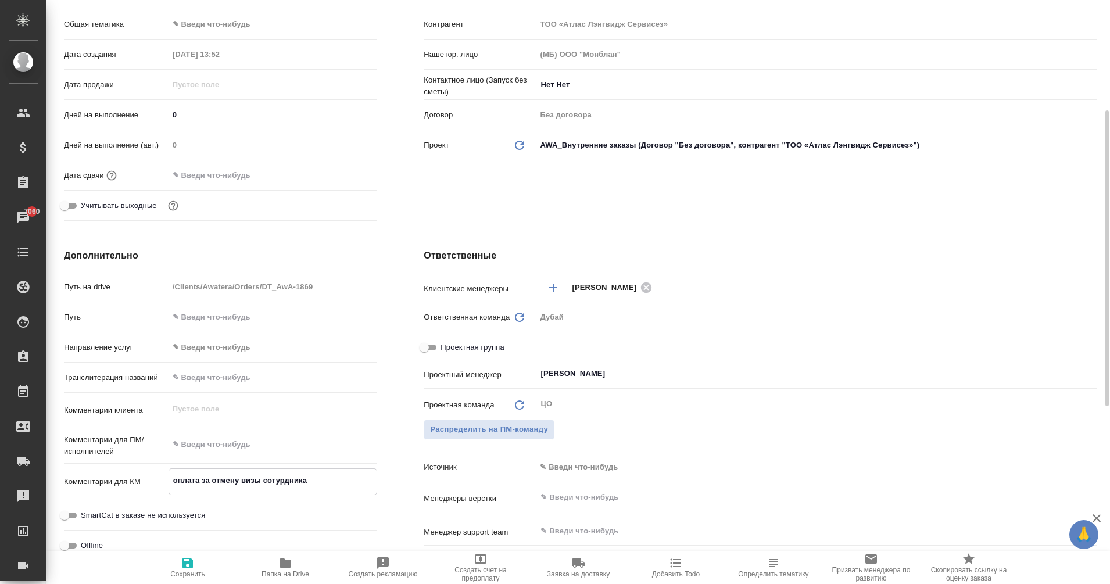
type textarea "оплата за отмену визы сотурдника"
type textarea "x"
type textarea "оплата за отмену визы сотурдника а"
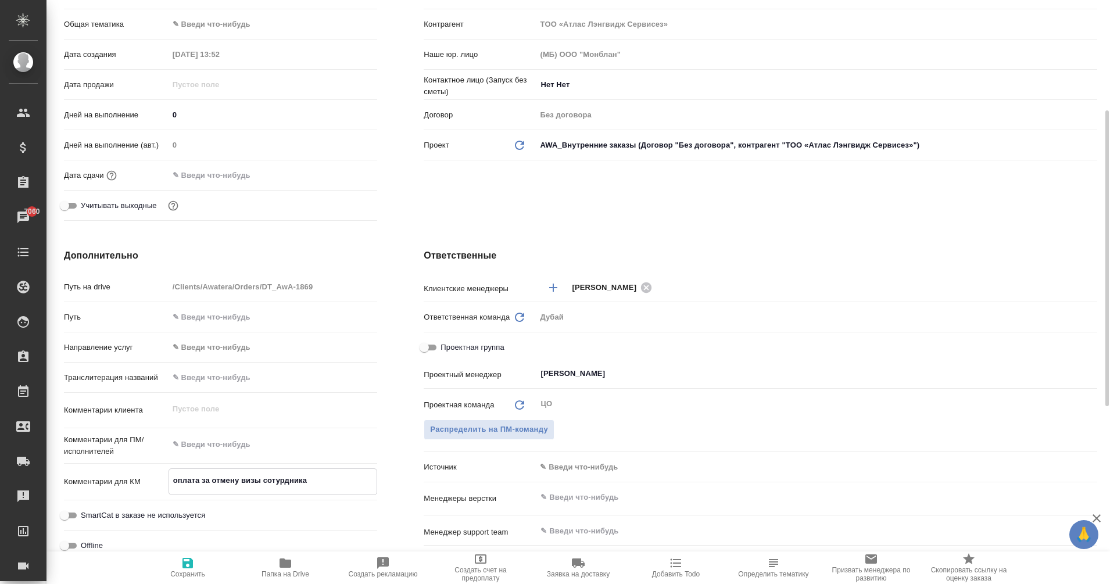
type textarea "x"
type textarea "оплата за отмену визы сотурдника ав"
type textarea "x"
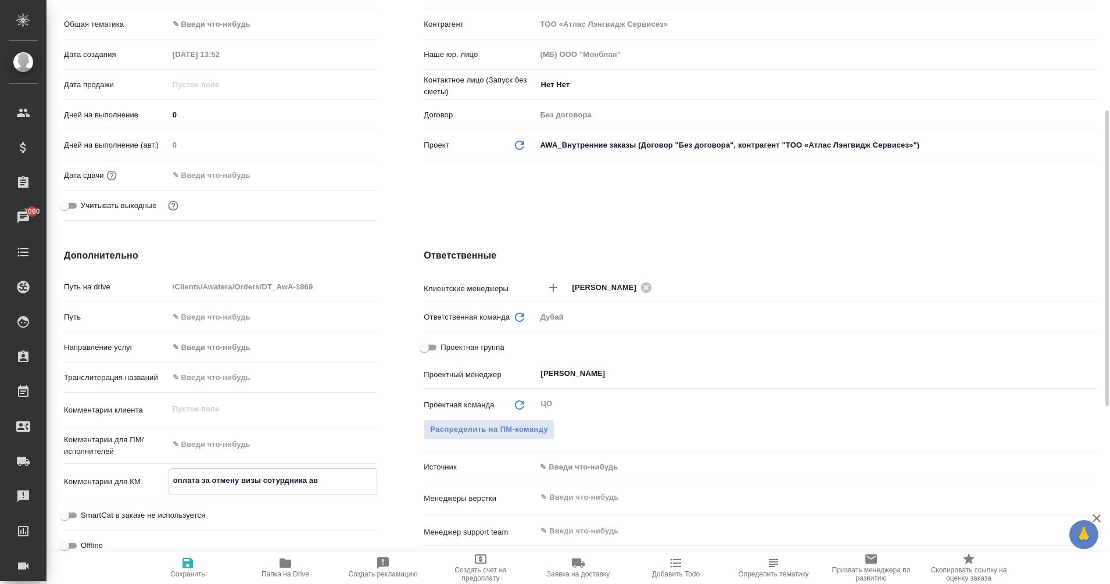
type textarea "x"
type textarea "оплата за отмену визы сотурдника ава"
type textarea "x"
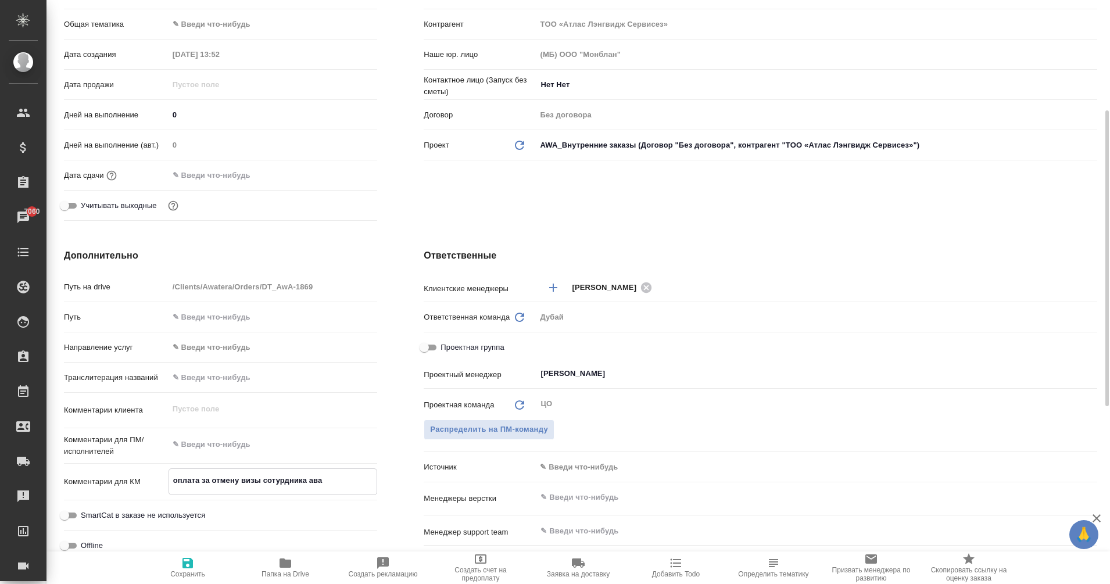
type textarea "x"
type textarea "оплата за отмену визы сотурдника ават"
type textarea "x"
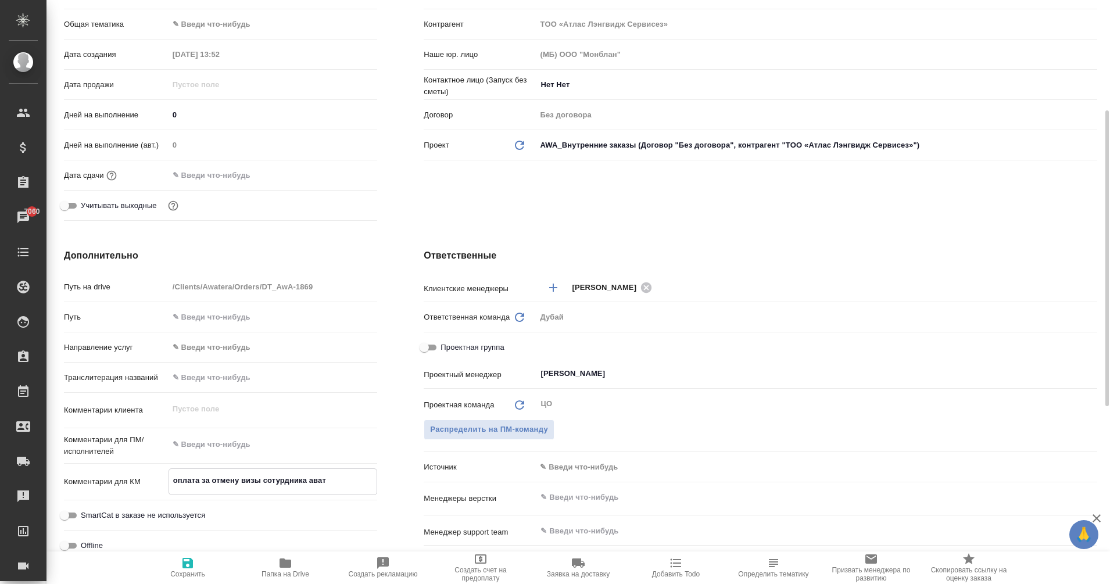
type textarea "оплата за отмену визы сотурдника авате"
type textarea "x"
type textarea "оплата за отмену визы сотурдника аватер"
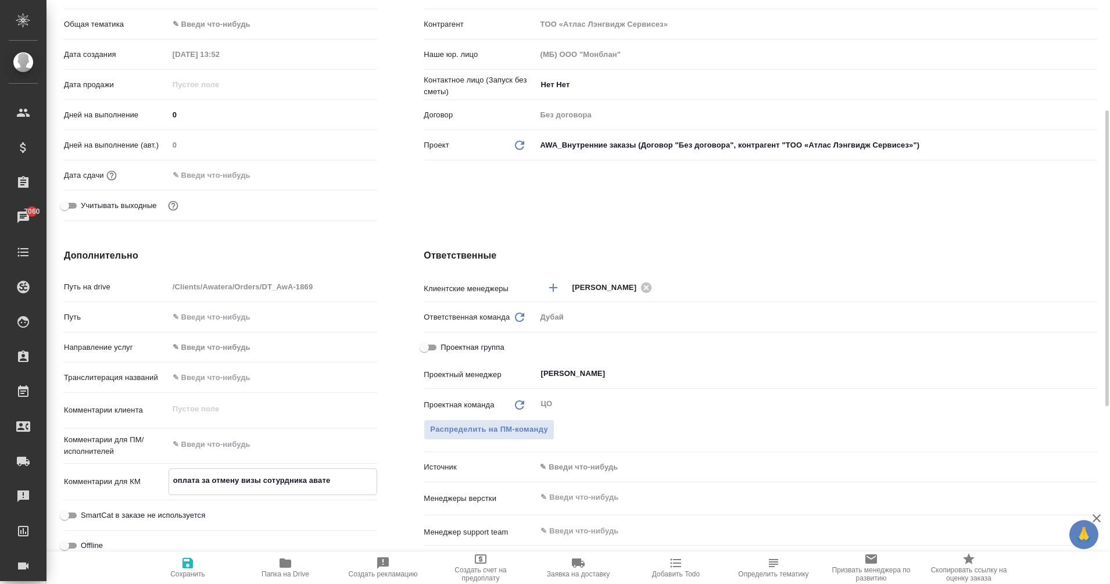
type textarea "x"
type textarea "оплата за отмену визы сотурдника аватера"
type textarea "x"
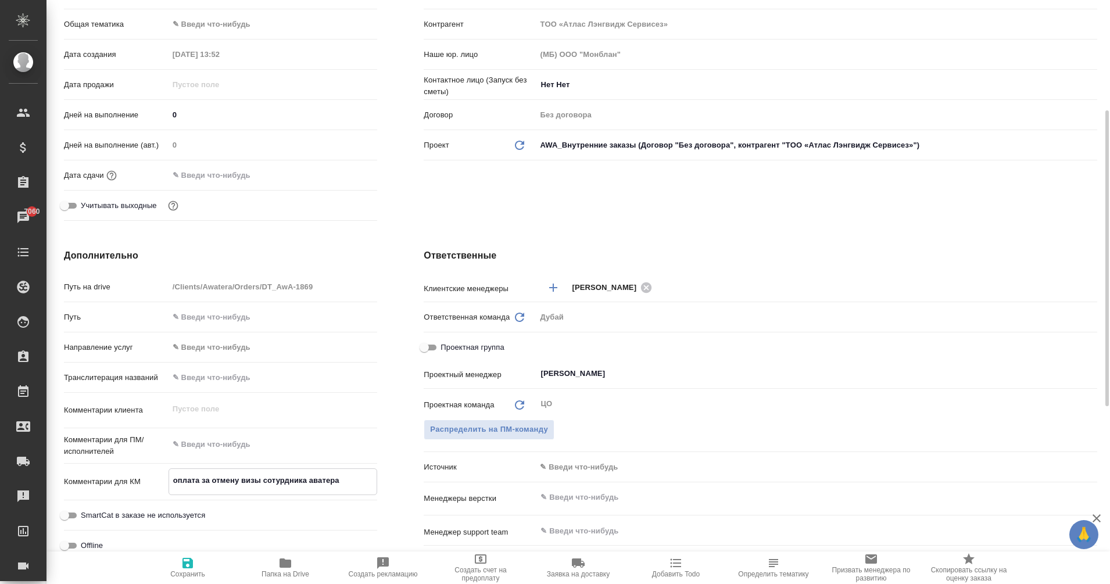
type textarea "x"
type textarea "оплата за отмену визы сотудника аватера"
click at [187, 570] on icon "button" at bounding box center [188, 563] width 14 height 14
click at [203, 182] on input "text" at bounding box center [220, 175] width 102 height 17
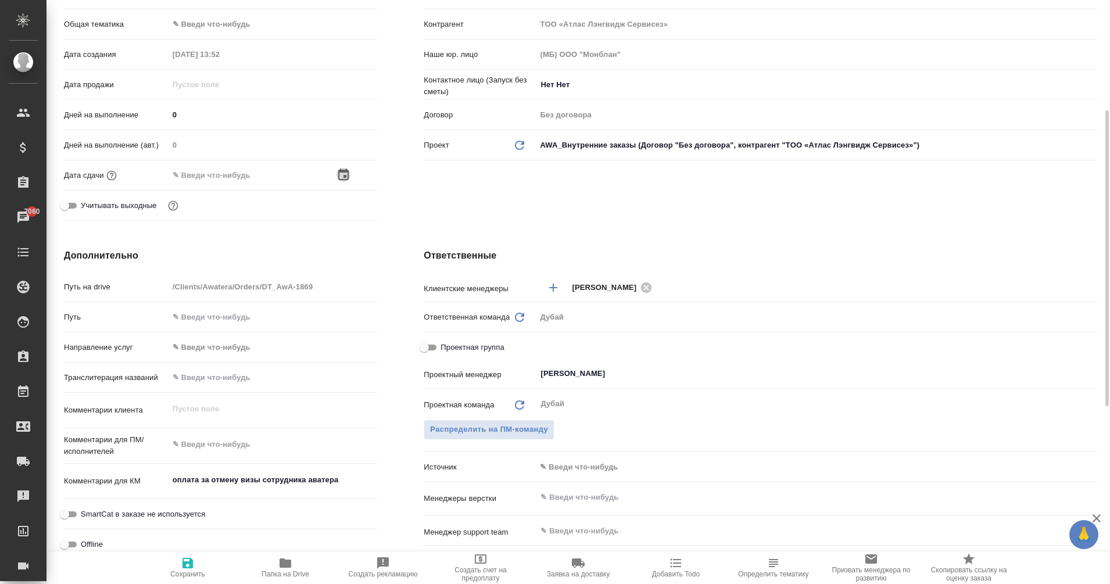
click at [344, 176] on icon "button" at bounding box center [344, 175] width 14 height 14
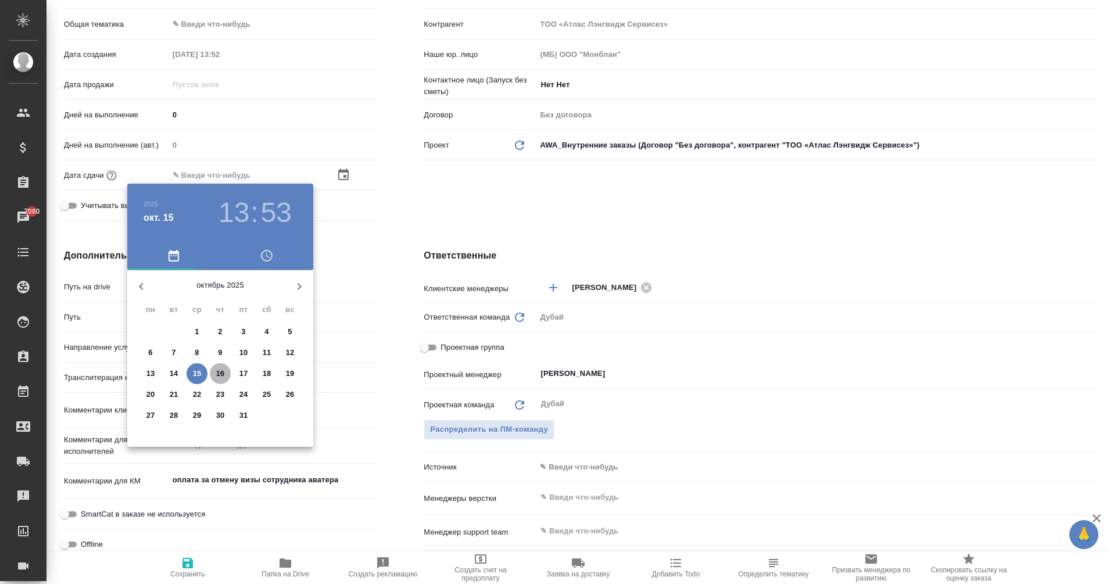
click at [221, 377] on p "16" at bounding box center [220, 374] width 9 height 12
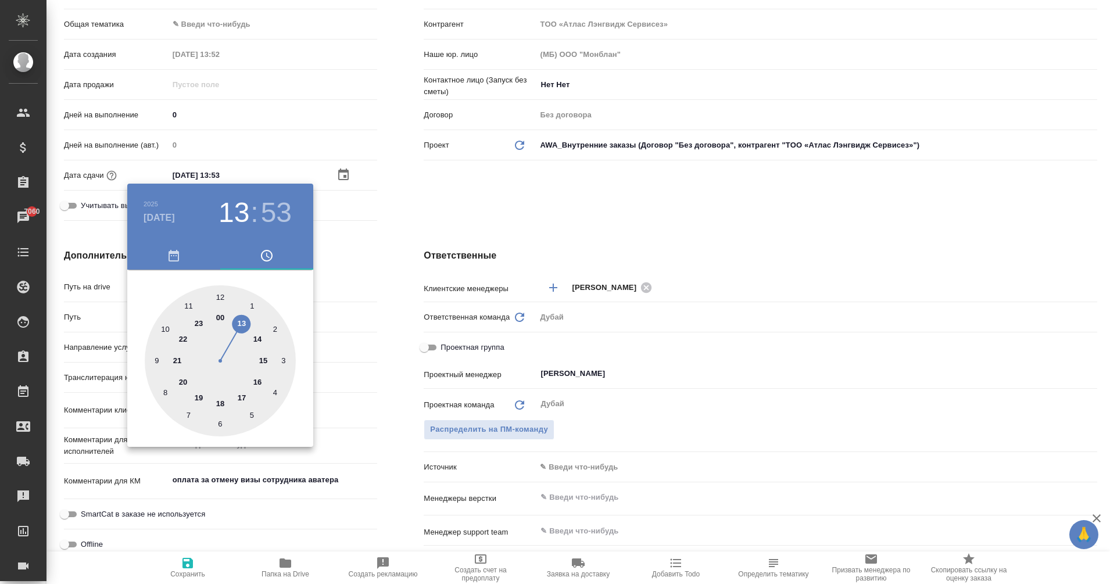
click at [431, 216] on div at bounding box center [555, 292] width 1110 height 584
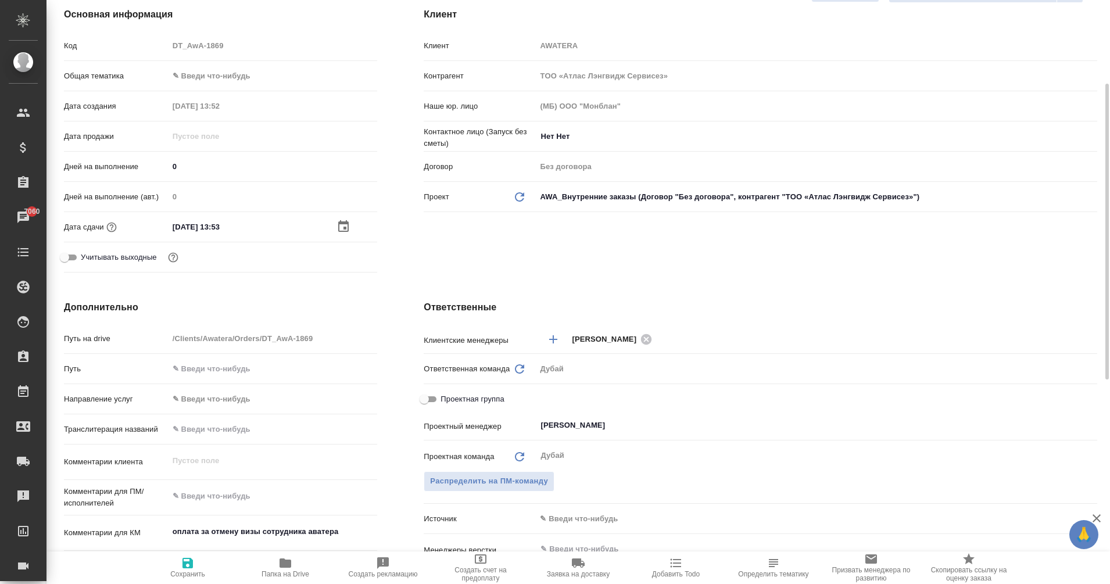
scroll to position [166, 0]
click at [186, 73] on body "🙏 .cls-1 fill:#fff; AWATERA Eganian Margarita Клиенты Спецификации Заказы 7060 …" at bounding box center [555, 292] width 1110 height 584
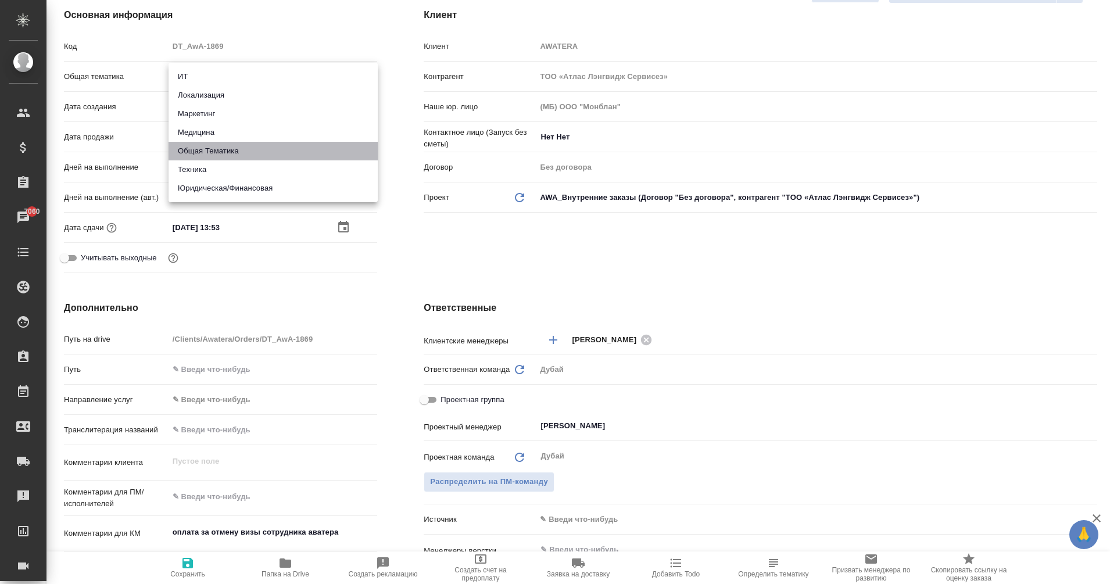
click at [219, 151] on li "Общая Тематика" at bounding box center [273, 151] width 209 height 19
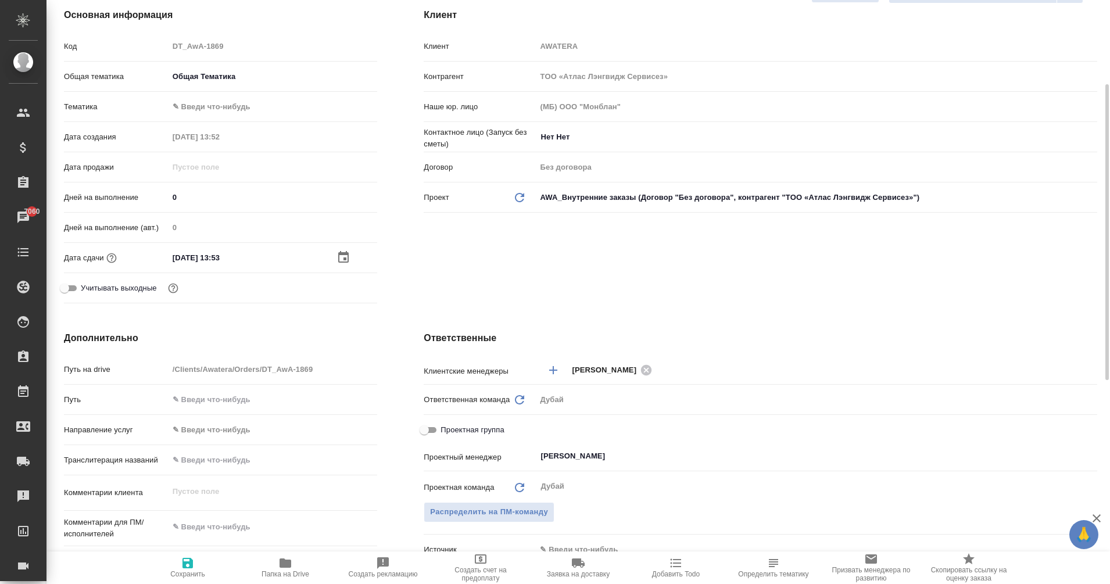
click at [196, 117] on div "Тематика ✎ Введи что-нибудь" at bounding box center [220, 111] width 313 height 30
click at [184, 108] on body "🙏 .cls-1 fill:#fff; AWATERA Eganian Margarita Клиенты Спецификации Заказы 7060 …" at bounding box center [555, 292] width 1110 height 584
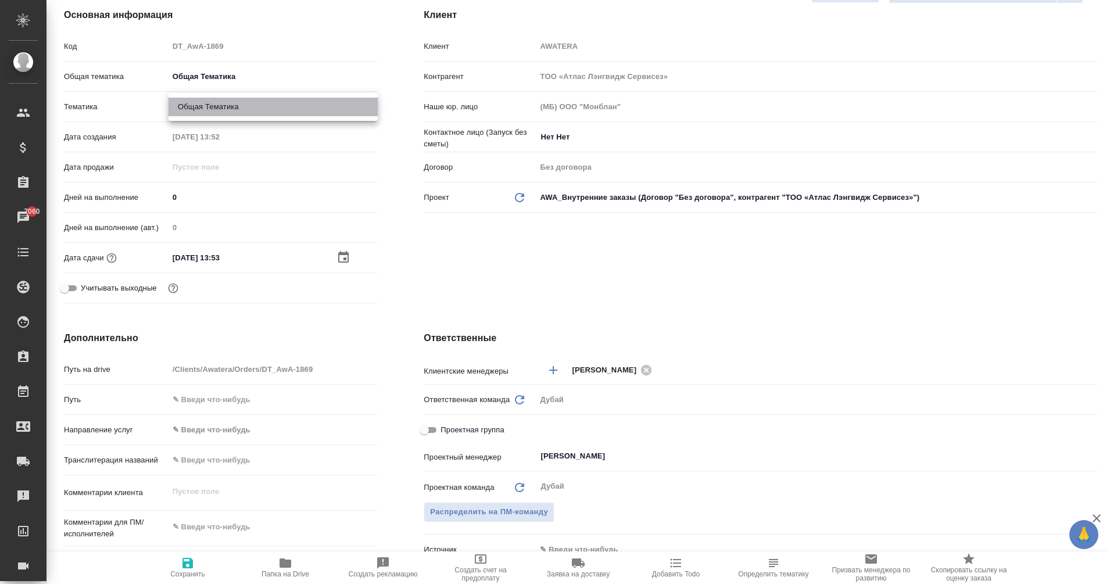
click at [228, 105] on li "Общая Тематика" at bounding box center [273, 107] width 209 height 19
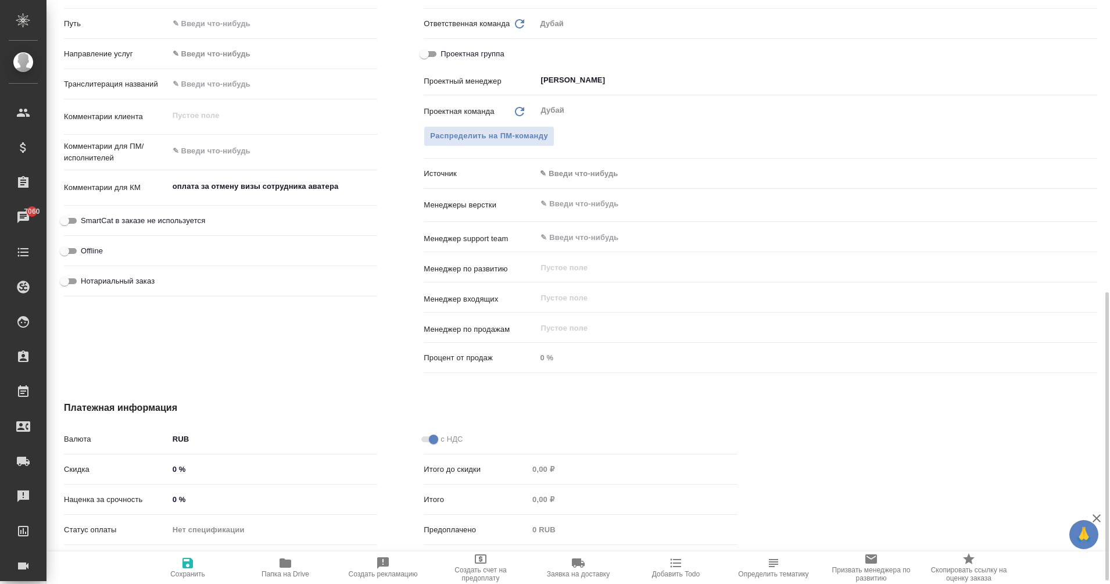
scroll to position [559, 0]
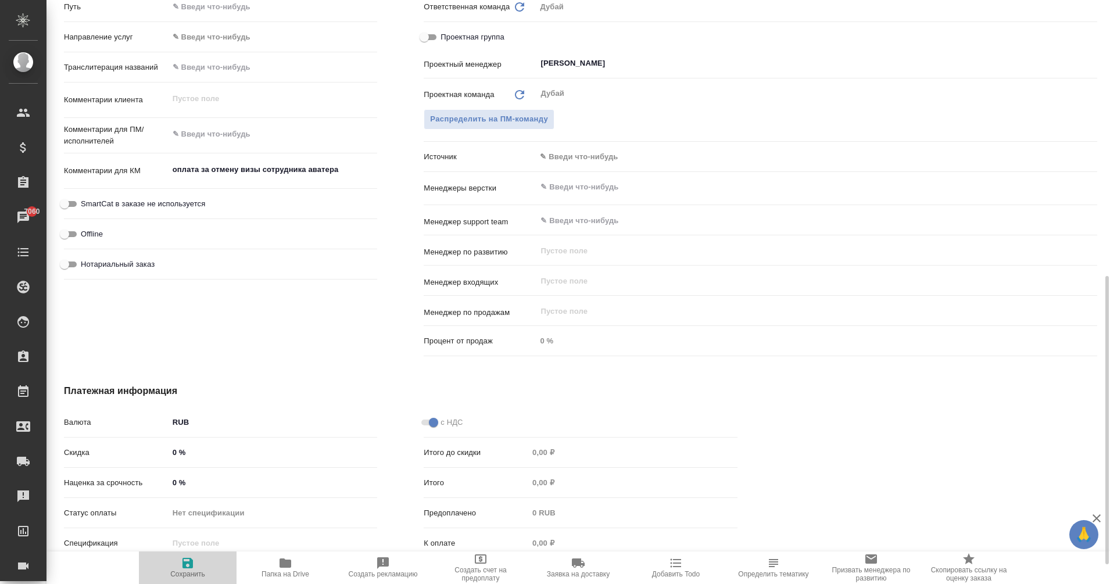
click at [202, 563] on span "Сохранить" at bounding box center [188, 567] width 84 height 22
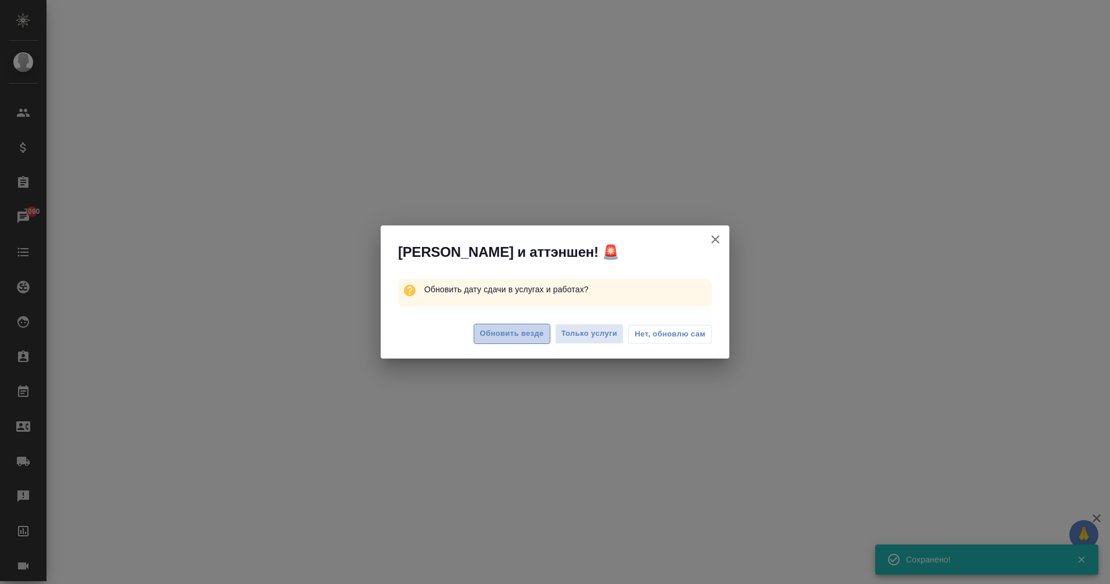
click at [517, 327] on button "Обновить везде" at bounding box center [512, 334] width 77 height 20
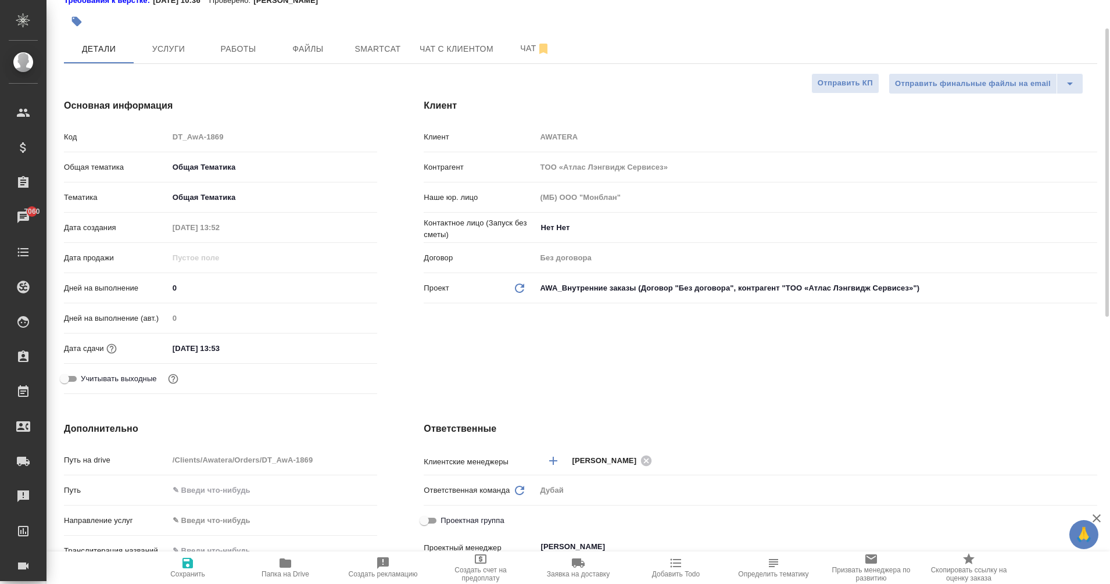
scroll to position [69, 0]
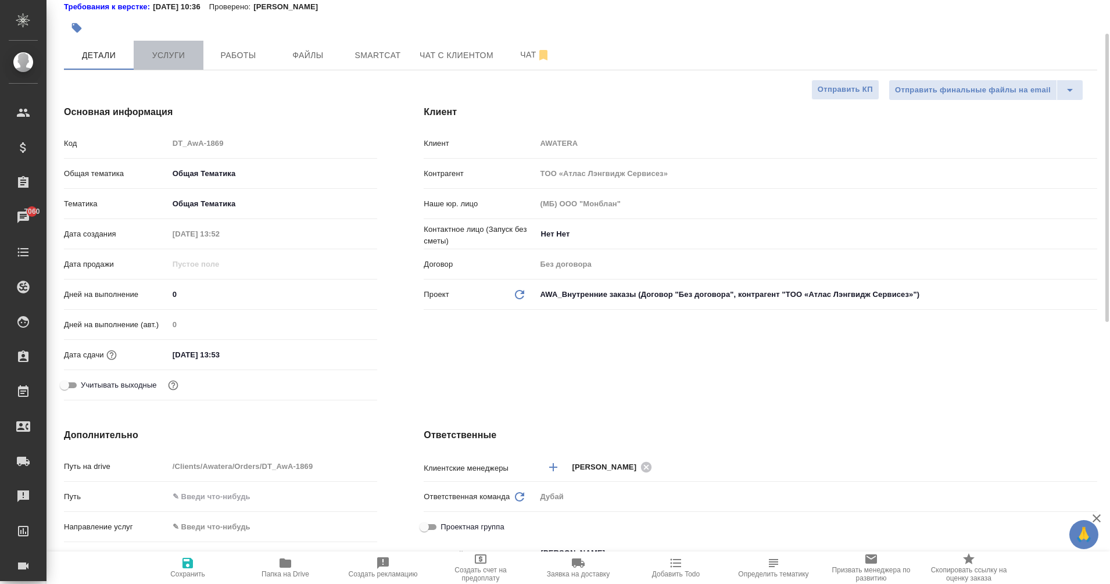
click at [167, 61] on span "Услуги" at bounding box center [169, 55] width 56 height 15
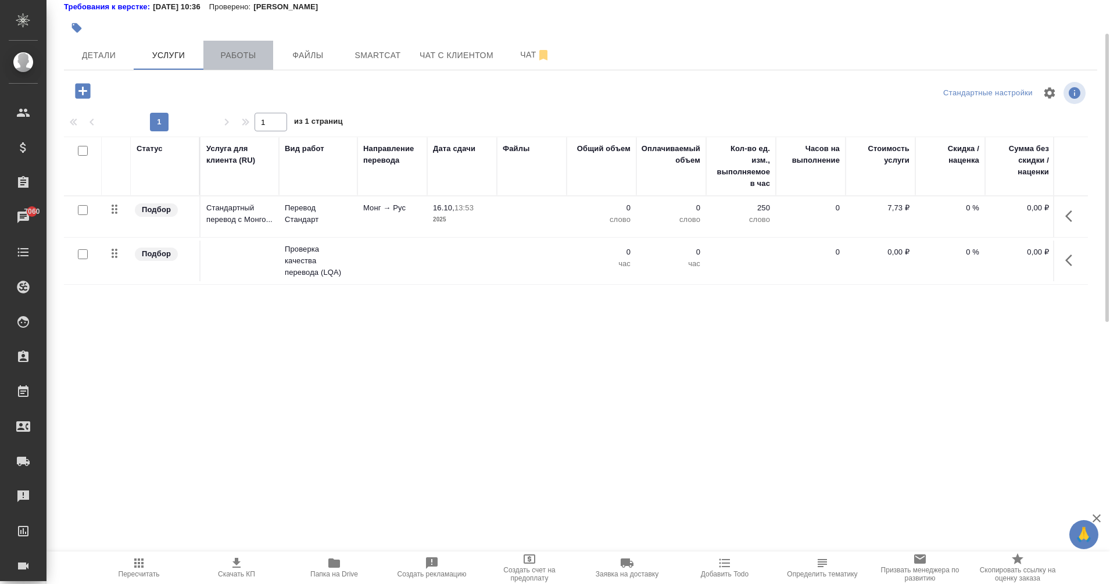
click at [238, 59] on span "Работы" at bounding box center [238, 55] width 56 height 15
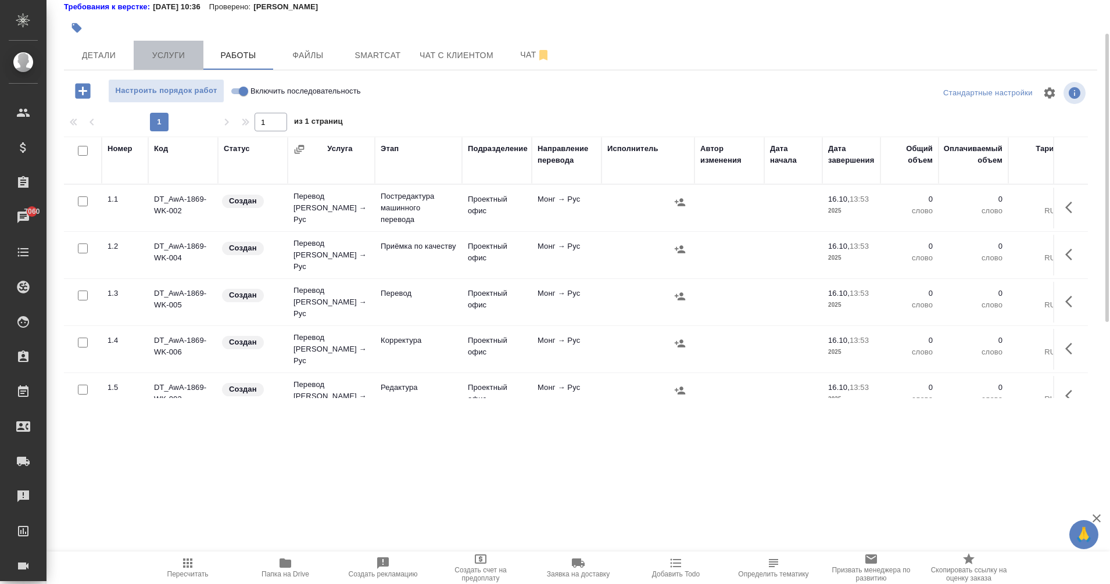
click at [176, 54] on span "Услуги" at bounding box center [169, 55] width 56 height 15
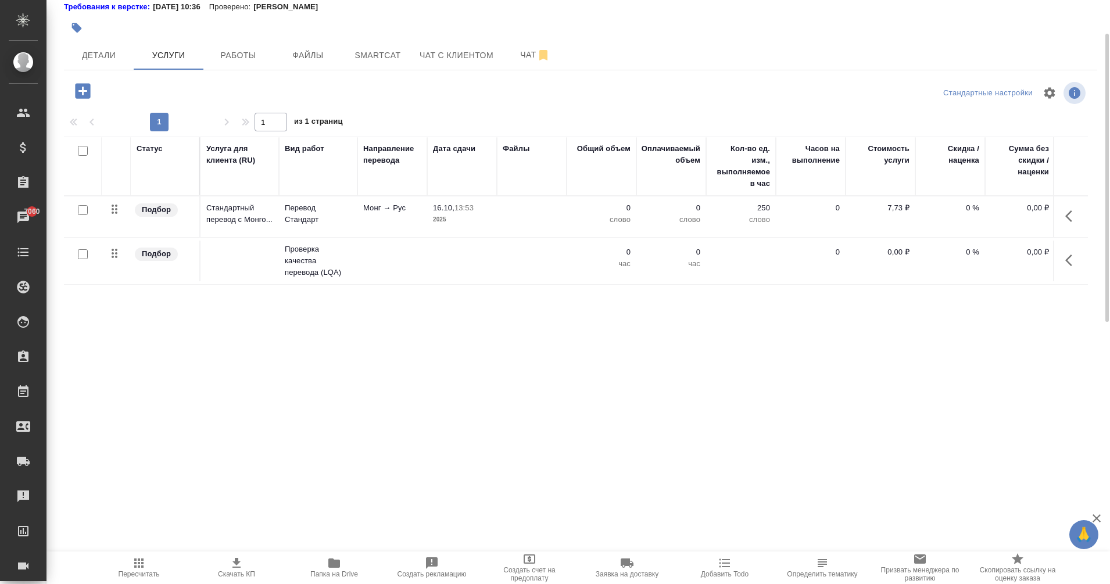
click at [79, 149] on input "checkbox" at bounding box center [83, 151] width 10 height 10
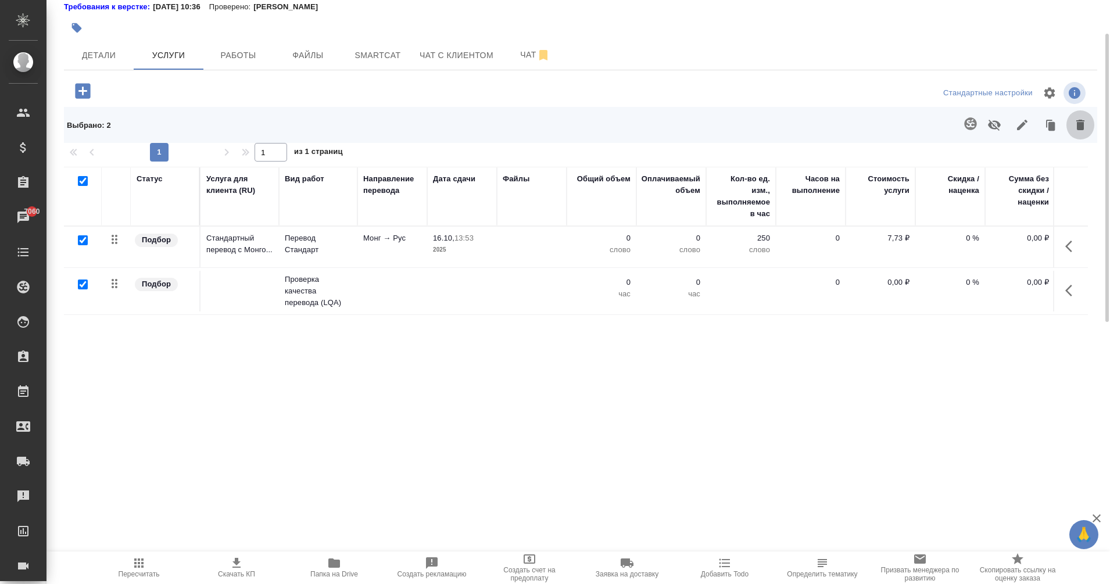
click at [1078, 123] on icon "button" at bounding box center [1081, 125] width 8 height 10
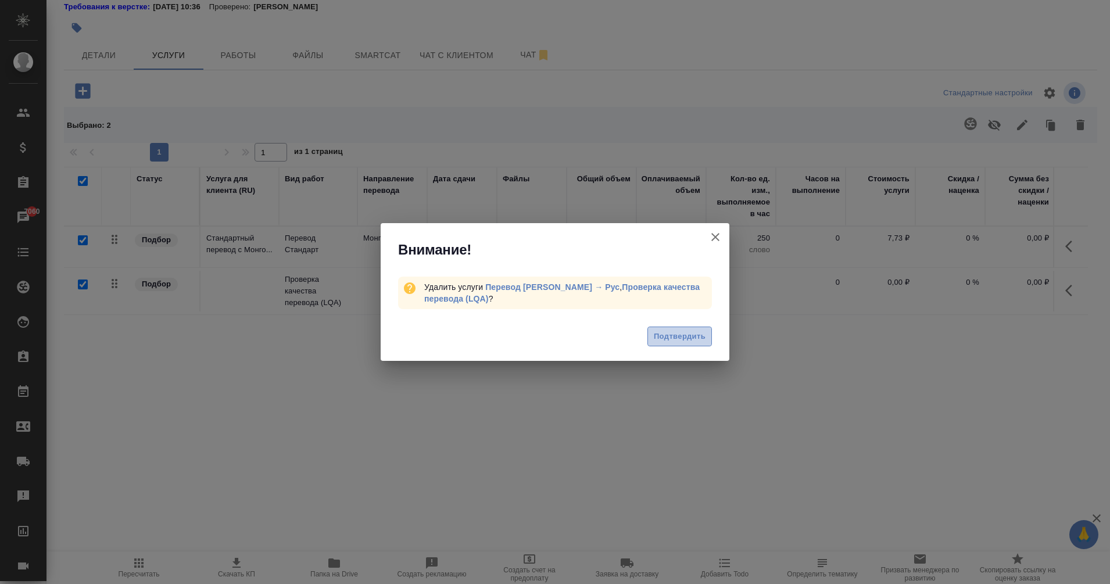
click at [684, 334] on span "Подтвердить" at bounding box center [680, 336] width 52 height 13
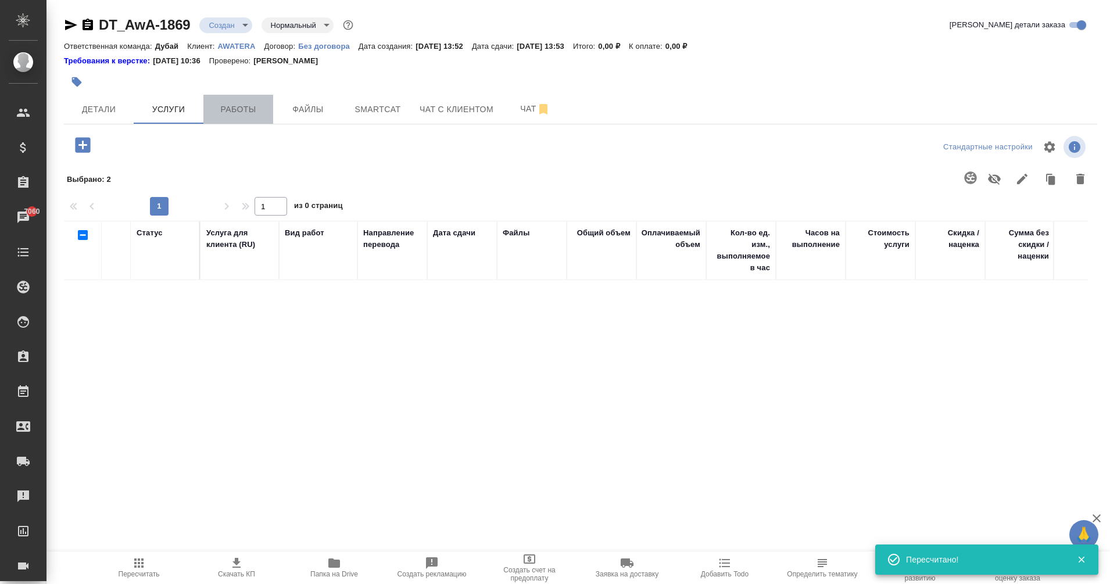
click at [246, 109] on span "Работы" at bounding box center [238, 109] width 56 height 15
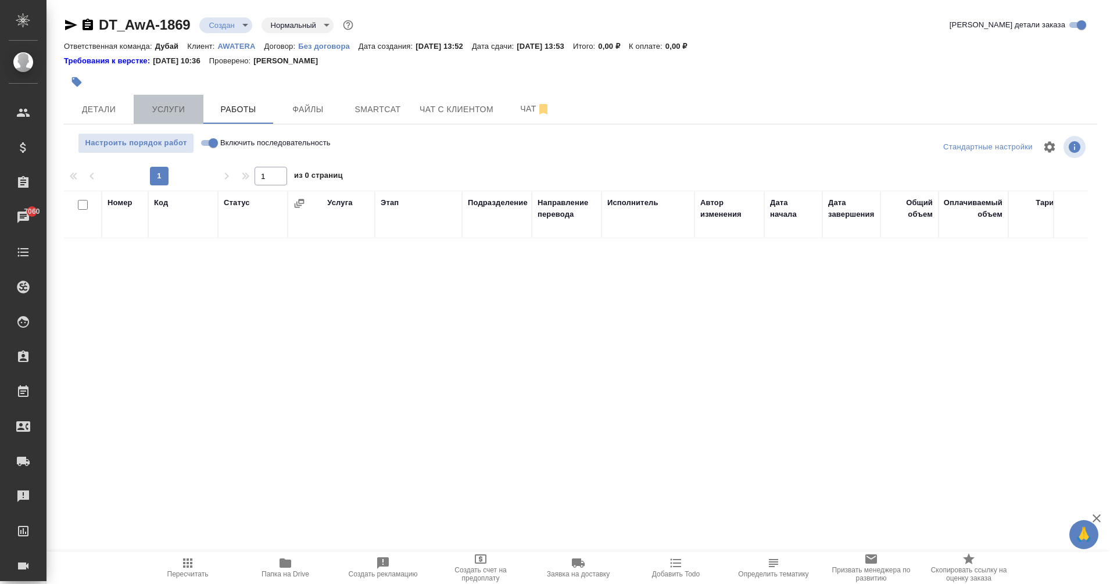
click at [183, 102] on span "Услуги" at bounding box center [169, 109] width 56 height 15
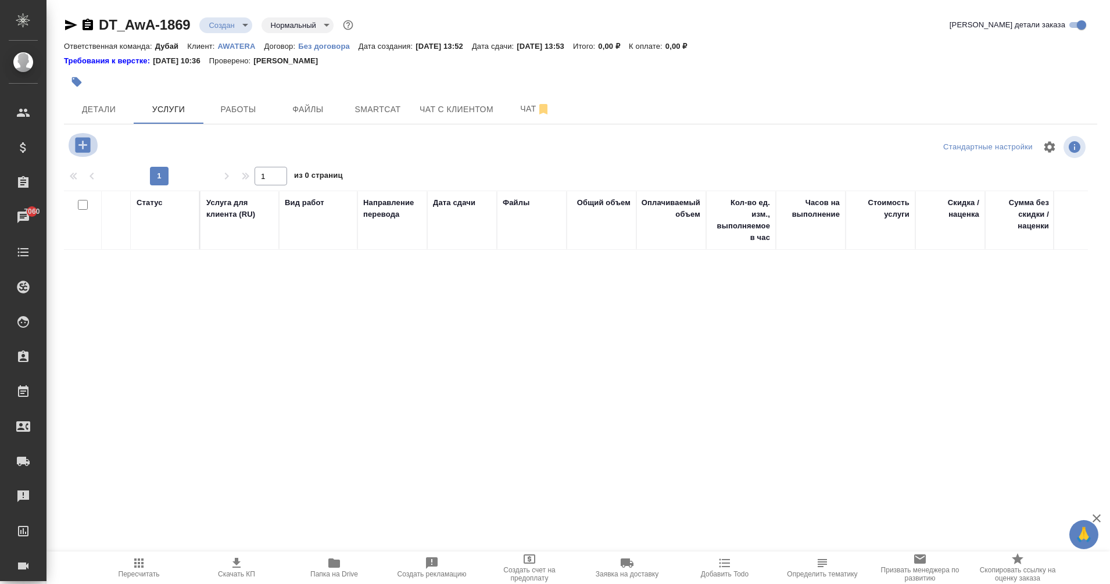
click at [81, 148] on icon "button" at bounding box center [82, 144] width 15 height 15
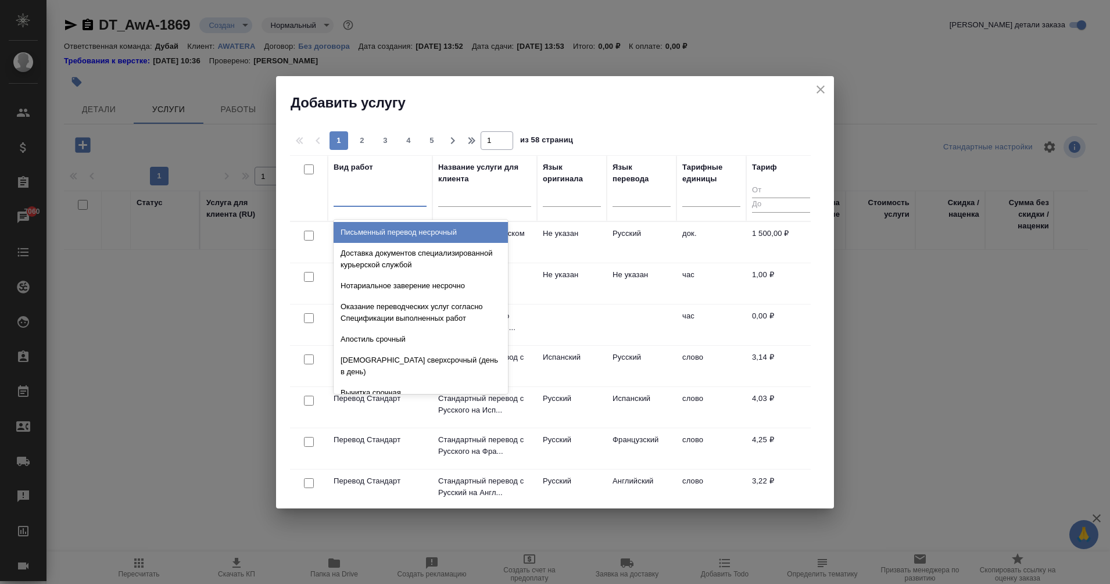
click at [390, 198] on div at bounding box center [380, 195] width 93 height 17
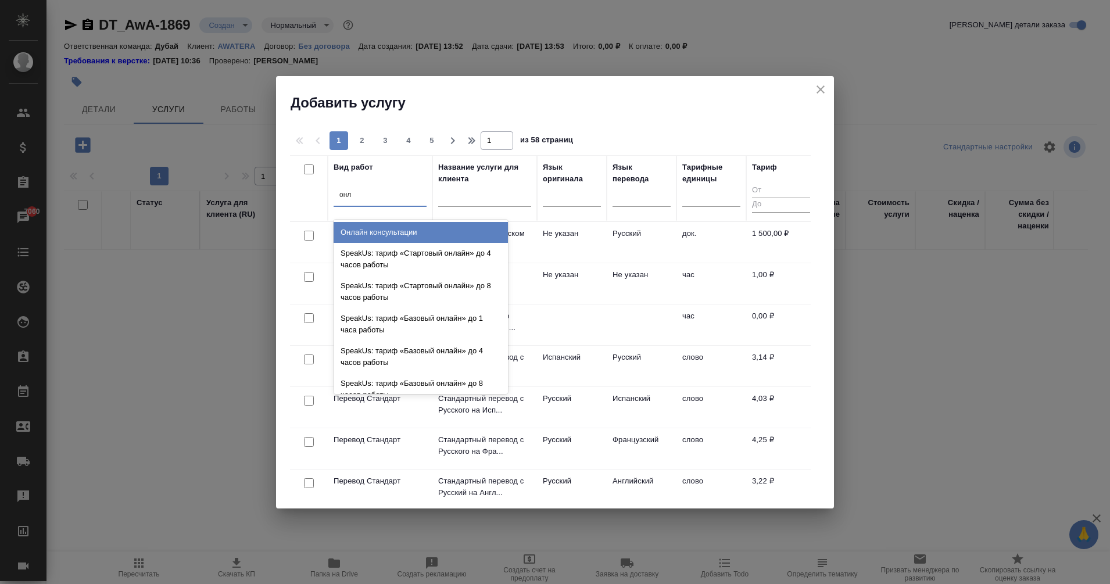
click at [437, 234] on div "Онлайн консультации" at bounding box center [421, 232] width 174 height 21
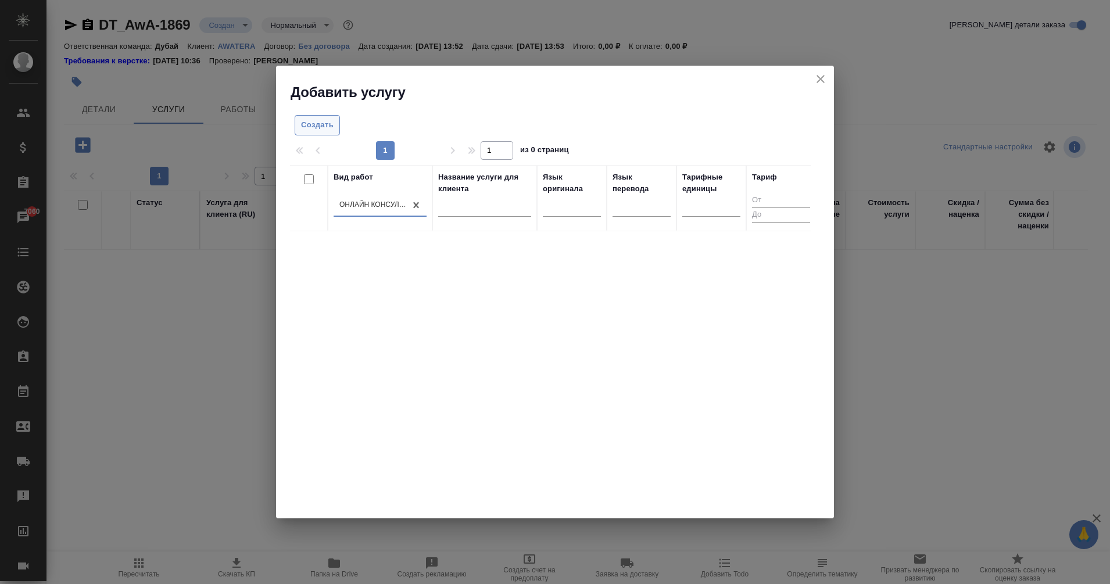
click at [316, 123] on span "Создать" at bounding box center [317, 125] width 33 height 13
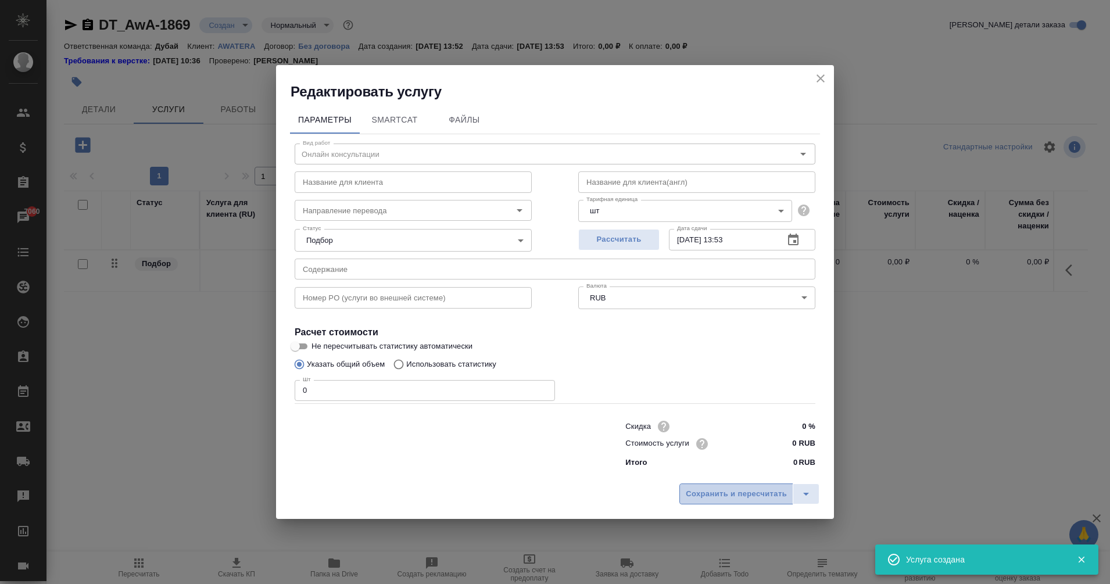
click at [725, 495] on span "Сохранить и пересчитать" at bounding box center [736, 494] width 101 height 13
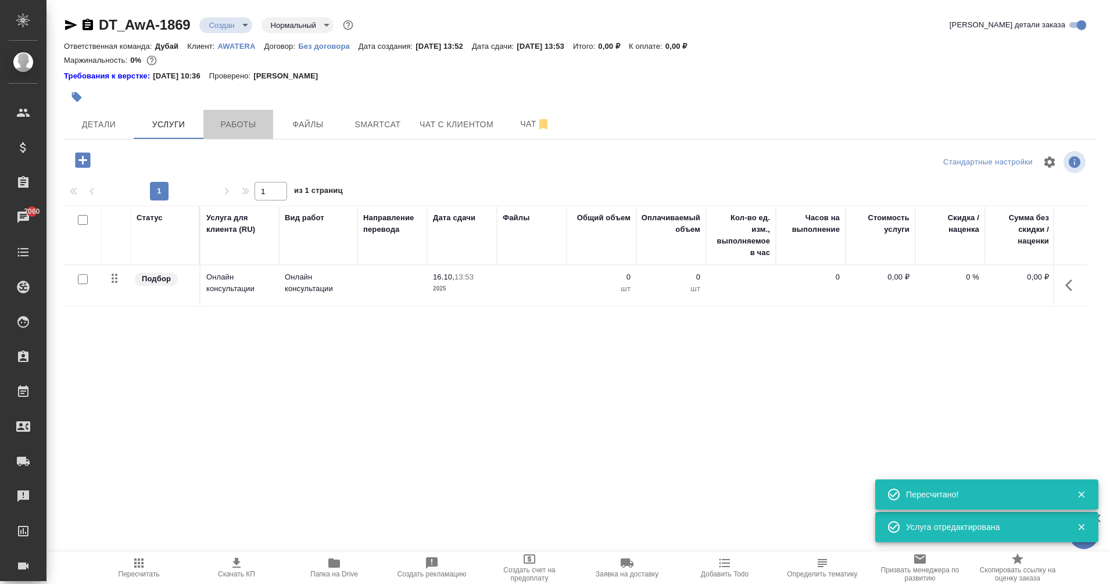
click at [251, 110] on button "Работы" at bounding box center [238, 124] width 70 height 29
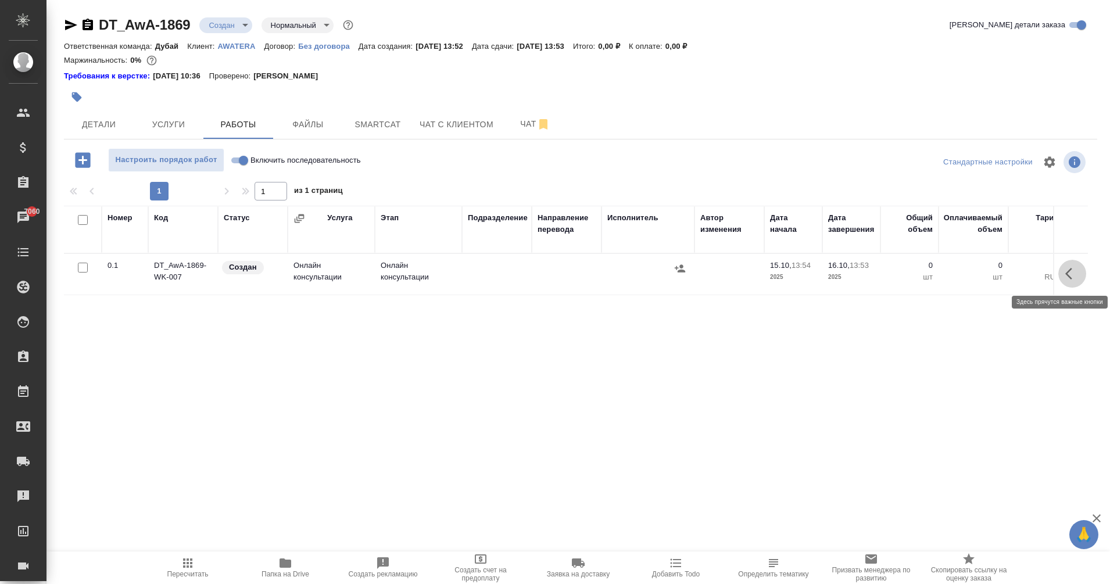
click at [1076, 267] on icon "button" at bounding box center [1072, 274] width 14 height 14
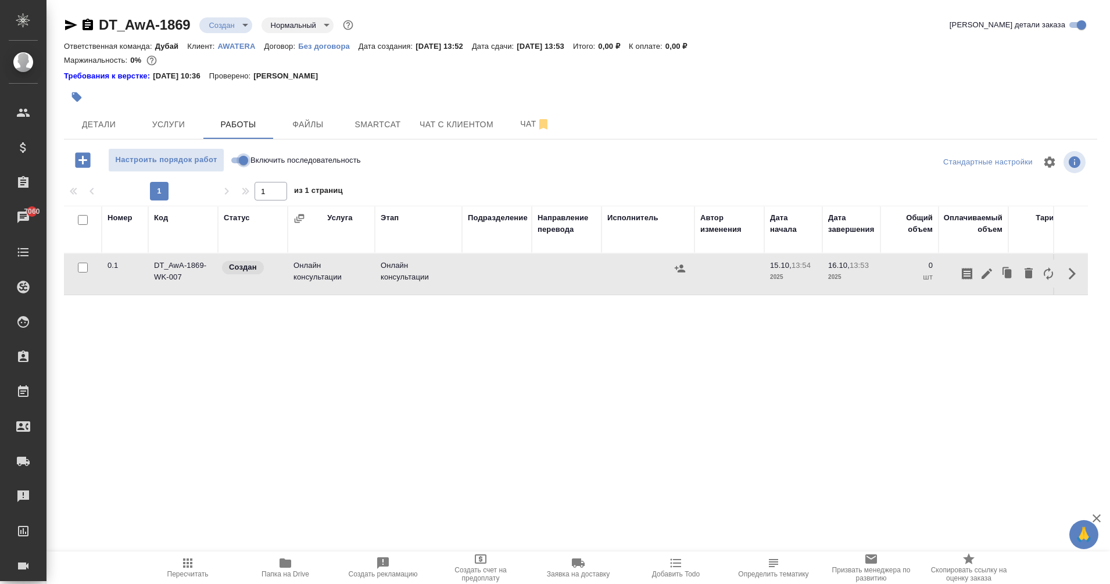
click at [233, 157] on input "Включить последовательность" at bounding box center [244, 160] width 42 height 14
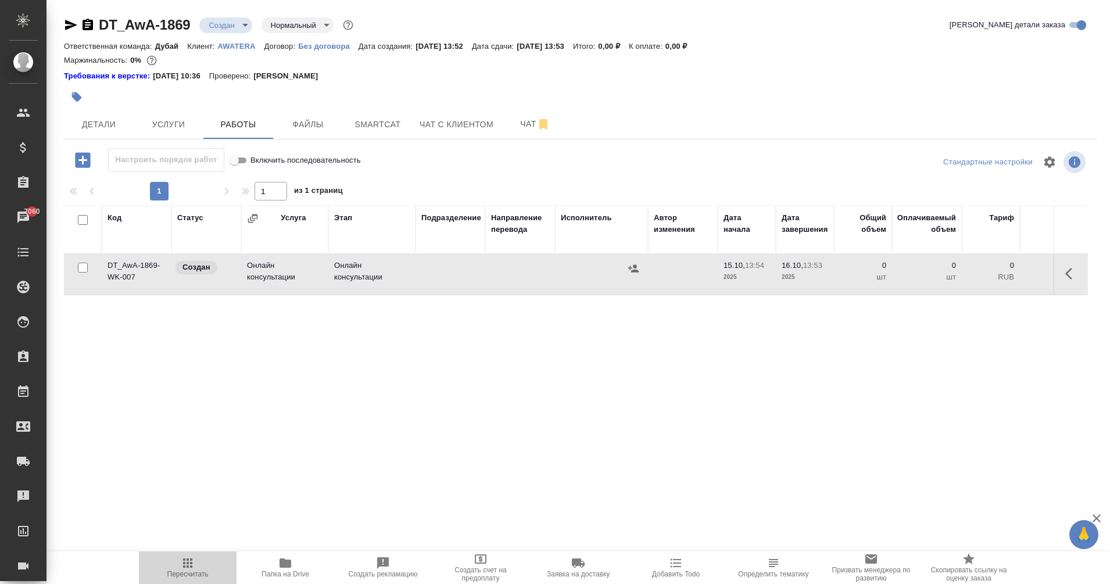
click at [188, 566] on icon "button" at bounding box center [187, 563] width 9 height 9
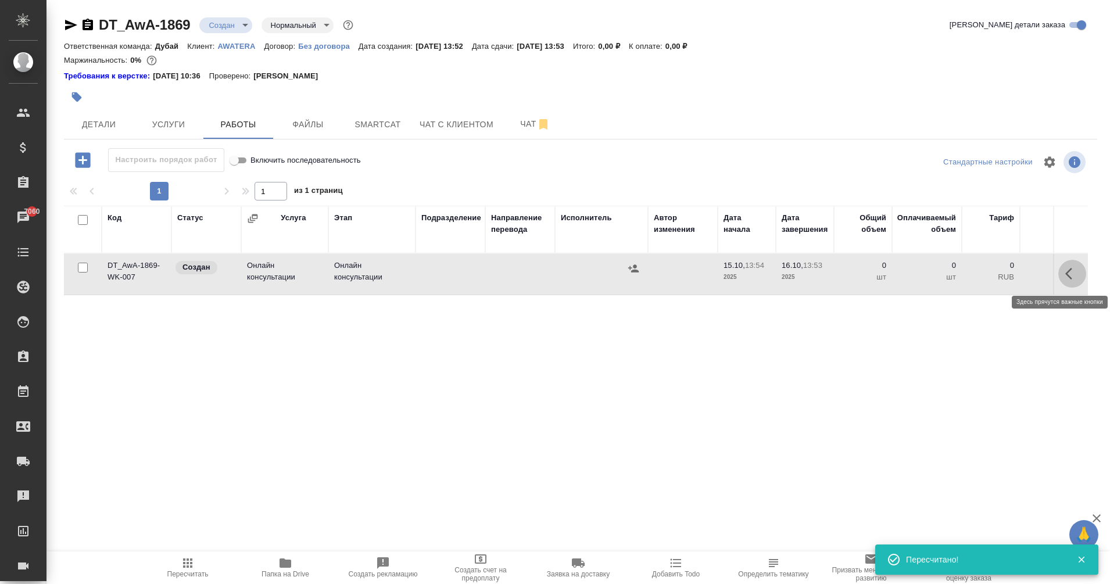
click at [1070, 277] on icon "button" at bounding box center [1068, 274] width 7 height 12
click at [993, 267] on icon "button" at bounding box center [987, 274] width 14 height 14
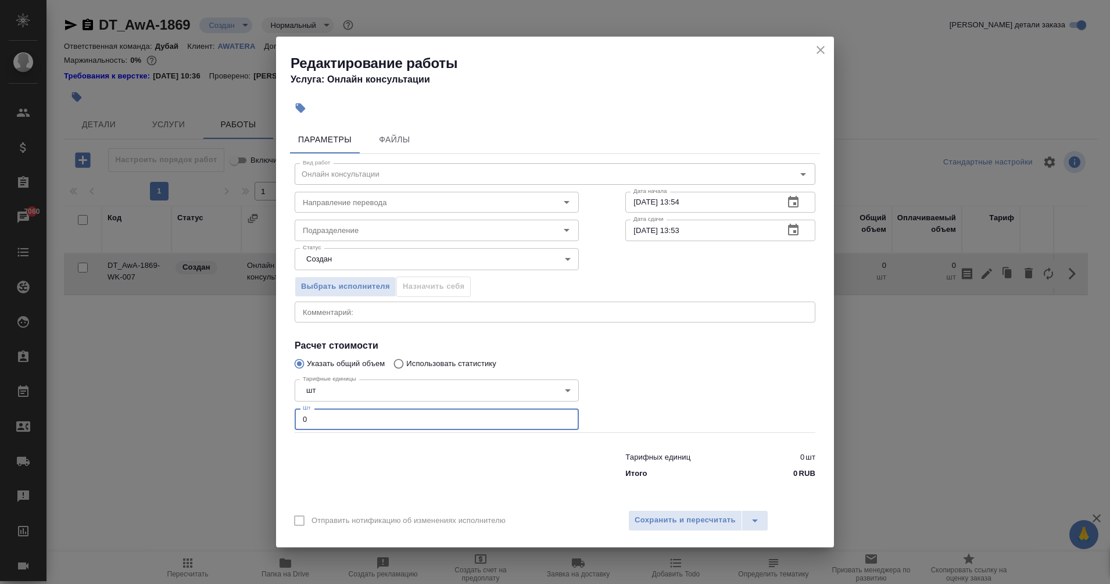
drag, startPoint x: 351, startPoint y: 417, endPoint x: 225, endPoint y: 423, distance: 126.2
click at [225, 423] on div "Редактирование работы Услуга: Онлайн консультации Параметры Файлы Вид работ Онл…" at bounding box center [555, 292] width 1110 height 584
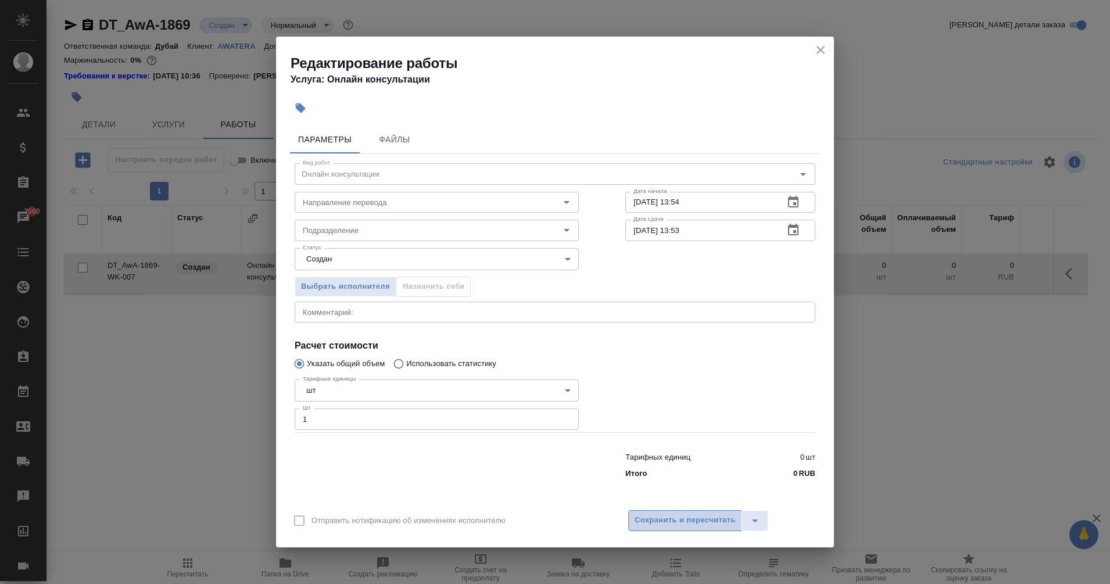
click at [682, 514] on span "Сохранить и пересчитать" at bounding box center [685, 520] width 101 height 13
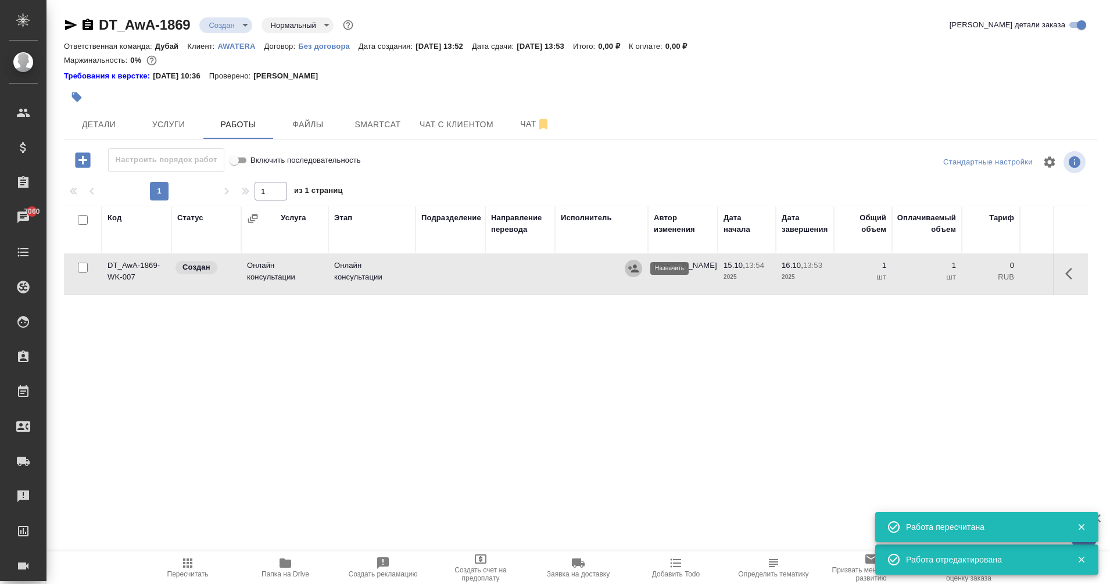
click at [631, 269] on icon "button" at bounding box center [633, 268] width 10 height 8
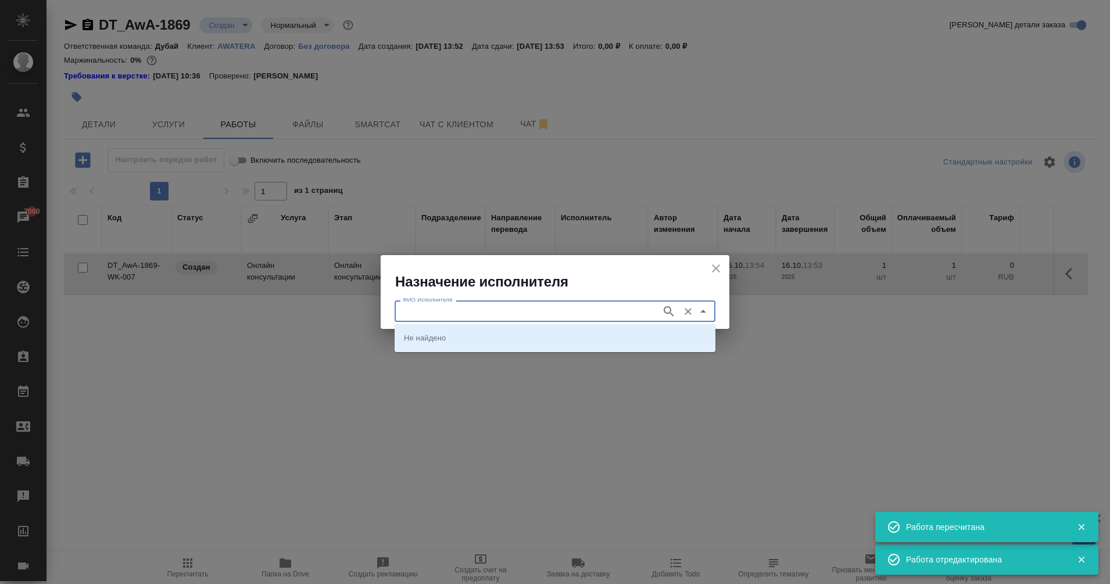
click at [476, 313] on input "ФИО Исполнителя" at bounding box center [527, 311] width 258 height 14
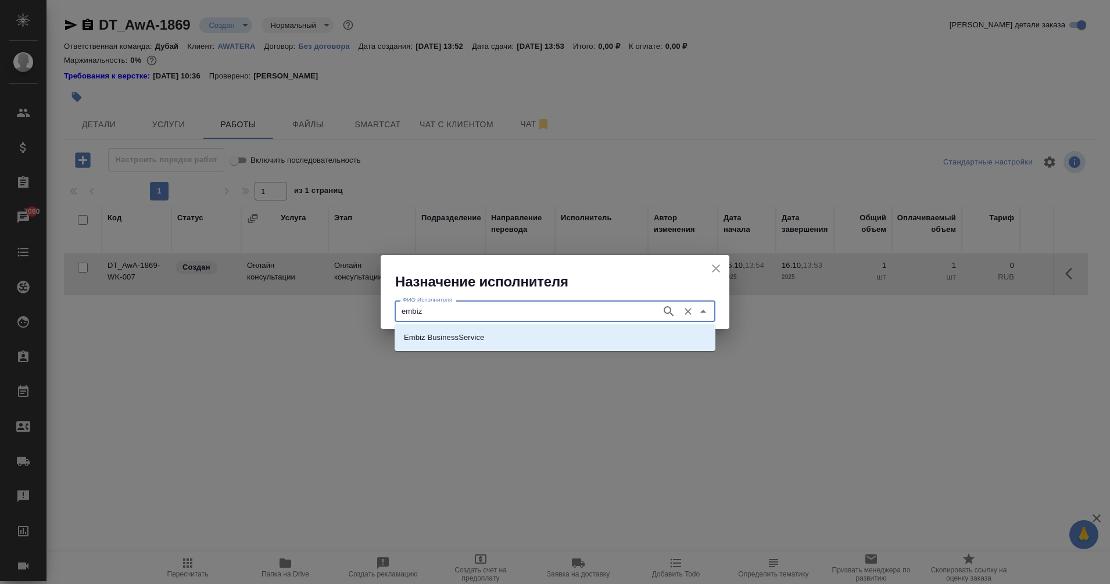
click at [445, 341] on p "Embiz BusinessService" at bounding box center [444, 338] width 80 height 12
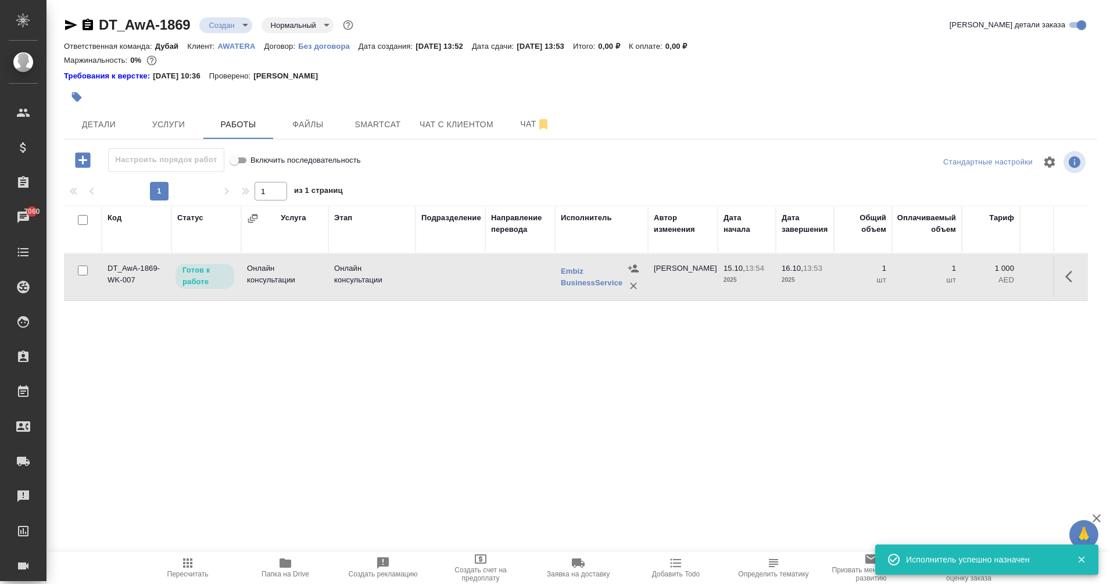
click at [445, 274] on td at bounding box center [451, 277] width 70 height 41
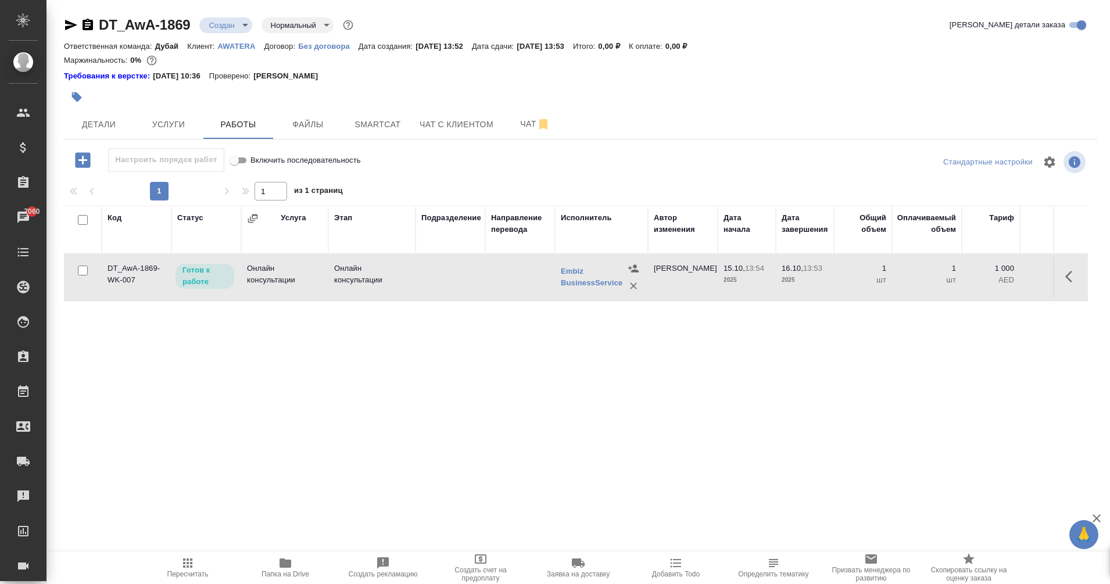
click at [445, 274] on td at bounding box center [451, 277] width 70 height 41
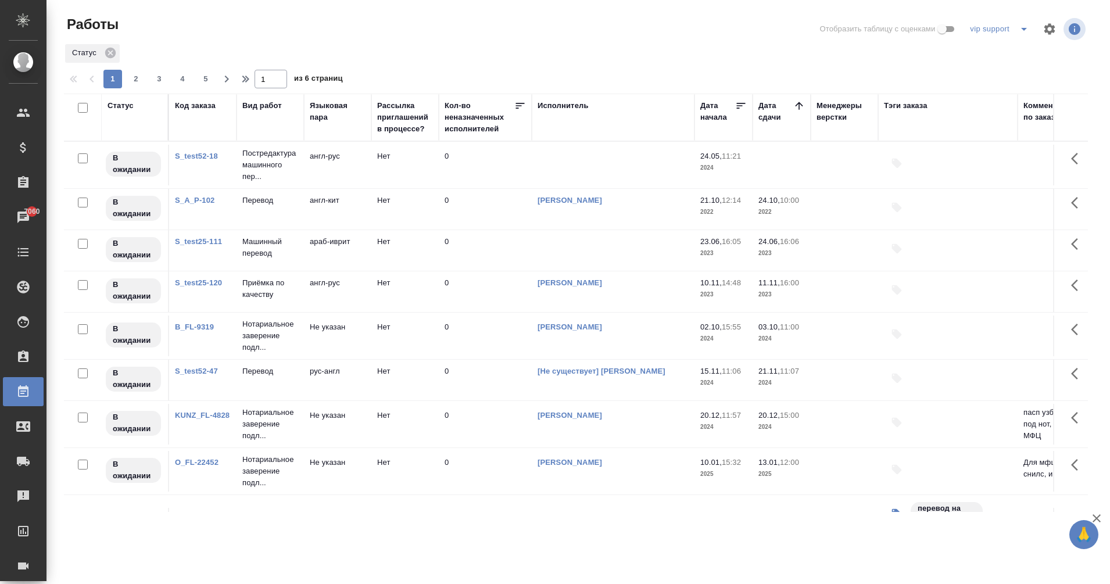
click at [552, 108] on div "Исполнитель" at bounding box center [563, 106] width 51 height 12
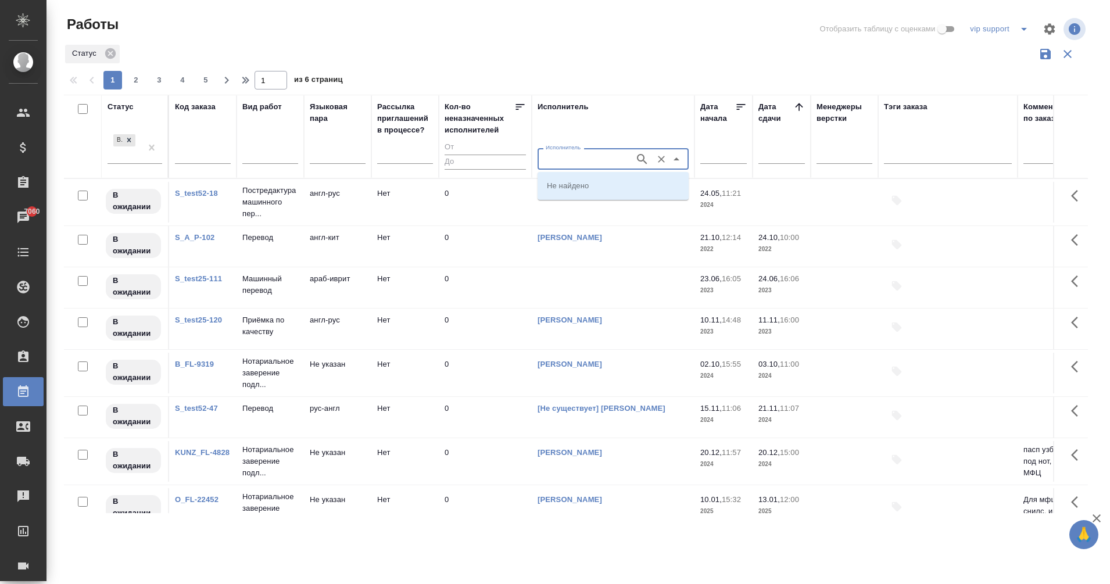
click at [559, 153] on input "Исполнитель" at bounding box center [585, 159] width 88 height 14
type input "emb"
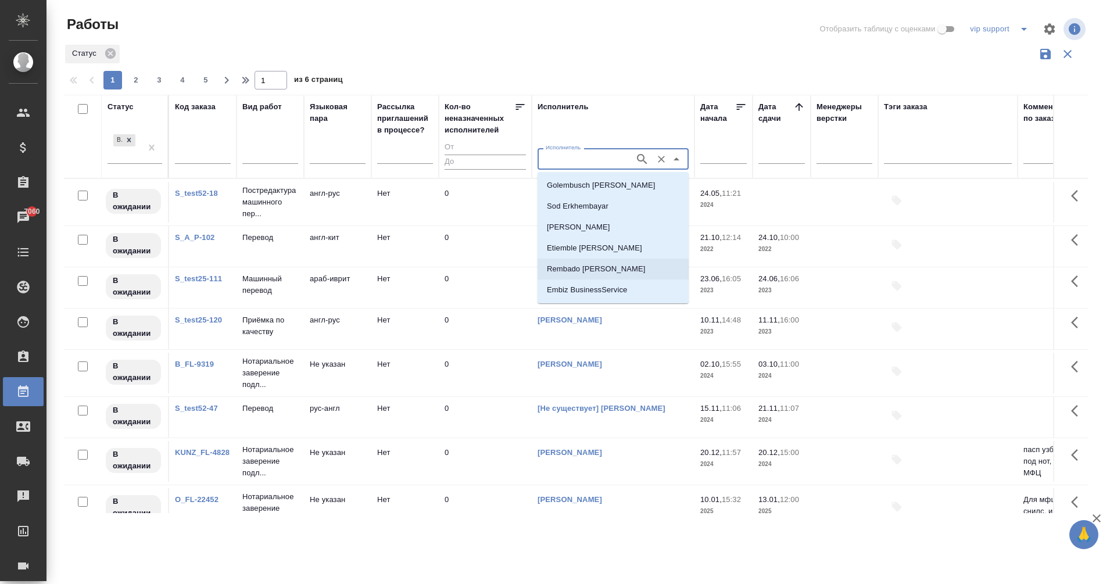
scroll to position [19, 0]
click at [610, 276] on p "Embiz BusinessService" at bounding box center [587, 272] width 80 height 12
type input "Embiz BusinessService"
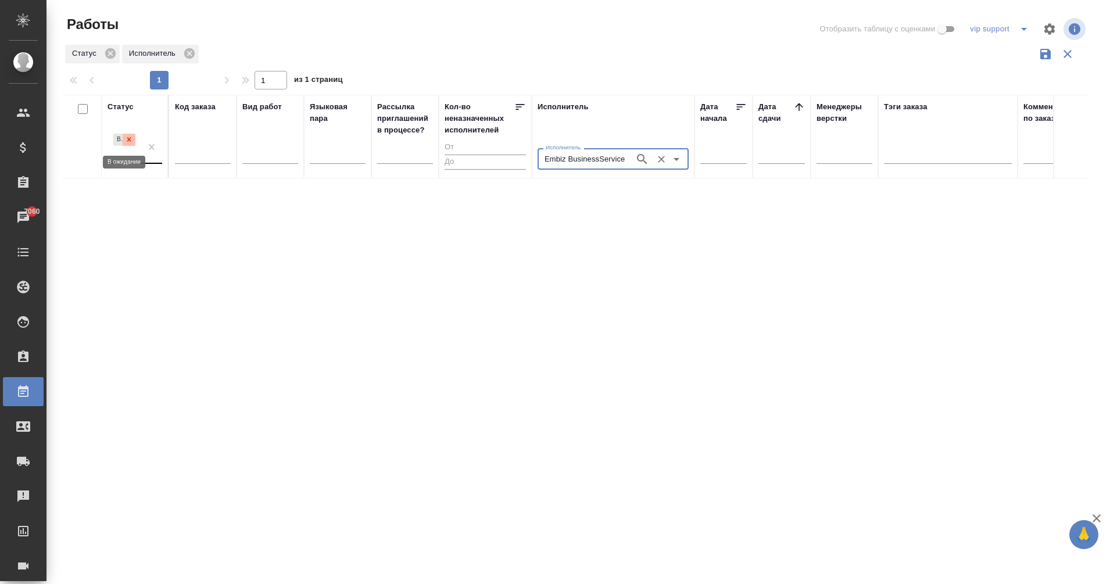
click at [128, 142] on icon at bounding box center [129, 139] width 8 height 8
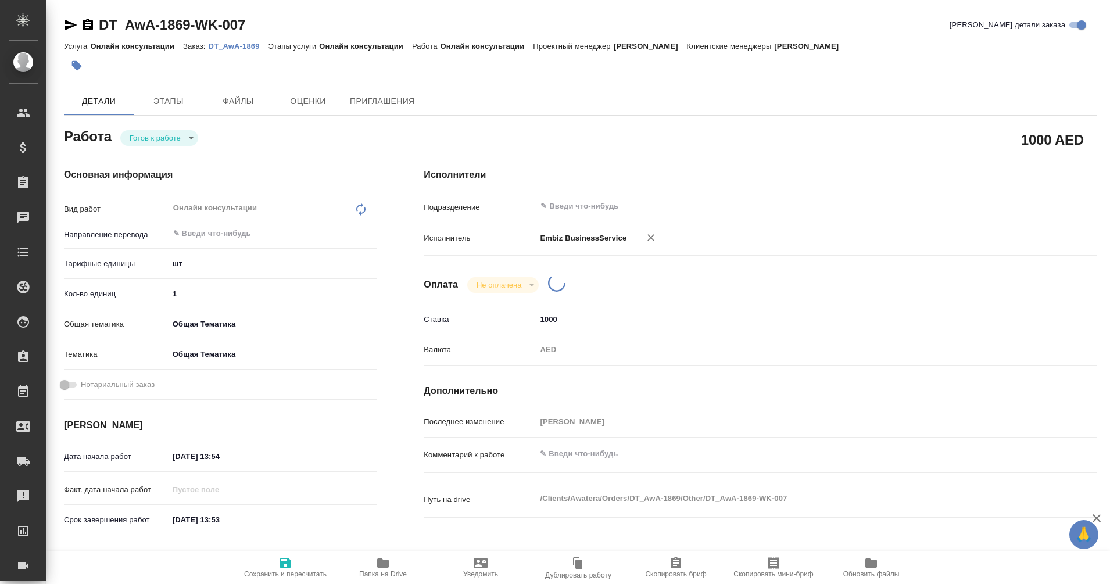
type textarea "x"
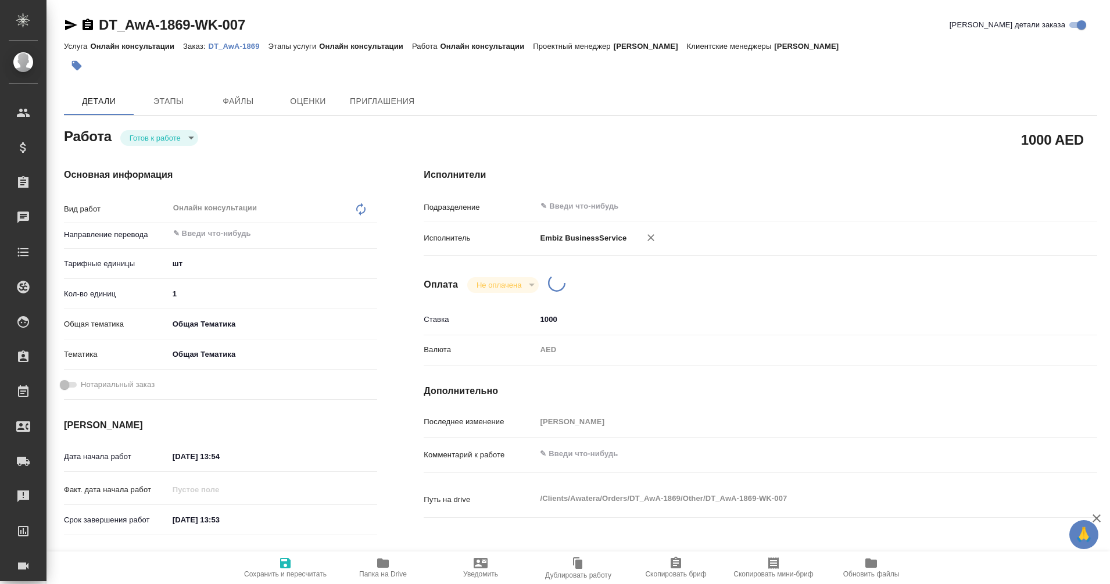
type textarea "x"
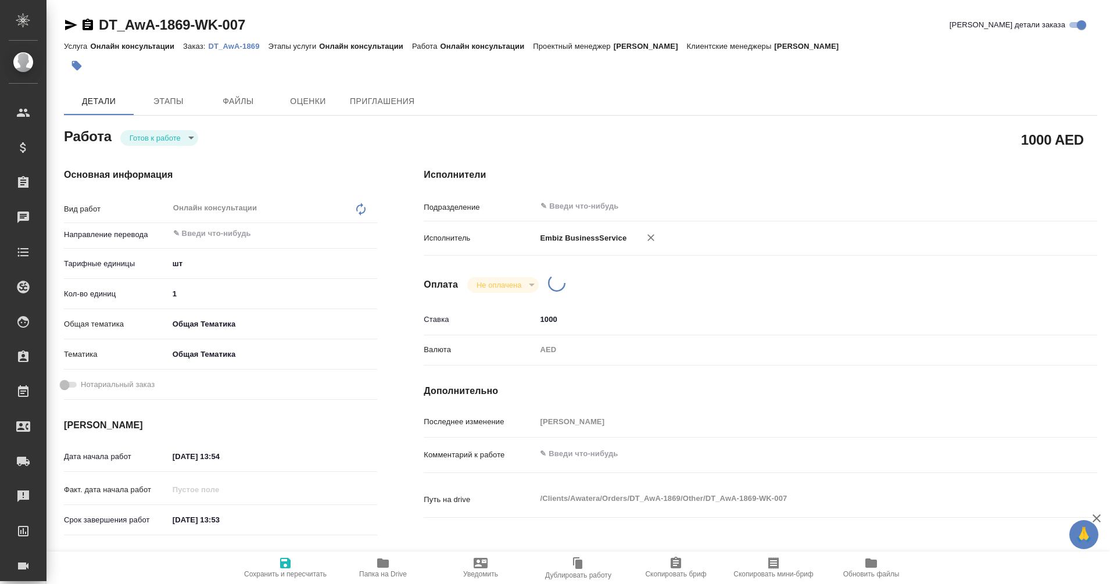
type textarea "x"
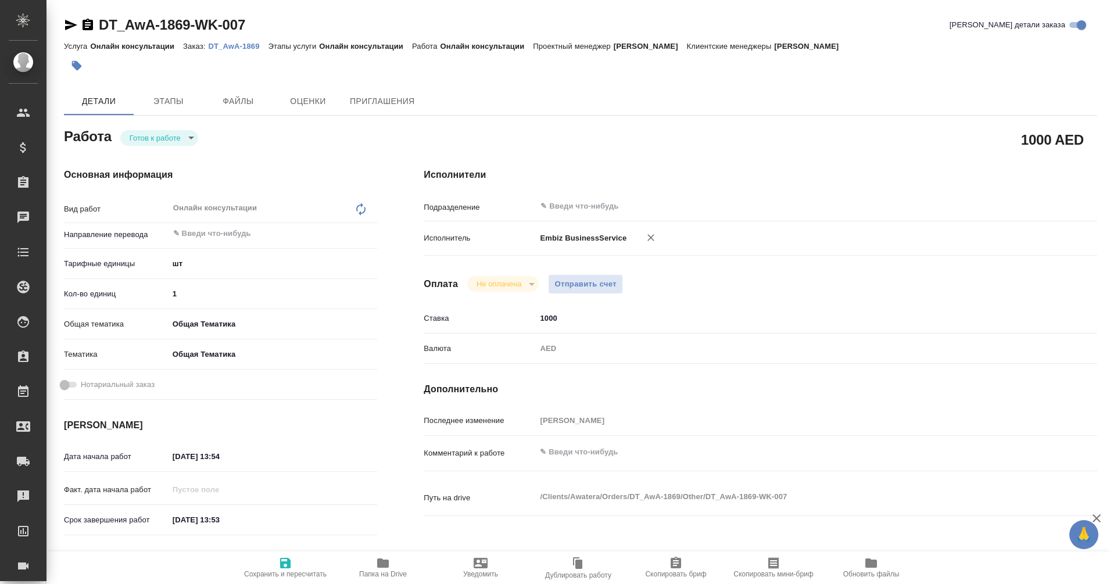
type textarea "x"
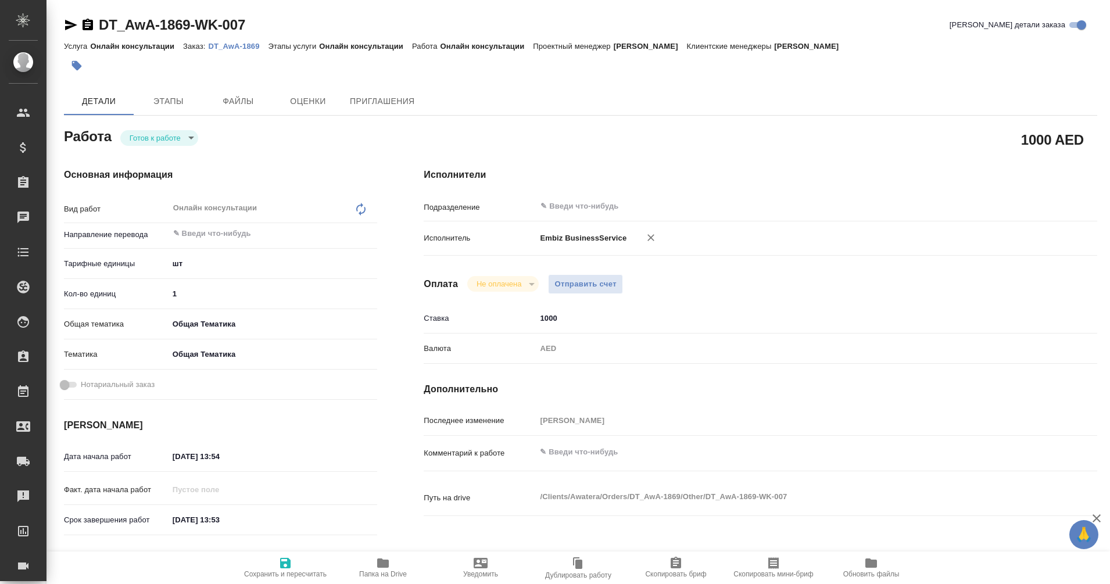
type textarea "x"
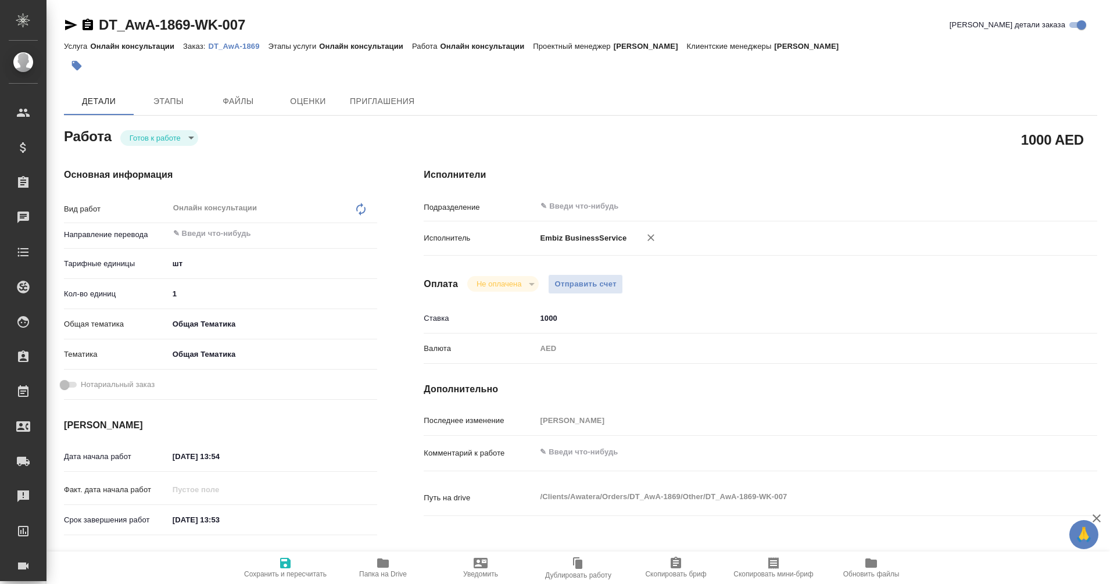
type textarea "x"
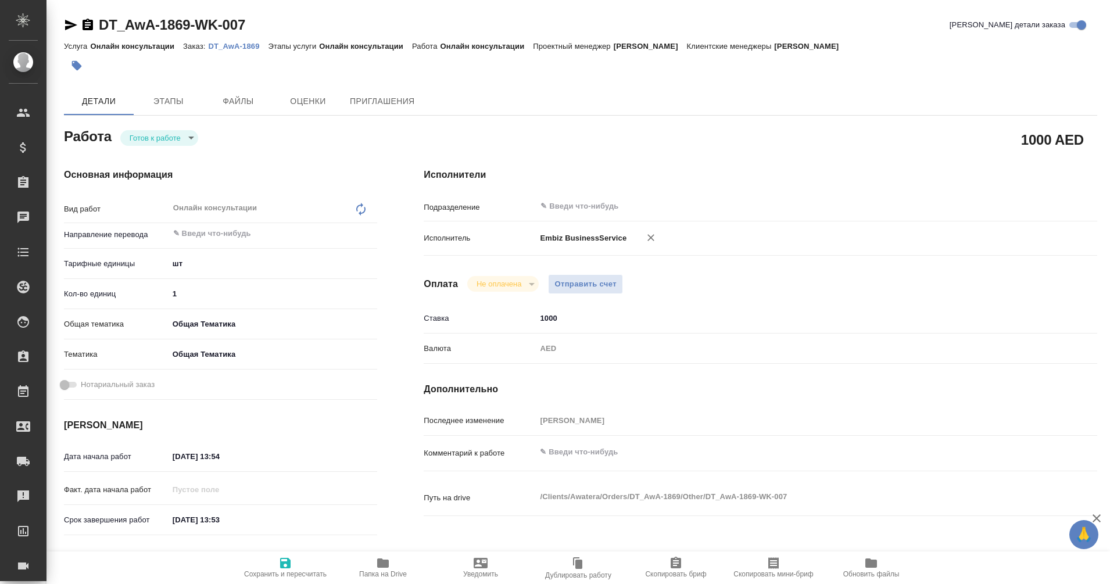
type textarea "x"
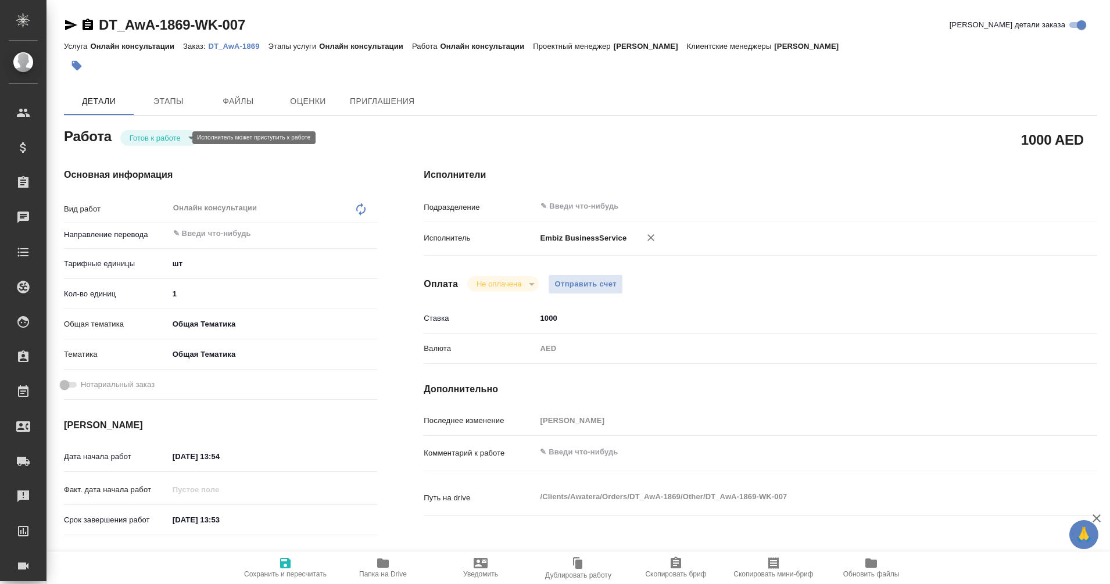
click at [176, 138] on body "🙏 .cls-1 fill:#fff; AWATERA Eganian [PERSON_NAME] Спецификации Заказы Чаты Todo…" at bounding box center [555, 292] width 1110 height 584
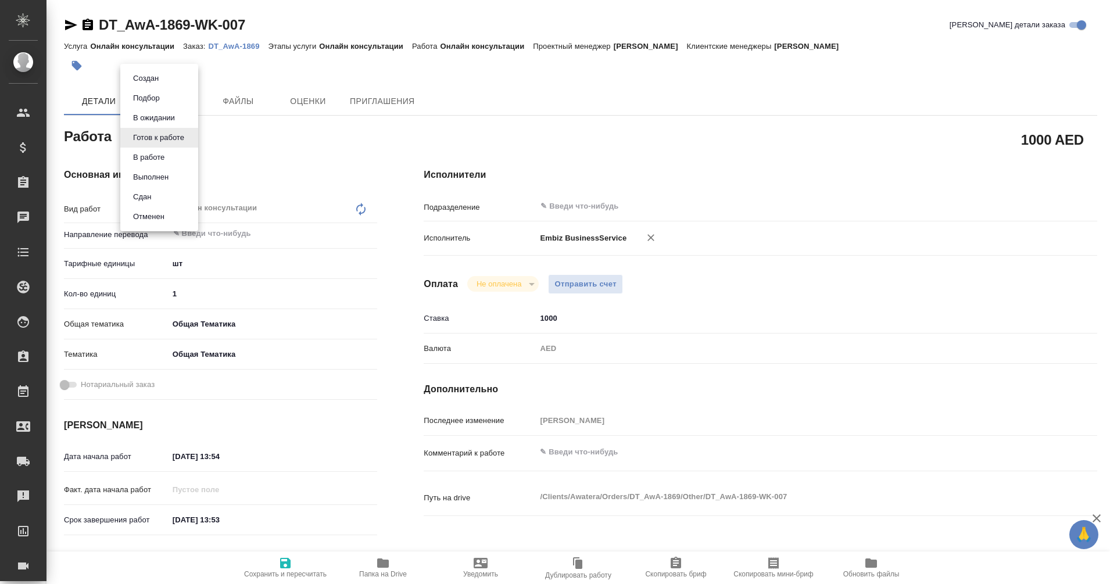
type textarea "x"
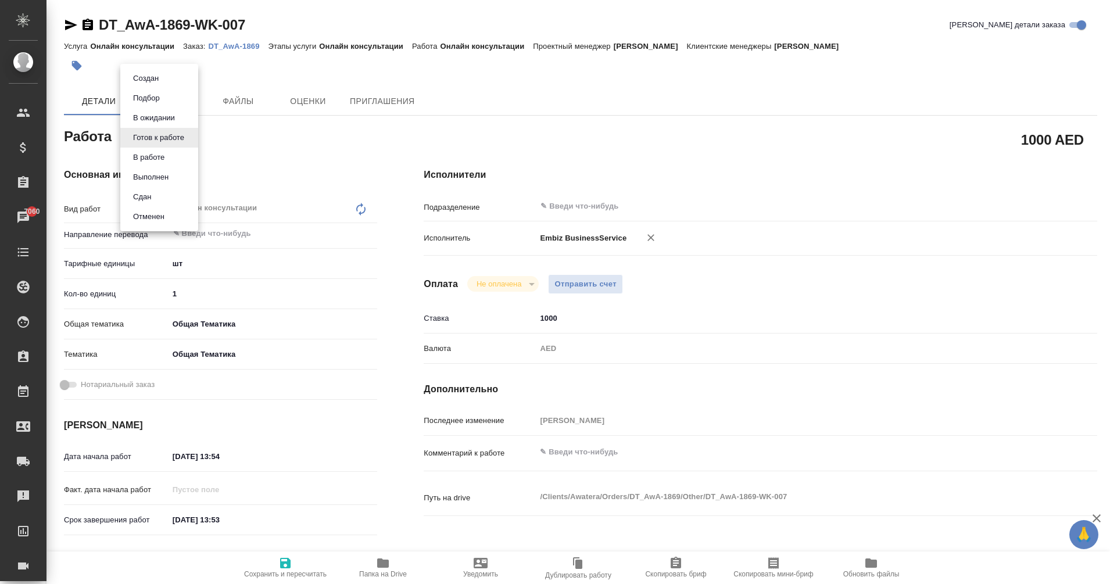
click at [581, 335] on div at bounding box center [555, 292] width 1110 height 584
click at [558, 324] on input "1000" at bounding box center [789, 318] width 504 height 17
click at [546, 312] on input "1000" at bounding box center [789, 318] width 504 height 17
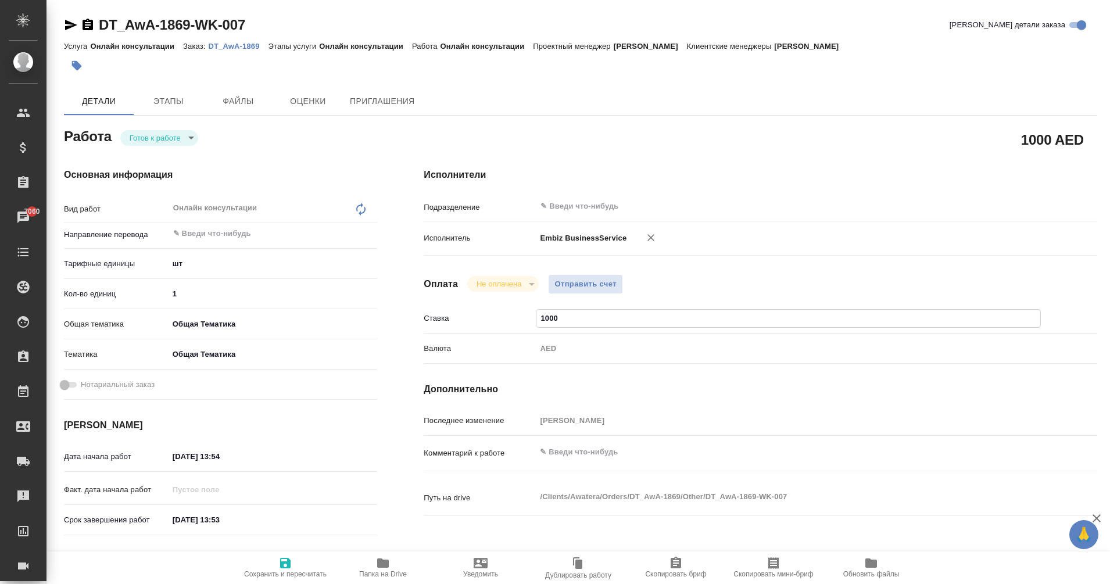
click at [546, 312] on input "1000" at bounding box center [789, 318] width 504 height 17
type textarea "x"
type input "4"
type textarea "x"
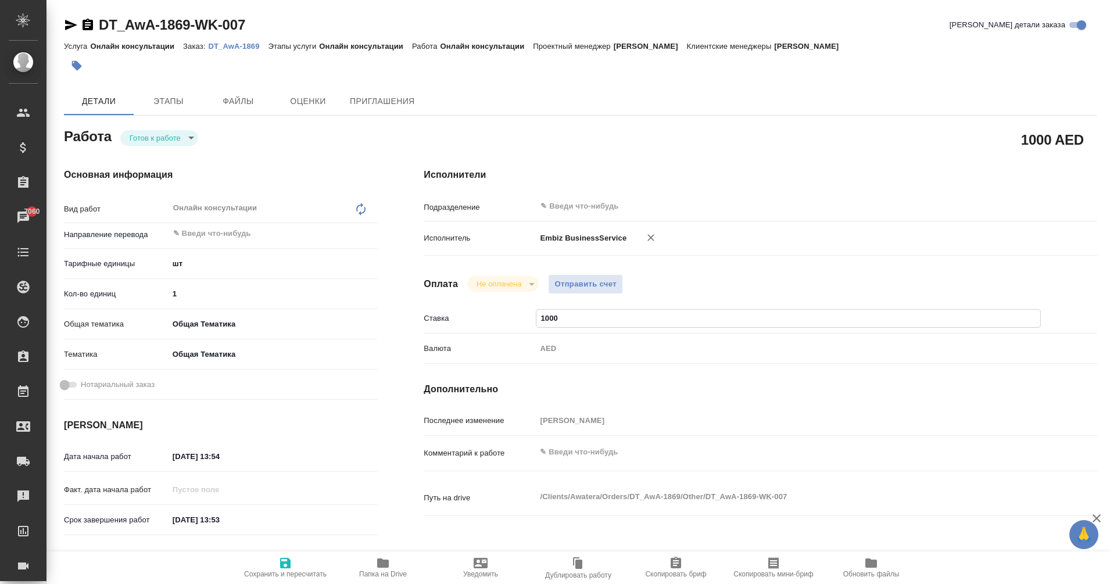
type textarea "x"
type input "41"
type textarea "x"
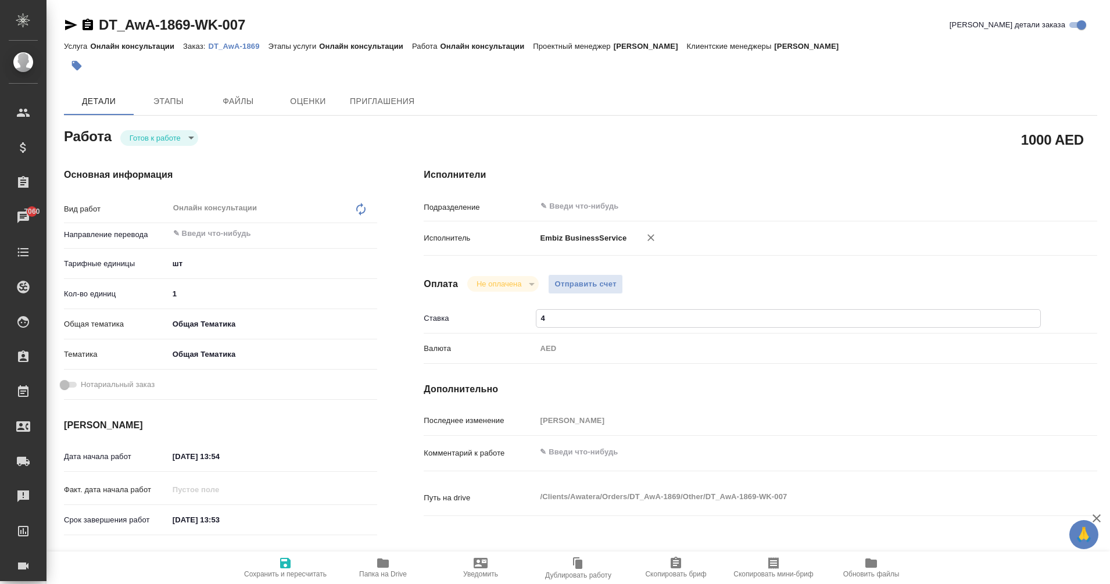
type textarea "x"
type input "416"
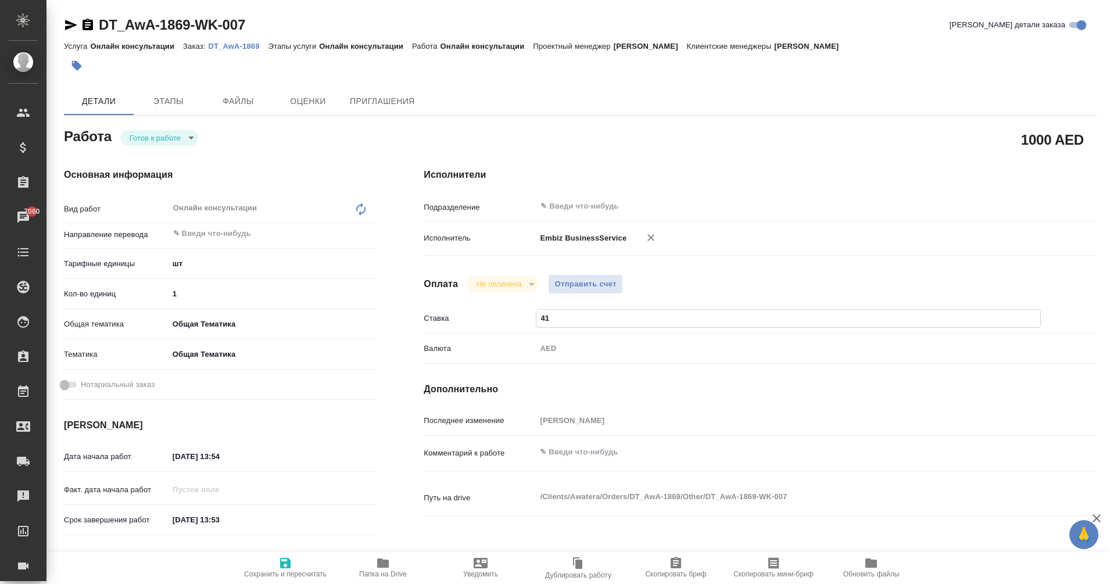
type textarea "x"
type input "416"
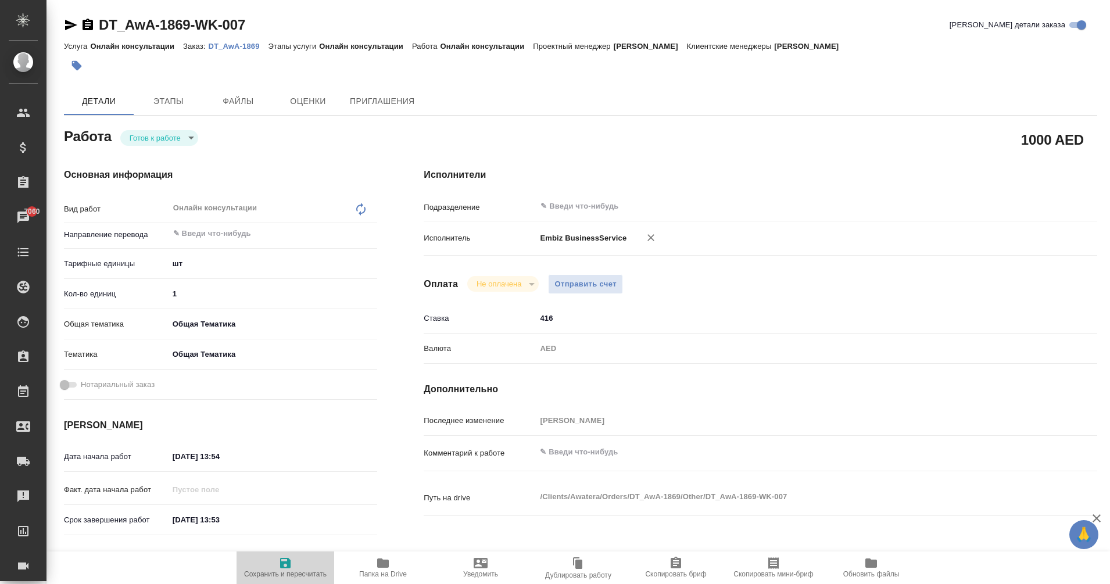
click at [298, 570] on span "Сохранить и пересчитать" at bounding box center [286, 567] width 84 height 22
type textarea "x"
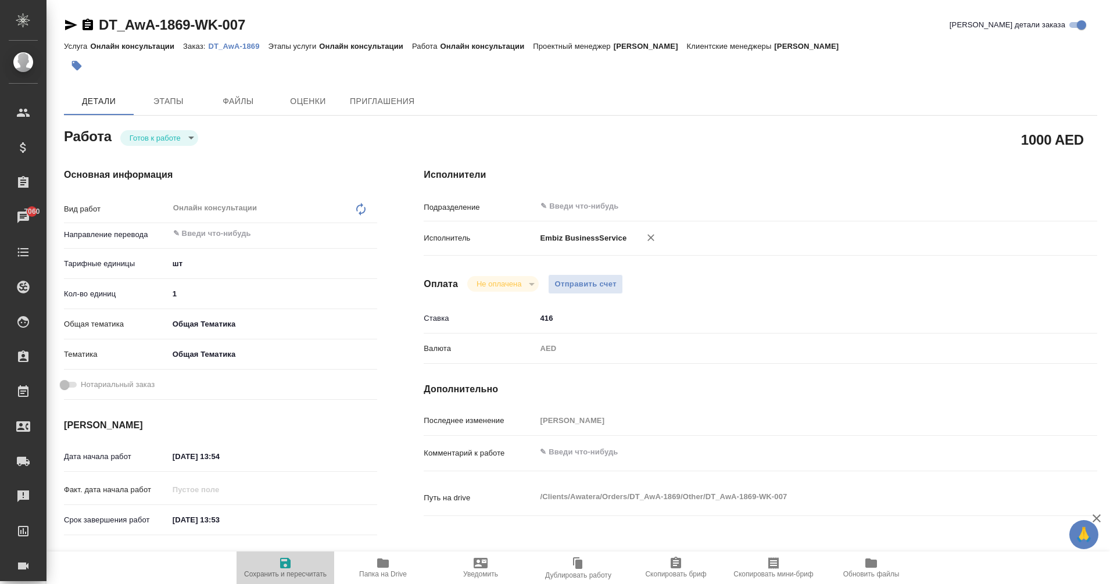
type textarea "x"
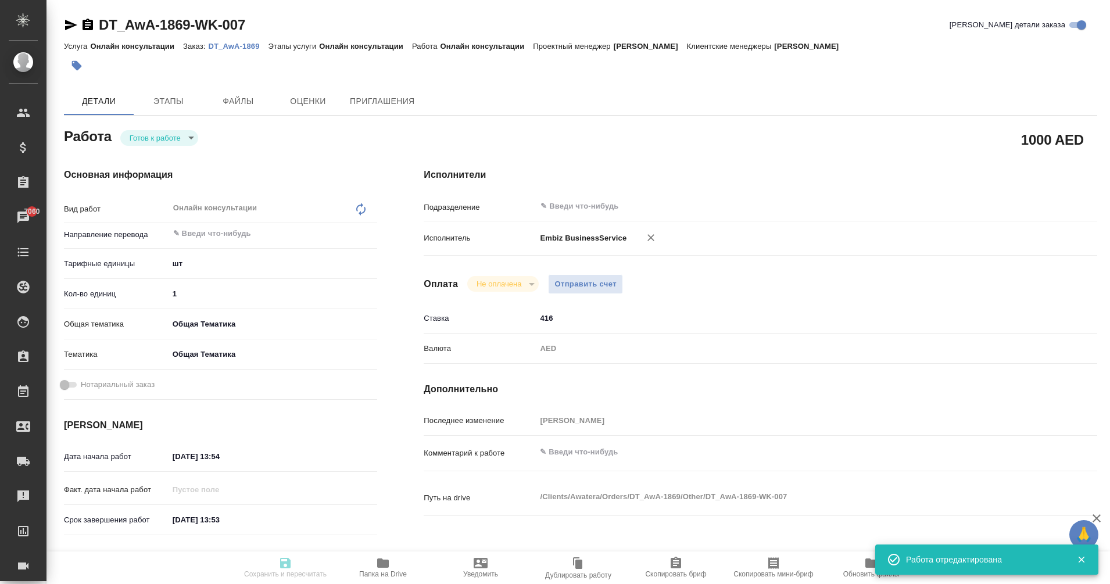
type textarea "x"
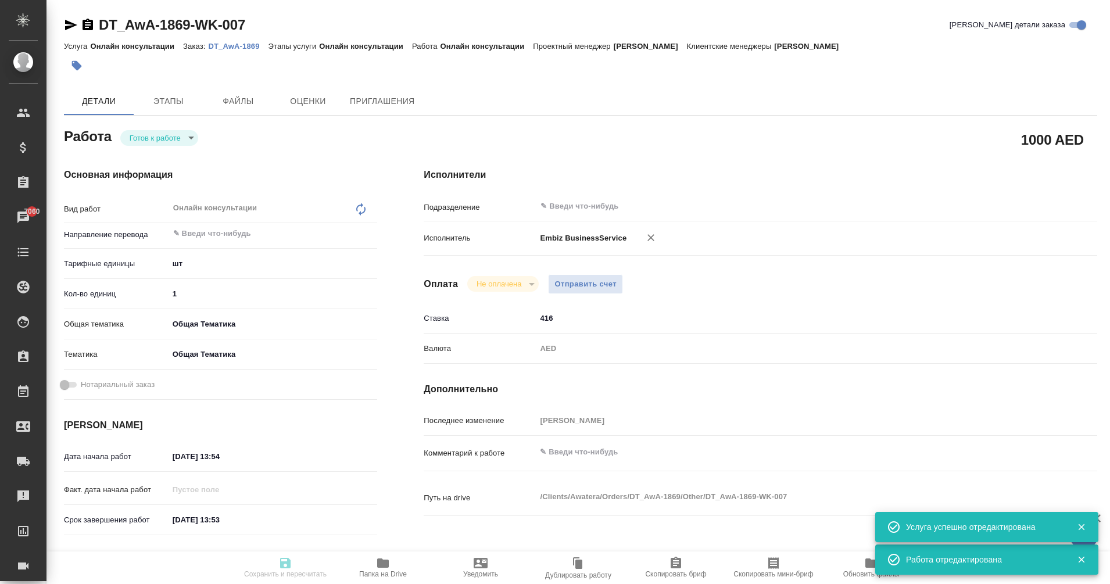
type textarea "x"
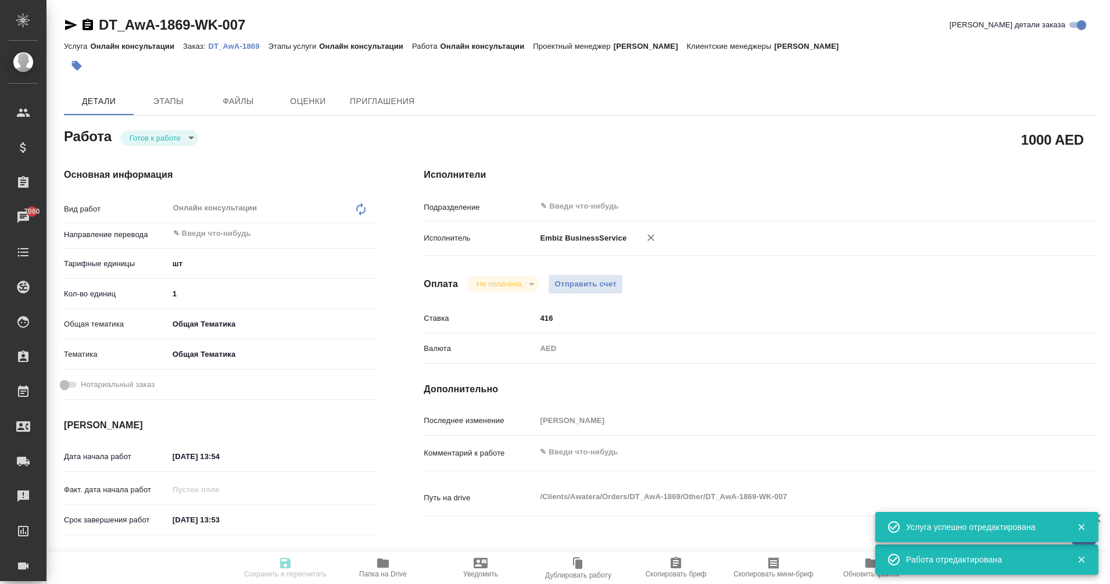
type input "readyForWork"
type textarea "Онлайн консультации"
type textarea "x"
type input "5a8b1489cc6b4906c91bfdc1"
type input "1"
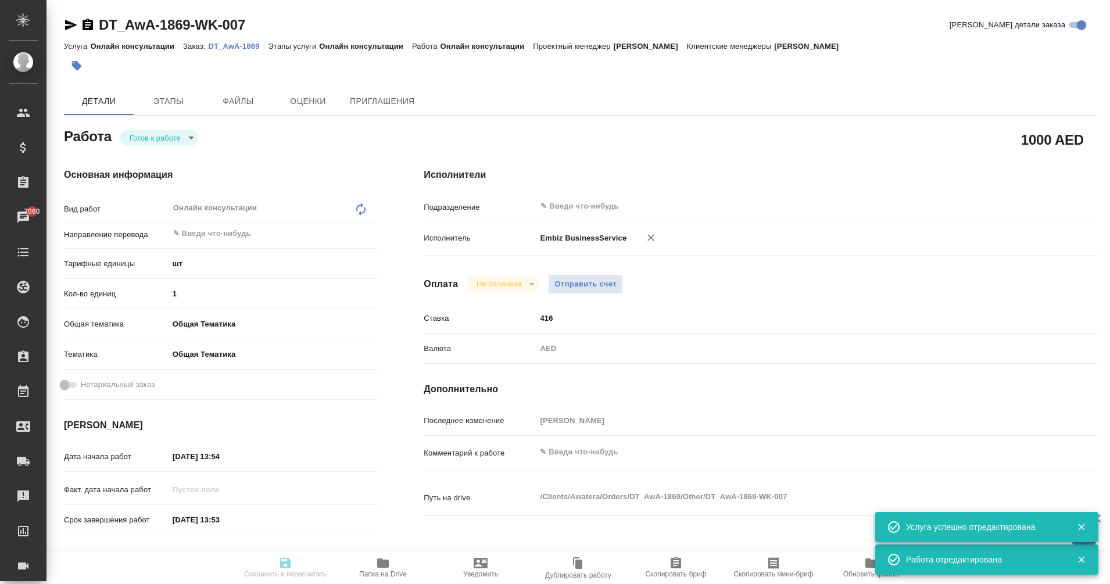
type input "obtem"
type input "6012b1ca196b0e5c9229a120"
type input "[DATE] 13:54"
type input "[DATE] 13:53"
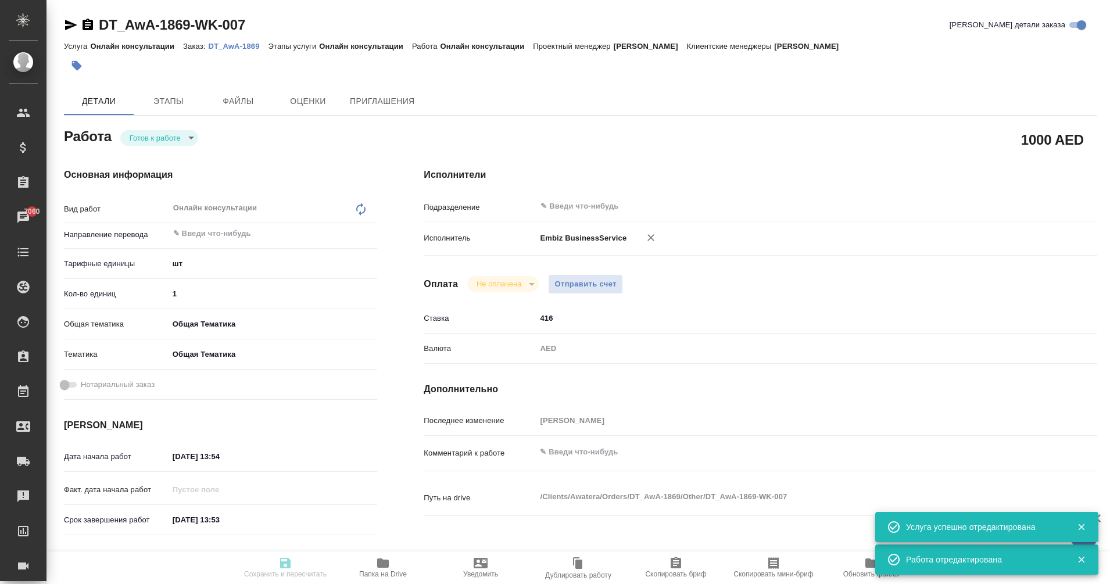
type input "notPayed"
type input "416"
type input "AED"
type input "[PERSON_NAME]"
type textarea "x"
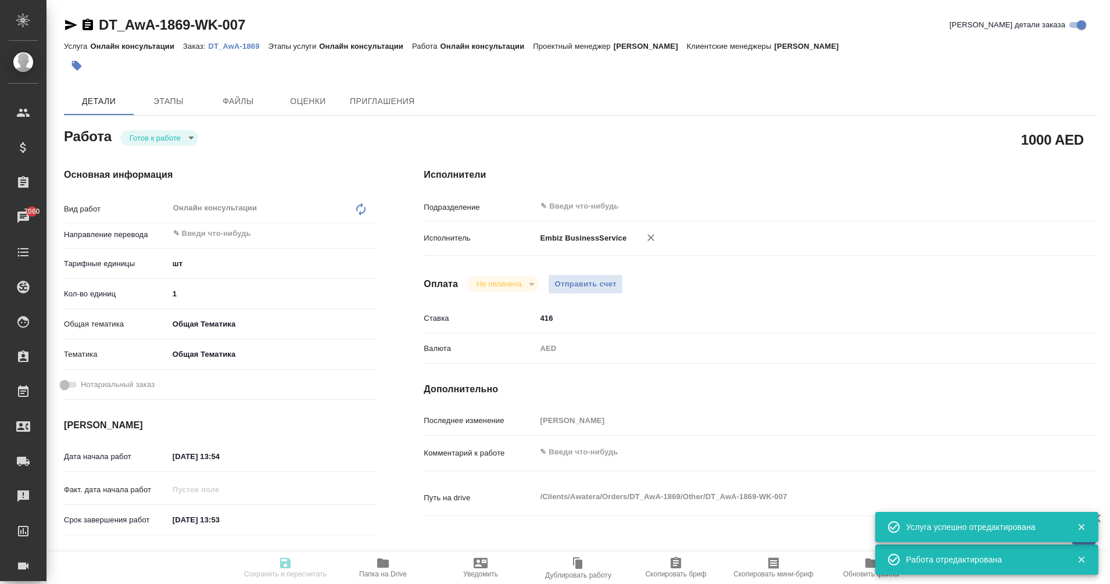
type textarea "/Clients/Awatera/Orders/DT_AwA-1869/Other/DT_AwA-1869-WK-007"
type textarea "x"
type input "DT_AwA-1869"
type input "Онлайн консультации"
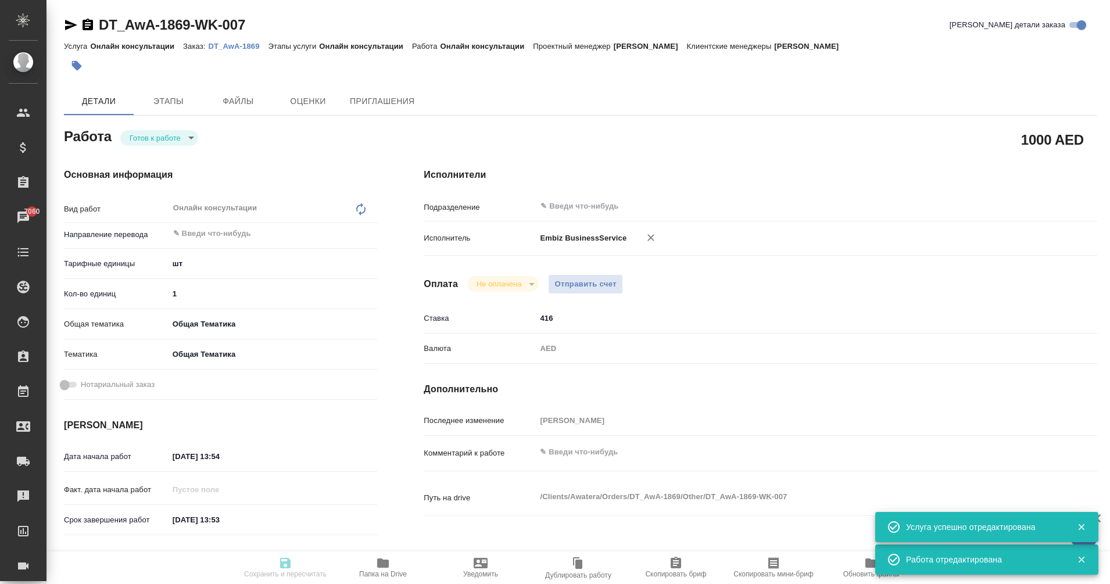
type input "[PERSON_NAME]"
type input "/Clients/Awatera/Orders/DT_AwA-1869"
type textarea "x"
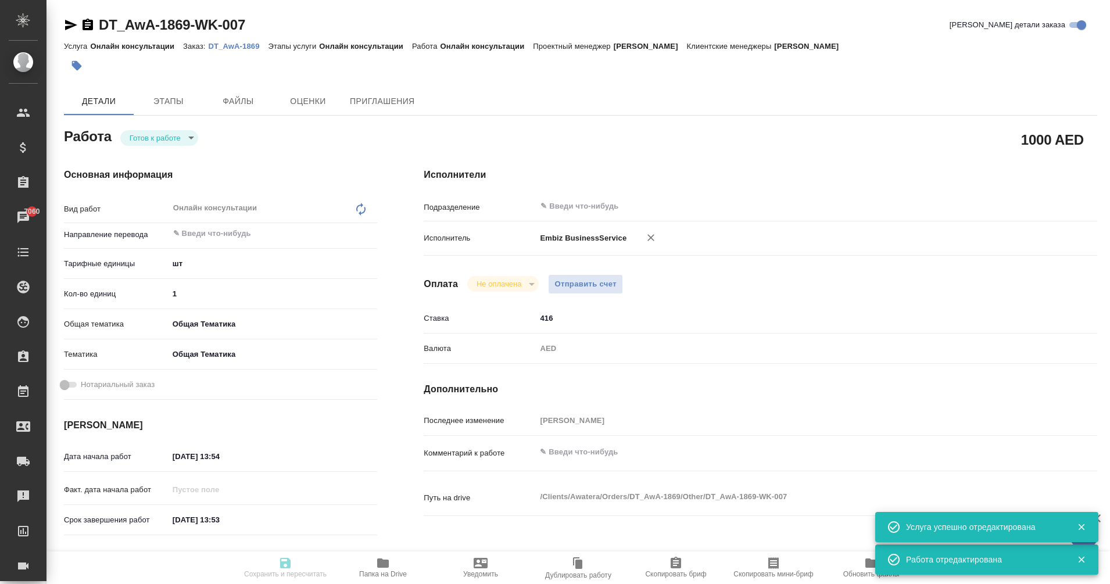
type textarea "x"
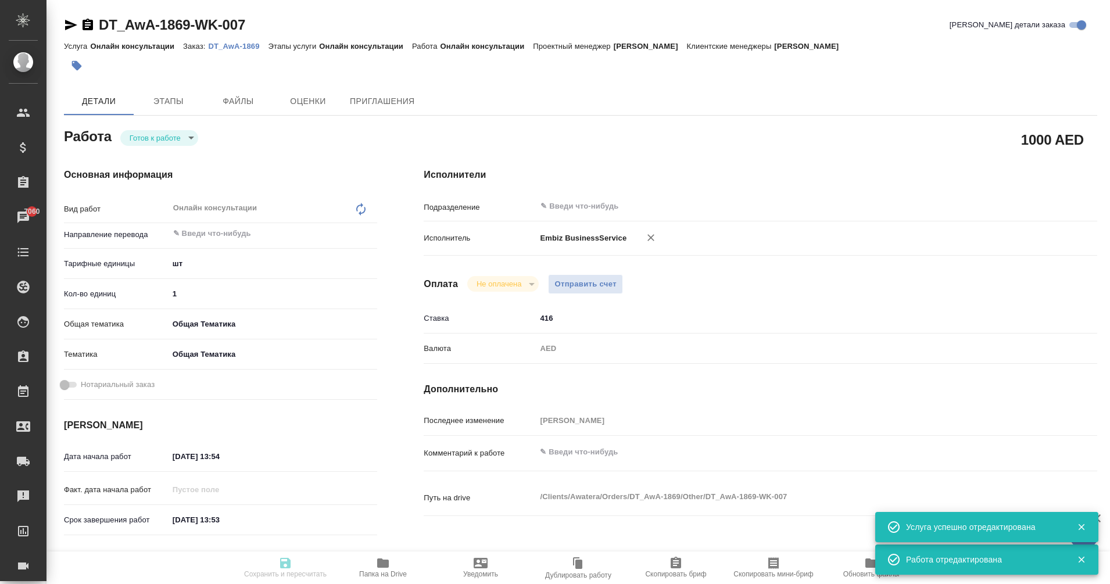
type textarea "x"
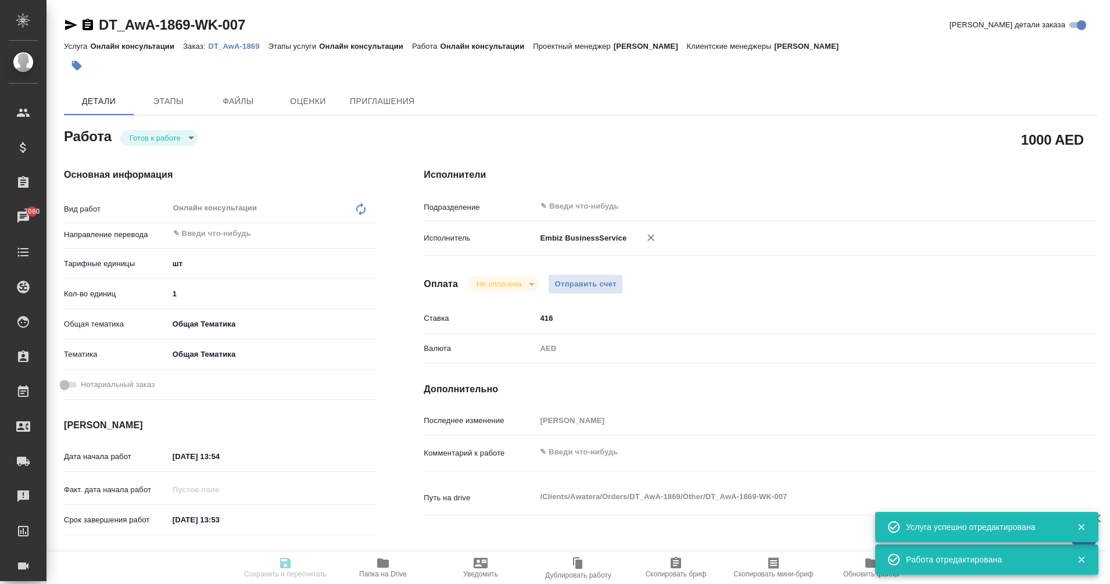
type textarea "x"
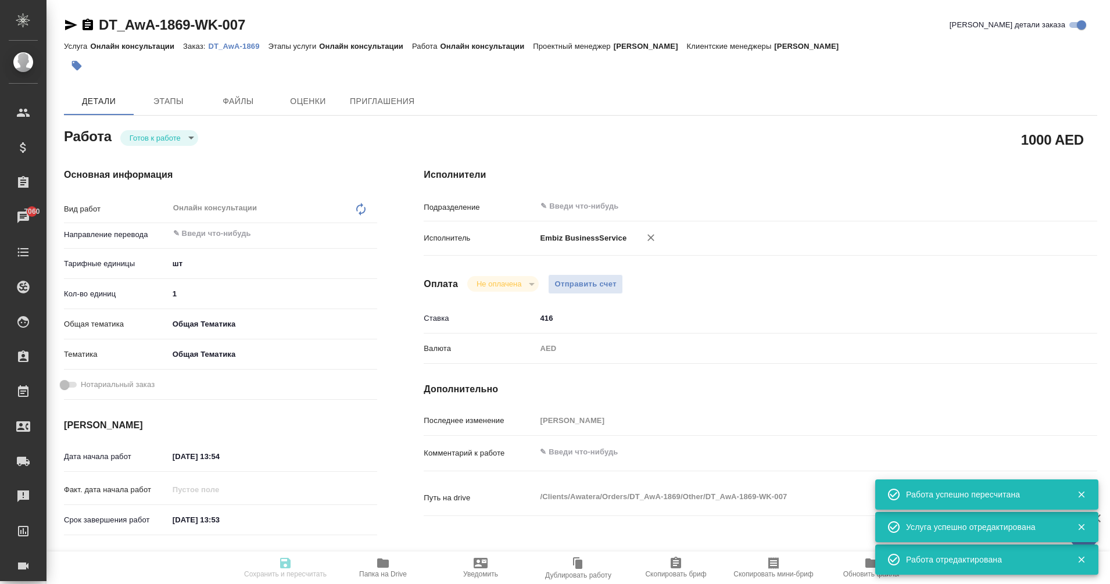
type textarea "x"
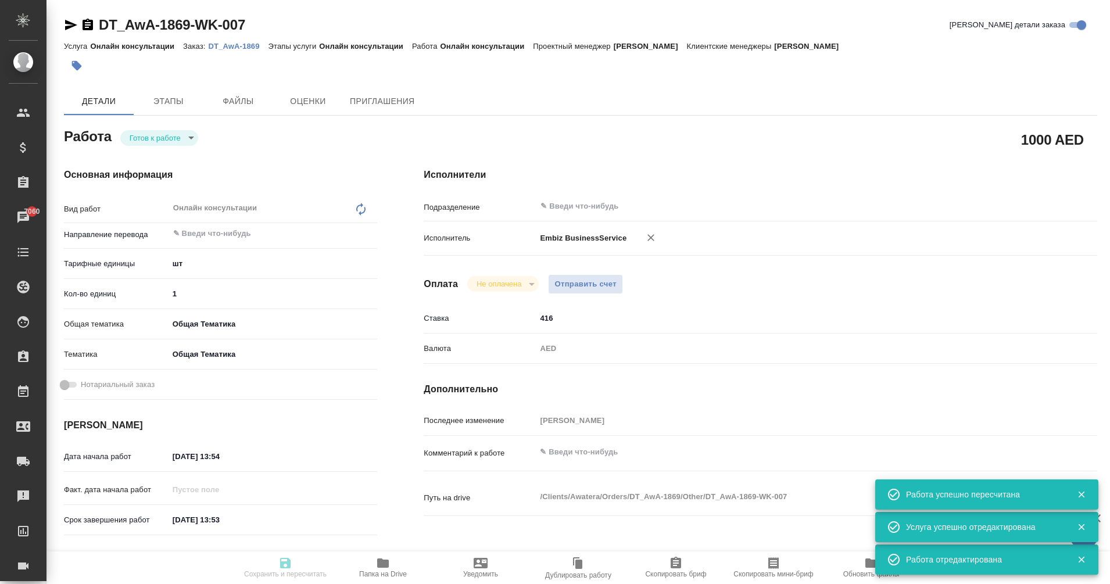
type input "readyForWork"
type textarea "Онлайн консультации"
type textarea "x"
type input "5a8b1489cc6b4906c91bfdc1"
type input "1"
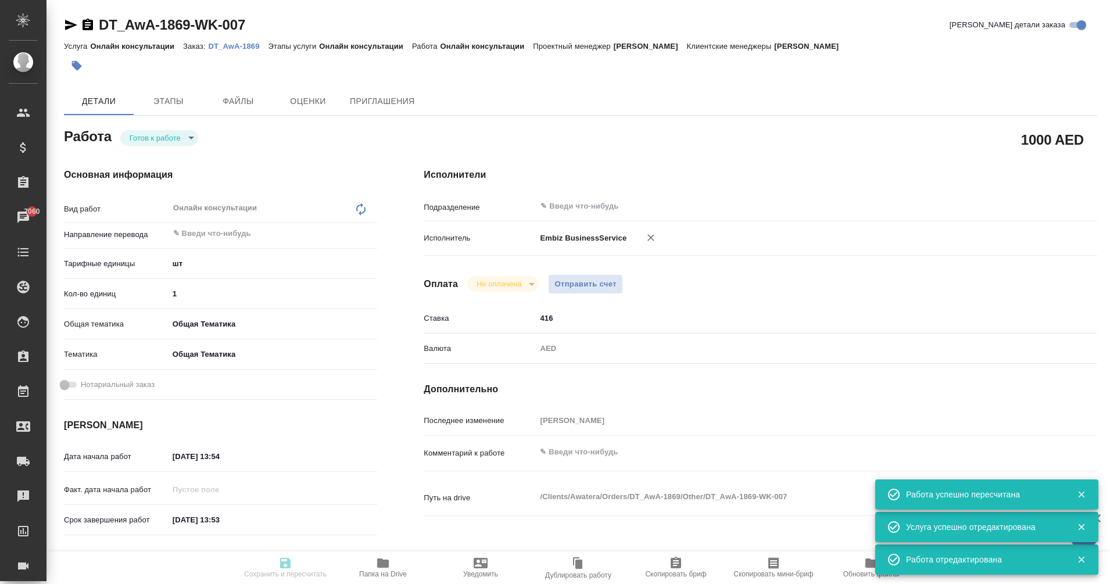
type input "obtem"
type input "6012b1ca196b0e5c9229a120"
type input "[DATE] 13:54"
type input "[DATE] 13:53"
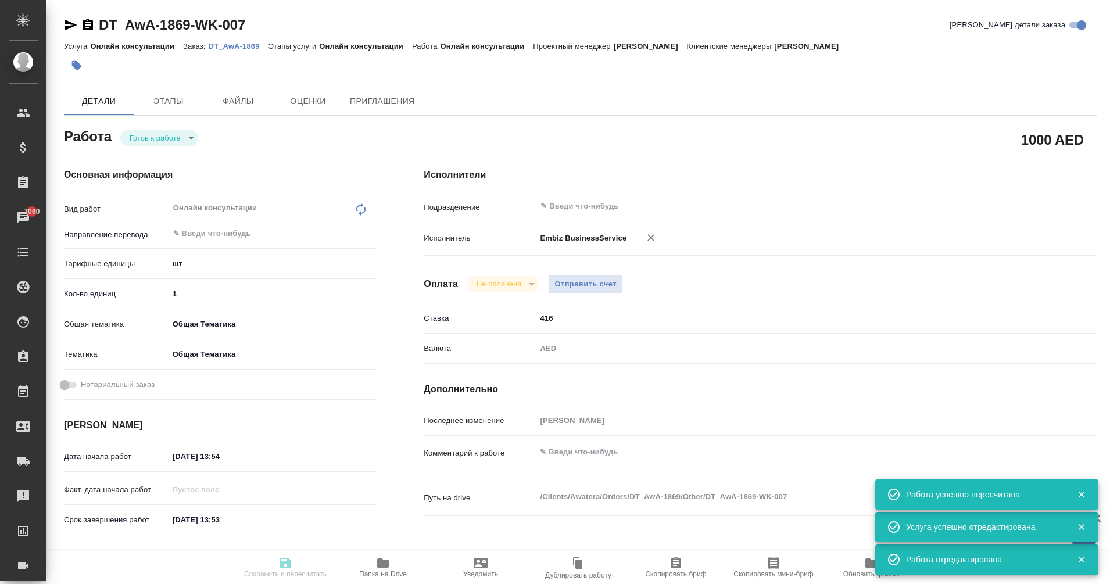
type input "notPayed"
type input "416"
type input "AED"
type input "[PERSON_NAME]"
type textarea "x"
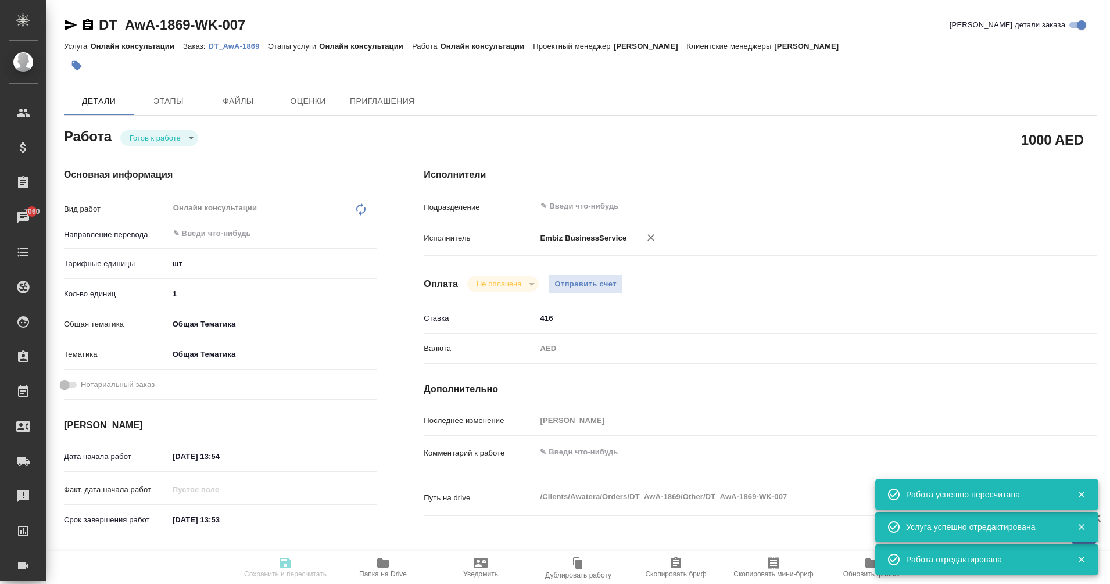
type textarea "/Clients/Awatera/Orders/DT_AwA-1869/Other/DT_AwA-1869-WK-007"
type textarea "x"
type input "DT_AwA-1869"
type input "Онлайн консультации"
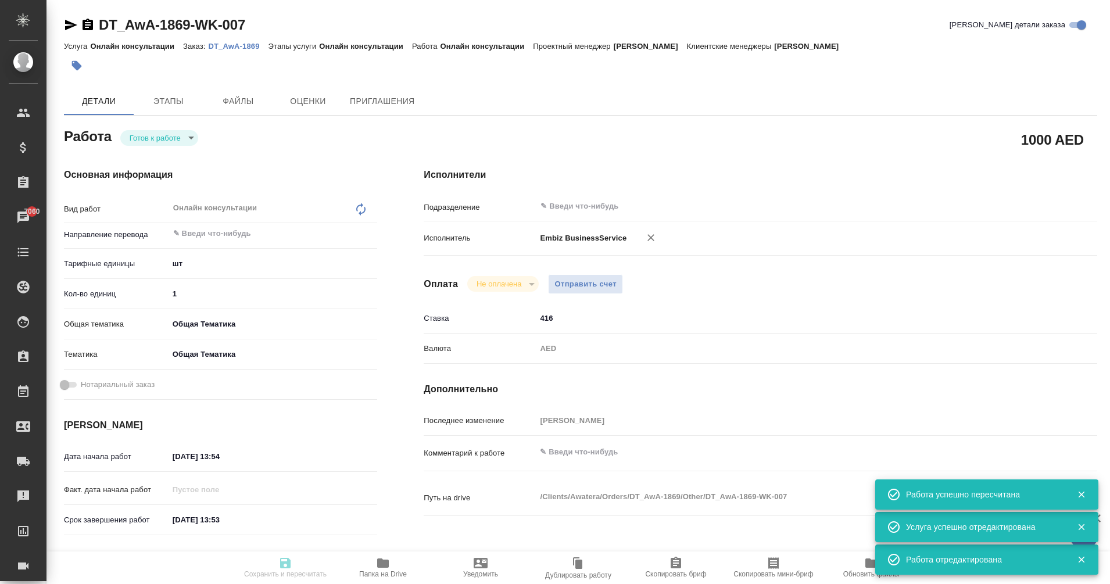
type input "[PERSON_NAME]"
type input "/Clients/Awatera/Orders/DT_AwA-1869"
type textarea "x"
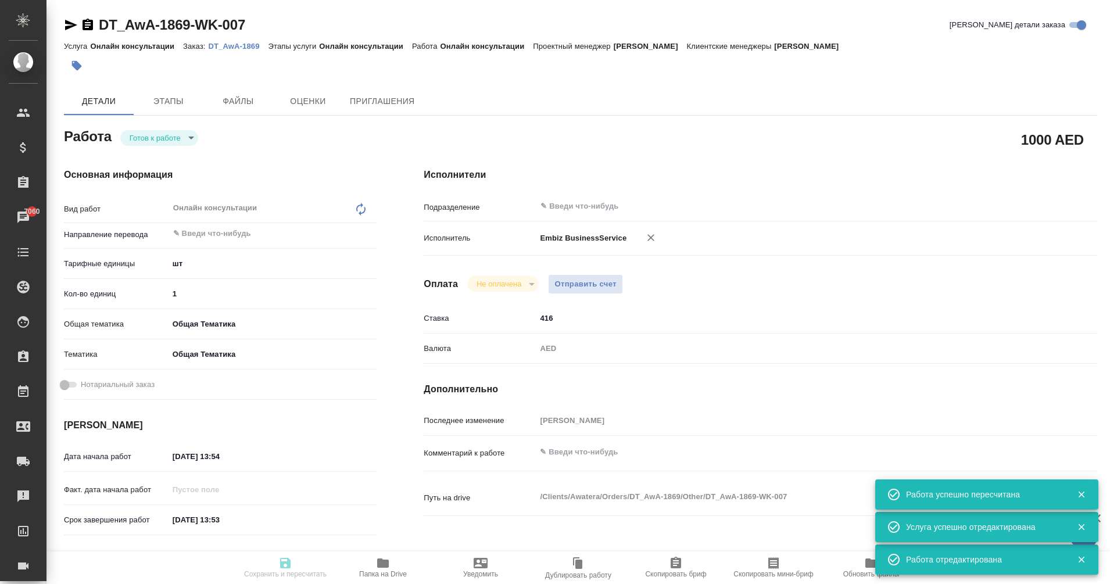
type textarea "x"
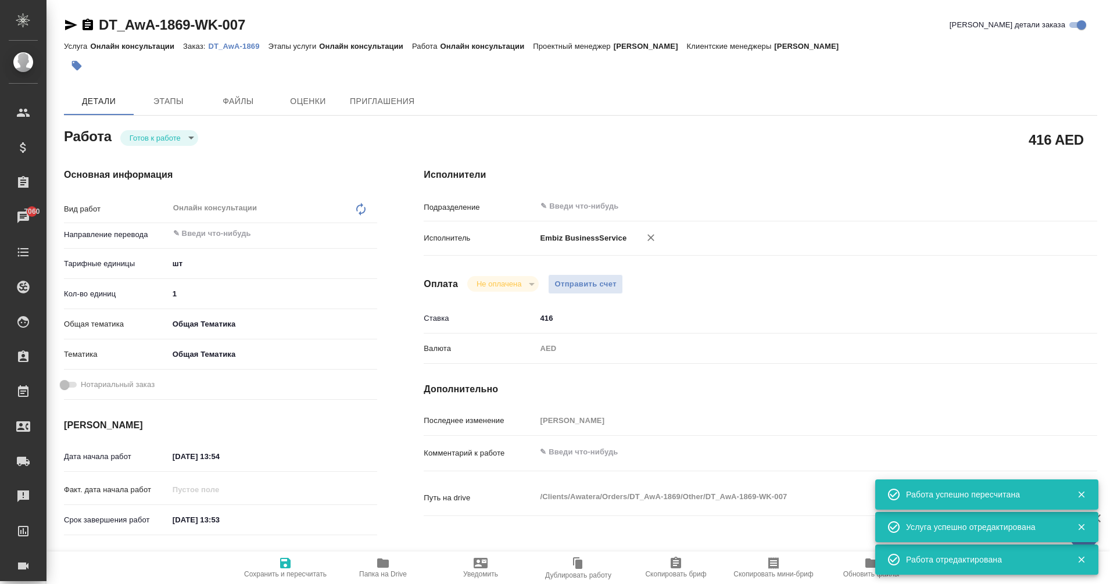
type textarea "x"
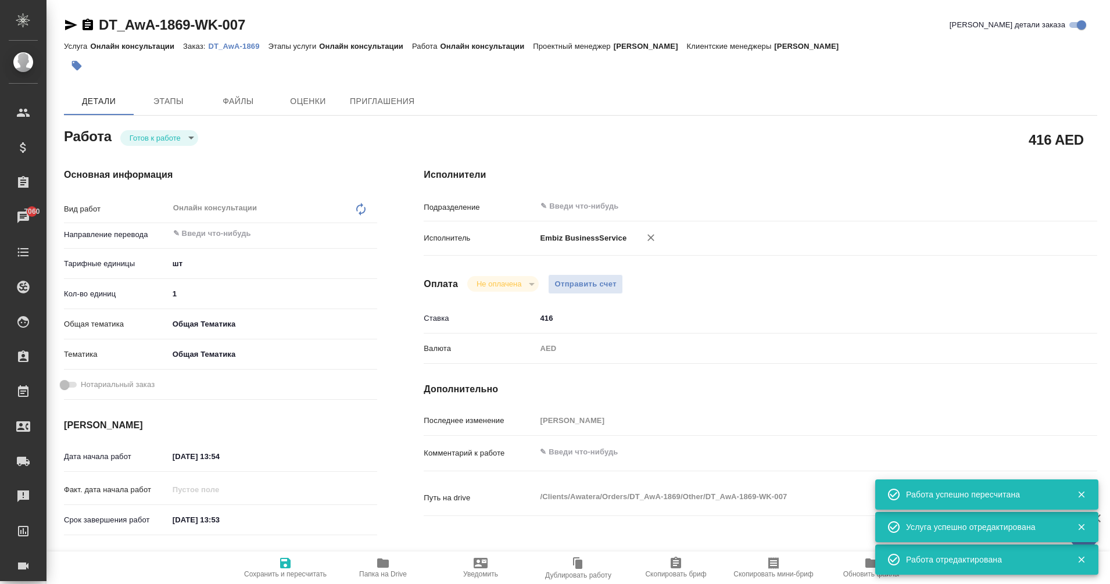
type textarea "x"
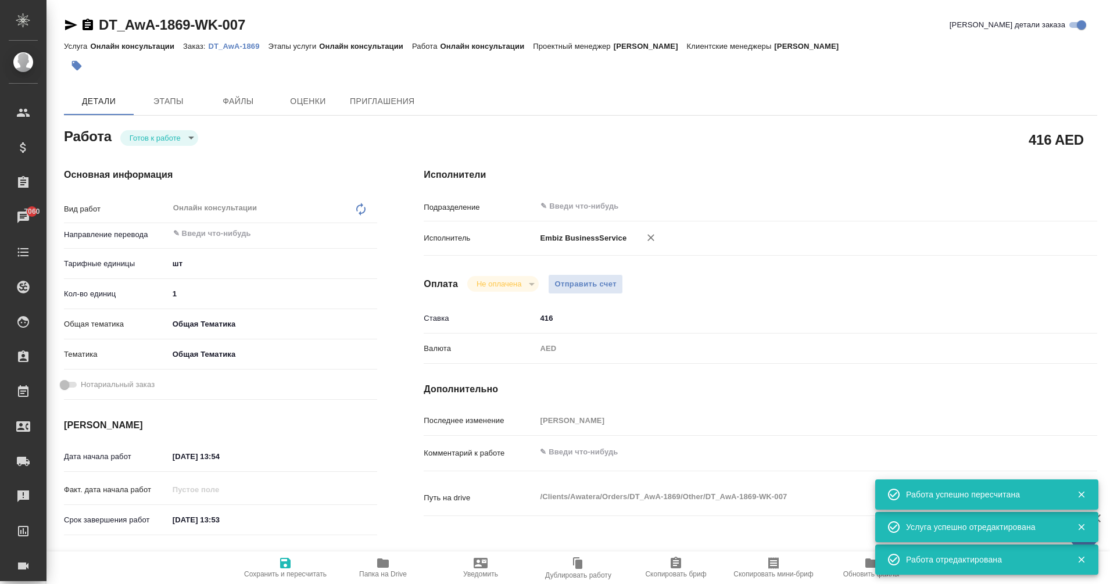
type textarea "x"
click at [298, 570] on span "Сохранить и пересчитать" at bounding box center [286, 567] width 84 height 22
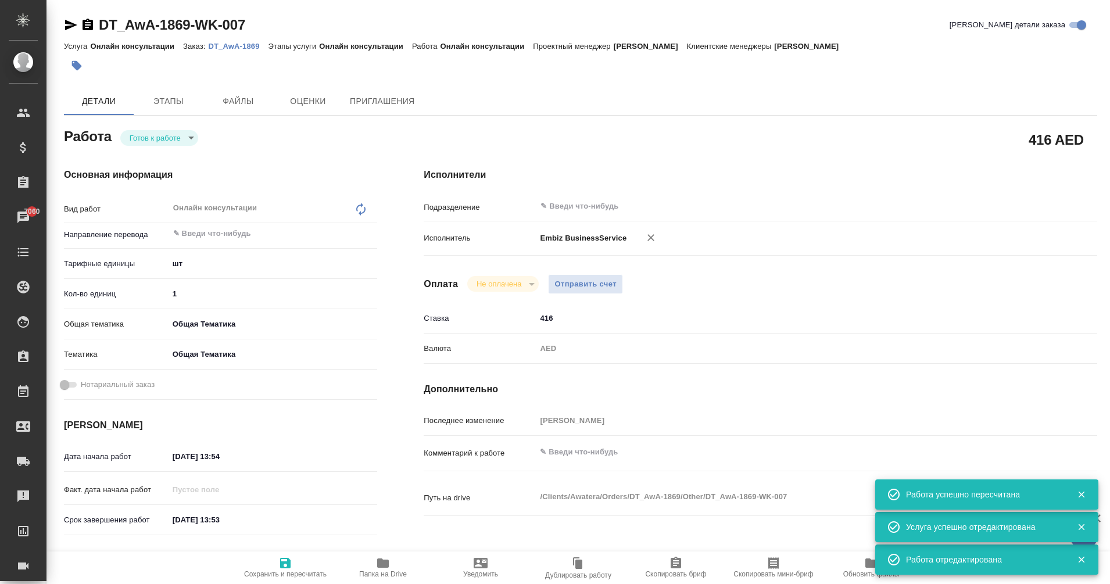
type textarea "x"
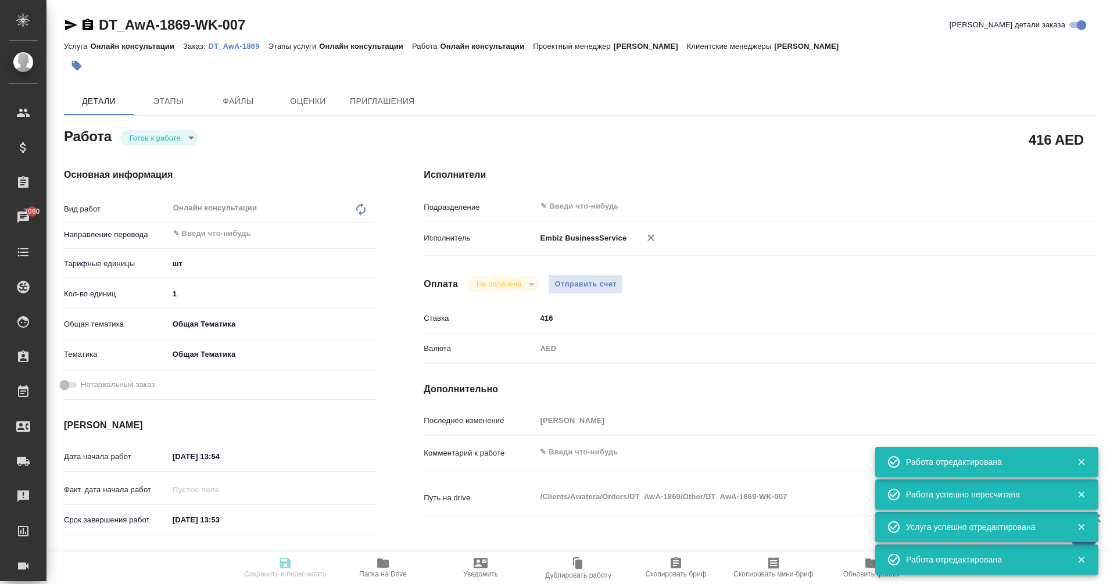
type textarea "x"
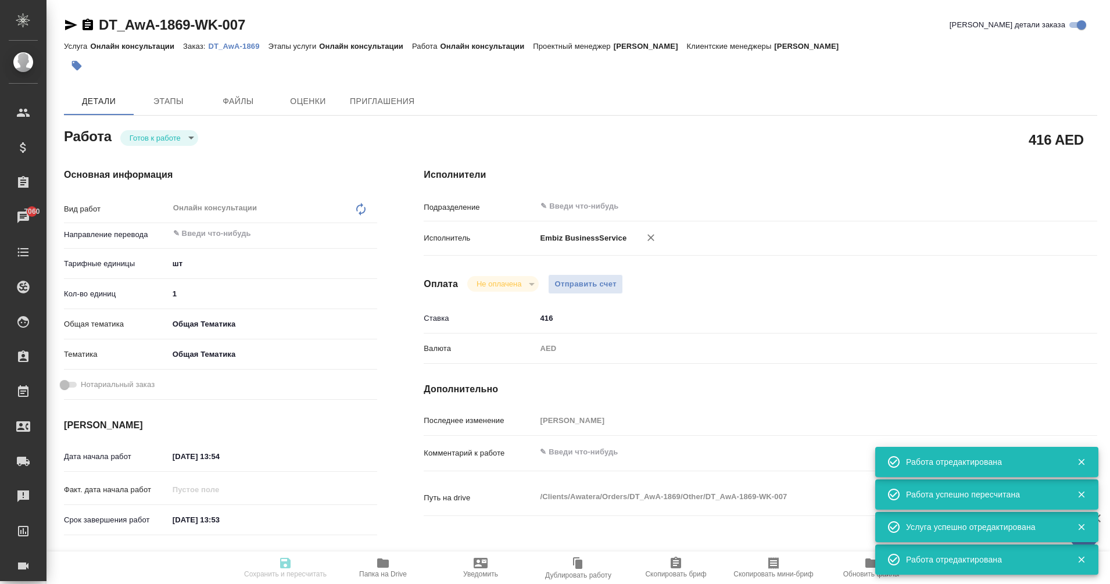
type textarea "x"
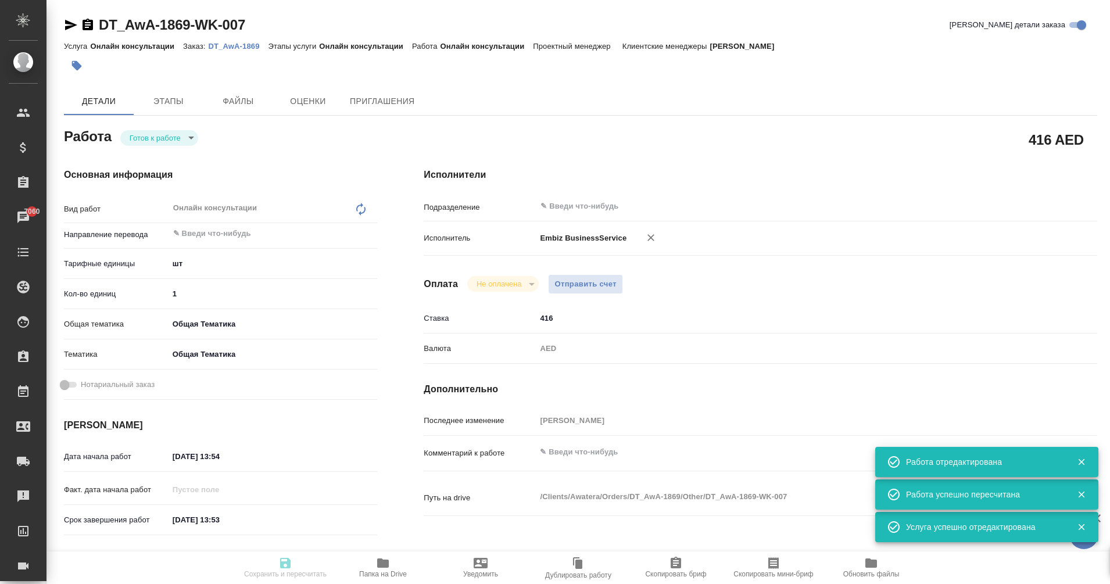
type input "readyForWork"
type textarea "Онлайн консультации"
type textarea "x"
type input "5a8b1489cc6b4906c91bfdc1"
type input "1"
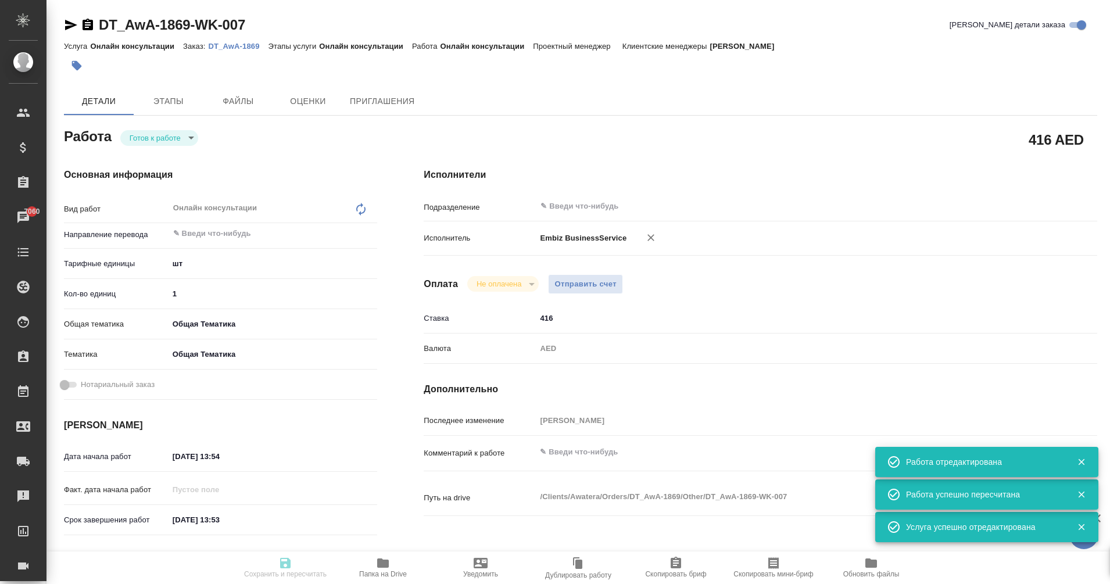
type input "obtem"
type input "6012b1ca196b0e5c9229a120"
type input "[DATE] 13:54"
type input "[DATE] 13:53"
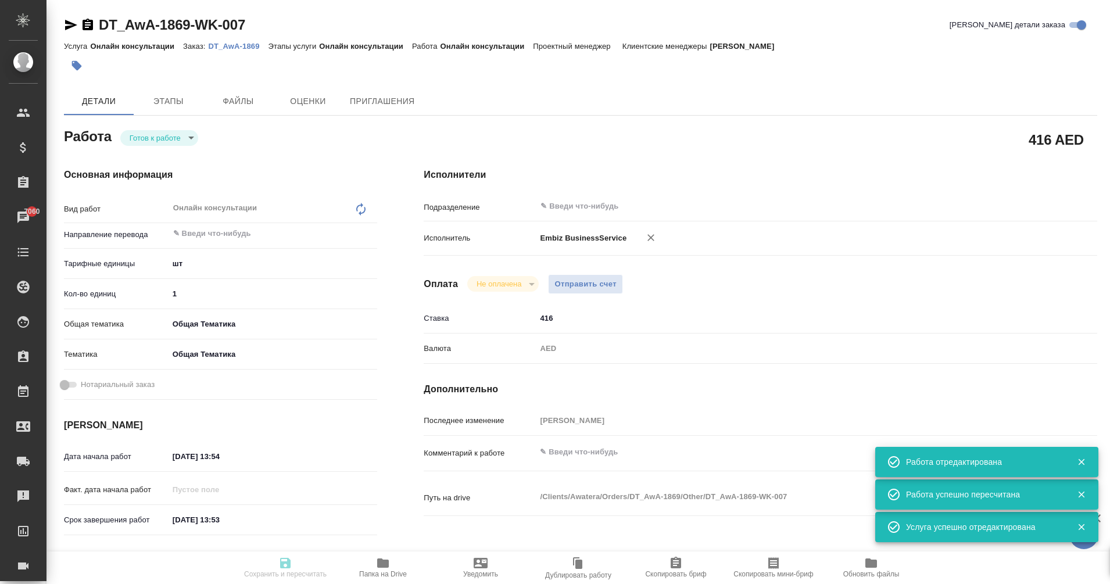
type input "notPayed"
type input "416"
type input "AED"
type input "[PERSON_NAME]"
type textarea "x"
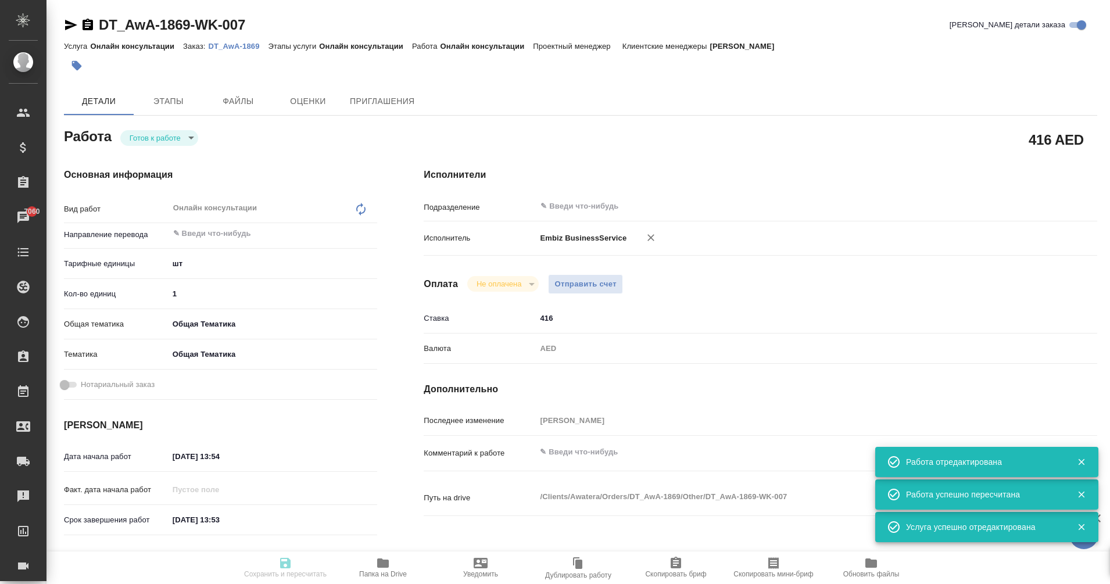
type textarea "/Clients/Awatera/Orders/DT_AwA-1869/Other/DT_AwA-1869-WK-007"
type textarea "x"
type input "DT_AwA-1869"
type input "Онлайн консультации"
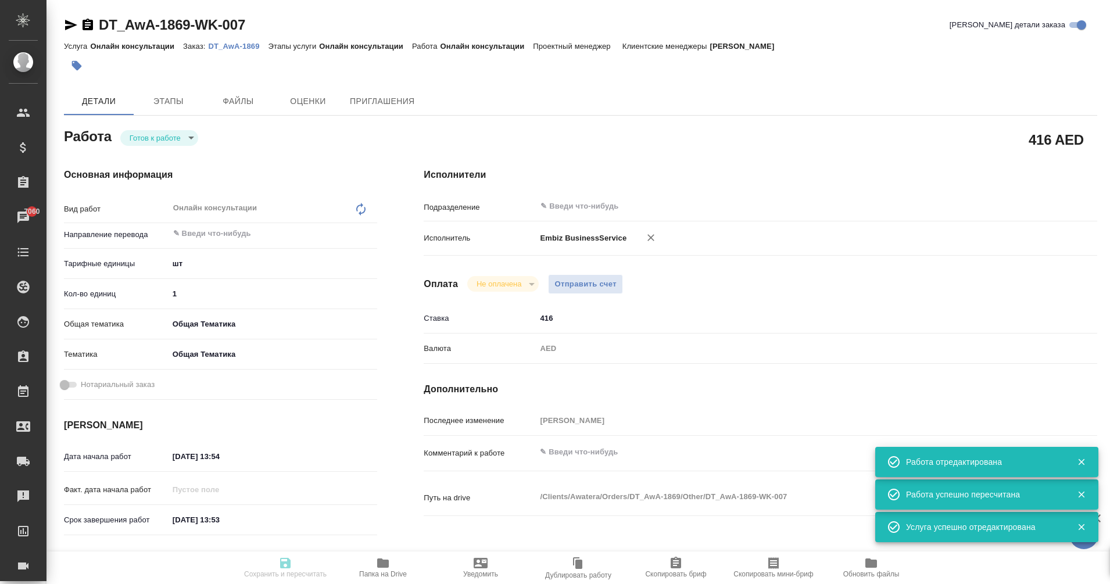
type input "[PERSON_NAME]"
type input "/Clients/Awatera/Orders/DT_AwA-1869"
type textarea "x"
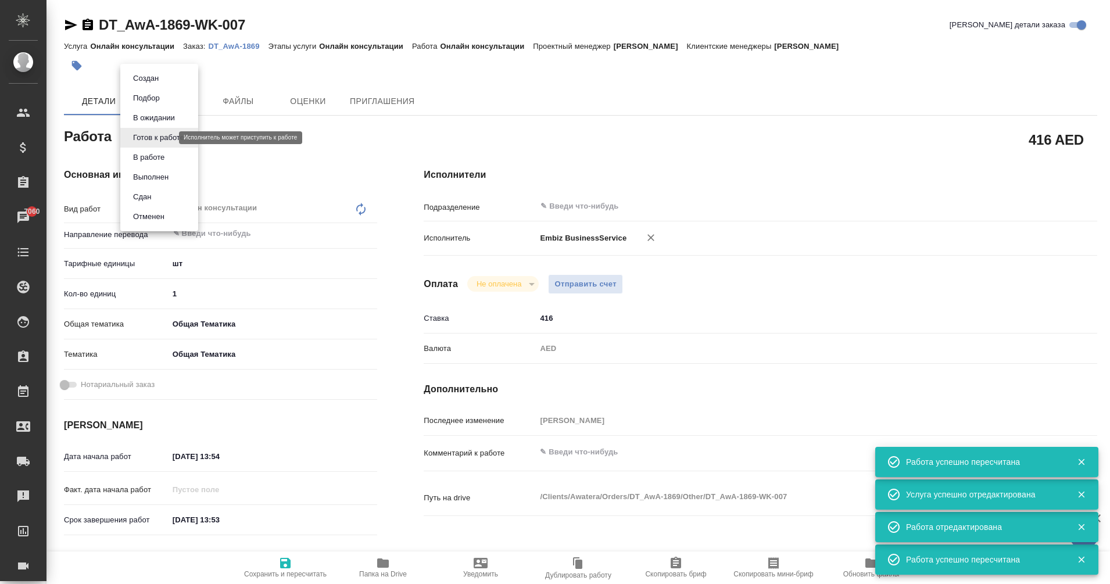
click at [169, 139] on body "🙏 .cls-1 fill:#fff; AWATERA Eganian [PERSON_NAME] Спецификации Заказы 7060 Чаты…" at bounding box center [555, 292] width 1110 height 584
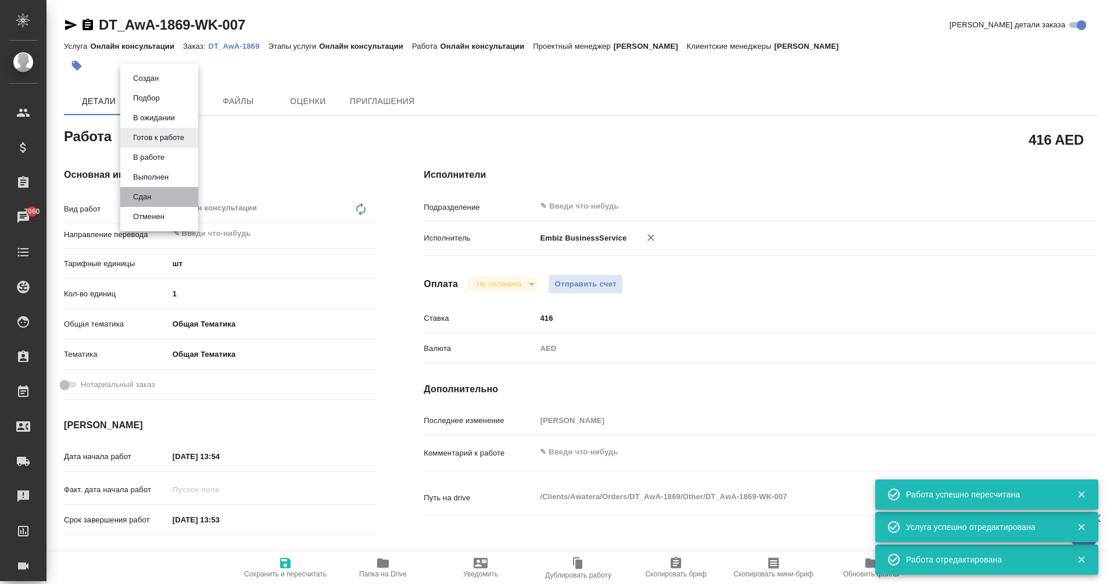
click at [158, 200] on li "Сдан" at bounding box center [159, 197] width 78 height 20
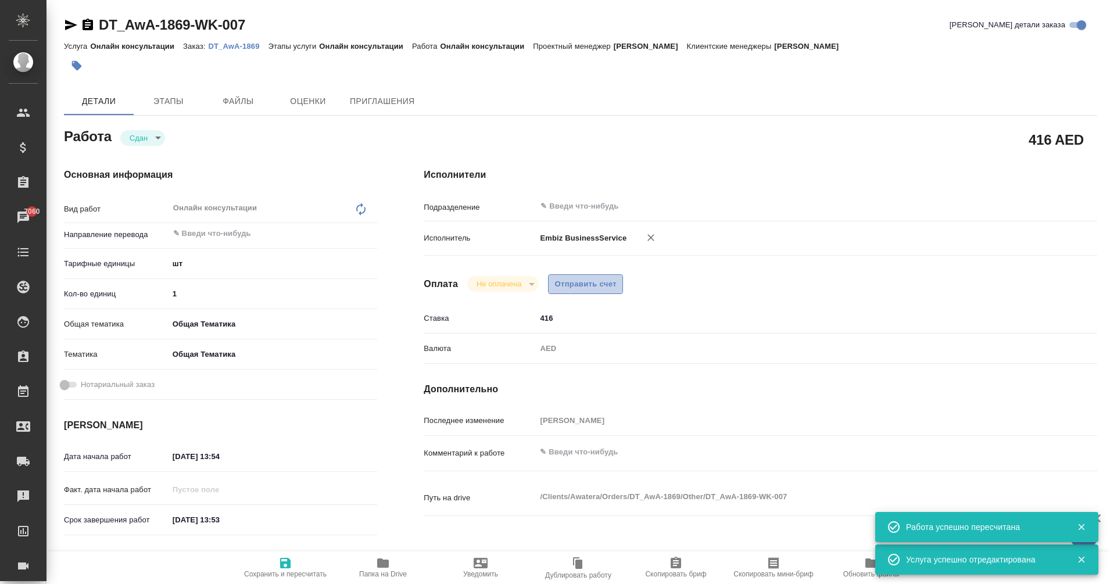
click at [583, 286] on span "Отправить счет" at bounding box center [586, 284] width 62 height 13
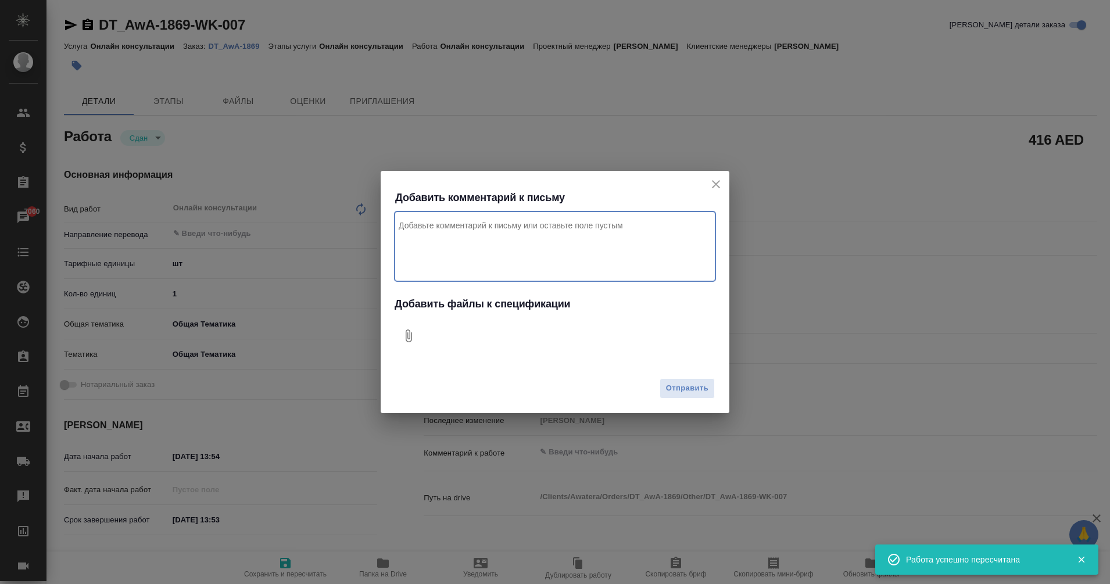
click at [444, 237] on textarea "Комментарий к письму" at bounding box center [555, 247] width 321 height 70
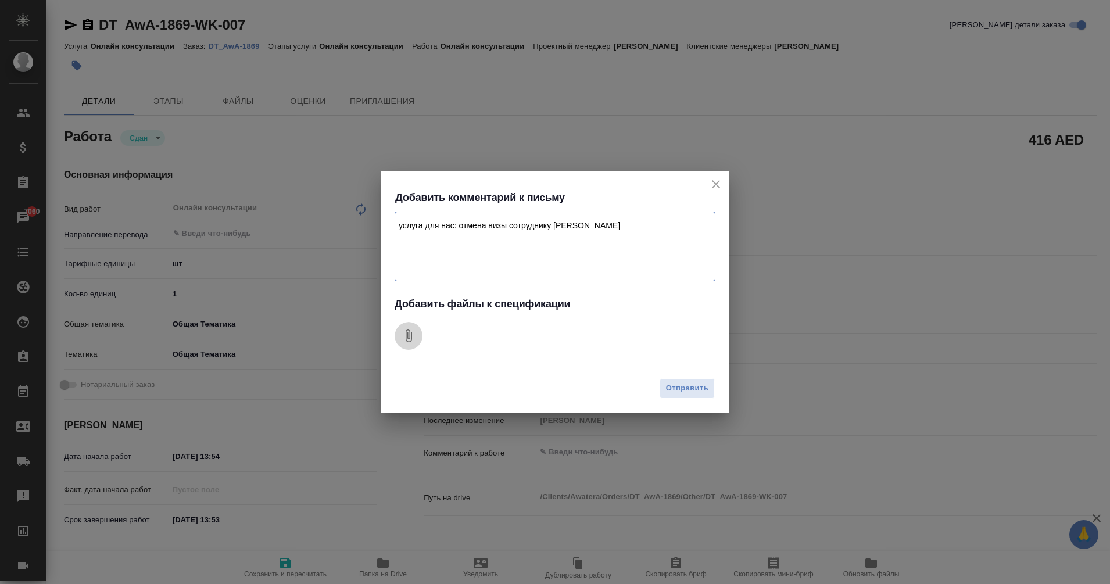
click at [409, 342] on icon "Добавить файлы к спецификации" at bounding box center [409, 336] width 6 height 13
click at [688, 389] on span "Отправить" at bounding box center [687, 388] width 42 height 13
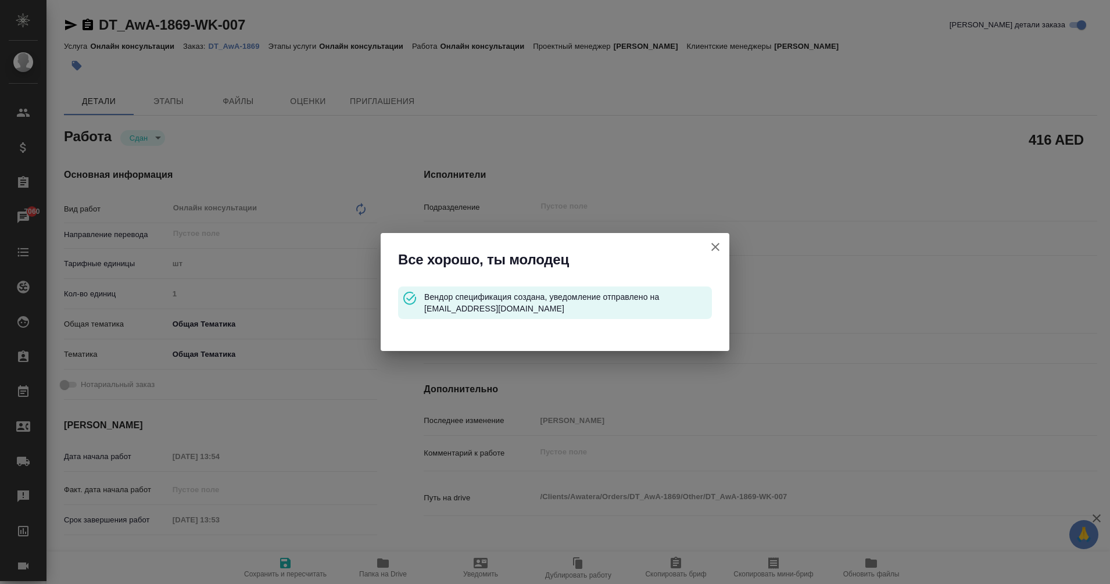
click at [717, 244] on icon "button" at bounding box center [716, 247] width 14 height 14
